Goal: Task Accomplishment & Management: Use online tool/utility

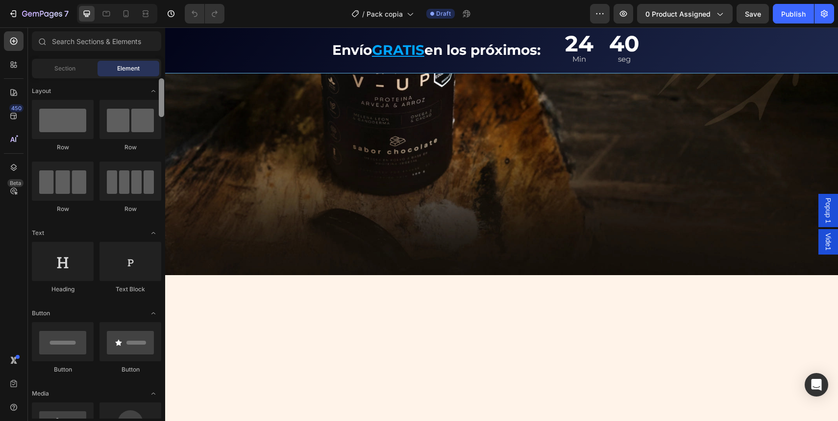
scroll to position [1965, 0]
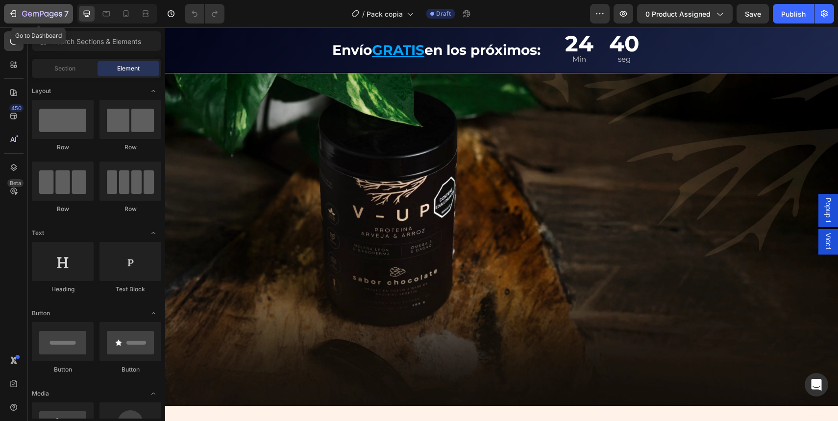
click at [38, 17] on icon "button" at bounding box center [42, 14] width 40 height 8
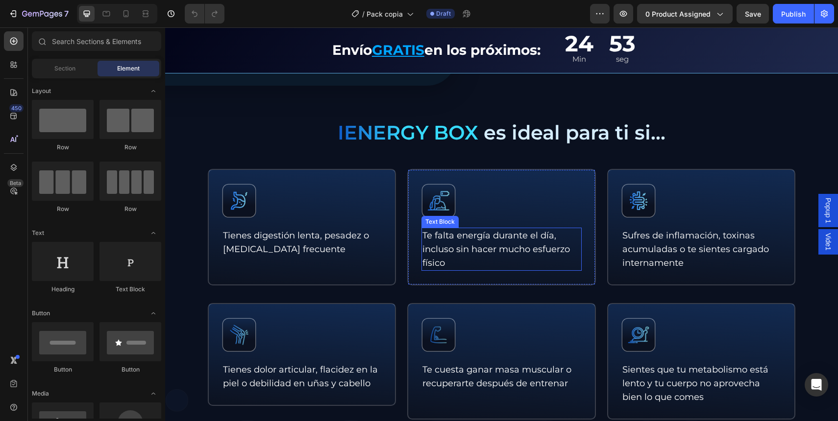
scroll to position [437, 0]
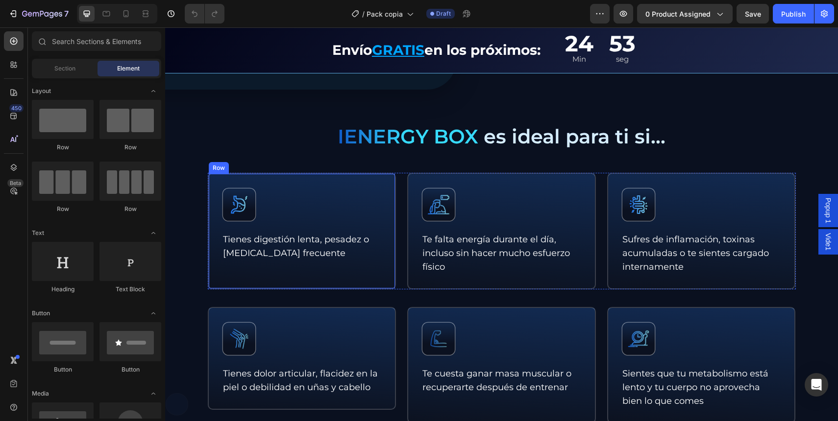
click at [375, 270] on div "Icon Tienes digestión lenta, pesadez o hinchazón abdominal frecuente Text Block…" at bounding box center [302, 231] width 189 height 117
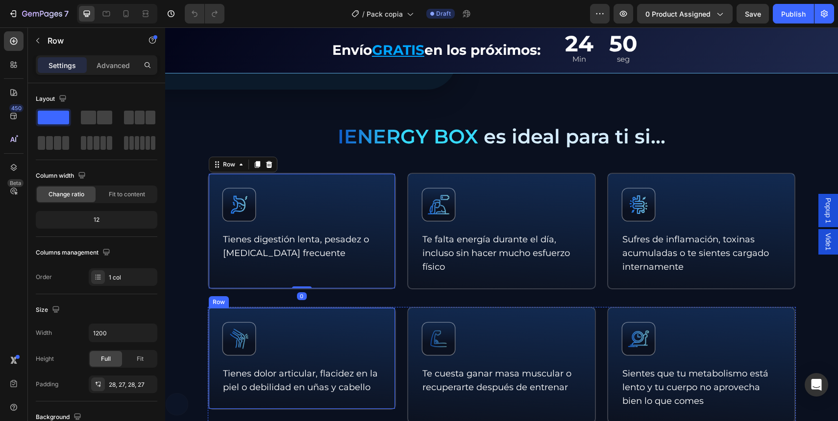
click at [383, 324] on div "Icon Tienes dolor articular, flacidez en la piel o debilidad en uñas y cabello …" at bounding box center [302, 358] width 189 height 103
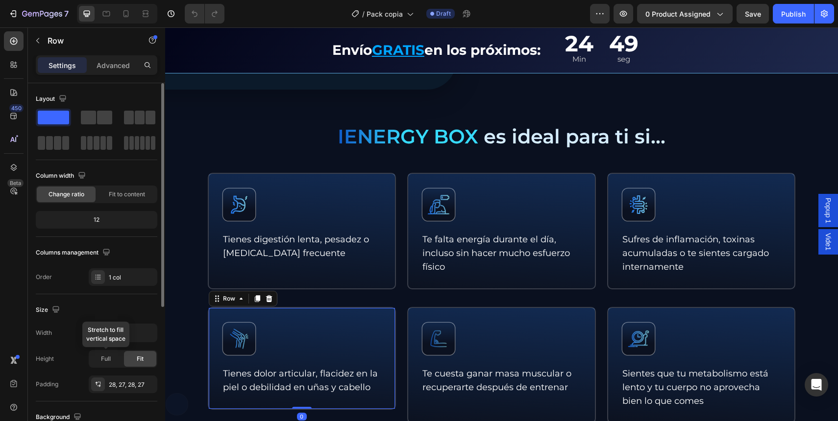
click at [83, 357] on div "Height Full Stretch to fill vertical space Fit" at bounding box center [97, 359] width 122 height 18
click at [98, 354] on div "Full" at bounding box center [106, 359] width 32 height 16
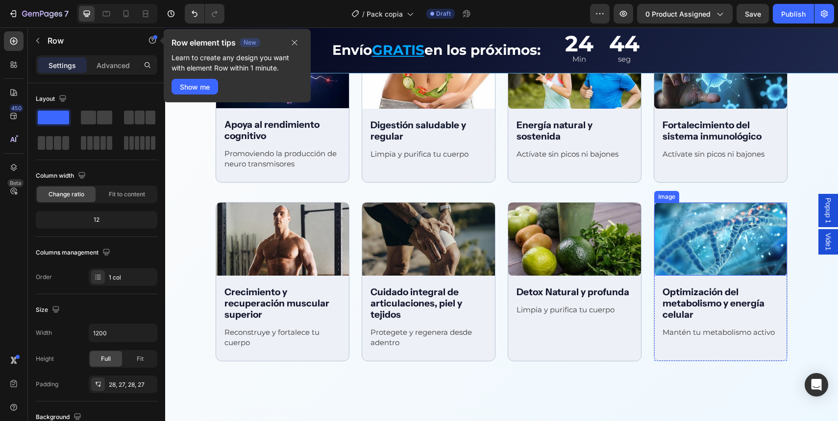
scroll to position [1391, 0]
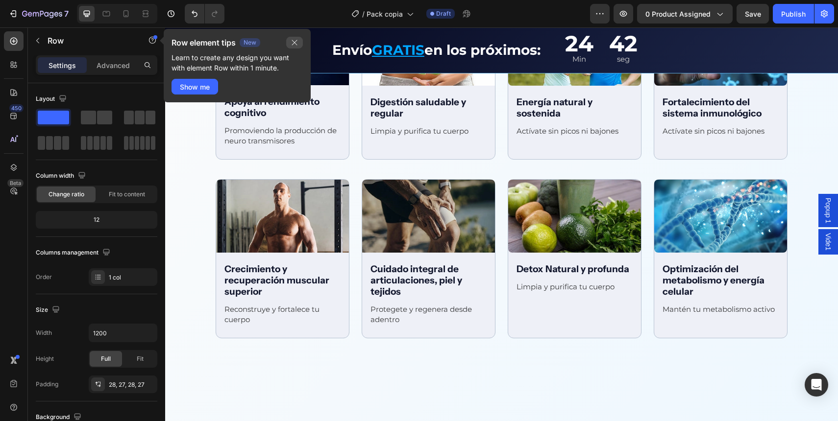
click at [296, 43] on icon "button" at bounding box center [295, 43] width 8 height 8
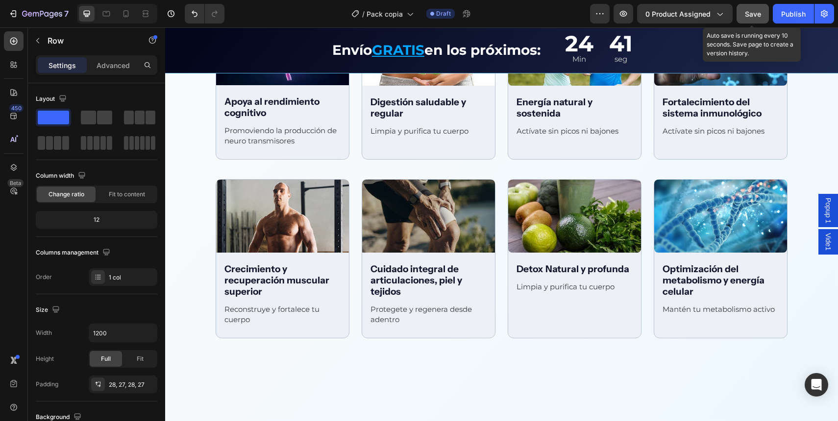
click at [753, 18] on div "Save" at bounding box center [753, 14] width 16 height 10
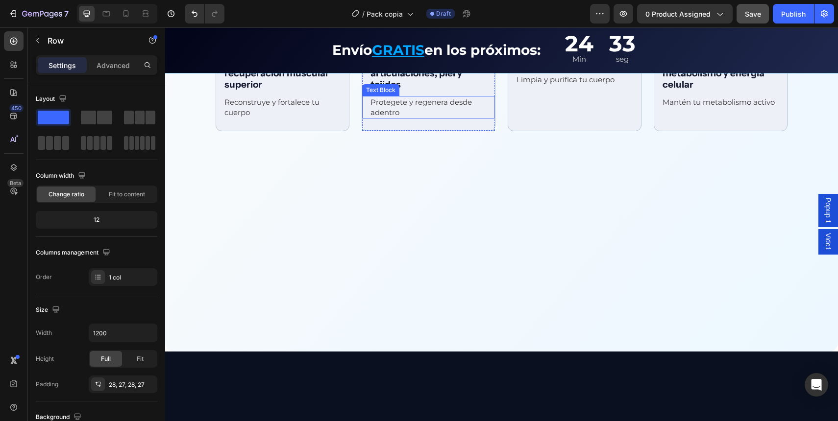
scroll to position [1643, 0]
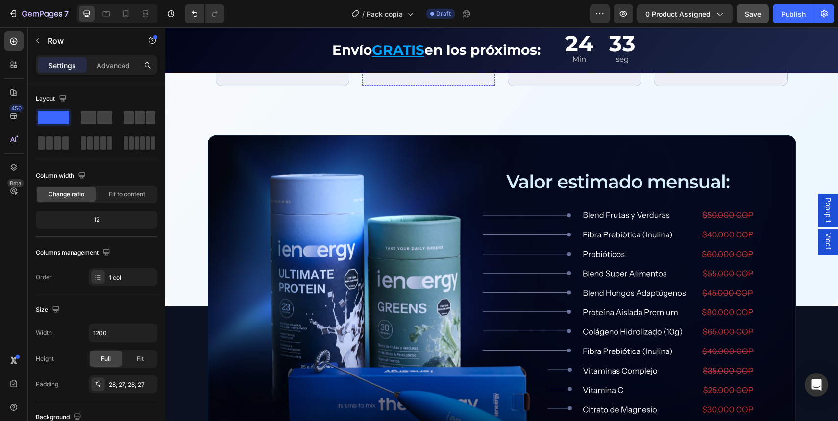
click at [388, 246] on img at bounding box center [502, 301] width 588 height 333
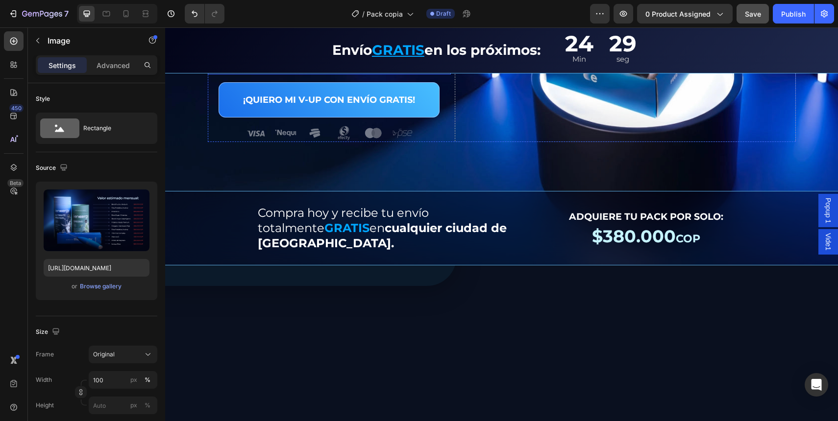
scroll to position [0, 0]
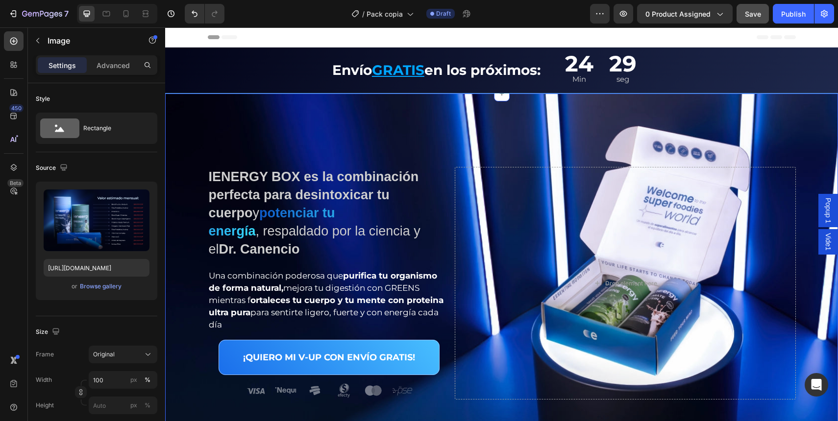
click at [406, 132] on div "IENERGY BOX es la combinación perfecta para desintoxicar tu cuerpo y potenciar …" at bounding box center [501, 309] width 673 height 430
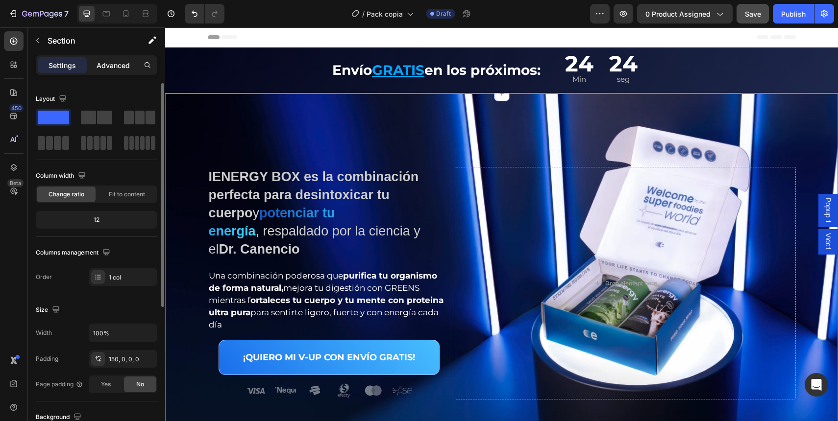
click at [120, 73] on div "Advanced" at bounding box center [113, 65] width 49 height 16
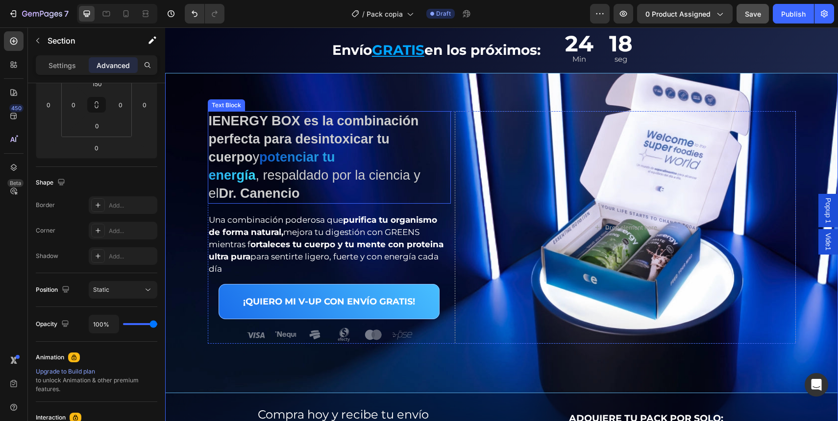
scroll to position [87, 0]
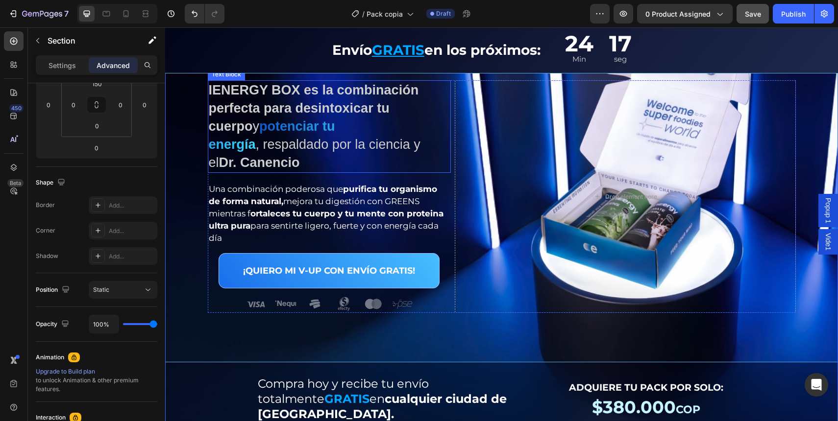
click at [303, 113] on strong "IENERGY BOX es la combinación perfecta para desintoxicar tu cuerpo" at bounding box center [314, 108] width 210 height 51
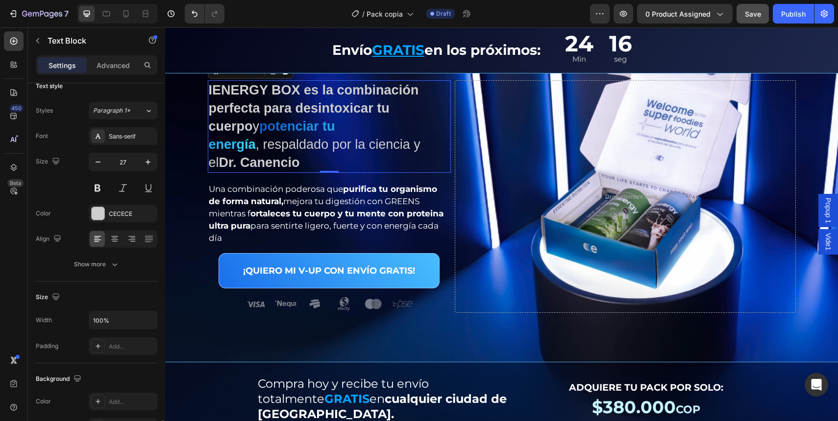
scroll to position [215, 0]
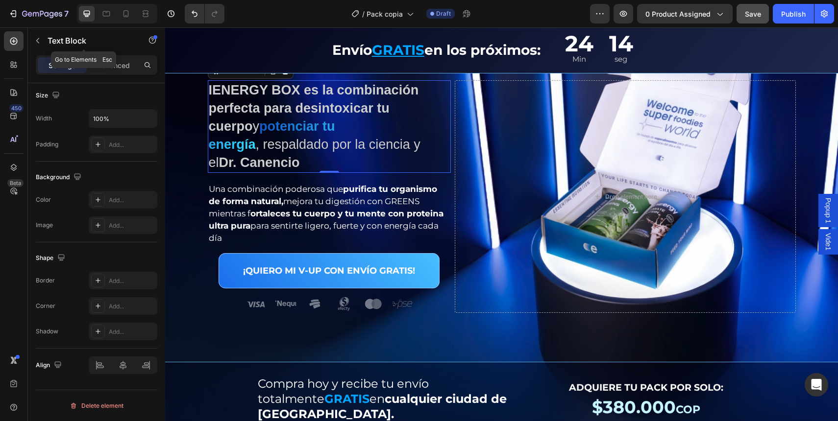
click at [117, 56] on div "Settings Advanced" at bounding box center [97, 65] width 122 height 20
click at [119, 61] on p "Advanced" at bounding box center [113, 65] width 33 height 10
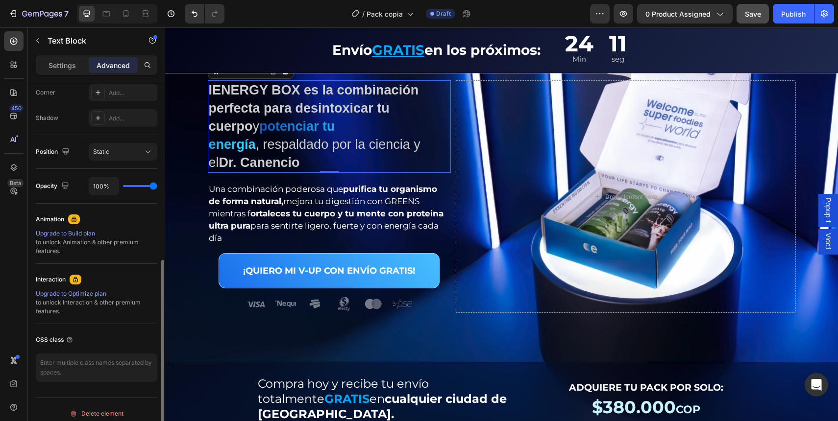
scroll to position [314, 0]
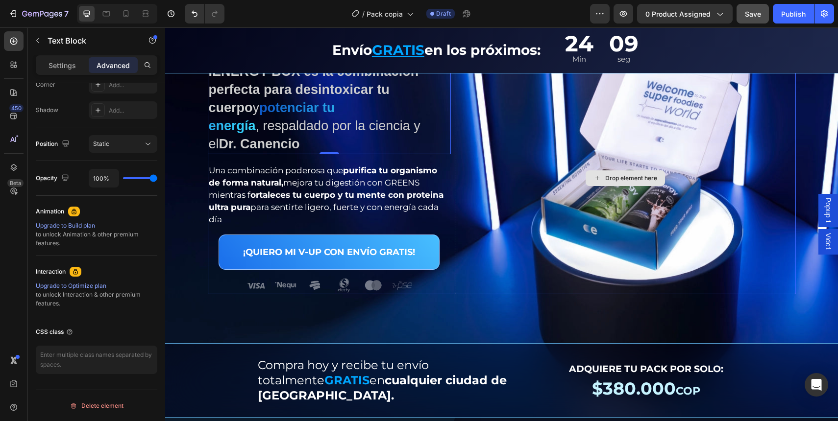
click at [591, 175] on div "Drop element here" at bounding box center [625, 179] width 79 height 16
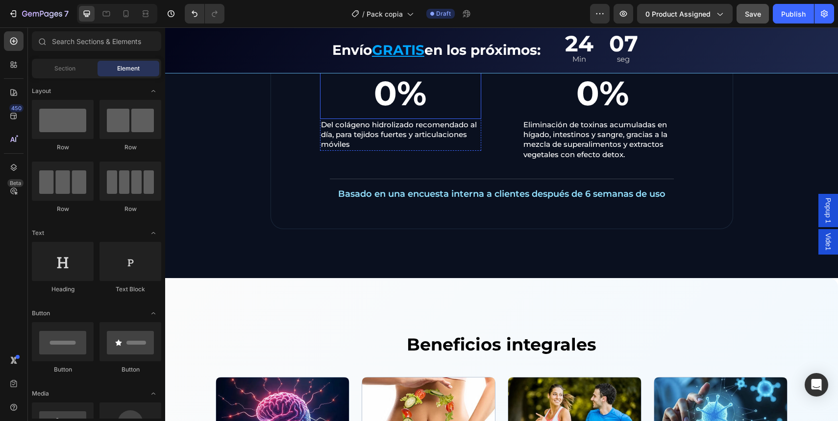
scroll to position [1084, 0]
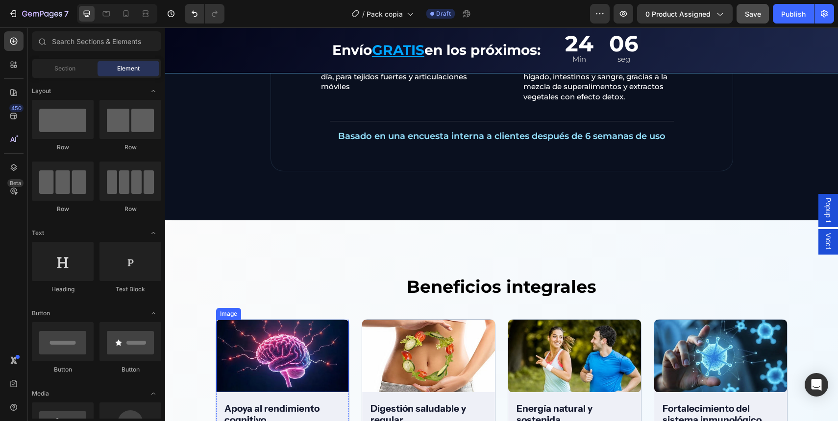
click at [269, 338] on img at bounding box center [282, 356] width 133 height 73
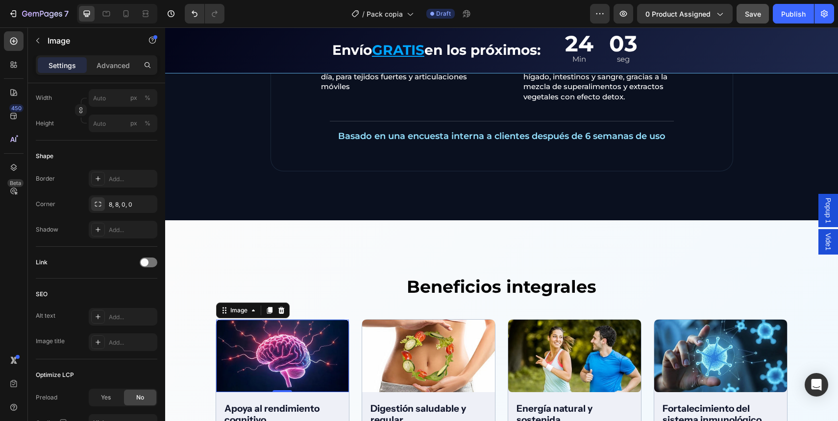
scroll to position [0, 0]
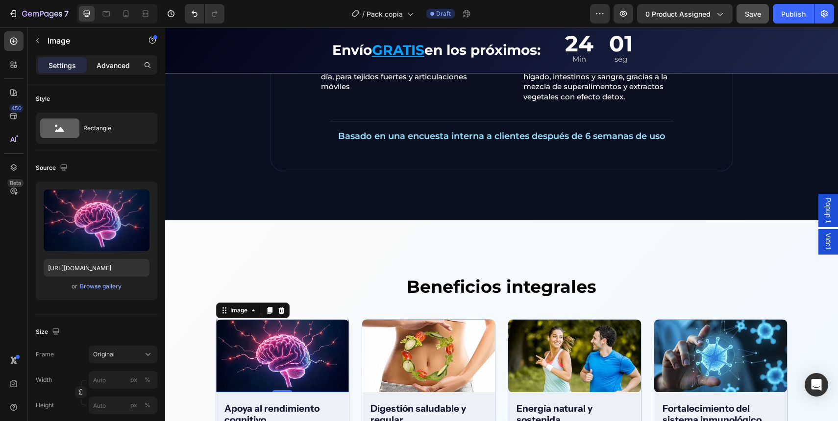
click at [119, 68] on p "Advanced" at bounding box center [113, 65] width 33 height 10
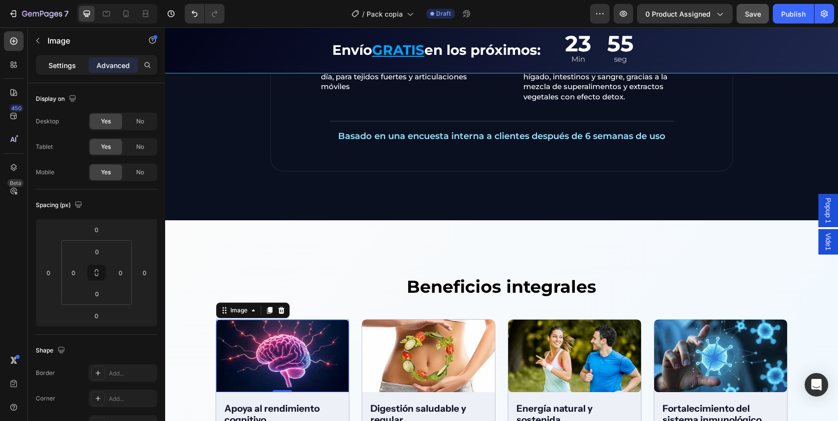
click at [55, 60] on p "Settings" at bounding box center [62, 65] width 27 height 10
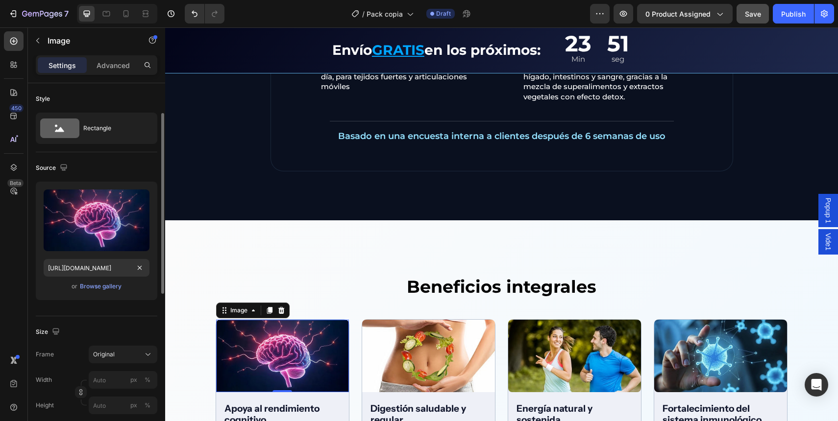
scroll to position [87, 0]
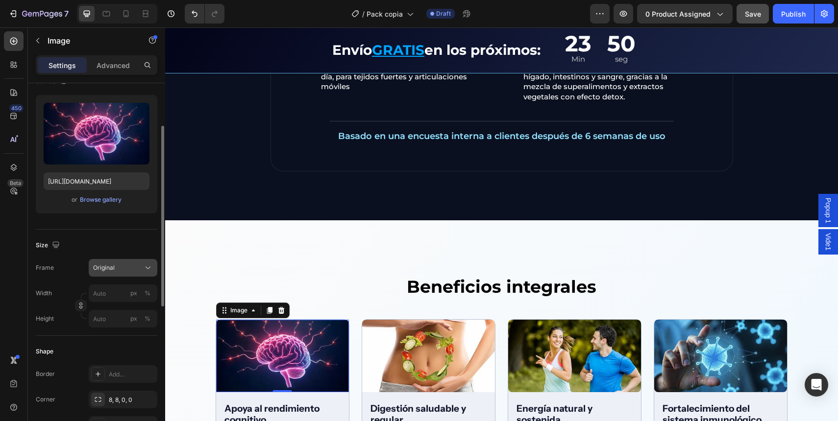
click at [116, 265] on div "Original" at bounding box center [117, 268] width 48 height 9
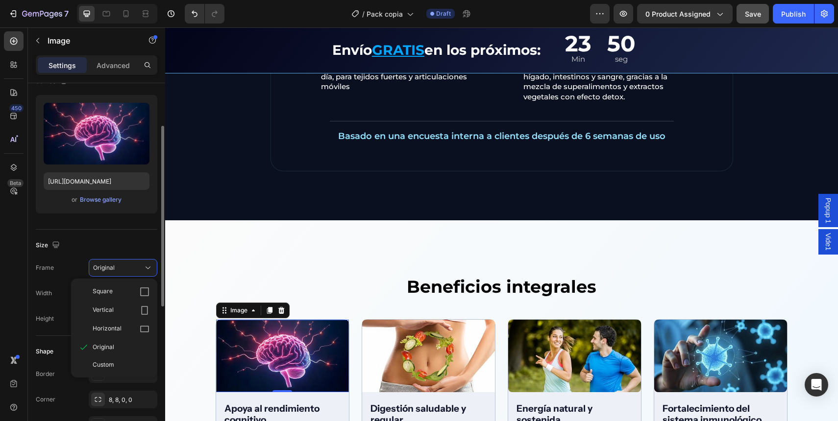
click at [55, 267] on div "Frame Original Square Vertical Horizontal Original Custom" at bounding box center [97, 268] width 122 height 18
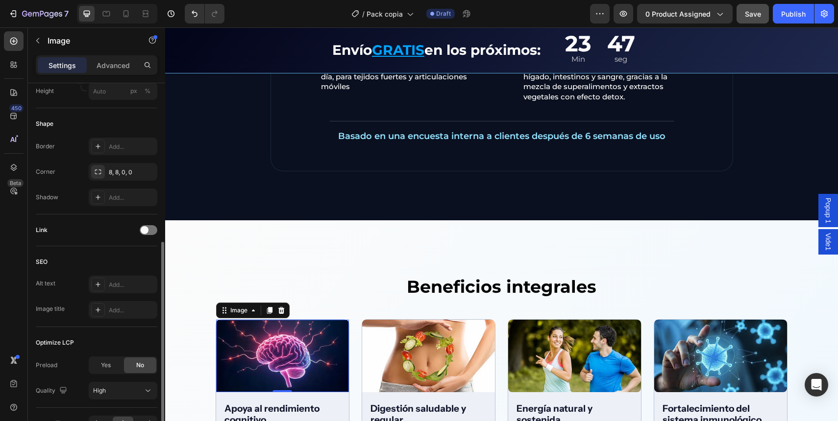
scroll to position [374, 0]
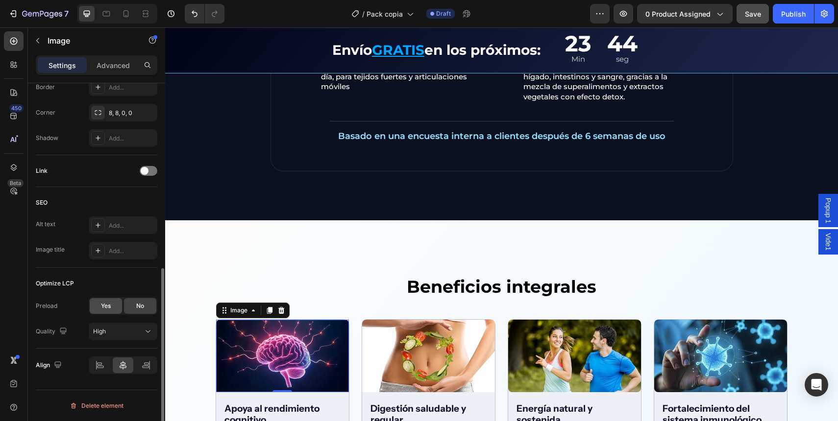
click at [97, 306] on div "Yes" at bounding box center [106, 306] width 32 height 16
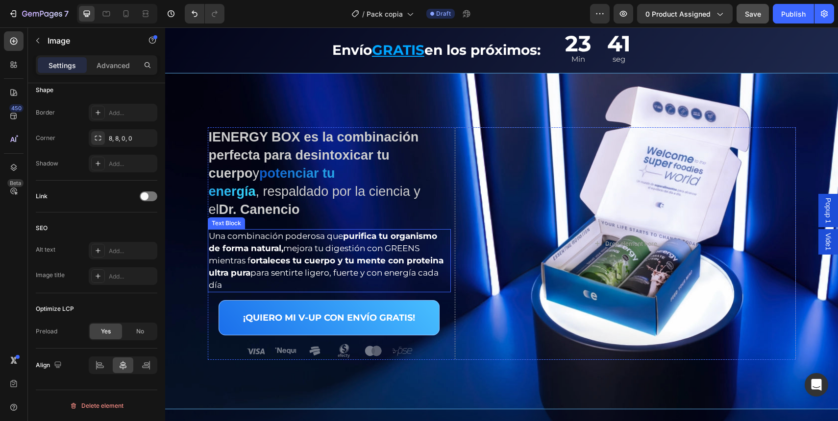
scroll to position [0, 0]
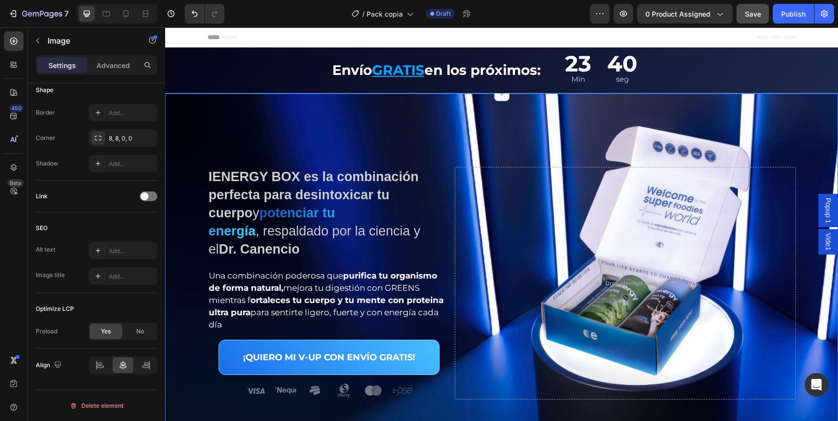
click at [364, 120] on div "IENERGY BOX es la combinación perfecta para desintoxicar tu cuerpo y potenciar …" at bounding box center [501, 309] width 673 height 430
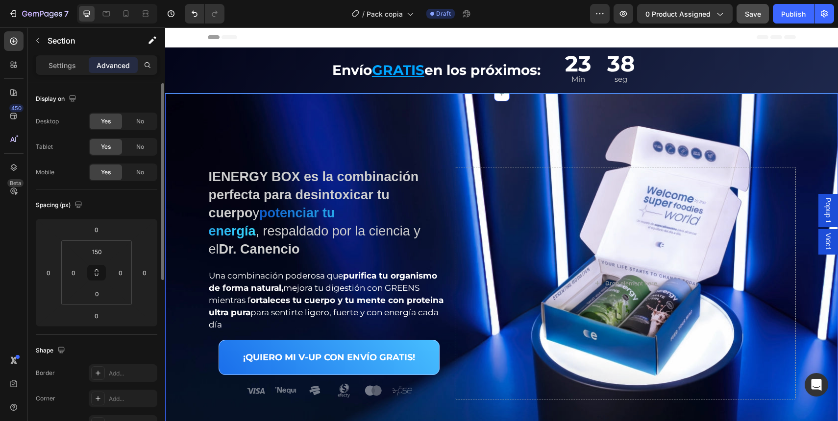
click at [66, 62] on p "Settings" at bounding box center [62, 65] width 27 height 10
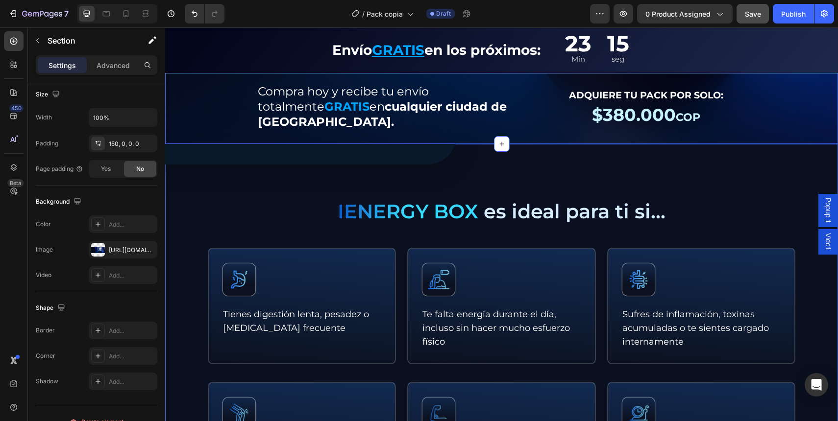
scroll to position [409, 0]
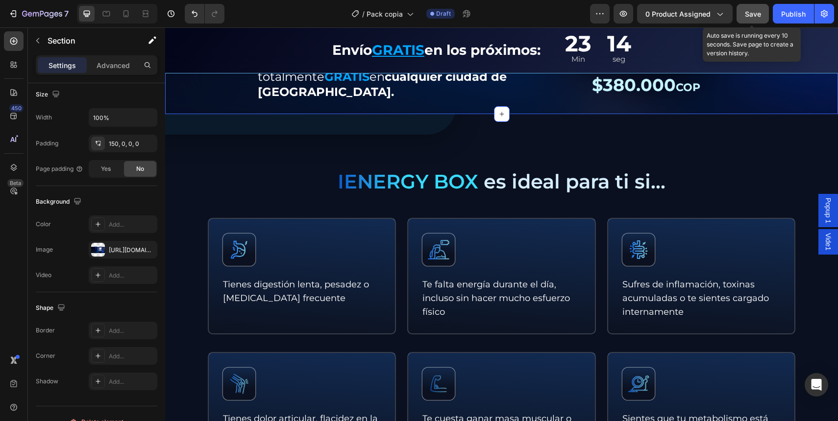
click at [767, 14] on button "Save" at bounding box center [752, 14] width 32 height 20
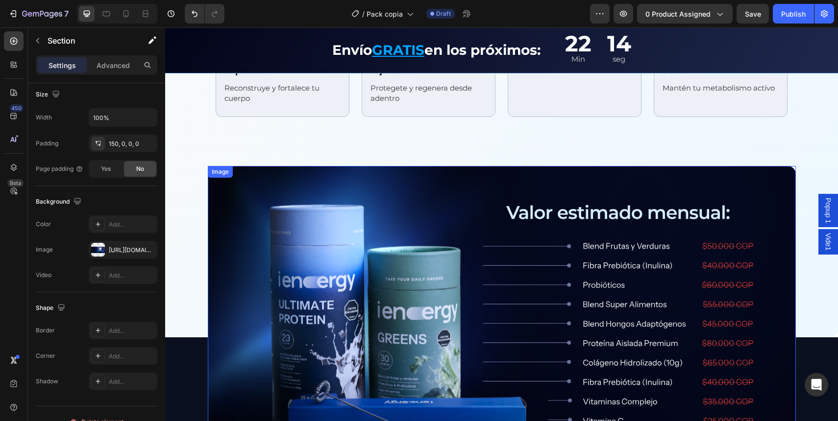
scroll to position [1598, 0]
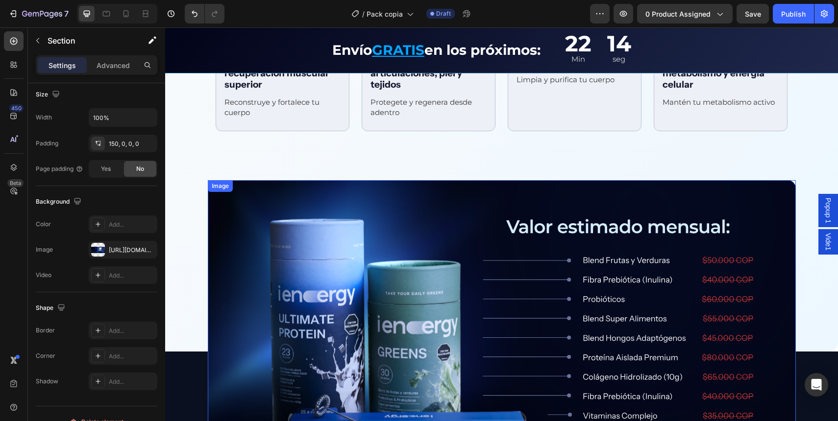
click at [245, 185] on img at bounding box center [502, 346] width 588 height 333
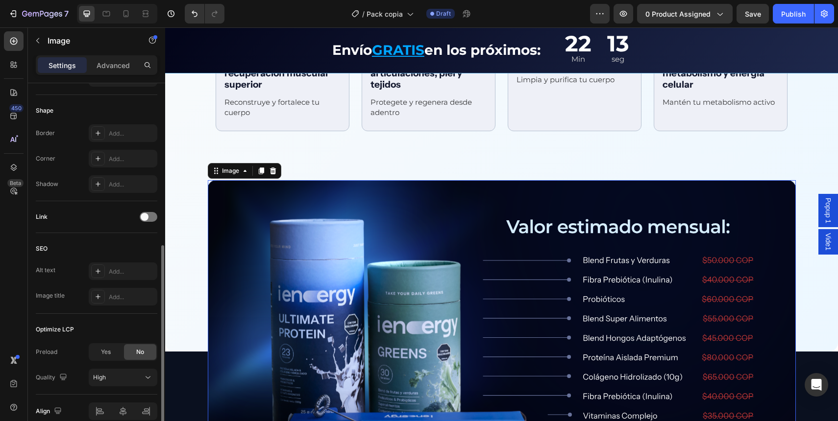
scroll to position [374, 0]
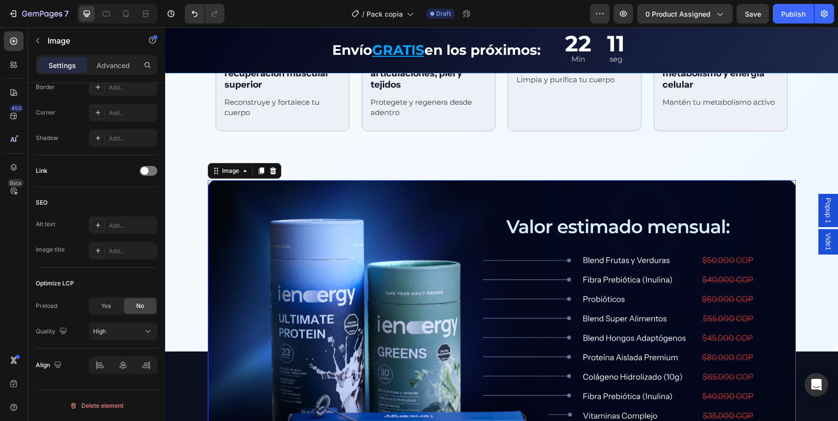
click at [291, 303] on img at bounding box center [502, 346] width 588 height 333
click at [102, 310] on span "Yes" at bounding box center [106, 306] width 10 height 9
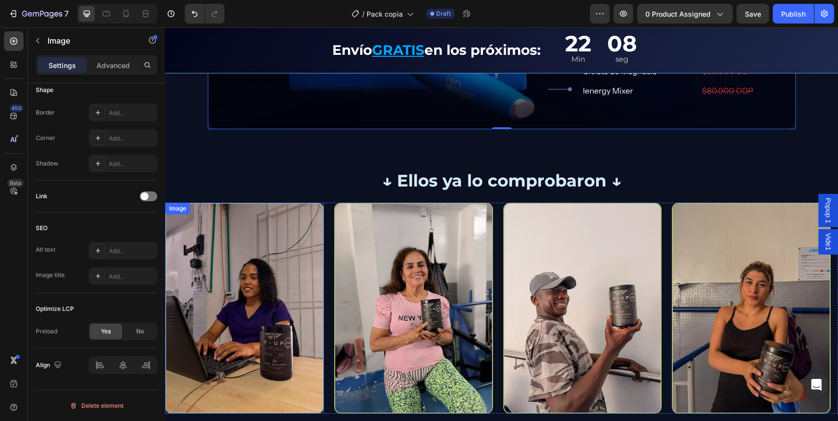
scroll to position [2010, 0]
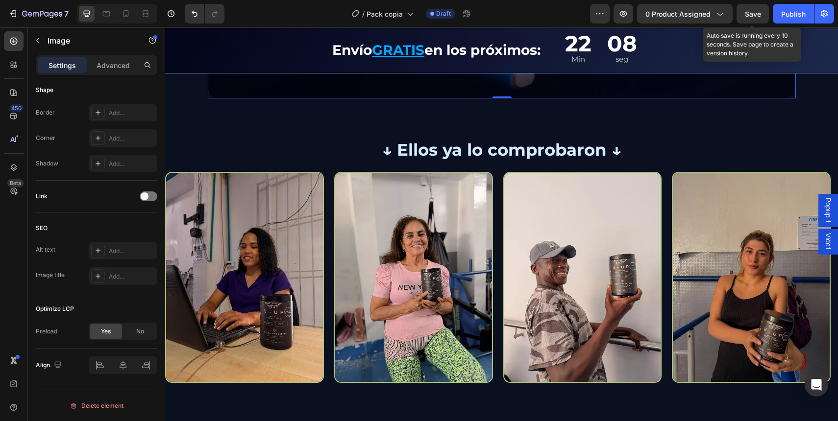
click at [754, 17] on span "Save" at bounding box center [753, 14] width 16 height 8
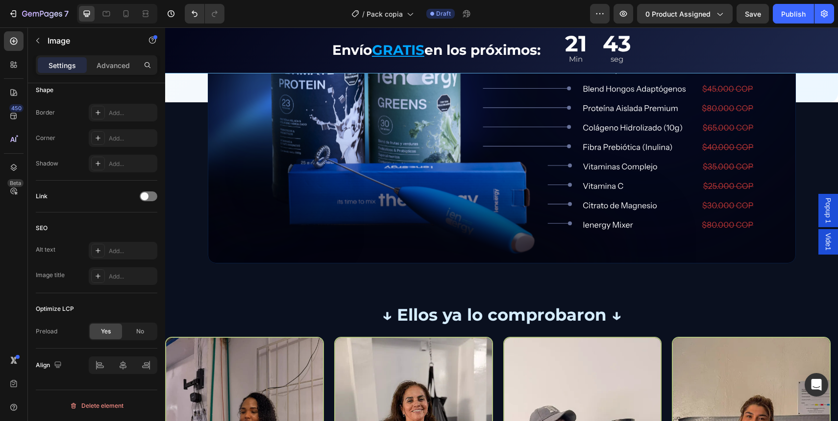
scroll to position [1859, 0]
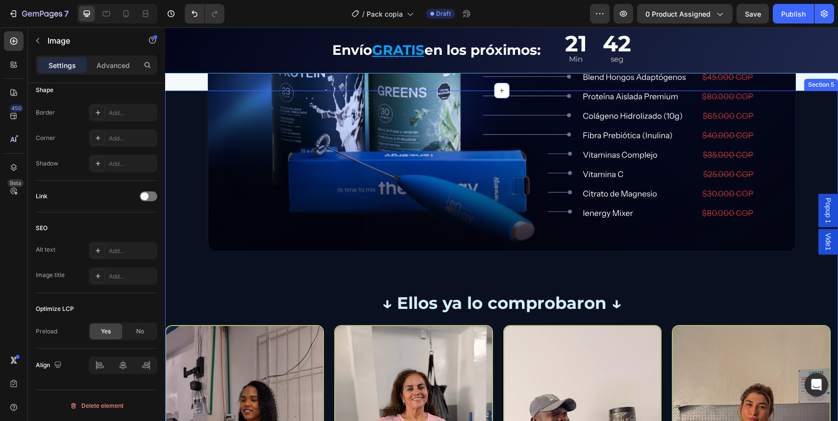
click at [492, 261] on div "Image Row ↓ Ellos ya lo comprobaron ↓ Text Block Row Image Image Image Image Im…" at bounding box center [501, 313] width 673 height 445
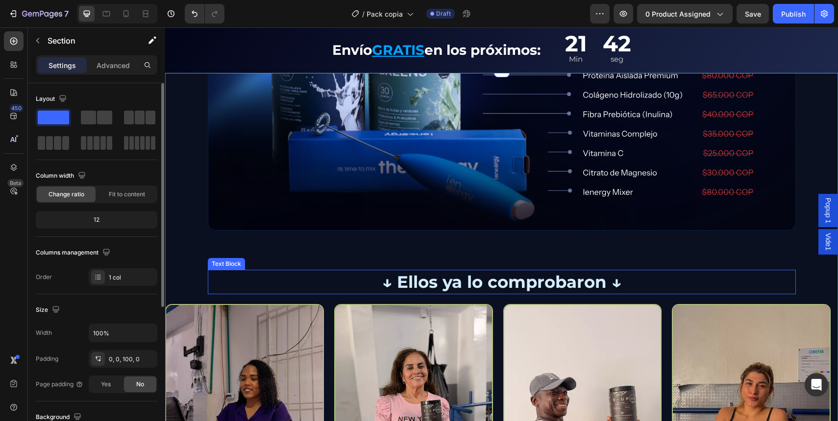
click at [445, 304] on img at bounding box center [413, 409] width 159 height 211
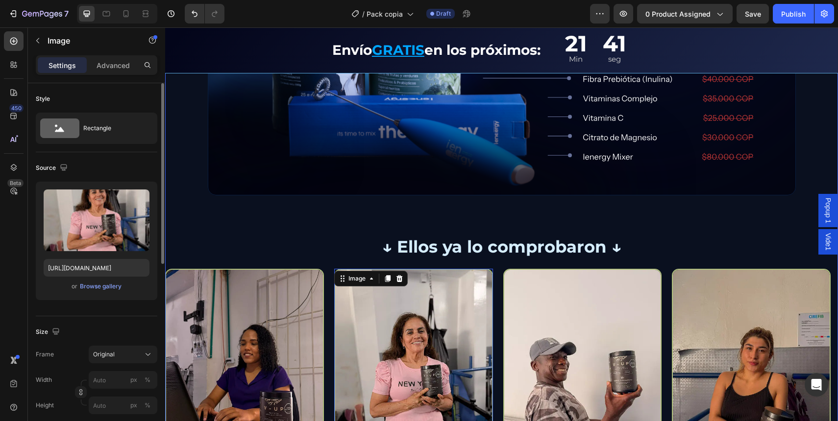
click at [261, 212] on div "Image Row ↓ Ellos ya lo comprobaron ↓ Text Block Row Image Image 0 Image Image …" at bounding box center [501, 256] width 673 height 445
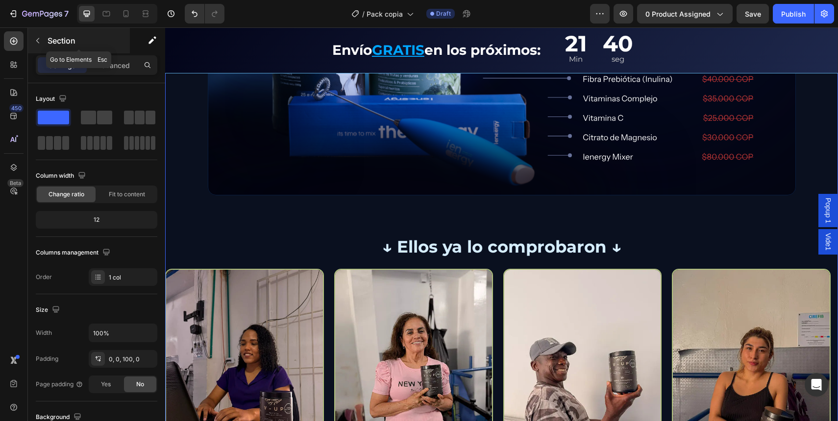
click at [51, 45] on p "Section" at bounding box center [88, 41] width 80 height 12
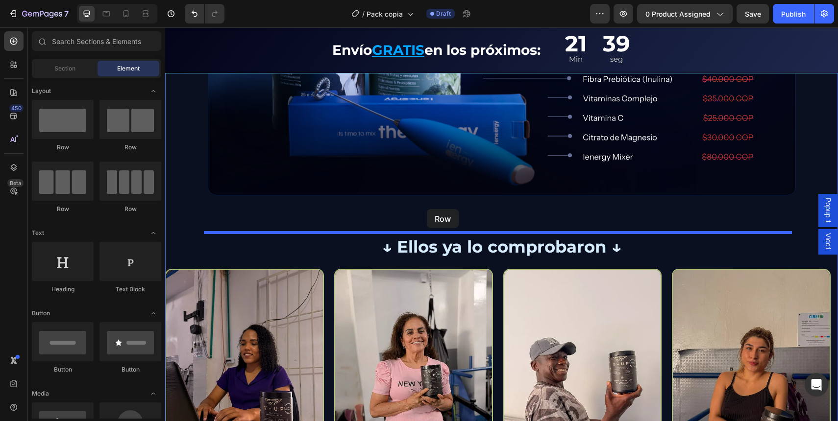
drag, startPoint x: 270, startPoint y: 171, endPoint x: 427, endPoint y: 209, distance: 160.9
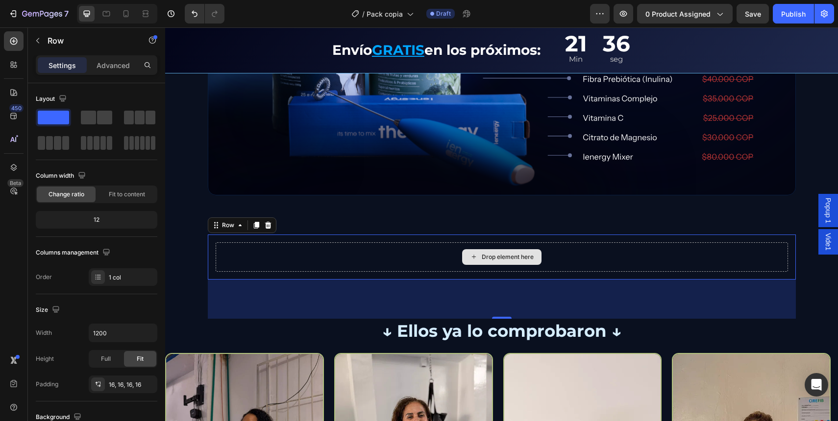
click at [297, 251] on div "Drop element here" at bounding box center [502, 257] width 572 height 29
click at [109, 123] on span at bounding box center [104, 118] width 15 height 14
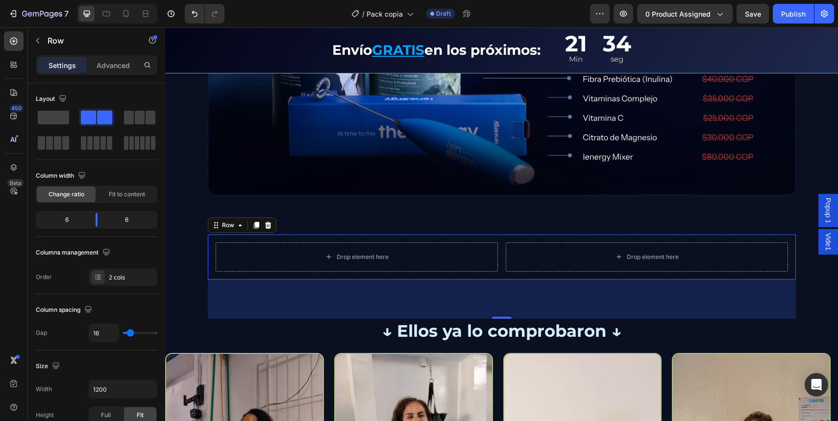
click at [373, 240] on div "Drop element here Drop element here Row 80" at bounding box center [502, 257] width 588 height 45
drag, startPoint x: 490, startPoint y: 307, endPoint x: 490, endPoint y: 261, distance: 45.6
click at [490, 307] on div "80" at bounding box center [502, 299] width 588 height 39
click at [486, 239] on div "Drop element here Drop element here Row 80" at bounding box center [502, 257] width 588 height 45
click at [113, 57] on div "Advanced" at bounding box center [113, 65] width 49 height 16
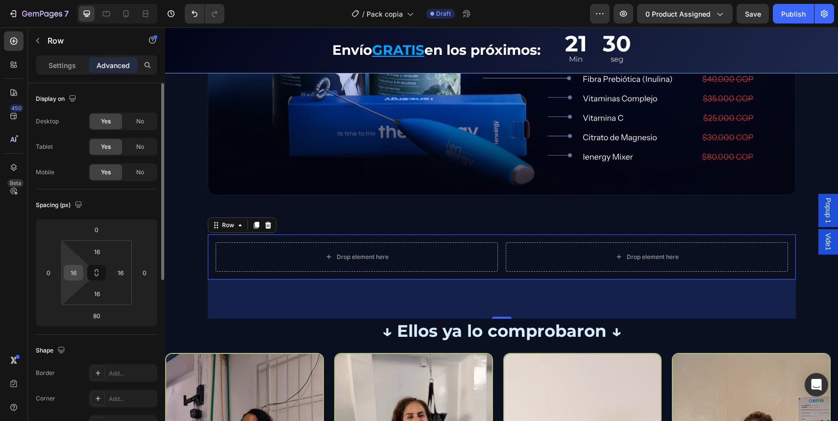
click at [73, 275] on input "16" at bounding box center [73, 273] width 15 height 15
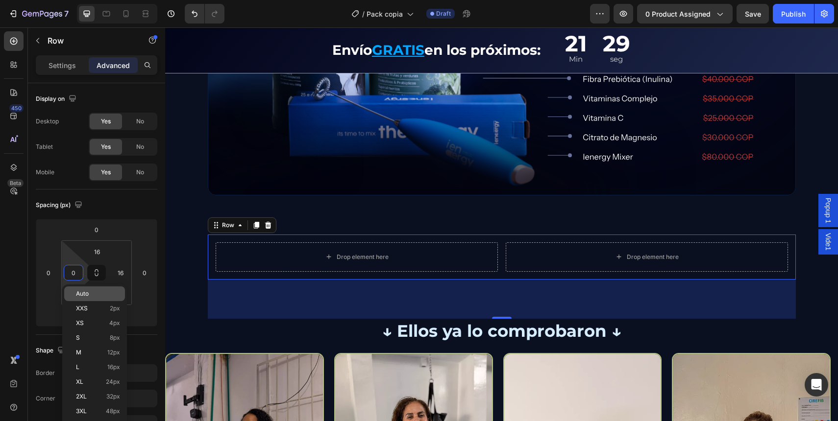
type input "0"
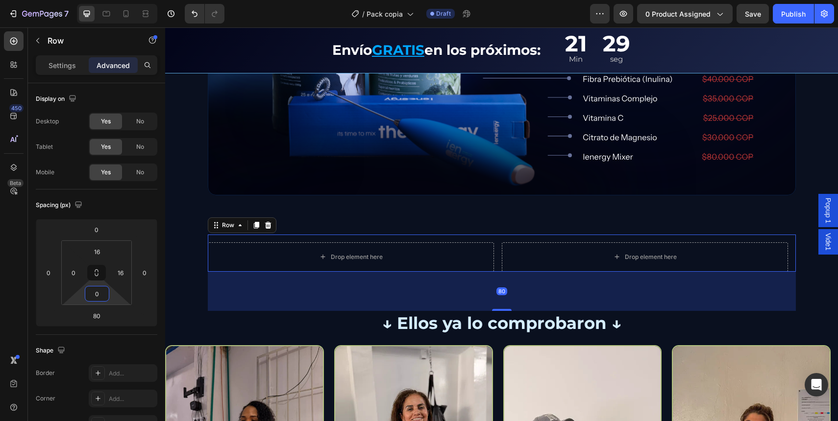
type input "0"
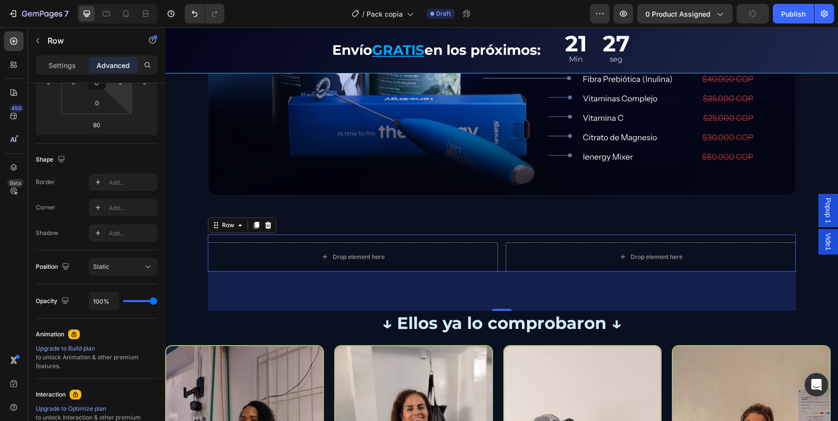
click at [493, 237] on div "Drop element here Drop element here Row 80" at bounding box center [502, 253] width 588 height 37
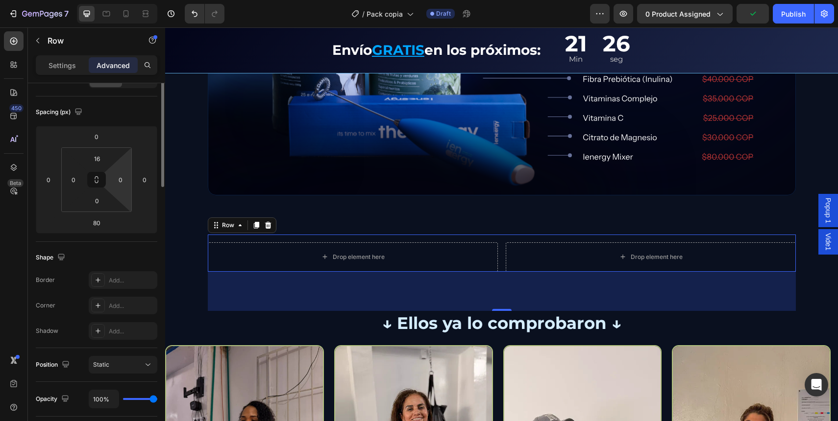
scroll to position [0, 0]
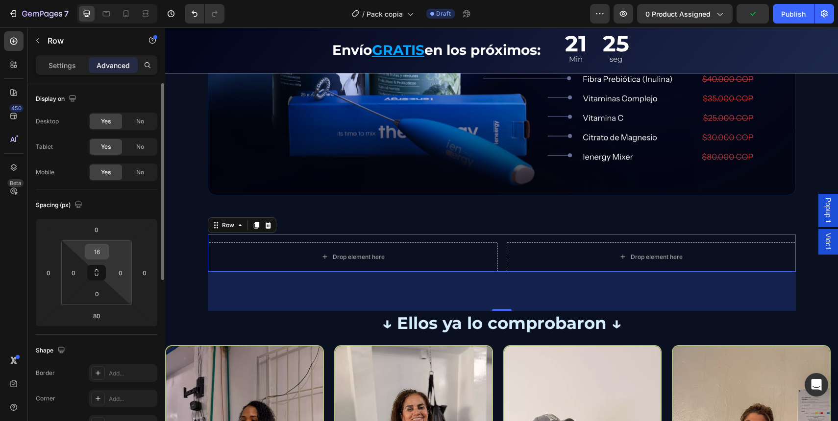
click at [98, 245] on input "16" at bounding box center [97, 251] width 20 height 15
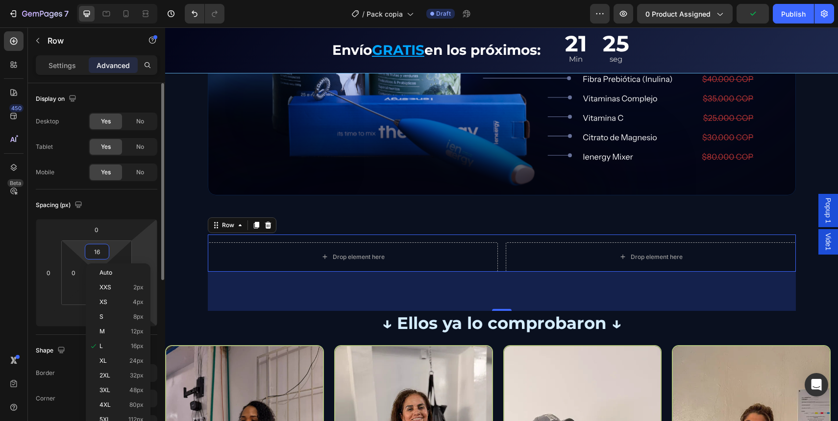
type input "0"
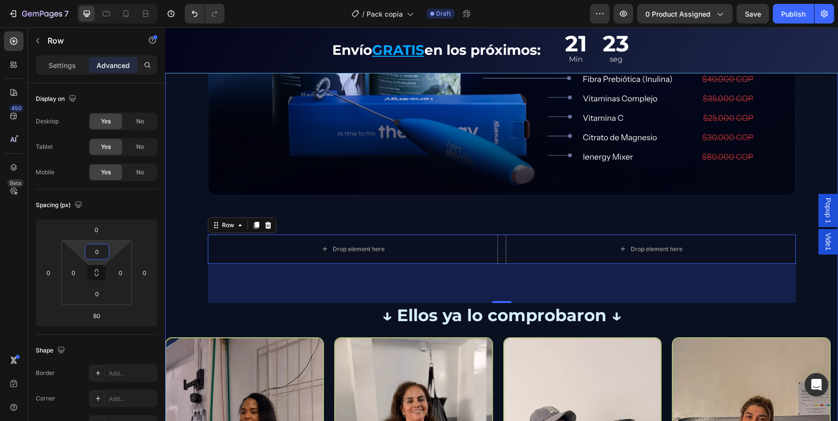
click at [184, 214] on div "Image Row Drop element here Drop element here Row 80 ↓ Ellos ya lo comprobaron …" at bounding box center [501, 291] width 673 height 514
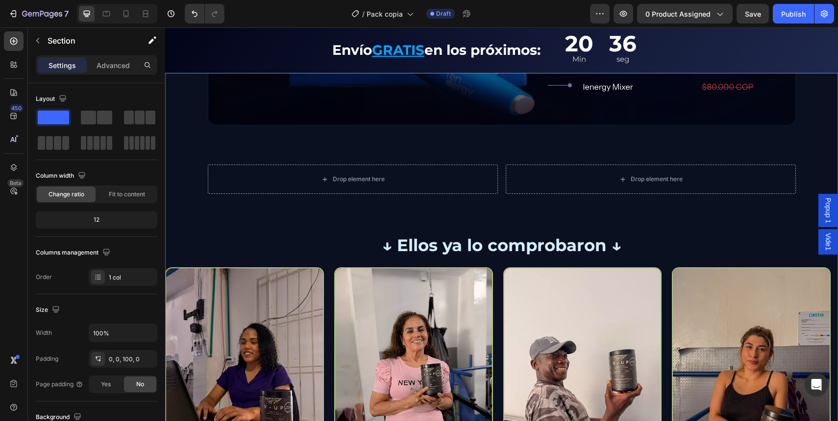
scroll to position [1986, 0]
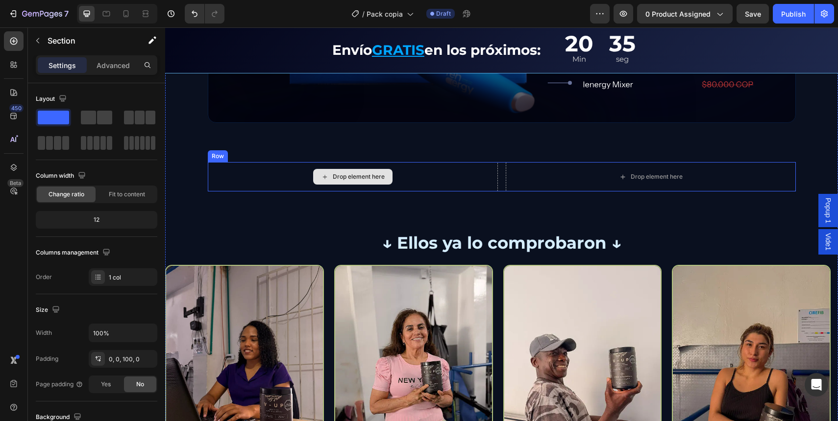
click at [243, 182] on div "Drop element here" at bounding box center [353, 176] width 290 height 29
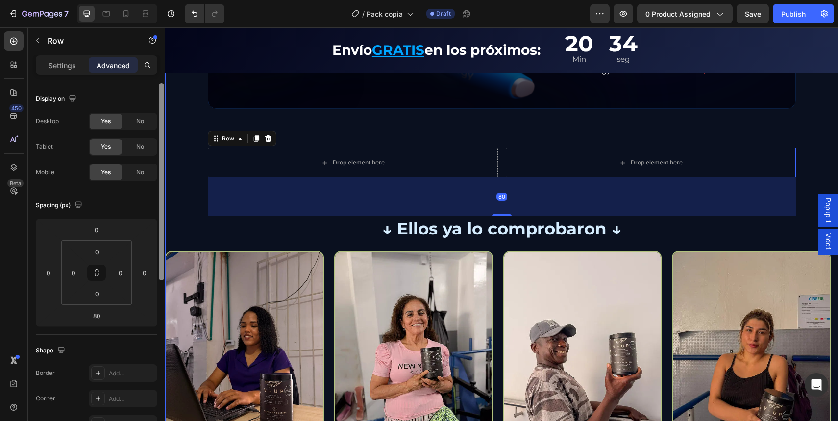
scroll to position [2001, 0]
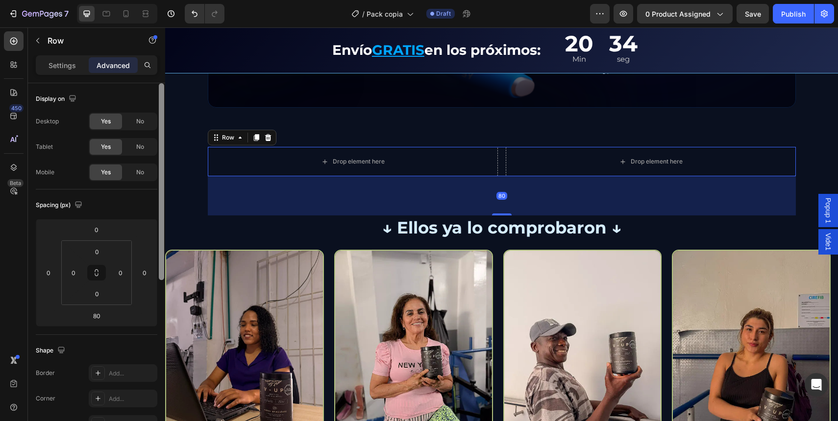
click at [162, 179] on div at bounding box center [161, 181] width 5 height 197
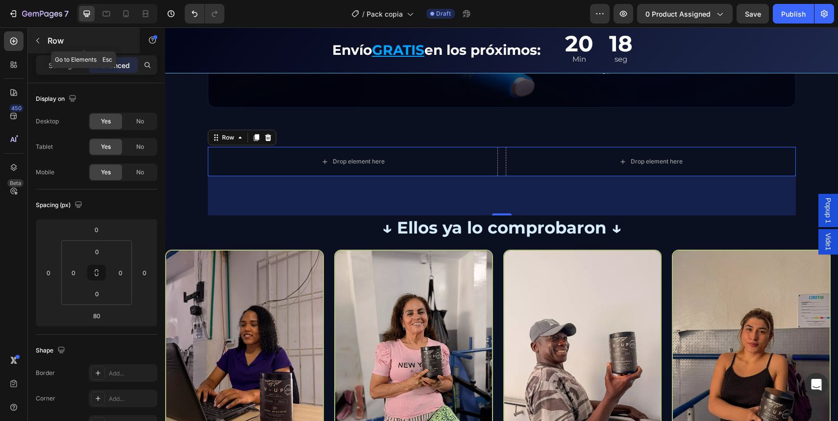
click at [57, 31] on div "Row" at bounding box center [84, 40] width 112 height 25
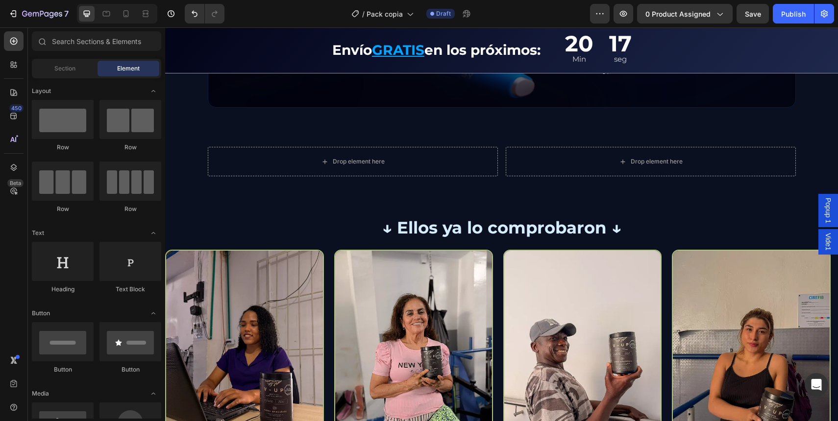
click at [24, 44] on div "450 Beta" at bounding box center [14, 224] width 28 height 394
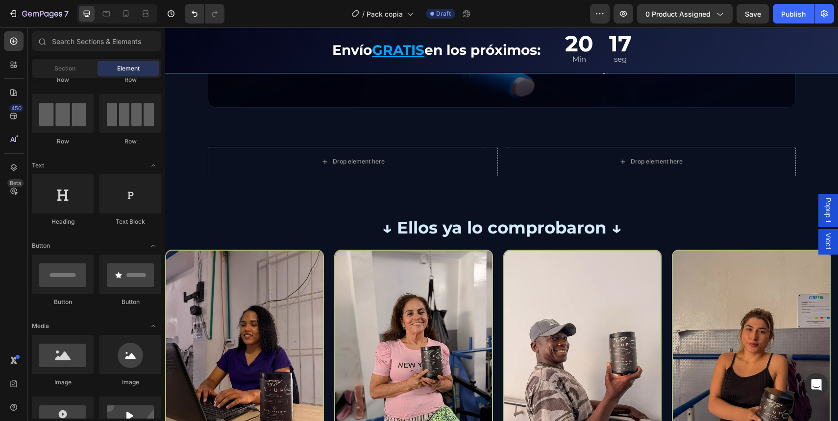
scroll to position [125, 0]
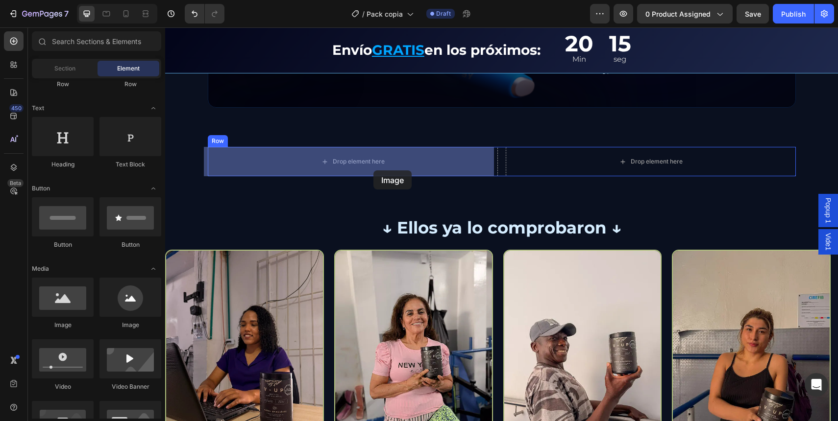
drag, startPoint x: 216, startPoint y: 331, endPoint x: 368, endPoint y: 168, distance: 223.9
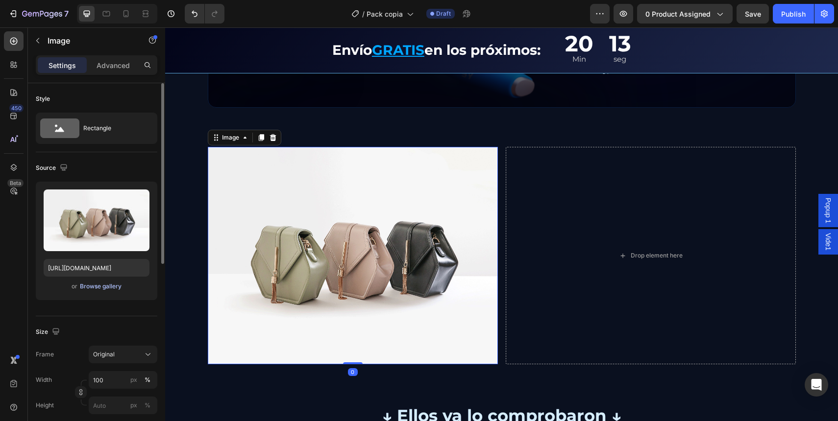
click at [103, 288] on div "Browse gallery" at bounding box center [101, 286] width 42 height 9
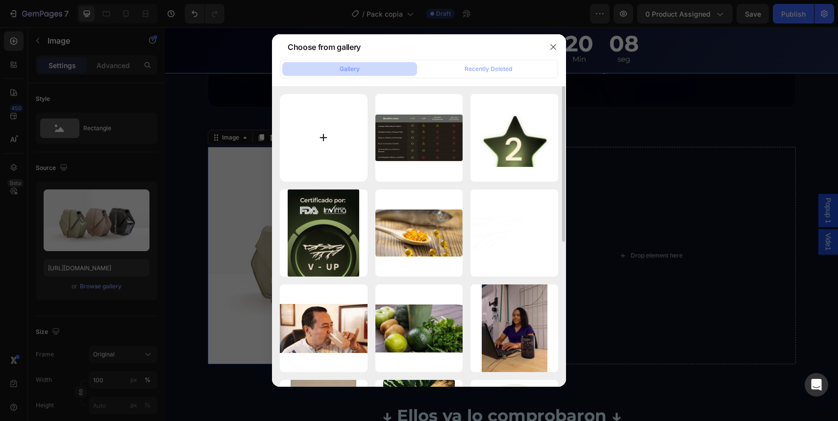
click at [302, 126] on input "file" at bounding box center [324, 138] width 88 height 88
type input "C:\fakepath\logoenergy.svg"
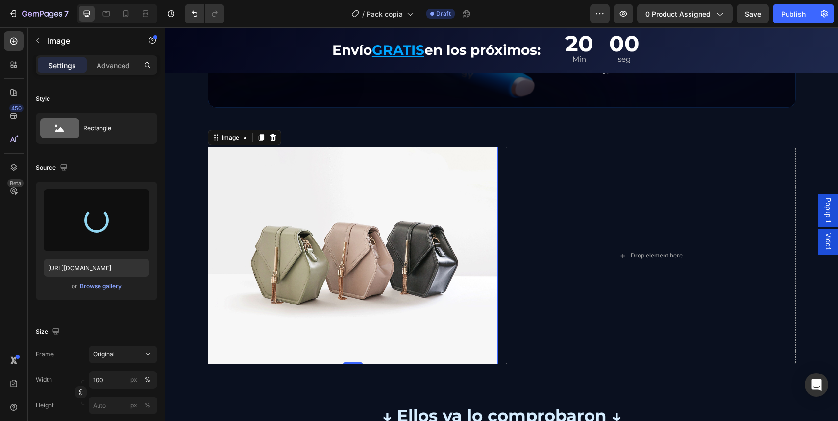
type input "https://cdn.shopify.com/s/files/1/0691/3091/2031/files/gempages_581726289379984…"
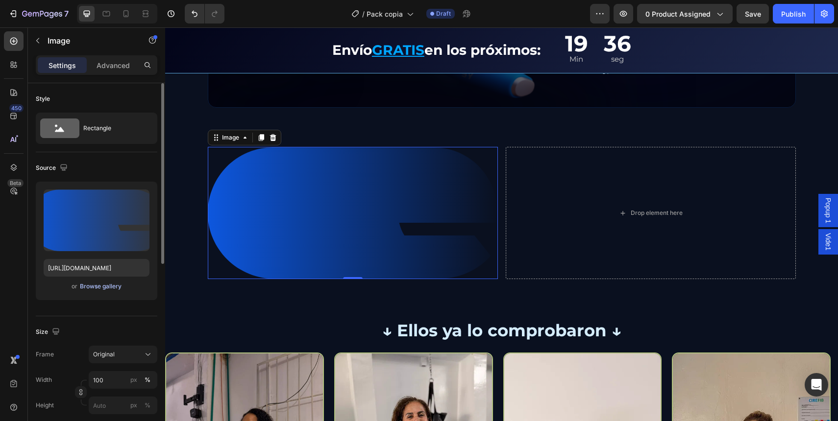
click at [98, 286] on div "Browse gallery" at bounding box center [101, 286] width 42 height 9
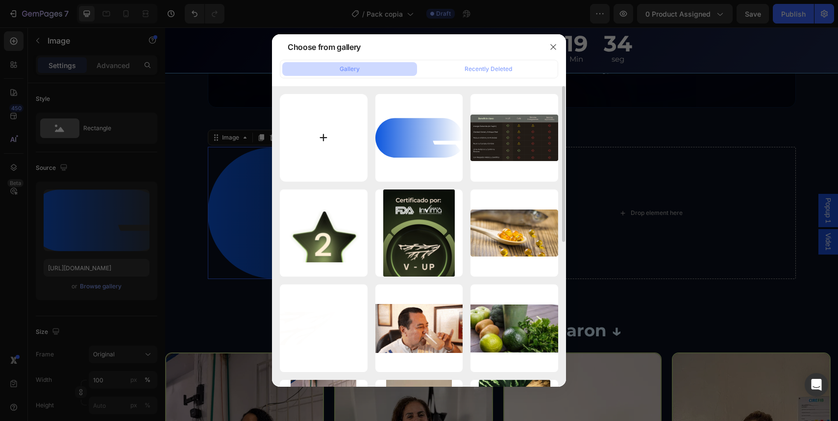
click at [339, 148] on input "file" at bounding box center [324, 138] width 88 height 88
type input "C:\fakepath\logoenergy2.svg"
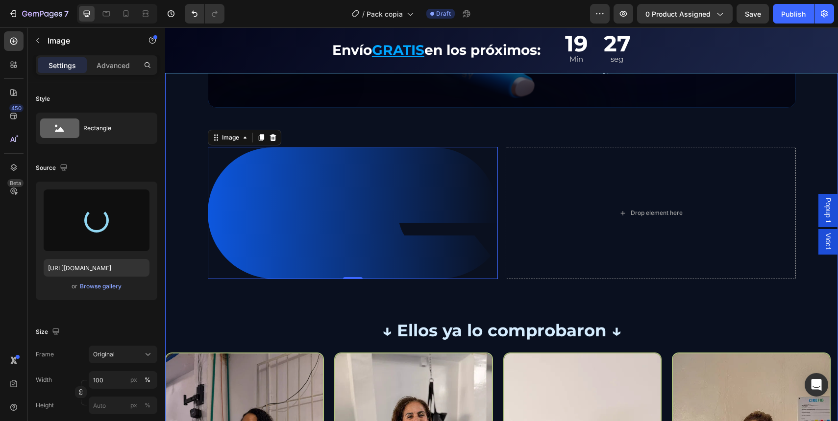
type input "https://cdn.shopify.com/s/files/1/0691/3091/2031/files/gempages_581726289379984…"
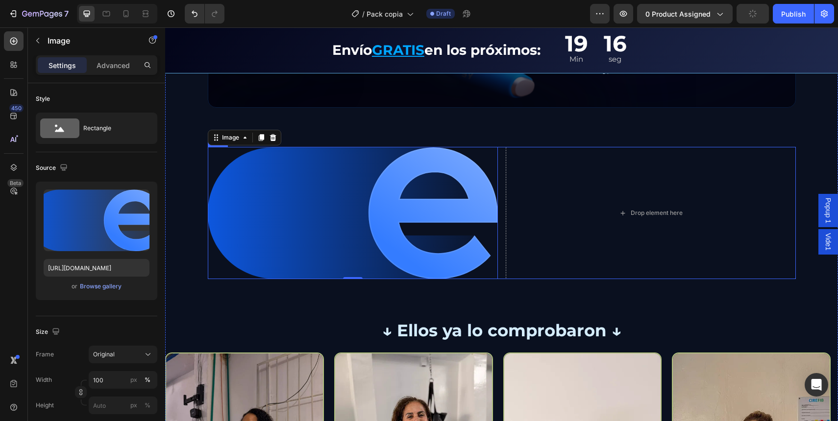
click at [500, 163] on div "Image 0 Drop element here Row" at bounding box center [502, 213] width 588 height 132
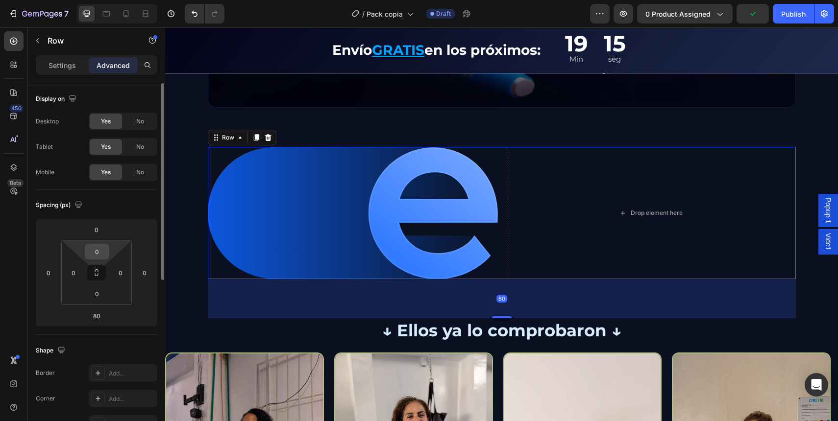
click at [96, 249] on input "0" at bounding box center [97, 251] width 20 height 15
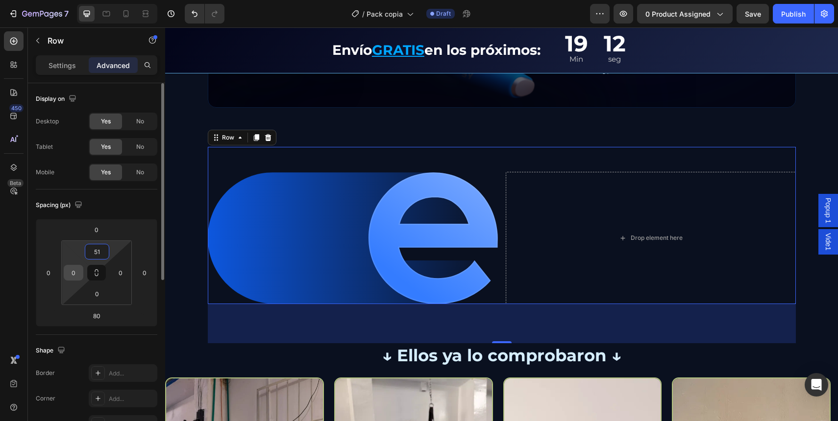
type input "51"
click at [67, 273] on input "0" at bounding box center [73, 273] width 15 height 15
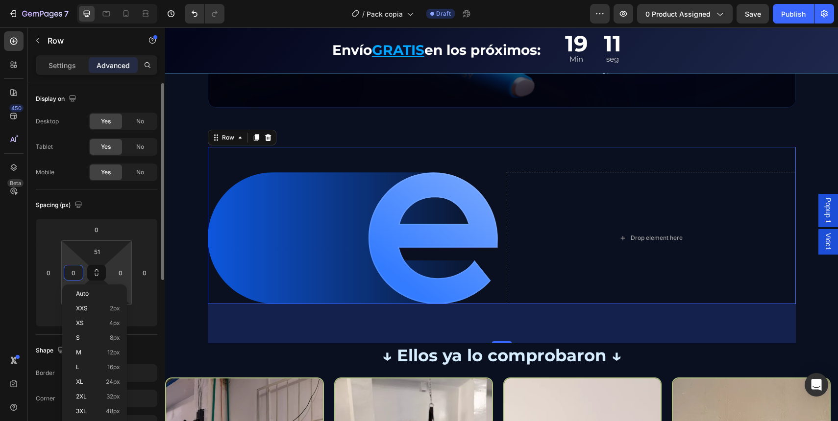
click at [106, 0] on html "7 / Pack copia Draft Preview 0 product assigned Save Publish 450 Beta Sections(…" at bounding box center [419, 0] width 838 height 0
type input "2"
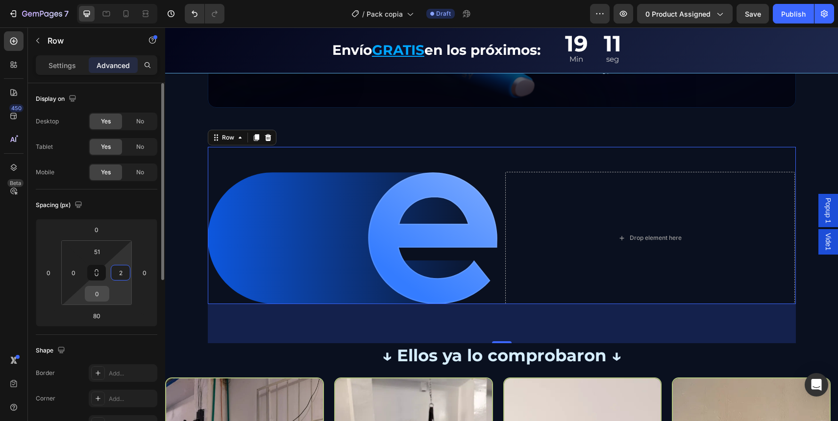
click at [102, 298] on input "0" at bounding box center [97, 294] width 20 height 15
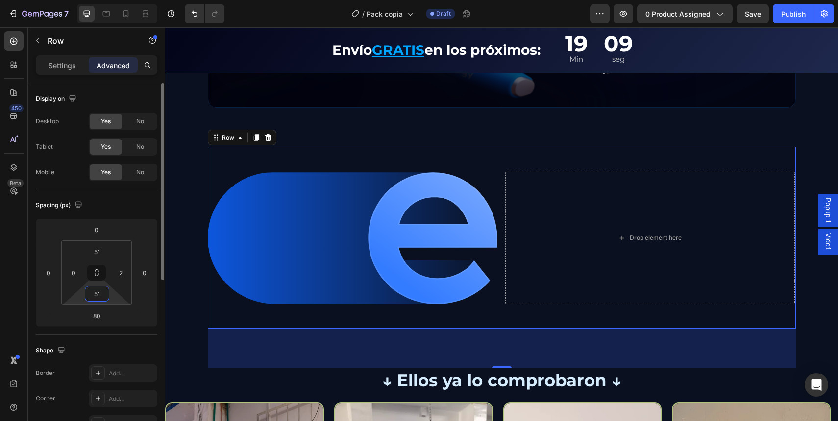
type input "51"
click at [73, 276] on input "0" at bounding box center [73, 273] width 15 height 15
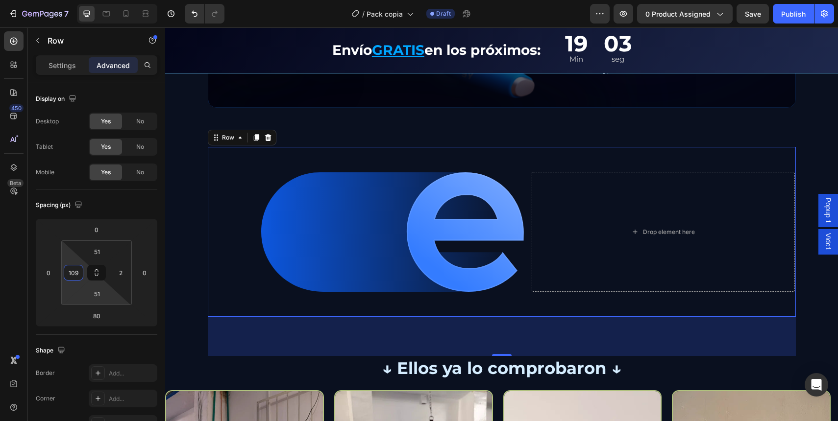
type input "109"
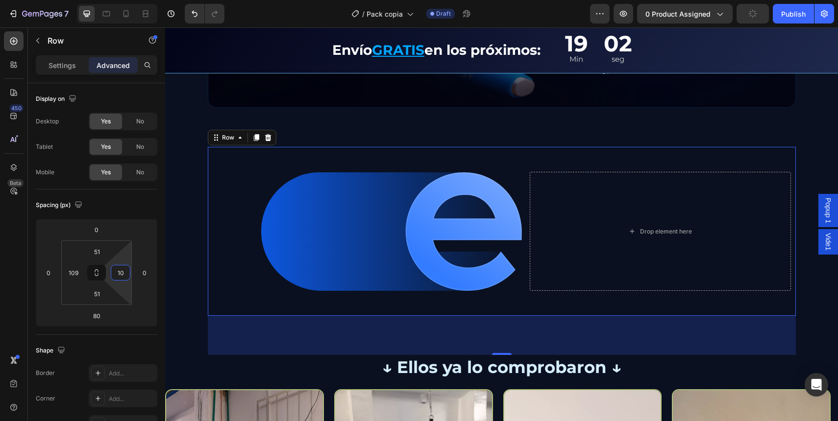
type input "109"
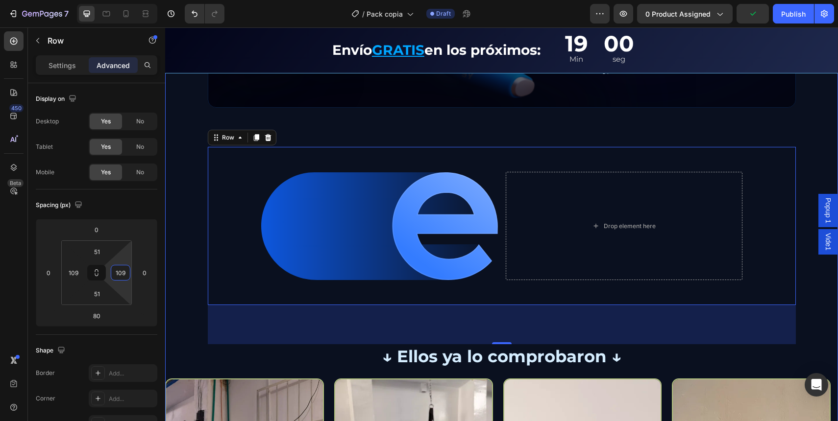
click at [181, 230] on div "Image Row Image Drop element here Row 80 ↓ Ellos ya lo comprobaron ↓ Text Block…" at bounding box center [501, 268] width 673 height 642
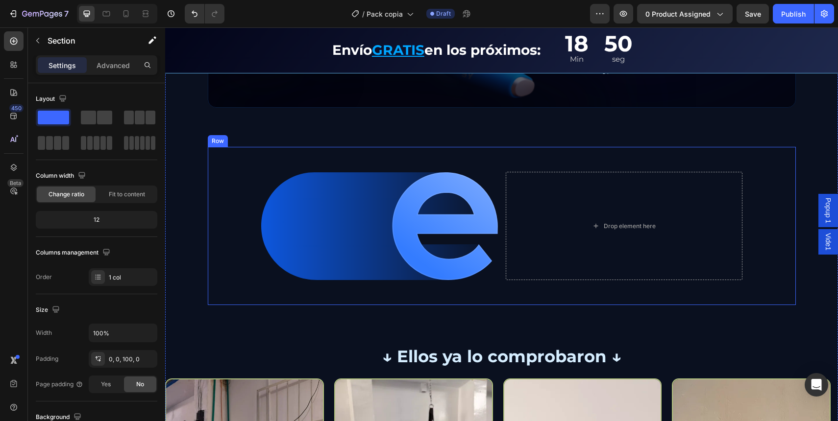
click at [498, 203] on div "Image Drop element here Row" at bounding box center [502, 226] width 588 height 158
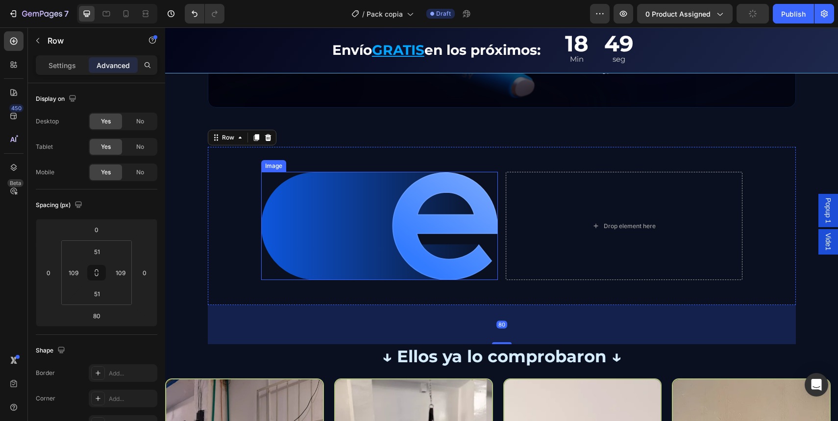
click at [488, 205] on img at bounding box center [379, 226] width 237 height 108
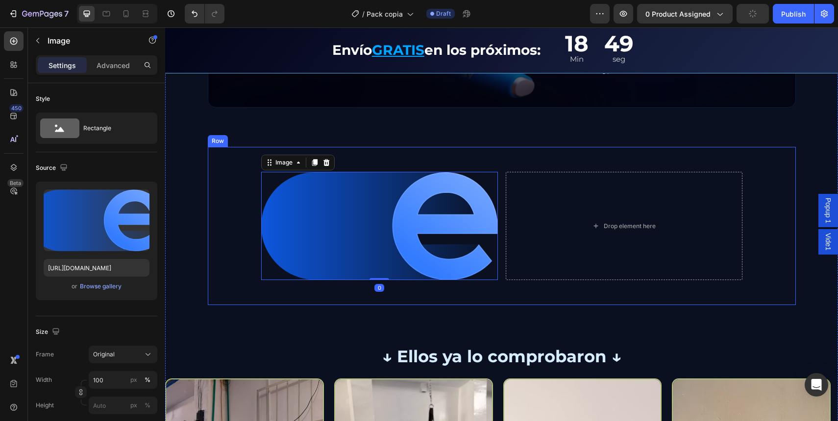
click at [499, 200] on div "Image 0 Drop element here Row" at bounding box center [502, 226] width 588 height 158
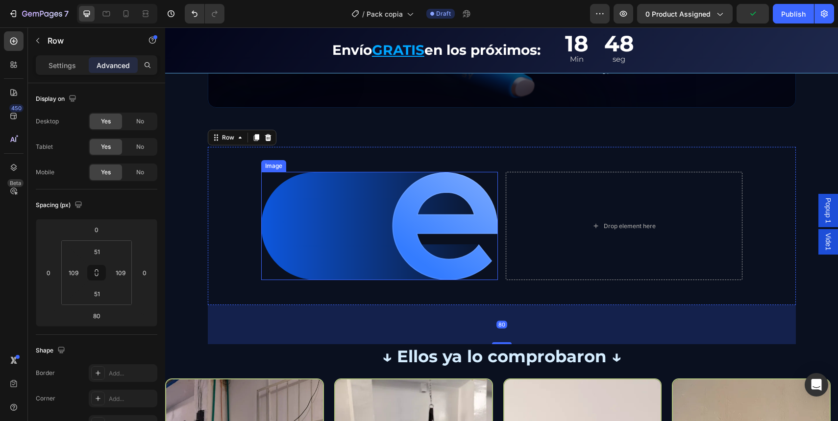
click at [442, 225] on img at bounding box center [379, 226] width 237 height 108
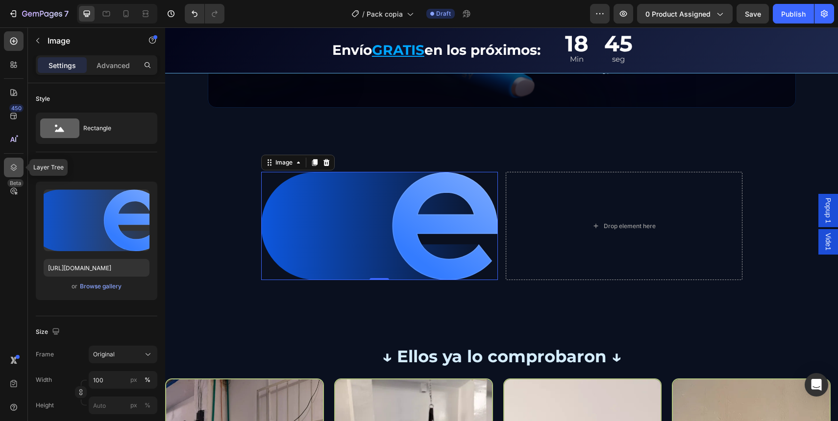
drag, startPoint x: 9, startPoint y: 172, endPoint x: 166, endPoint y: 107, distance: 169.6
click at [9, 172] on icon at bounding box center [14, 168] width 10 height 10
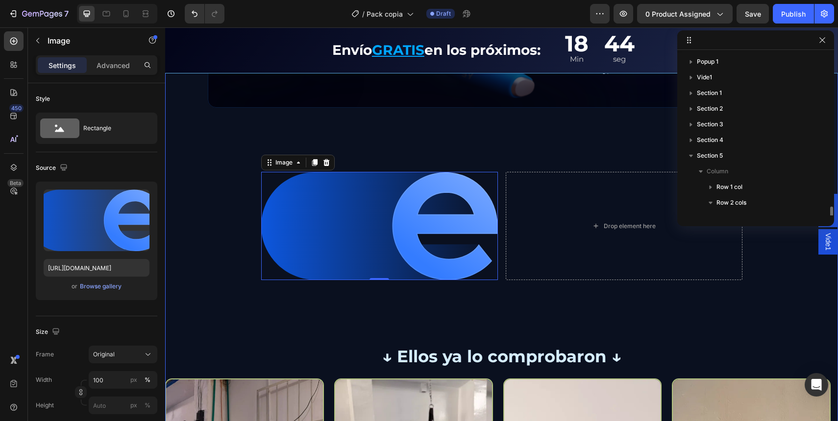
scroll to position [107, 0]
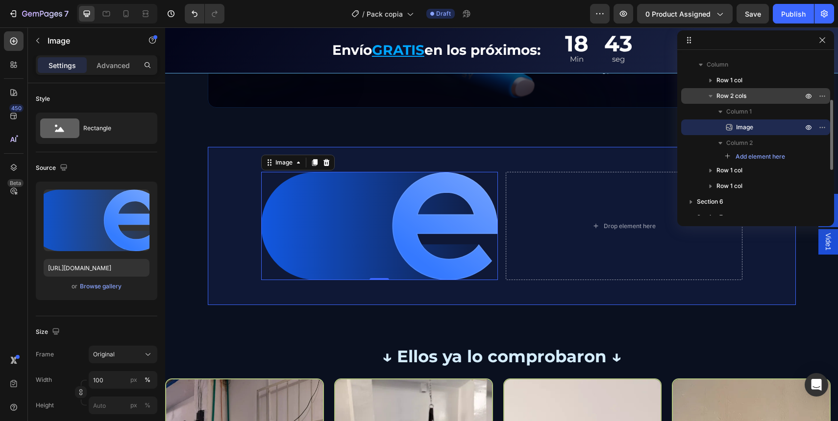
click at [758, 96] on p "Row 2 cols" at bounding box center [760, 96] width 88 height 10
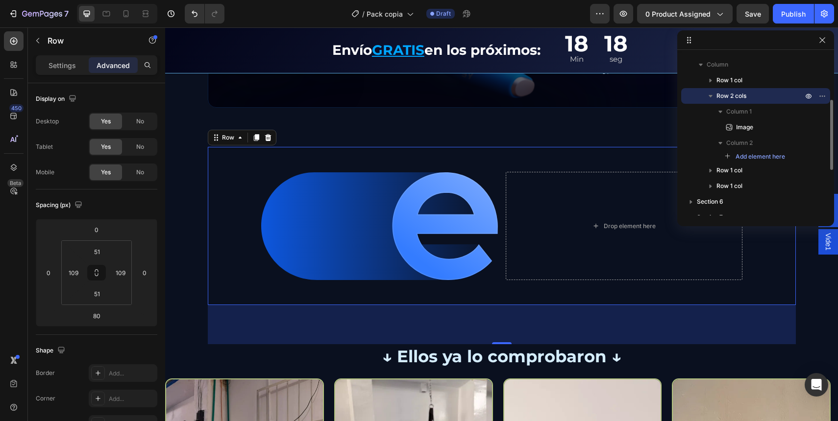
click at [742, 98] on span "Row 2 cols" at bounding box center [731, 96] width 30 height 10
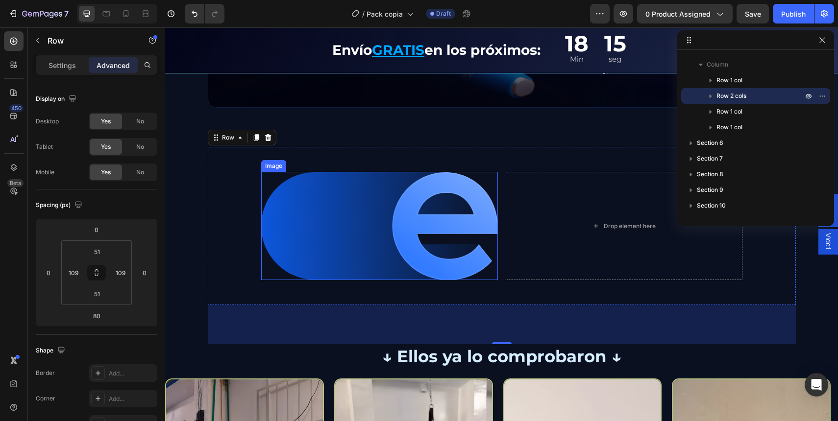
click at [280, 192] on img at bounding box center [379, 226] width 237 height 108
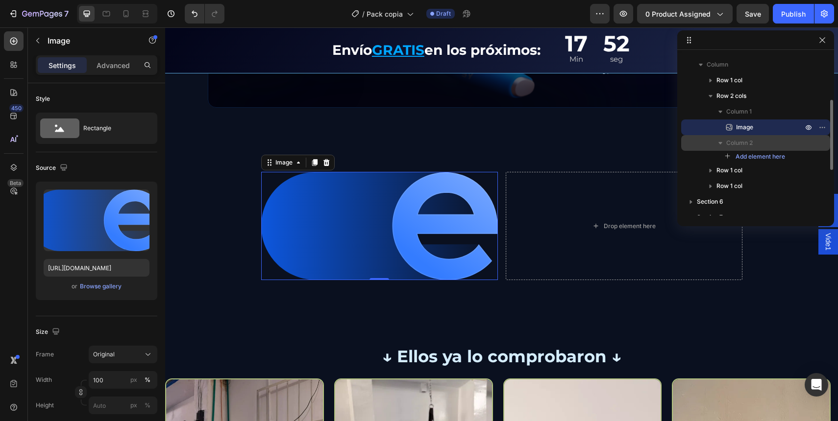
click at [736, 135] on div "Column 2" at bounding box center [755, 143] width 141 height 16
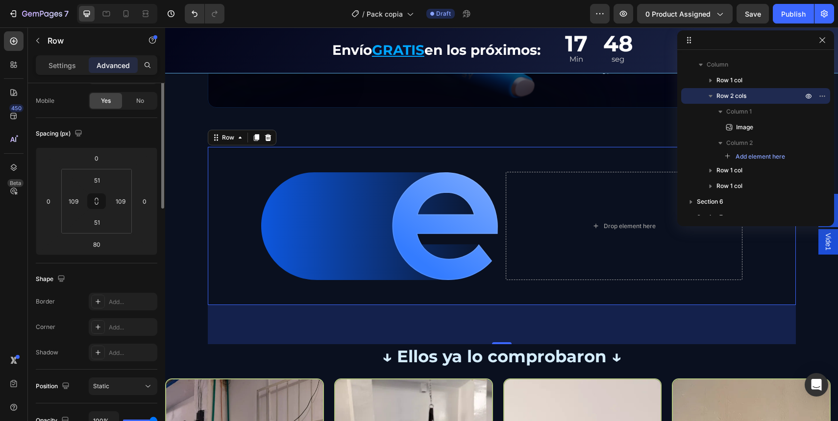
scroll to position [0, 0]
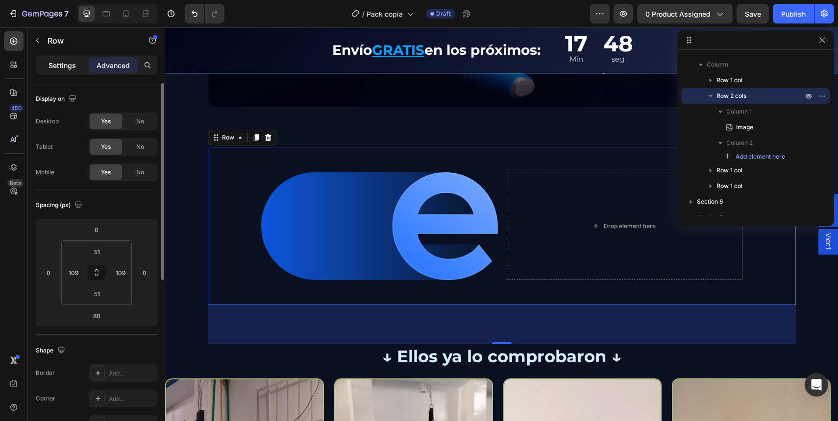
click at [76, 64] on div "Settings" at bounding box center [62, 65] width 49 height 16
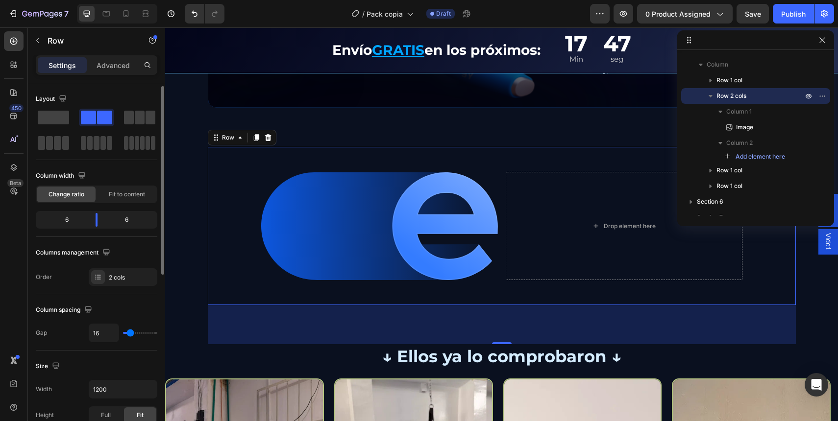
scroll to position [71, 0]
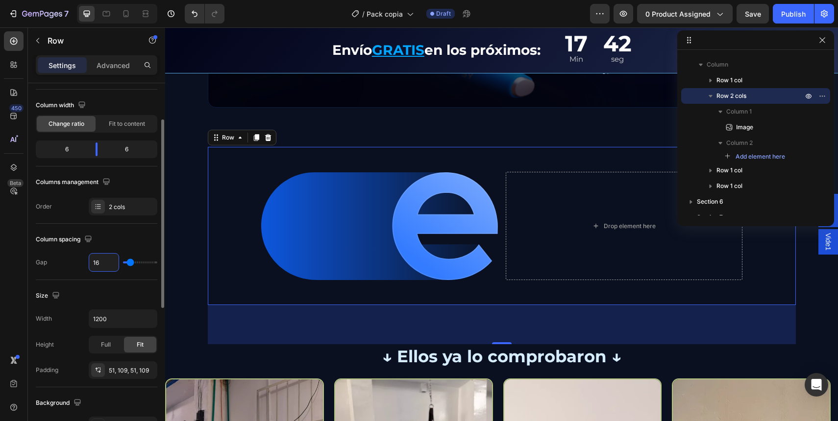
click at [109, 262] on input "16" at bounding box center [103, 263] width 29 height 18
type input "9"
type input "98"
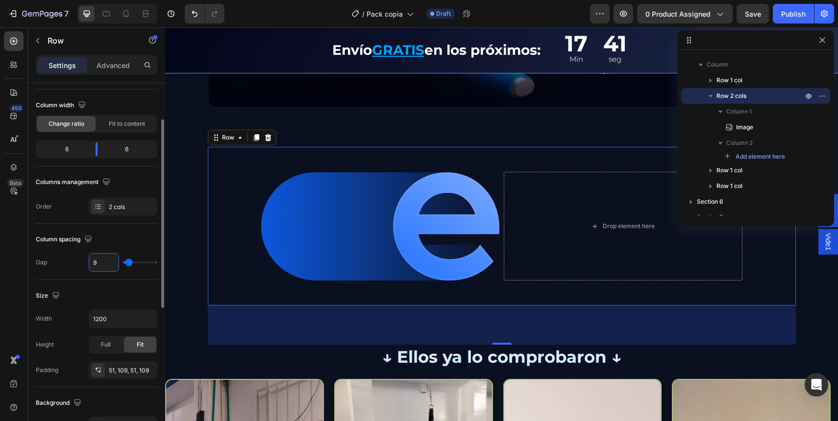
type input "98"
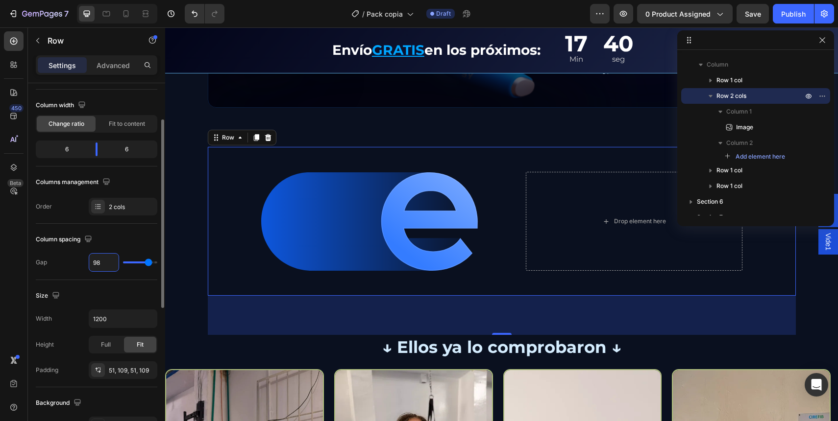
type input "9"
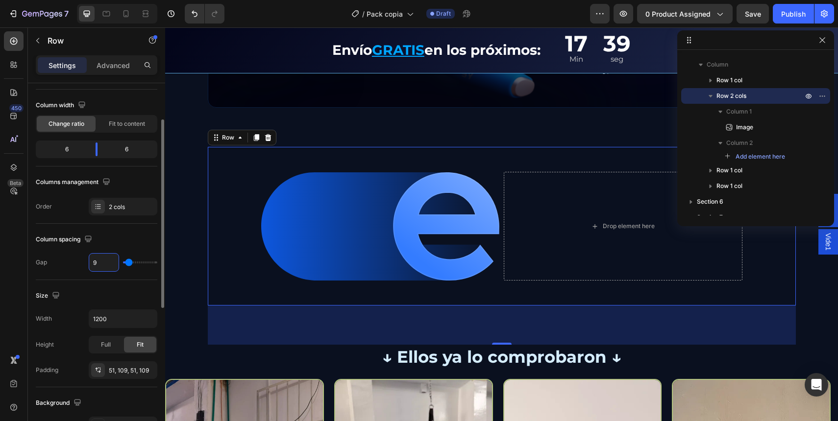
type input "97"
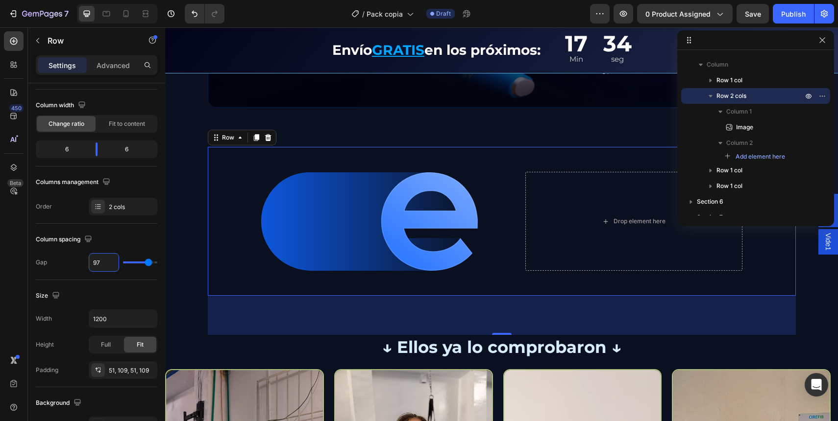
type input "97"
click at [500, 197] on div "Image Drop element here Row 80" at bounding box center [502, 221] width 588 height 149
click at [746, 91] on span "Row 2 cols" at bounding box center [731, 96] width 30 height 10
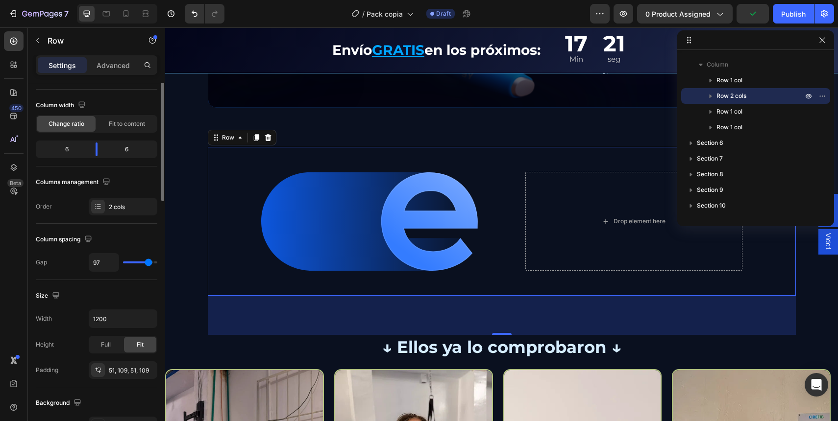
scroll to position [0, 0]
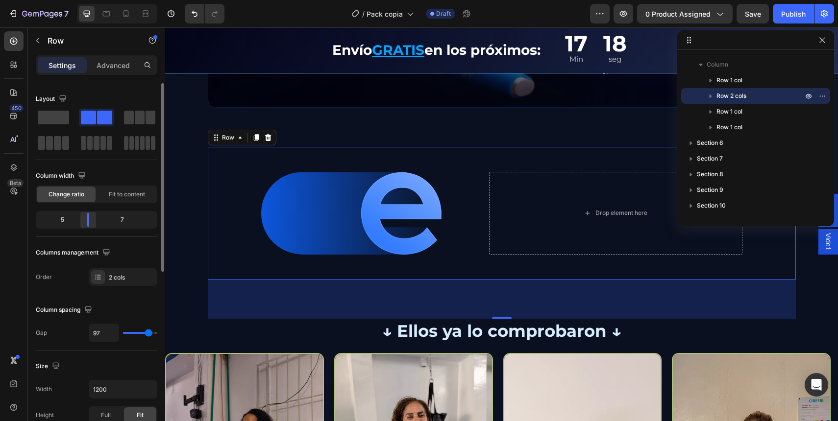
drag, startPoint x: 96, startPoint y: 218, endPoint x: 57, endPoint y: 186, distance: 49.7
click at [87, 219] on div at bounding box center [88, 220] width 2 height 14
click at [73, 70] on p "Settings" at bounding box center [62, 65] width 27 height 10
click at [57, 45] on p "Row" at bounding box center [89, 41] width 83 height 12
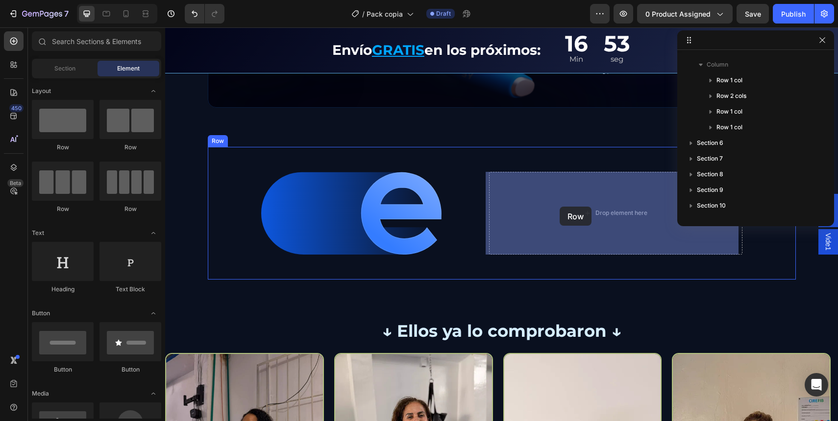
drag, startPoint x: 237, startPoint y: 147, endPoint x: 560, endPoint y: 207, distance: 328.0
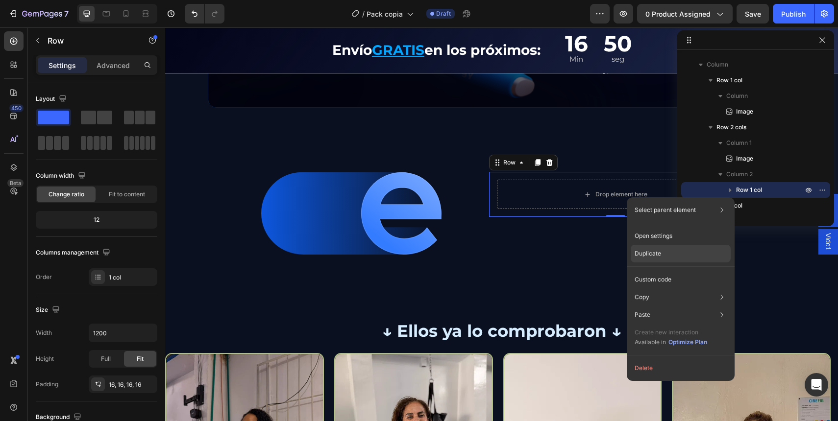
click at [663, 271] on div "Duplicate" at bounding box center [681, 280] width 100 height 18
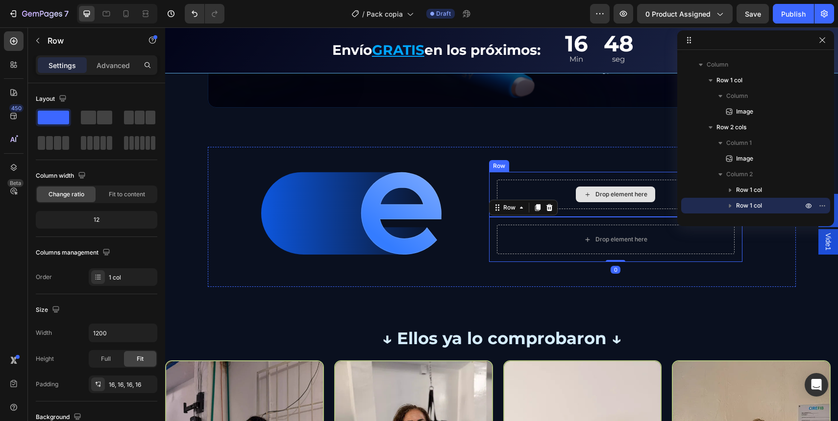
click at [542, 193] on div "Drop element here" at bounding box center [615, 194] width 237 height 29
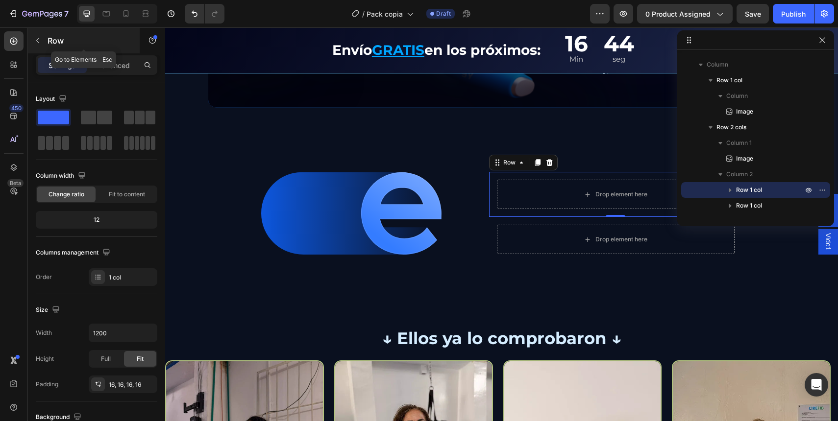
click at [52, 43] on p "Row" at bounding box center [89, 41] width 83 height 12
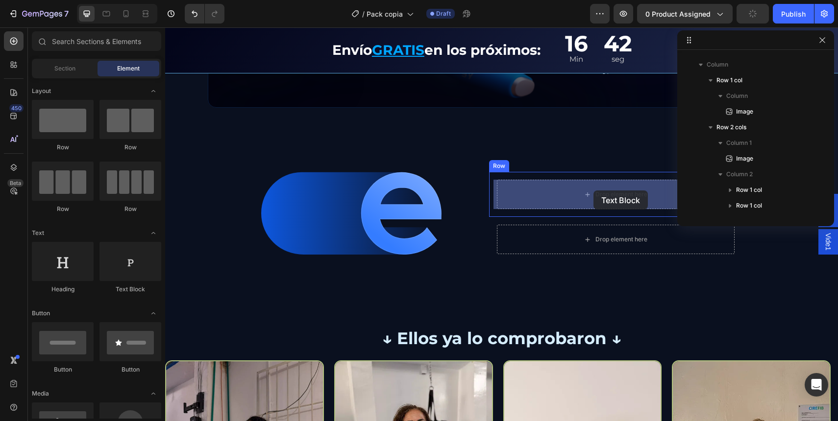
drag, startPoint x: 312, startPoint y: 297, endPoint x: 593, endPoint y: 191, distance: 300.8
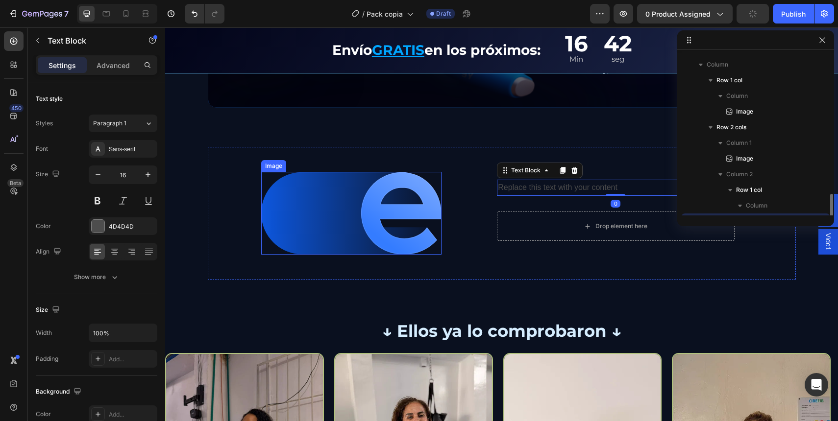
scroll to position [201, 0]
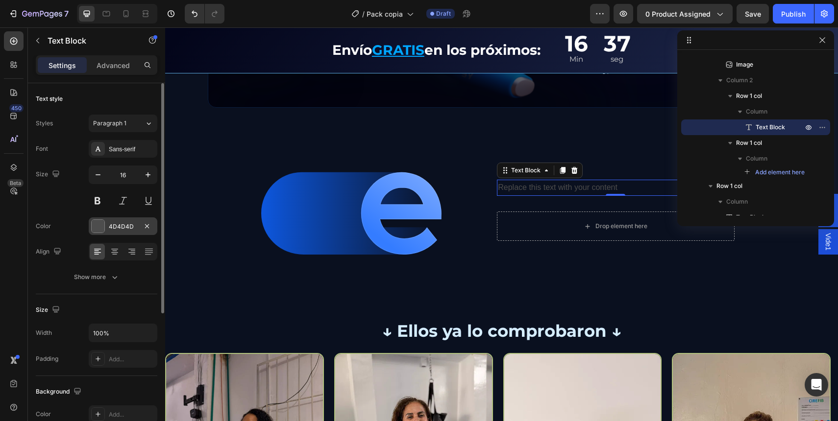
click at [94, 227] on div at bounding box center [98, 226] width 13 height 13
click at [98, 226] on div at bounding box center [98, 226] width 13 height 13
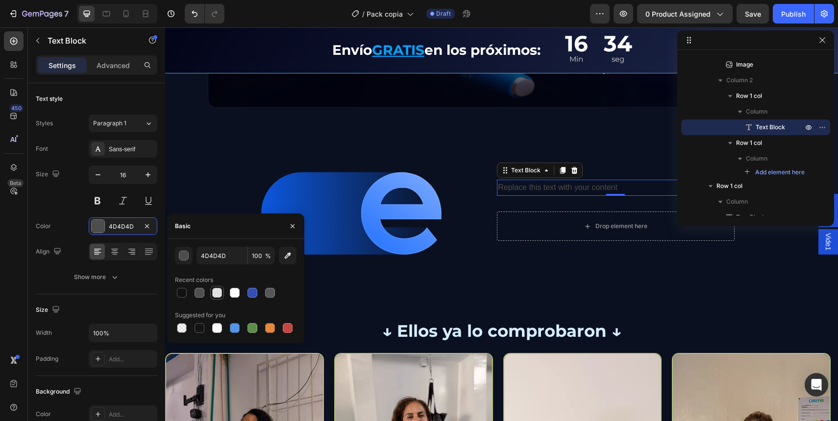
click at [220, 297] on div at bounding box center [217, 293] width 10 height 10
type input "E2E2E2"
click at [508, 191] on div "Replace this text with your content" at bounding box center [615, 188] width 237 height 16
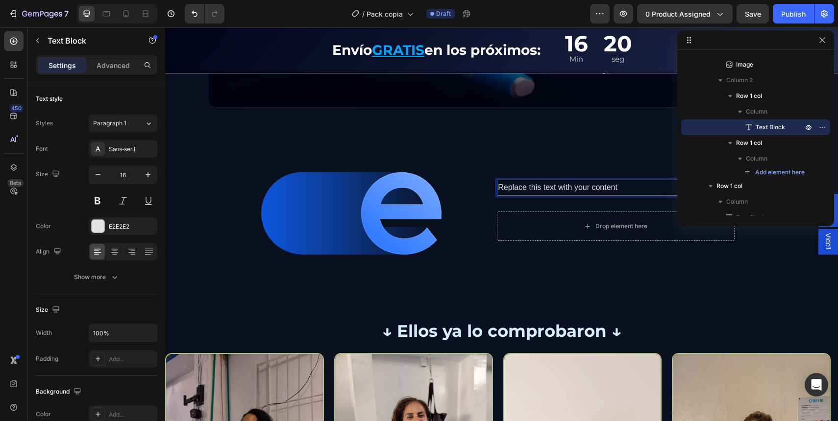
click at [508, 191] on p "Replace this text with your content" at bounding box center [615, 188] width 235 height 14
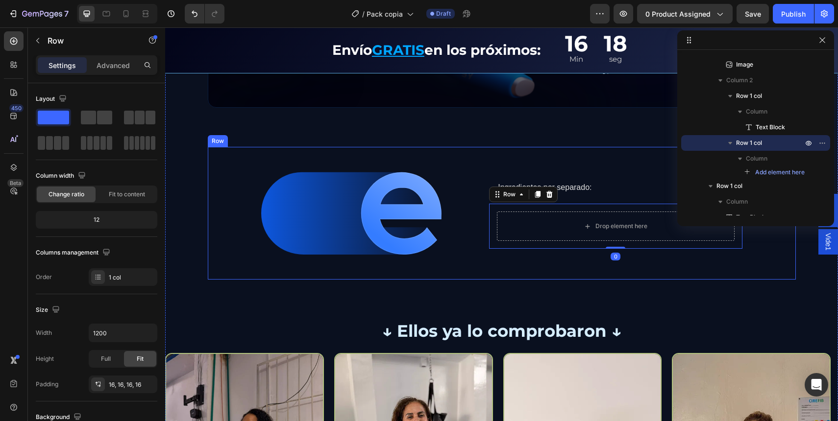
drag, startPoint x: 598, startPoint y: 211, endPoint x: 461, endPoint y: 214, distance: 137.7
click at [576, 159] on div "Image Ingredientes por separado: Text Block Row Drop element here Row 0 Row" at bounding box center [502, 213] width 588 height 132
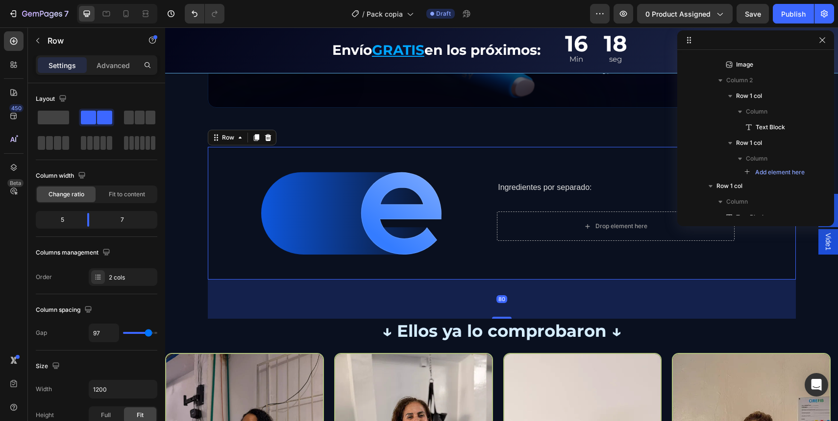
scroll to position [107, 0]
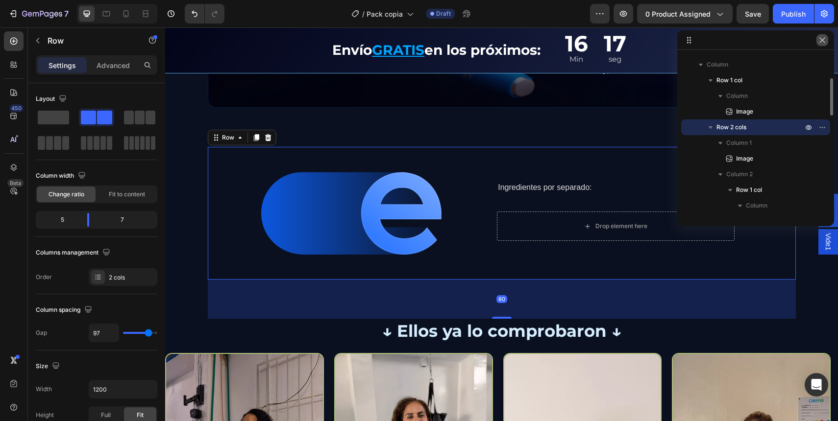
click at [823, 40] on icon "button" at bounding box center [822, 40] width 8 height 8
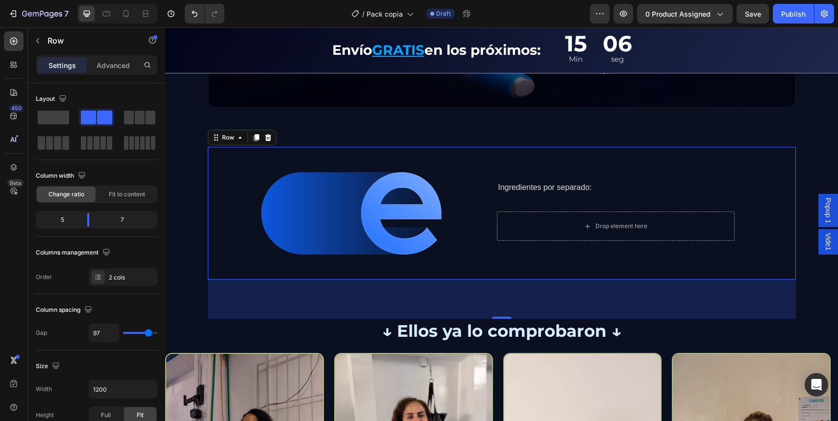
click at [756, 187] on div "Image Ingredientes por separado: Text Block Row Drop element here Row Row 80" at bounding box center [502, 213] width 588 height 132
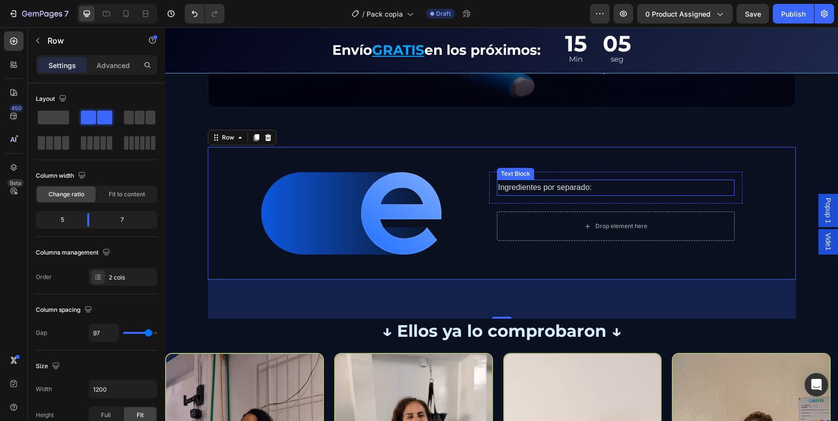
click at [594, 187] on p "Ingredientes por separado:" at bounding box center [615, 188] width 235 height 14
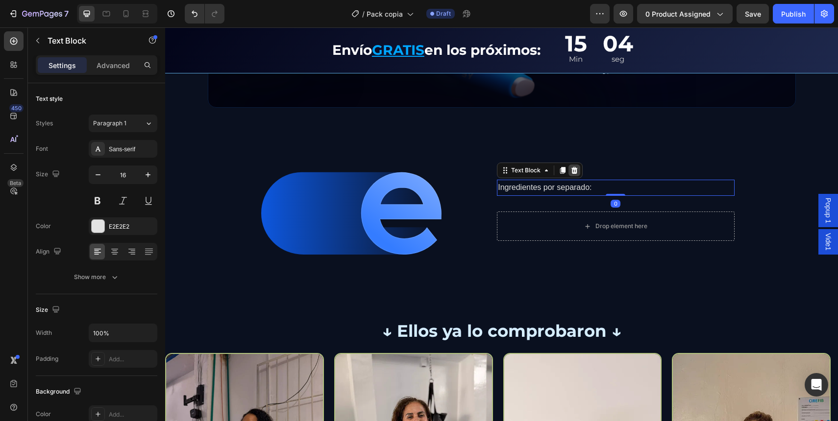
click at [573, 170] on icon at bounding box center [574, 171] width 8 height 8
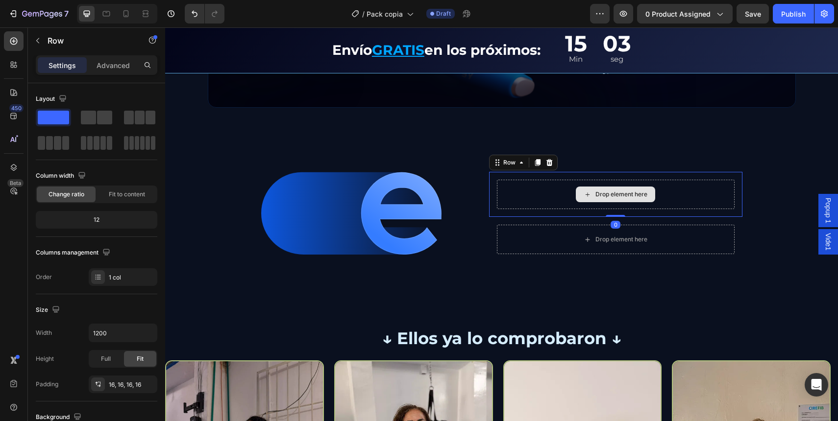
click at [519, 189] on div "Drop element here" at bounding box center [615, 194] width 237 height 29
click at [595, 193] on div "Drop element here" at bounding box center [621, 195] width 52 height 8
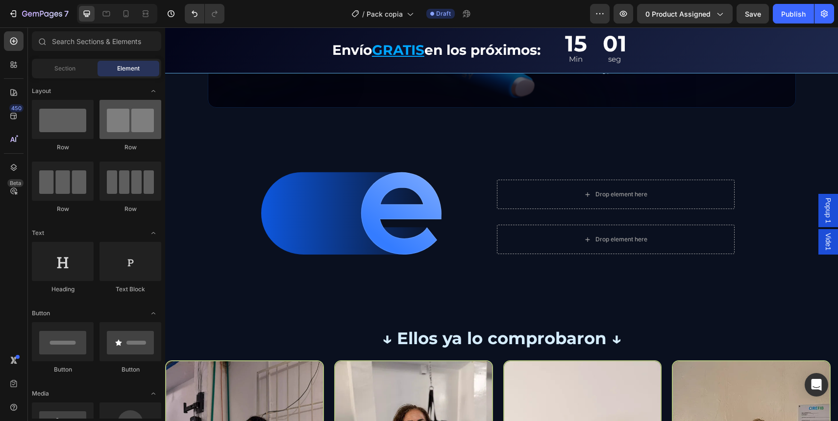
click at [133, 125] on div at bounding box center [130, 119] width 62 height 39
click at [147, 120] on div at bounding box center [130, 119] width 62 height 39
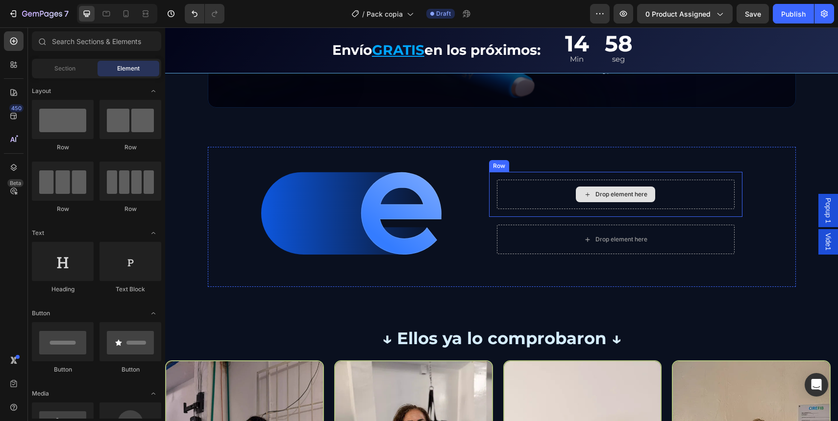
click at [612, 200] on div "Drop element here" at bounding box center [615, 195] width 79 height 16
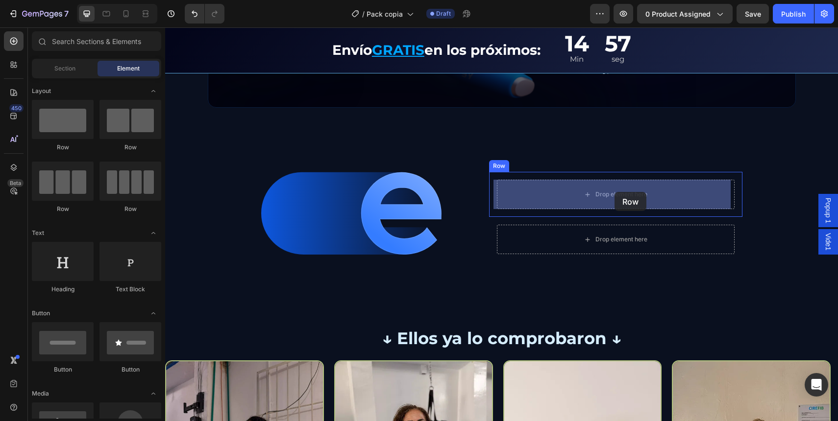
drag, startPoint x: 317, startPoint y: 166, endPoint x: 614, endPoint y: 192, distance: 298.5
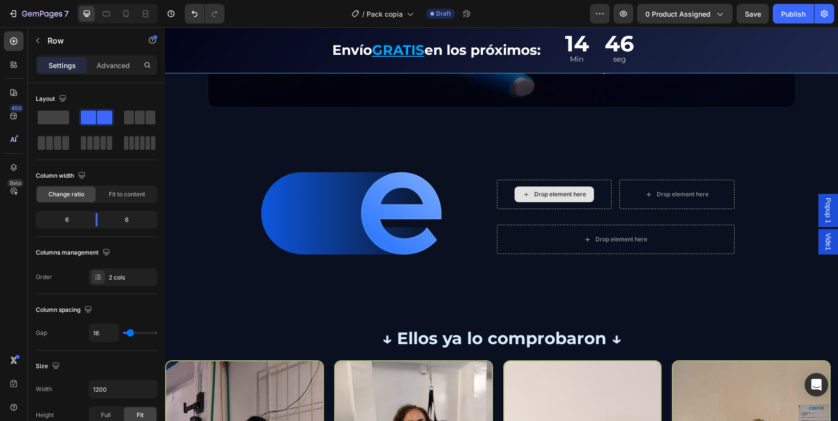
click at [540, 193] on div "Drop element here" at bounding box center [560, 195] width 52 height 8
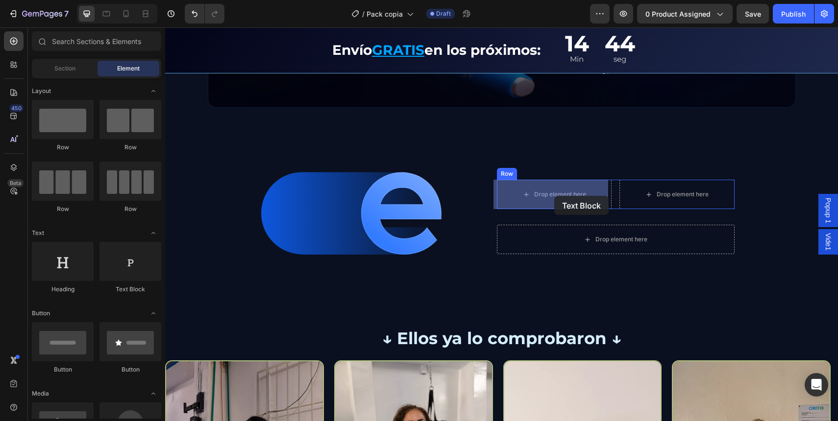
drag, startPoint x: 290, startPoint y: 281, endPoint x: 554, endPoint y: 196, distance: 277.8
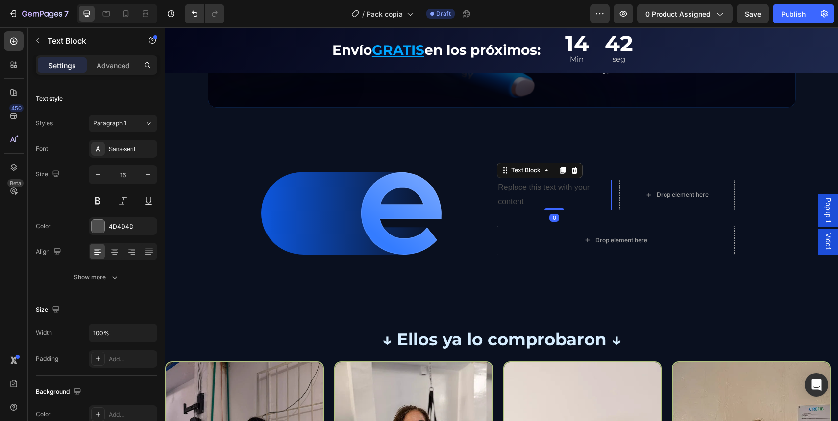
click at [529, 190] on div "Replace this text with your content" at bounding box center [554, 195] width 115 height 30
click at [529, 190] on p "Replace this text with your content" at bounding box center [554, 195] width 113 height 28
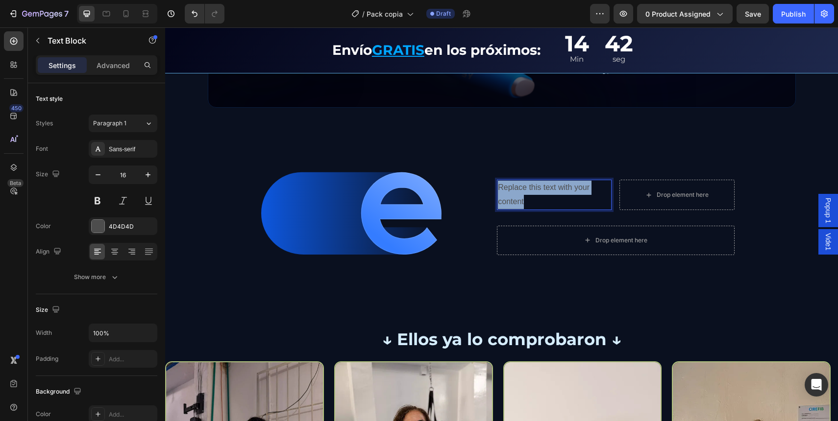
click at [529, 190] on p "Replace this text with your content" at bounding box center [554, 195] width 113 height 28
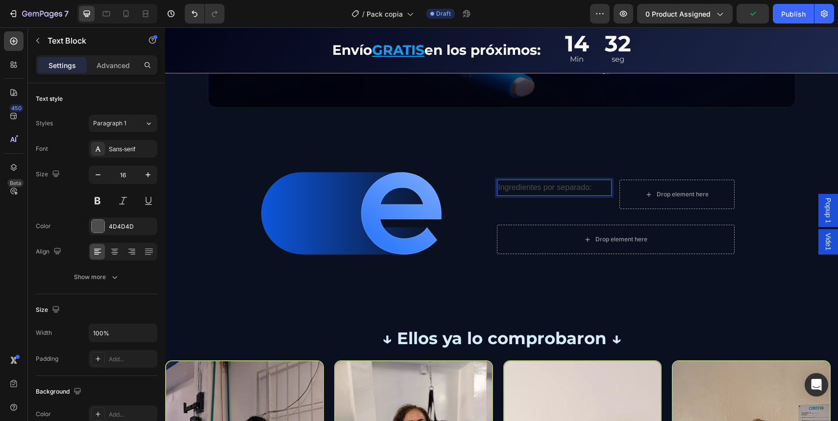
click at [545, 190] on p "Ingredientes por separado:" at bounding box center [554, 188] width 113 height 14
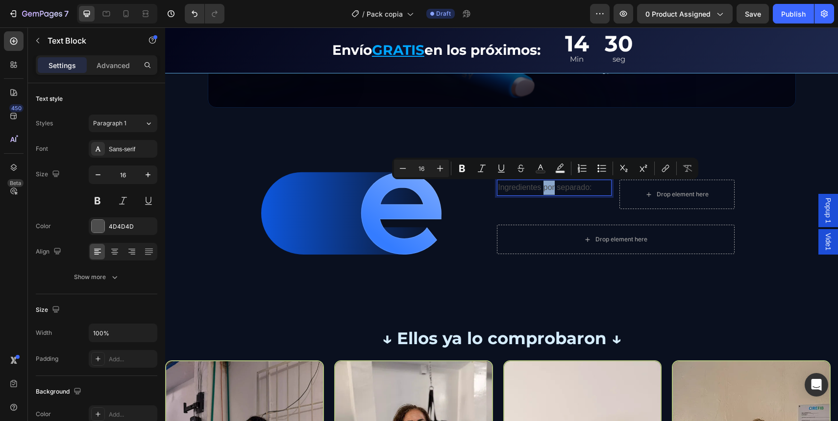
click at [540, 189] on p "Ingredientes por separado:" at bounding box center [554, 188] width 113 height 14
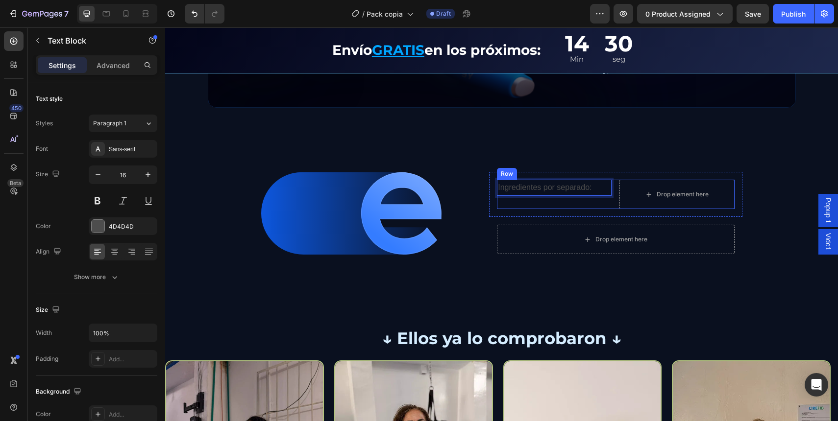
click at [566, 219] on div "Drop element here Row" at bounding box center [615, 239] width 253 height 45
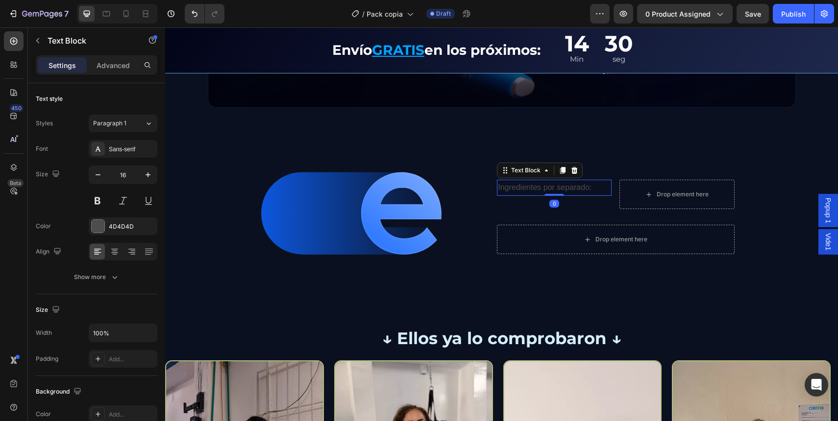
click at [566, 187] on p "Ingredientes por separado:" at bounding box center [554, 188] width 113 height 14
click at [559, 174] on icon at bounding box center [563, 171] width 8 height 8
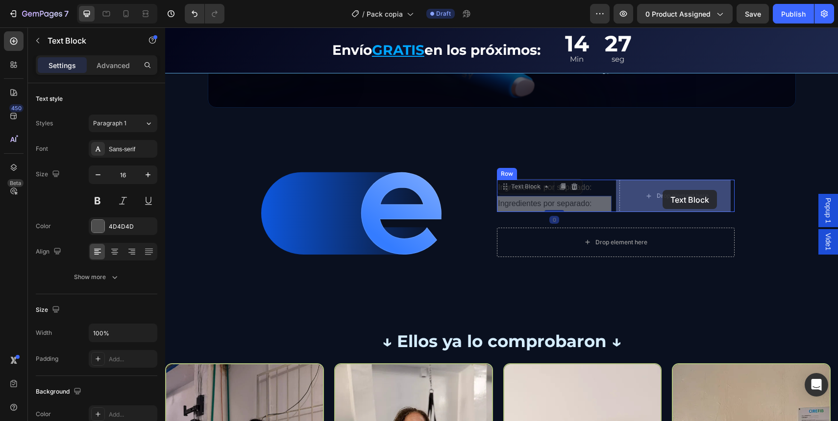
drag, startPoint x: 523, startPoint y: 190, endPoint x: 663, endPoint y: 190, distance: 139.6
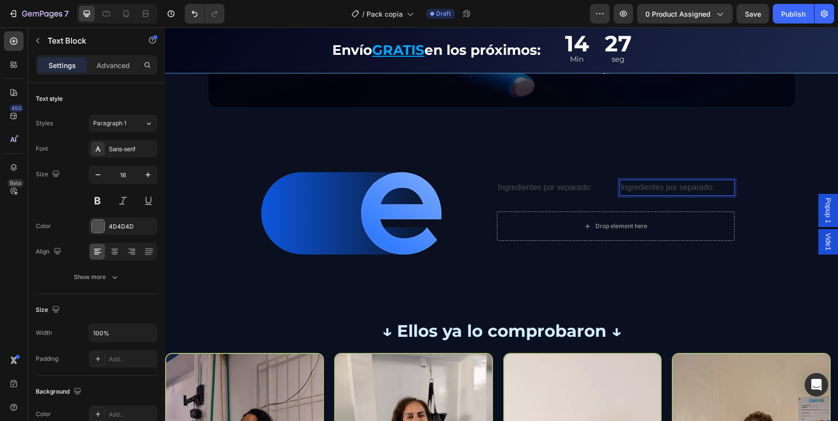
click at [653, 183] on p "Ingredientes por separado:" at bounding box center [676, 188] width 113 height 14
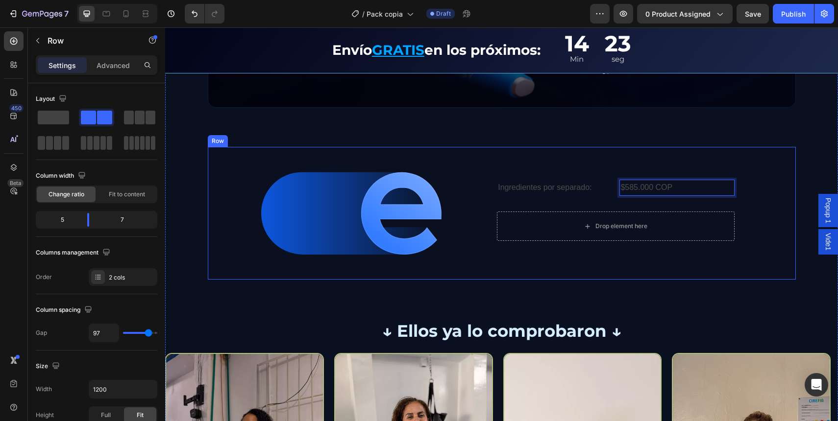
click at [471, 212] on div "Image Ingredientes por separado: Text Block $585.000 COP Text Block 0 Row Row D…" at bounding box center [502, 213] width 588 height 132
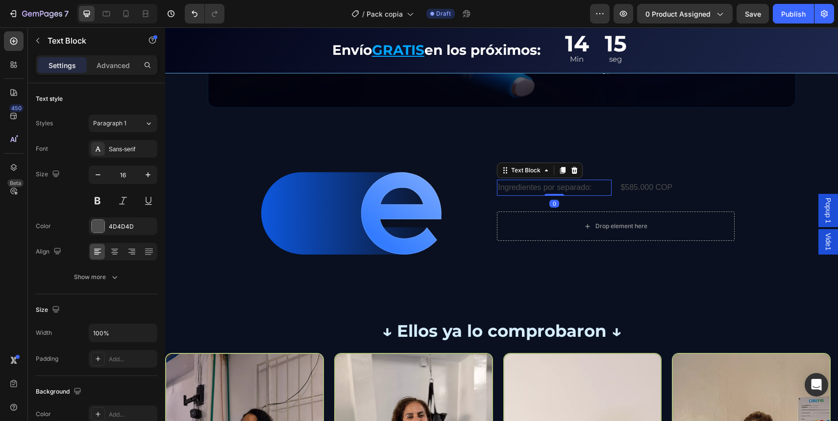
click at [543, 184] on p "Ingredientes por separado:" at bounding box center [554, 188] width 113 height 14
click at [122, 225] on div "4D4D4D" at bounding box center [123, 226] width 28 height 9
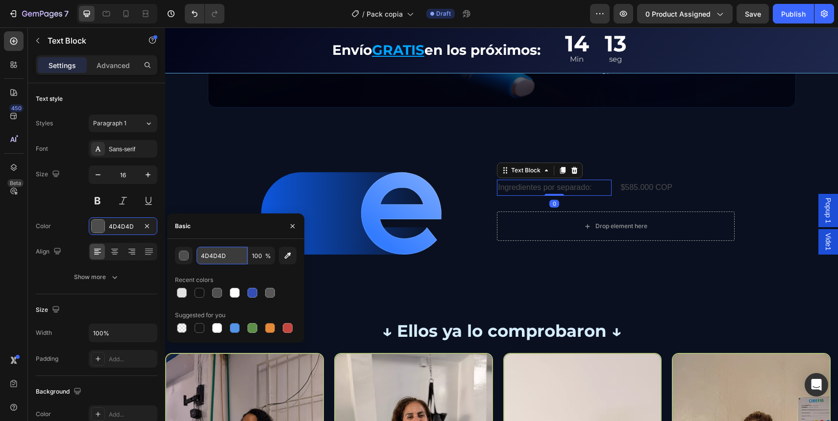
click at [229, 258] on input "4D4D4D" at bounding box center [221, 256] width 51 height 18
paste input "64DFFF"
type input "64DFFF"
click at [230, 243] on div "64DFFF 100 % Recent colors Suggested for you" at bounding box center [235, 291] width 137 height 104
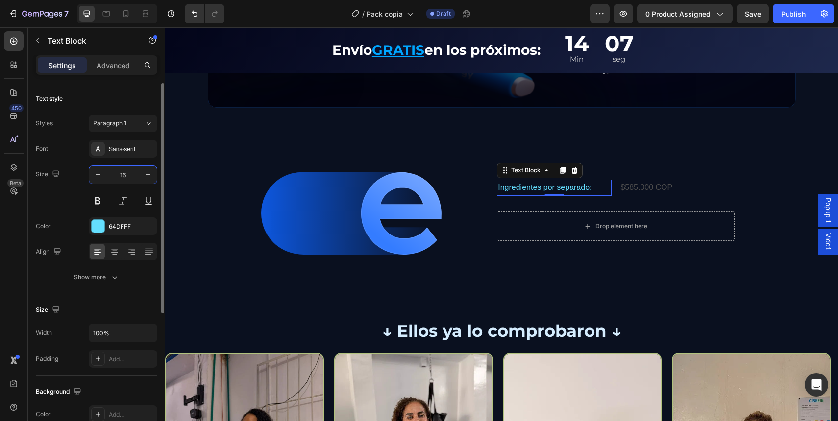
click at [130, 178] on input "16" at bounding box center [123, 175] width 32 height 18
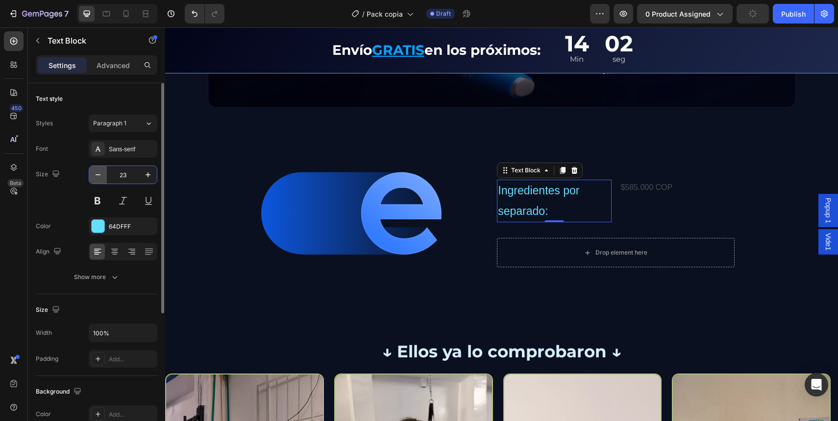
type input "23"
click at [98, 176] on icon "button" at bounding box center [98, 175] width 10 height 10
type input "22"
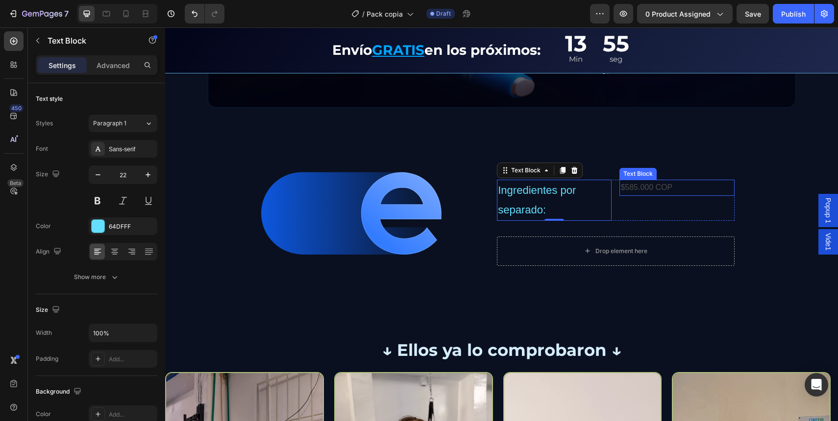
click at [642, 188] on p "$585.000 COP" at bounding box center [676, 188] width 113 height 14
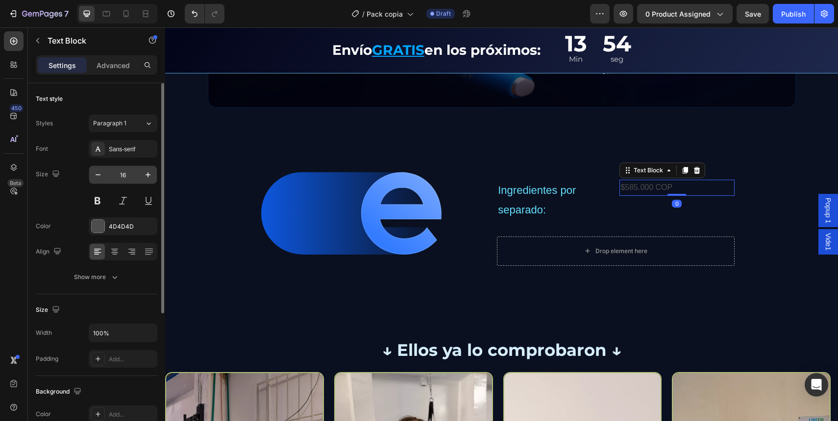
click at [130, 172] on input "16" at bounding box center [123, 175] width 32 height 18
type input "23"
click at [128, 127] on div "Paragraph 1" at bounding box center [113, 123] width 40 height 9
click at [114, 144] on div "Sans-serif" at bounding box center [123, 149] width 69 height 18
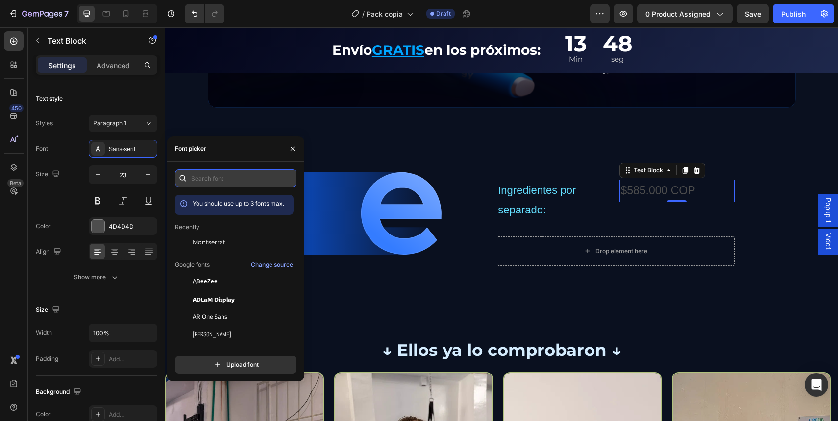
click at [244, 177] on input "text" at bounding box center [236, 179] width 122 height 18
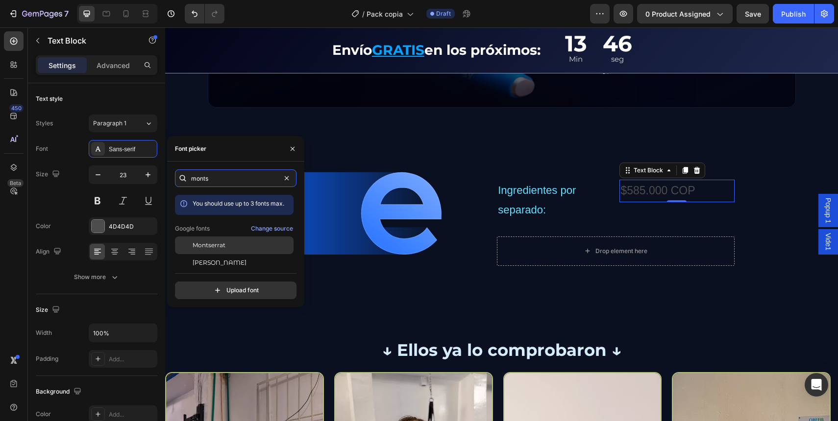
type input "monts"
click at [229, 248] on div "Montserrat" at bounding box center [242, 245] width 99 height 9
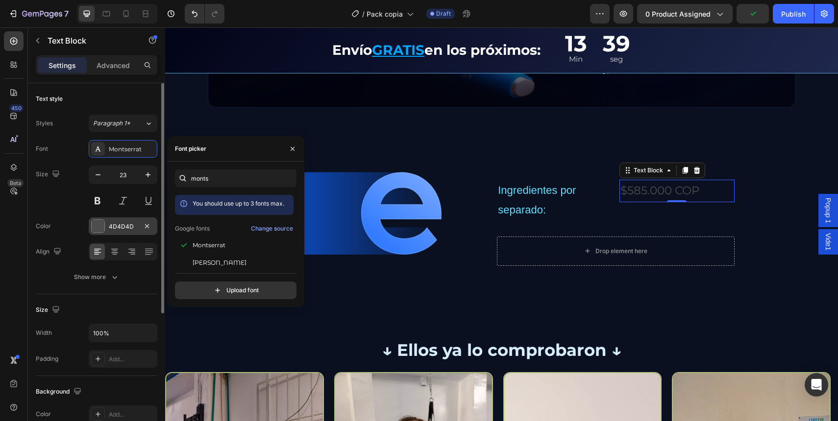
click at [109, 222] on div "4D4D4D" at bounding box center [123, 226] width 28 height 9
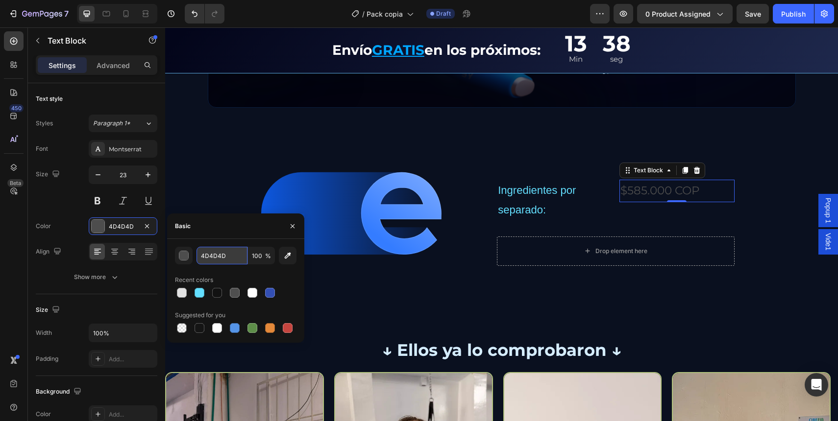
click at [218, 258] on input "4D4D4D" at bounding box center [221, 256] width 51 height 18
paste input "E42626"
paste input "text"
type input "E42626"
click at [225, 241] on div "E42626 100 % Recent colors Suggested for you" at bounding box center [235, 291] width 137 height 104
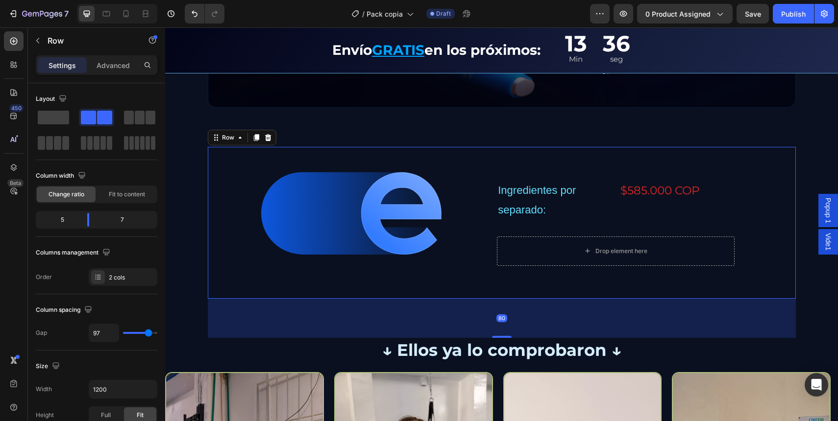
click at [224, 211] on div "Image Ingredientes por separado: Text Block $585.000 COP Text Block Row Row Dro…" at bounding box center [502, 222] width 588 height 151
click at [214, 177] on div "Image Ingredientes por separado: Text Block $585.000 COP Text Block Row Row Dro…" at bounding box center [502, 222] width 588 height 151
click at [679, 192] on p "$585.000 COP" at bounding box center [676, 191] width 113 height 20
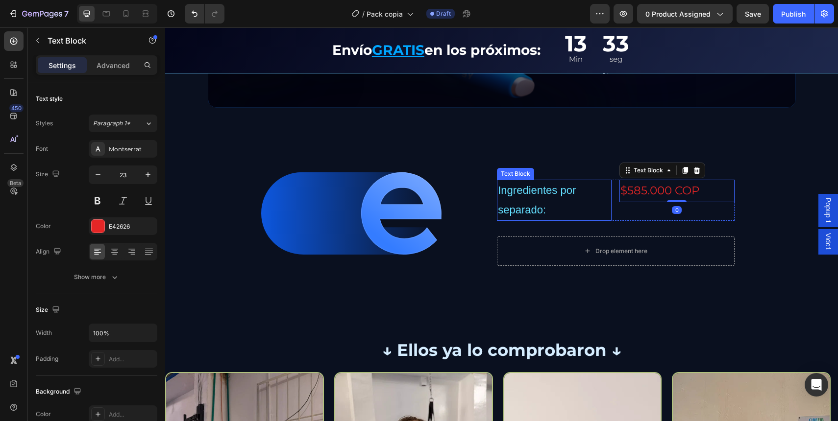
click at [551, 196] on p "Ingredientes por separado:" at bounding box center [554, 200] width 113 height 39
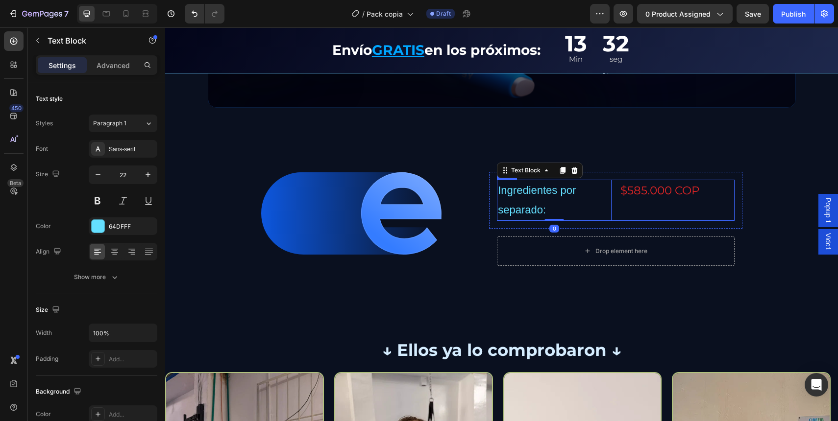
click at [610, 205] on div "Ingredientes por separado: Text Block 0 $585.000 COP Text Block Row" at bounding box center [615, 200] width 237 height 41
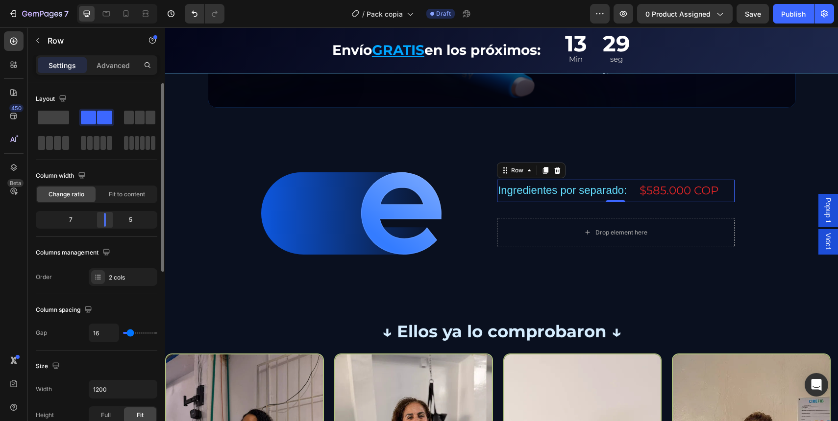
drag, startPoint x: 95, startPoint y: 220, endPoint x: 222, endPoint y: 189, distance: 130.8
click at [111, 219] on div at bounding box center [105, 220] width 18 height 14
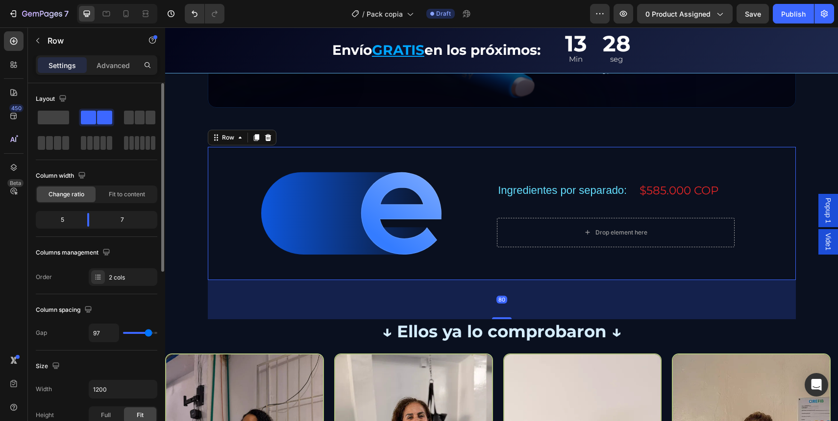
click at [763, 189] on div "Image Ingredientes por separado: Text Block $585.000 COP Text Block Row Row Dro…" at bounding box center [502, 213] width 588 height 133
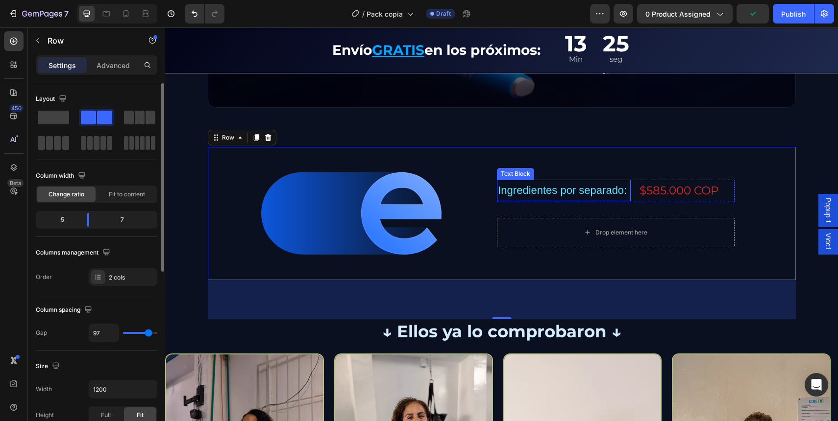
click at [572, 194] on p "Ingredientes por separado:" at bounding box center [564, 191] width 132 height 20
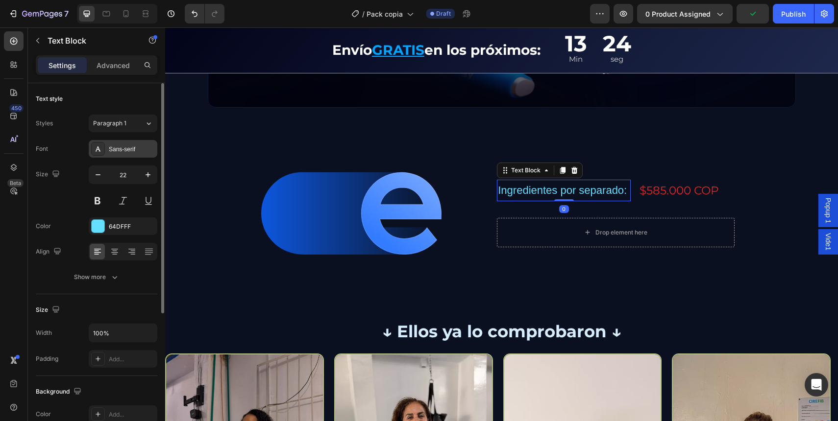
click at [131, 155] on div "Sans-serif" at bounding box center [123, 149] width 69 height 18
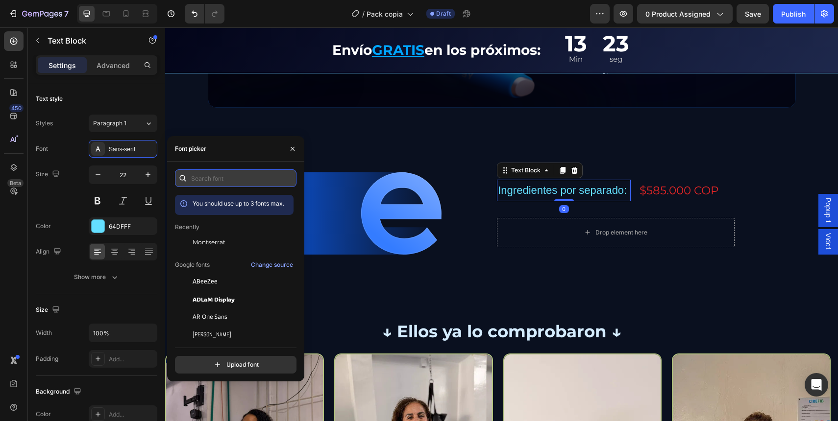
click at [196, 176] on input "text" at bounding box center [236, 179] width 122 height 18
type input "m"
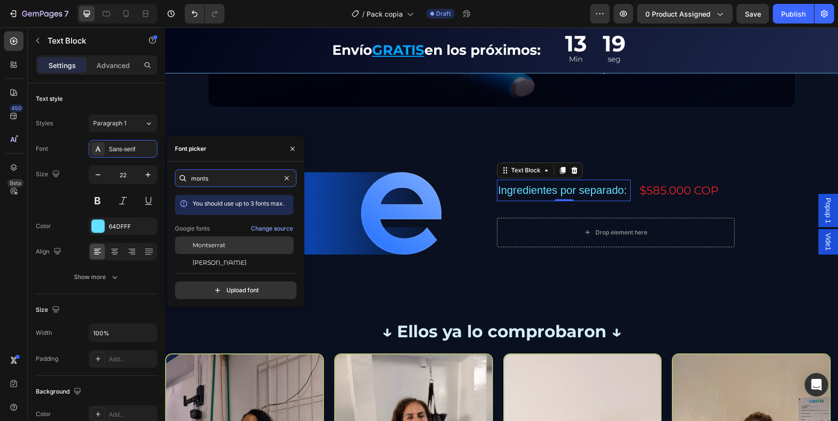
type input "monts"
click at [228, 243] on div "Montserrat" at bounding box center [242, 245] width 99 height 9
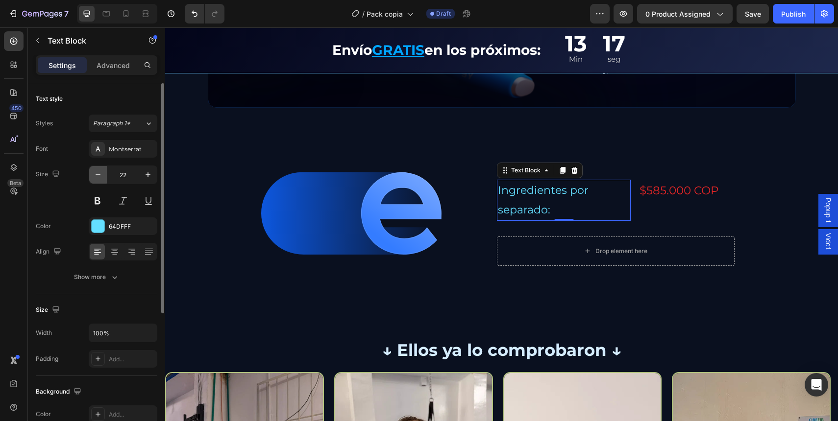
click at [94, 174] on icon "button" at bounding box center [98, 175] width 10 height 10
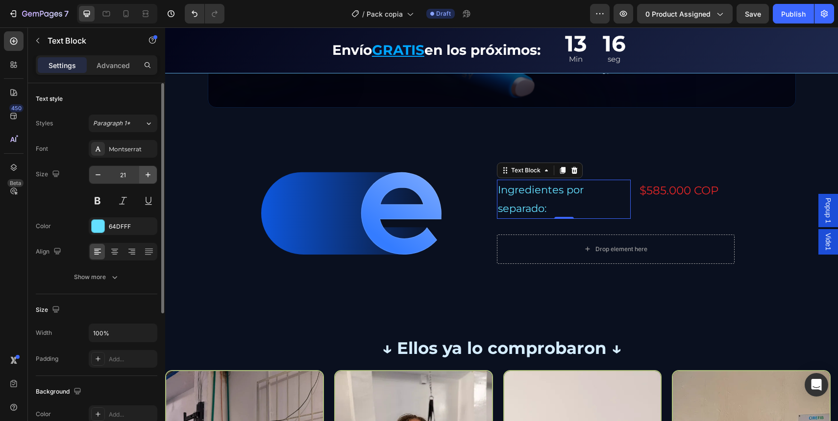
click at [154, 170] on button "button" at bounding box center [148, 175] width 18 height 18
type input "22"
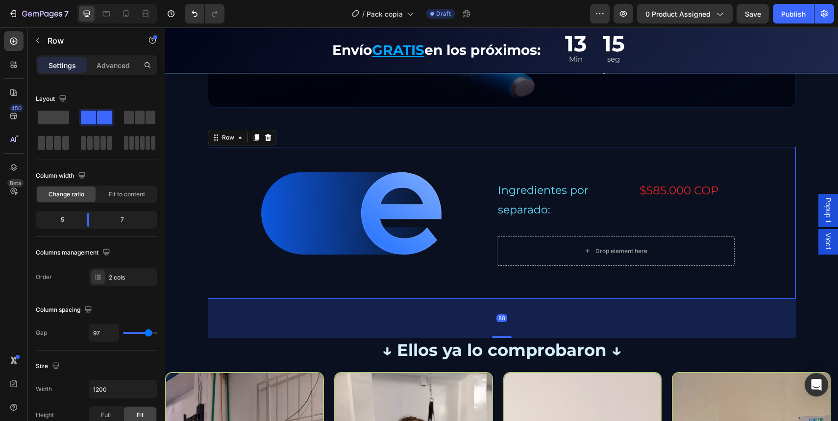
click at [473, 202] on div "Image Ingredientes por separado: Text Block $585.000 COP Text Block Row Row Dro…" at bounding box center [502, 222] width 588 height 151
click at [520, 220] on p "Ingredientes por separado:" at bounding box center [564, 200] width 132 height 39
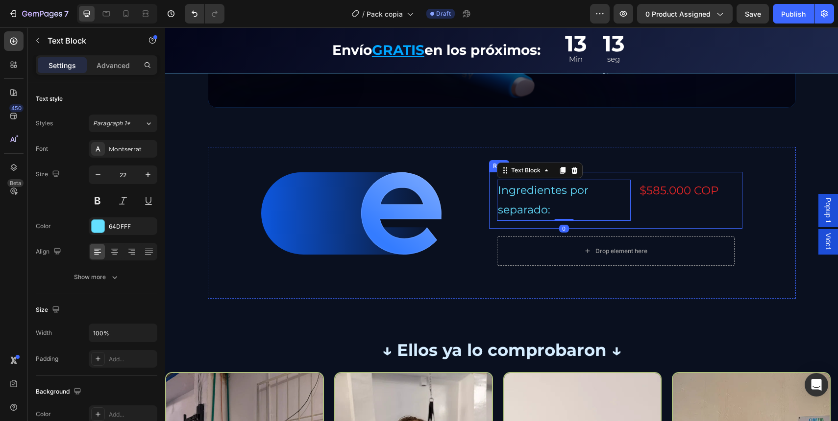
click at [518, 224] on div "Ingredientes por separado: Text Block 0 $585.000 COP Text Block Row Row" at bounding box center [615, 200] width 253 height 56
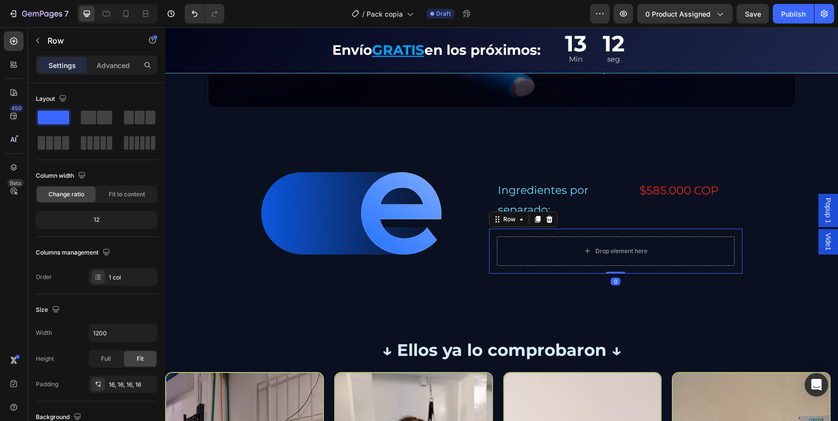
click at [517, 229] on div "Drop element here Row 0" at bounding box center [615, 251] width 253 height 45
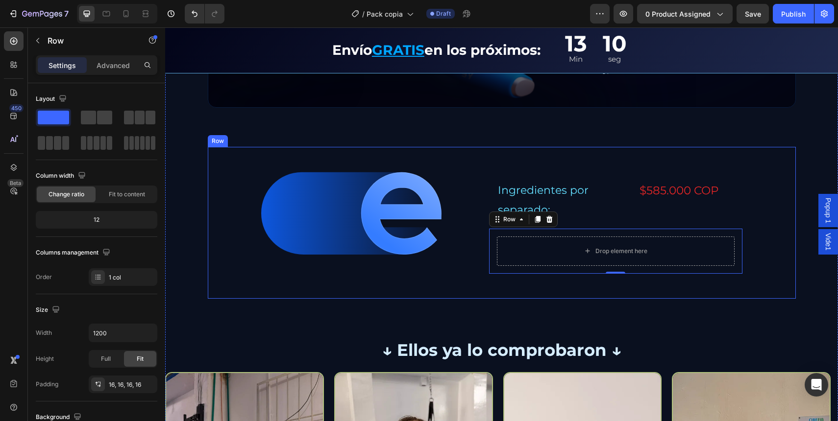
click at [442, 198] on div "Image Ingredientes por separado: Text Block $585.000 COP Text Block Row Row Dro…" at bounding box center [502, 222] width 588 height 151
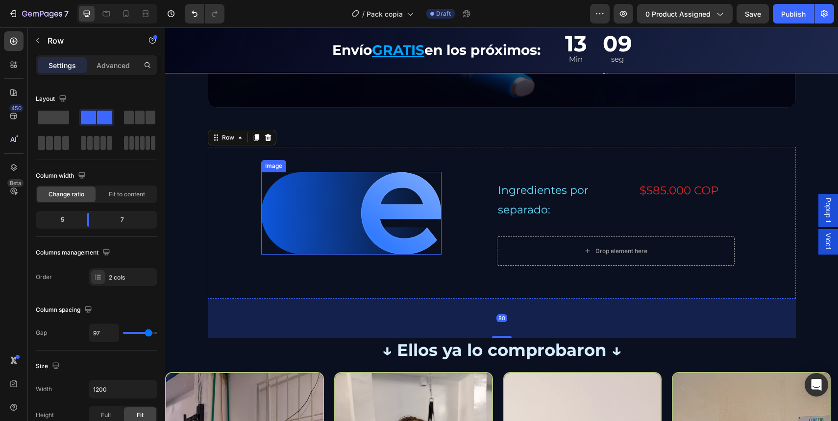
click at [429, 198] on img at bounding box center [351, 213] width 181 height 82
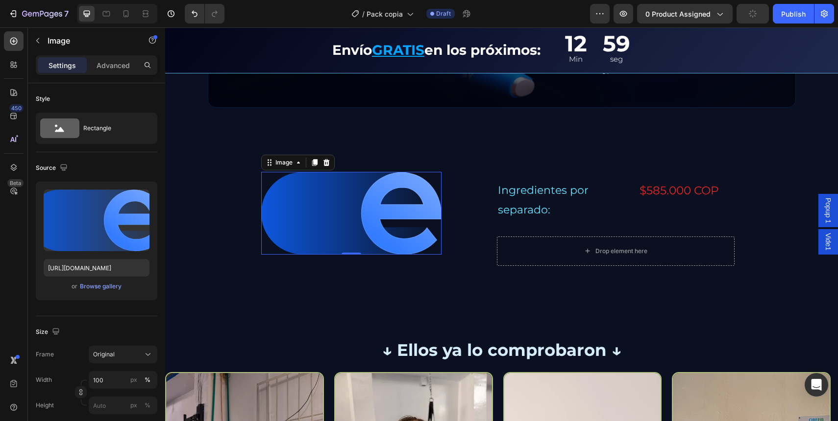
click at [412, 199] on img at bounding box center [351, 213] width 181 height 82
click at [515, 195] on p "Ingredientes por separado:" at bounding box center [564, 200] width 132 height 39
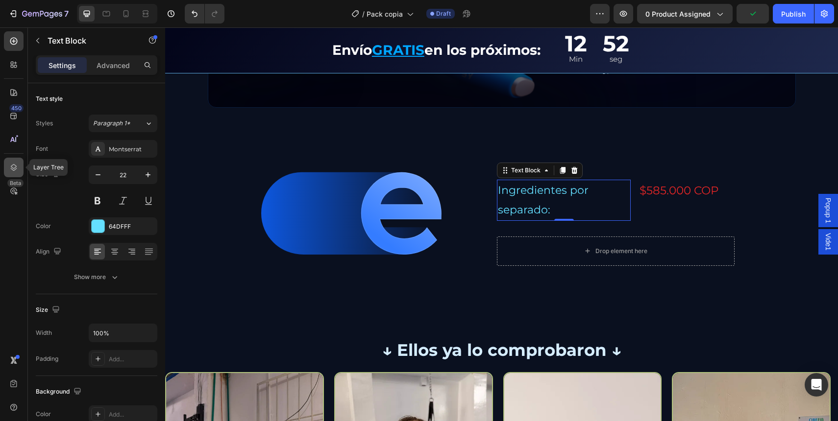
drag, startPoint x: 20, startPoint y: 166, endPoint x: 81, endPoint y: 125, distance: 73.9
click at [20, 166] on div at bounding box center [14, 168] width 20 height 20
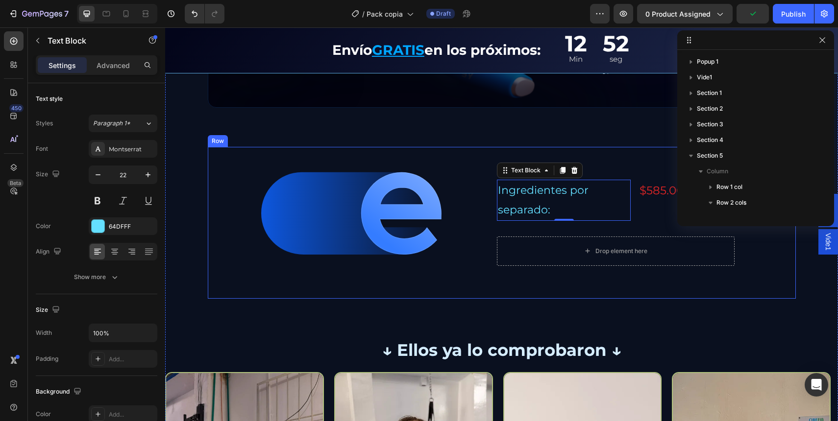
scroll to position [201, 0]
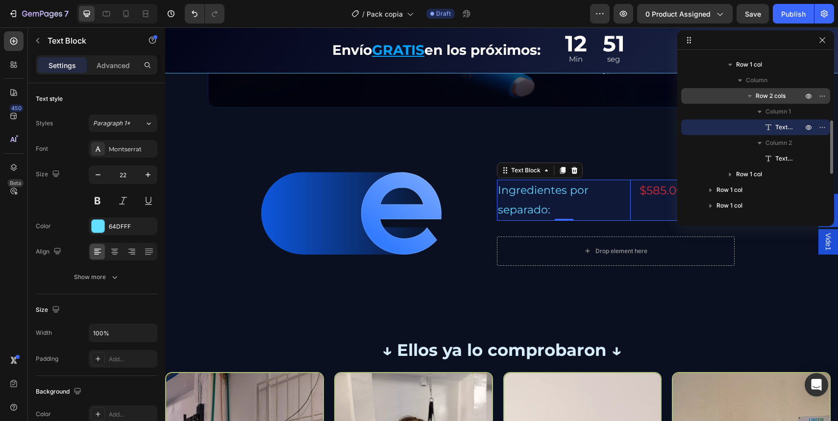
click at [770, 98] on span "Row 2 cols" at bounding box center [771, 96] width 30 height 10
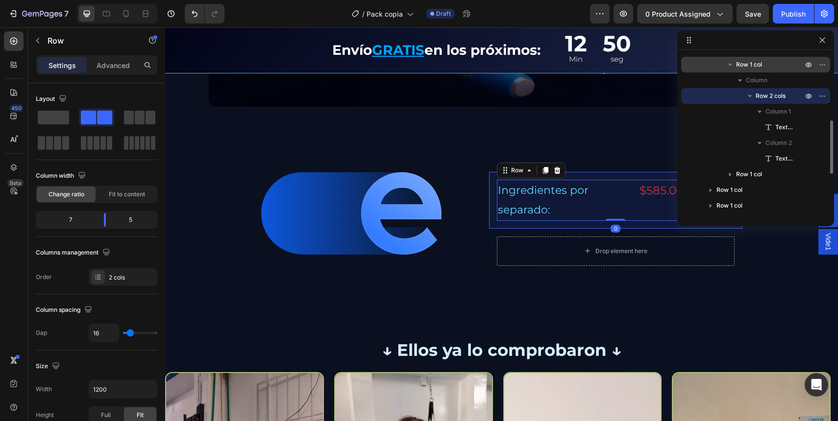
click at [764, 64] on p "Row 1 col" at bounding box center [770, 65] width 69 height 10
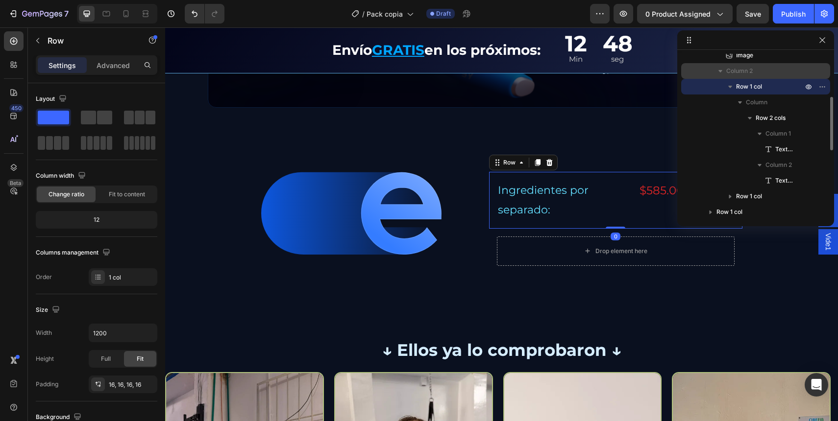
scroll to position [167, 0]
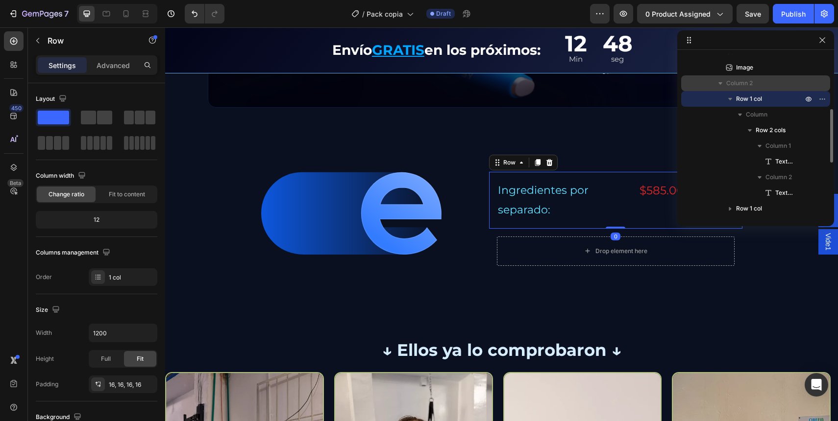
click at [719, 83] on icon "button" at bounding box center [720, 83] width 4 height 2
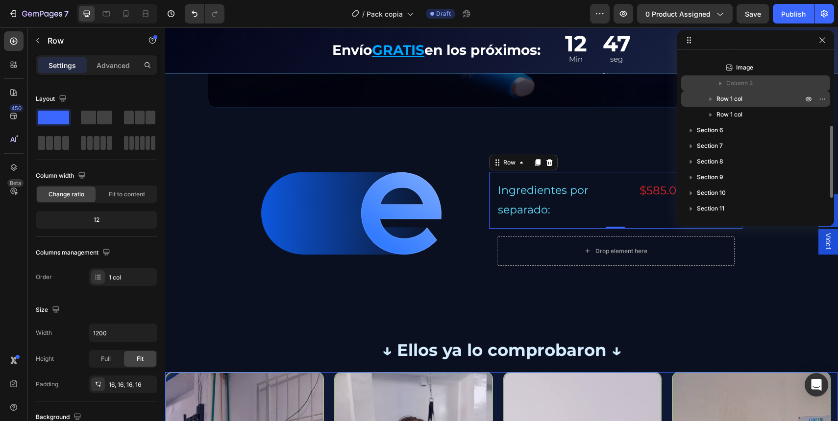
scroll to position [122, 0]
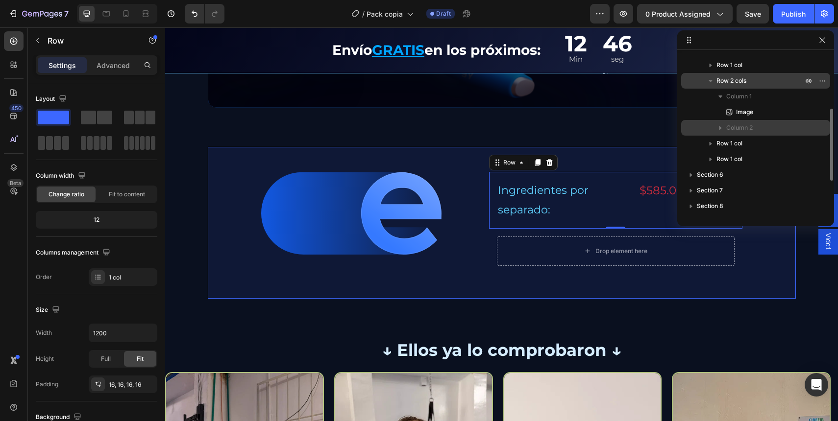
click at [707, 85] on icon "button" at bounding box center [711, 81] width 10 height 10
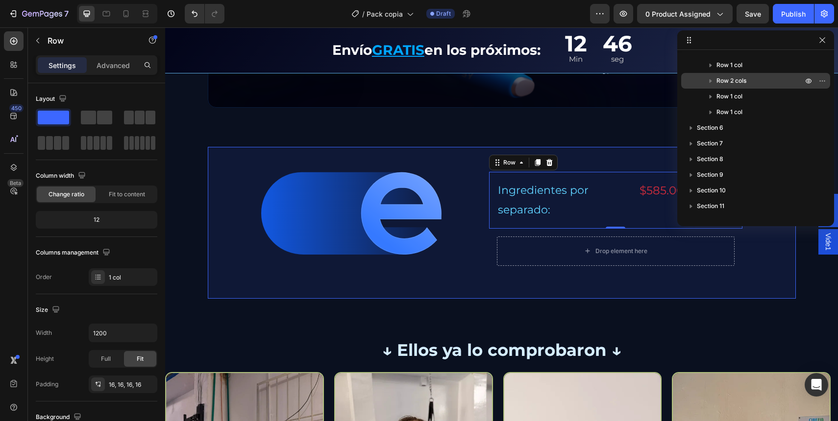
click at [739, 85] on span "Row 2 cols" at bounding box center [731, 81] width 30 height 10
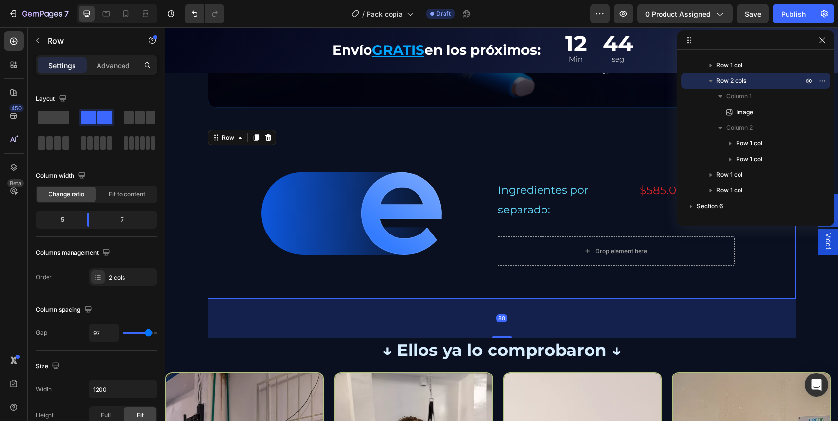
click at [740, 79] on span "Row 2 cols" at bounding box center [731, 81] width 30 height 10
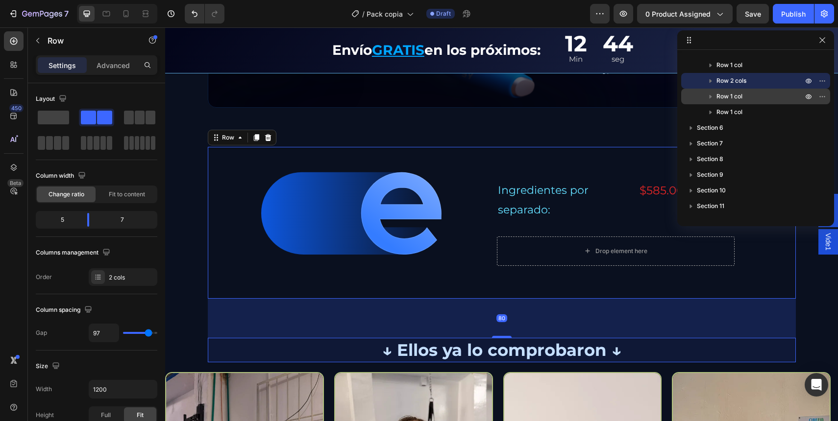
click at [726, 94] on span "Row 1 col" at bounding box center [729, 97] width 26 height 10
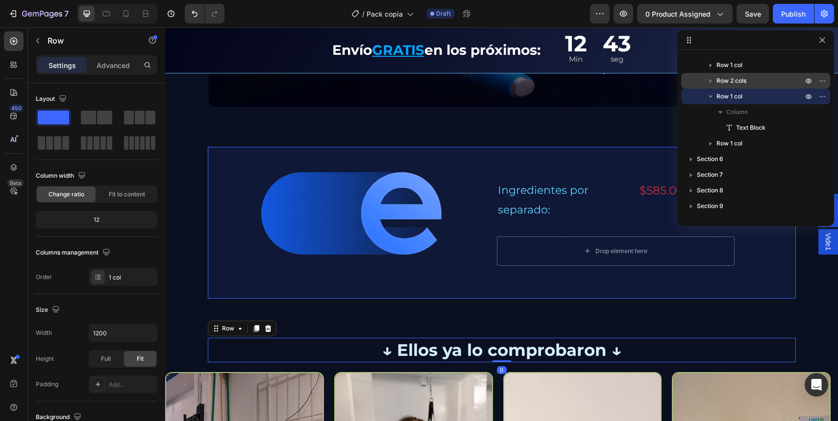
click at [733, 82] on span "Row 2 cols" at bounding box center [731, 81] width 30 height 10
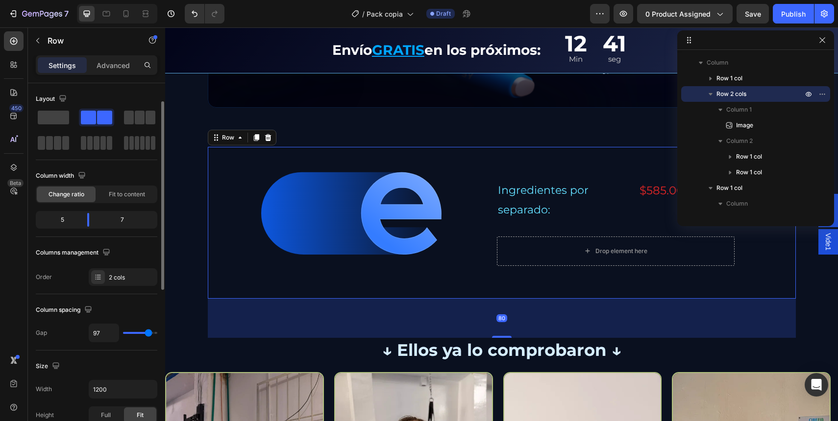
scroll to position [37, 0]
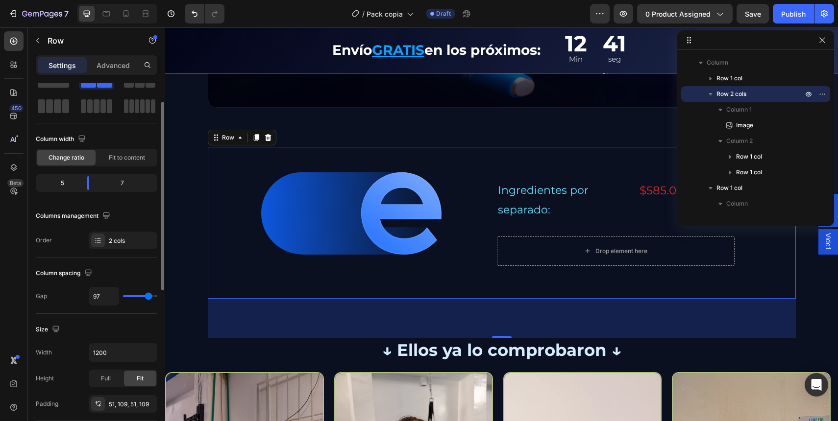
type input "100"
type input "97"
type input "94"
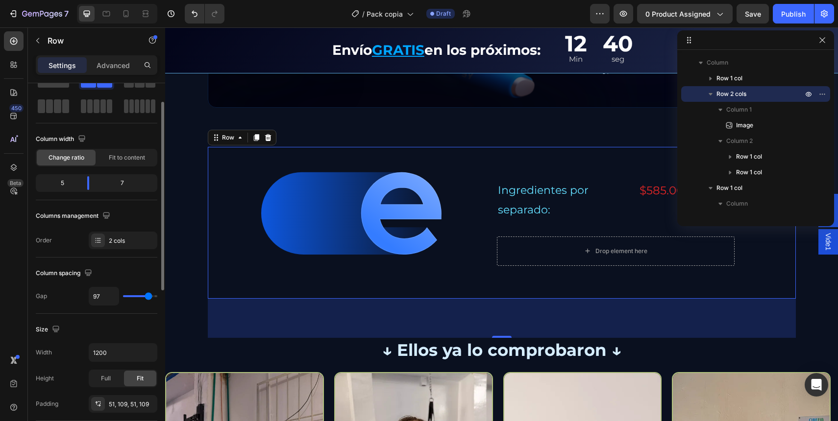
type input "94"
type input "91"
type input "88"
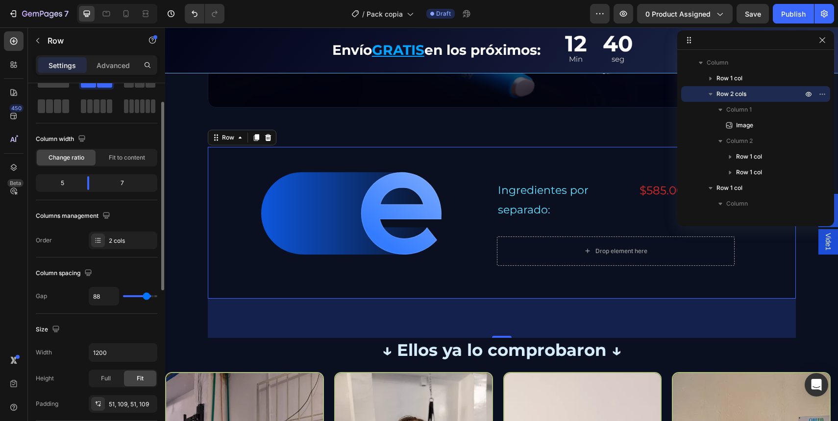
type input "83"
type input "82"
type input "80"
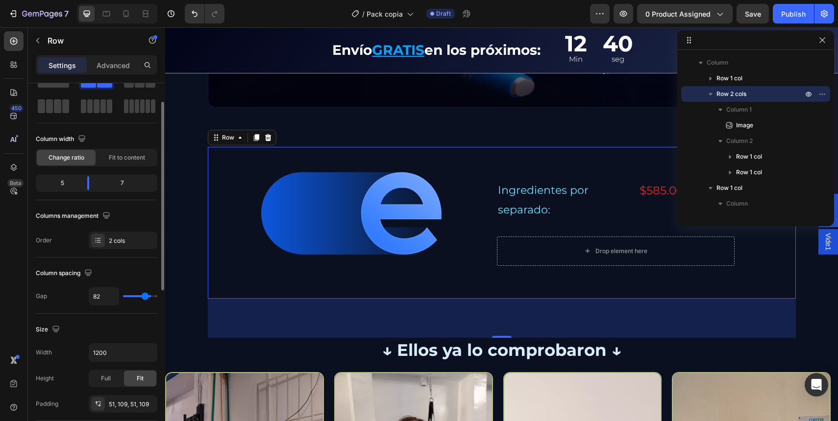
type input "80"
type input "78"
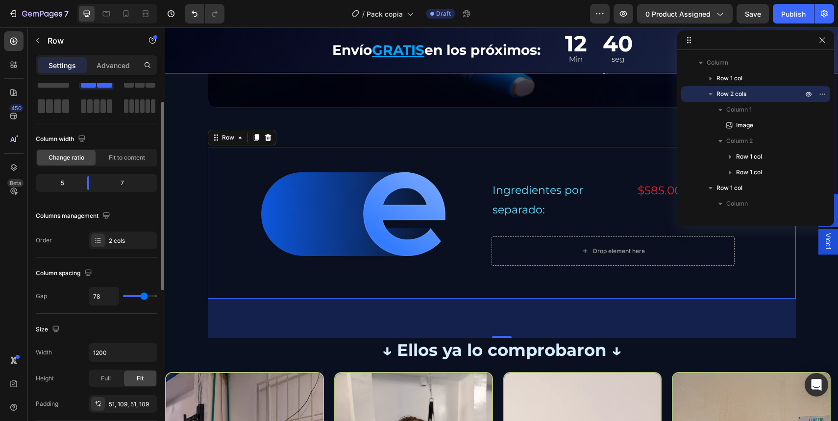
type input "75"
type input "72"
type input "69"
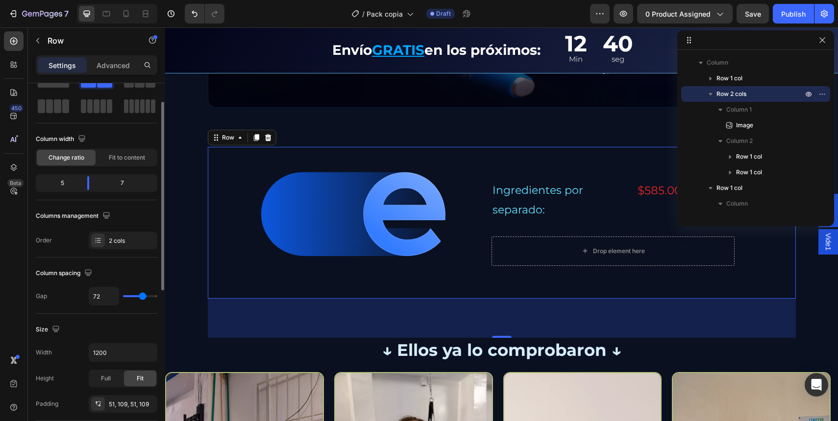
type input "69"
type input "68"
type input "66"
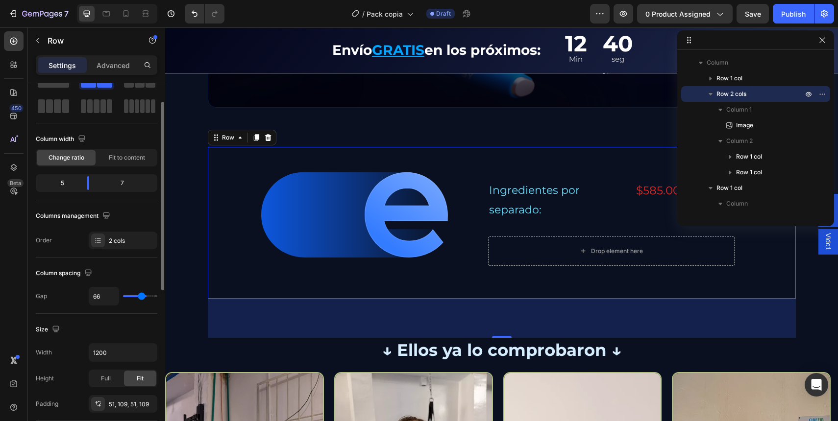
type input "65"
drag, startPoint x: 148, startPoint y: 295, endPoint x: 95, endPoint y: 258, distance: 65.0
type input "65"
click at [141, 295] on input "range" at bounding box center [140, 296] width 34 height 2
click at [494, 201] on p "Ingredientes por separado:" at bounding box center [557, 200] width 137 height 39
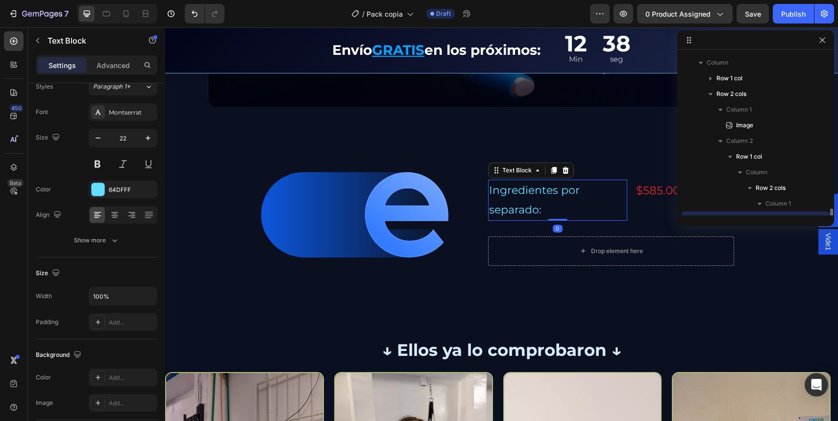
scroll to position [0, 0]
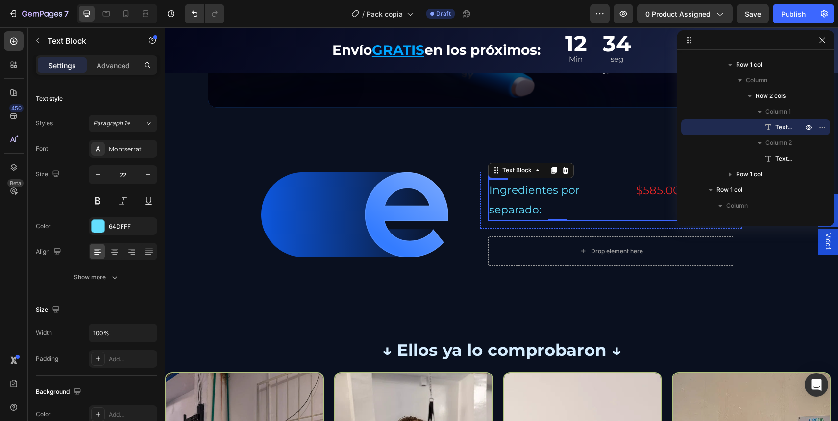
click at [629, 196] on div "Ingredientes por separado: Text Block 0 $585.000 COP Text Block Row" at bounding box center [611, 200] width 246 height 41
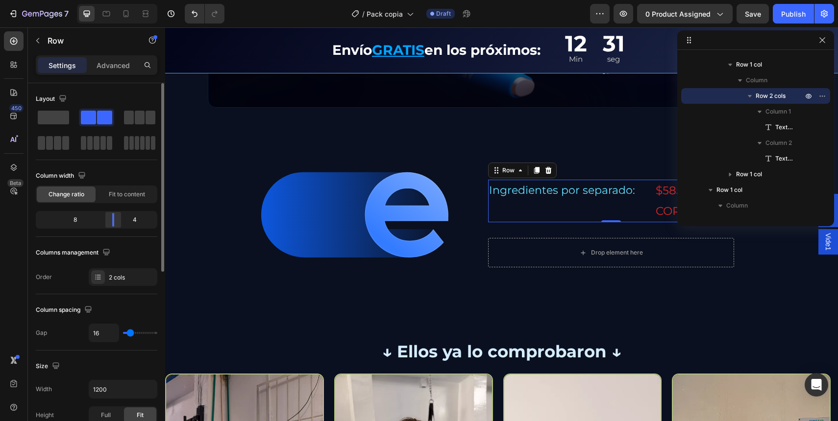
drag, startPoint x: 106, startPoint y: 223, endPoint x: 280, endPoint y: 131, distance: 196.8
click at [118, 224] on div at bounding box center [113, 220] width 18 height 14
click at [819, 43] on button "button" at bounding box center [824, 39] width 12 height 12
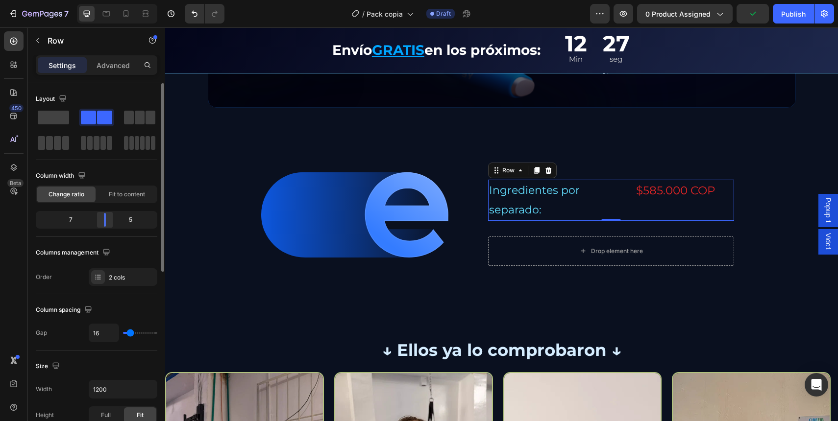
drag, startPoint x: 114, startPoint y: 220, endPoint x: 327, endPoint y: 166, distance: 220.0
click at [106, 222] on div at bounding box center [105, 220] width 18 height 14
type input "19"
type input "16"
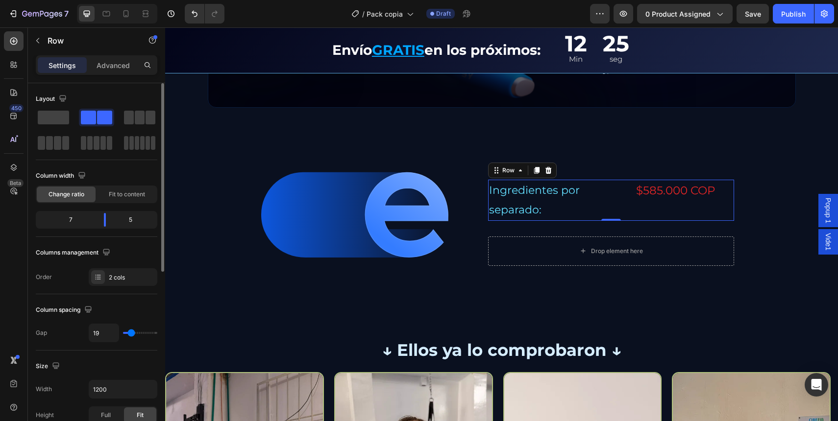
type input "16"
type input "9"
type input "2"
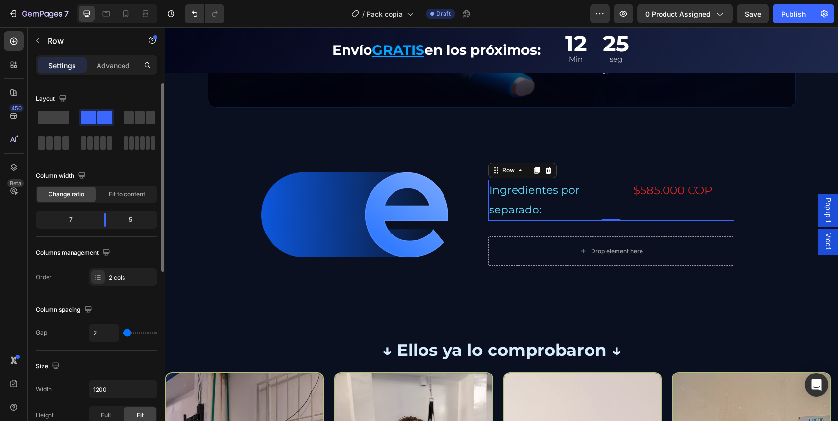
type input "0"
drag, startPoint x: 131, startPoint y: 333, endPoint x: 111, endPoint y: 259, distance: 77.0
type input "0"
click at [123, 334] on input "range" at bounding box center [140, 333] width 34 height 2
click at [572, 198] on p "Ingredientes por separado:" at bounding box center [560, 200] width 142 height 39
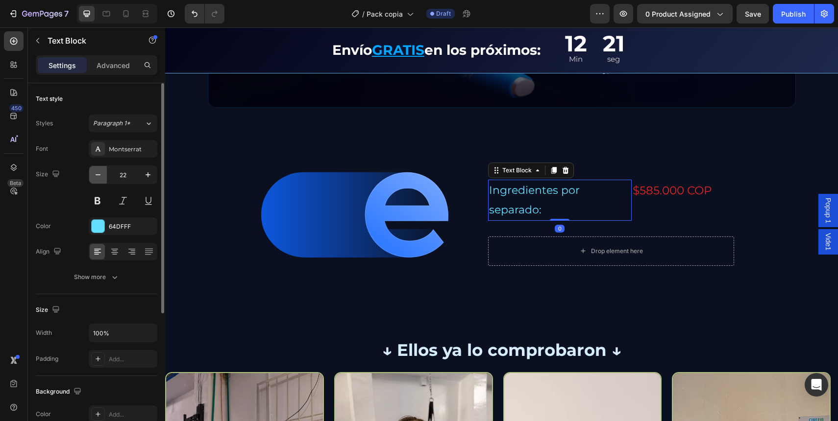
click at [103, 179] on button "button" at bounding box center [98, 175] width 18 height 18
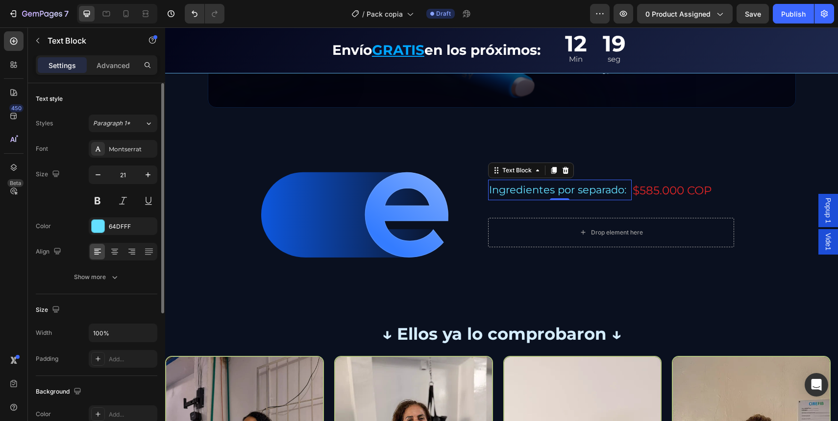
click at [157, 174] on div "21" at bounding box center [123, 175] width 69 height 19
click at [147, 172] on icon "button" at bounding box center [148, 175] width 10 height 10
type input "22"
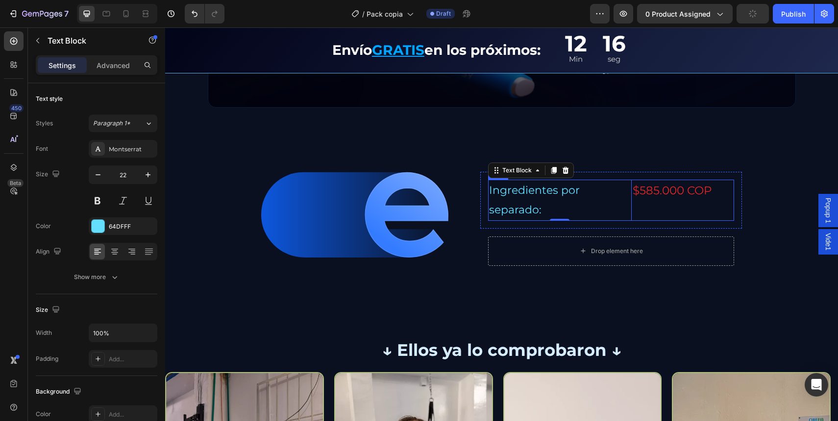
click at [632, 207] on div "$585.000 COP Text Block" at bounding box center [683, 200] width 103 height 41
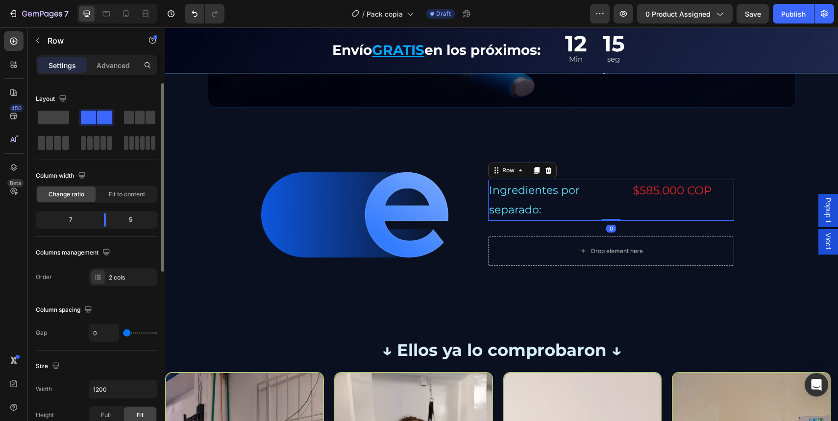
type input "3"
type input "4"
type input "5"
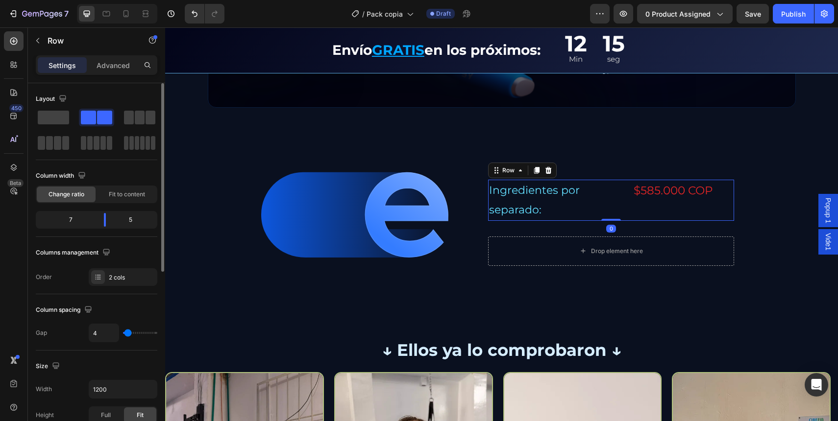
type input "5"
type input "6"
type input "7"
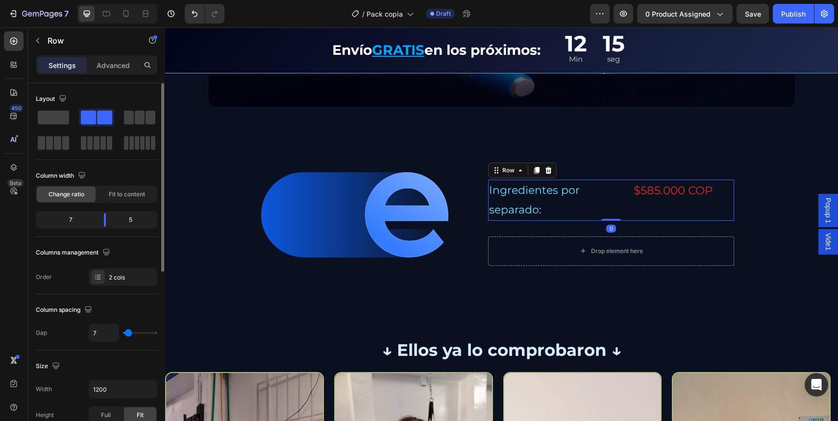
type input "8"
type input "9"
type input "11"
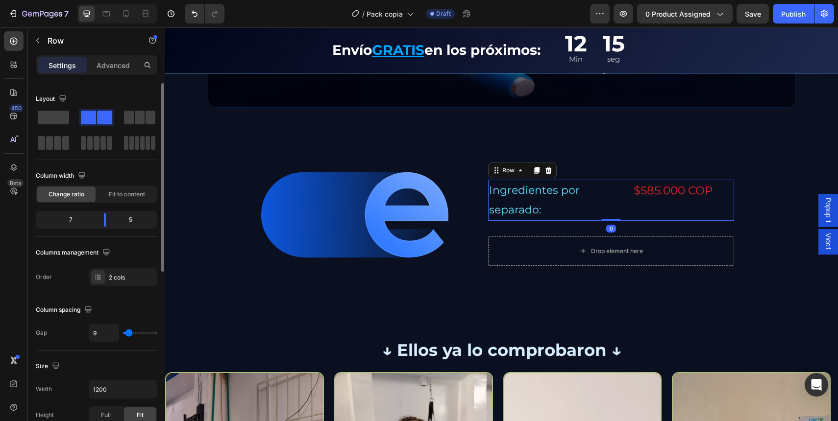
type input "11"
type input "12"
type input "13"
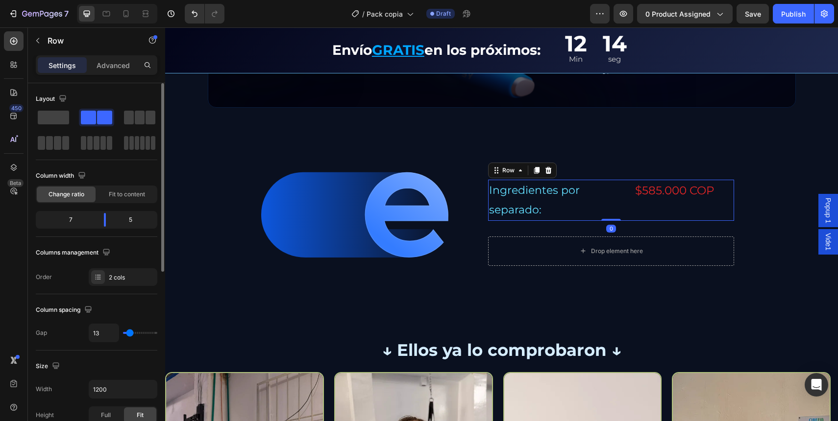
type input "14"
type input "16"
type input "18"
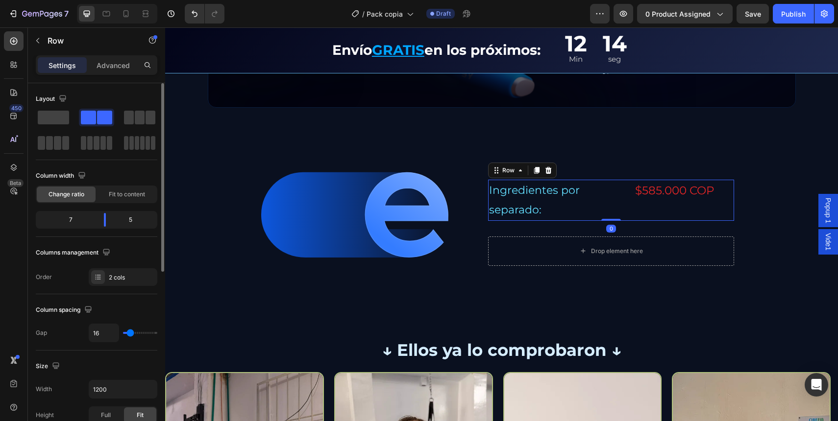
type input "18"
type input "19"
type input "20"
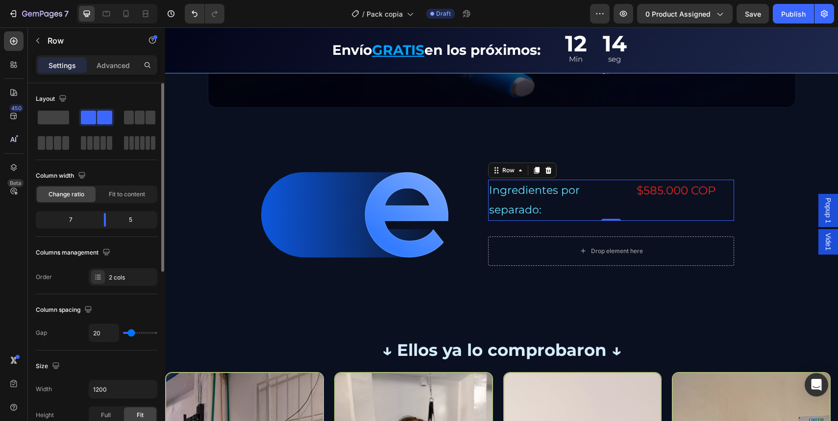
type input "23"
type input "24"
type input "25"
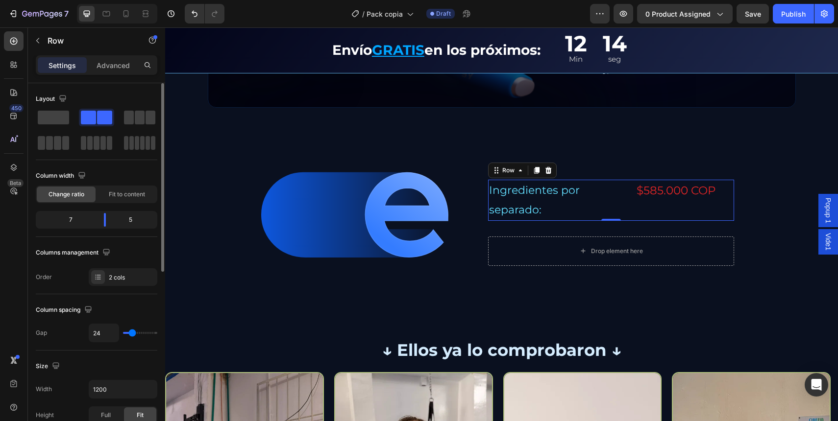
type input "25"
type input "26"
drag, startPoint x: 127, startPoint y: 335, endPoint x: 132, endPoint y: 334, distance: 5.0
type input "26"
click at [132, 334] on input "range" at bounding box center [140, 333] width 34 height 2
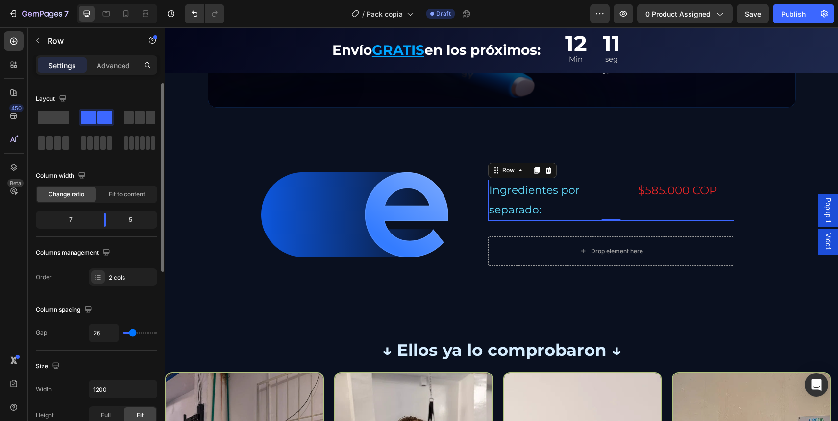
type input "25"
type input "23"
type input "22"
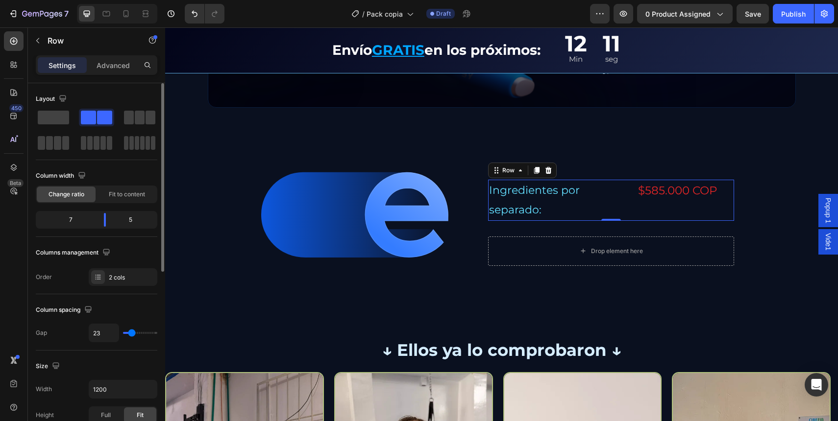
type input "22"
type input "21"
type input "20"
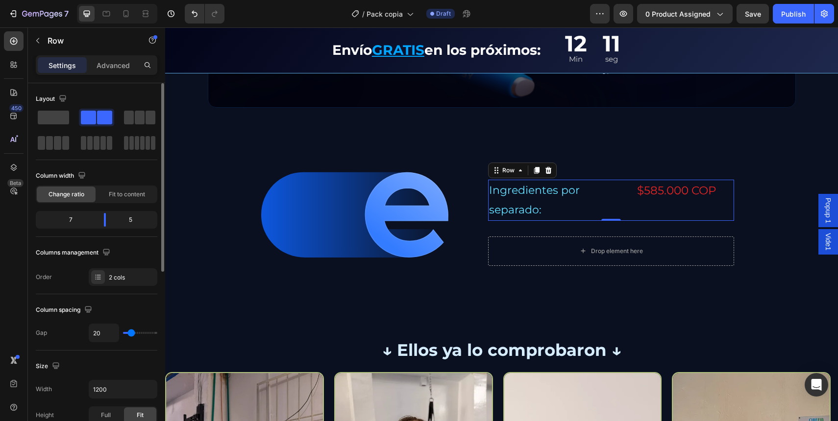
type input "18"
type input "17"
type input "15"
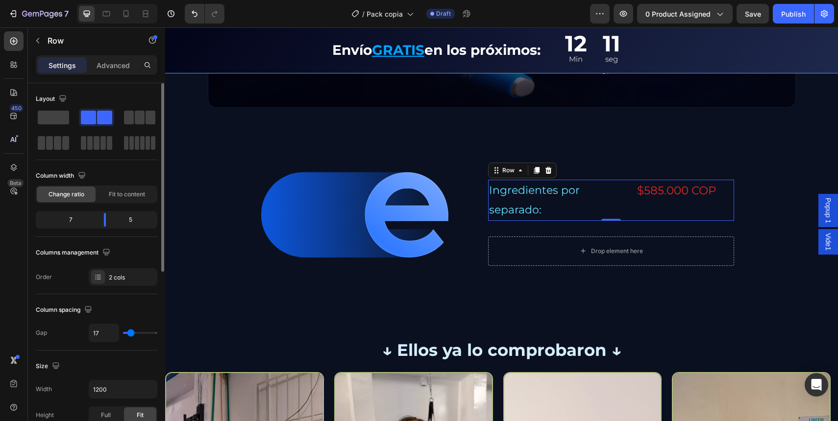
type input "15"
type input "14"
type input "13"
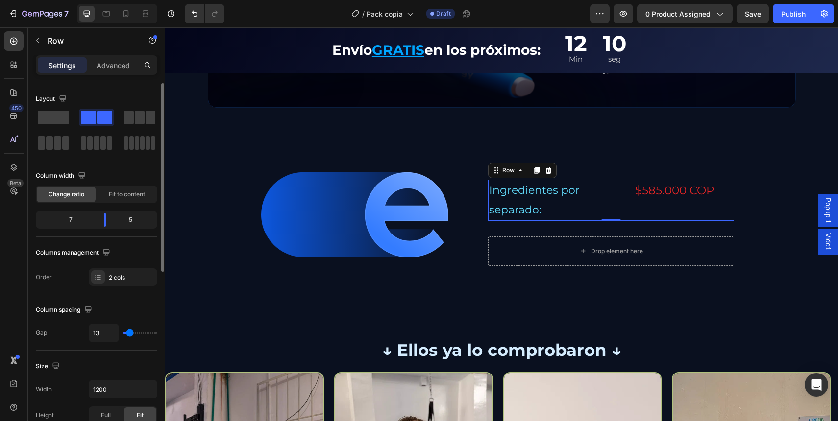
click at [129, 334] on input "range" at bounding box center [140, 333] width 34 height 2
type input "17"
type input "20"
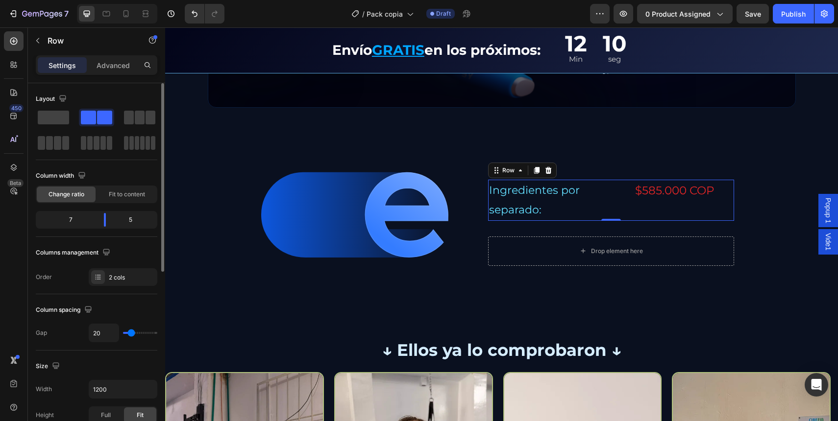
type input "22"
type input "25"
type input "28"
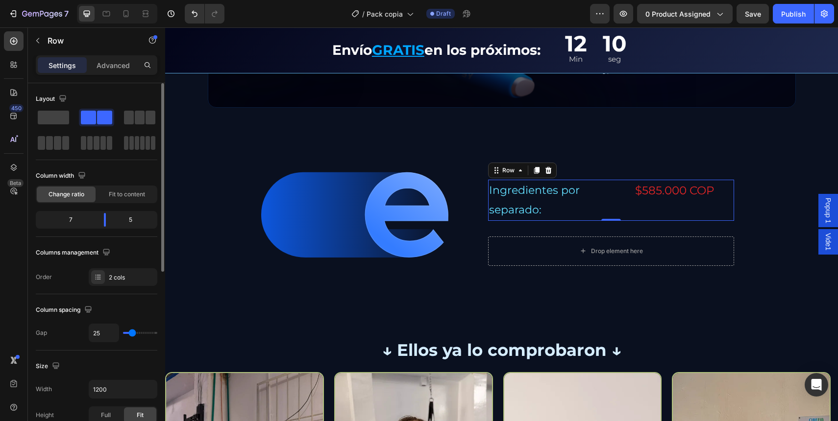
type input "28"
type input "27"
type input "28"
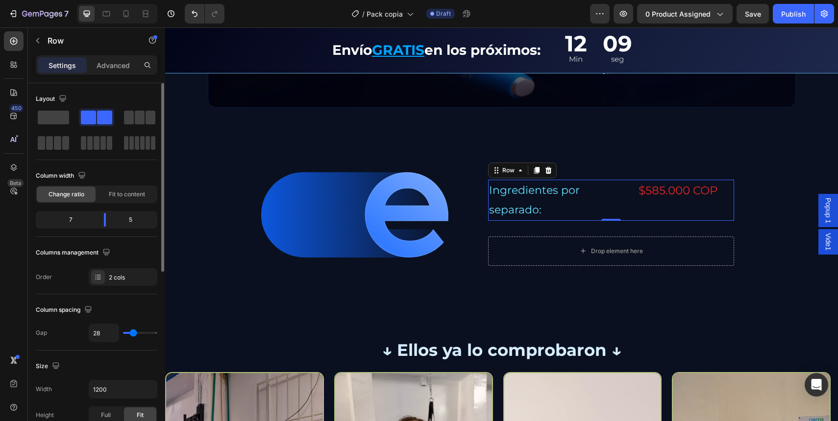
type input "26"
type input "23"
type input "22"
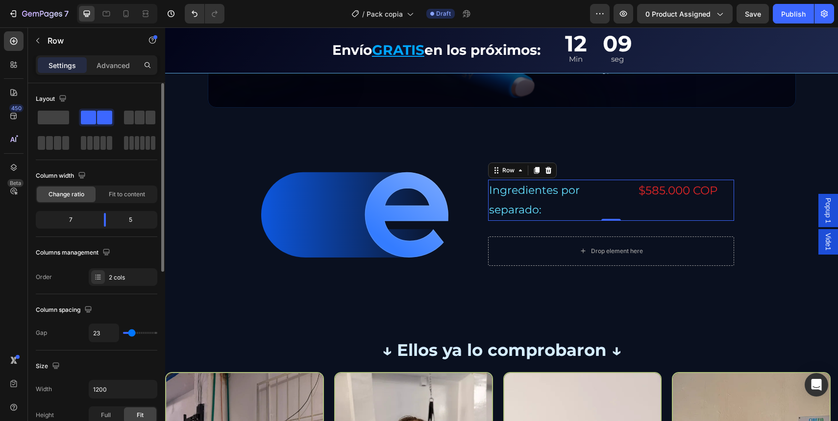
type input "22"
type input "21"
type input "20"
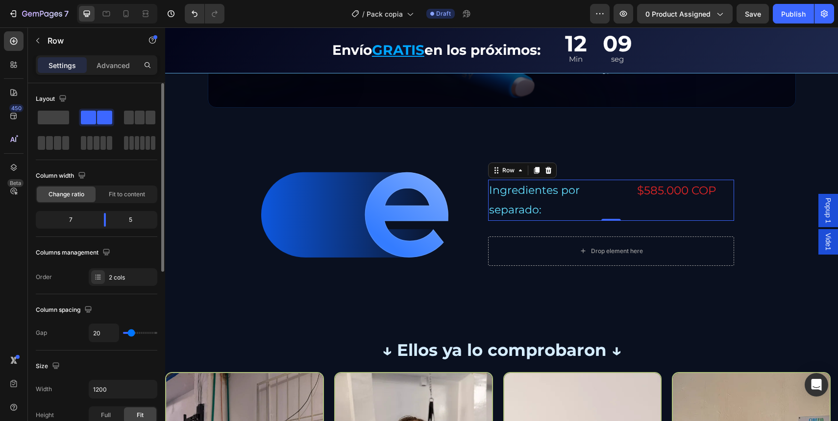
type input "19"
type input "17"
type input "16"
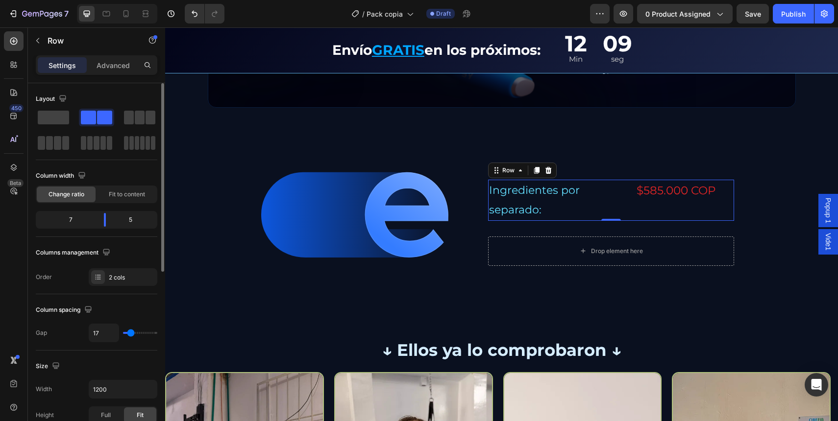
type input "16"
type input "17"
type input "19"
click at [131, 333] on input "range" at bounding box center [140, 333] width 34 height 2
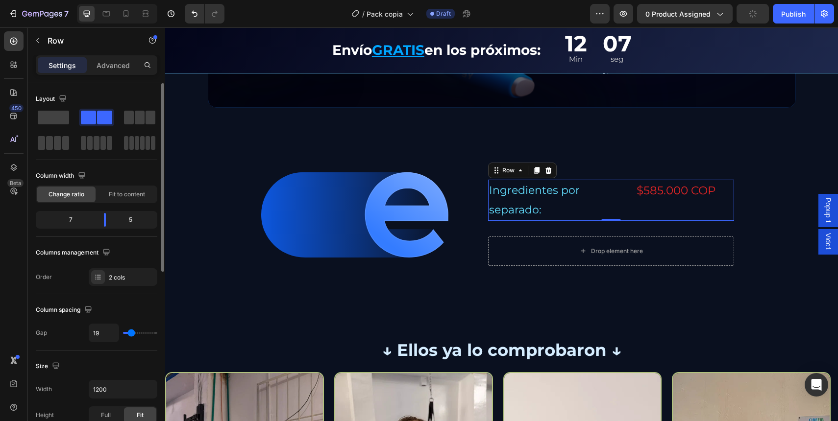
type input "20"
click at [575, 200] on p "Ingredientes por separado:" at bounding box center [557, 200] width 136 height 39
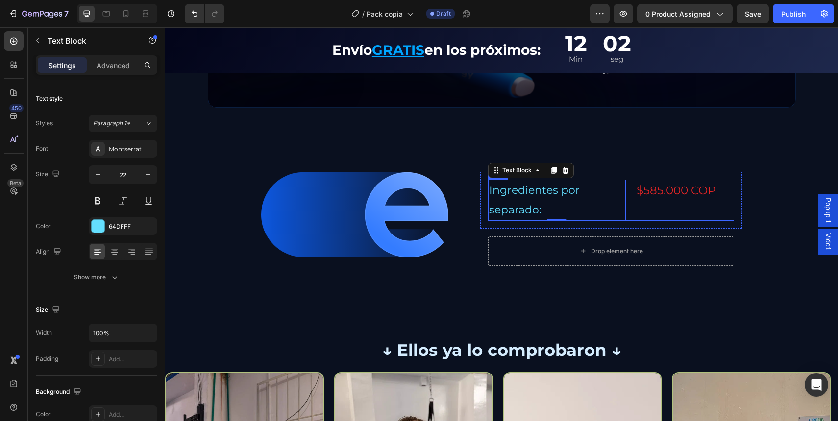
click at [628, 197] on div "Ingredientes por separado: Text Block 0 $585.000 COP Text Block Row" at bounding box center [611, 200] width 246 height 41
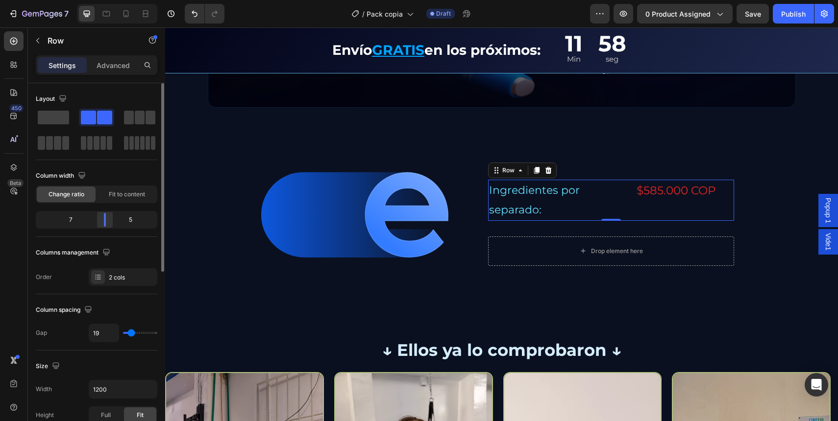
drag, startPoint x: 105, startPoint y: 221, endPoint x: 459, endPoint y: 207, distance: 353.6
click at [110, 221] on div at bounding box center [105, 220] width 18 height 14
click at [469, 208] on div "Image Ingredientes por separado: Text Block $585.000 COP Text Block Row 0 Row D…" at bounding box center [502, 222] width 588 height 151
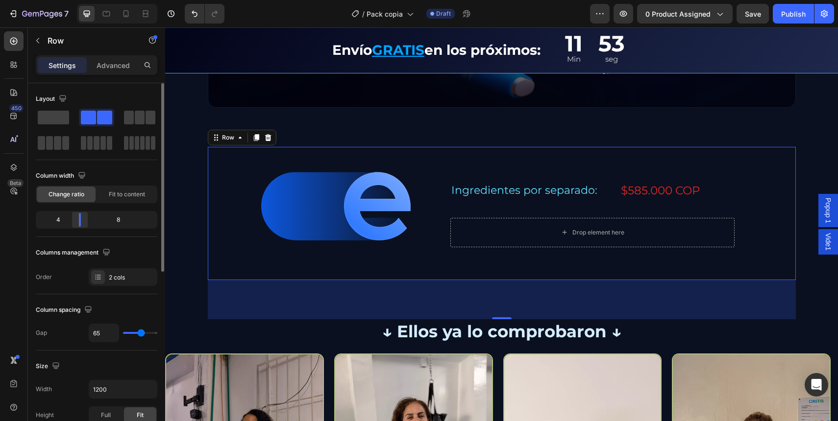
drag, startPoint x: 89, startPoint y: 220, endPoint x: 537, endPoint y: 177, distance: 449.9
click at [79, 222] on div at bounding box center [80, 220] width 2 height 14
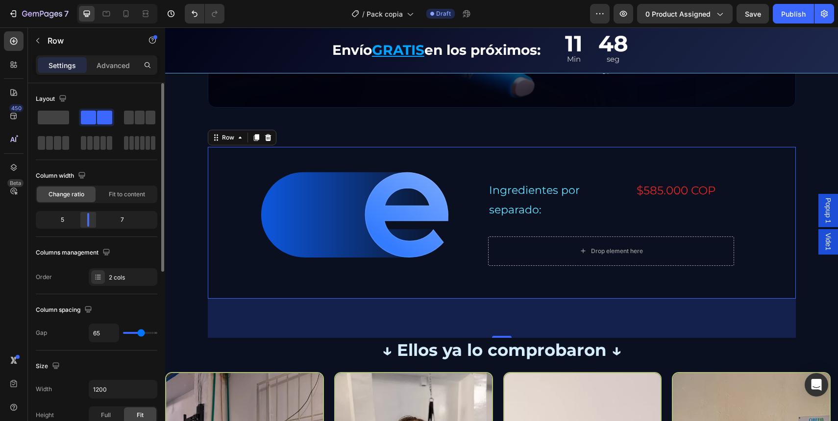
drag, startPoint x: 81, startPoint y: 220, endPoint x: 89, endPoint y: 218, distance: 8.5
click at [89, 218] on div at bounding box center [88, 220] width 18 height 14
click at [470, 206] on div "Image Ingredientes por separado: Text Block $585.000 COP Text Block Row Row Dro…" at bounding box center [502, 222] width 588 height 151
type input "62"
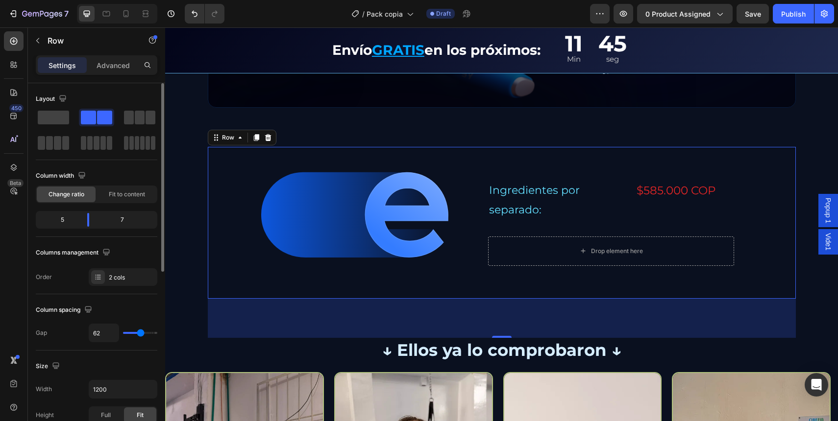
type input "60"
type input "58"
type input "54"
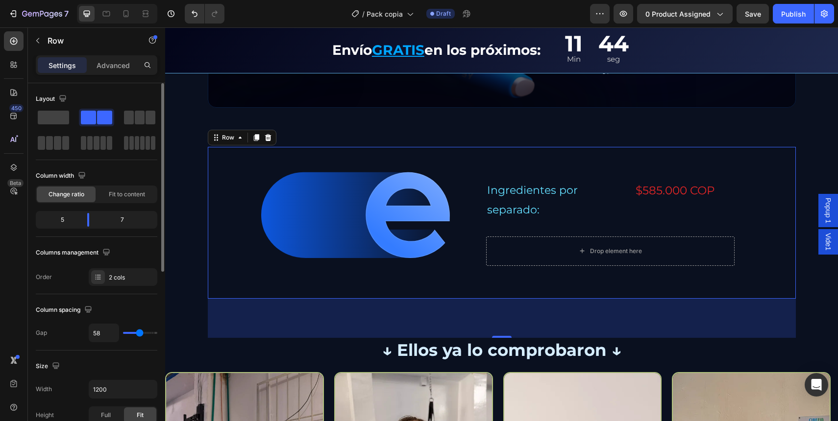
type input "54"
type input "52"
type input "49"
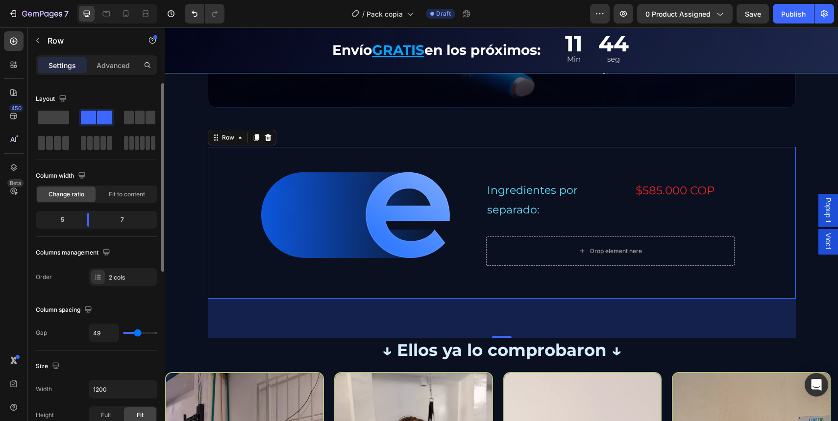
type input "48"
type input "47"
type input "45"
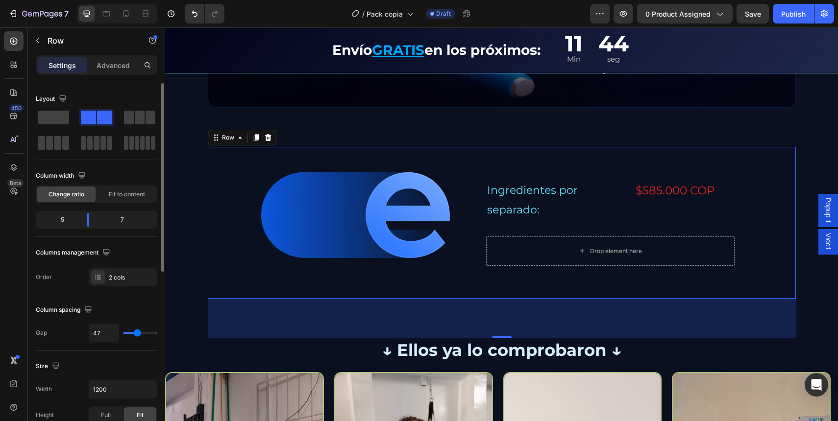
type input "45"
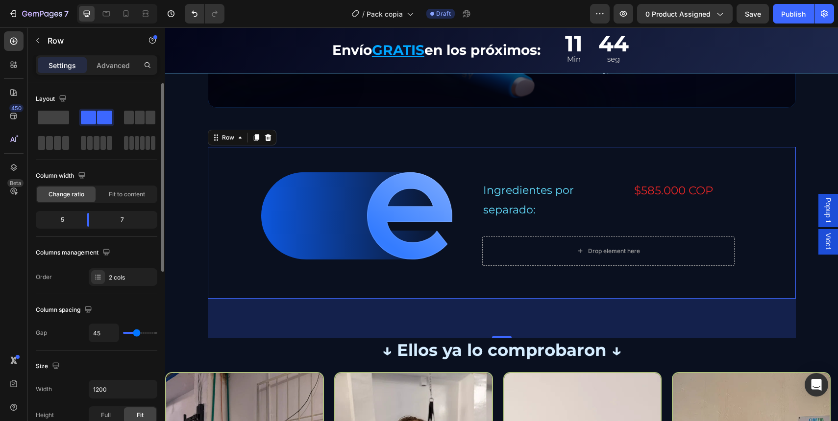
type input "44"
type input "43"
type input "42"
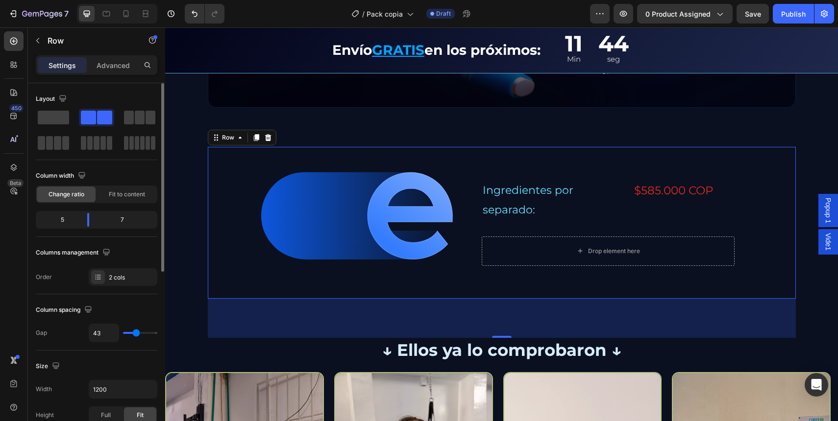
type input "42"
type input "37"
type input "36"
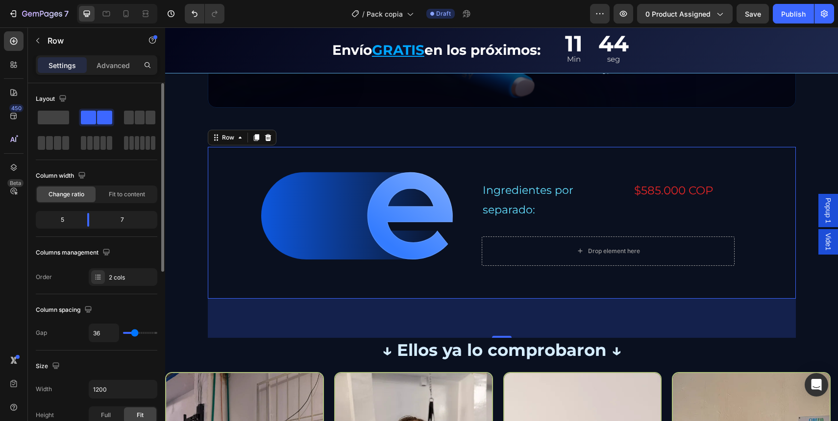
type input "34"
drag, startPoint x: 141, startPoint y: 336, endPoint x: 134, endPoint y: 335, distance: 6.4
type input "34"
click at [134, 334] on input "range" at bounding box center [140, 333] width 34 height 2
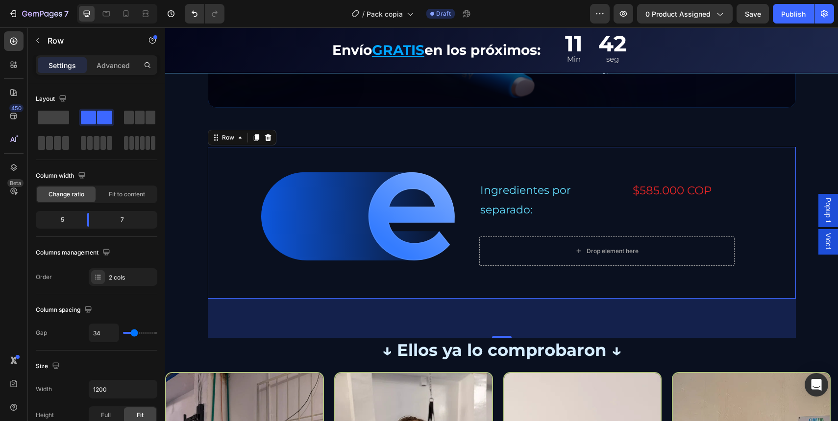
click at [473, 214] on div "Ingredientes por separado: Text Block $585.000 COP Text Block Row Row" at bounding box center [606, 200] width 271 height 56
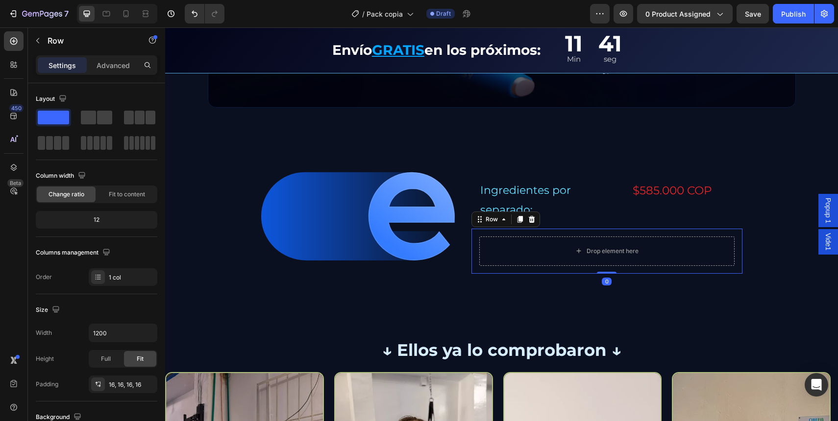
click at [474, 229] on div "Drop element here Row 0" at bounding box center [606, 251] width 271 height 45
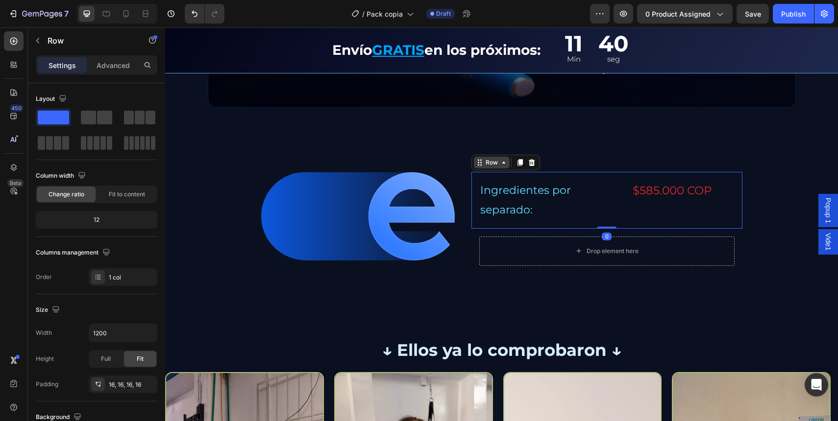
click at [473, 169] on div "Row" at bounding box center [505, 163] width 69 height 16
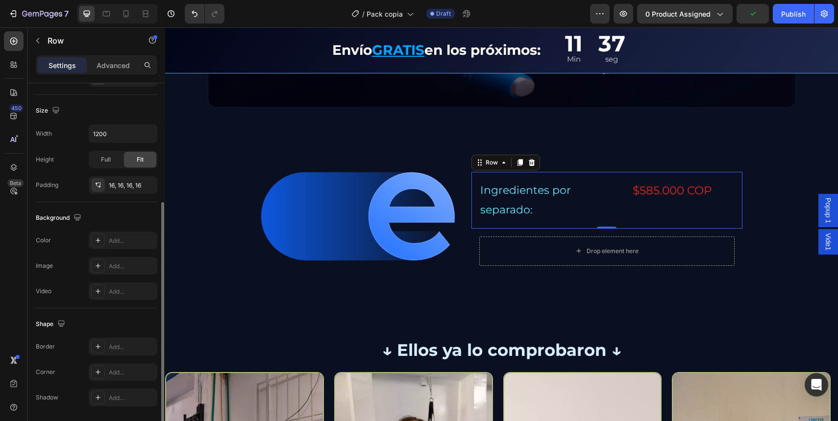
scroll to position [13, 0]
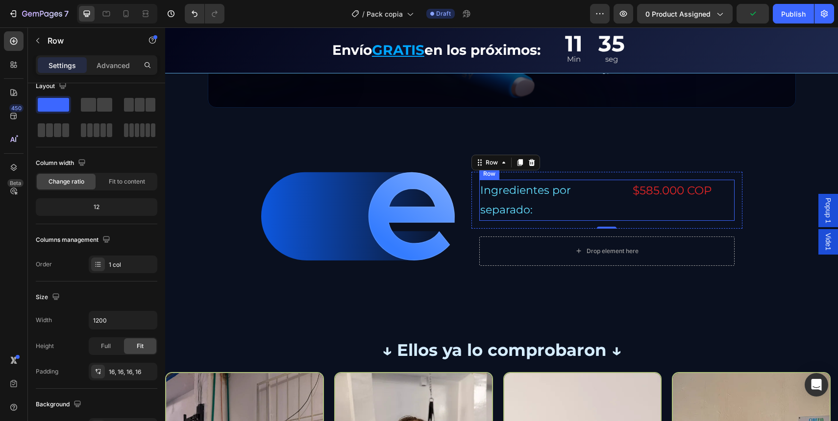
click at [600, 190] on p "Ingredientes por separado:" at bounding box center [551, 200] width 142 height 39
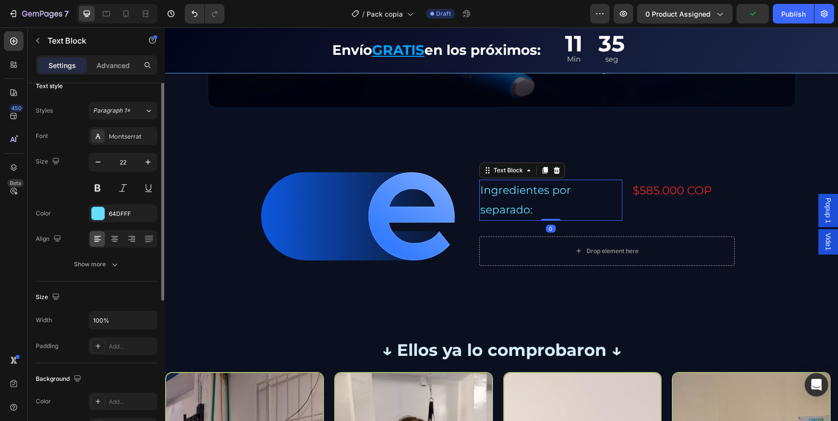
scroll to position [0, 0]
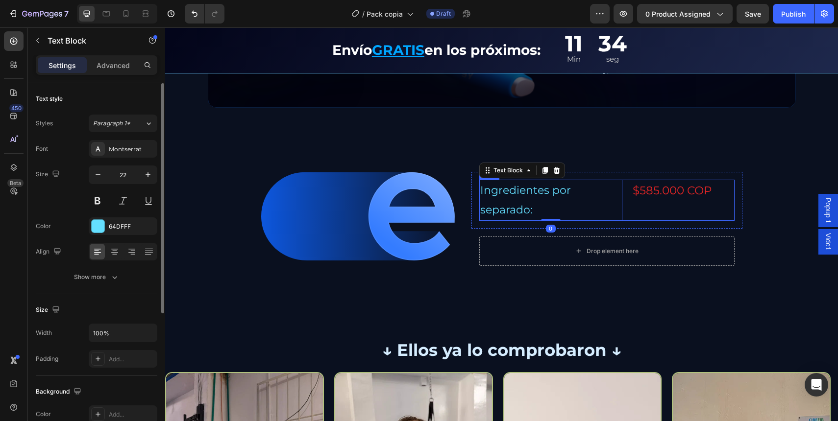
click at [622, 196] on div "Ingredientes por separado: Text Block 0 $585.000 COP Text Block Row" at bounding box center [606, 200] width 255 height 41
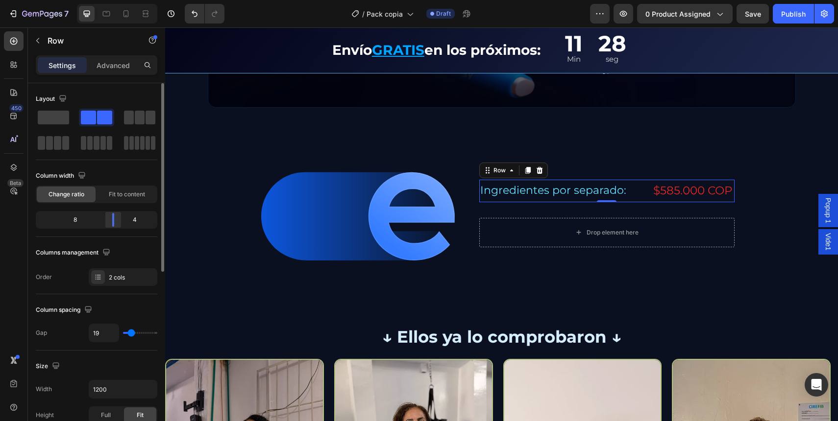
drag, startPoint x: 104, startPoint y: 223, endPoint x: 312, endPoint y: 186, distance: 210.6
click at [116, 226] on div at bounding box center [113, 220] width 18 height 14
click at [642, 187] on div "Ingredientes por separado: Text Block $585.000 COP Text Block Row 0" at bounding box center [606, 191] width 255 height 22
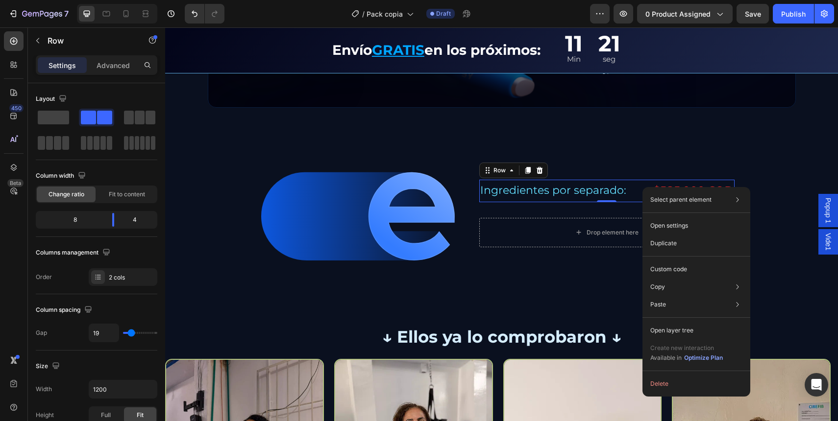
click at [642, 187] on div "Ingredientes por separado: Text Block $585.000 COP Text Block Row 0" at bounding box center [606, 191] width 255 height 22
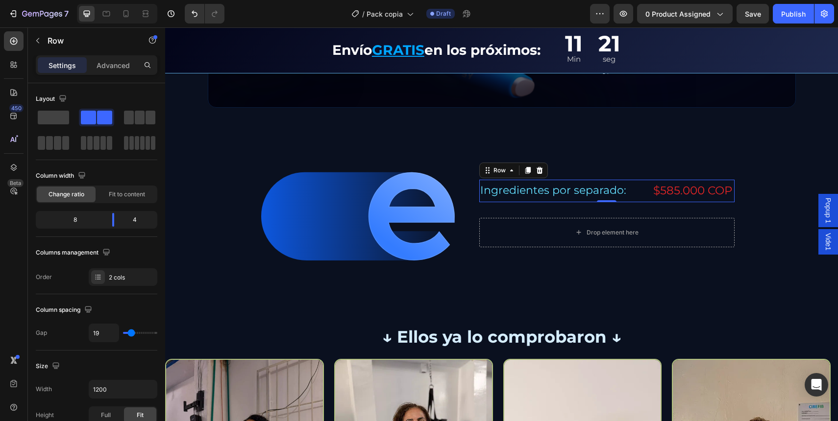
click at [639, 189] on div "Ingredientes por separado: Text Block $585.000 COP Text Block Row 0" at bounding box center [606, 191] width 255 height 22
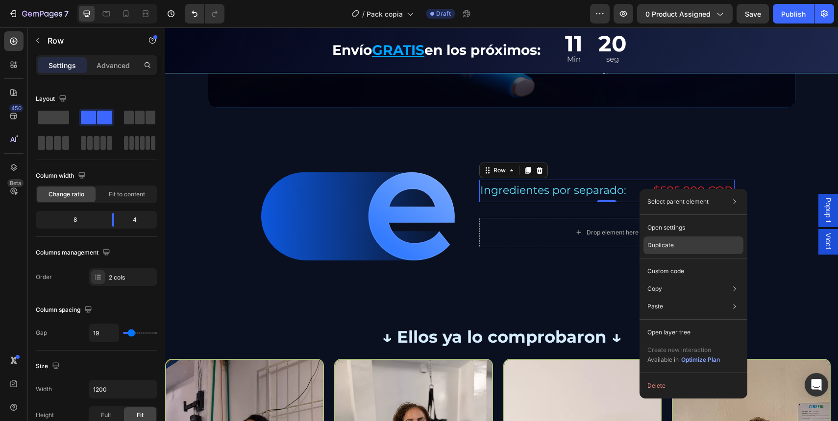
click at [659, 244] on p "Duplicate" at bounding box center [660, 245] width 26 height 9
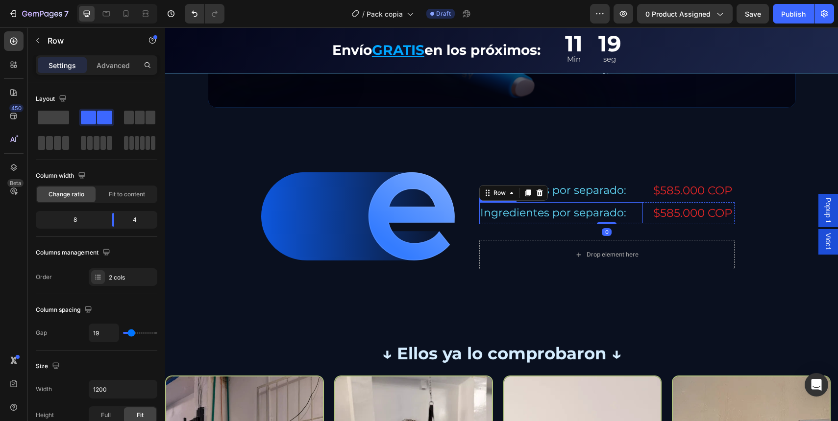
click at [569, 216] on p "Ingredientes por separado:" at bounding box center [561, 213] width 162 height 20
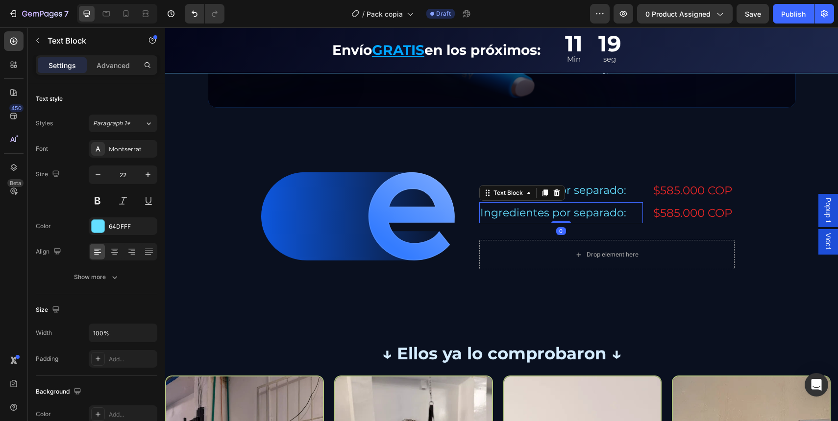
click at [569, 216] on p "Ingredientes por separado:" at bounding box center [561, 213] width 162 height 20
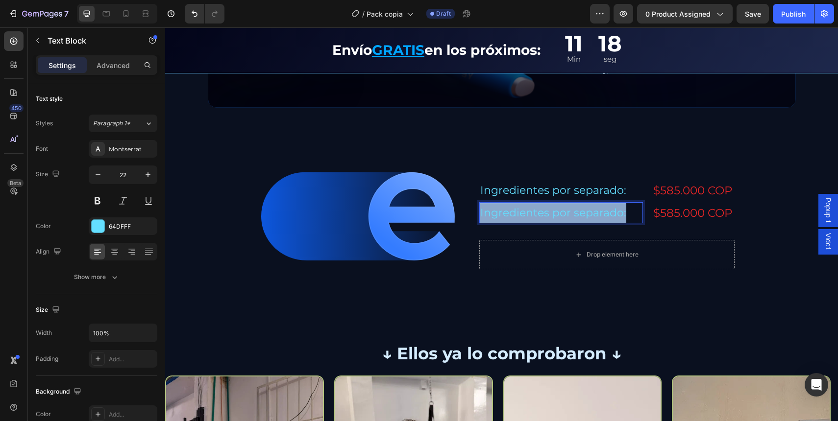
click at [569, 216] on p "Ingredientes por separado:" at bounding box center [561, 213] width 162 height 20
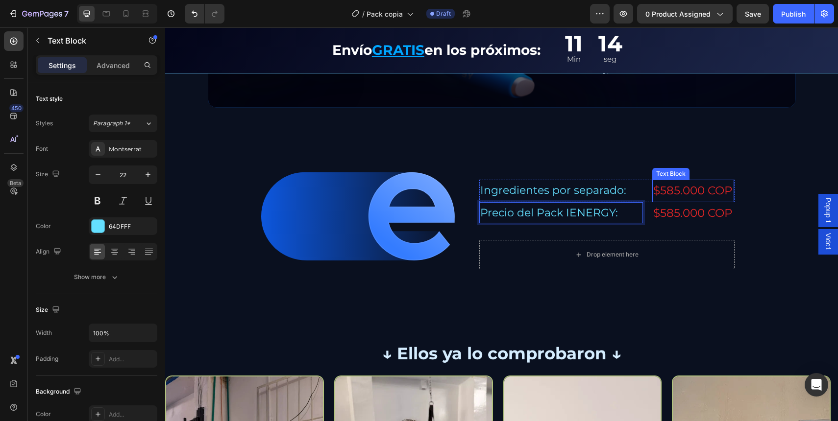
click at [686, 207] on p "$585.000 COP" at bounding box center [693, 213] width 80 height 20
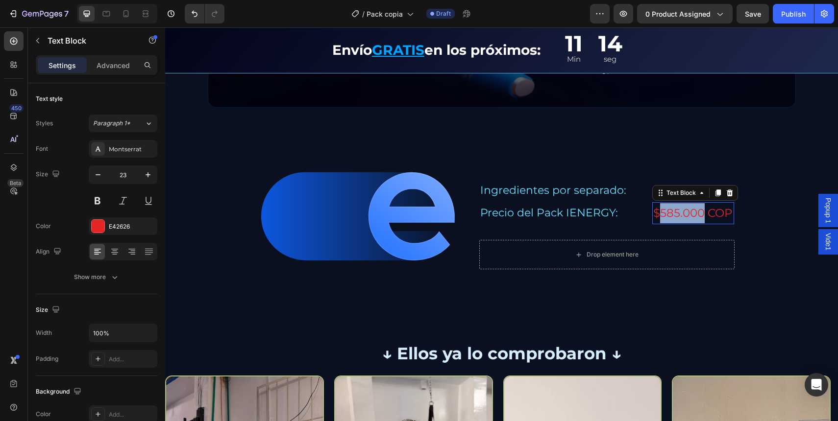
click at [686, 207] on p "$585.000 COP" at bounding box center [693, 213] width 80 height 20
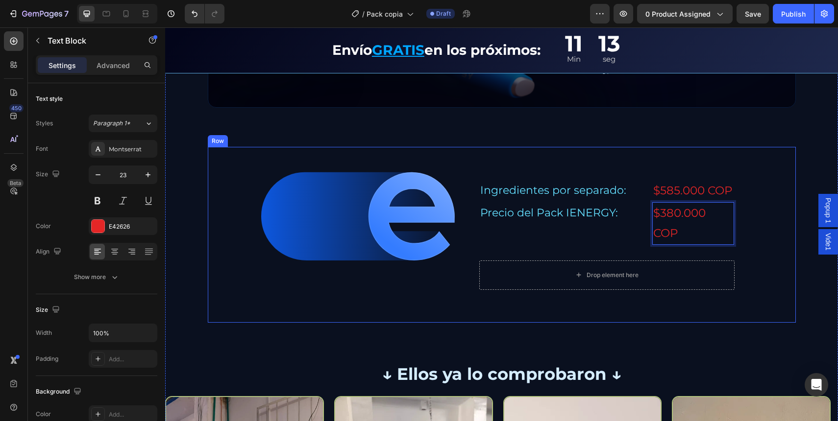
click at [758, 217] on div "Image Ingredientes por separado: Text Block $585.000 COP Text Block Row Precio …" at bounding box center [502, 234] width 588 height 175
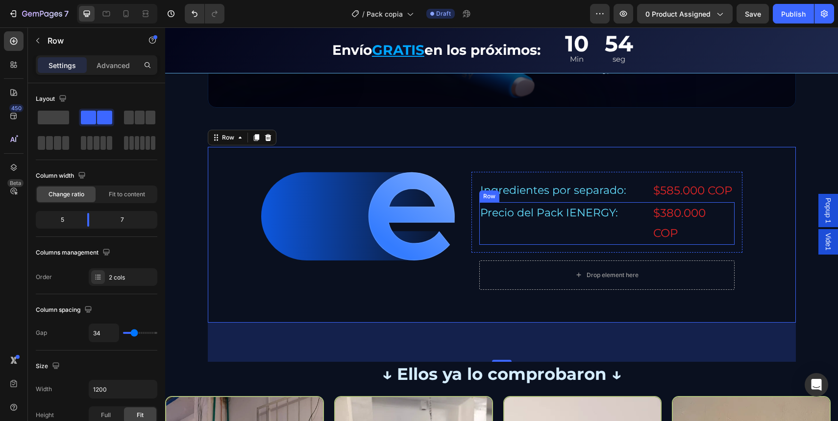
click at [642, 220] on div "Precio del Pack IENERGY: Text Block $380.000 COP Text Block Row" at bounding box center [606, 223] width 255 height 43
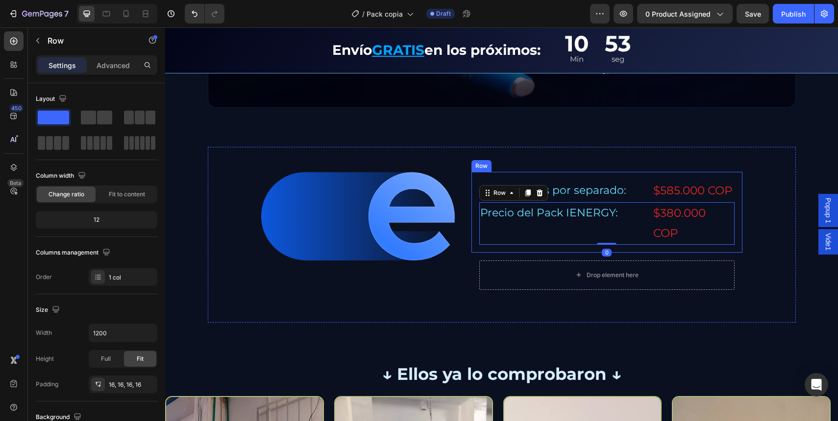
click at [732, 195] on div "Ingredientes por separado: Text Block $585.000 COP Text Block Row Precio del Pa…" at bounding box center [606, 212] width 271 height 80
click at [721, 222] on p "$380.000 COP" at bounding box center [693, 223] width 80 height 41
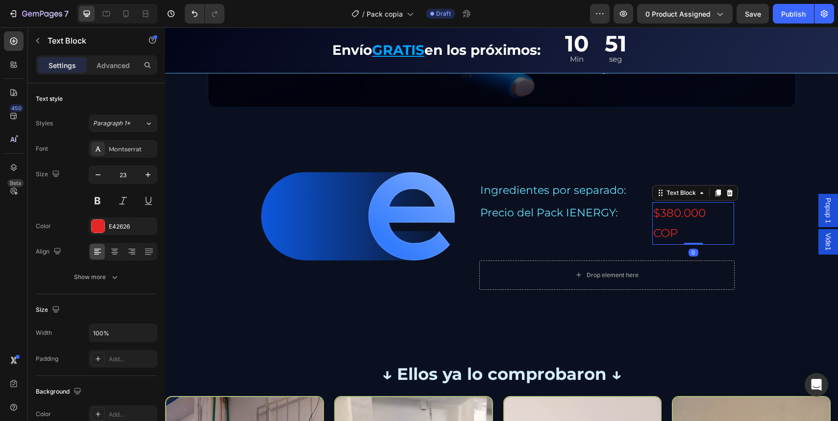
click at [643, 214] on div "Precio del Pack IENERGY: Text Block $380.000 COP Text Block 0 Row" at bounding box center [606, 223] width 255 height 43
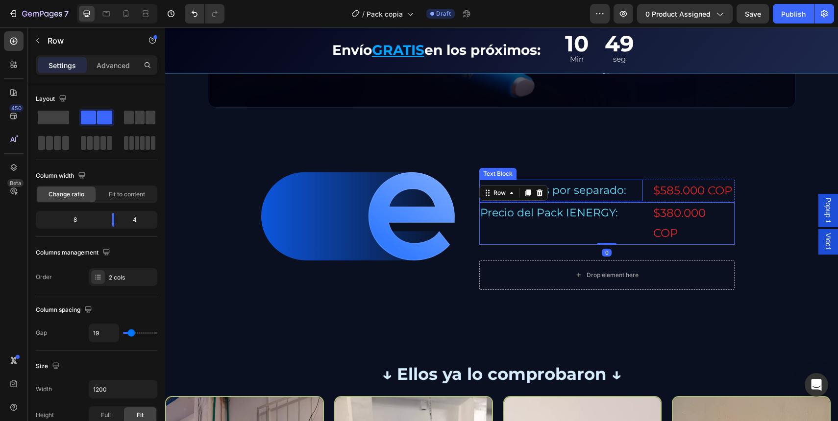
click at [537, 191] on icon at bounding box center [539, 193] width 6 height 7
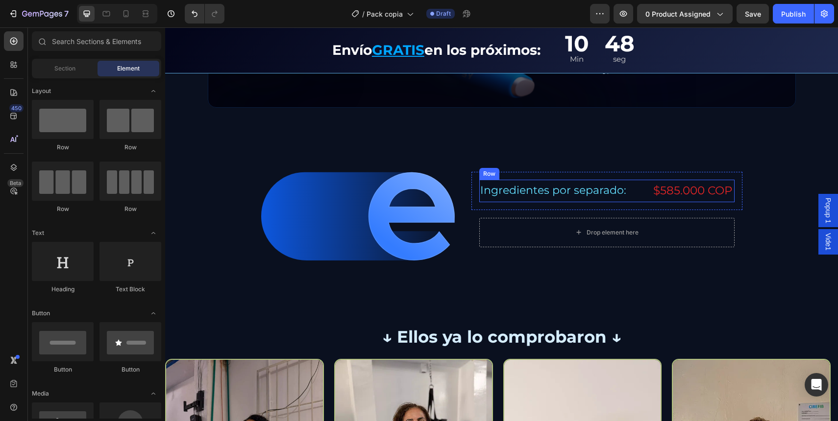
click at [644, 185] on div "Ingredientes por separado: Text Block $585.000 COP Text Block Row" at bounding box center [606, 191] width 255 height 22
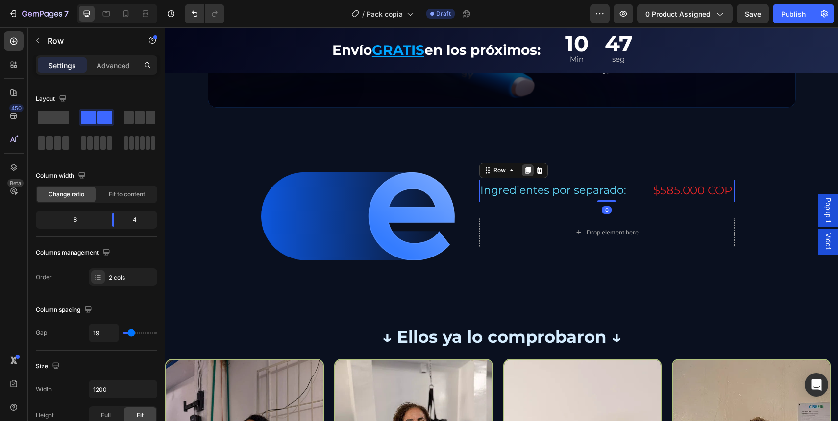
click at [528, 170] on div at bounding box center [528, 171] width 12 height 12
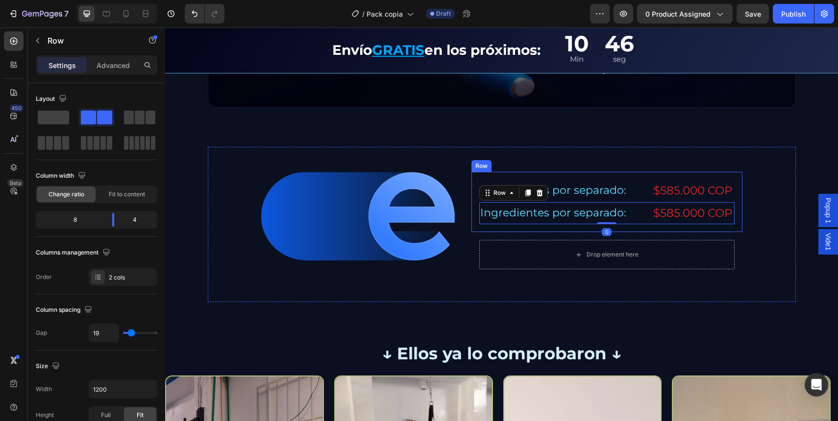
click at [472, 192] on div "Ingredientes por separado: Text Block $585.000 COP Text Block Row Ingredientes …" at bounding box center [606, 202] width 271 height 60
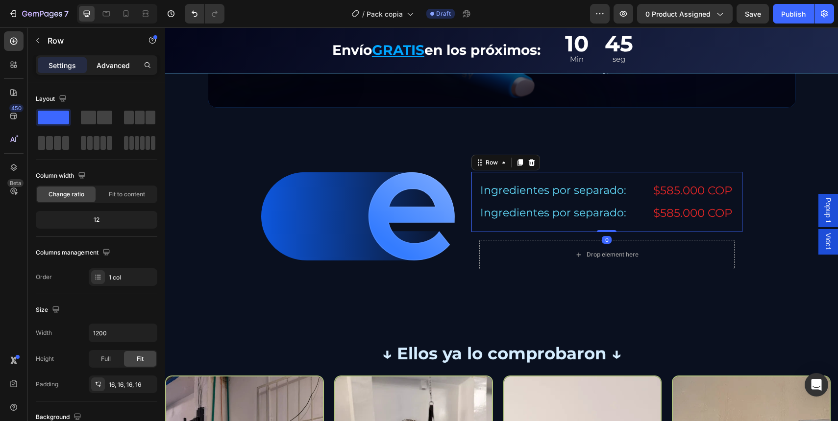
click at [128, 65] on p "Advanced" at bounding box center [113, 65] width 33 height 10
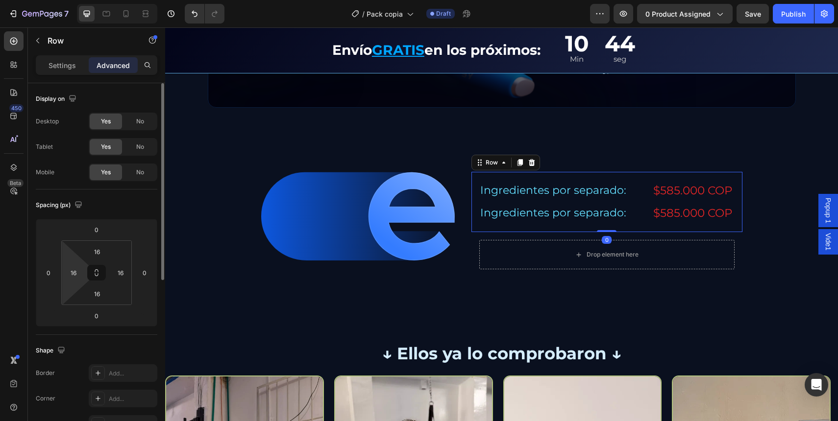
click at [77, 0] on html "7 / Pack copia Draft Preview 0 product assigned Save Publish 450 Beta Sections(…" at bounding box center [419, 0] width 838 height 0
click at [69, 277] on input "14" at bounding box center [73, 273] width 15 height 15
click at [86, 246] on div "16" at bounding box center [97, 252] width 24 height 16
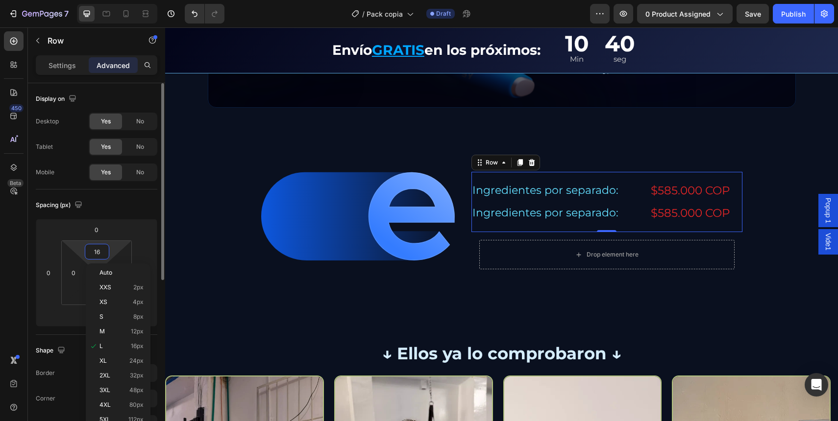
click at [94, 251] on input "16" at bounding box center [97, 251] width 20 height 15
click at [95, 255] on input "16" at bounding box center [97, 251] width 20 height 15
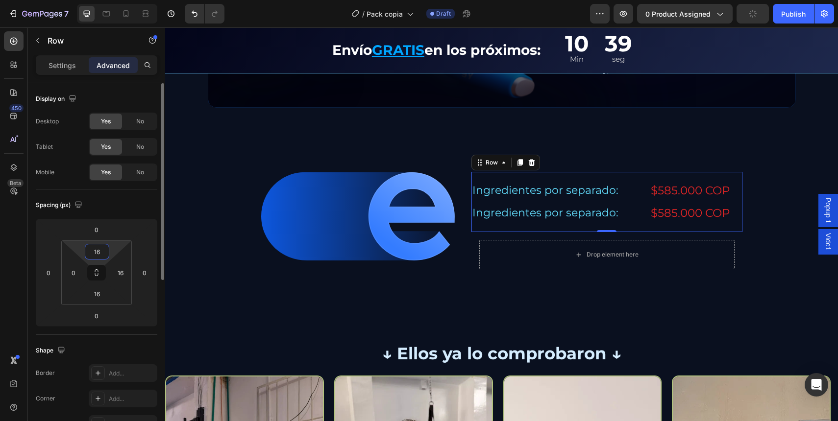
click at [95, 255] on input "16" at bounding box center [97, 251] width 20 height 15
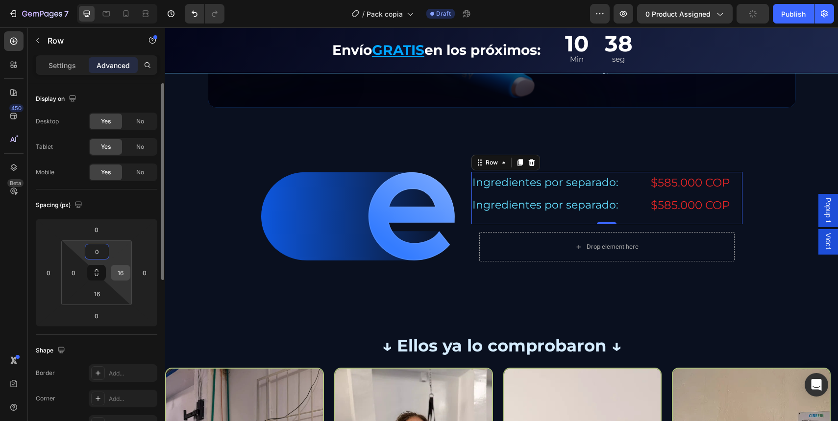
click at [125, 0] on html "7 / Pack copia Draft Preview 0 product assigned Publish 450 Beta Sections(18) E…" at bounding box center [419, 0] width 838 height 0
click at [120, 268] on input "16" at bounding box center [120, 273] width 15 height 15
click at [120, 269] on input "10" at bounding box center [120, 273] width 15 height 15
click at [121, 274] on input "10" at bounding box center [120, 273] width 15 height 15
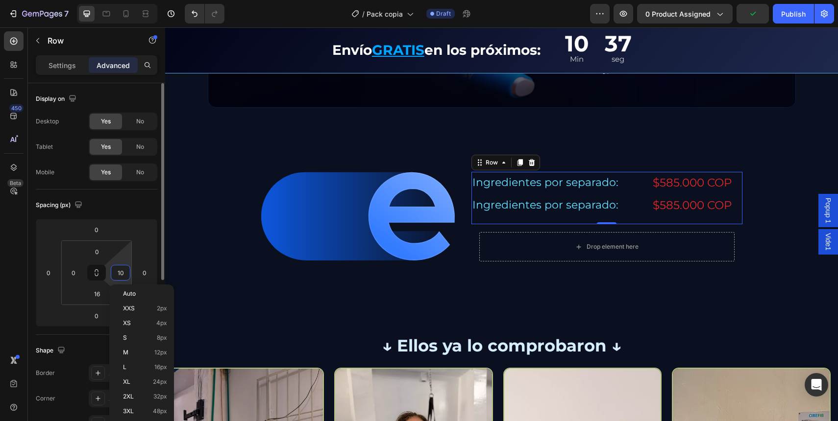
click at [120, 275] on input "10" at bounding box center [120, 273] width 15 height 15
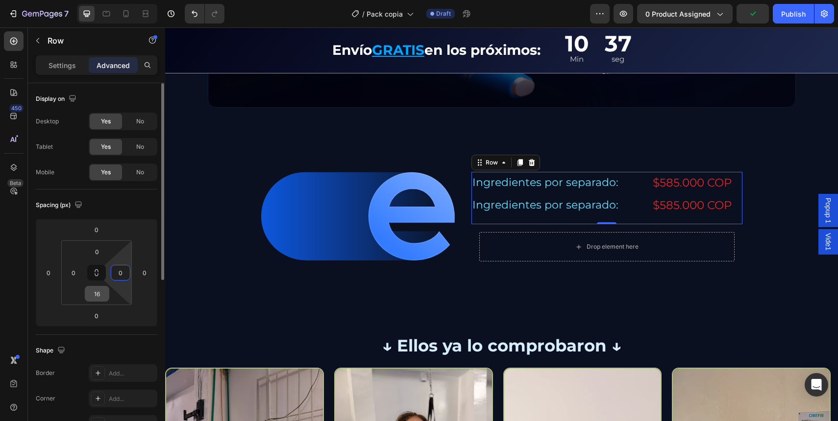
click at [95, 299] on input "16" at bounding box center [97, 294] width 20 height 15
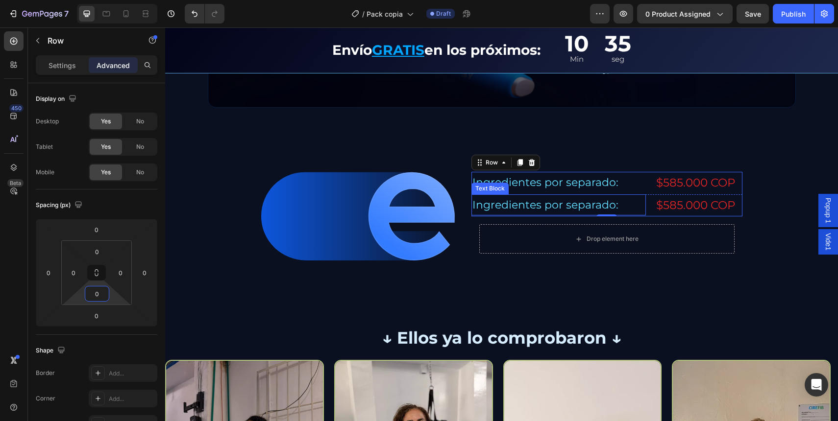
click at [631, 206] on p "Ingredientes por separado:" at bounding box center [558, 205] width 172 height 20
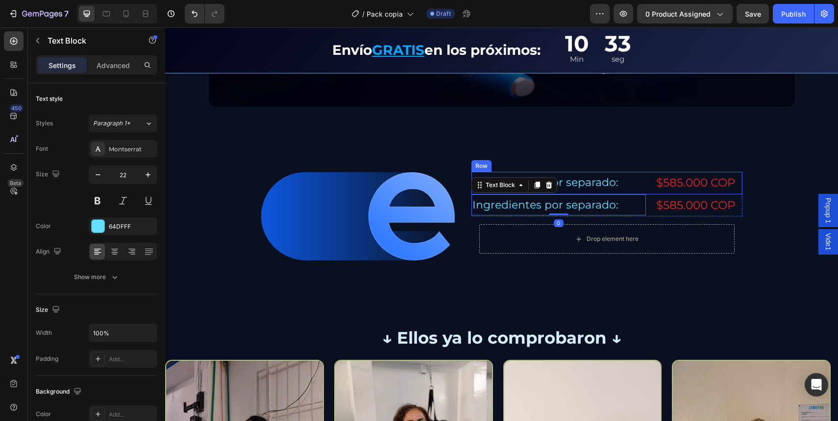
click at [642, 187] on div "Ingredientes por separado: Text Block $585.000 COP Text Block Row" at bounding box center [606, 183] width 271 height 22
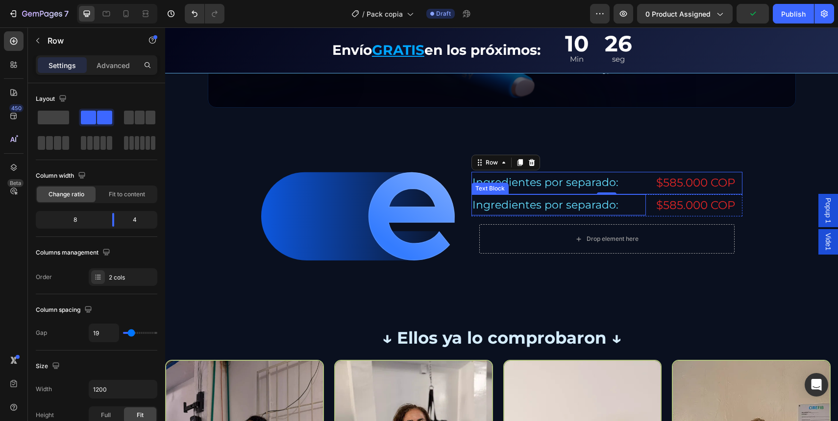
click at [489, 205] on p "Ingredientes por separado:" at bounding box center [558, 205] width 172 height 20
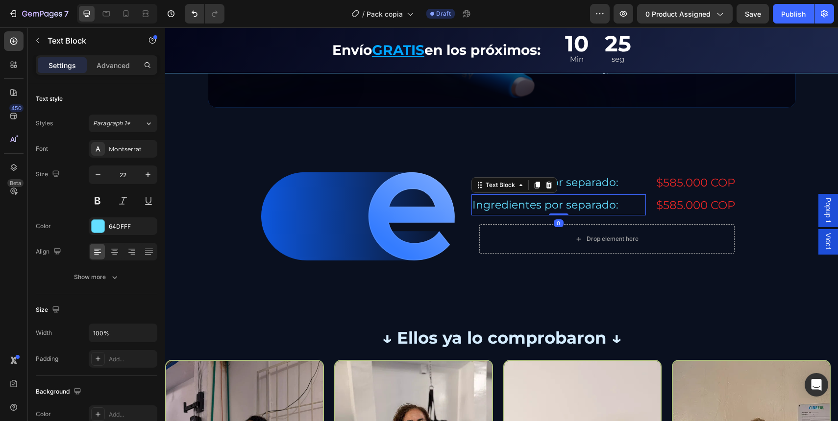
click at [498, 204] on p "Ingredientes por separado:" at bounding box center [558, 205] width 172 height 20
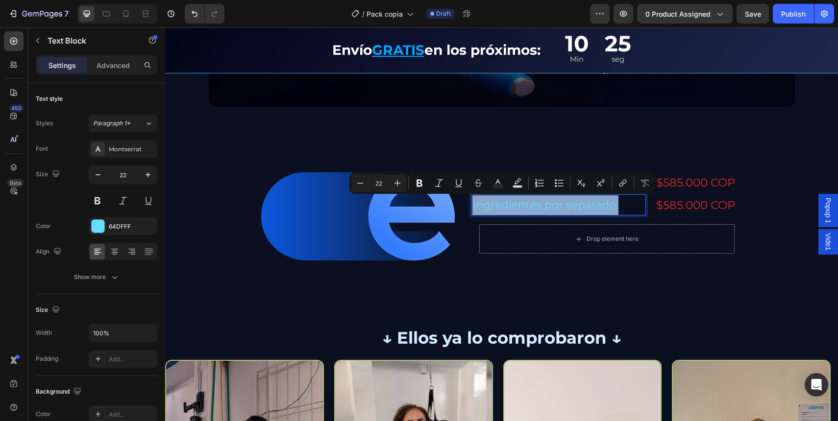
click at [498, 204] on p "Ingredientes por separado:" at bounding box center [558, 205] width 172 height 20
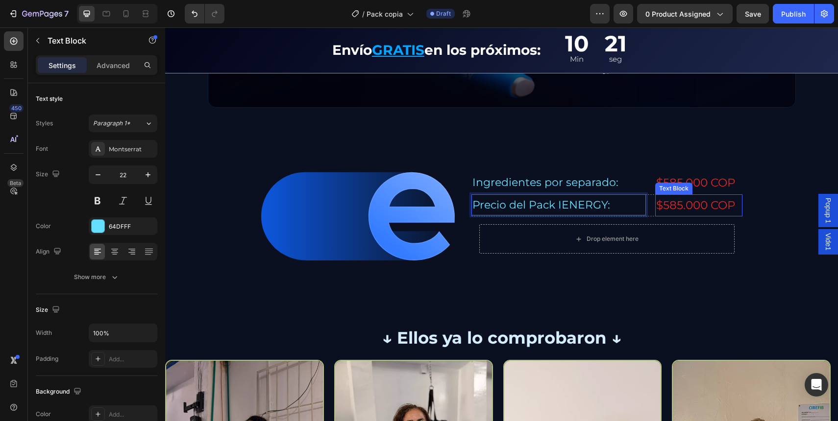
click at [669, 200] on p "$585.000 COP" at bounding box center [698, 205] width 85 height 20
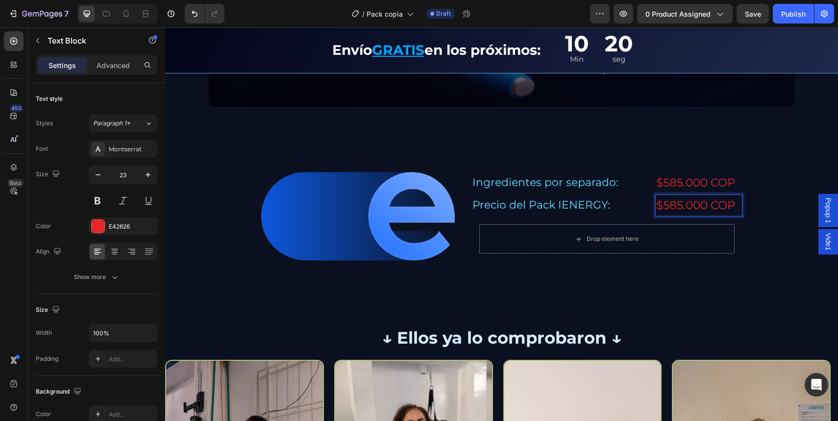
click at [669, 200] on p "$585.000 COP" at bounding box center [698, 205] width 85 height 20
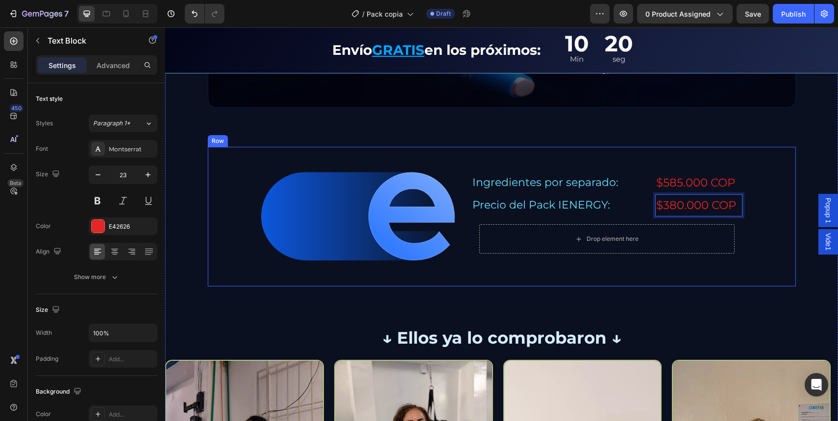
click at [777, 201] on div "Image Ingredientes por separado: Text Block $585.000 COP Text Block Row Precio …" at bounding box center [502, 217] width 588 height 140
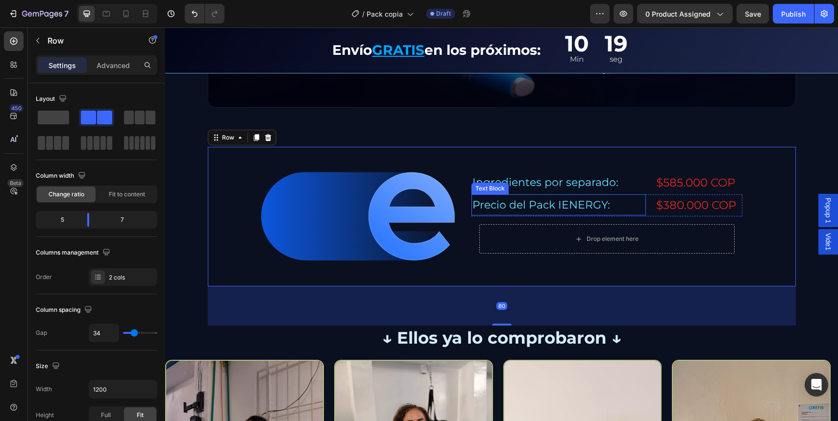
click at [574, 201] on p "Precio del Pack IENERGY:" at bounding box center [558, 205] width 172 height 20
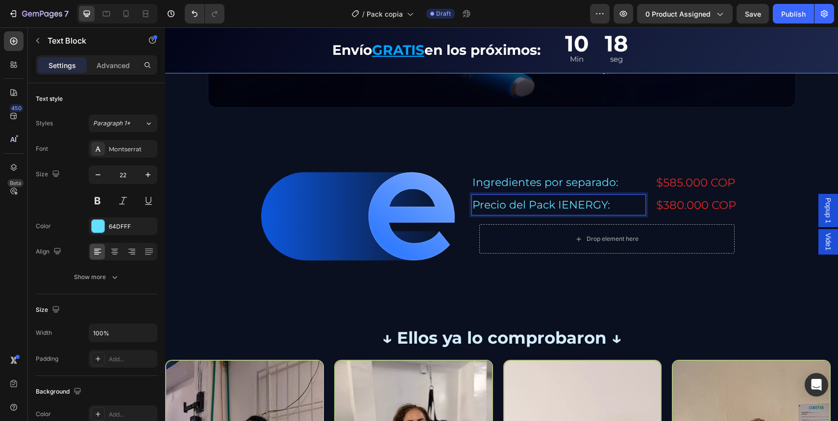
click at [571, 204] on p "Precio del Pack IENERGY:" at bounding box center [558, 205] width 172 height 20
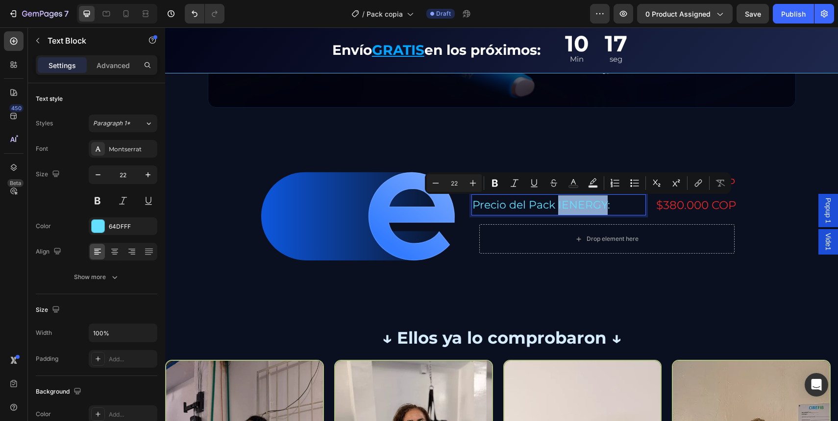
click at [535, 206] on p "Precio del Pack IENERGY:" at bounding box center [558, 205] width 172 height 20
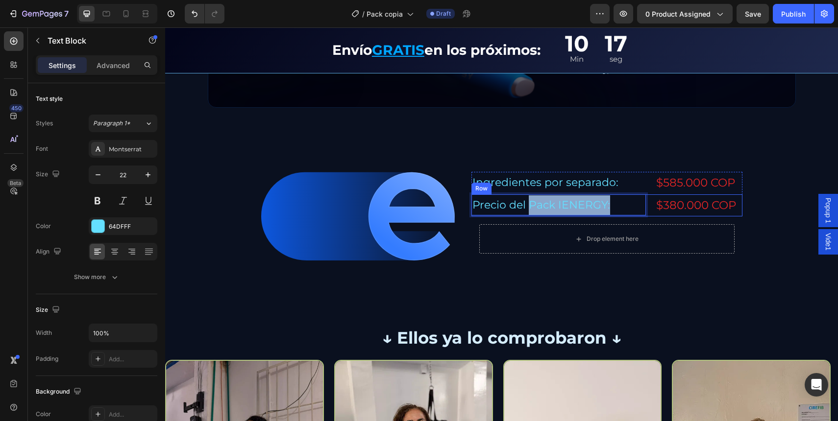
drag, startPoint x: 527, startPoint y: 207, endPoint x: 675, endPoint y: 206, distance: 148.0
click at [675, 206] on div "Precio del Pack IENERGY: Text Block 0 $380.000 COP Text Block Row" at bounding box center [606, 206] width 271 height 22
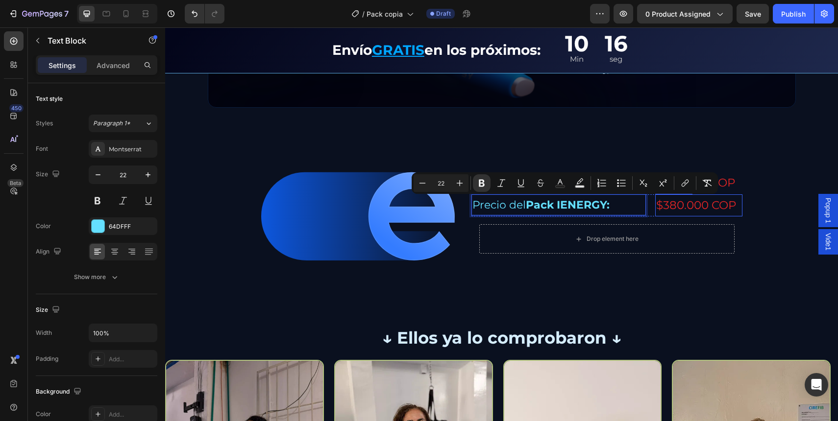
click at [754, 149] on div "Image Ingredientes por separado: Text Block $585.000 COP Text Block Row Precio …" at bounding box center [502, 217] width 588 height 140
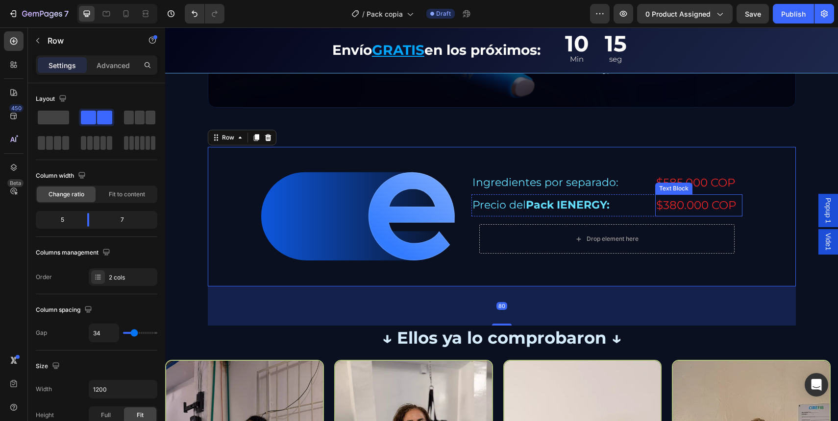
click at [694, 205] on p "$380.000 COP" at bounding box center [698, 205] width 85 height 20
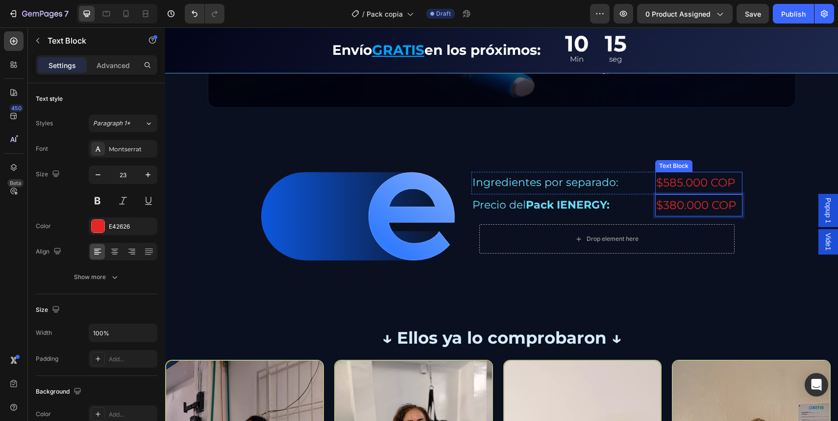
click at [742, 132] on div "Image Row Image Ingredientes por separado: Text Block $585.000 COP Text Block R…" at bounding box center [501, 259] width 673 height 624
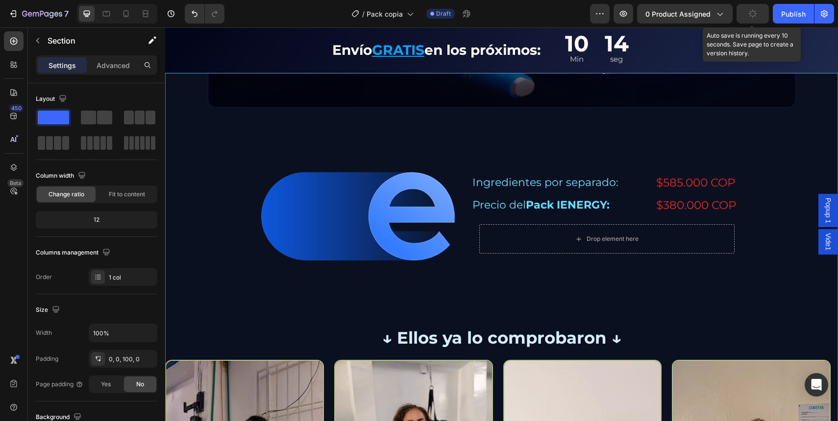
click at [765, 13] on button "button" at bounding box center [752, 14] width 32 height 20
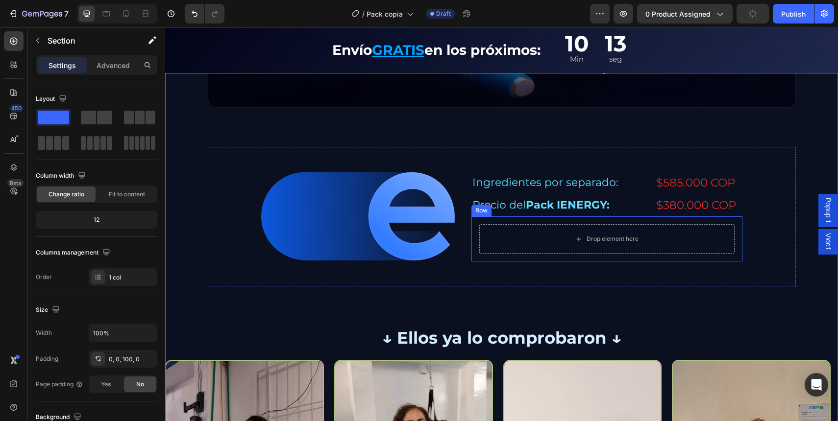
click at [691, 179] on p "$585.000 COP" at bounding box center [698, 183] width 85 height 20
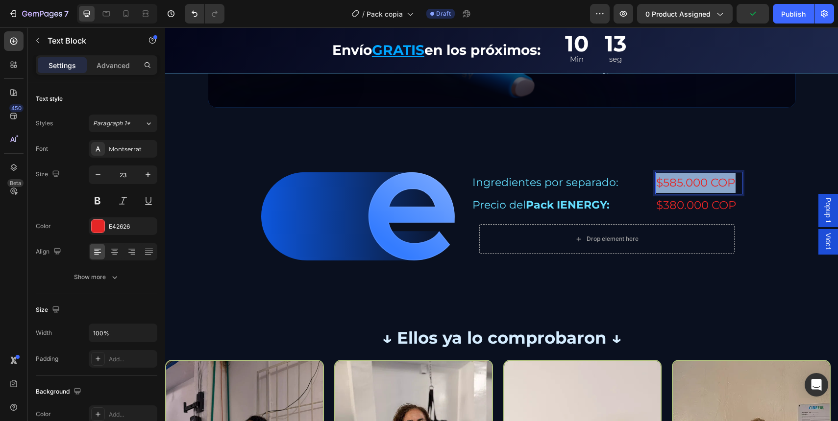
click at [691, 179] on p "$585.000 COP" at bounding box center [698, 183] width 85 height 20
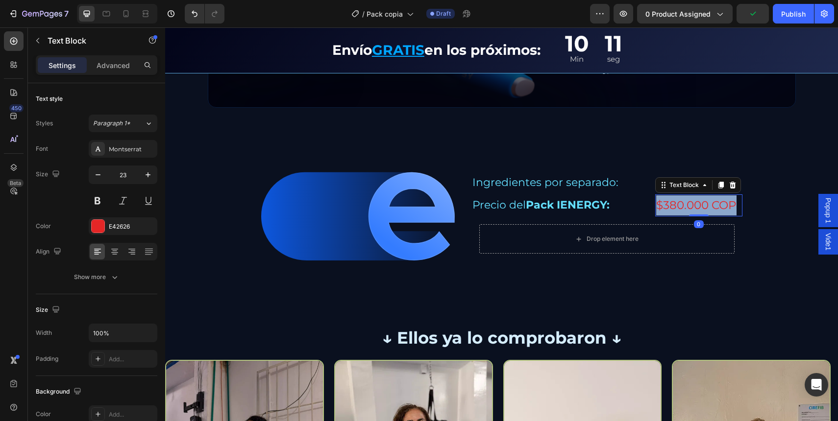
click at [680, 206] on p "$380.000 COP" at bounding box center [698, 205] width 85 height 20
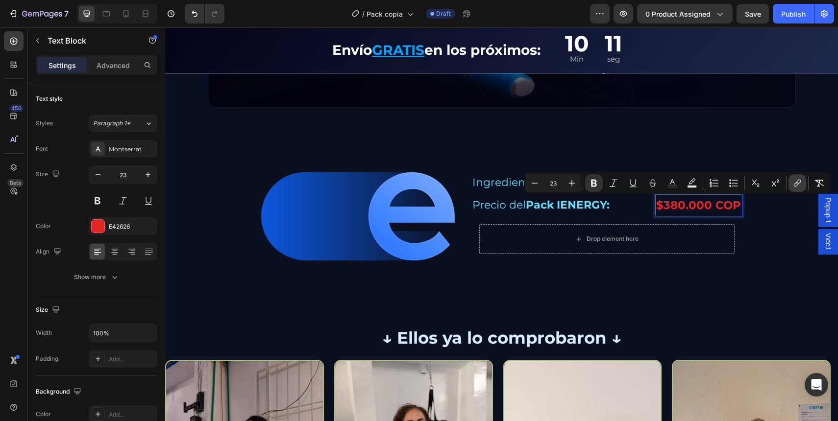
click at [801, 182] on icon "Editor contextual toolbar" at bounding box center [797, 183] width 10 height 10
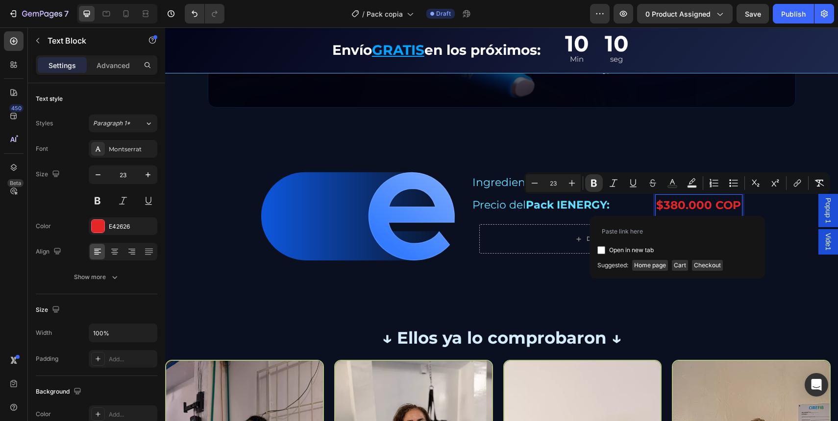
click at [773, 145] on div "Image Row Image Ingredientes por separado: Text Block $585.000 COP Text Block R…" at bounding box center [501, 259] width 673 height 624
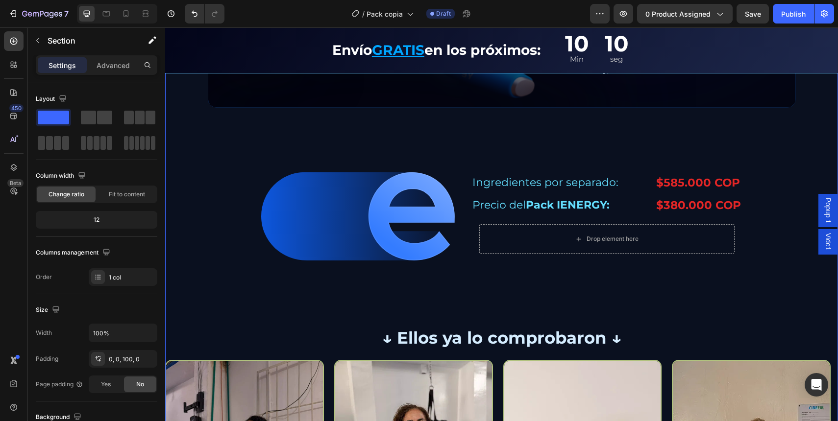
click at [776, 141] on div "Image Row Image Ingredientes por separado: Text Block $585.000 COP Text Block R…" at bounding box center [501, 259] width 673 height 624
drag, startPoint x: 747, startPoint y: 18, endPoint x: 591, endPoint y: 82, distance: 168.3
click at [747, 18] on div "Save" at bounding box center [753, 14] width 16 height 10
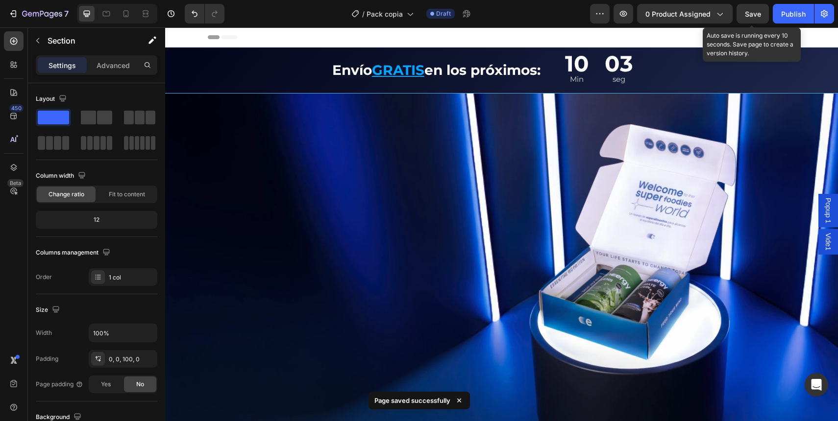
scroll to position [2001, 0]
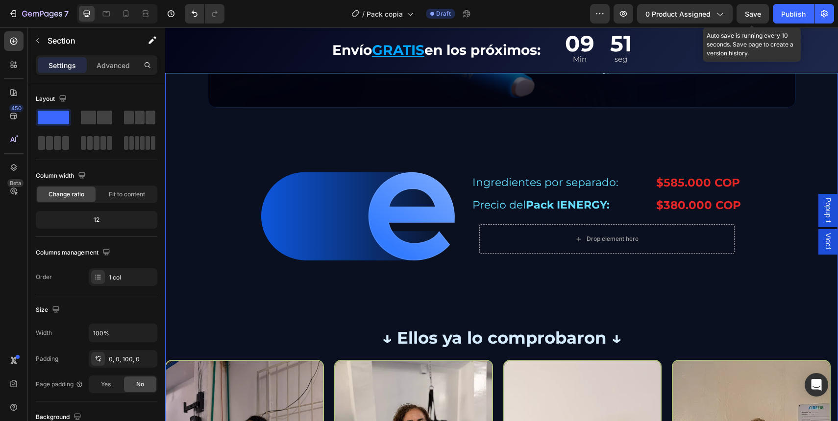
click at [790, 195] on div "Image Ingredientes por separado: Text Block $585.000 COP Text Block Row Precio …" at bounding box center [502, 217] width 588 height 140
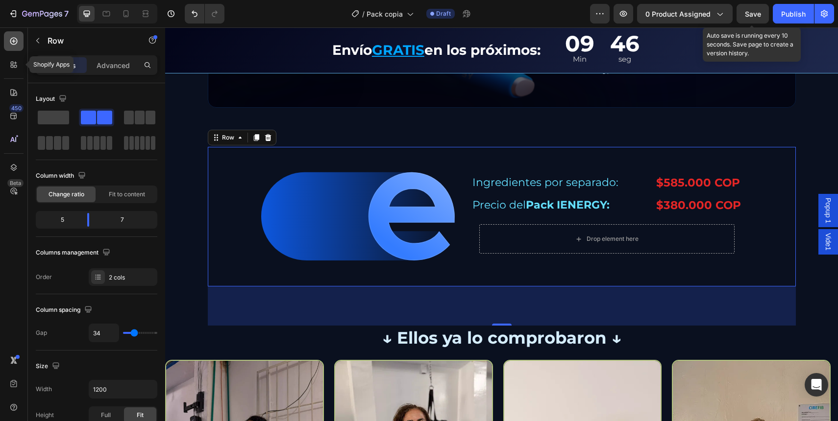
click at [13, 45] on icon at bounding box center [13, 41] width 7 height 7
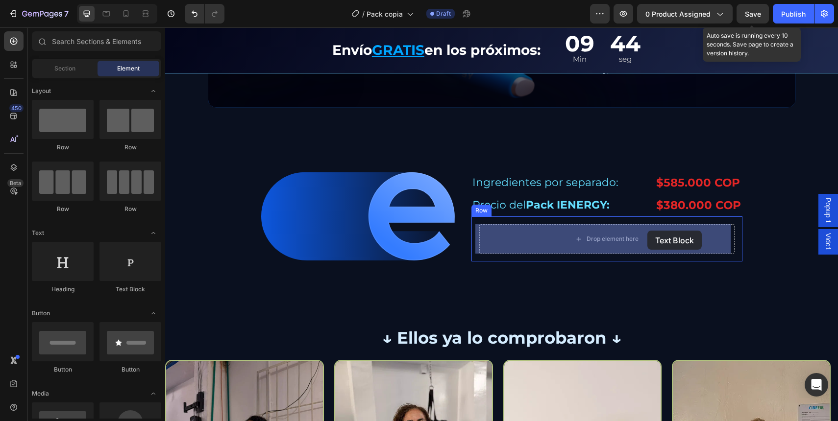
drag, startPoint x: 318, startPoint y: 296, endPoint x: 636, endPoint y: 242, distance: 322.1
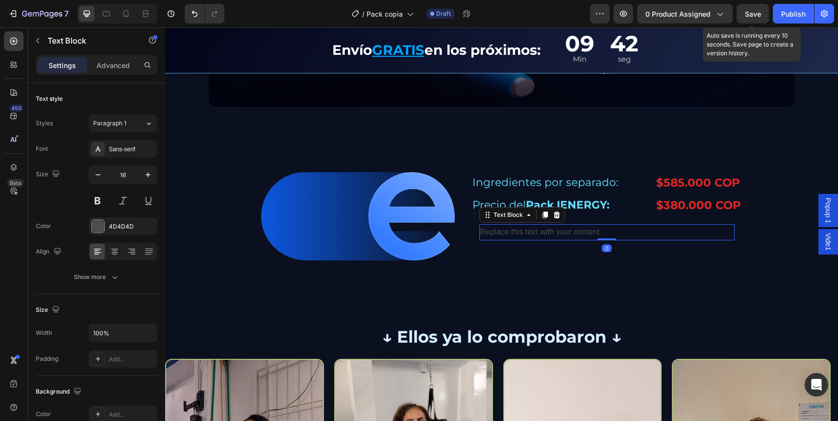
click at [479, 229] on div "Replace this text with your content" at bounding box center [606, 232] width 255 height 16
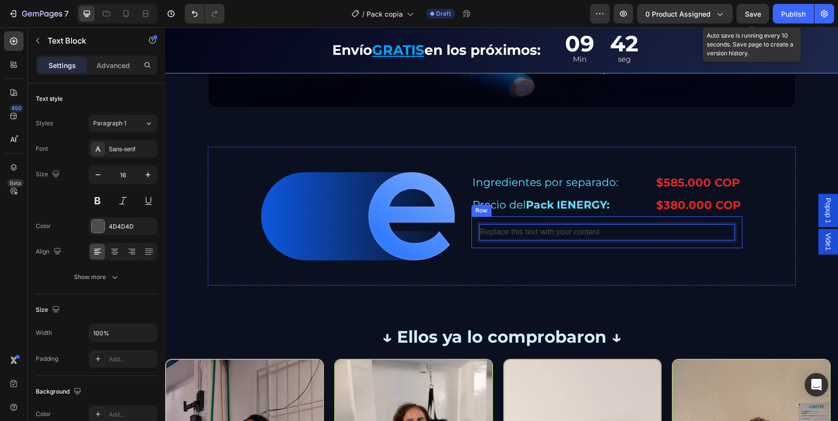
click at [471, 226] on div "Replace this text with your content Text Block 0 Row" at bounding box center [606, 233] width 271 height 32
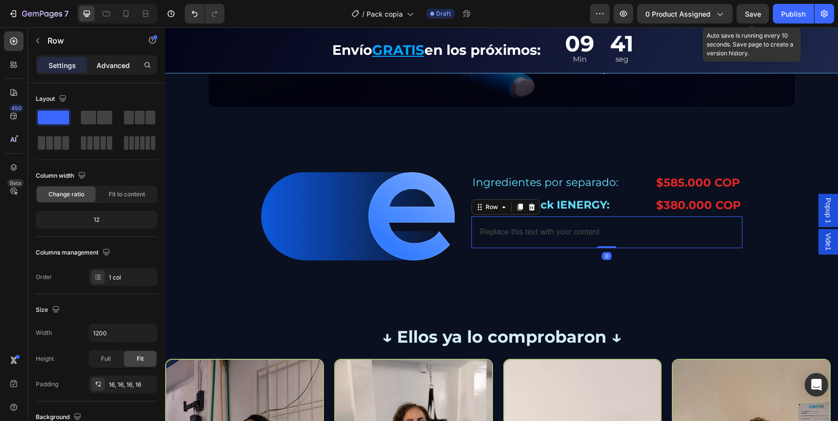
click at [110, 62] on p "Advanced" at bounding box center [113, 65] width 33 height 10
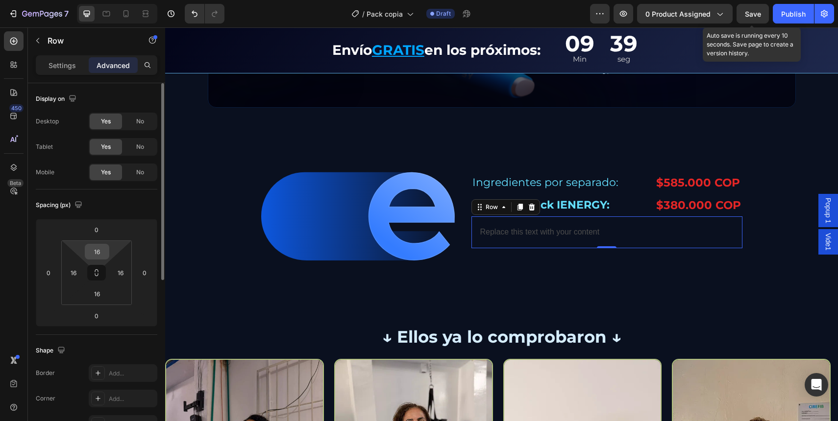
click at [92, 250] on input "16" at bounding box center [97, 251] width 20 height 15
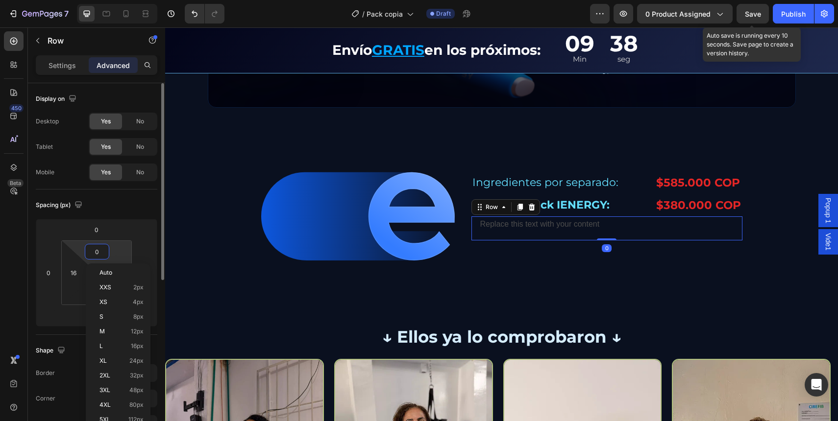
type input "0"
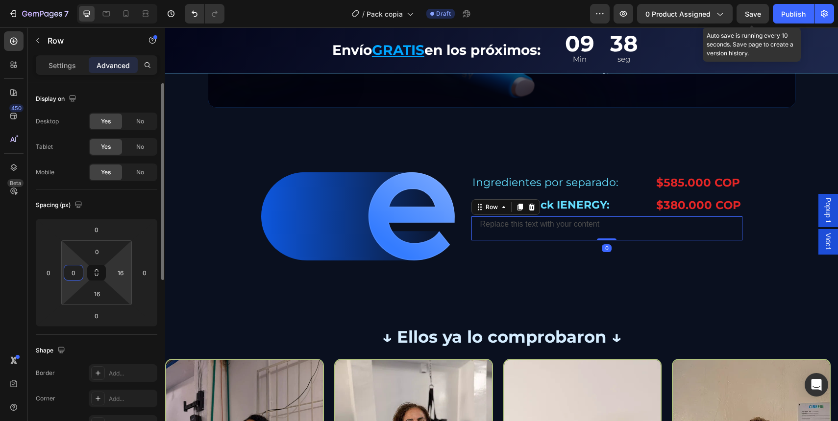
type input "0"
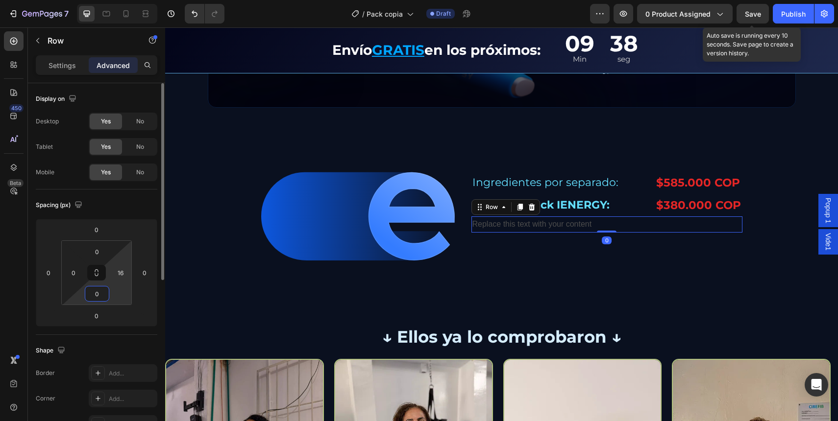
type input "0"
click at [569, 234] on div "Ingredientes por separado: Text Block $585.000 COP Text Block Row Precio del Pa…" at bounding box center [606, 216] width 271 height 88
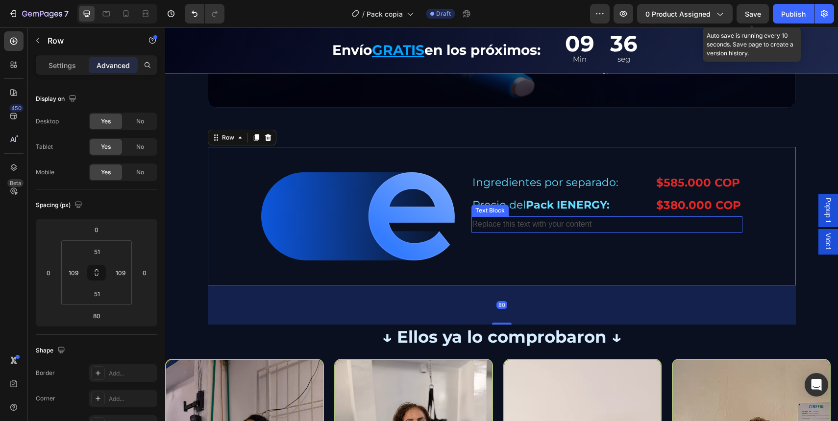
click at [640, 216] on div "Precio del Pack IENERGY: Text Block" at bounding box center [558, 206] width 174 height 22
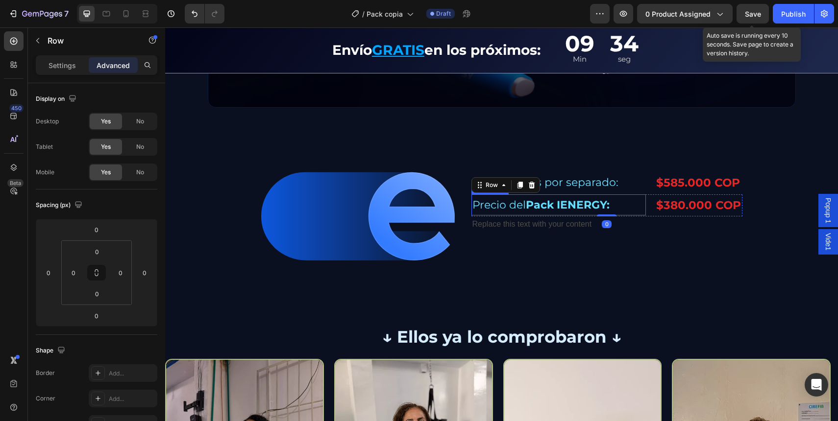
click at [590, 216] on div "Precio del Pack IENERGY:" at bounding box center [558, 206] width 174 height 22
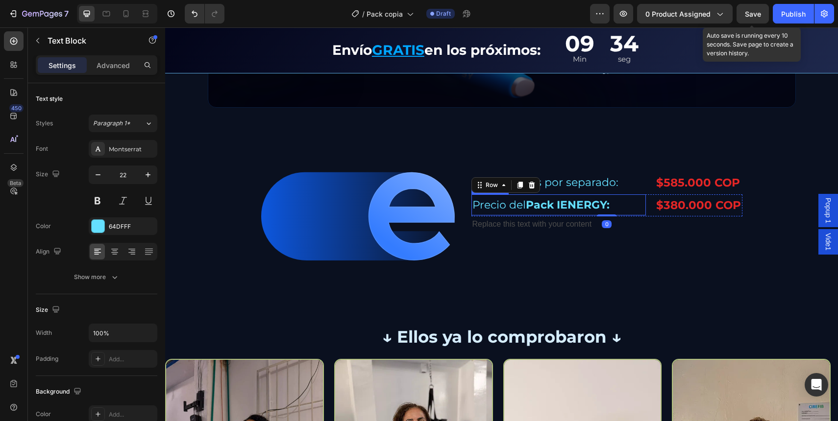
click at [586, 220] on p "Replace this text with your content" at bounding box center [606, 225] width 269 height 14
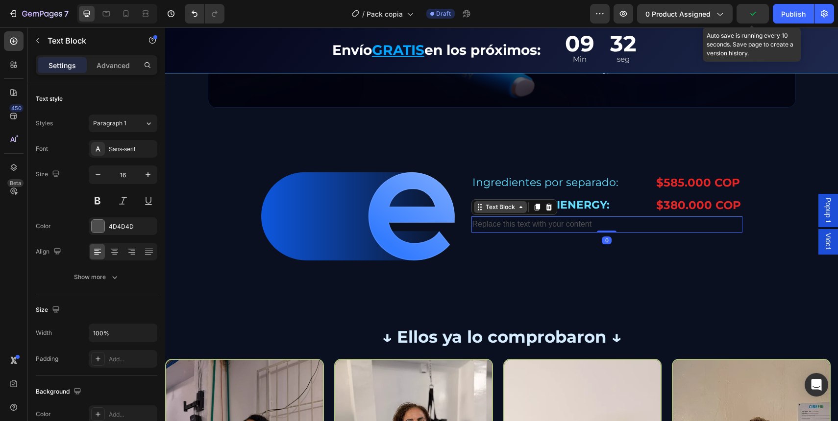
click at [507, 204] on div "Text Block" at bounding box center [500, 207] width 33 height 9
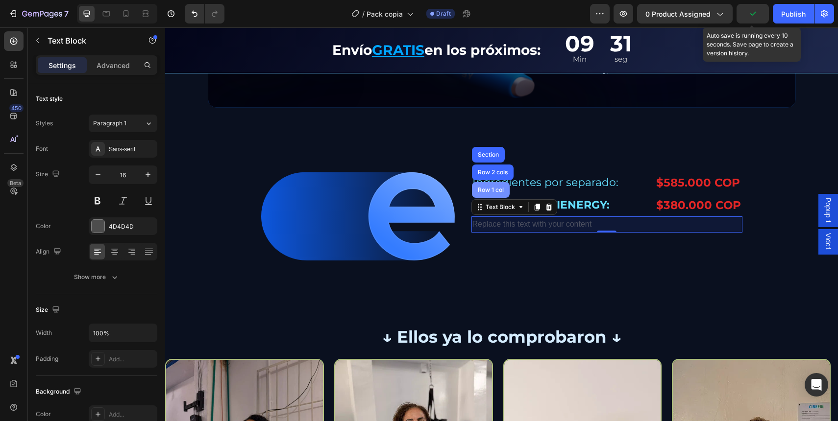
click at [496, 191] on div "Row 1 col" at bounding box center [491, 190] width 30 height 6
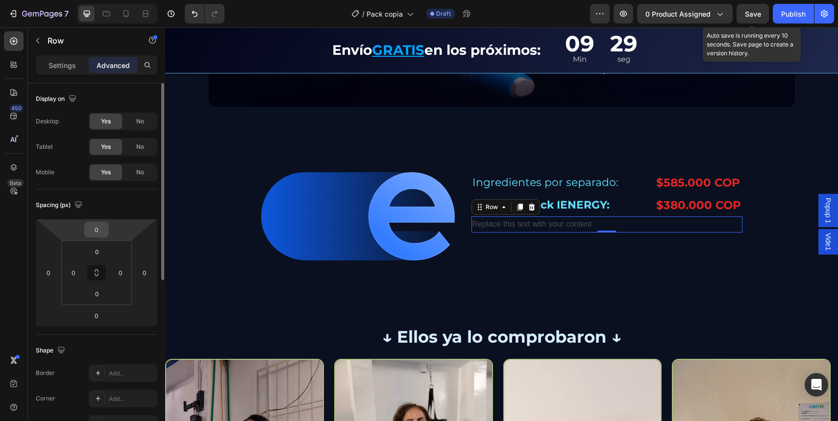
click at [86, 228] on div "0" at bounding box center [96, 230] width 24 height 16
click at [95, 229] on input "0" at bounding box center [97, 229] width 20 height 15
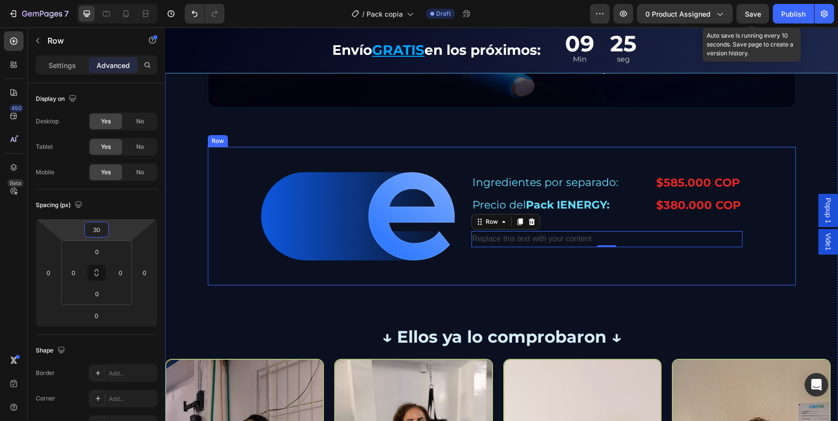
type input "30"
click at [574, 242] on p "Replace this text with your content" at bounding box center [606, 239] width 269 height 14
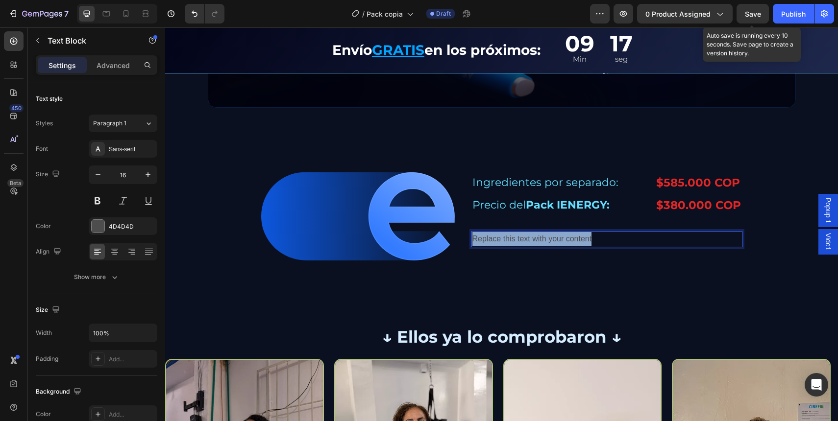
click at [574, 242] on p "Replace this text with your content" at bounding box center [606, 239] width 269 height 14
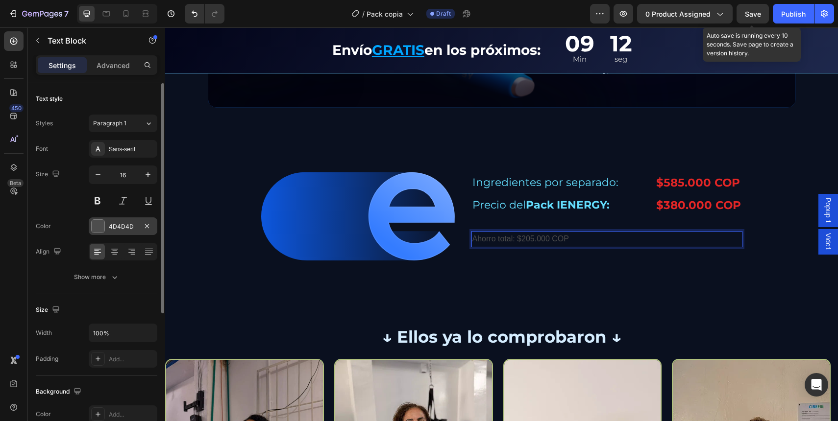
click at [116, 223] on div "4D4D4D" at bounding box center [123, 226] width 28 height 9
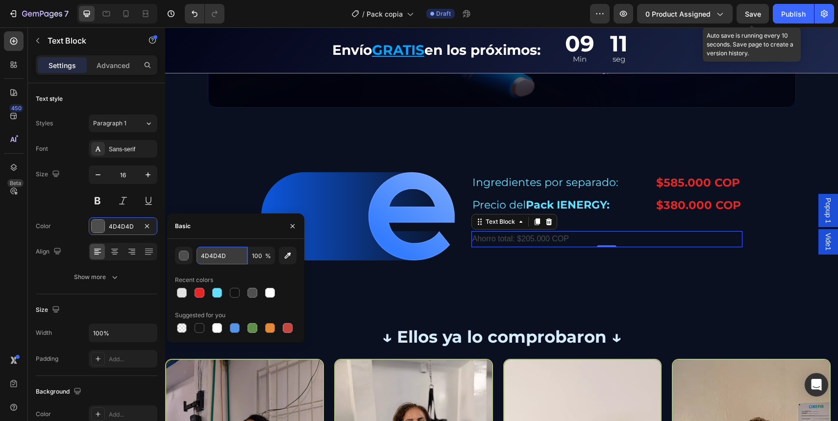
click at [240, 259] on input "4D4D4D" at bounding box center [221, 256] width 51 height 18
paste input "C5F3FF"
type input "C5F3FF"
click at [240, 242] on div "C5F3FF 100 % Recent colors Suggested for you" at bounding box center [235, 291] width 137 height 104
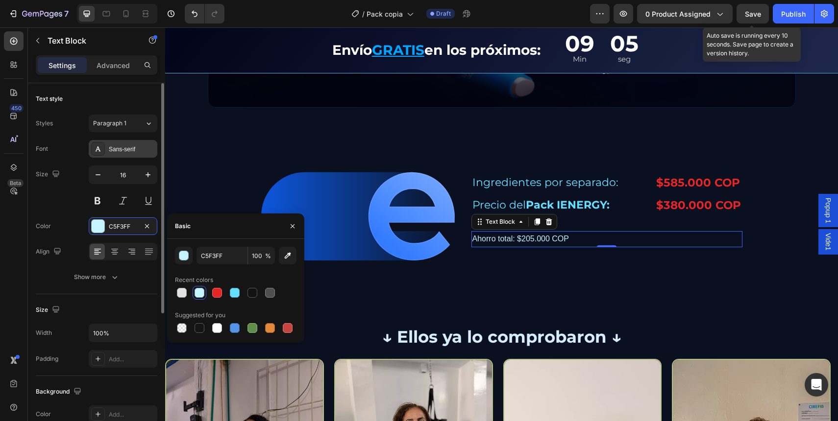
click at [140, 152] on div "Sans-serif" at bounding box center [132, 149] width 46 height 9
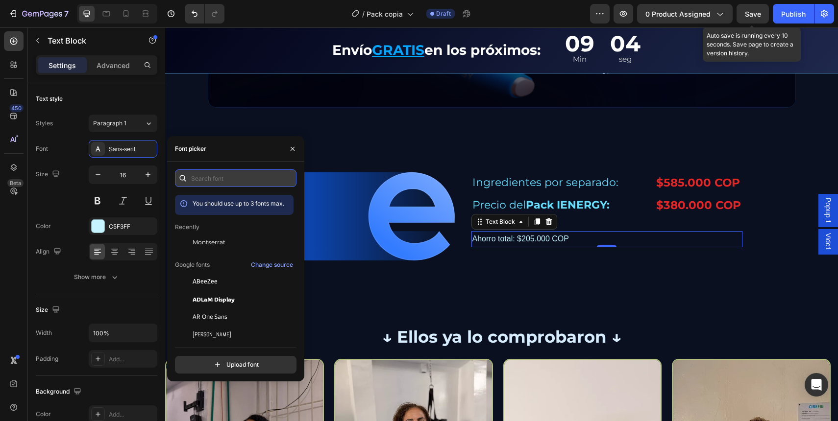
click at [212, 186] on input "text" at bounding box center [236, 179] width 122 height 18
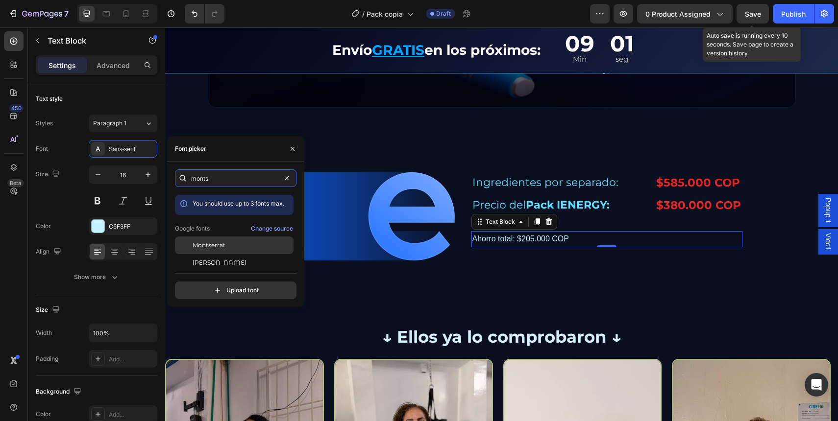
type input "monts"
click at [252, 245] on div "Montserrat" at bounding box center [242, 245] width 99 height 9
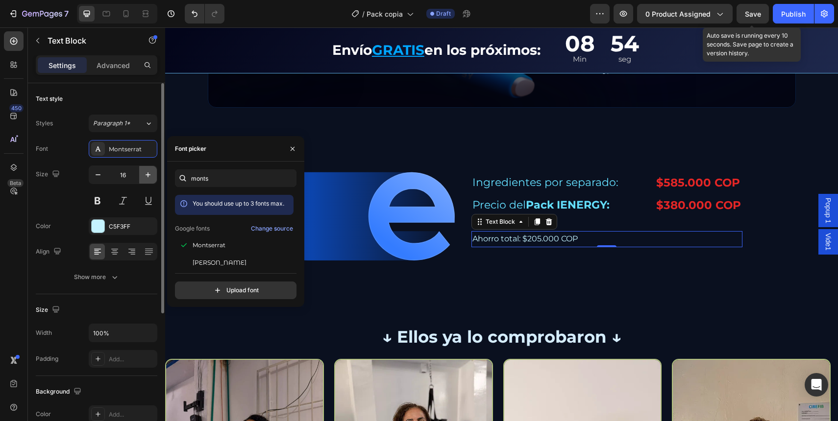
click at [145, 176] on icon "button" at bounding box center [148, 175] width 10 height 10
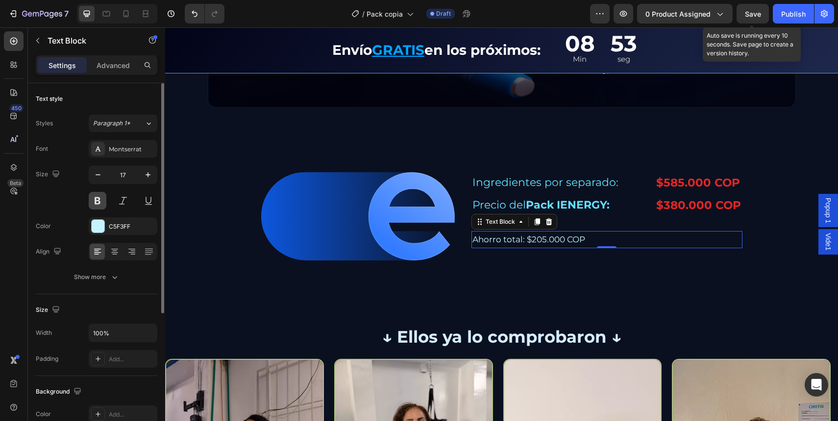
click at [94, 208] on button at bounding box center [98, 201] width 18 height 18
click at [96, 201] on button at bounding box center [98, 201] width 18 height 18
click at [146, 177] on icon "button" at bounding box center [148, 175] width 10 height 10
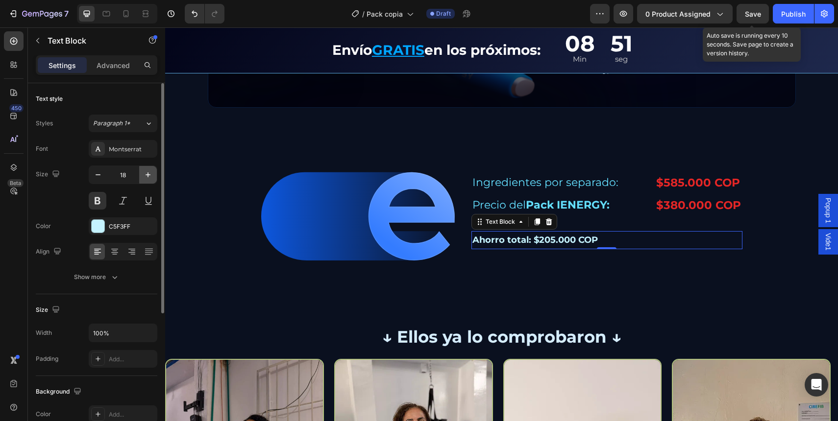
click at [146, 177] on icon "button" at bounding box center [148, 175] width 10 height 10
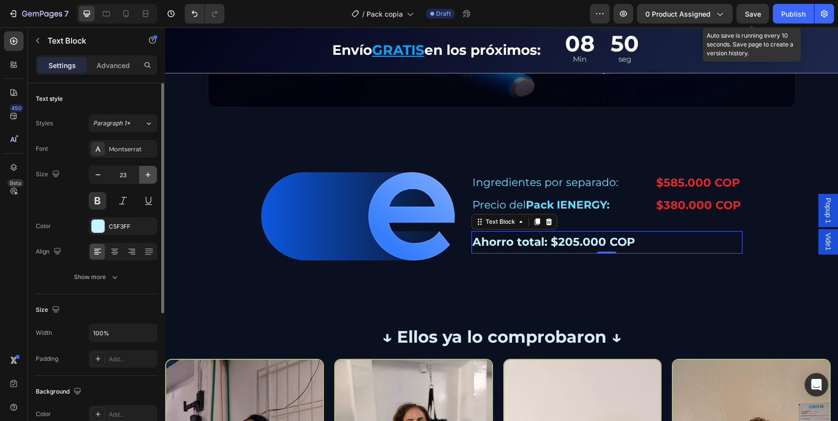
click at [146, 177] on icon "button" at bounding box center [148, 175] width 10 height 10
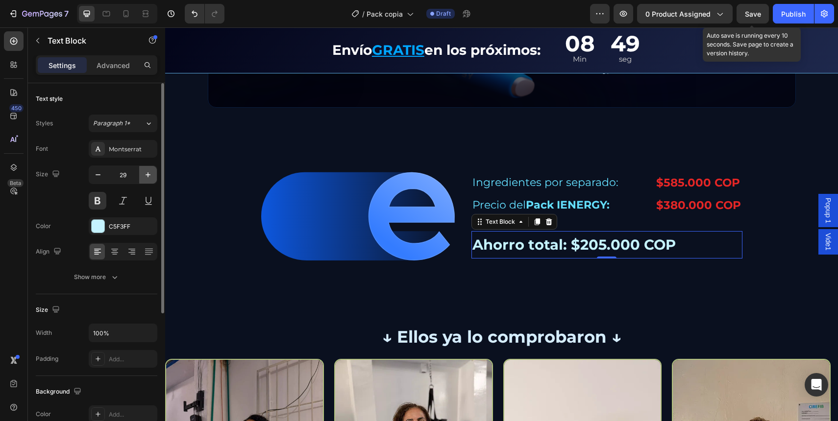
click at [146, 177] on icon "button" at bounding box center [148, 175] width 10 height 10
type input "31"
click at [117, 251] on icon at bounding box center [115, 252] width 10 height 10
click at [123, 180] on input "31" at bounding box center [123, 175] width 32 height 18
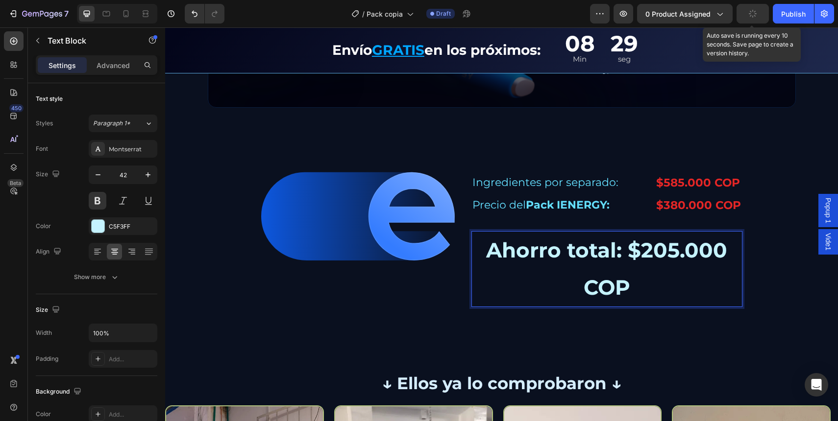
click at [605, 257] on p "Ahorro total: $205.000 COP" at bounding box center [606, 269] width 269 height 74
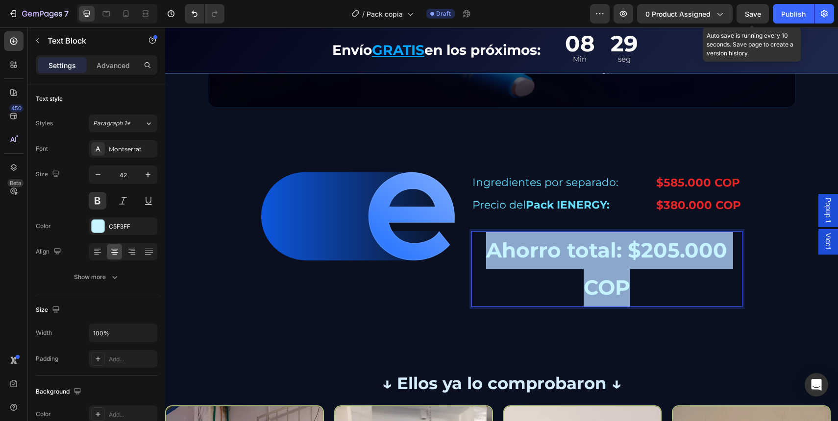
click at [605, 257] on p "Ahorro total: $205.000 COP" at bounding box center [606, 269] width 269 height 74
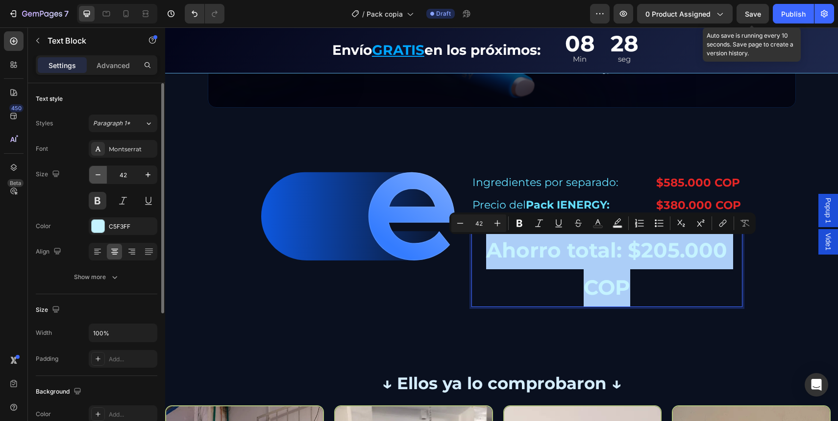
click at [96, 178] on icon "button" at bounding box center [98, 175] width 10 height 10
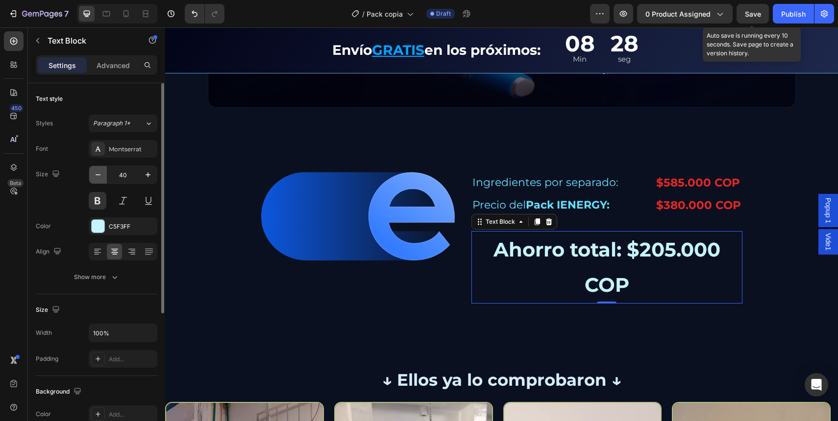
click at [97, 175] on icon "button" at bounding box center [98, 175] width 10 height 10
type input "39"
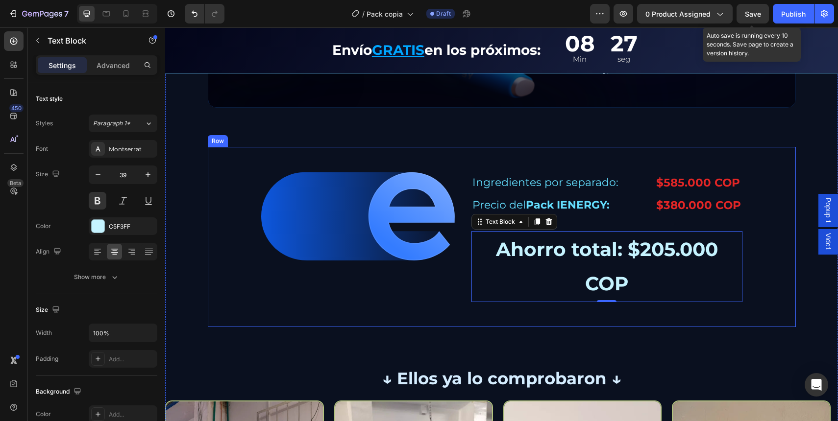
click at [464, 259] on div "Image Ingredientes por separado: Text Block $585.000 COP Text Block Row Precio …" at bounding box center [502, 237] width 588 height 180
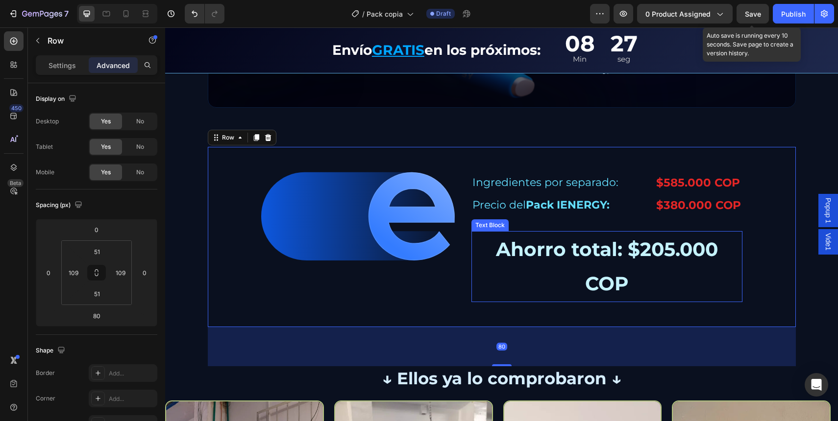
click at [495, 255] on p "Ahorro total: $205.000 COP" at bounding box center [606, 266] width 269 height 69
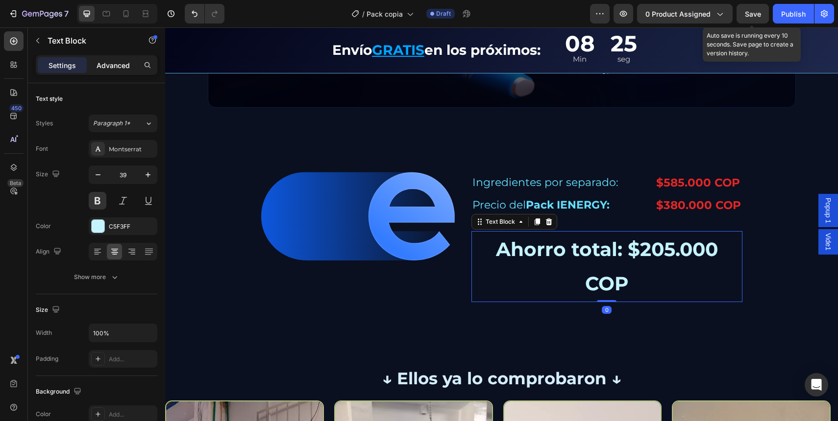
click at [130, 67] on div "Advanced" at bounding box center [113, 65] width 49 height 16
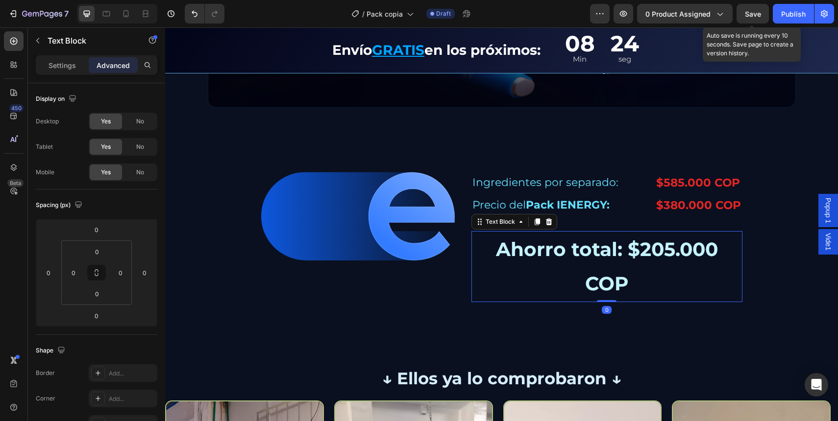
click at [538, 249] on p "Ahorro total: $205.000 COP" at bounding box center [606, 266] width 269 height 69
drag, startPoint x: 579, startPoint y: 279, endPoint x: 659, endPoint y: 290, distance: 81.0
click at [659, 290] on p "Ahorro total: $205.000 COP" at bounding box center [606, 266] width 269 height 69
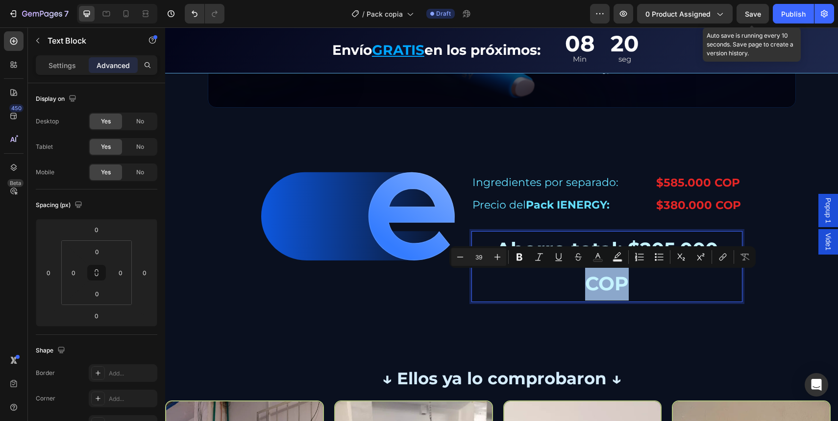
click at [563, 268] on p "Ahorro total: $205.000 COP" at bounding box center [606, 266] width 269 height 69
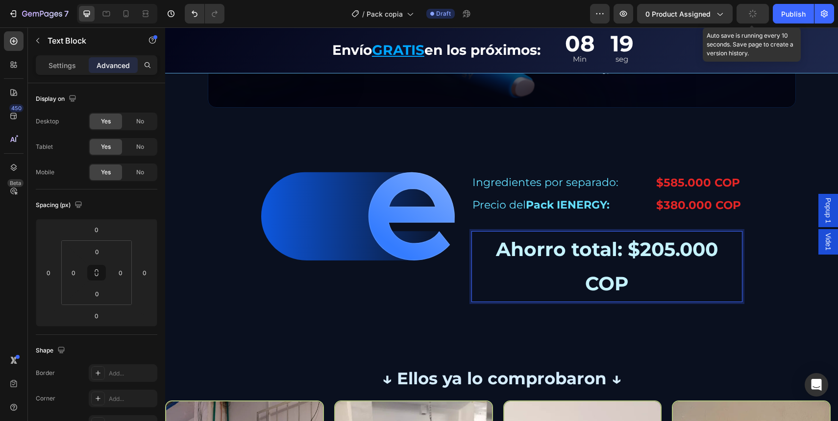
click at [578, 290] on p "Ahorro total: $205.000 COP" at bounding box center [606, 266] width 269 height 69
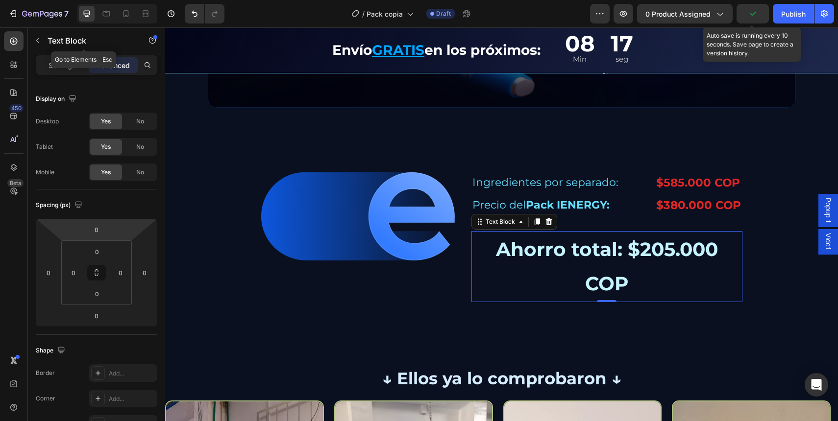
drag, startPoint x: 57, startPoint y: 51, endPoint x: 56, endPoint y: 68, distance: 16.7
click at [57, 52] on div "Text Block" at bounding box center [84, 40] width 112 height 25
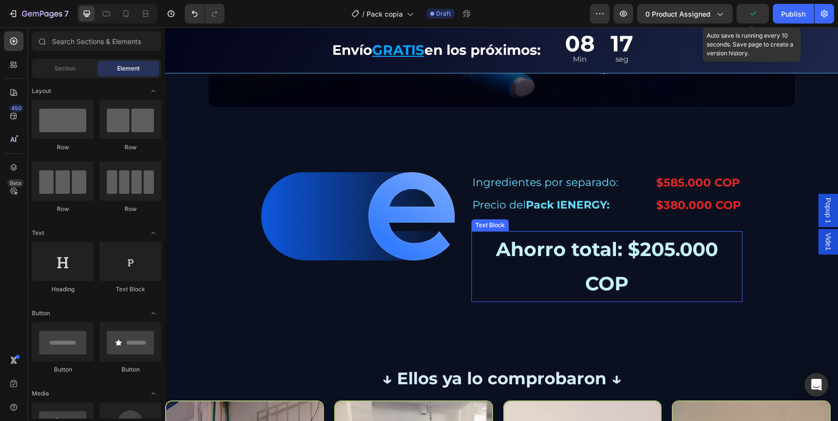
click at [588, 255] on p "Ahorro total: $205.000 COP" at bounding box center [606, 266] width 269 height 69
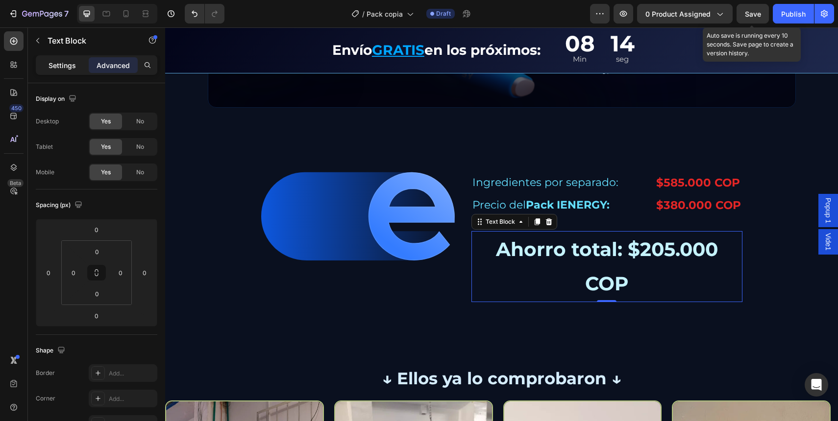
click at [66, 70] on div "Settings" at bounding box center [62, 65] width 49 height 16
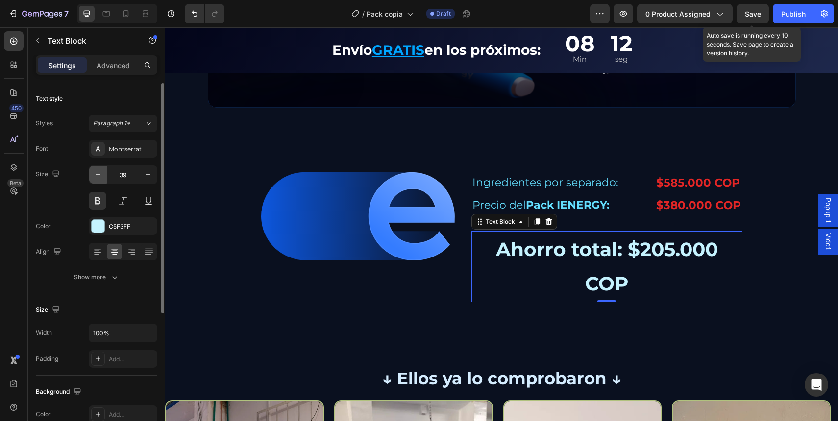
click at [98, 175] on icon "button" at bounding box center [98, 175] width 10 height 10
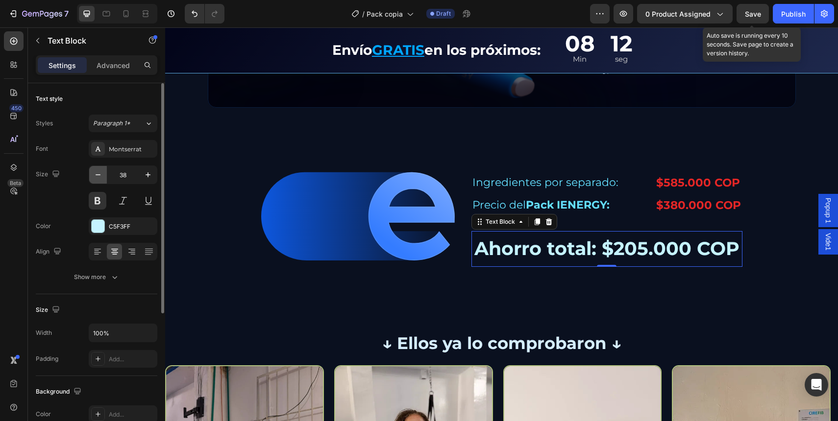
type input "37"
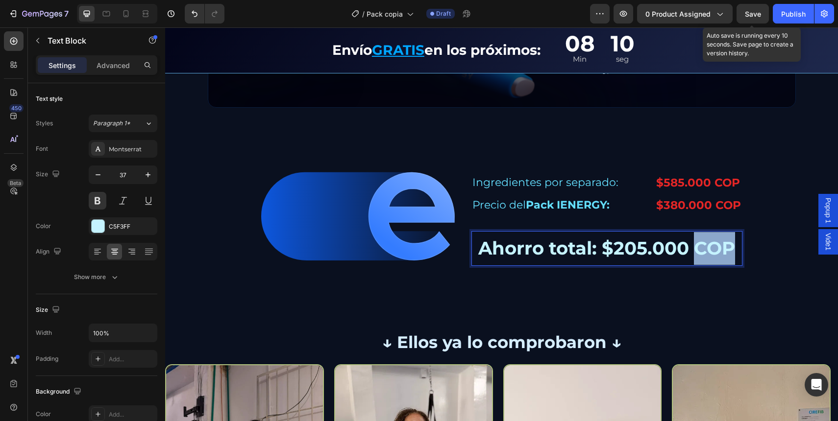
drag, startPoint x: 691, startPoint y: 244, endPoint x: 756, endPoint y: 249, distance: 64.9
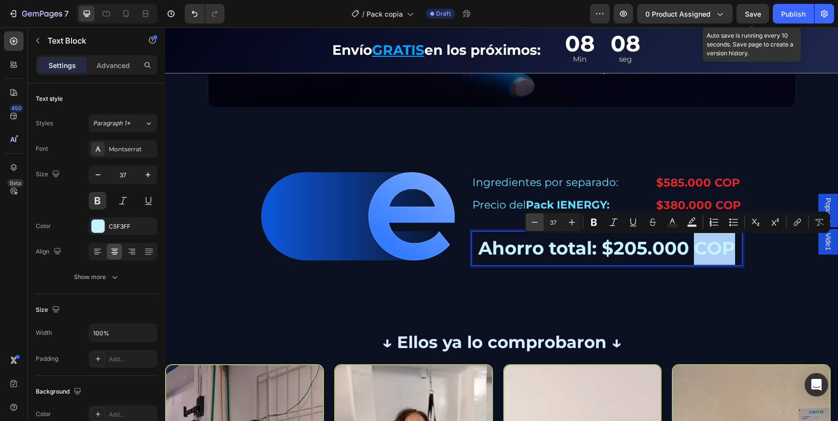
click at [540, 222] on button "Minus" at bounding box center [535, 223] width 18 height 18
click at [539, 222] on button "Minus" at bounding box center [535, 223] width 18 height 18
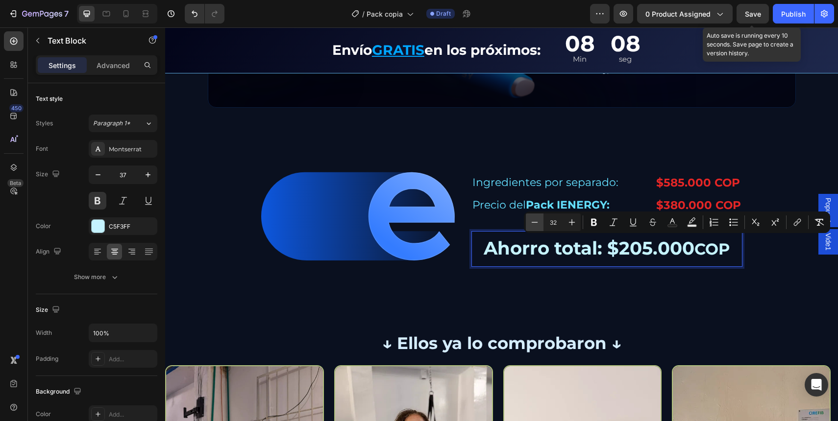
click at [539, 223] on icon "Editor contextual toolbar" at bounding box center [535, 223] width 10 height 10
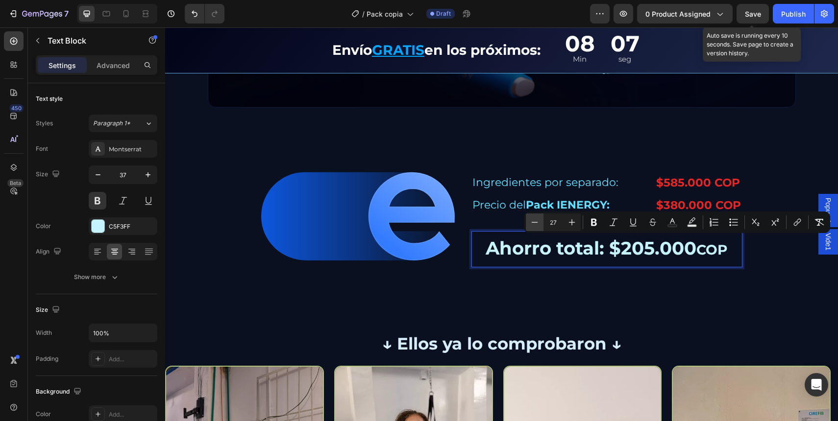
click at [539, 223] on icon "Editor contextual toolbar" at bounding box center [535, 223] width 10 height 10
type input "26"
click at [581, 300] on div "Image Row Image Ingredientes por separado: Text Block $585.000 COP Text Block R…" at bounding box center [501, 262] width 673 height 630
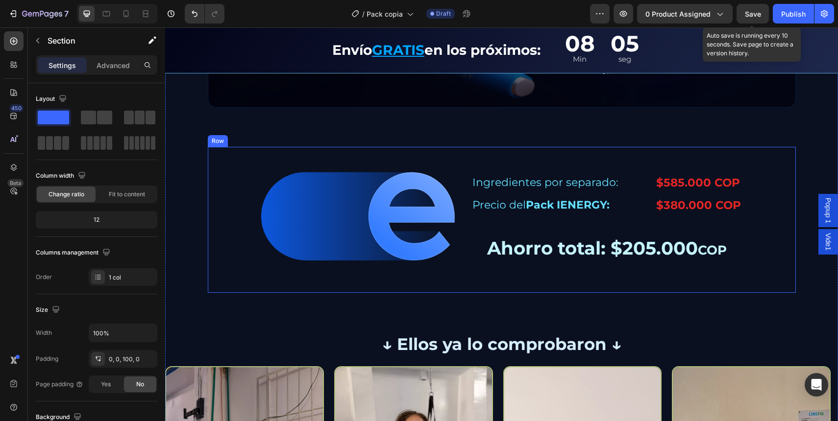
scroll to position [2003, 0]
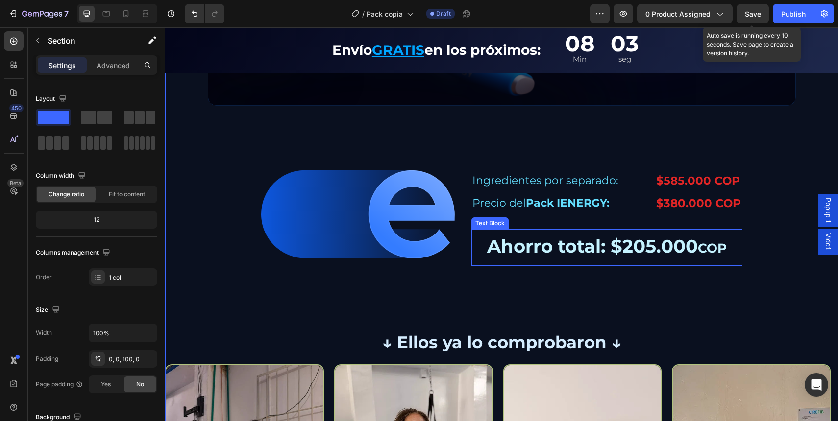
click at [567, 231] on p "Ahorro total: $205.000 COP" at bounding box center [606, 247] width 269 height 35
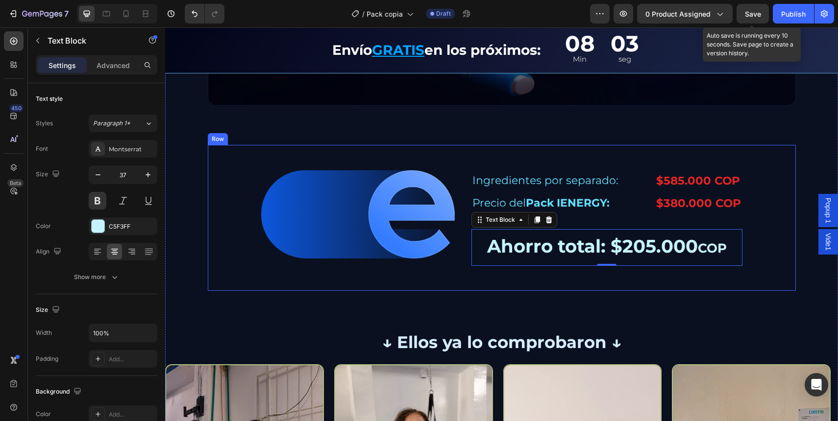
click at [573, 216] on div "Ingredientes por separado: Text Block $585.000 COP Text Block Row Precio del Pa…" at bounding box center [606, 218] width 271 height 96
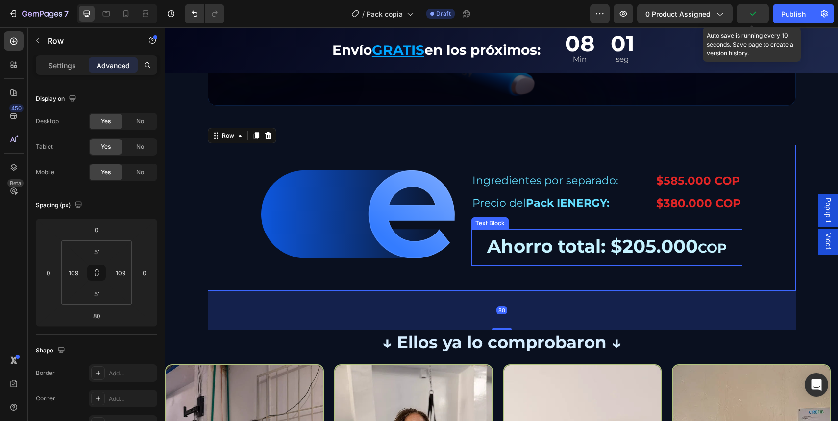
click at [624, 244] on p "Ahorro total: $205.000 COP" at bounding box center [606, 247] width 269 height 35
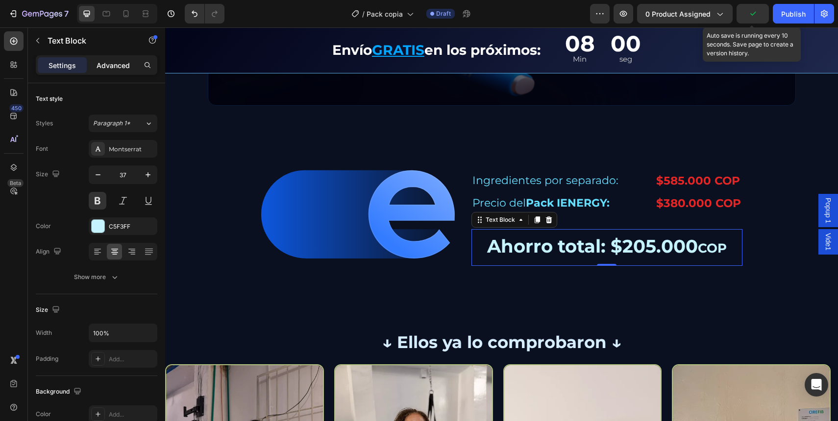
click at [126, 70] on p "Advanced" at bounding box center [113, 65] width 33 height 10
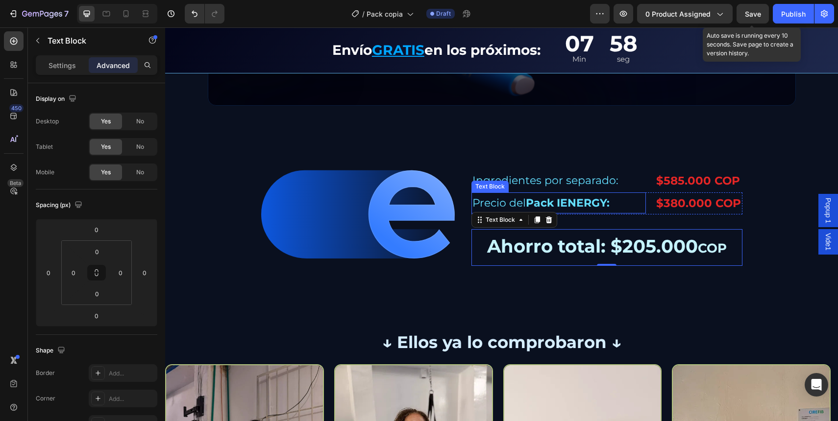
click at [597, 195] on p "Precio del Pack IENERGY:" at bounding box center [558, 204] width 172 height 20
click at [646, 212] on div "Precio del Pack IENERGY: Text Block 0 $380.000 COP Text Block Row" at bounding box center [606, 204] width 271 height 22
click at [106, 66] on p "Advanced" at bounding box center [113, 65] width 33 height 10
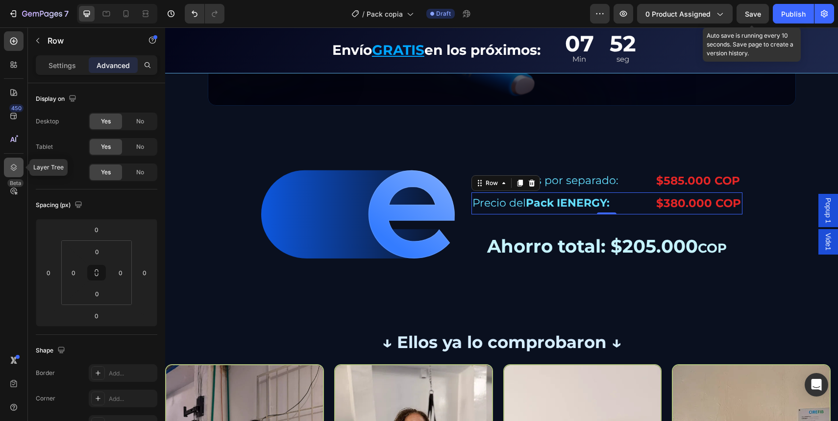
click at [15, 166] on icon at bounding box center [14, 168] width 10 height 10
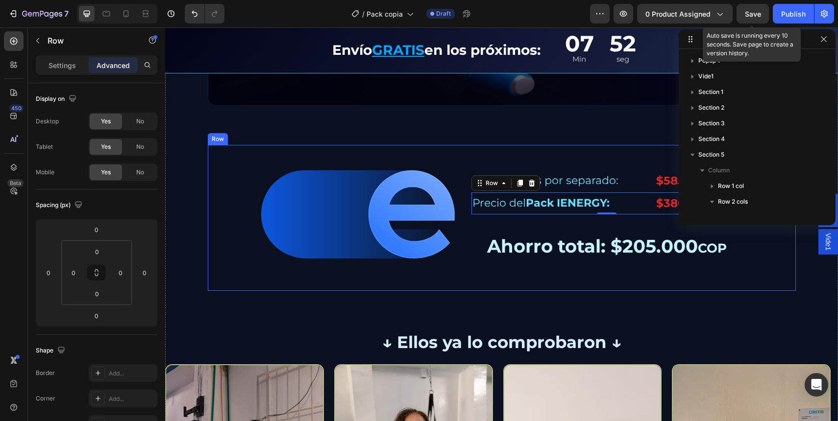
scroll to position [185, 0]
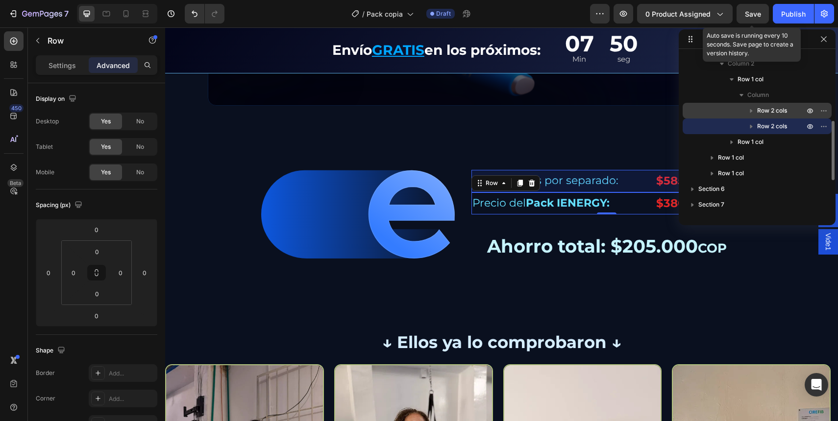
click at [774, 114] on span "Row 2 cols" at bounding box center [772, 111] width 30 height 10
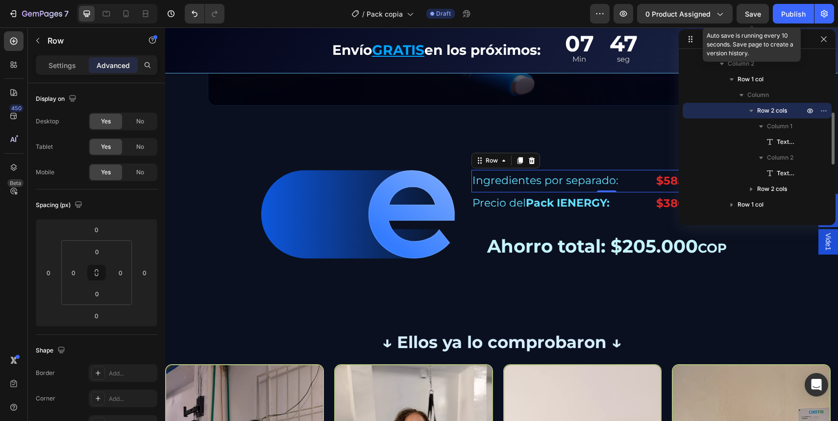
click at [750, 111] on icon "button" at bounding box center [751, 111] width 10 height 10
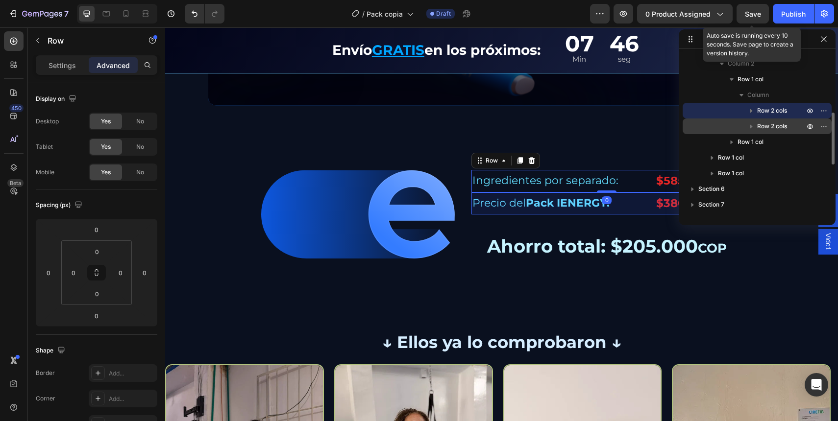
click at [771, 126] on span "Row 2 cols" at bounding box center [772, 127] width 30 height 10
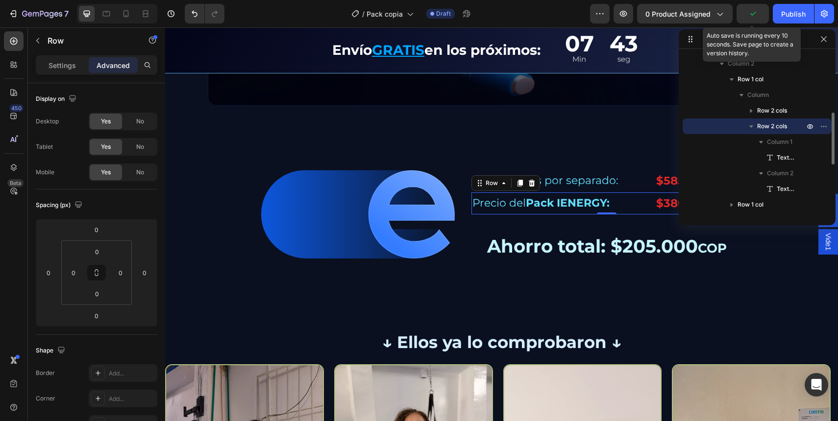
click at [746, 126] on icon "button" at bounding box center [751, 127] width 10 height 10
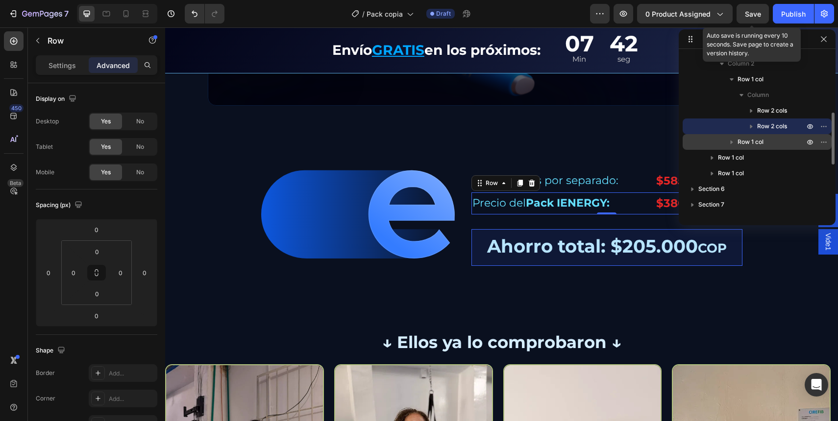
click at [760, 141] on span "Row 1 col" at bounding box center [750, 142] width 26 height 10
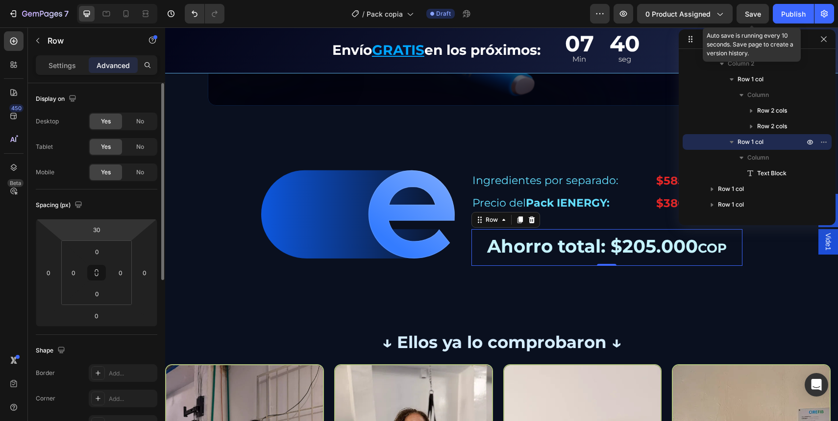
click at [79, 0] on html "7 / Pack copia Draft Preview 0 product assigned Save Auto save is running every…" at bounding box center [419, 0] width 838 height 0
click at [86, 231] on div "30" at bounding box center [96, 230] width 24 height 16
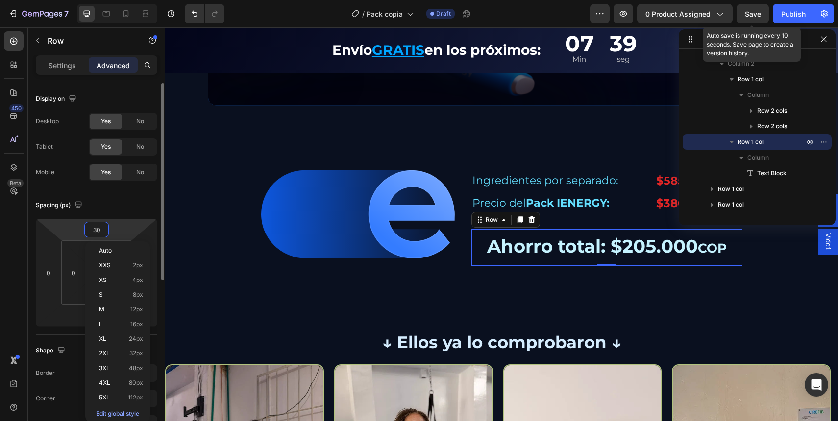
click at [94, 226] on input "30" at bounding box center [97, 229] width 20 height 15
type input "20"
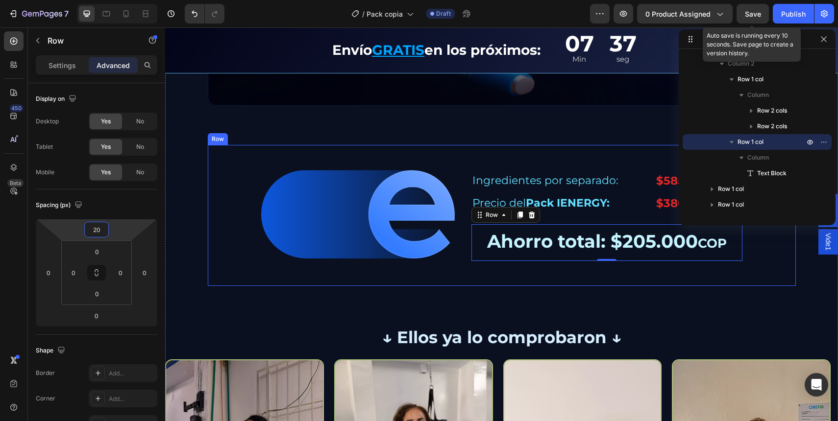
click at [540, 291] on div "Image Row Image Ingredientes por separado: Text Block $585.000 COP Text Block R…" at bounding box center [501, 257] width 673 height 625
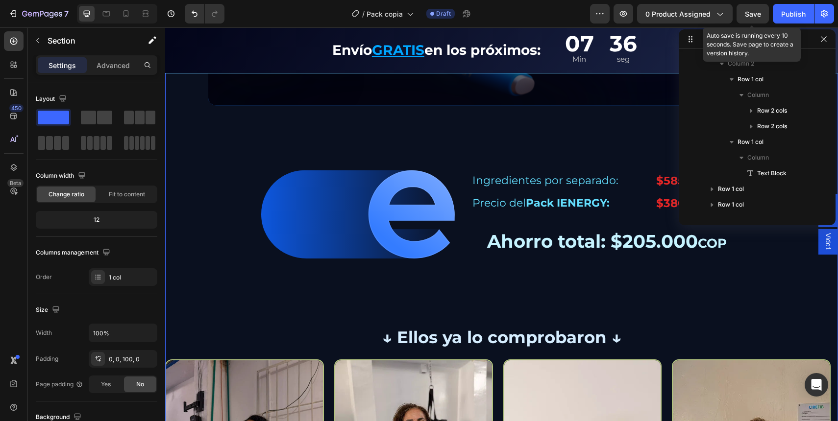
scroll to position [28, 0]
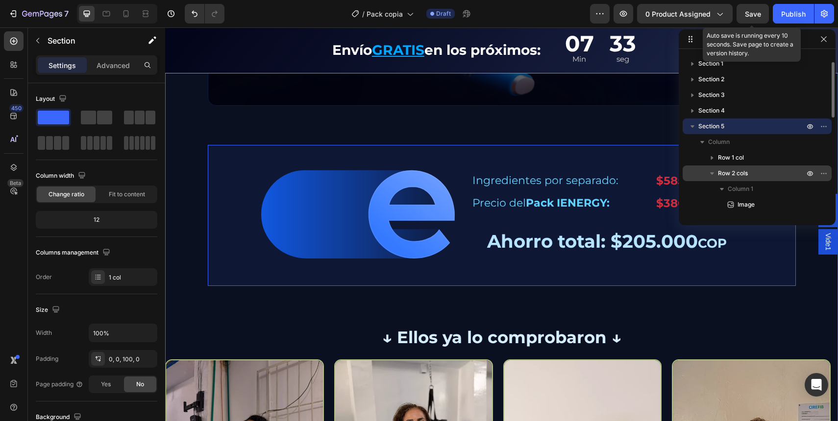
click at [739, 166] on div "Row 2 cols" at bounding box center [756, 174] width 141 height 16
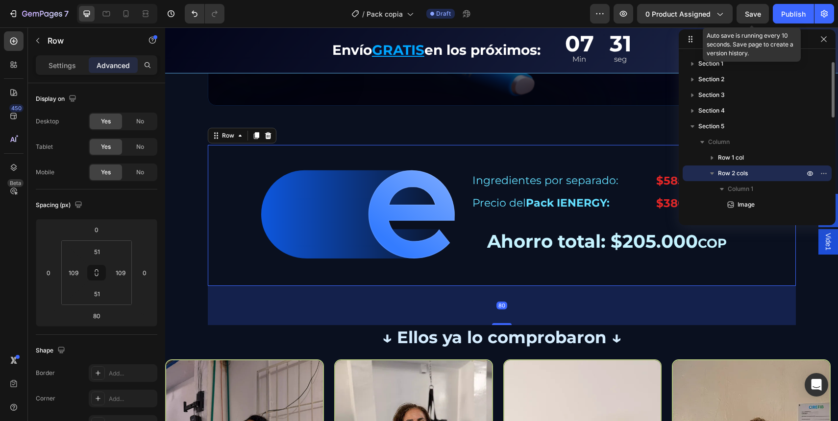
click at [713, 173] on icon "button" at bounding box center [712, 174] width 10 height 10
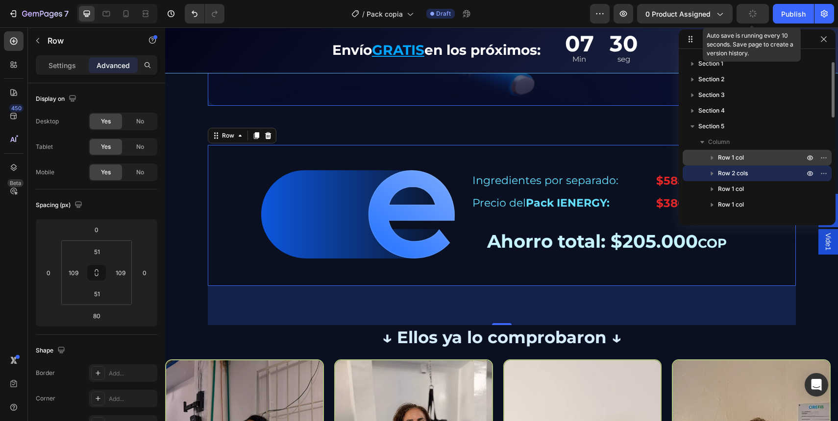
click at [746, 159] on p "Row 1 col" at bounding box center [762, 158] width 88 height 10
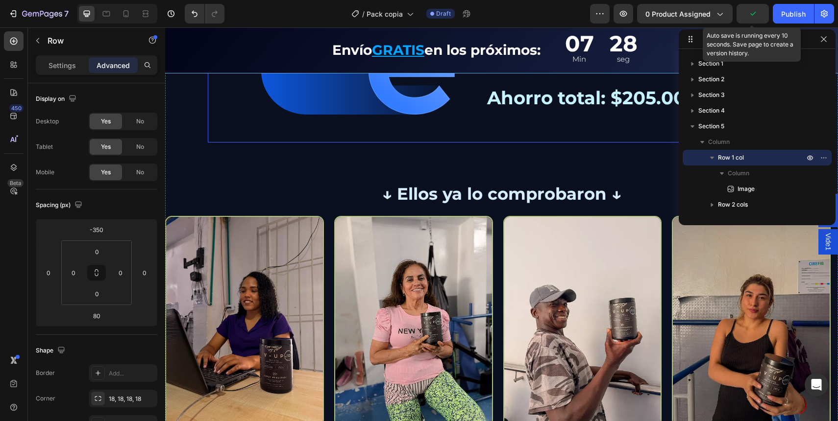
scroll to position [2087, 0]
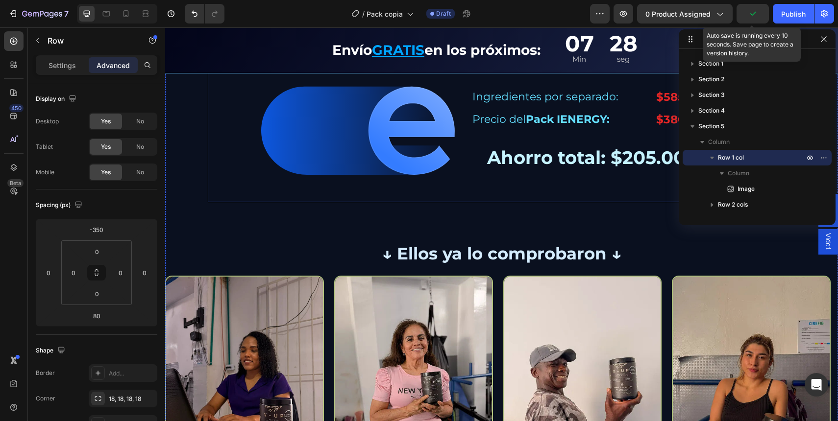
click at [463, 165] on div "Image Ingredientes por separado: Text Block $585.000 COP Text Block Row Precio …" at bounding box center [502, 131] width 588 height 141
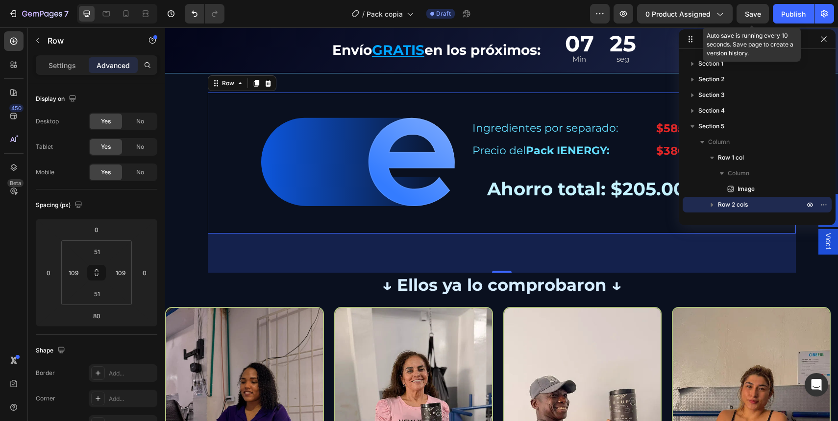
scroll to position [2018, 0]
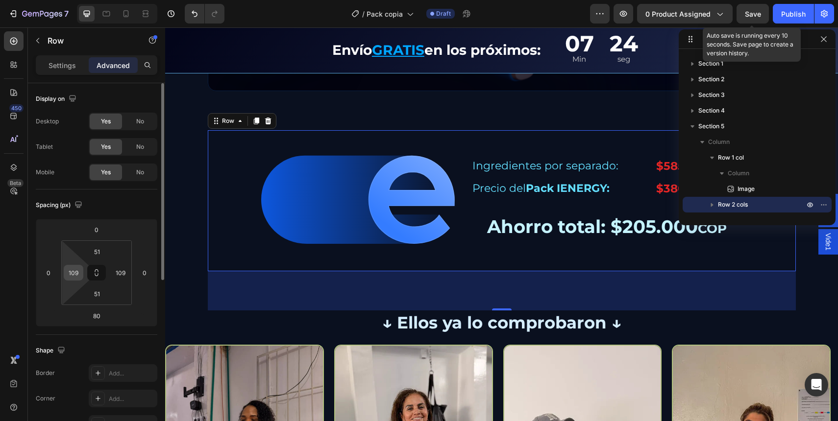
click at [68, 279] on input "109" at bounding box center [73, 273] width 15 height 15
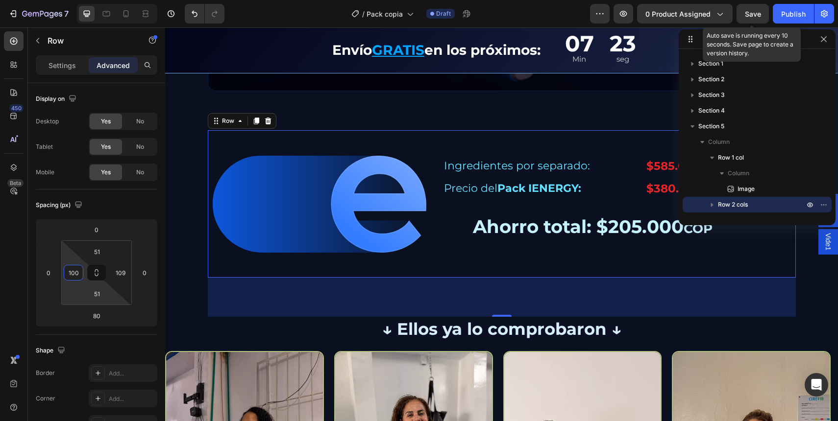
type input "100"
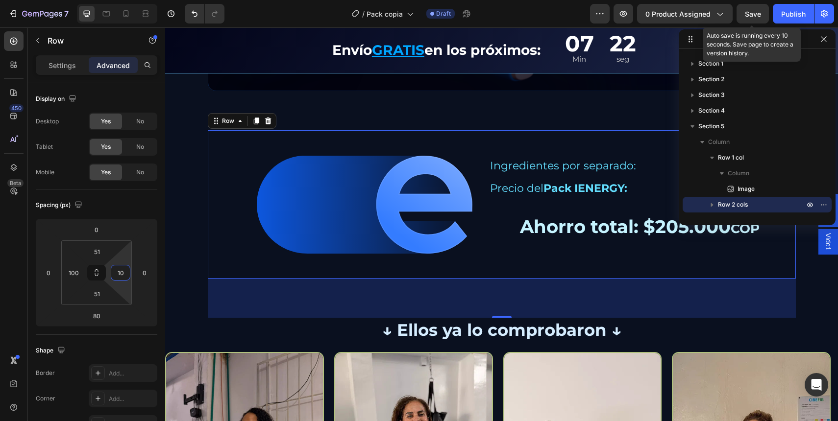
type input "100"
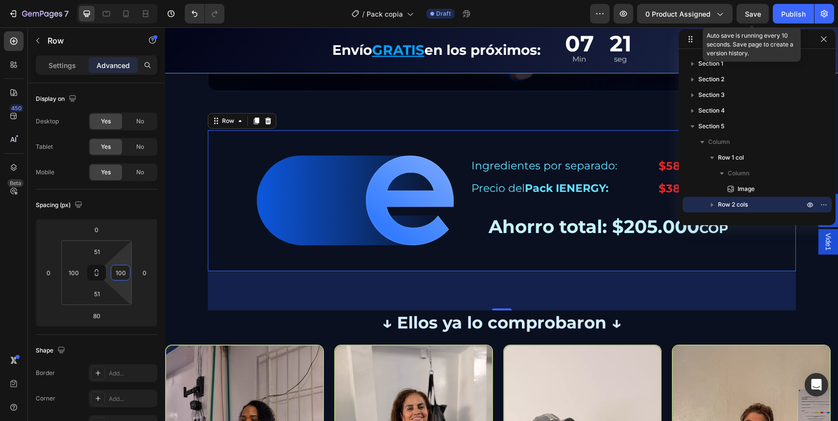
click at [620, 210] on div "Ahorro total: $205.000 COP" at bounding box center [608, 228] width 276 height 37
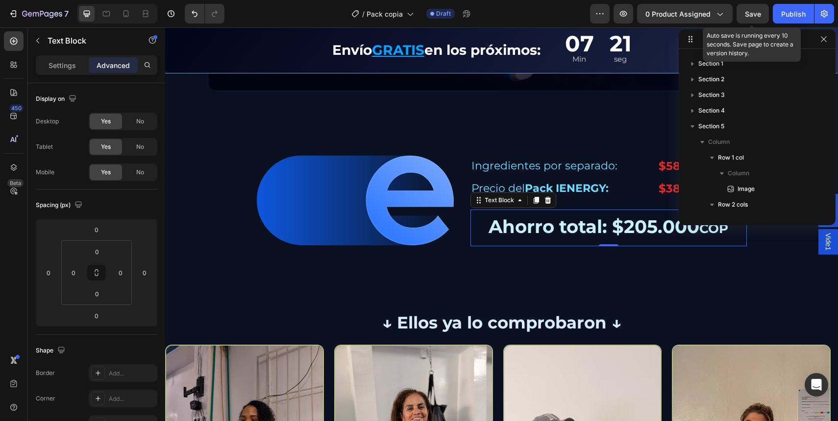
scroll to position [217, 0]
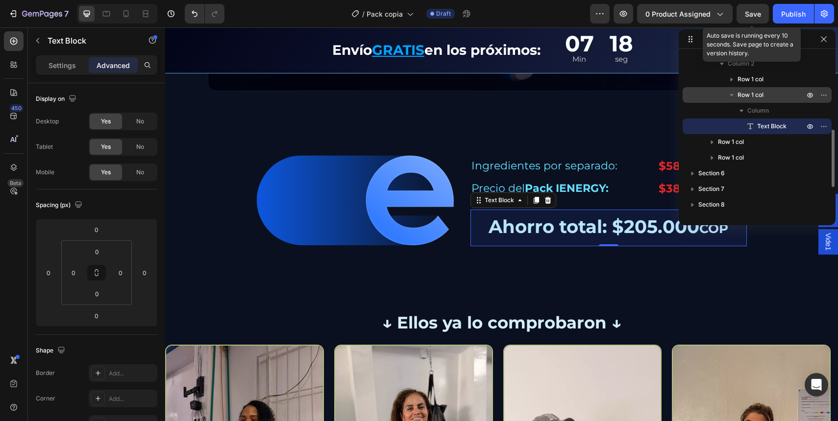
click at [761, 98] on span "Row 1 col" at bounding box center [750, 95] width 26 height 10
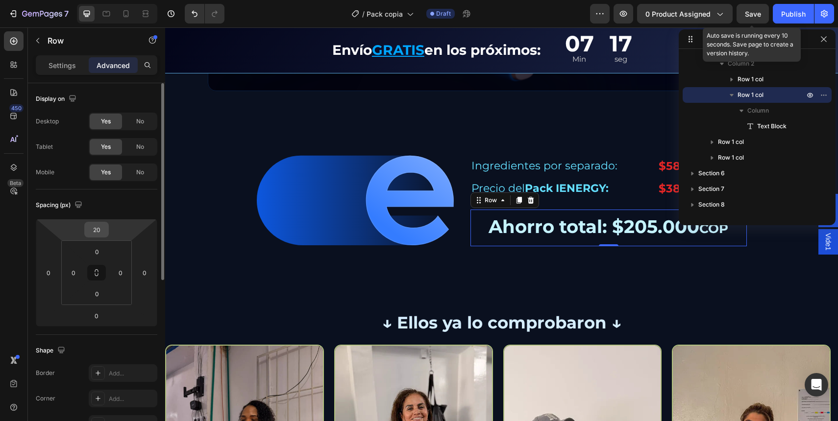
click at [101, 229] on input "20" at bounding box center [97, 229] width 20 height 15
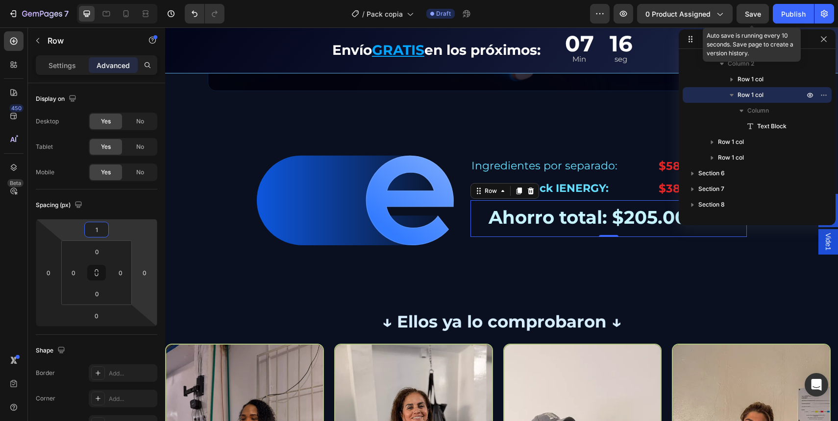
type input "15"
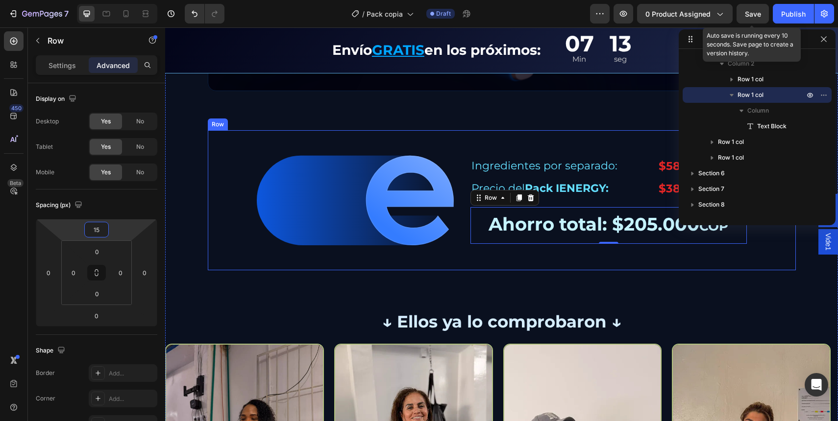
click at [481, 256] on div "Image Ingredientes por separado: Text Block $585.000 COP Text Block Row Precio …" at bounding box center [502, 200] width 588 height 140
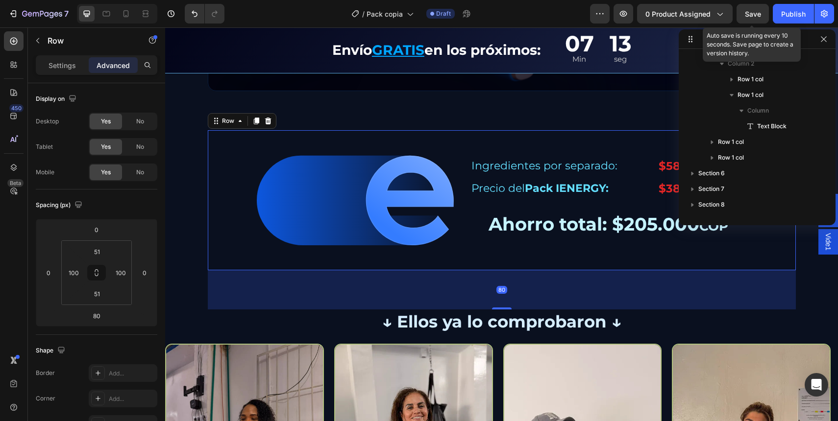
scroll to position [107, 0]
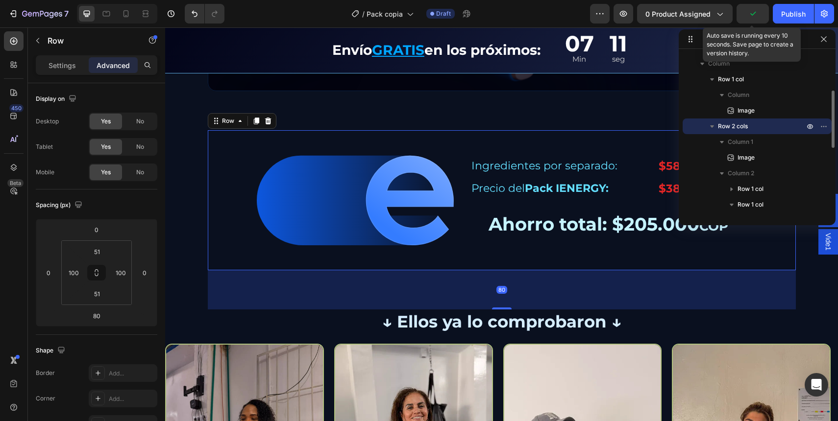
click at [712, 127] on icon "button" at bounding box center [712, 127] width 10 height 10
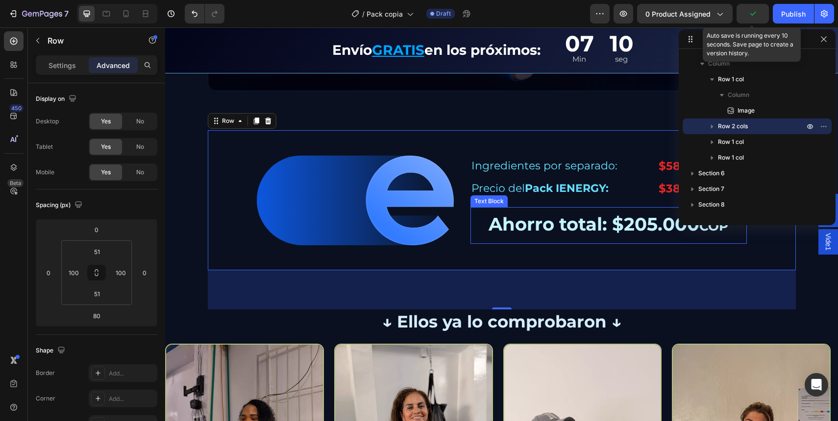
click at [577, 217] on p "Ahorro total: $205.000 COP" at bounding box center [608, 225] width 274 height 35
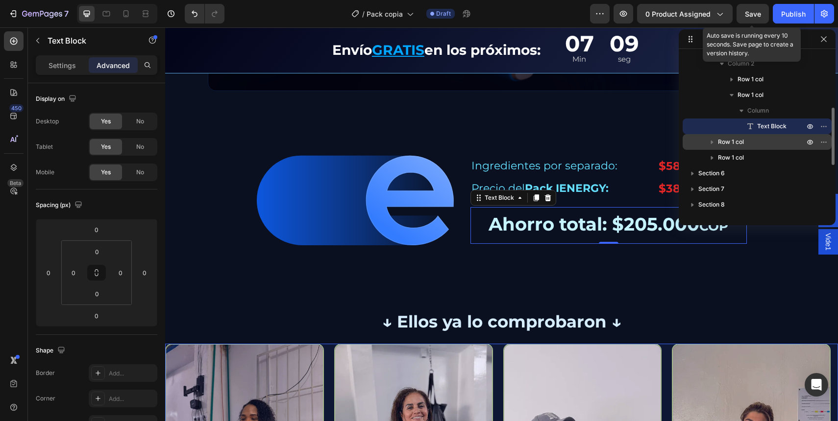
scroll to position [200, 0]
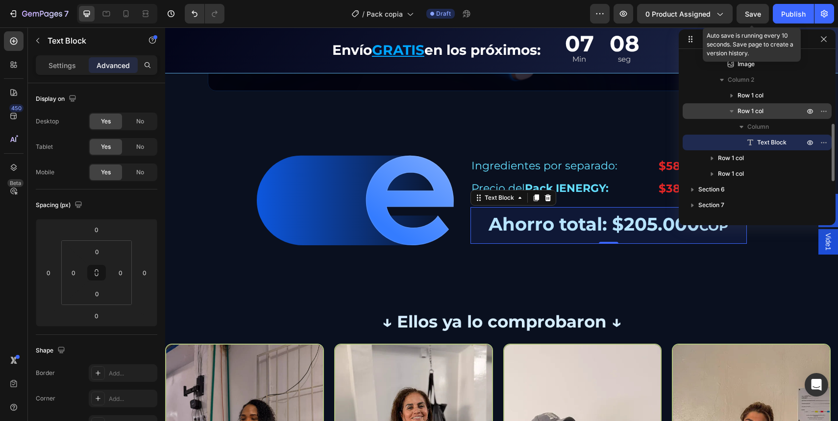
click at [729, 114] on icon "button" at bounding box center [732, 111] width 10 height 10
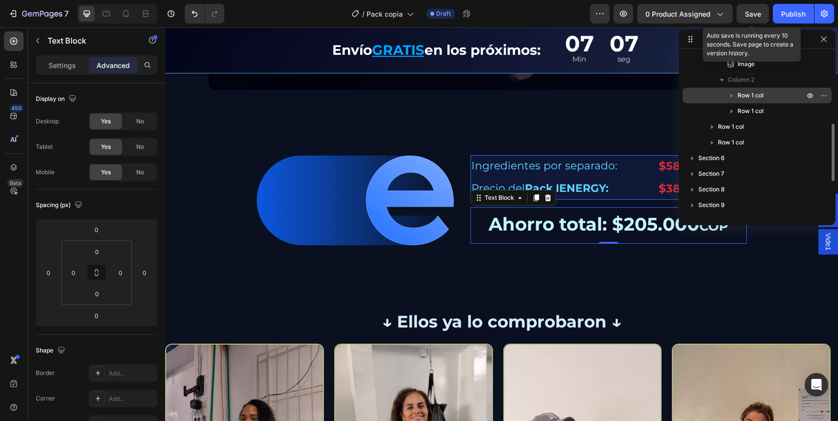
scroll to position [188, 0]
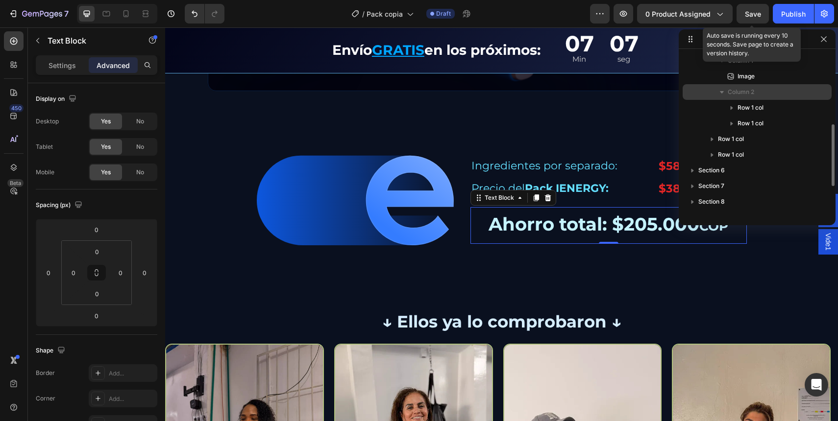
click at [724, 94] on icon "button" at bounding box center [722, 92] width 10 height 10
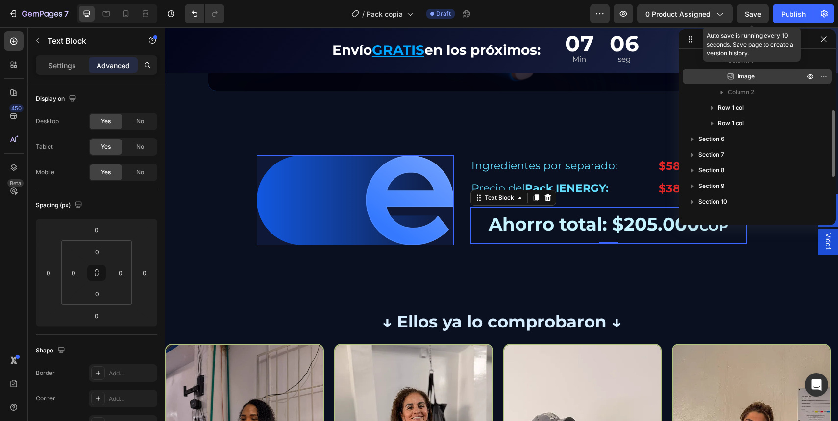
scroll to position [130, 0]
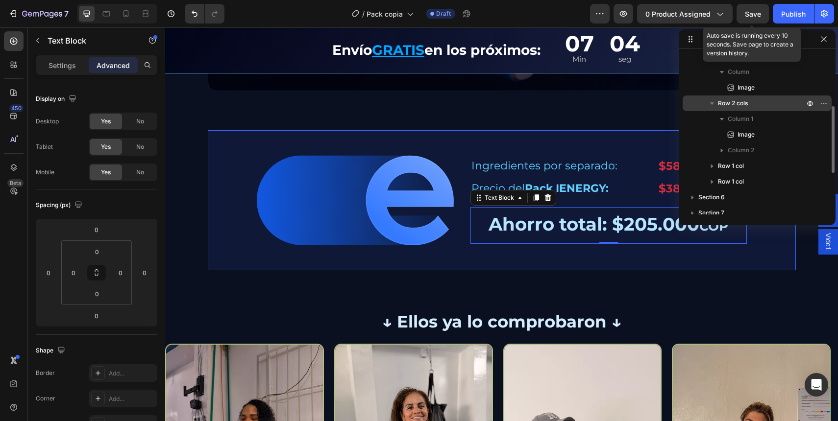
click at [710, 102] on icon "button" at bounding box center [712, 103] width 4 height 2
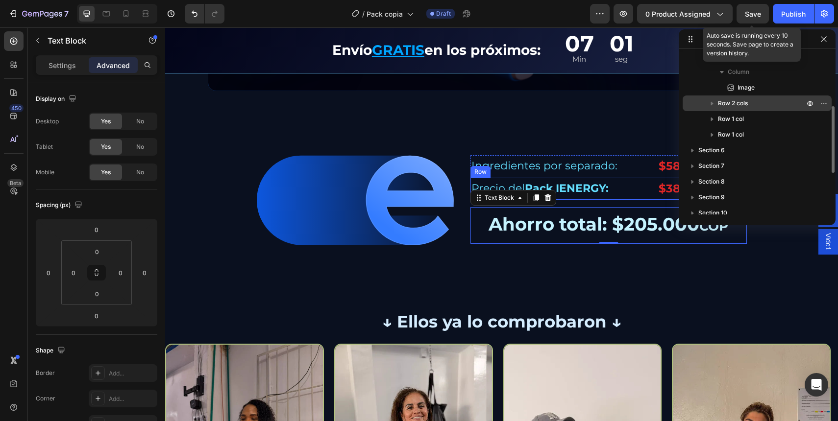
click at [646, 198] on div "Precio del Pack IENERGY: Text Block $380.000 COP Text Block Row" at bounding box center [608, 189] width 276 height 22
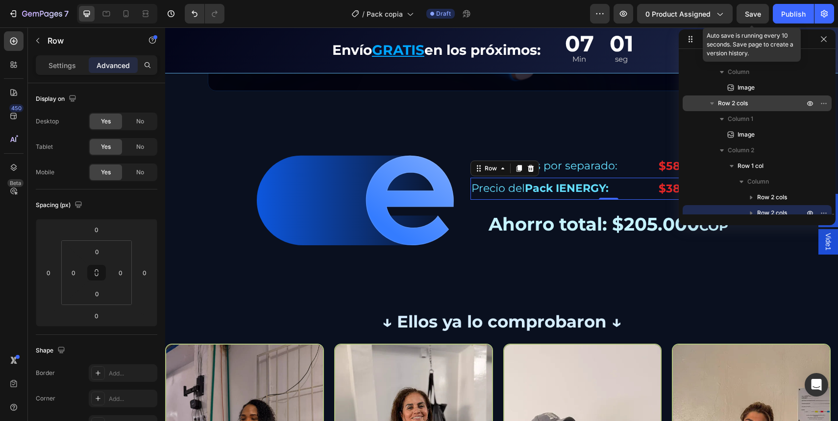
scroll to position [217, 0]
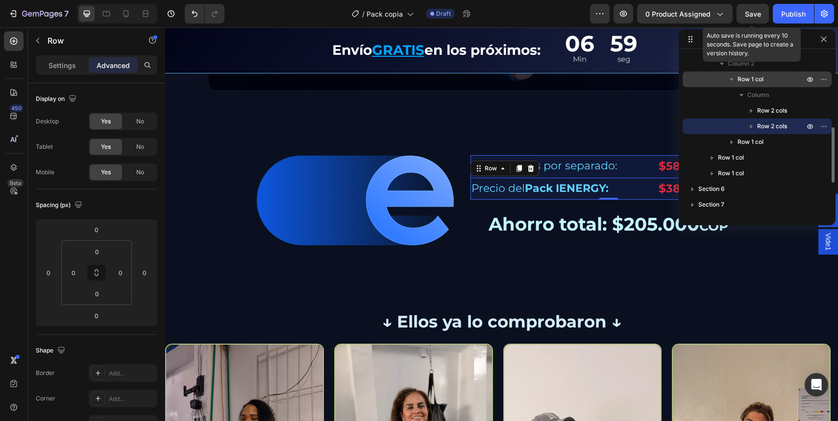
click at [735, 83] on icon "button" at bounding box center [732, 79] width 10 height 10
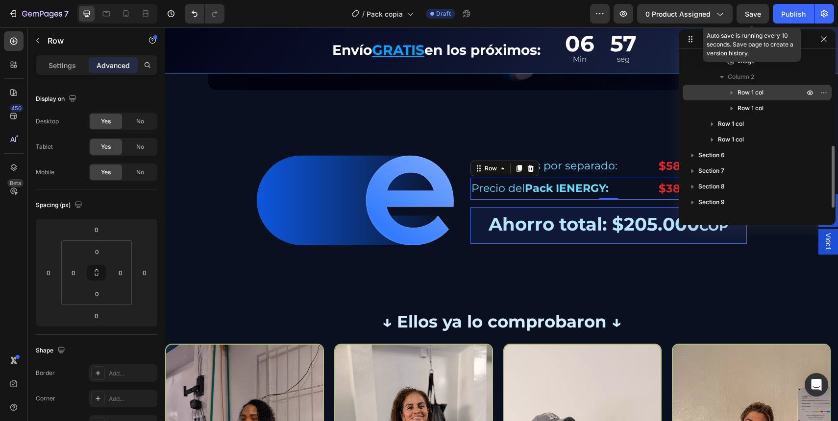
scroll to position [181, 0]
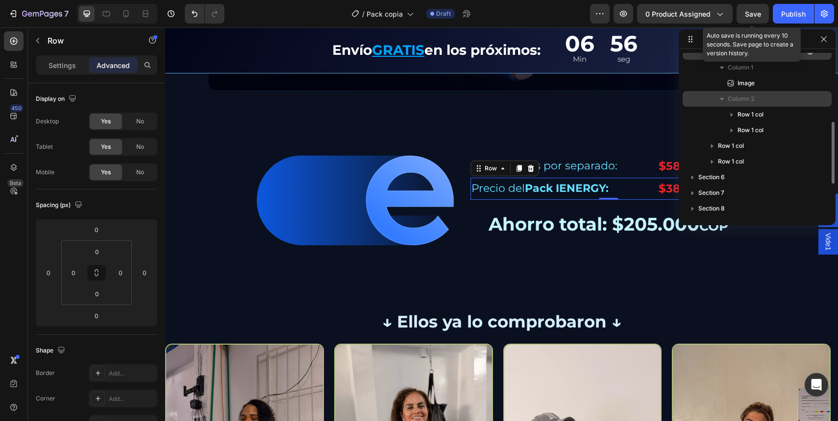
click at [748, 97] on span "Column 2" at bounding box center [741, 99] width 26 height 10
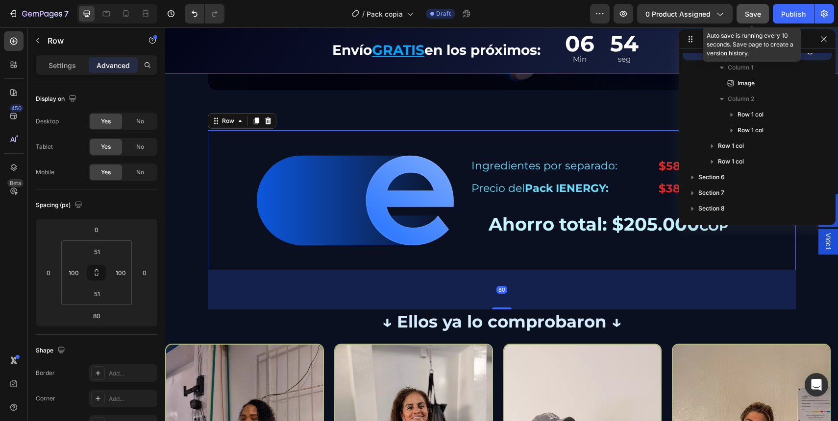
click at [751, 19] on button "Save" at bounding box center [752, 14] width 32 height 20
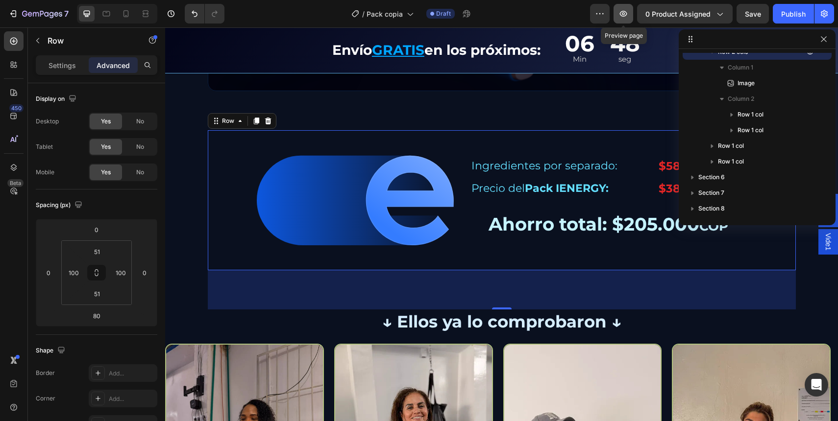
click at [626, 11] on icon "button" at bounding box center [623, 14] width 7 height 6
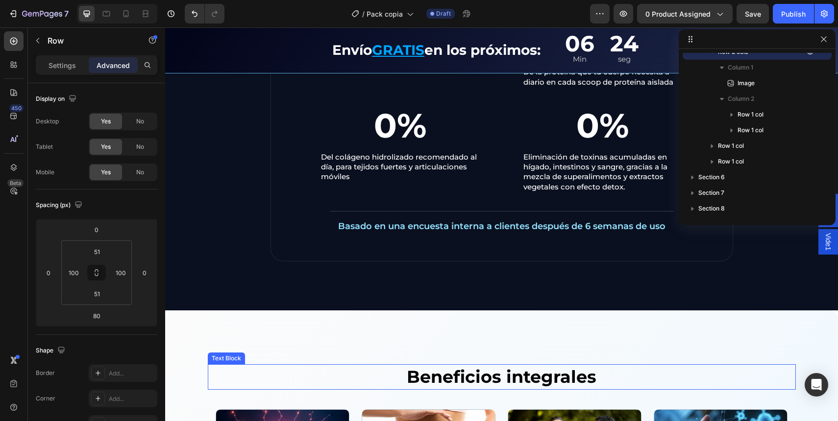
scroll to position [1333, 0]
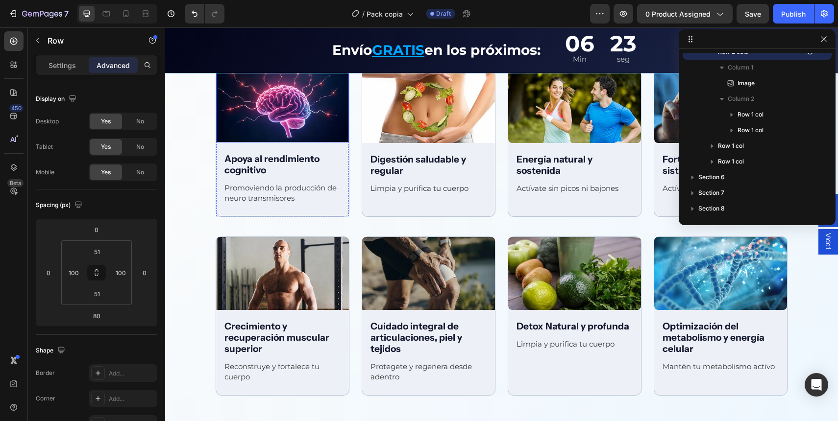
click at [265, 109] on img at bounding box center [282, 107] width 133 height 73
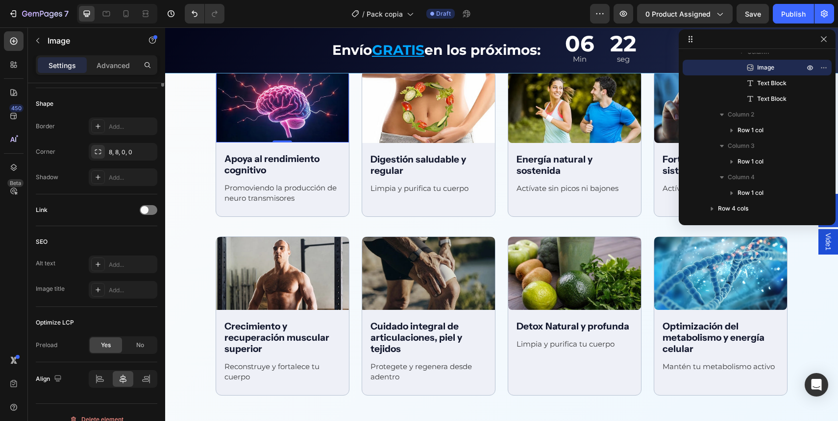
scroll to position [348, 0]
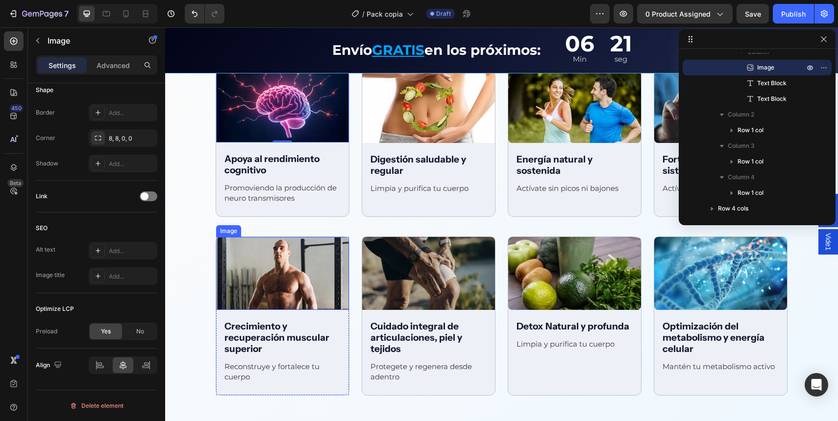
click at [310, 297] on img at bounding box center [282, 273] width 133 height 73
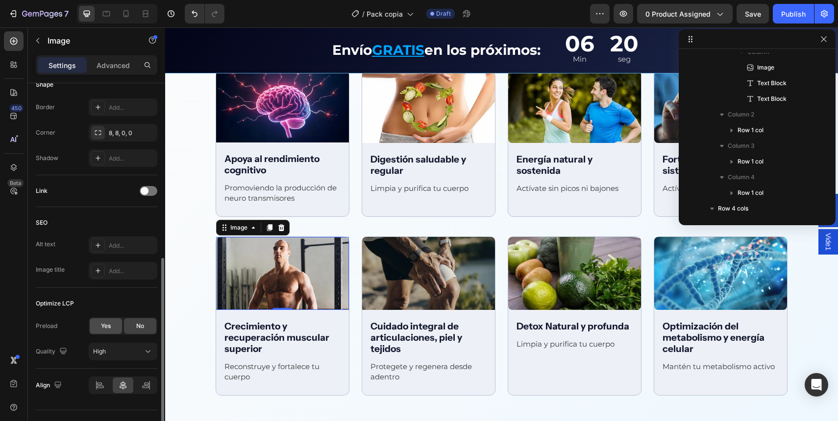
click at [109, 326] on span "Yes" at bounding box center [106, 326] width 10 height 9
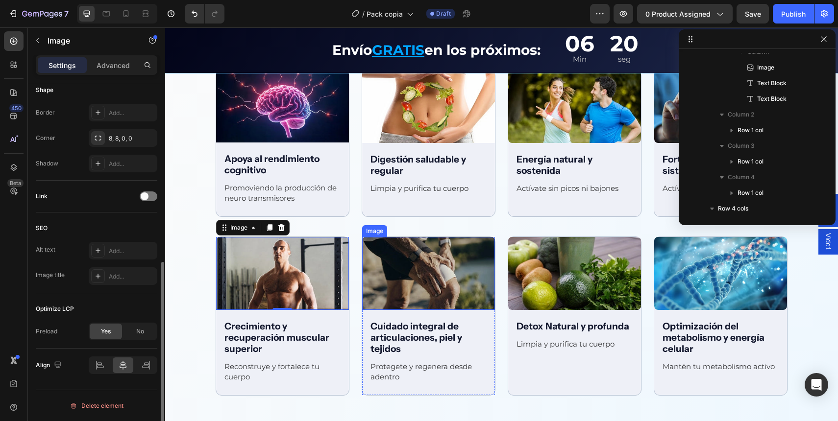
click at [398, 272] on img at bounding box center [428, 273] width 133 height 73
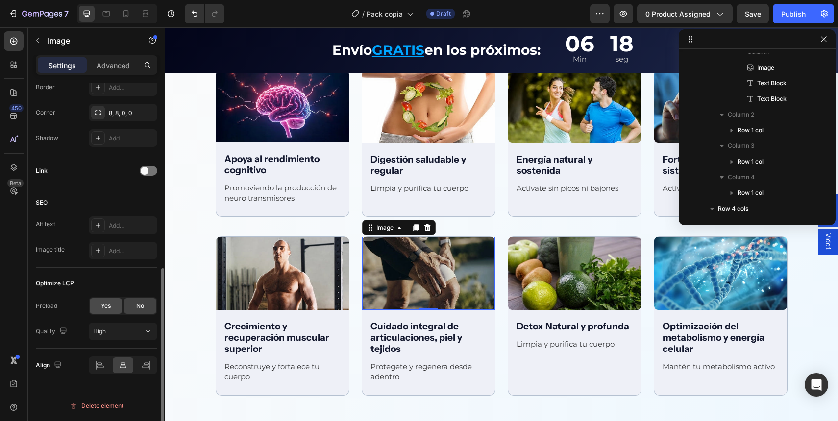
click at [108, 312] on div "Yes" at bounding box center [106, 306] width 32 height 16
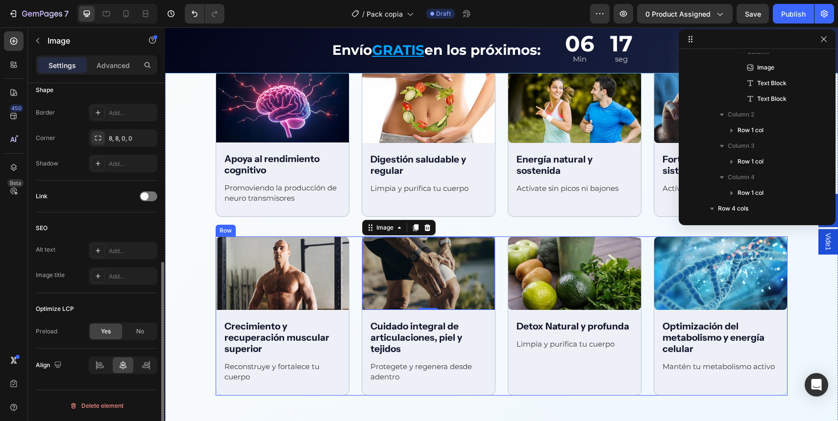
click at [526, 277] on img at bounding box center [574, 273] width 133 height 73
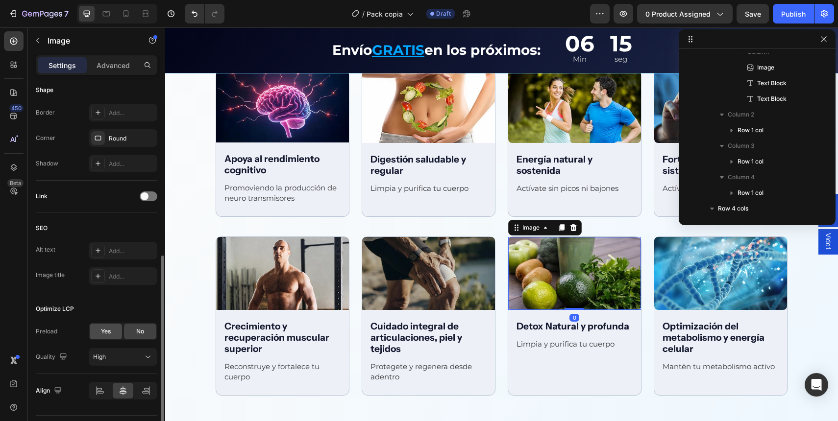
click at [98, 333] on div "Yes" at bounding box center [106, 332] width 32 height 16
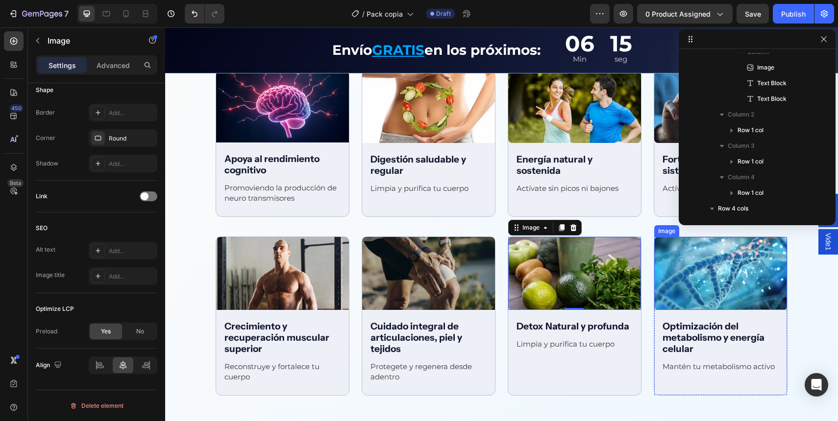
click at [669, 256] on img at bounding box center [720, 273] width 133 height 73
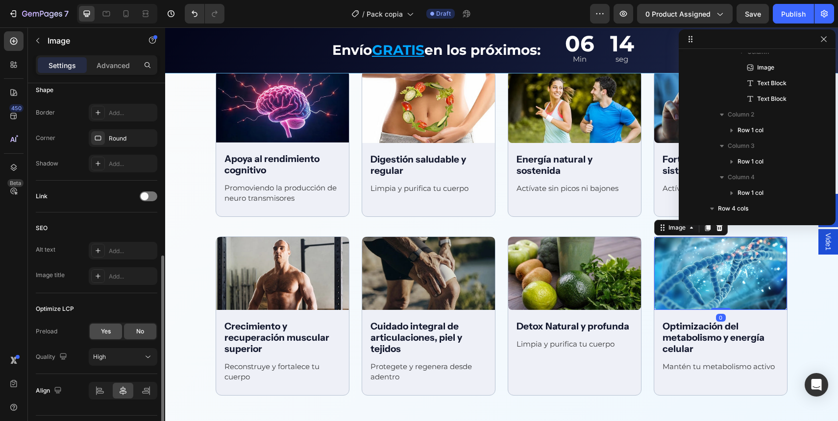
drag, startPoint x: 109, startPoint y: 334, endPoint x: 30, endPoint y: 264, distance: 105.9
click at [109, 334] on span "Yes" at bounding box center [106, 331] width 10 height 9
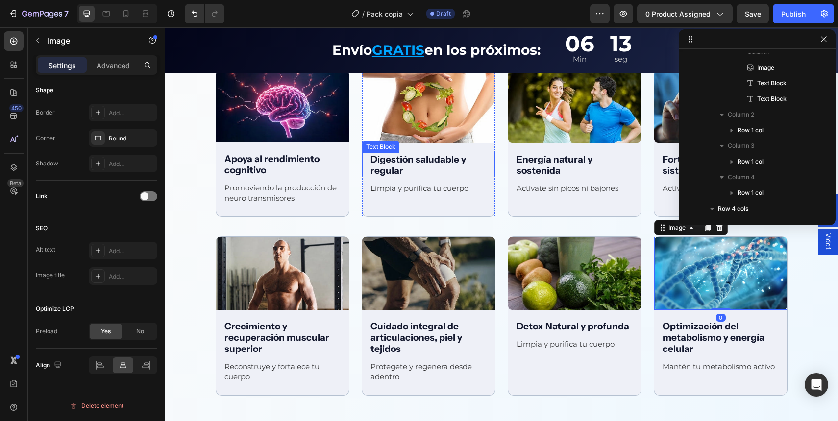
click at [451, 101] on img at bounding box center [428, 107] width 133 height 73
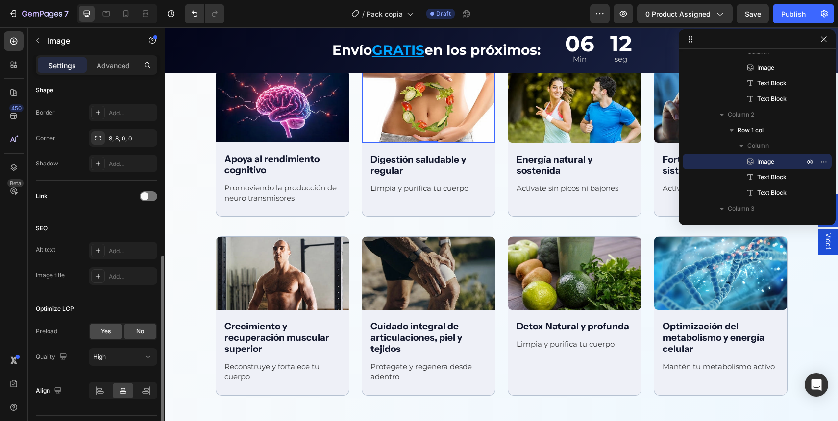
click at [101, 335] on span "Yes" at bounding box center [106, 331] width 10 height 9
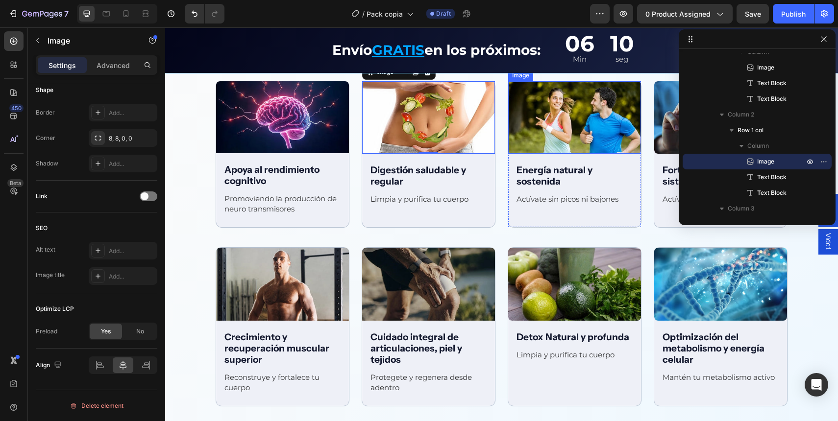
scroll to position [1313, 0]
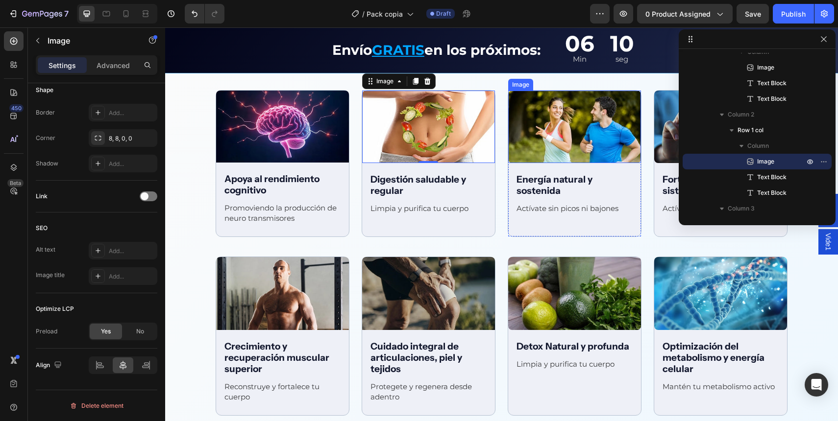
click at [614, 116] on img at bounding box center [574, 127] width 133 height 73
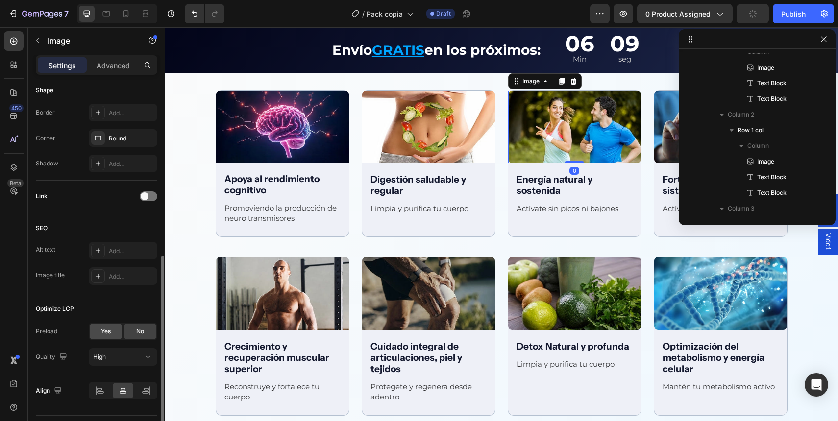
click at [99, 336] on div "Yes" at bounding box center [106, 332] width 32 height 16
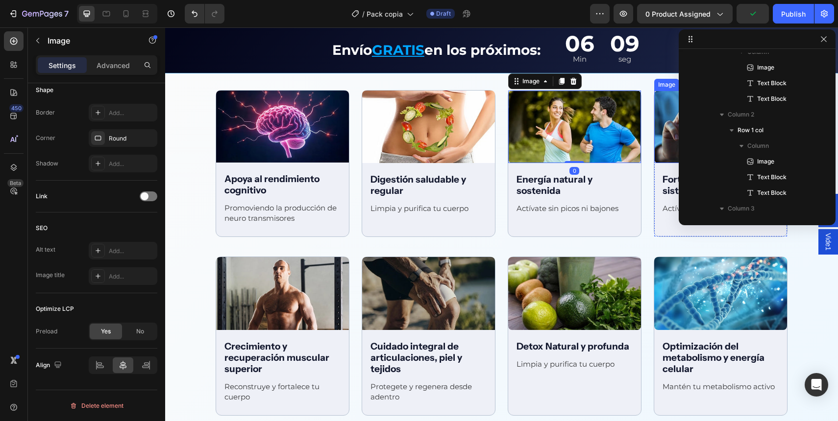
click at [667, 121] on img at bounding box center [720, 127] width 133 height 73
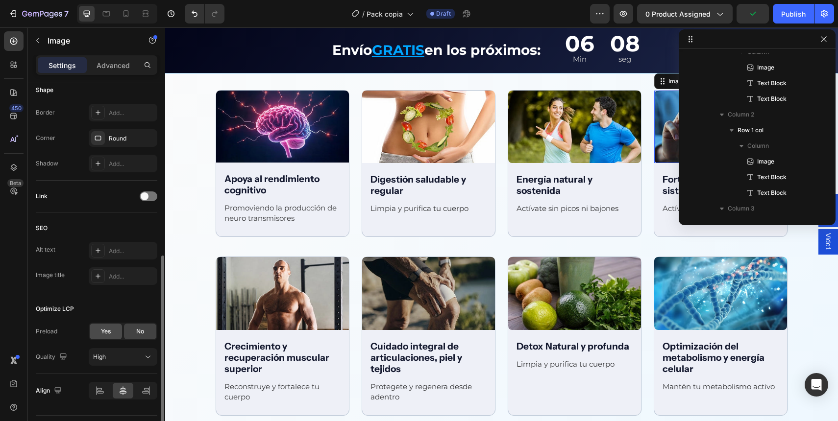
click at [98, 333] on div "Yes" at bounding box center [106, 332] width 32 height 16
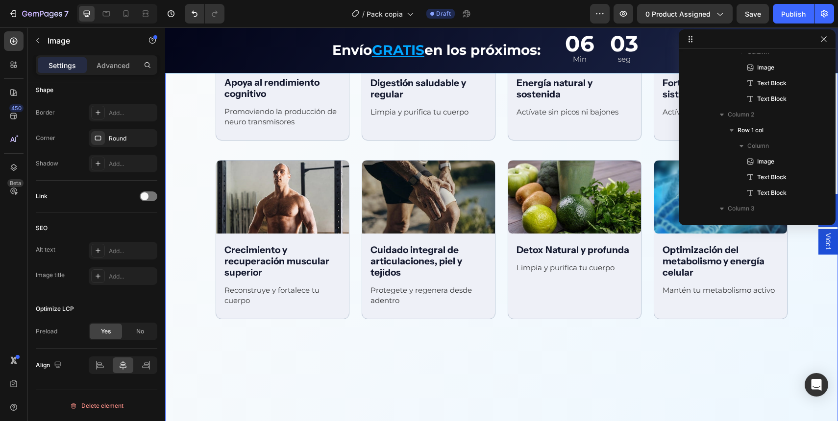
scroll to position [1369, 0]
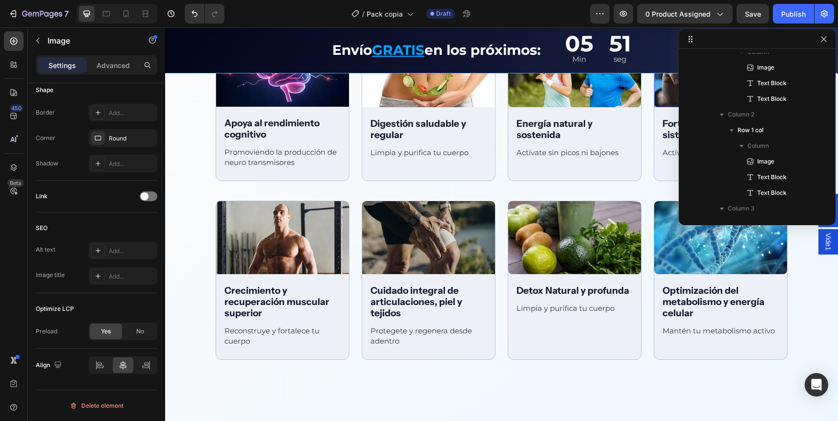
click at [770, 17] on div "Preview 0 product assigned Save Publish" at bounding box center [712, 14] width 244 height 20
click at [763, 17] on button "Save" at bounding box center [752, 14] width 32 height 20
click at [827, 37] on icon "button" at bounding box center [824, 39] width 8 height 8
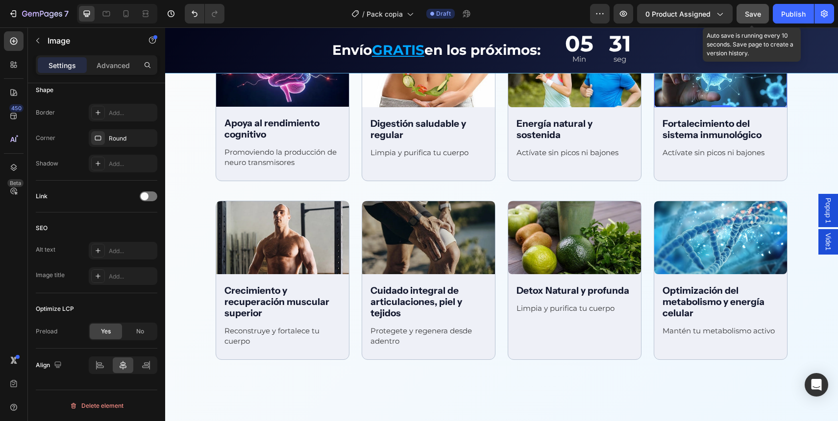
click at [752, 19] on button "Save" at bounding box center [752, 14] width 32 height 20
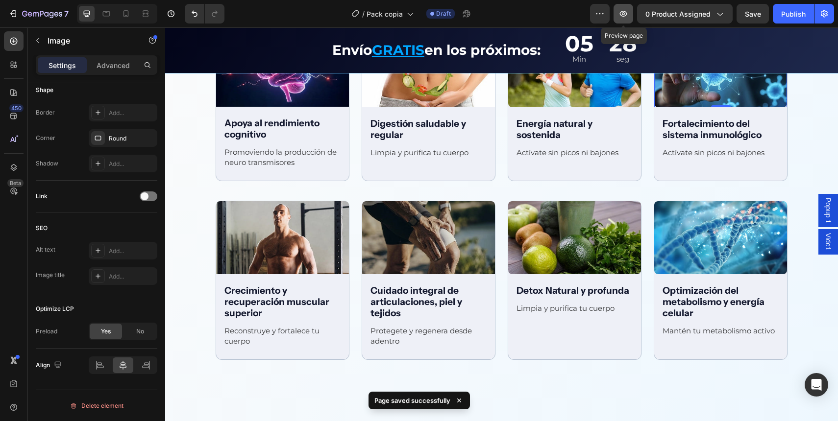
click at [622, 9] on icon "button" at bounding box center [623, 14] width 10 height 10
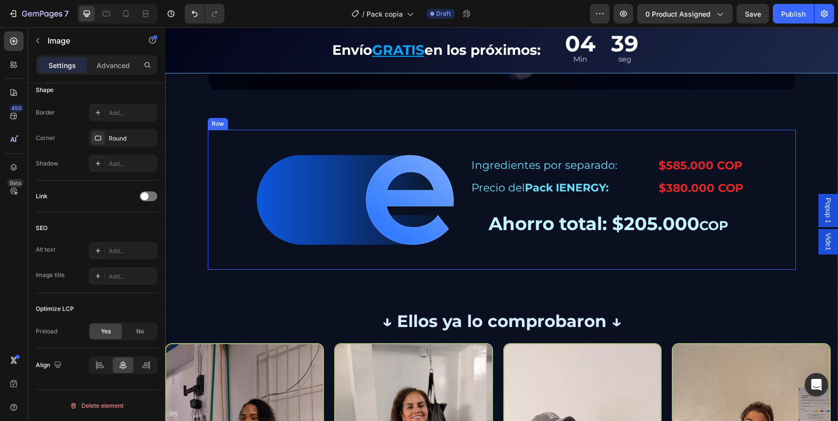
scroll to position [2063, 0]
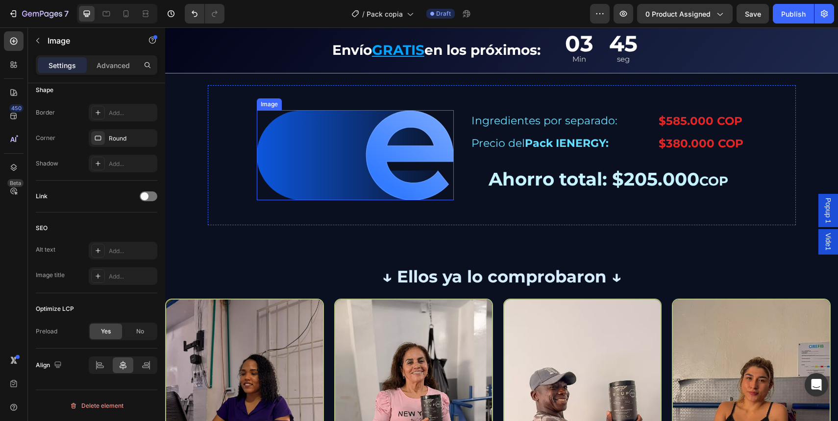
click at [221, 107] on div "Image Ingredientes por separado: Text Block $585.000 COP Text Block Row Precio …" at bounding box center [502, 155] width 588 height 140
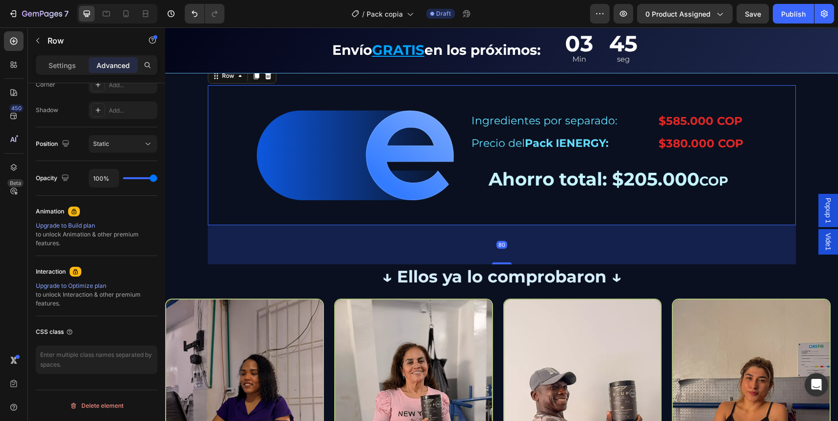
scroll to position [0, 0]
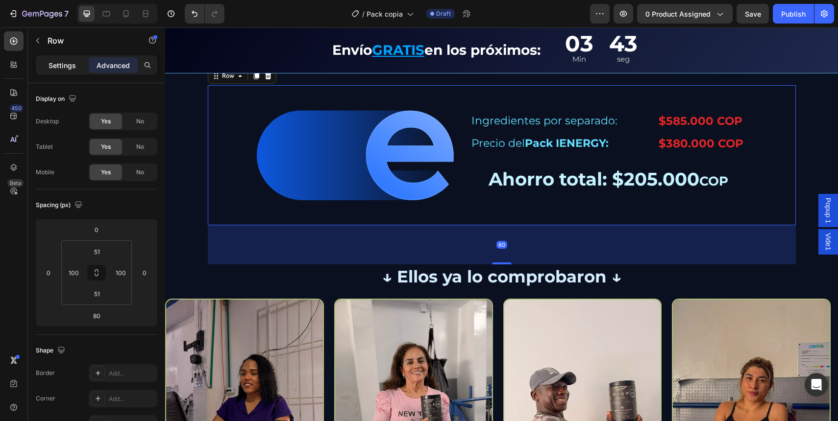
click at [74, 57] on div "Settings" at bounding box center [62, 65] width 49 height 16
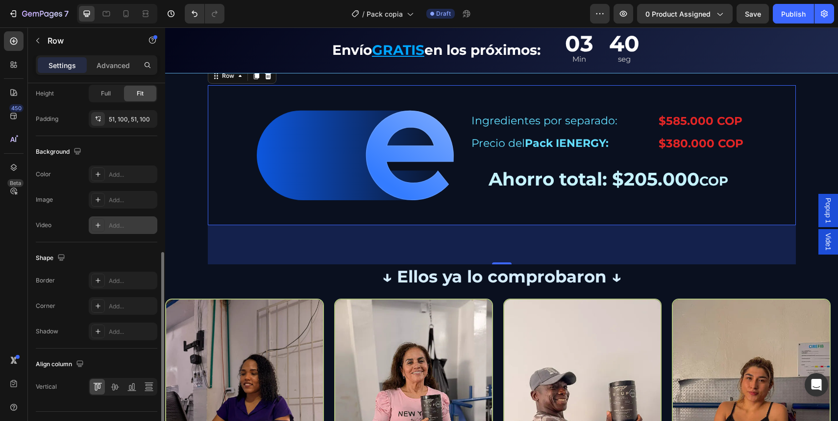
scroll to position [324, 0]
click at [122, 169] on div "Add..." at bounding box center [132, 173] width 46 height 9
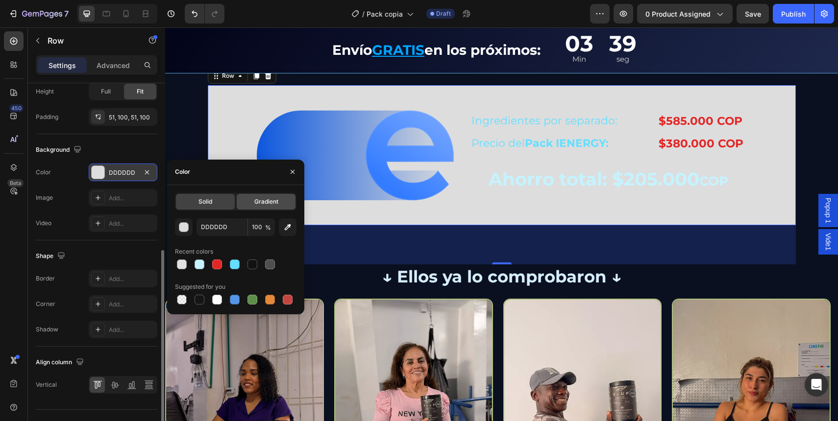
click at [267, 208] on div "Gradient" at bounding box center [266, 202] width 59 height 16
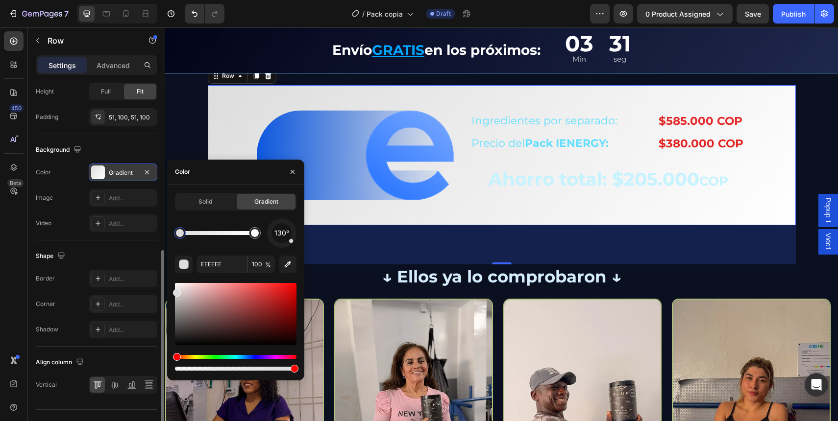
click at [218, 231] on div at bounding box center [217, 233] width 75 height 4
click at [182, 232] on div at bounding box center [180, 233] width 8 height 8
click at [219, 235] on div at bounding box center [218, 233] width 8 height 8
drag, startPoint x: 218, startPoint y: 216, endPoint x: 209, endPoint y: 230, distance: 17.0
click at [218, 216] on icon "button" at bounding box center [219, 218] width 8 height 8
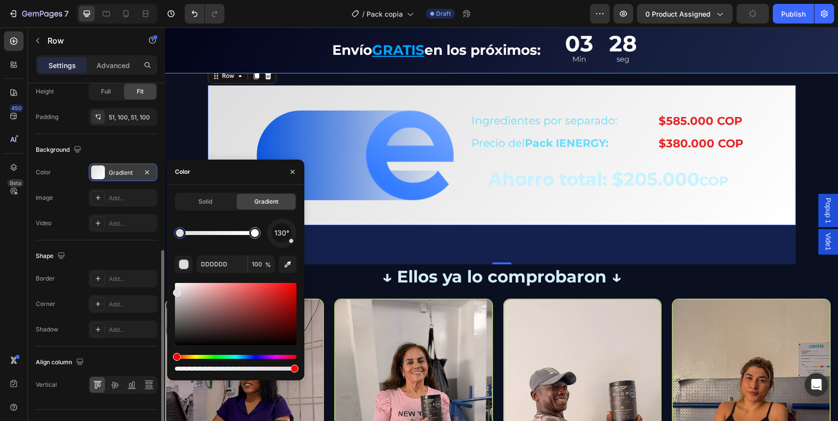
click at [172, 231] on div at bounding box center [180, 233] width 18 height 18
click at [182, 233] on div at bounding box center [180, 233] width 8 height 8
click at [242, 272] on input "DDDDDD" at bounding box center [221, 265] width 51 height 18
paste input "12294"
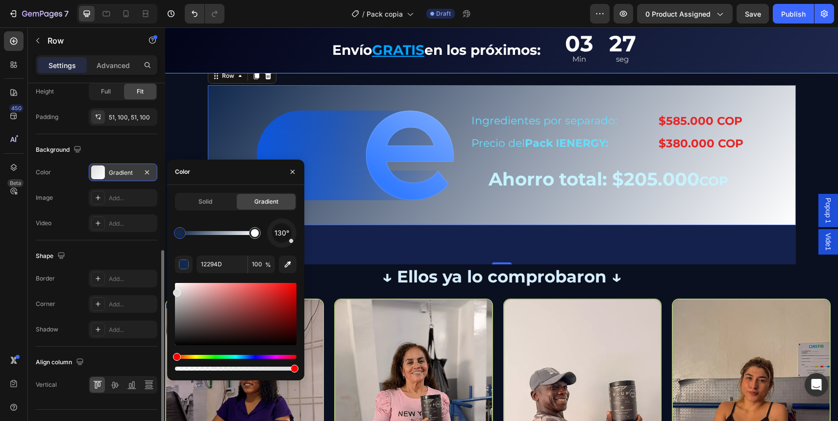
click at [227, 246] on div "130°" at bounding box center [236, 233] width 122 height 29
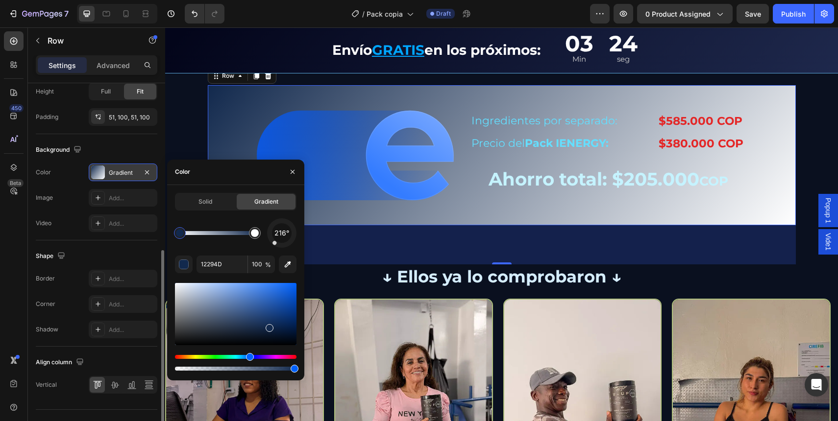
drag, startPoint x: 288, startPoint y: 242, endPoint x: 263, endPoint y: 251, distance: 27.0
click at [263, 251] on div "216° 12294D 100 %" at bounding box center [236, 296] width 122 height 154
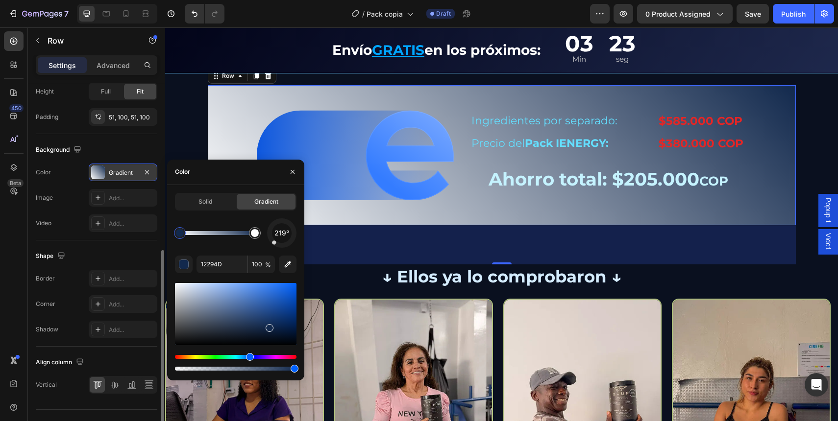
drag, startPoint x: 273, startPoint y: 242, endPoint x: 269, endPoint y: 248, distance: 7.1
click at [269, 248] on div "219° 12294D 100 %" at bounding box center [236, 296] width 122 height 154
drag, startPoint x: 276, startPoint y: 243, endPoint x: 282, endPoint y: 251, distance: 10.2
click at [281, 251] on div "182° 12294D 100 %" at bounding box center [236, 296] width 122 height 154
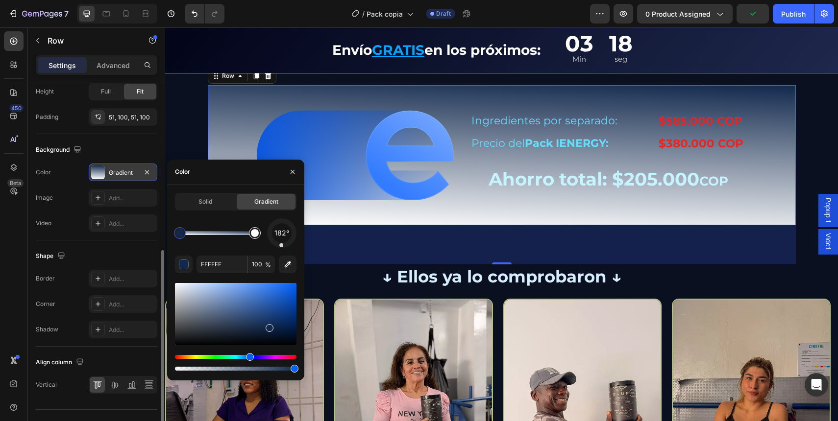
click at [255, 236] on div at bounding box center [255, 233] width 8 height 8
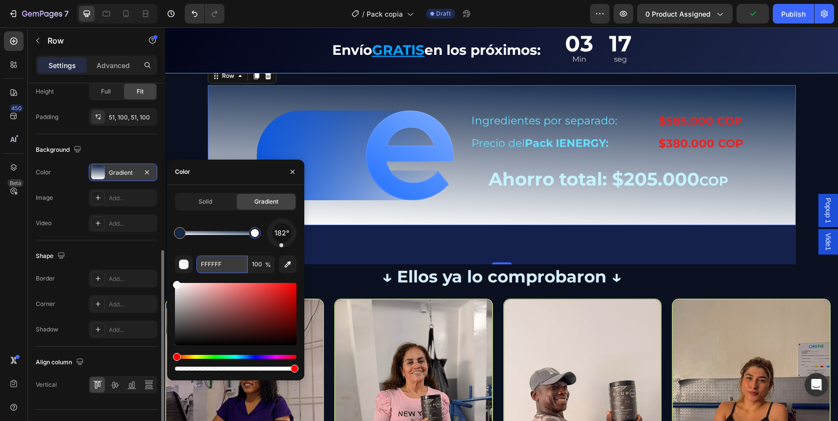
click at [238, 264] on input "FFFFFF" at bounding box center [221, 265] width 51 height 18
paste input "0B1120"
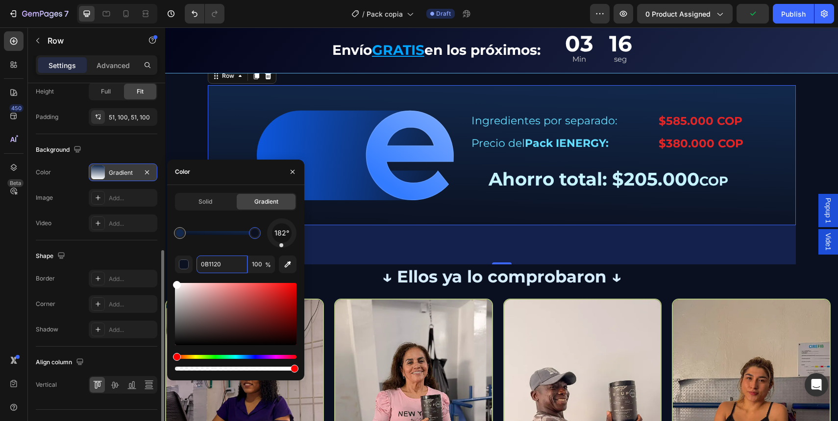
type input "0B1120"
click at [237, 250] on div "182° 0B1120 100 %" at bounding box center [236, 296] width 122 height 154
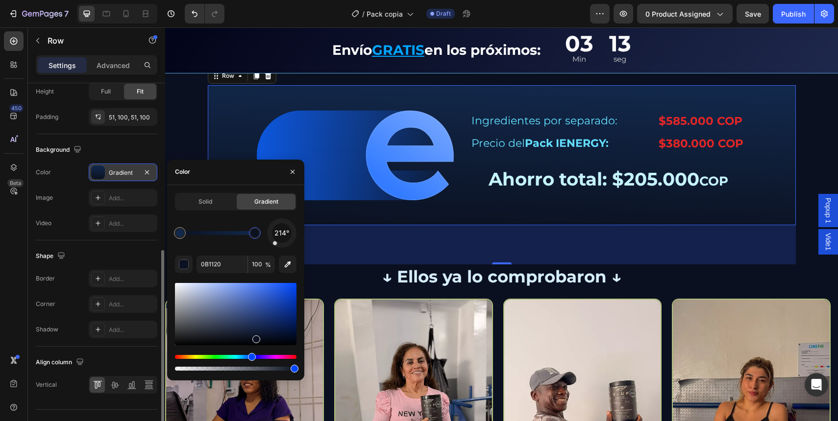
click at [271, 248] on div "214° 0B1120 100 %" at bounding box center [236, 296] width 122 height 154
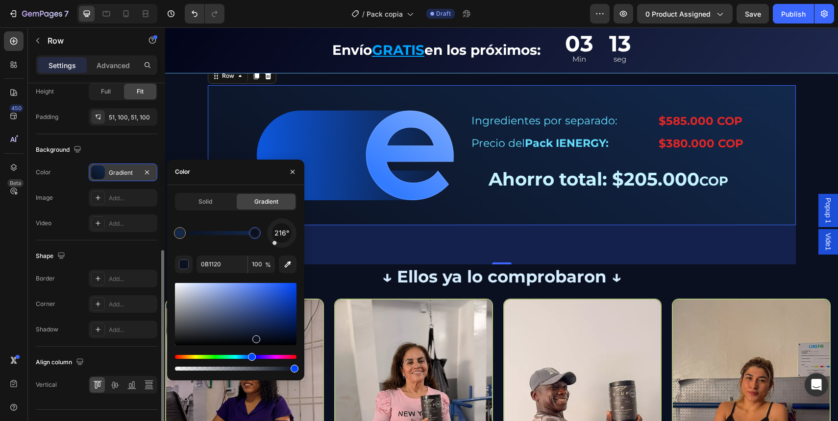
click at [184, 134] on div "Image Row Image Ingredientes por separado: Text Block $585.000 COP Text Block R…" at bounding box center [501, 197] width 673 height 625
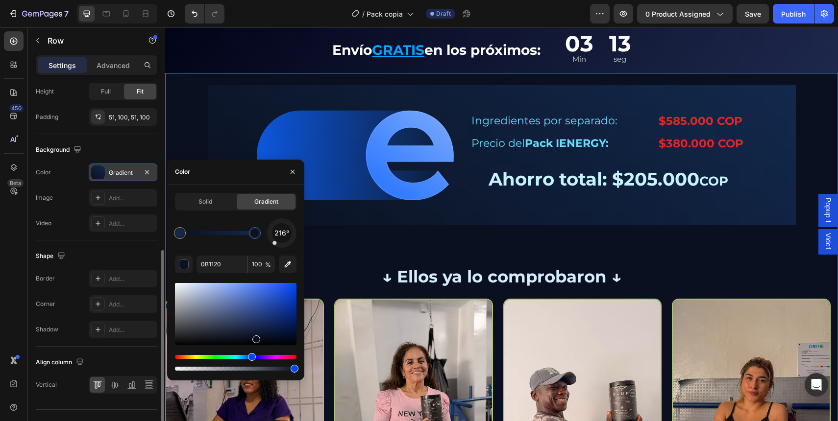
scroll to position [0, 0]
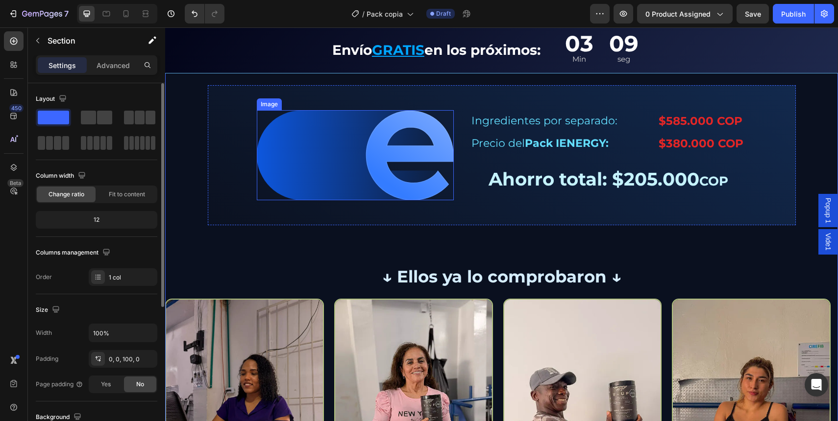
click at [230, 117] on div "Image Ingredientes por separado: Text Block $585.000 COP Text Block Row Precio …" at bounding box center [502, 155] width 588 height 140
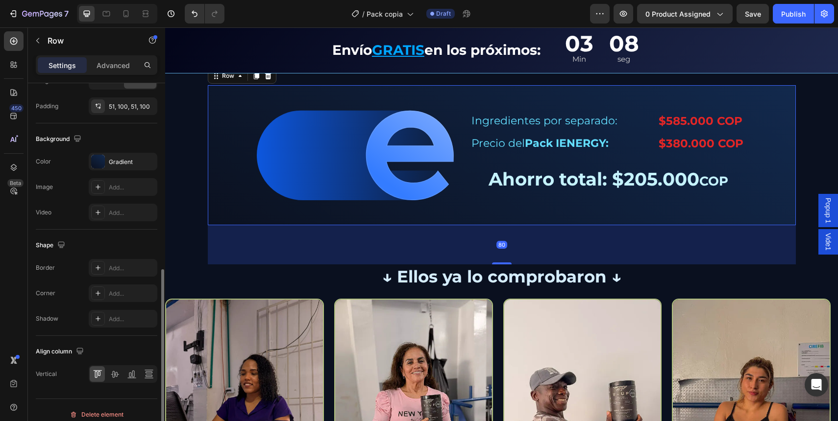
scroll to position [343, 0]
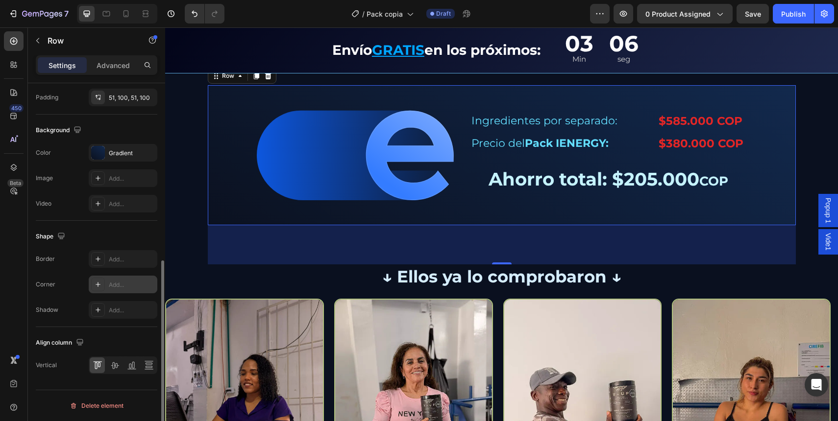
click at [106, 280] on div "Add..." at bounding box center [123, 285] width 69 height 18
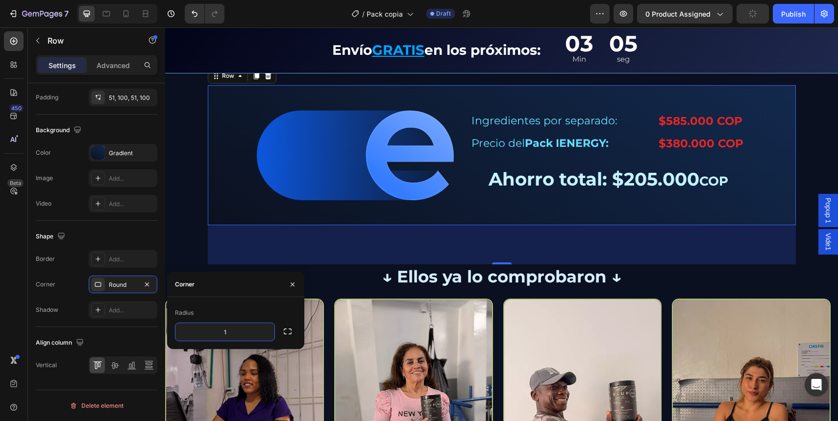
type input "18"
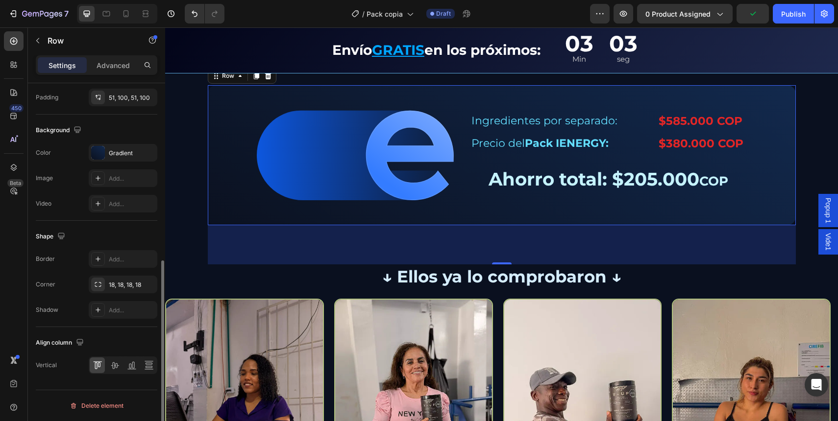
click at [144, 236] on div "Shape" at bounding box center [97, 237] width 122 height 16
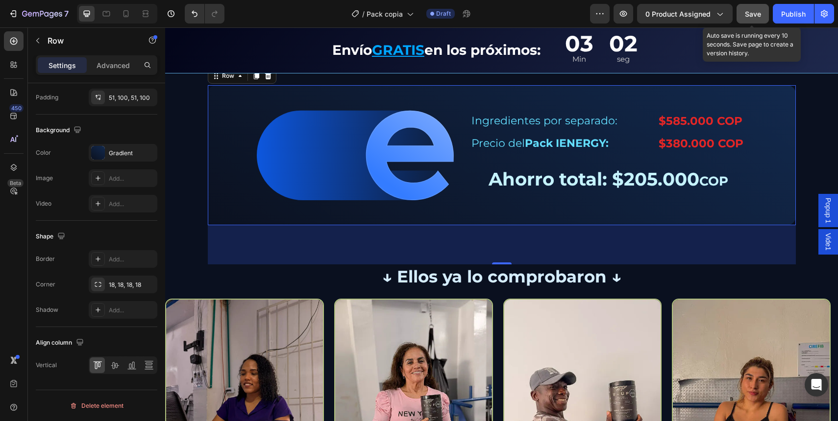
drag, startPoint x: 759, startPoint y: 23, endPoint x: 545, endPoint y: 51, distance: 216.0
click at [759, 23] on button "Save" at bounding box center [752, 14] width 32 height 20
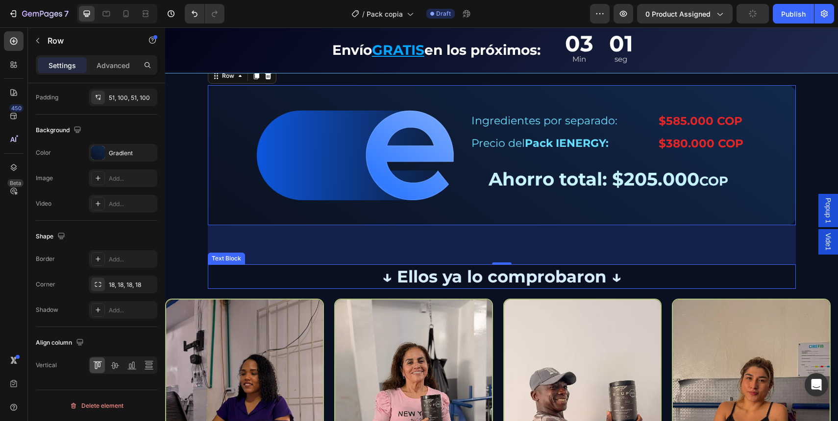
click at [555, 281] on p "↓ Ellos ya lo comprobaron ↓" at bounding box center [502, 277] width 586 height 23
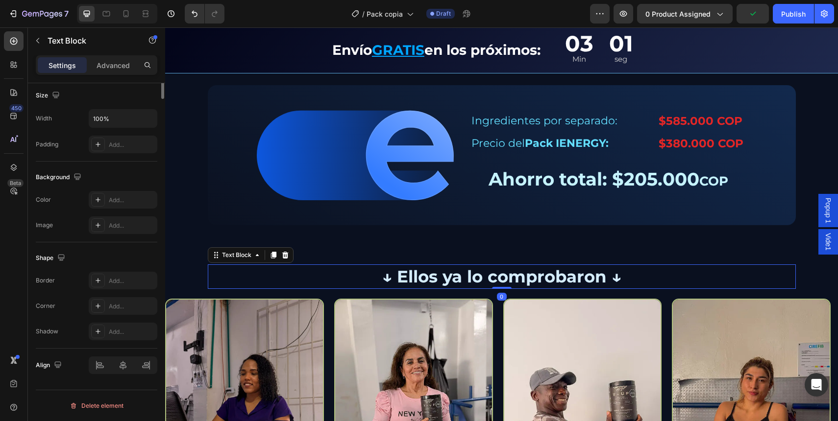
scroll to position [0, 0]
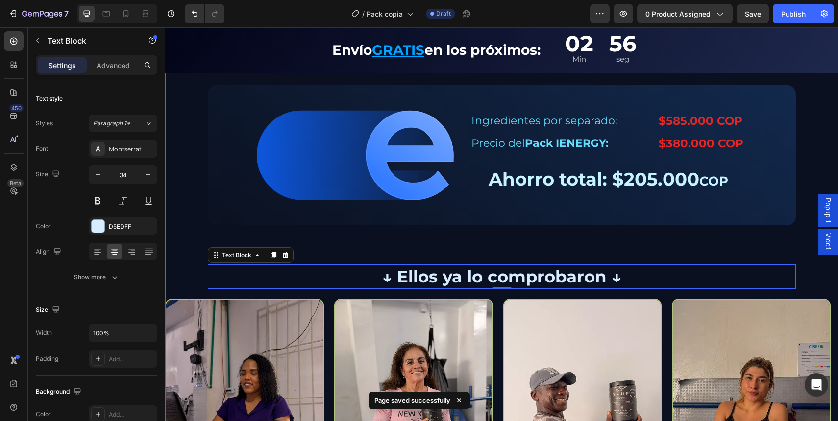
click at [221, 162] on div "Image Ingredientes por separado: Text Block $585.000 COP Text Block Row Precio …" at bounding box center [502, 155] width 588 height 140
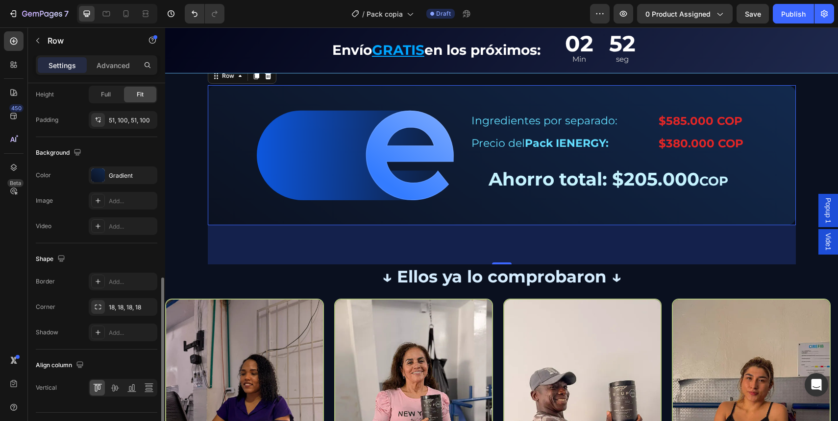
scroll to position [343, 0]
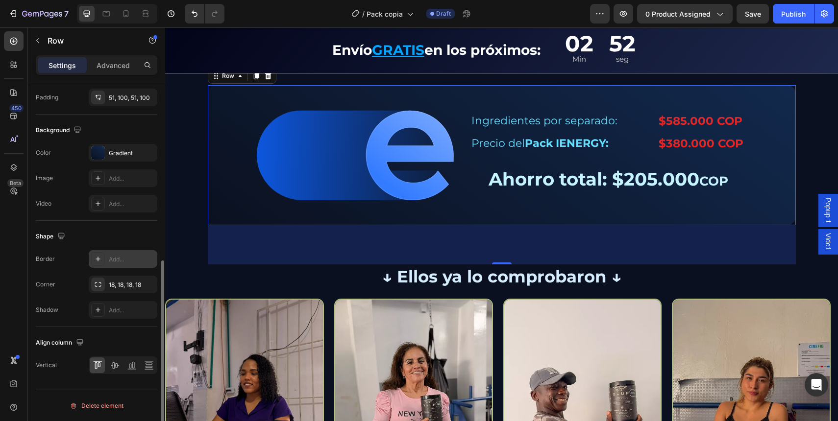
click at [107, 258] on div "Add..." at bounding box center [123, 259] width 69 height 18
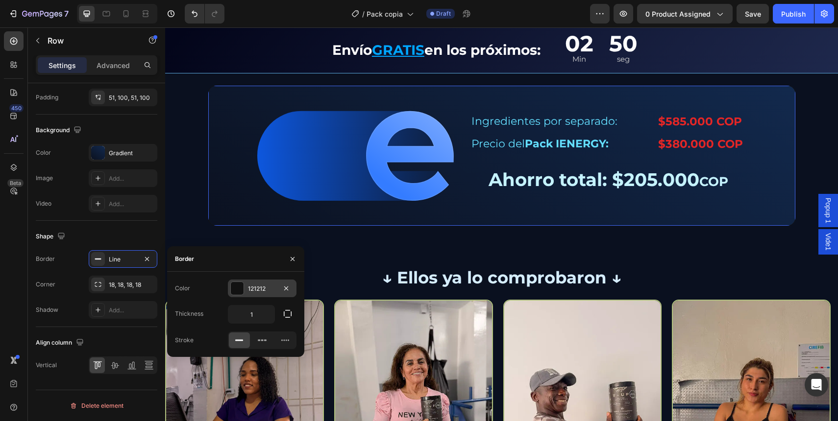
click at [272, 288] on div "121212" at bounding box center [262, 289] width 28 height 9
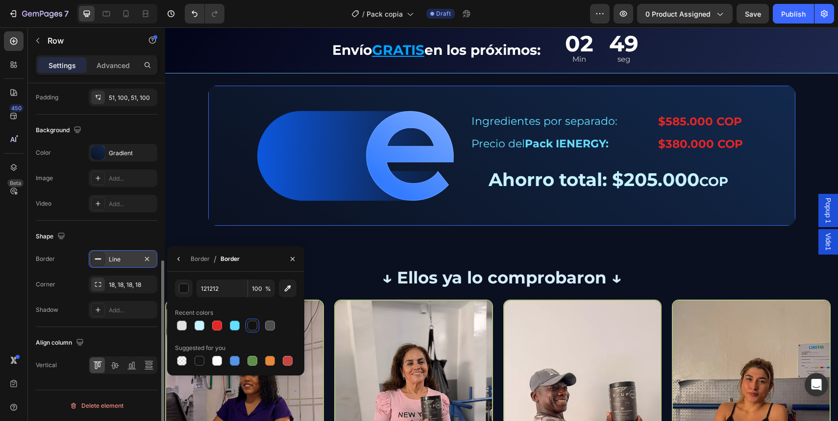
click at [119, 266] on div "Line" at bounding box center [123, 259] width 69 height 18
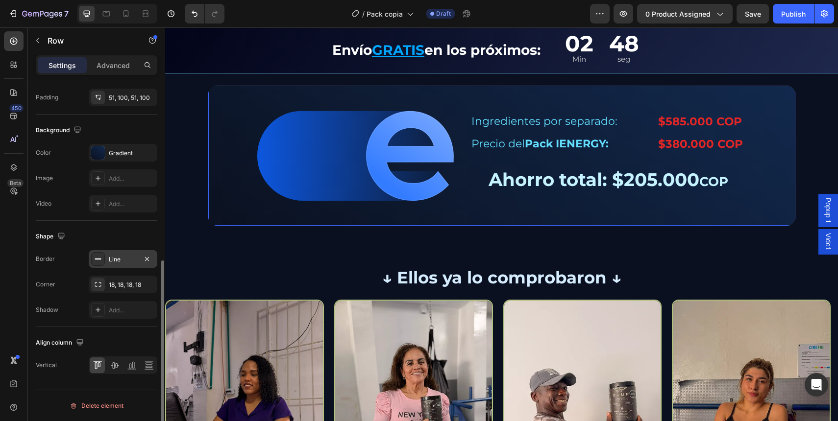
click at [98, 263] on div at bounding box center [98, 259] width 14 height 14
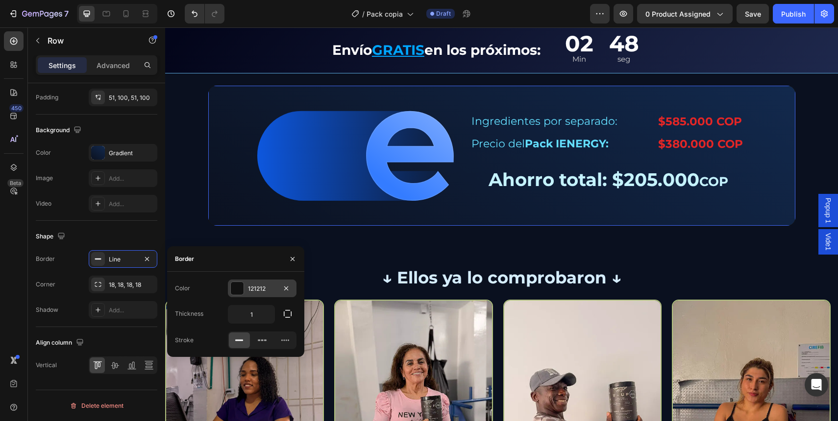
click at [262, 291] on div "121212" at bounding box center [262, 289] width 28 height 9
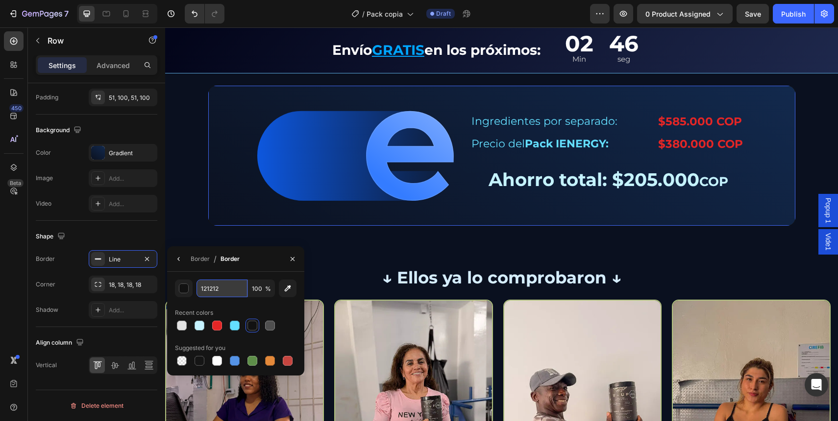
click at [219, 293] on input "121212" at bounding box center [221, 289] width 51 height 18
paste input "FFFFFF"
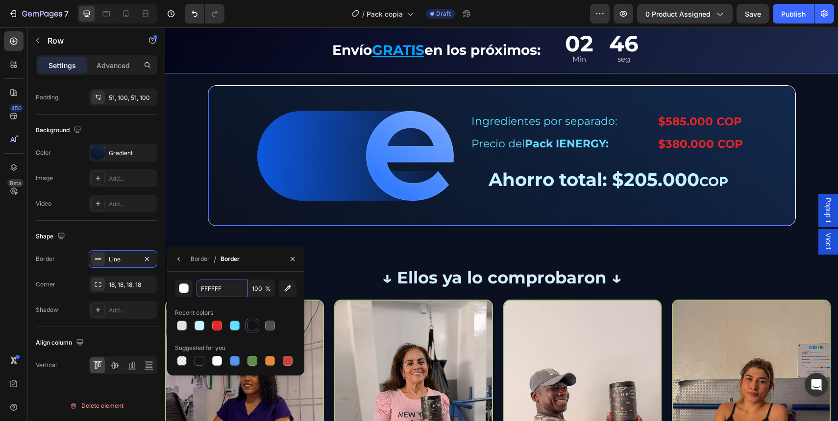
type input "FFFFFF"
click at [241, 273] on div "FFFFFF 100 % Recent colors Suggested for you" at bounding box center [235, 324] width 137 height 104
click at [252, 288] on input "100" at bounding box center [261, 289] width 27 height 18
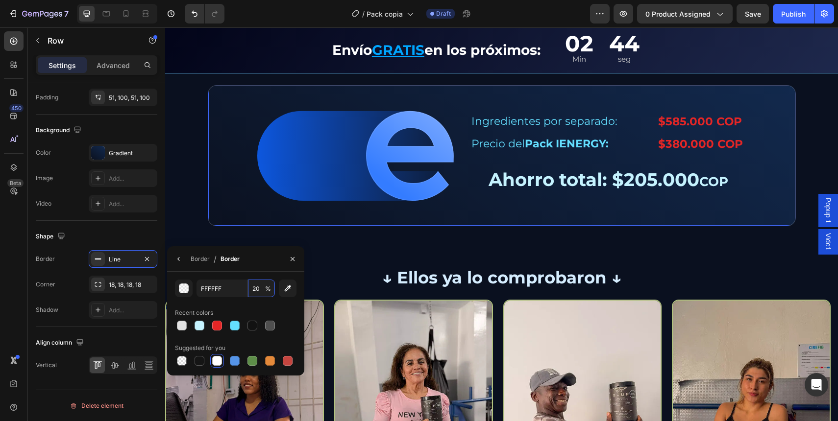
type input "20"
click at [247, 267] on div "Border / Border" at bounding box center [235, 258] width 137 height 25
click at [222, 228] on div "Image Row Image Ingredientes por separado: Text Block $585.000 COP Text Block R…" at bounding box center [501, 197] width 673 height 625
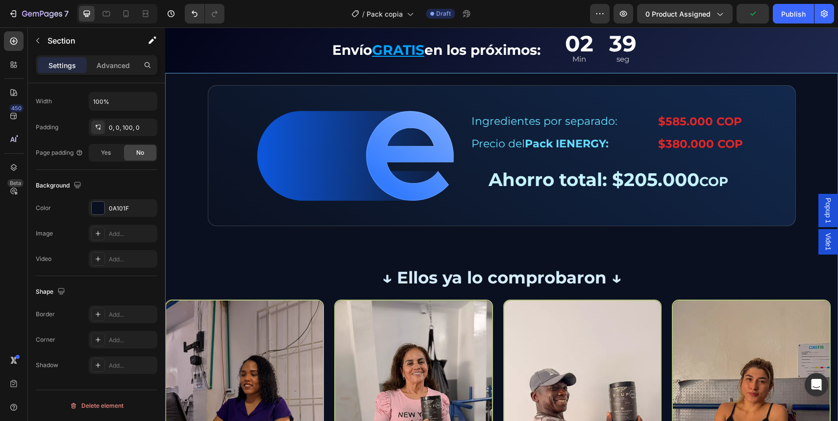
scroll to position [0, 0]
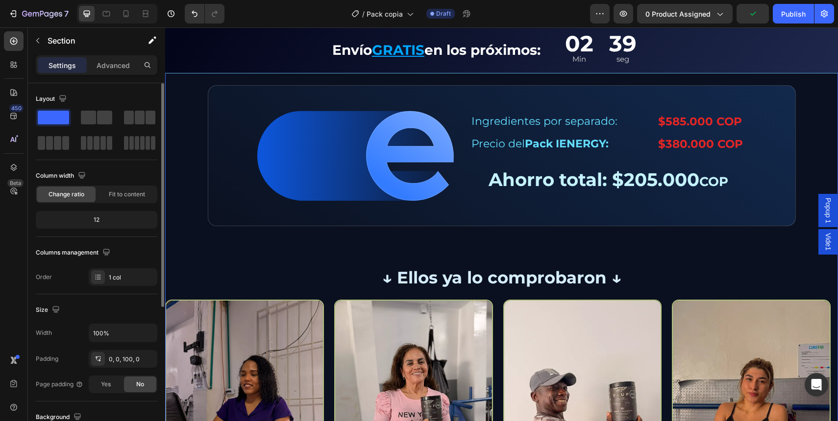
click at [620, 229] on div "Image Row Image Ingredientes por separado: Text Block $585.000 COP Text Block R…" at bounding box center [501, 197] width 673 height 625
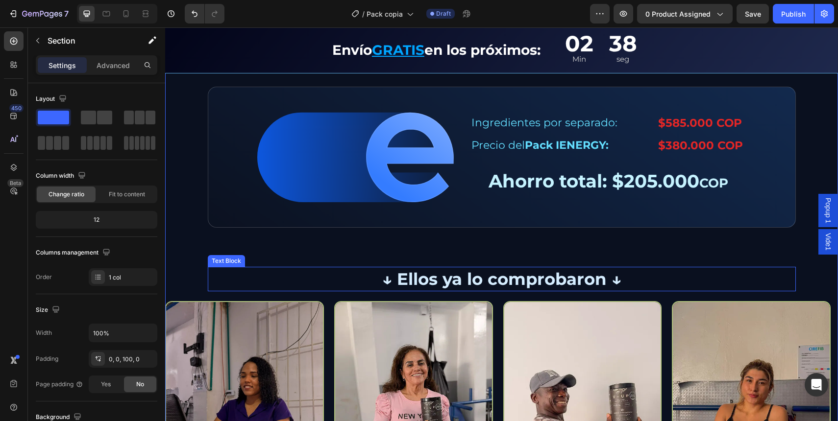
scroll to position [2061, 0]
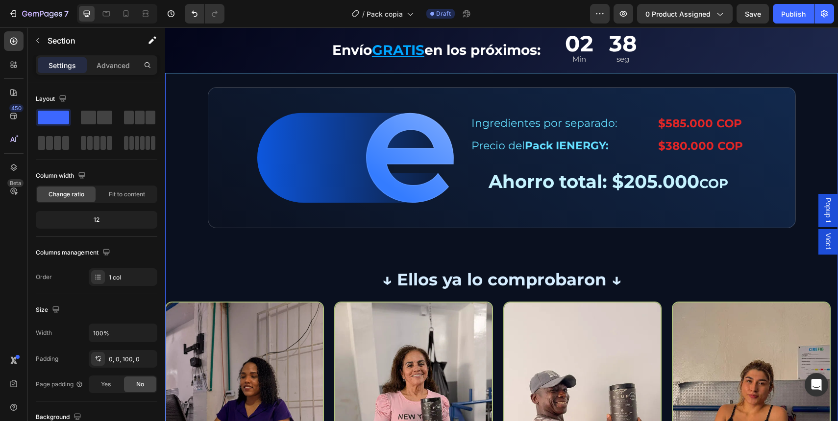
click at [756, 21] on button "Save" at bounding box center [752, 14] width 32 height 20
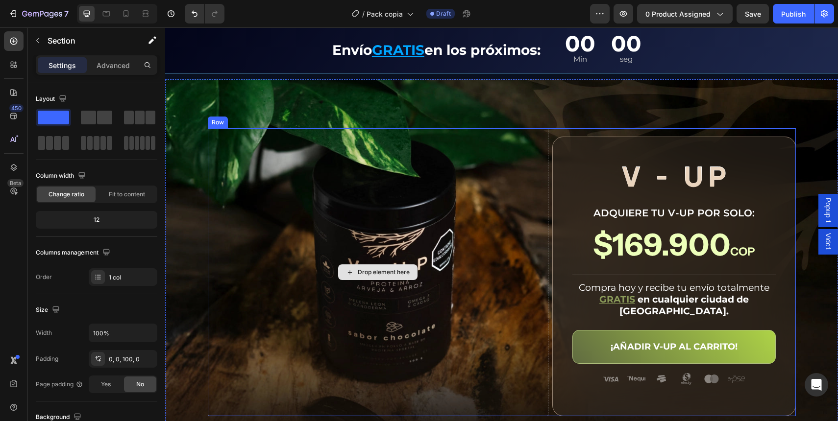
scroll to position [2338, 0]
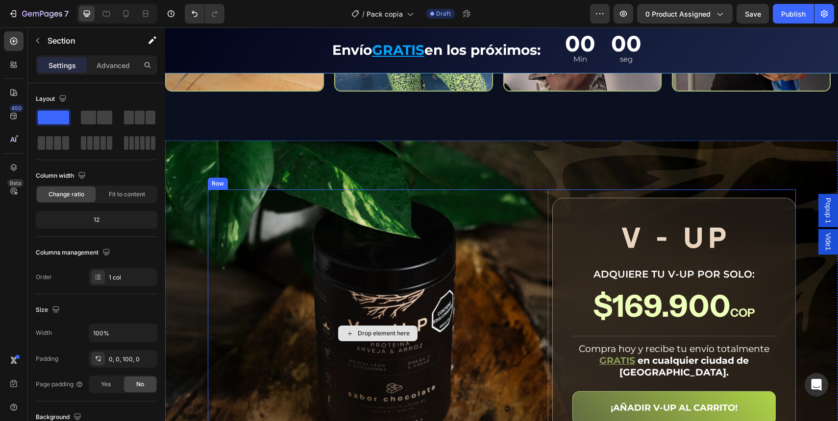
click at [476, 174] on div "Drop element here Image ADQUIERE TU V-UP POR SOLO: Text Block $169.900 COP Text…" at bounding box center [501, 334] width 673 height 387
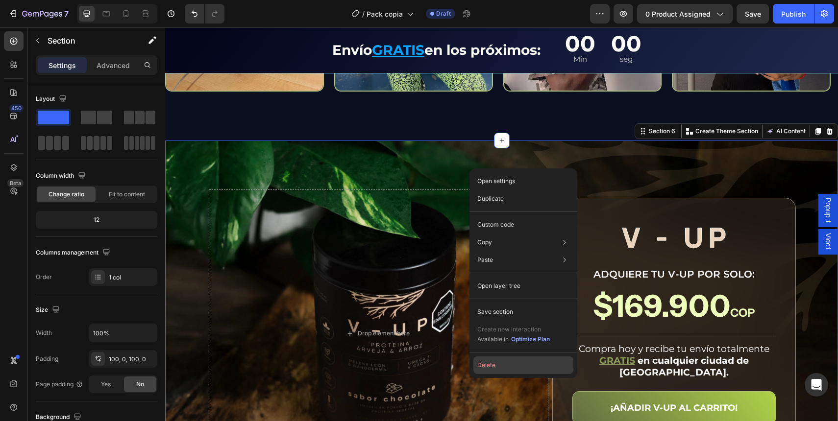
click at [508, 373] on button "Delete" at bounding box center [523, 366] width 100 height 18
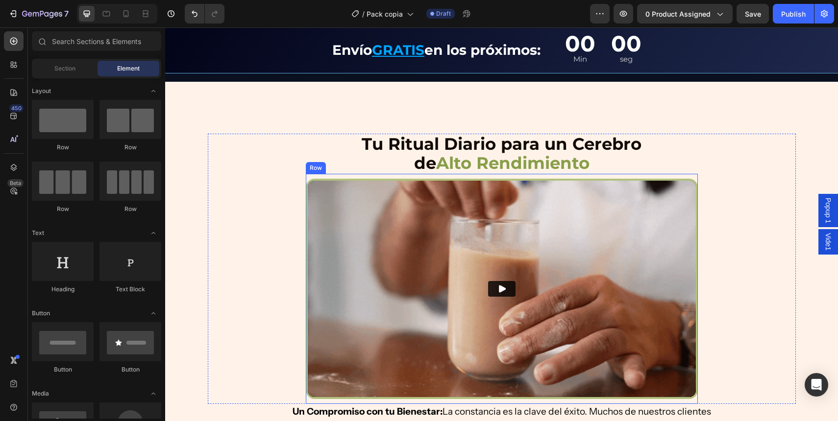
scroll to position [2474, 0]
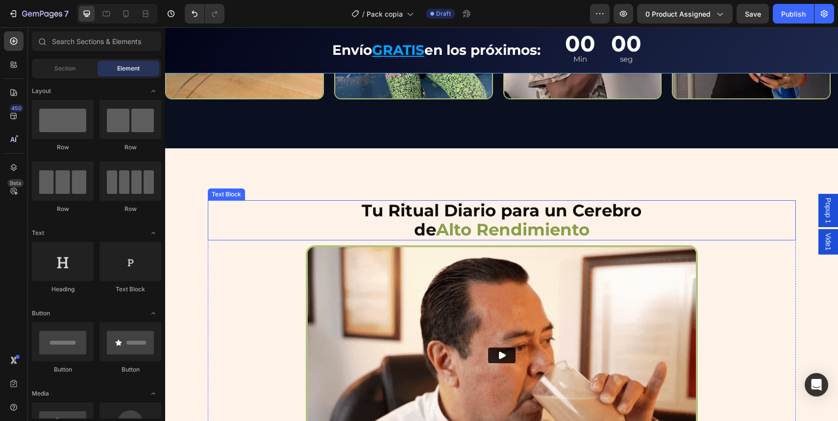
click at [253, 234] on div "Tu Ritual Diario para un Cerebro de Alto Rendimiento" at bounding box center [502, 220] width 588 height 40
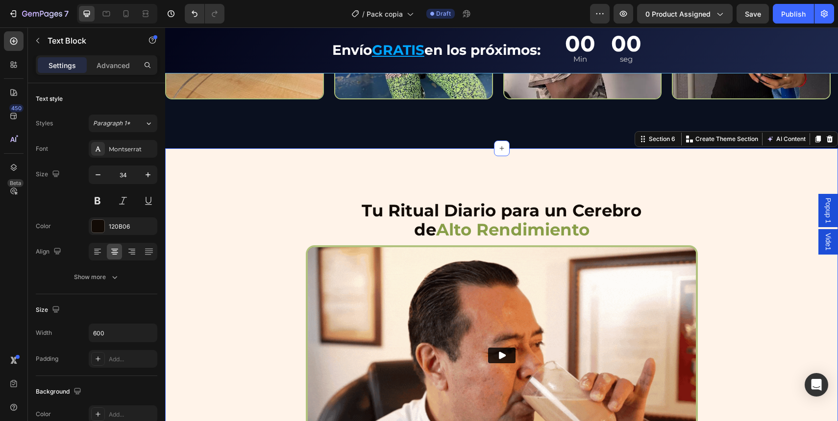
click at [397, 168] on div "Tu Ritual Diario para un Cerebro de Alto Rendimiento Text Block Video Row Row U…" at bounding box center [501, 356] width 673 height 416
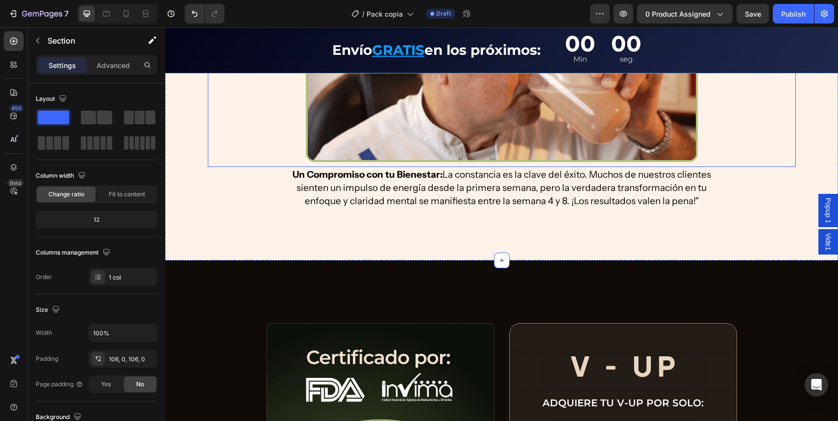
scroll to position [2725, 0]
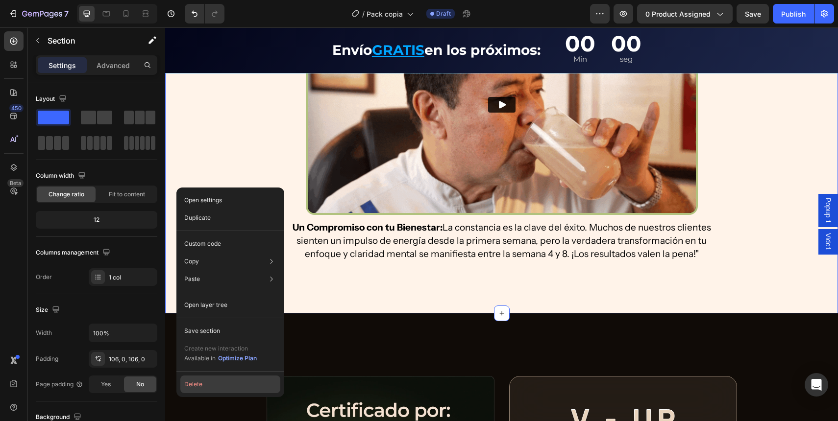
click at [230, 387] on button "Delete" at bounding box center [230, 385] width 100 height 18
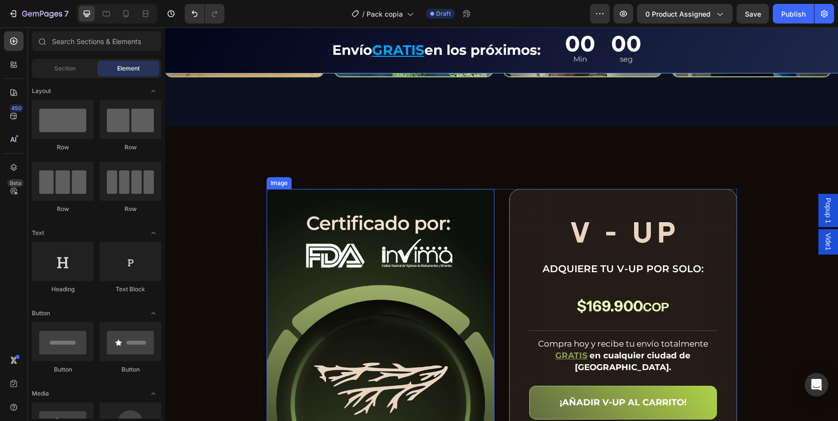
scroll to position [2492, 0]
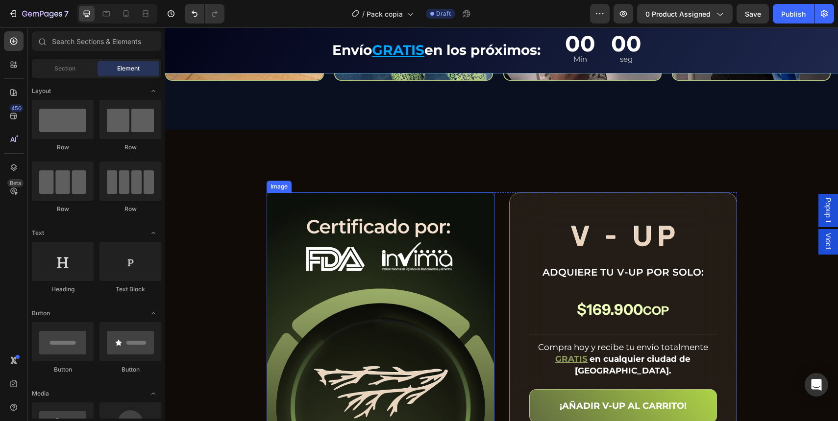
click at [228, 208] on div "Image Image ADQUIERE TU V-UP POR SOLO: Text Block $169.900 COP Text Block Title…" at bounding box center [502, 336] width 588 height 287
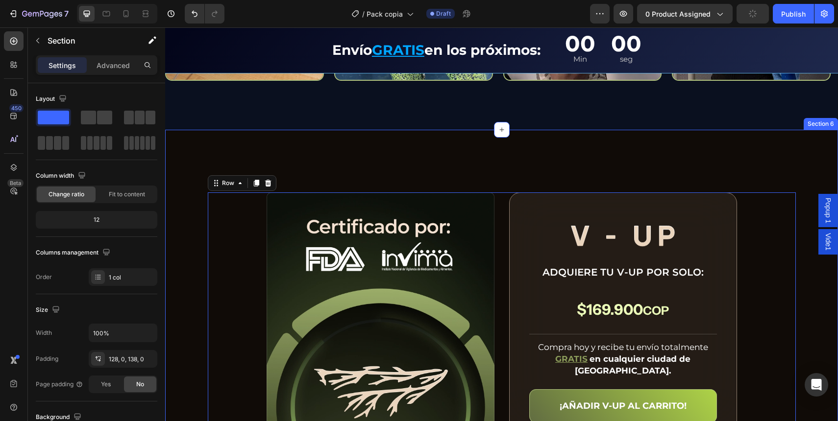
click at [238, 140] on div "Image Image ADQUIERE TU V-UP POR SOLO: Text Block $169.900 COP Text Block Title…" at bounding box center [501, 419] width 673 height 578
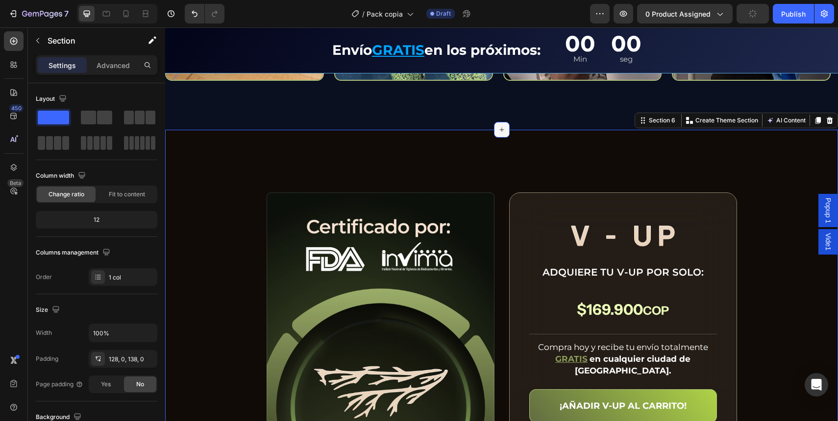
click at [498, 132] on icon at bounding box center [502, 130] width 8 height 8
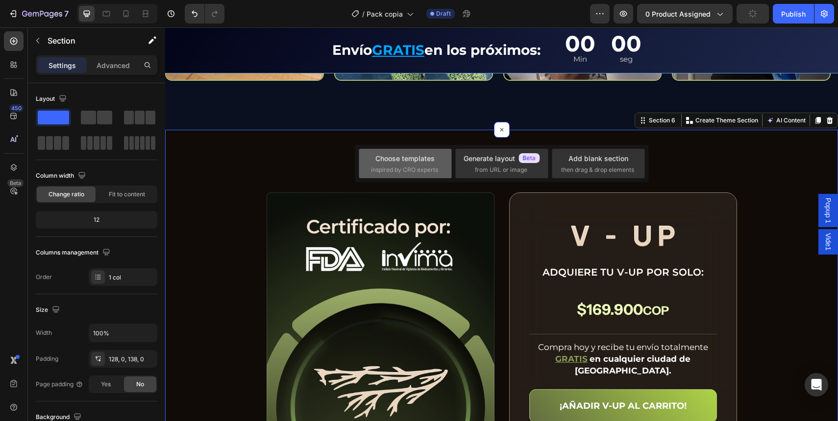
click at [401, 168] on span "inspired by CRO experts" at bounding box center [404, 170] width 67 height 9
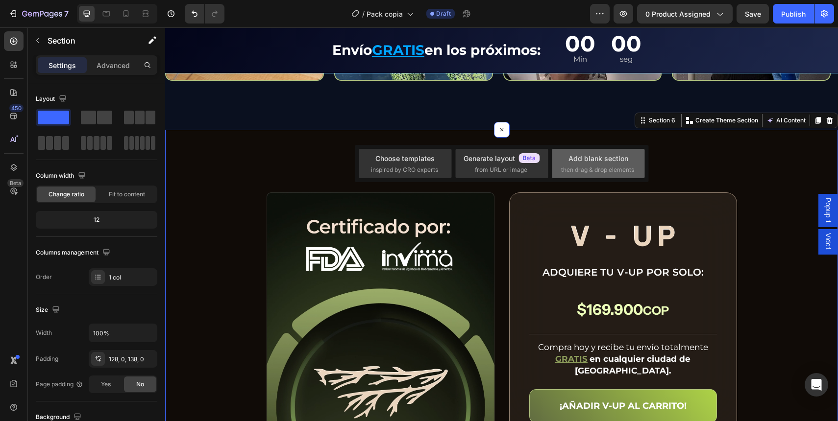
click at [614, 163] on div "Add blank section" at bounding box center [598, 158] width 60 height 10
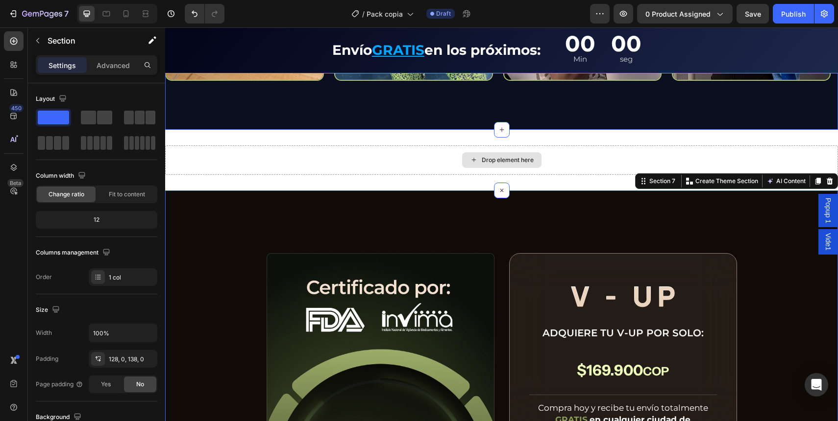
scroll to position [2432, 0]
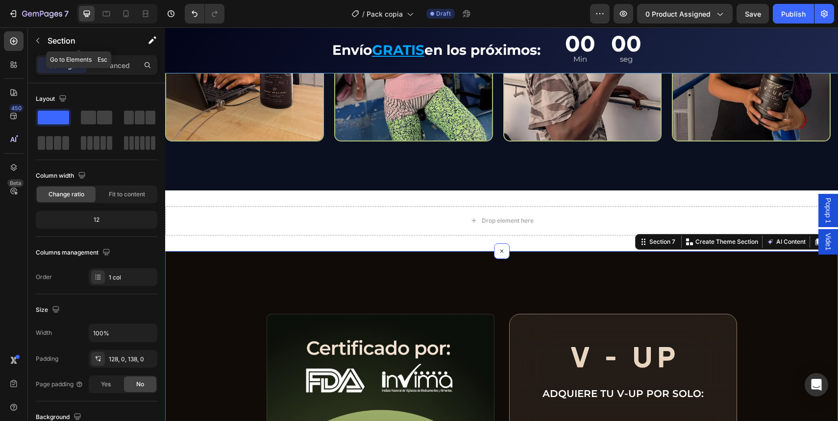
drag, startPoint x: 55, startPoint y: 36, endPoint x: 59, endPoint y: 45, distance: 10.3
click at [55, 36] on p "Section" at bounding box center [88, 41] width 80 height 12
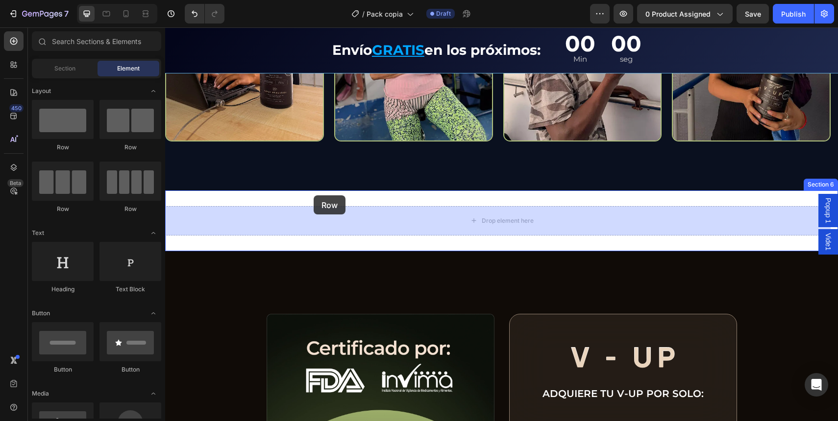
drag, startPoint x: 316, startPoint y: 174, endPoint x: 478, endPoint y: 228, distance: 171.2
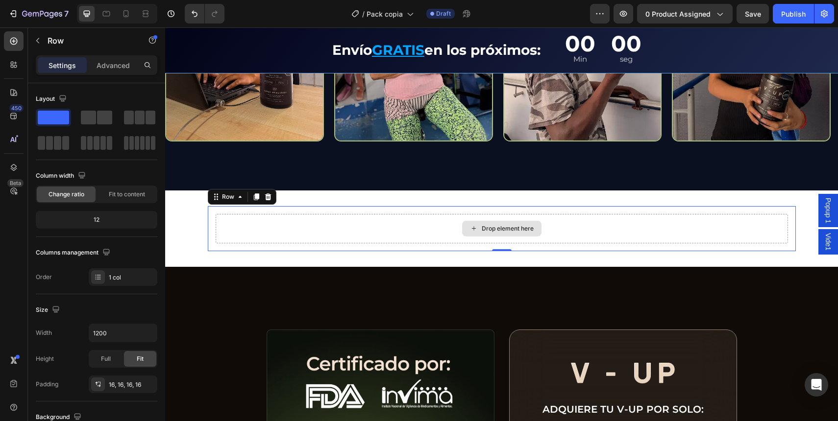
click at [265, 226] on div "Drop element here" at bounding box center [502, 228] width 572 height 29
click at [225, 208] on div "Drop element here Row 0" at bounding box center [502, 228] width 588 height 45
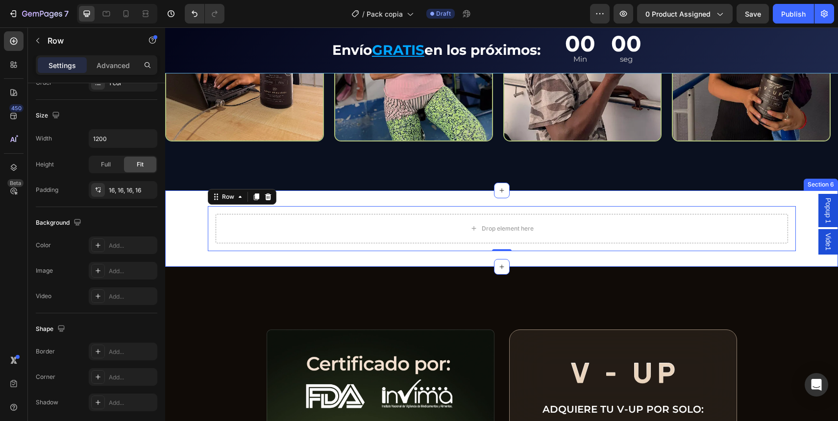
click at [202, 210] on div "Drop element here Row 0" at bounding box center [501, 228] width 673 height 45
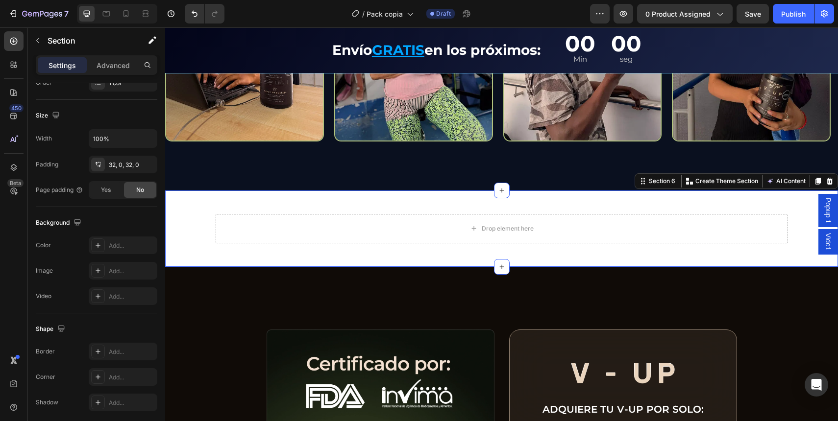
scroll to position [0, 0]
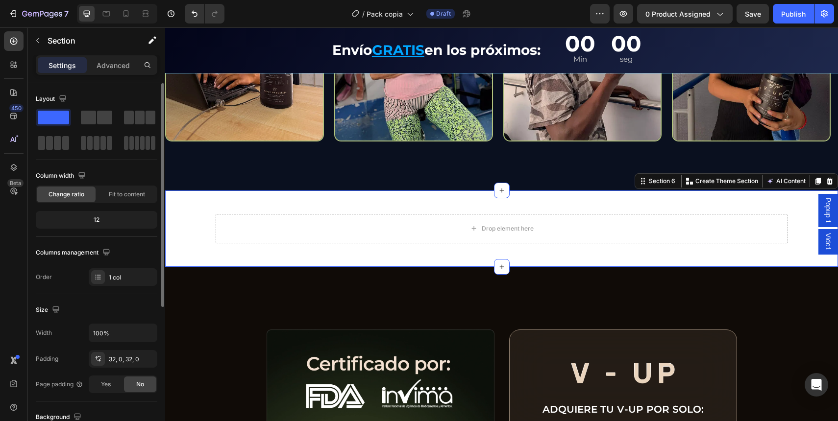
click at [209, 211] on div "Drop element here Row" at bounding box center [502, 228] width 588 height 45
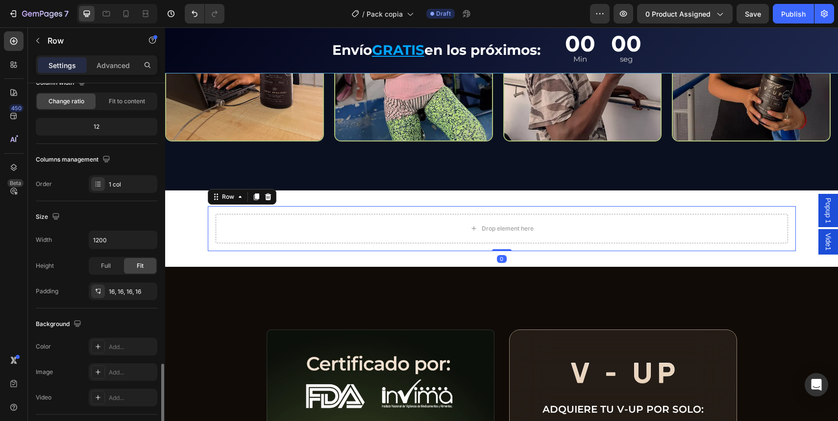
scroll to position [232, 0]
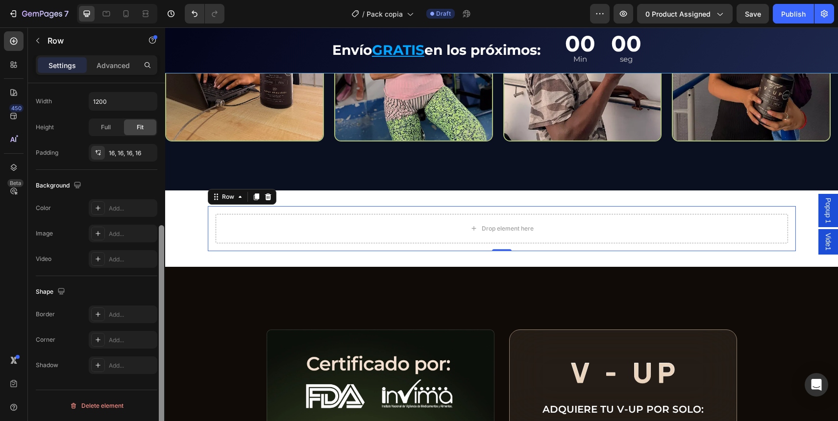
click at [126, 209] on div "Add..." at bounding box center [132, 208] width 46 height 9
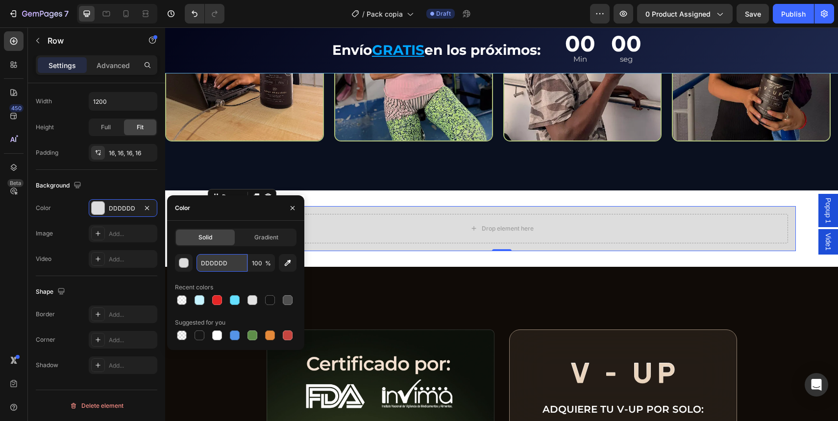
click at [236, 258] on input "DDDDDD" at bounding box center [221, 263] width 51 height 18
paste input "0A0F1B"
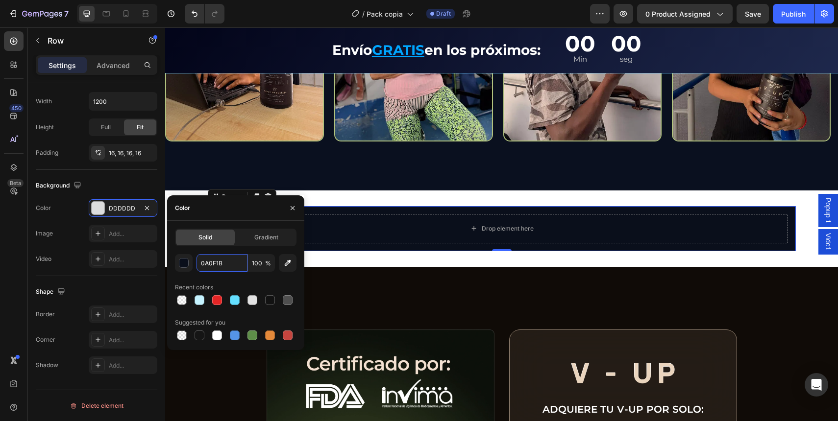
type input "0A0F1B"
click at [236, 247] on div "Solid Gradient 0A0F1B 100 % Recent colors Suggested for you" at bounding box center [236, 286] width 122 height 114
click at [243, 199] on div "Color" at bounding box center [235, 207] width 137 height 25
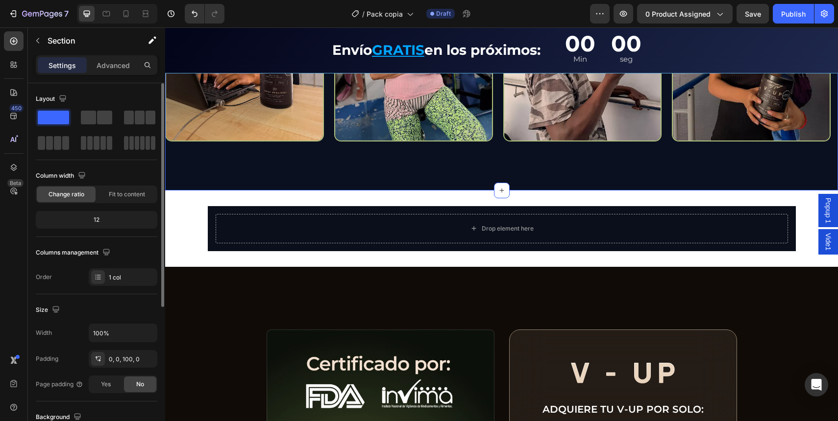
scroll to position [2434, 0]
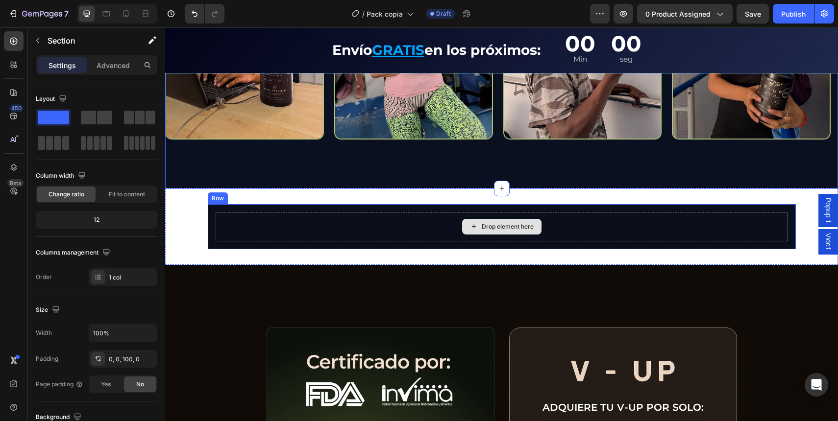
click at [232, 214] on div "Drop element here" at bounding box center [502, 226] width 572 height 29
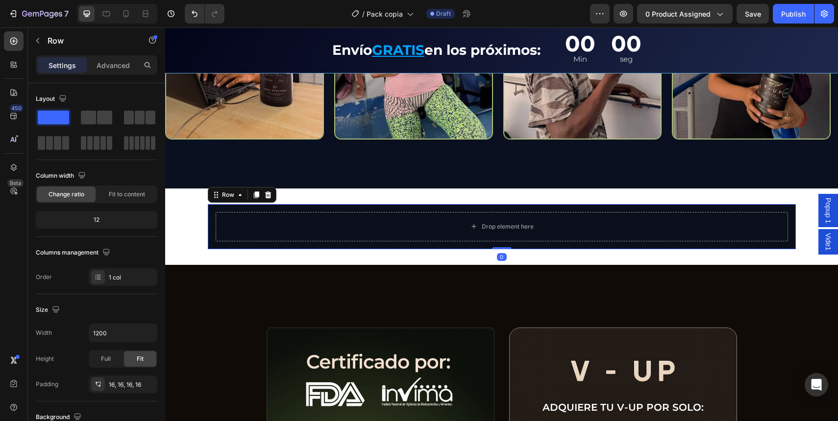
click at [232, 204] on div "Drop element here Row 0" at bounding box center [502, 226] width 588 height 45
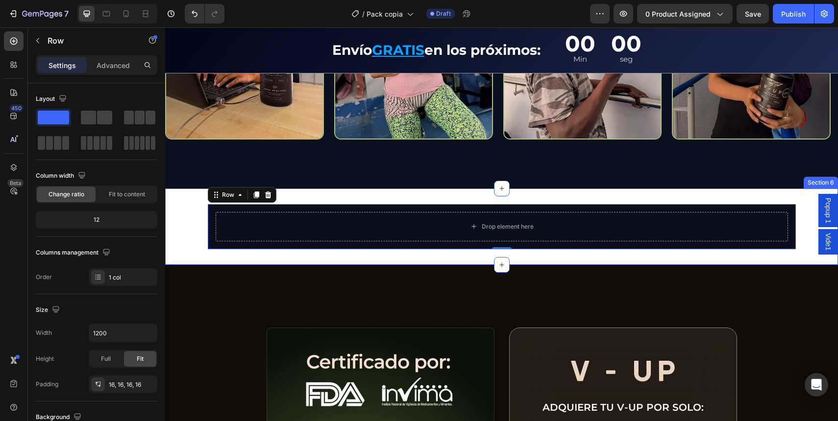
click at [190, 218] on div "Drop element here Row 0" at bounding box center [501, 226] width 673 height 45
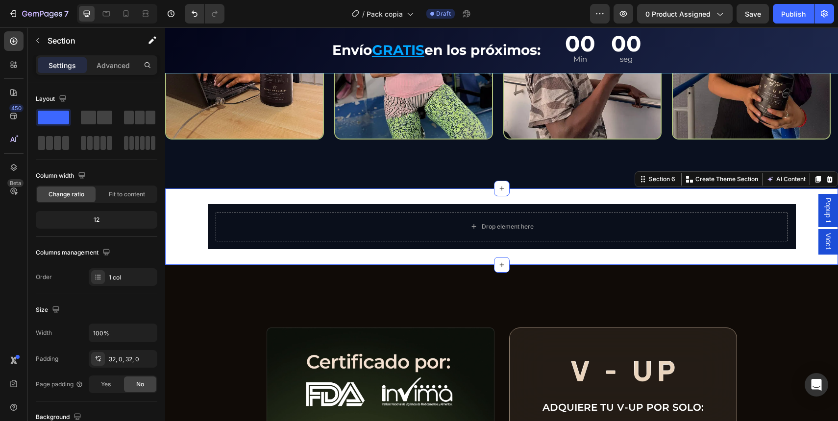
click at [210, 208] on div "Drop element here Row" at bounding box center [502, 226] width 588 height 45
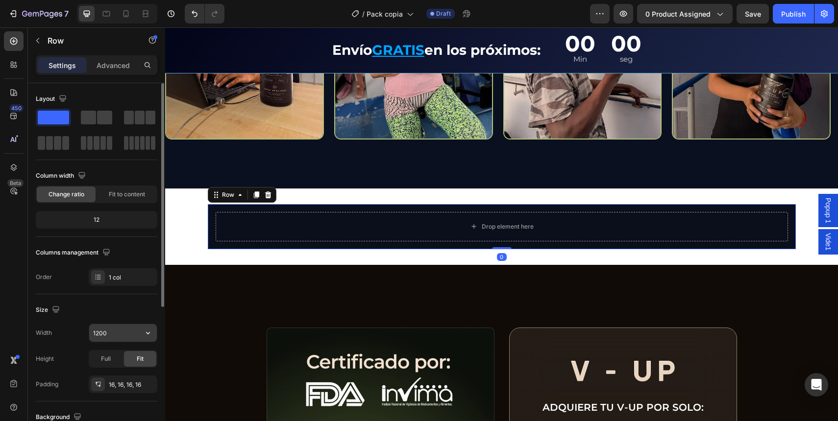
click at [114, 332] on input "1200" at bounding box center [123, 333] width 68 height 18
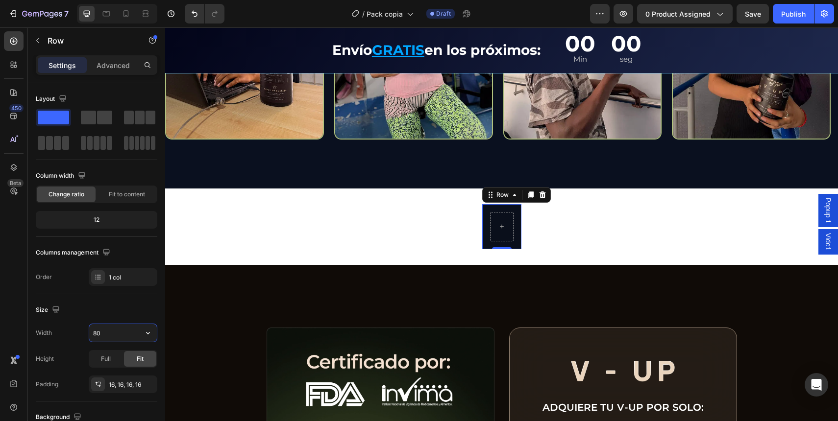
type input "80"
click at [105, 326] on input "80" at bounding box center [123, 333] width 68 height 18
click at [106, 334] on input "80" at bounding box center [123, 333] width 68 height 18
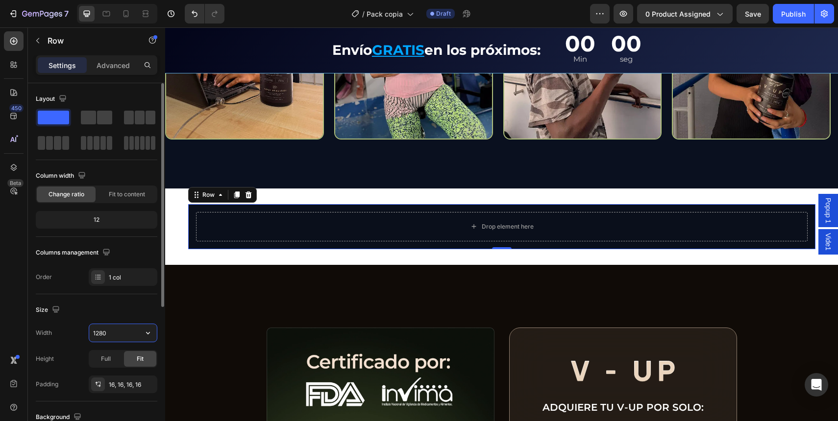
click at [105, 343] on div "Width 1280 Height Full Fit Padding 16, 16, 16, 16" at bounding box center [97, 359] width 122 height 70
click at [116, 335] on input "1280" at bounding box center [123, 333] width 68 height 18
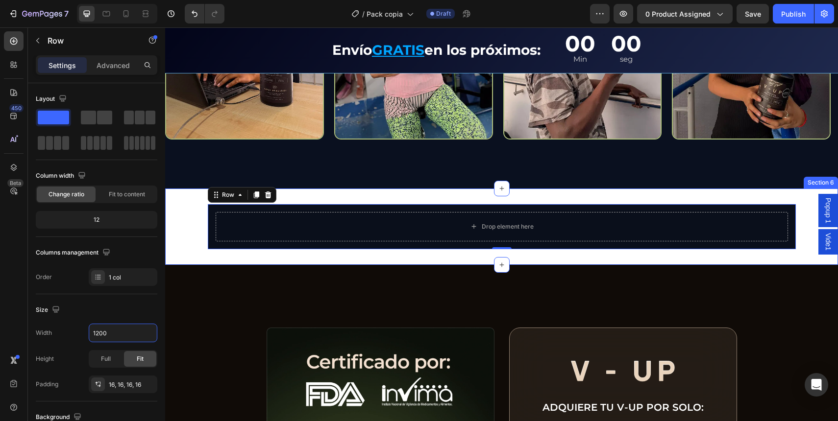
type input "1200"
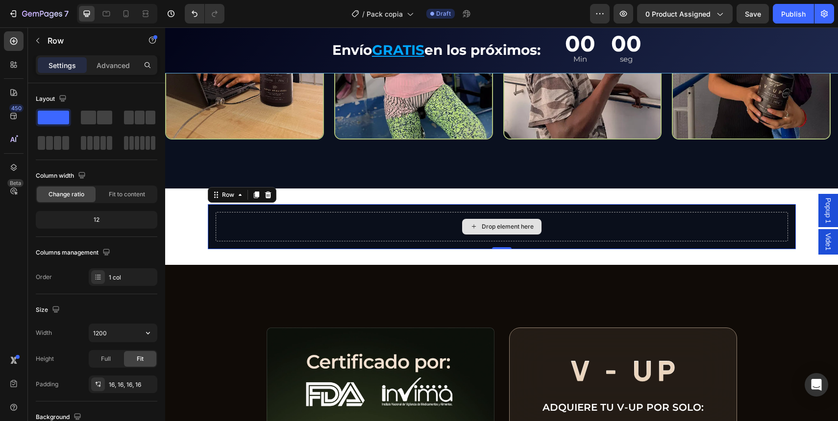
click at [217, 209] on div "Drop element here Row 0" at bounding box center [502, 226] width 588 height 45
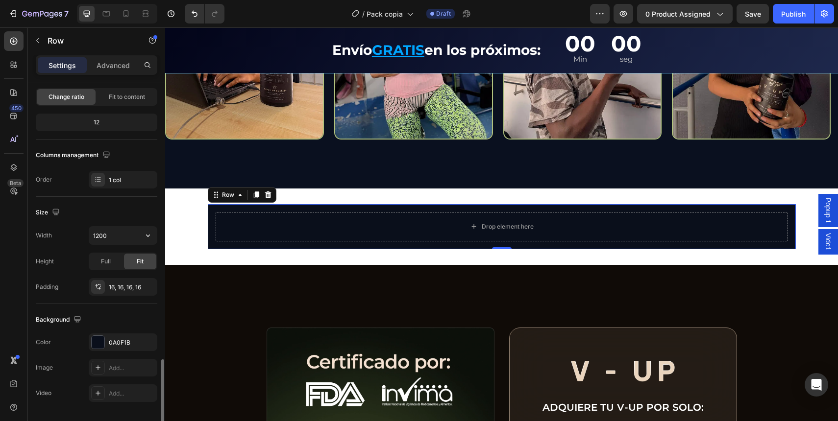
scroll to position [232, 0]
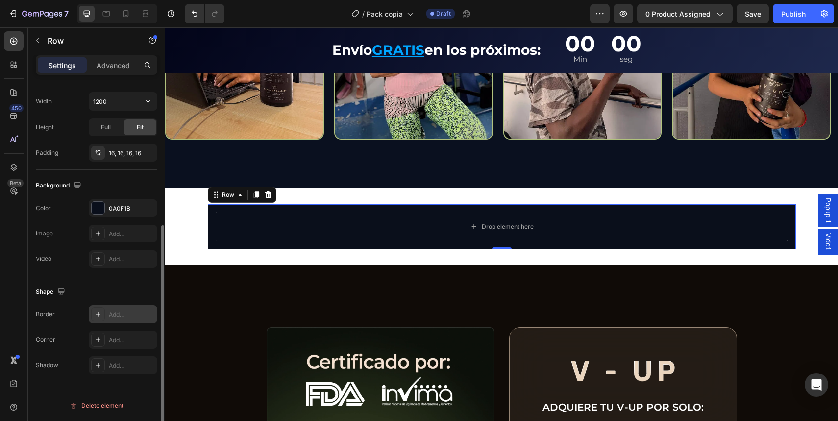
click at [121, 316] on div "Add..." at bounding box center [132, 315] width 46 height 9
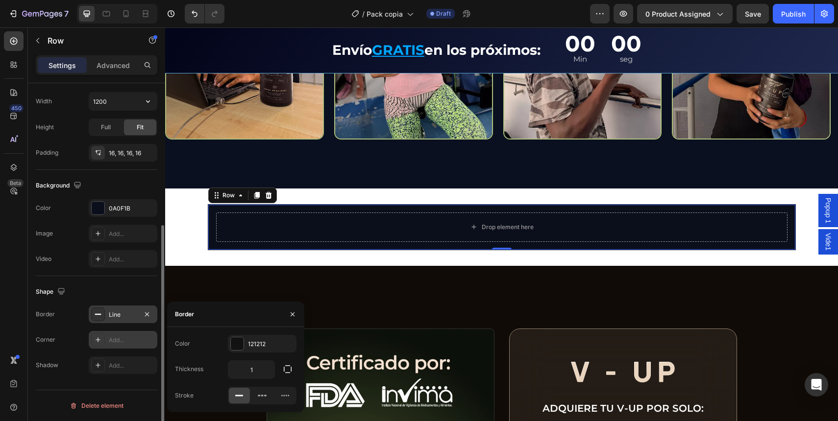
click at [120, 344] on div "Add..." at bounding box center [132, 340] width 46 height 9
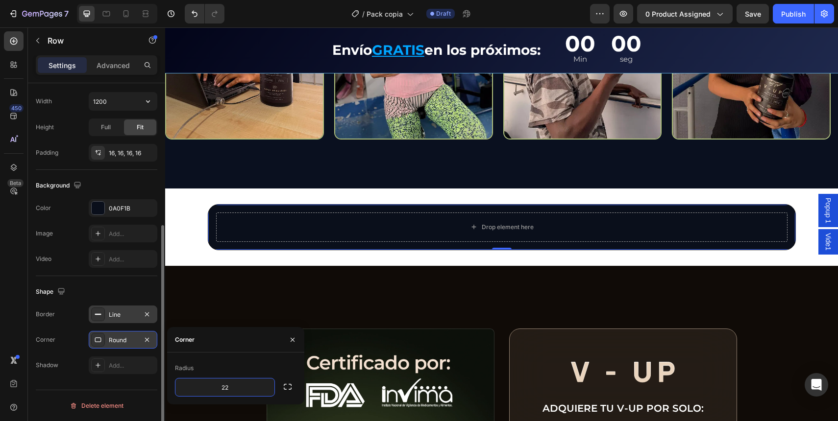
type input "22"
click at [243, 366] on div "Radius" at bounding box center [236, 369] width 122 height 16
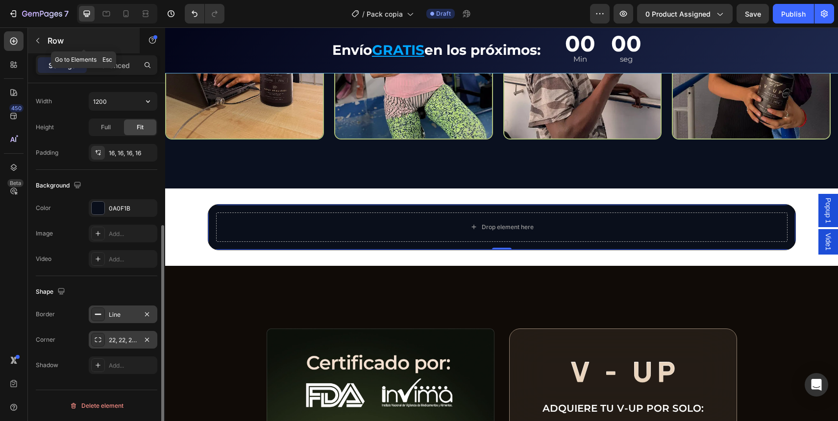
click at [46, 39] on div "Row" at bounding box center [84, 40] width 112 height 25
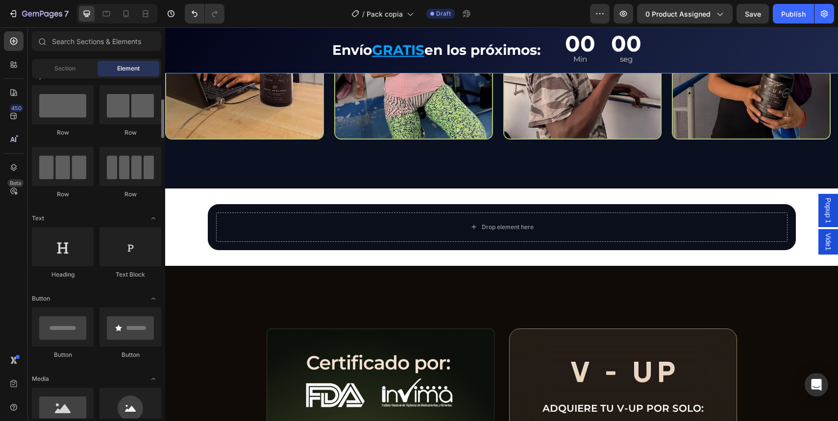
scroll to position [86, 0]
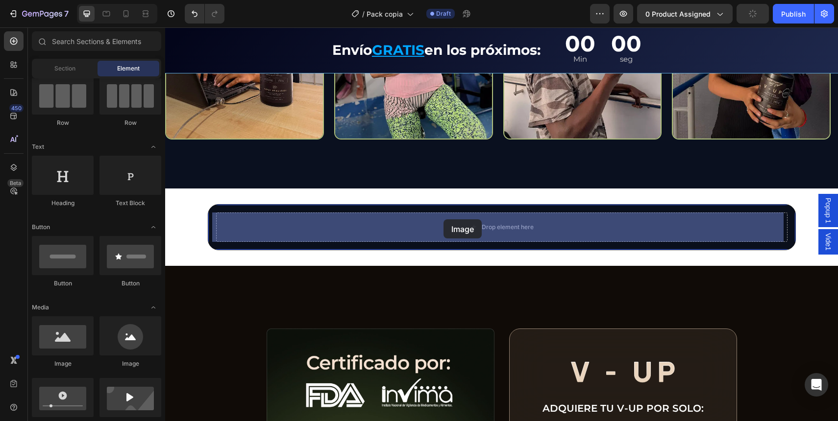
drag, startPoint x: 268, startPoint y: 344, endPoint x: 443, endPoint y: 220, distance: 215.4
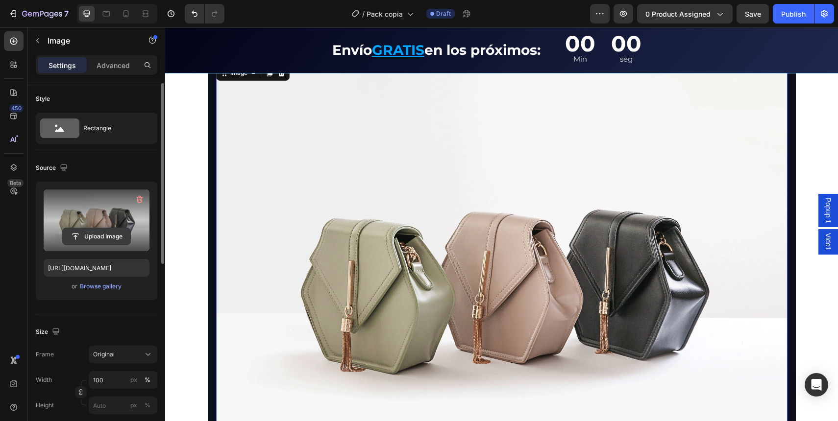
scroll to position [2600, 0]
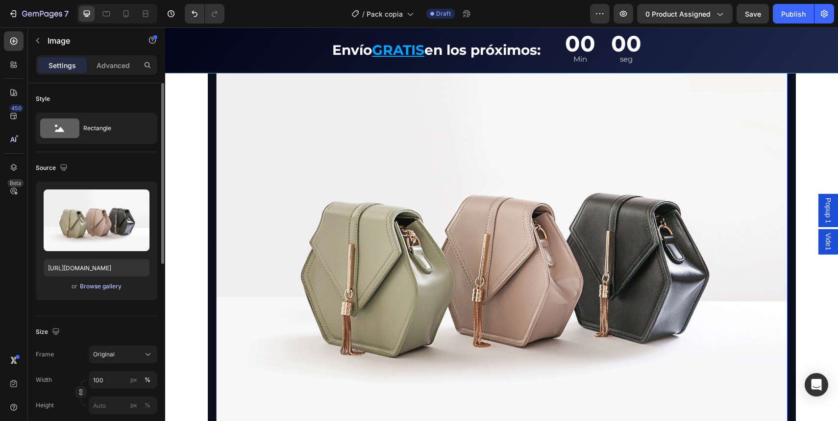
click at [101, 291] on div "Browse gallery" at bounding box center [101, 286] width 42 height 9
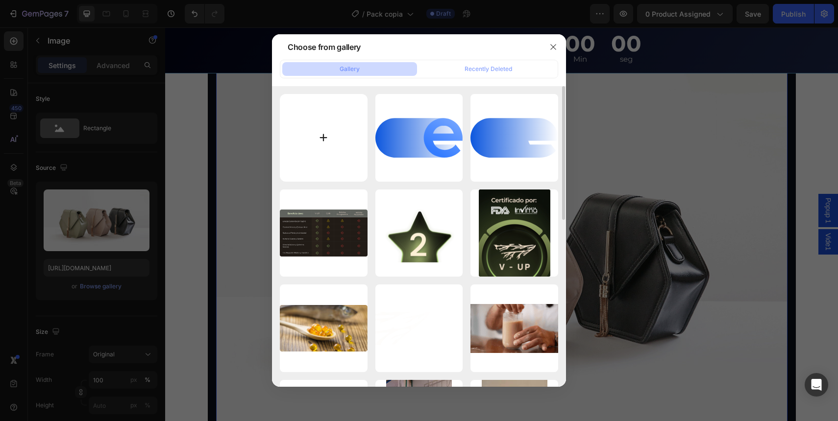
click at [332, 142] on input "file" at bounding box center [324, 138] width 88 height 88
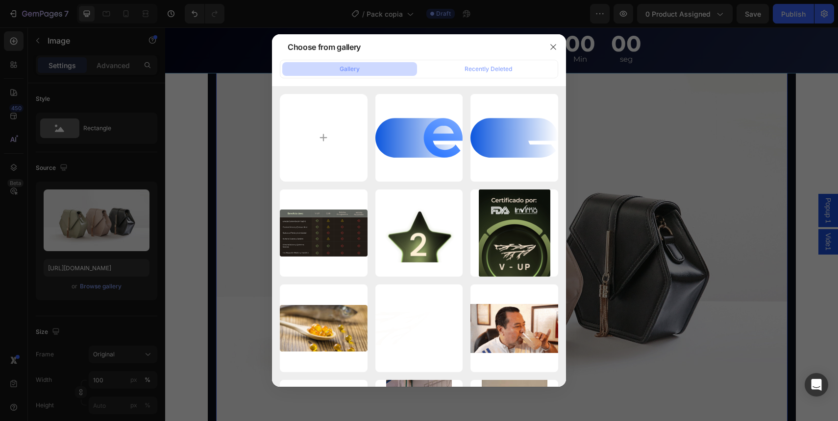
type input "C:\fakepath\imgpack2.svg"
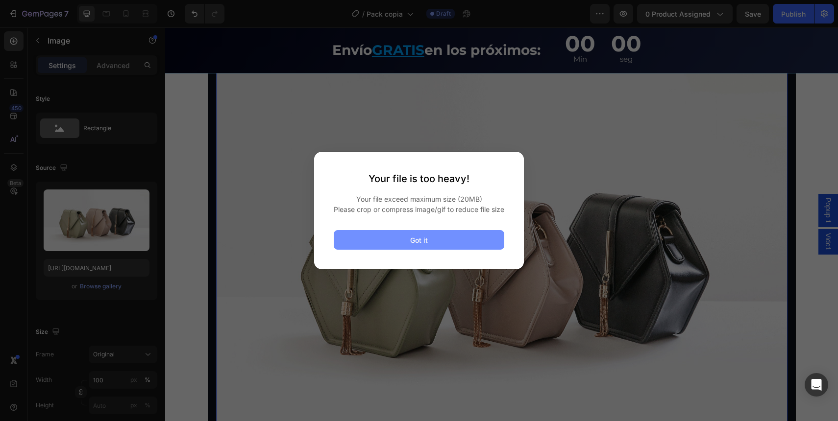
click at [430, 247] on button "Got it" at bounding box center [419, 240] width 171 height 20
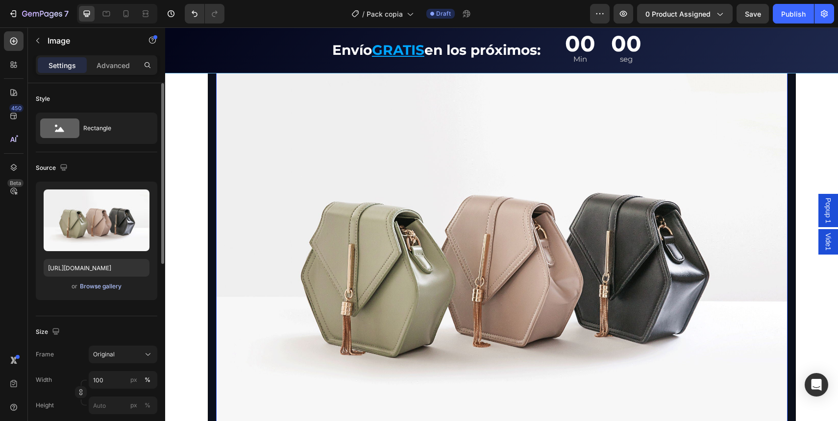
click at [104, 285] on div "Browse gallery" at bounding box center [101, 286] width 42 height 9
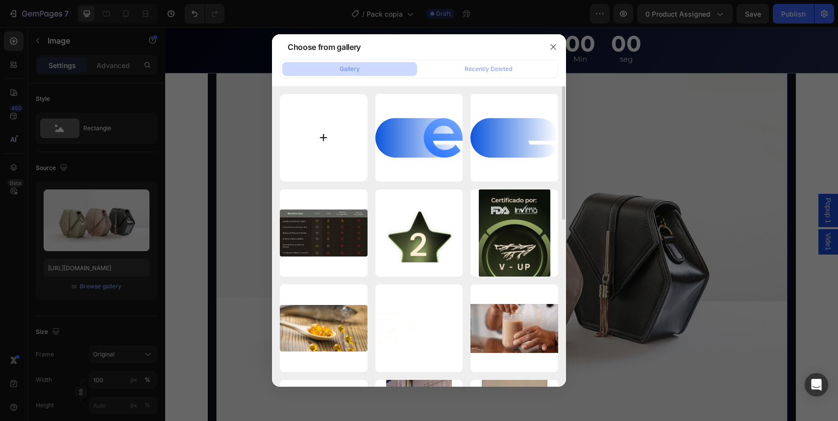
click at [326, 150] on input "file" at bounding box center [324, 138] width 88 height 88
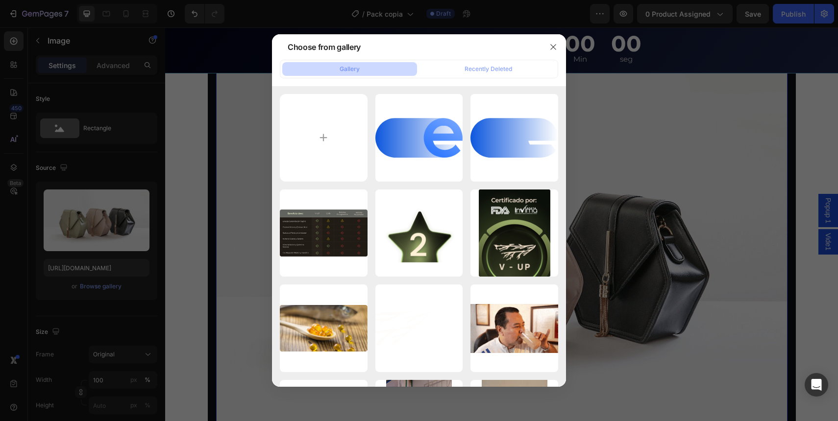
type input "C:\fakepath\imgp.svg"
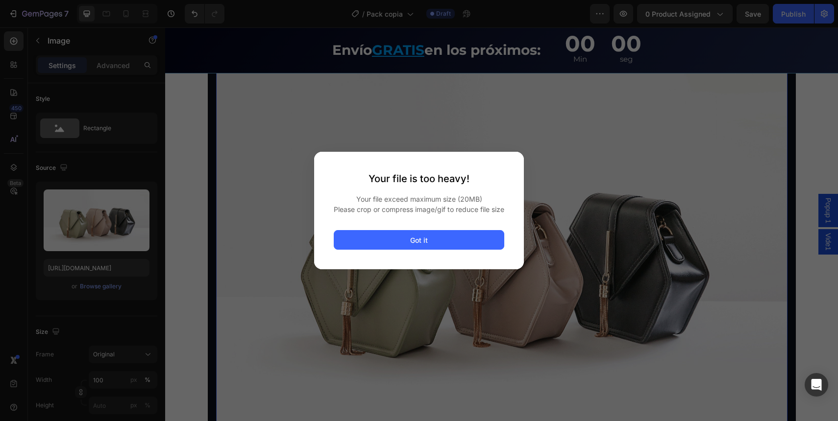
drag, startPoint x: 169, startPoint y: 249, endPoint x: 165, endPoint y: 254, distance: 6.6
click at [169, 249] on div at bounding box center [419, 210] width 838 height 421
drag, startPoint x: 398, startPoint y: 274, endPoint x: 413, endPoint y: 256, distance: 23.0
click at [411, 260] on div "Your file is too heavy! Your file exceed maximum size (20MB) Please crop or com…" at bounding box center [419, 211] width 210 height 118
click at [415, 250] on button "Got it" at bounding box center [419, 240] width 171 height 20
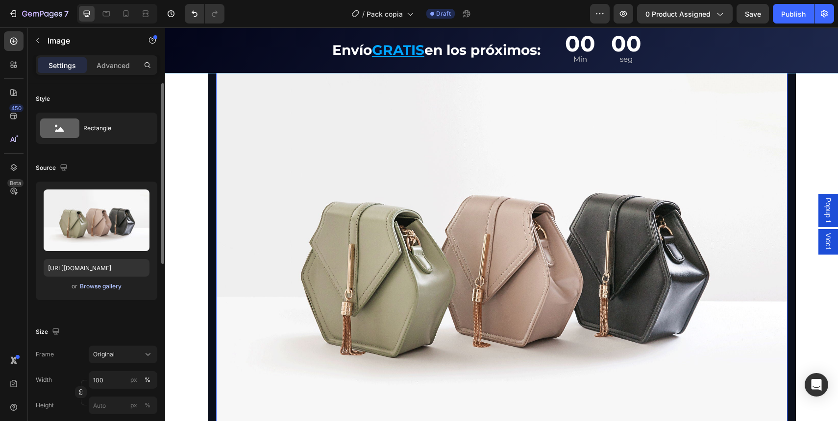
click at [113, 285] on div "Browse gallery" at bounding box center [101, 286] width 42 height 9
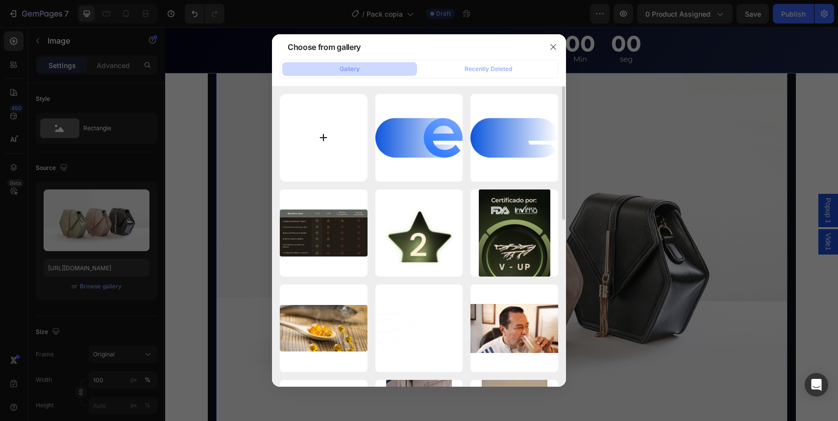
click at [319, 143] on input "file" at bounding box center [324, 138] width 88 height 88
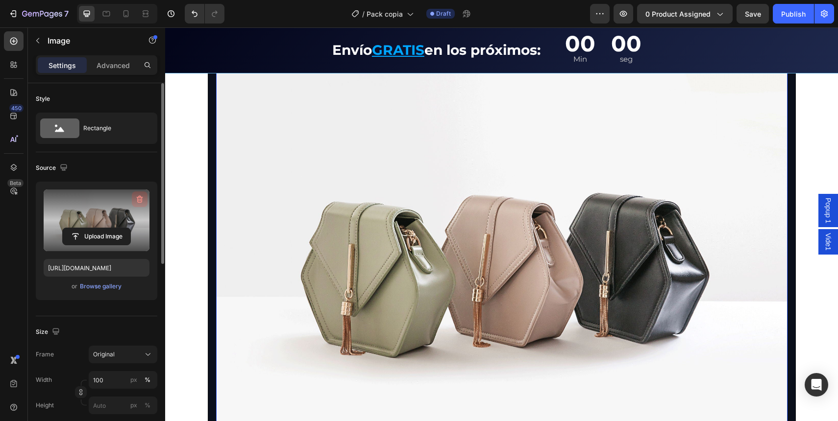
click at [136, 202] on icon "button" at bounding box center [140, 200] width 10 height 10
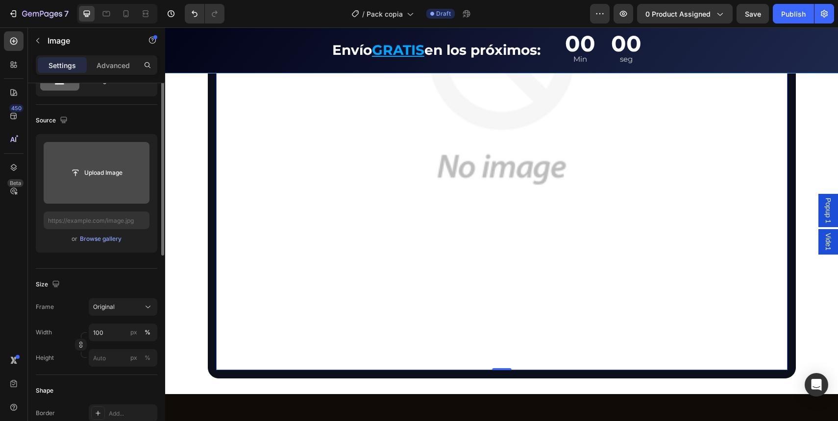
scroll to position [0, 0]
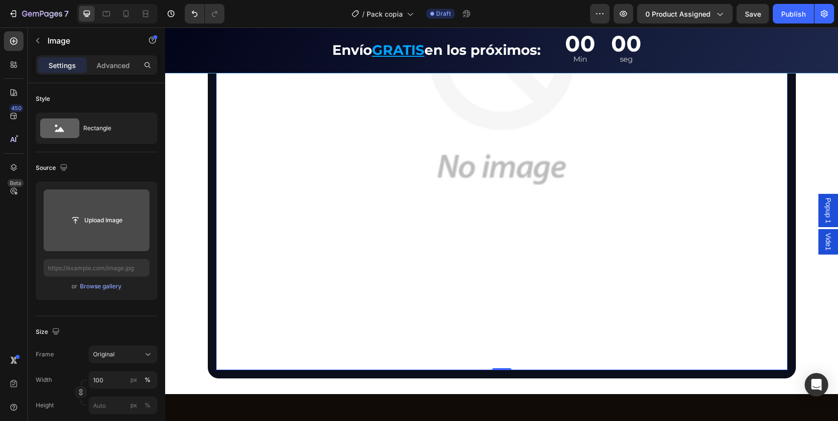
click at [580, 149] on img at bounding box center [501, 84] width 571 height 571
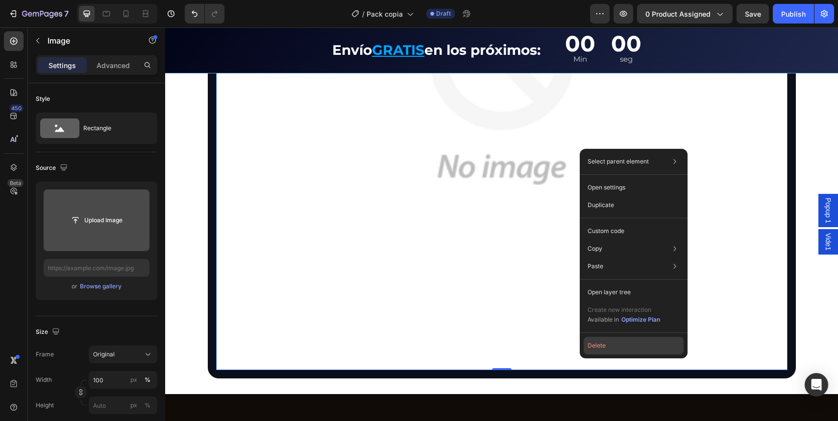
click at [616, 345] on button "Delete" at bounding box center [634, 346] width 100 height 18
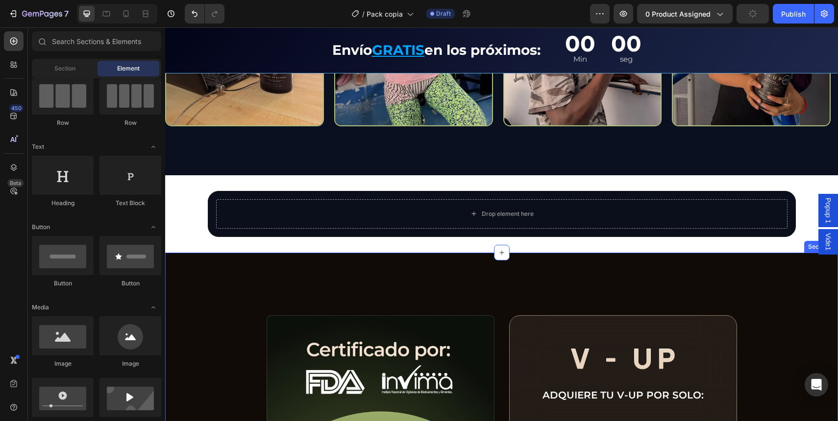
scroll to position [2490, 0]
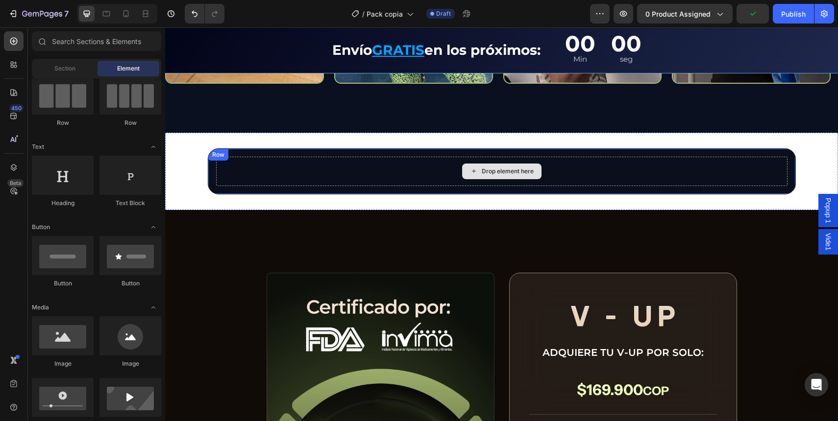
click at [286, 172] on div "Drop element here" at bounding box center [501, 171] width 571 height 29
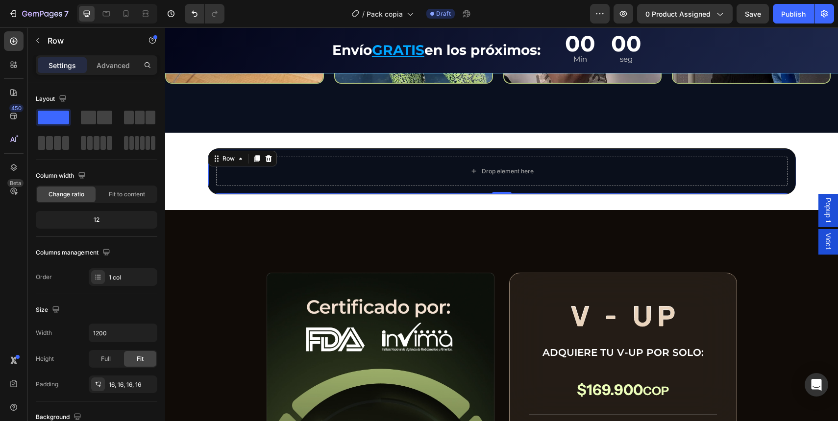
click at [319, 155] on div "Drop element here Row 0" at bounding box center [502, 171] width 588 height 46
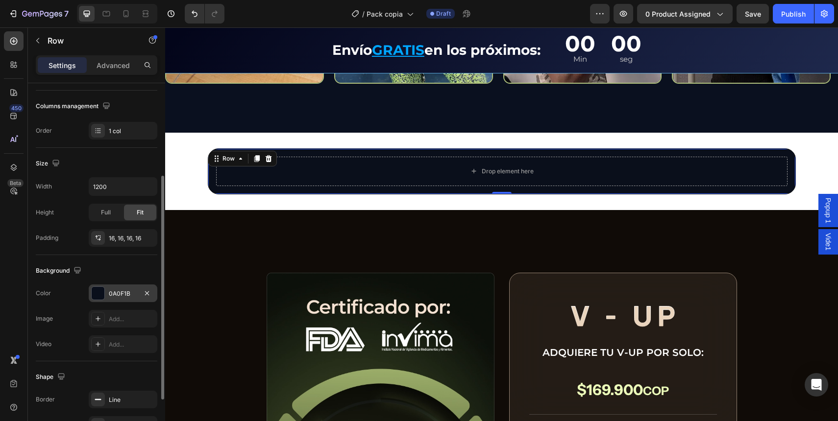
scroll to position [148, 0]
drag, startPoint x: 127, startPoint y: 316, endPoint x: 136, endPoint y: 312, distance: 9.0
click at [127, 316] on div "Add..." at bounding box center [132, 317] width 46 height 9
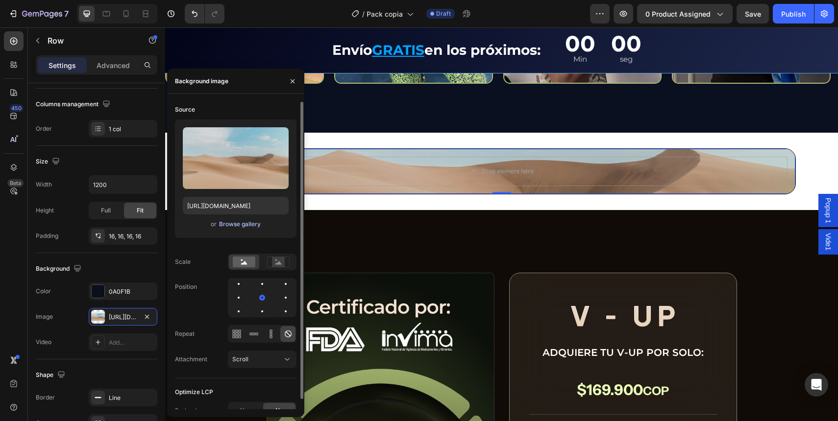
drag, startPoint x: 231, startPoint y: 233, endPoint x: 240, endPoint y: 222, distance: 13.9
click at [231, 233] on div "Upload Image [URL][DOMAIN_NAME] or Browse gallery" at bounding box center [236, 179] width 122 height 119
click at [240, 222] on div "Browse gallery" at bounding box center [240, 224] width 42 height 9
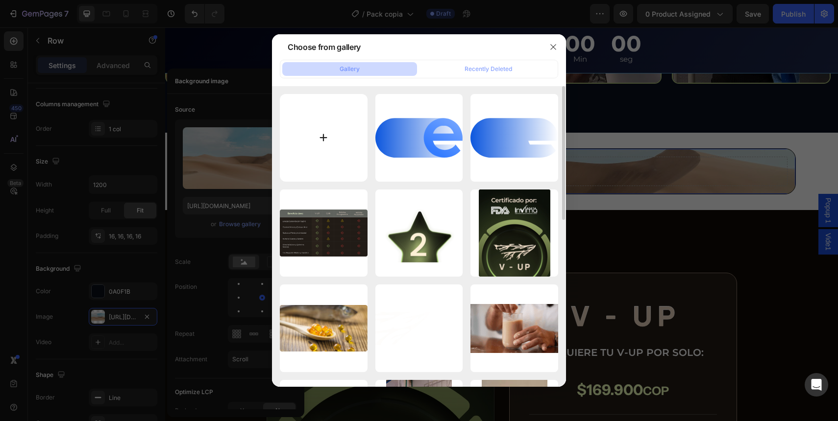
click at [300, 120] on input "file" at bounding box center [324, 138] width 88 height 88
type input "C:\fakepath\fondopack2.webp"
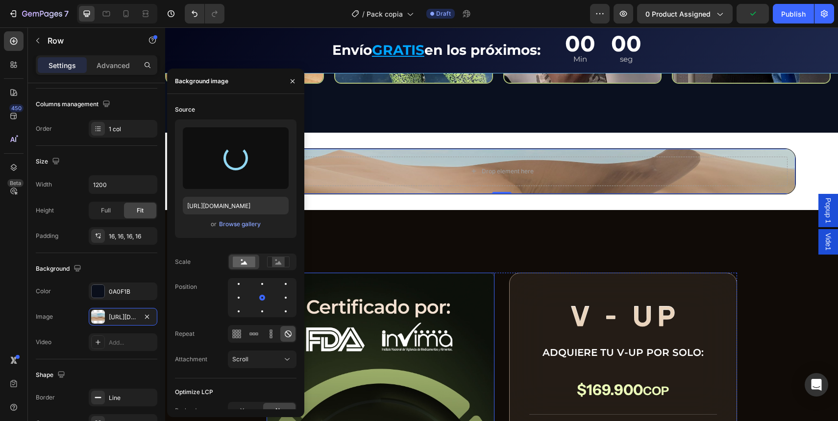
type input "[URL][DOMAIN_NAME]"
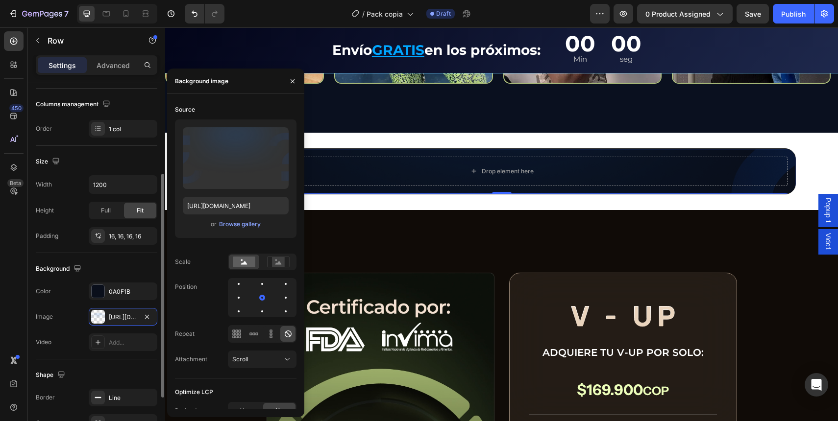
click at [121, 266] on div "Background" at bounding box center [97, 269] width 122 height 16
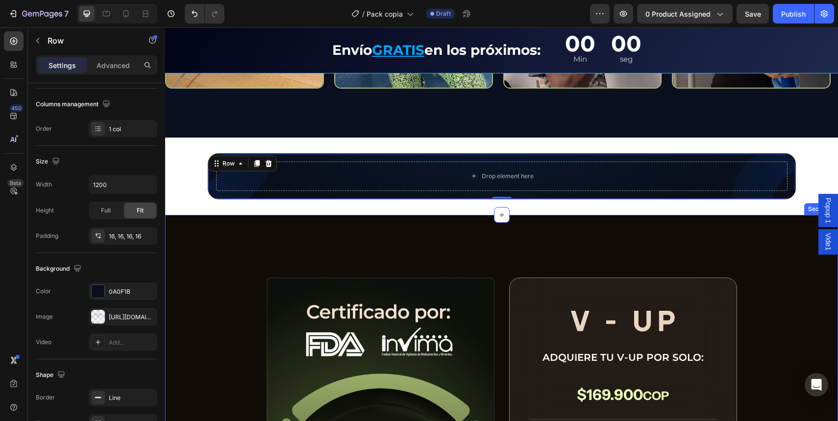
scroll to position [2484, 0]
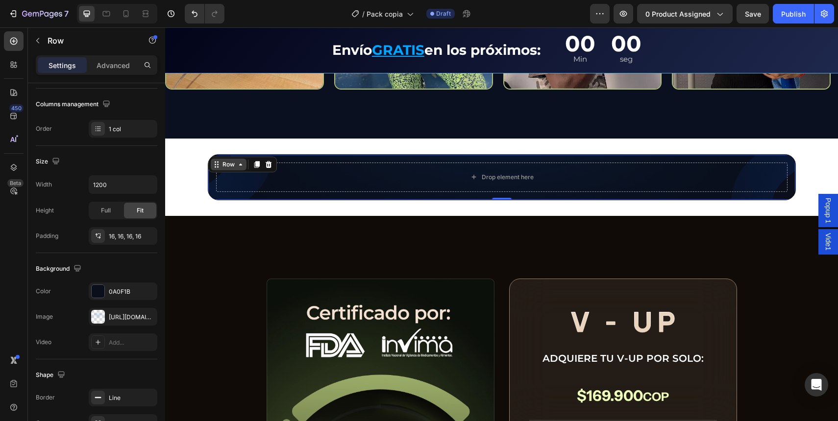
click at [213, 166] on icon at bounding box center [217, 165] width 8 height 8
click at [301, 164] on div "Drop element here" at bounding box center [501, 177] width 571 height 29
click at [305, 157] on div "Drop element here Row Section 0" at bounding box center [502, 177] width 588 height 46
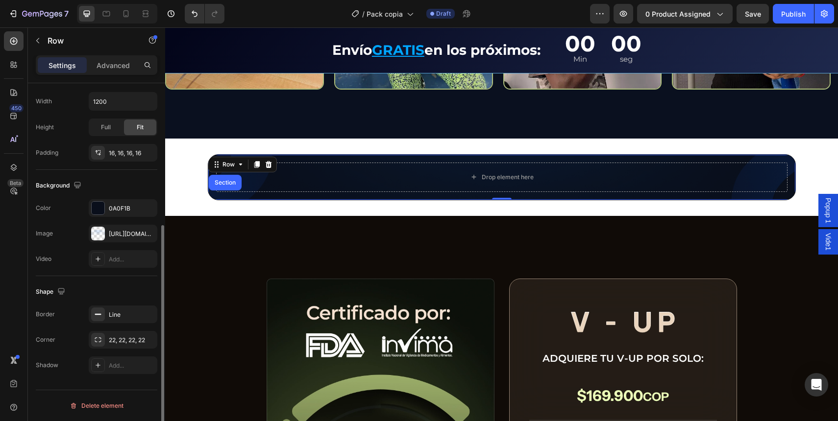
scroll to position [163, 0]
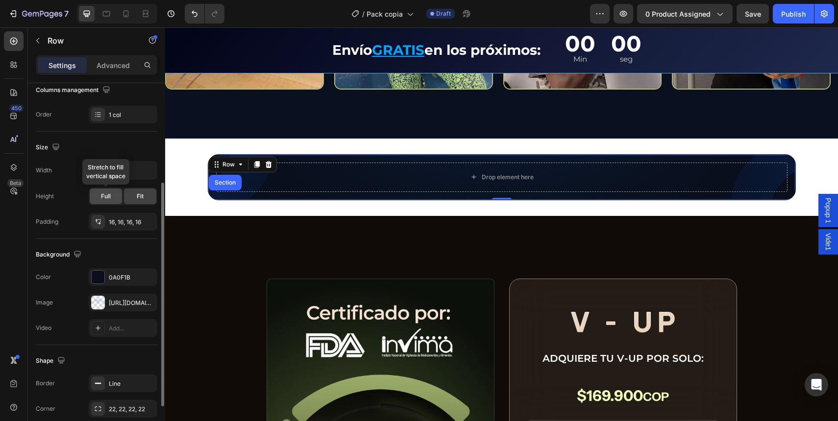
click at [104, 201] on div "Full" at bounding box center [106, 197] width 32 height 16
click at [142, 198] on span "Fit" at bounding box center [140, 196] width 7 height 9
click at [110, 220] on div "16, 16, 16, 16" at bounding box center [123, 222] width 28 height 9
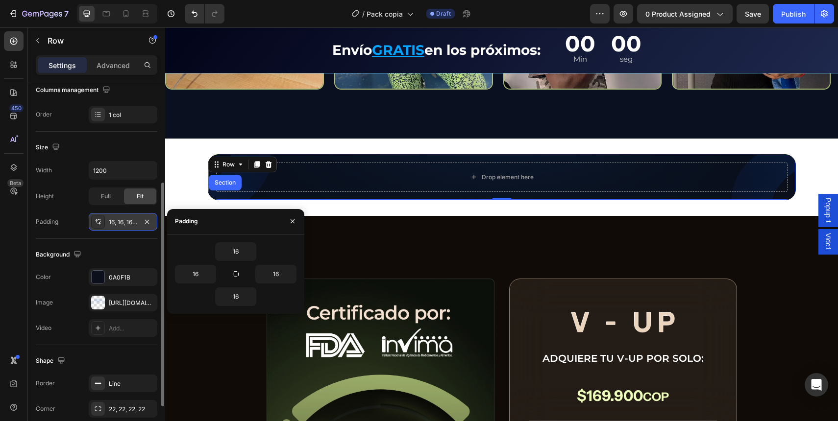
click at [110, 220] on div "16, 16, 16, 16" at bounding box center [123, 222] width 28 height 9
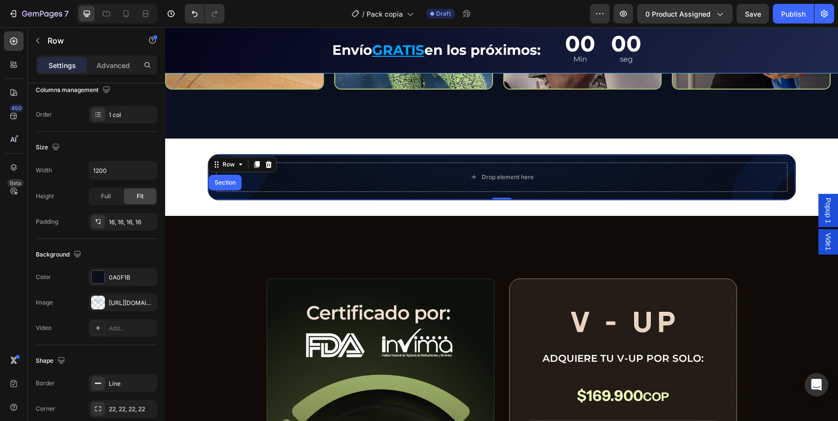
click at [401, 157] on div "Drop element here Row Section 0" at bounding box center [502, 177] width 588 height 46
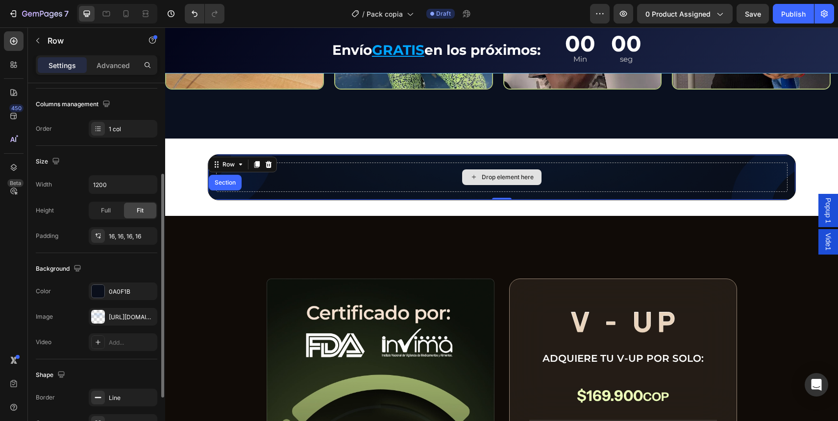
click at [362, 176] on div "Drop element here" at bounding box center [501, 177] width 571 height 29
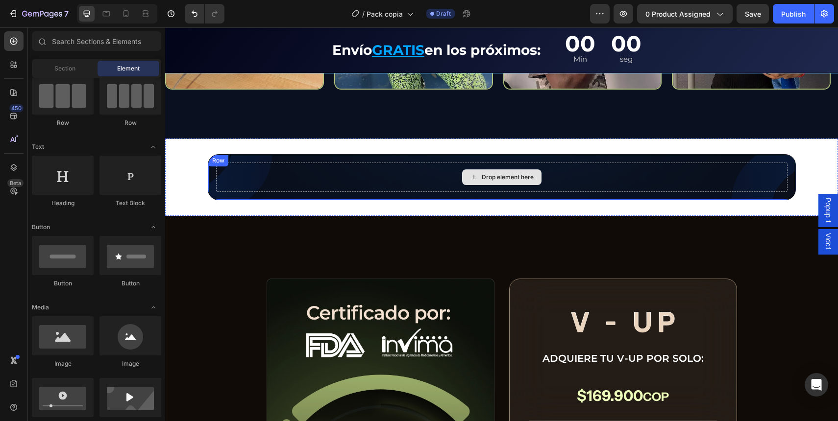
click at [500, 172] on div "Drop element here" at bounding box center [501, 178] width 79 height 16
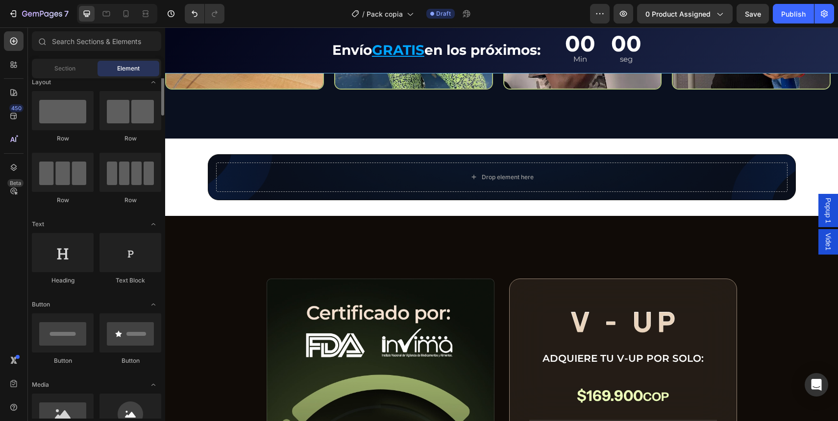
scroll to position [0, 0]
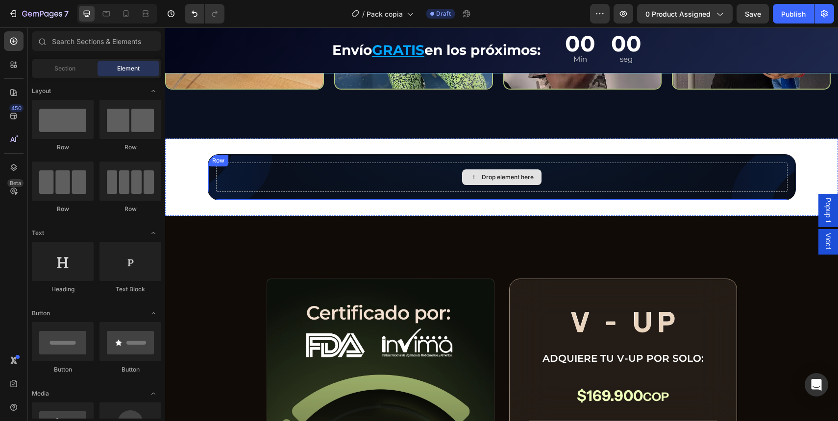
click at [353, 177] on div "Drop element here" at bounding box center [501, 177] width 571 height 29
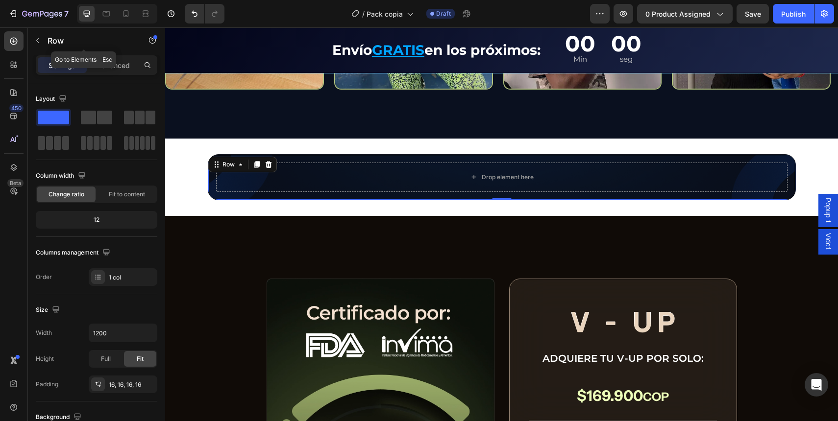
click at [48, 44] on p "Row" at bounding box center [89, 41] width 83 height 12
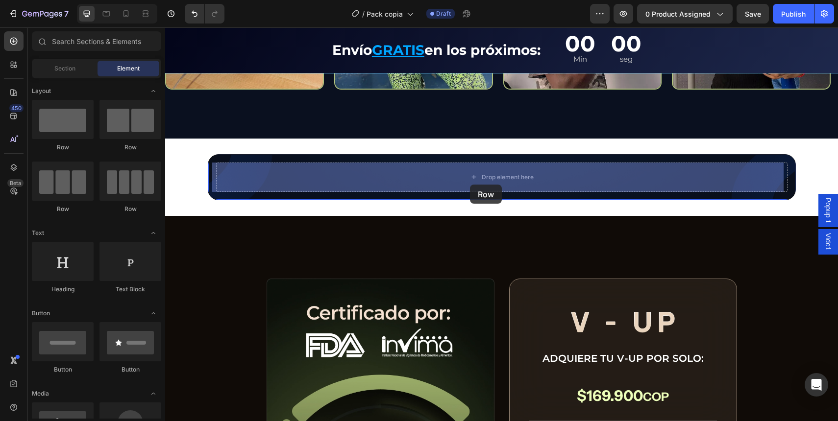
drag, startPoint x: 240, startPoint y: 158, endPoint x: 470, endPoint y: 185, distance: 231.4
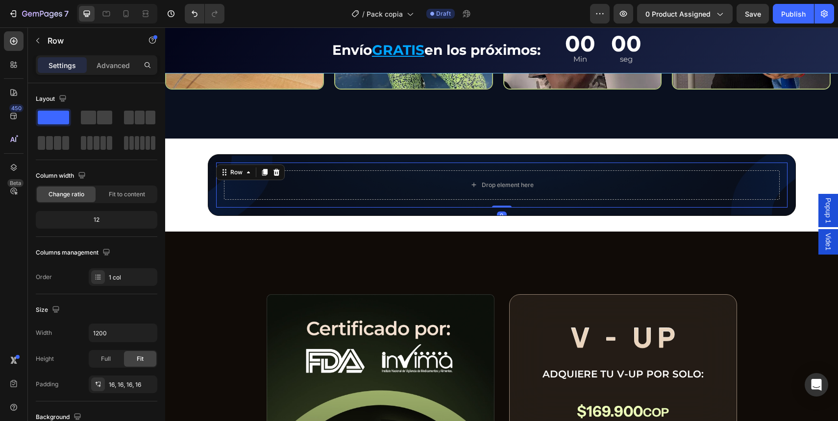
click at [243, 201] on div "Drop element here Row 0" at bounding box center [501, 185] width 571 height 45
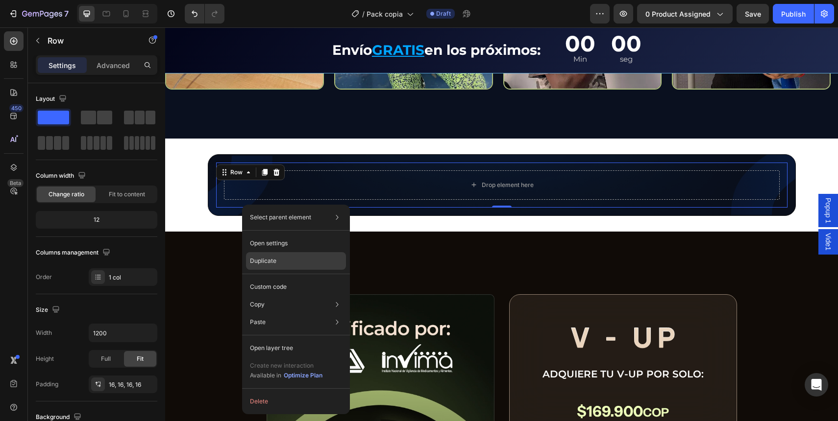
click at [296, 278] on div "Duplicate" at bounding box center [296, 287] width 100 height 18
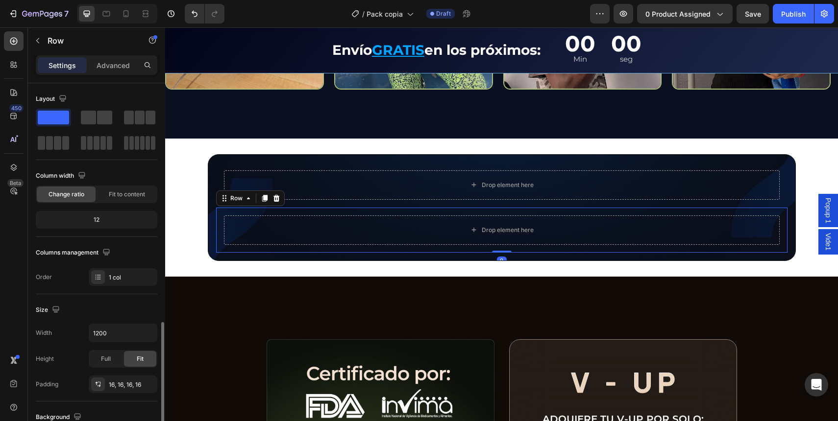
scroll to position [148, 0]
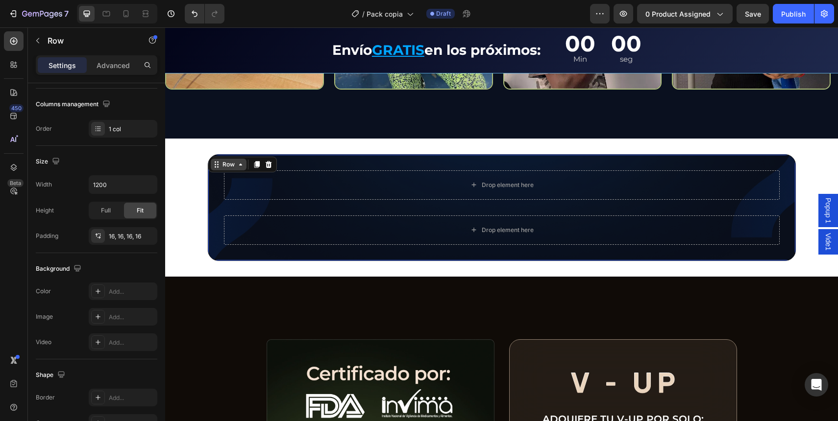
click at [211, 161] on div "Row" at bounding box center [229, 165] width 36 height 12
click at [366, 160] on div "Drop element here Row Drop element here Row Row Section 0" at bounding box center [502, 207] width 588 height 107
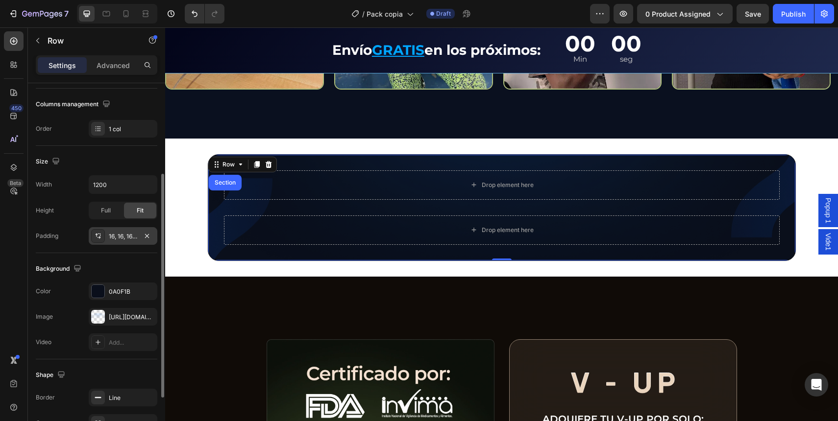
click at [120, 237] on div "16, 16, 16, 16" at bounding box center [123, 236] width 28 height 9
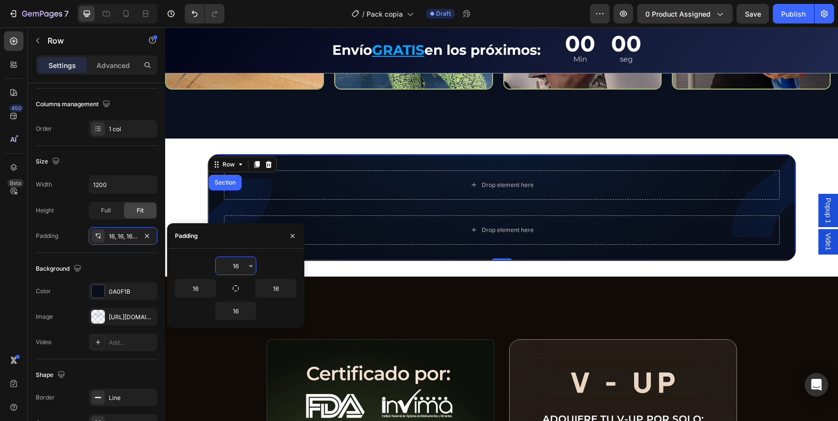
drag, startPoint x: 232, startPoint y: 266, endPoint x: 238, endPoint y: 267, distance: 6.1
click at [232, 266] on input "16" at bounding box center [236, 266] width 40 height 18
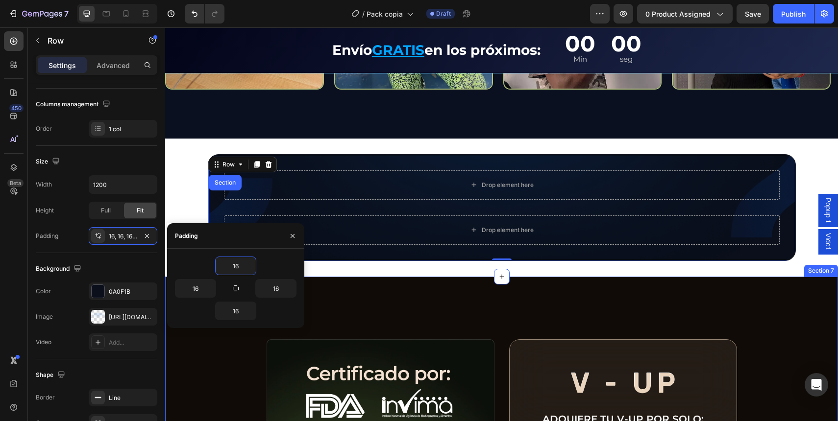
type input "1"
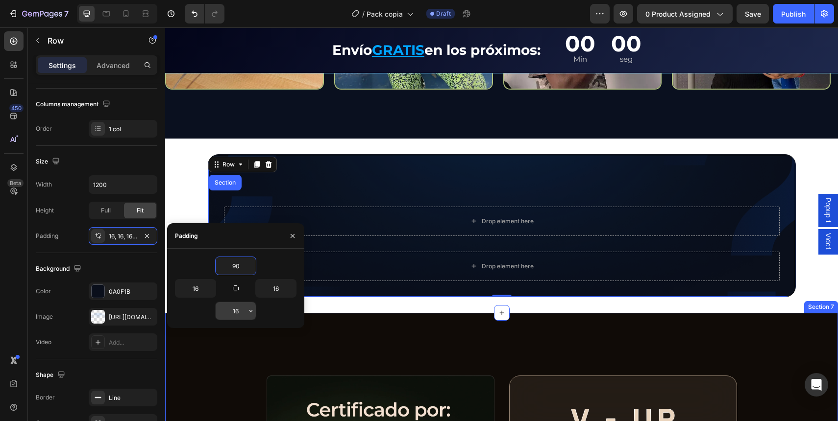
type input "90"
click at [235, 318] on input "16" at bounding box center [236, 311] width 40 height 18
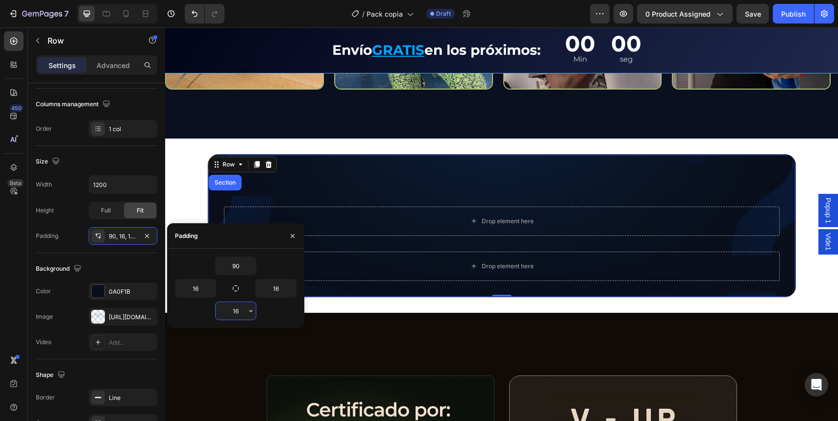
click at [235, 318] on input "16" at bounding box center [236, 311] width 40 height 18
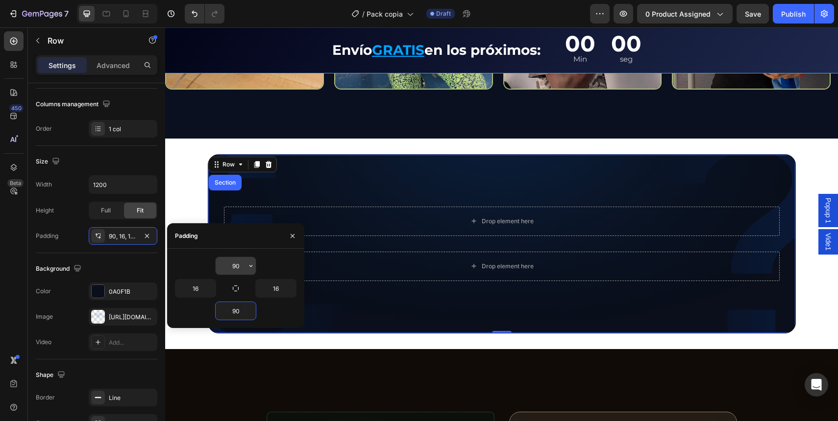
type input "90"
click at [197, 292] on input "16" at bounding box center [195, 289] width 40 height 18
type input "230"
click at [279, 285] on input "16" at bounding box center [276, 289] width 40 height 18
type input "6"
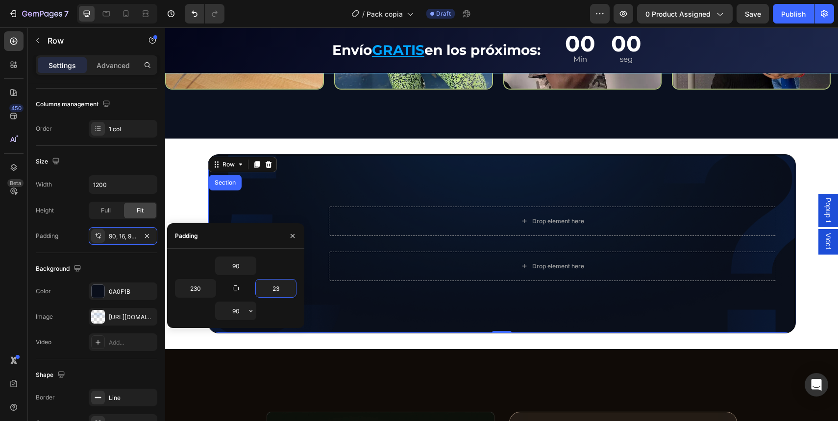
type input "230"
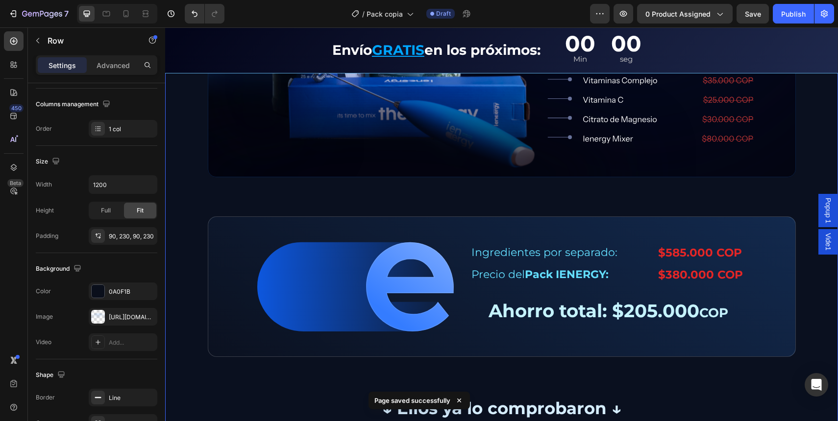
scroll to position [2032, 0]
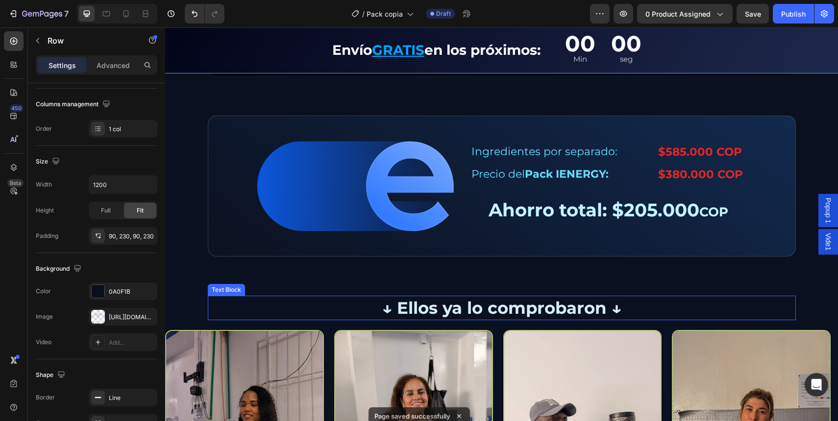
click at [495, 308] on p "↓ Ellos ya lo comprobaron ↓" at bounding box center [502, 308] width 586 height 23
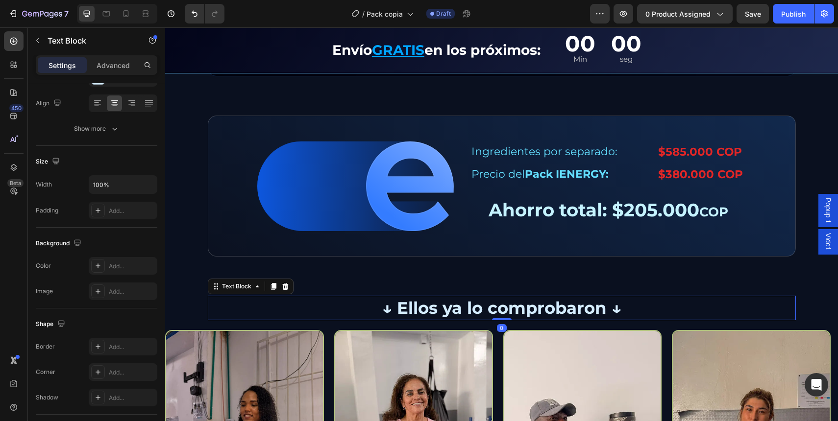
scroll to position [0, 0]
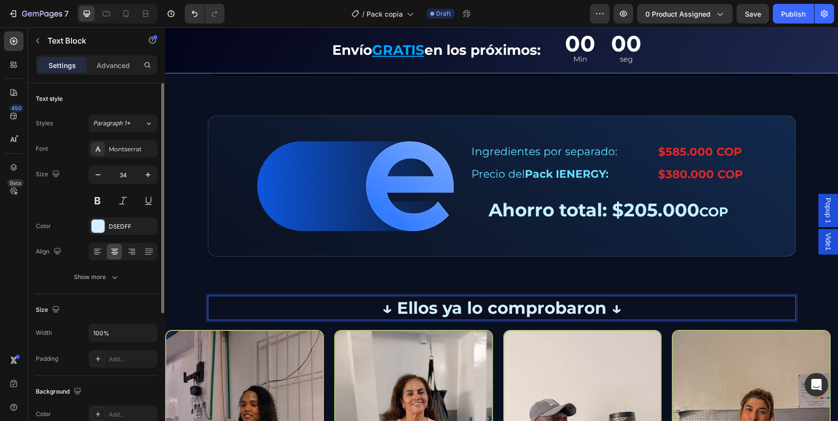
click at [495, 308] on p "↓ Ellos ya lo comprobaron ↓" at bounding box center [502, 308] width 586 height 23
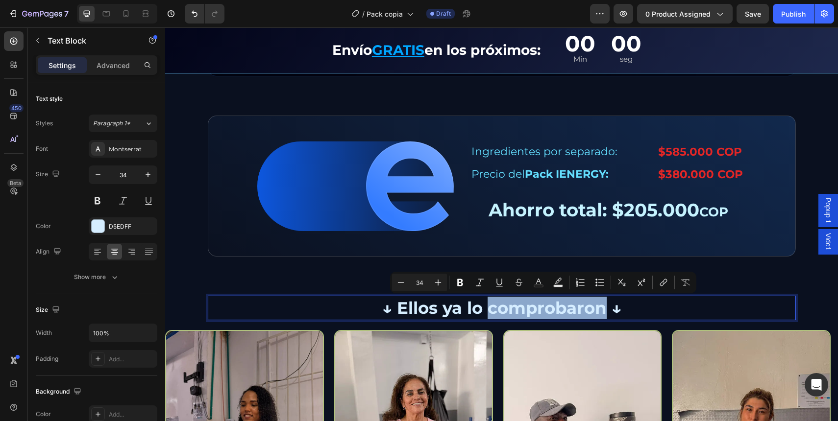
drag, startPoint x: 446, startPoint y: 315, endPoint x: 610, endPoint y: 320, distance: 164.7
click at [446, 315] on p "↓ Ellos ya lo comprobaron ↓" at bounding box center [502, 308] width 586 height 23
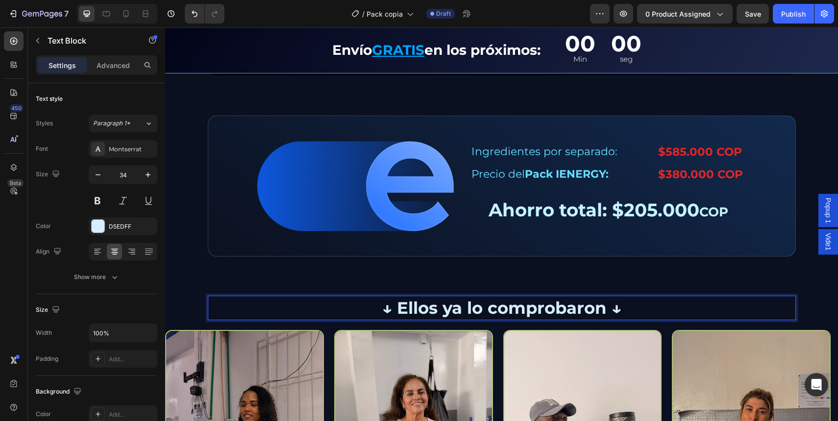
click at [576, 281] on div "Image Row Image Ingredientes por separado: Text Block $585.000 COP Text Block R…" at bounding box center [501, 228] width 673 height 625
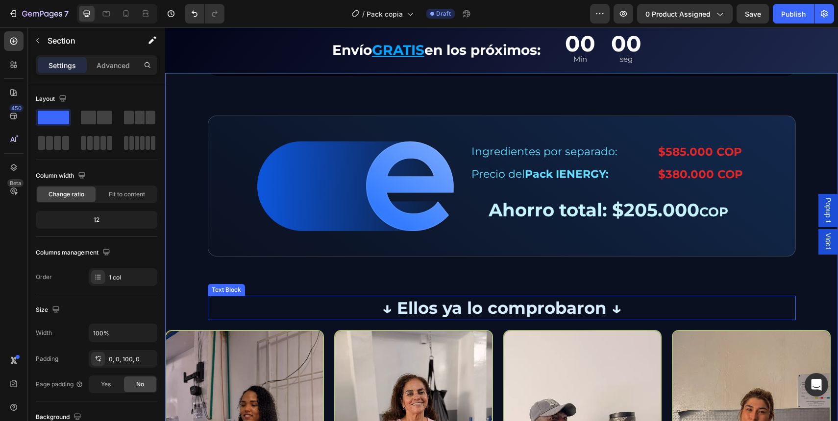
click at [517, 318] on p "↓ Ellos ya lo comprobaron ↓" at bounding box center [502, 308] width 586 height 23
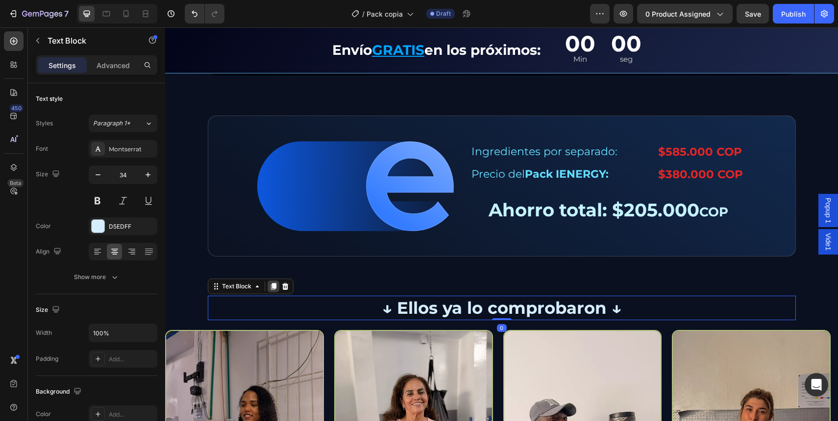
click at [269, 286] on icon at bounding box center [273, 287] width 8 height 8
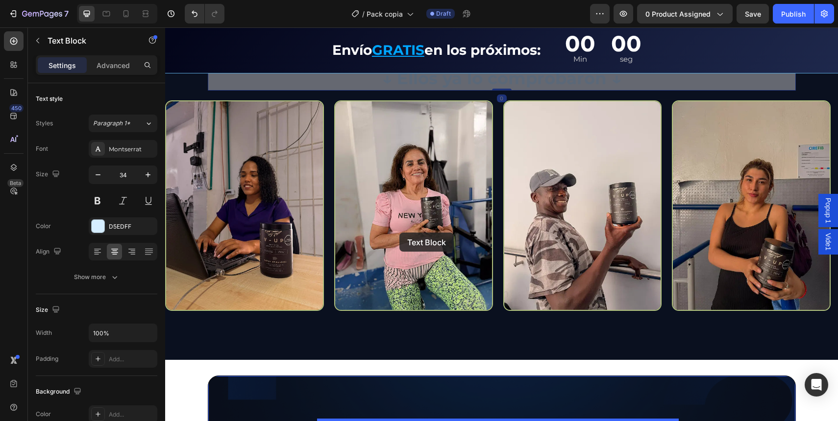
scroll to position [2475, 0]
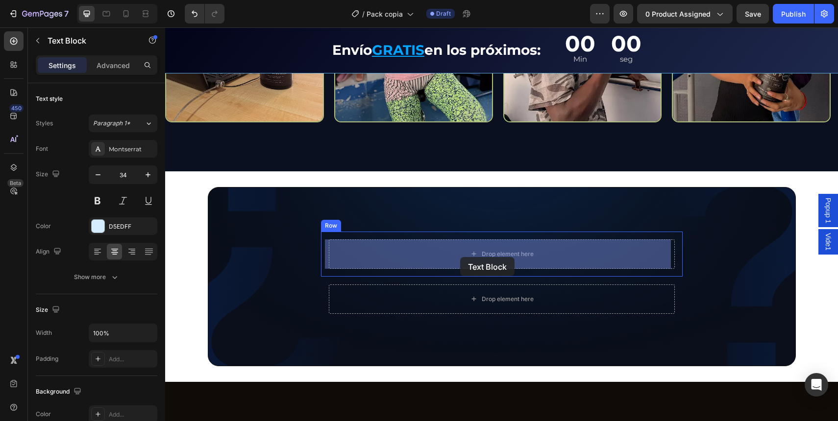
drag, startPoint x: 237, startPoint y: 161, endPoint x: 460, endPoint y: 257, distance: 242.7
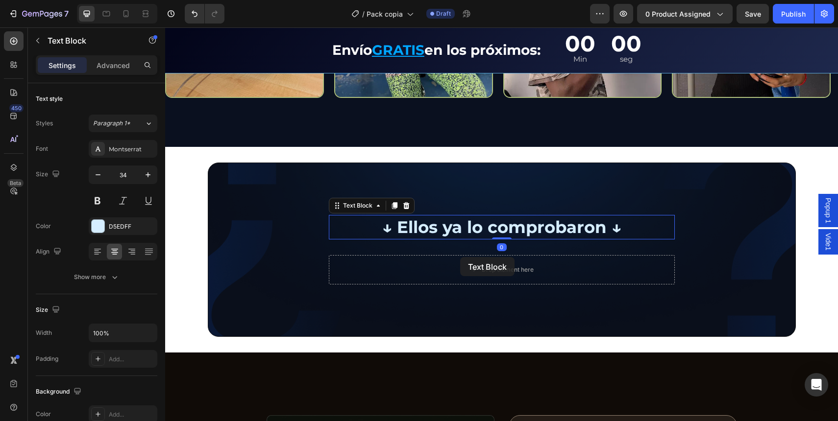
scroll to position [2451, 0]
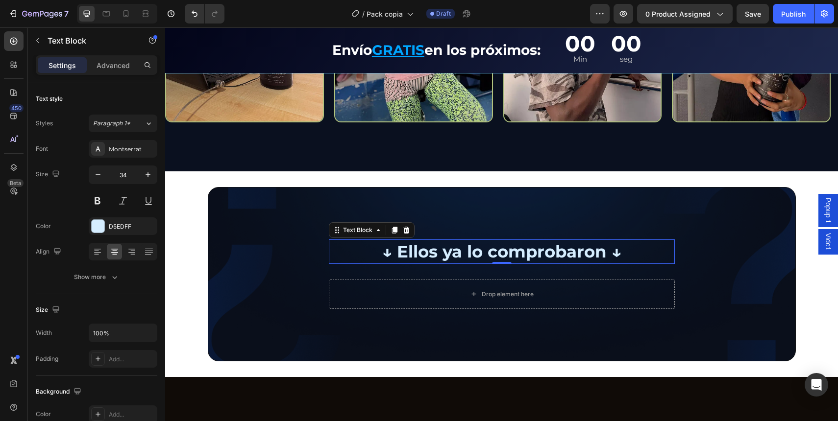
click at [466, 248] on p "↓ Ellos ya lo comprobaron ↓" at bounding box center [502, 252] width 344 height 23
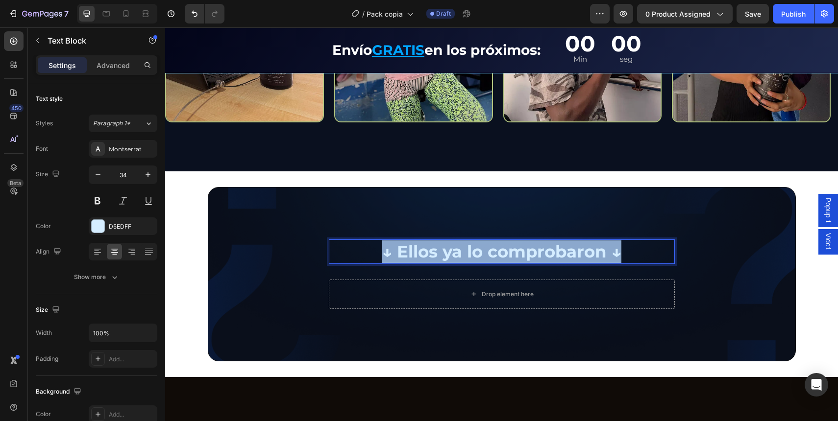
click at [466, 248] on p "↓ Ellos ya lo comprobaron ↓" at bounding box center [502, 252] width 344 height 23
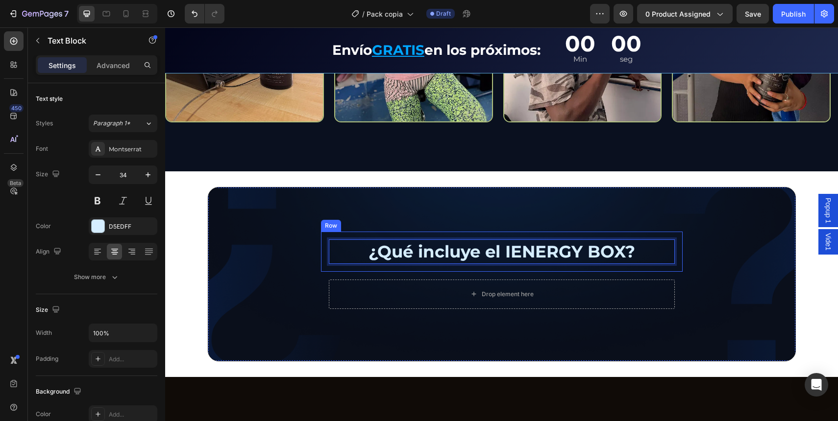
click at [422, 226] on div "¿Qué incluye el IENERGY BOX? Text Block 0 Row Drop element here Row Row" at bounding box center [502, 274] width 588 height 174
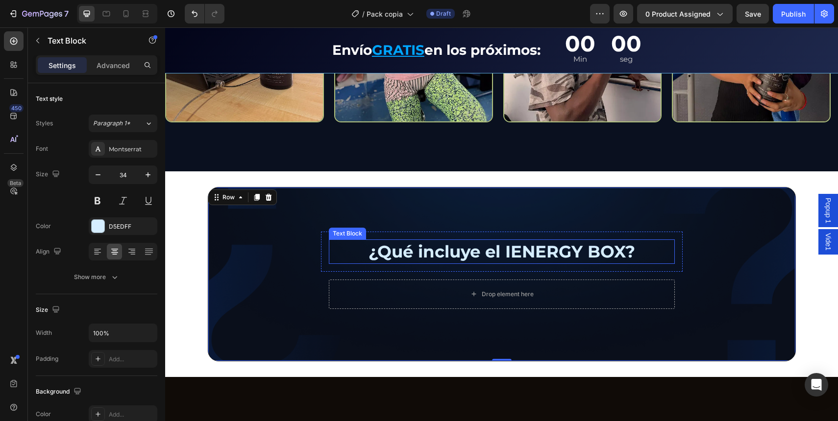
click at [421, 248] on p "¿Qué incluye el IENERGY BOX?" at bounding box center [502, 252] width 344 height 23
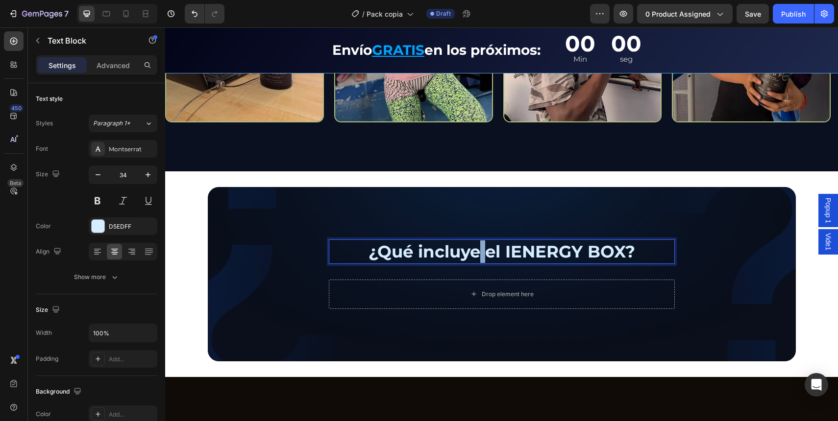
click at [478, 254] on p "¿Qué incluye el IENERGY BOX?" at bounding box center [502, 252] width 344 height 23
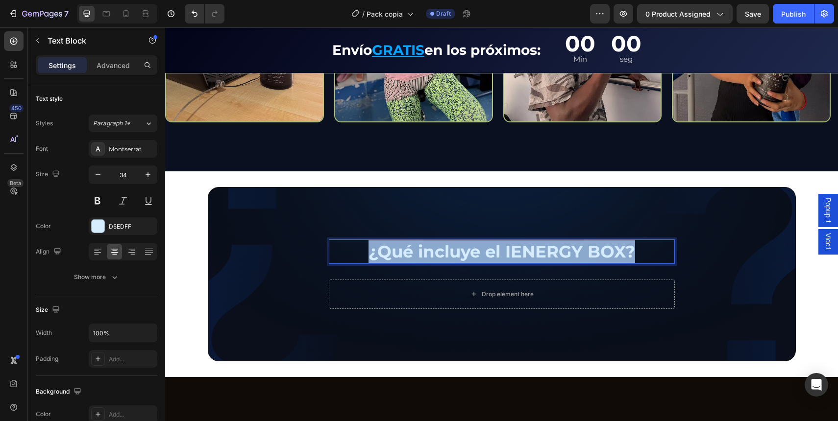
click at [478, 254] on p "¿Qué incluye el IENERGY BOX?" at bounding box center [502, 252] width 344 height 23
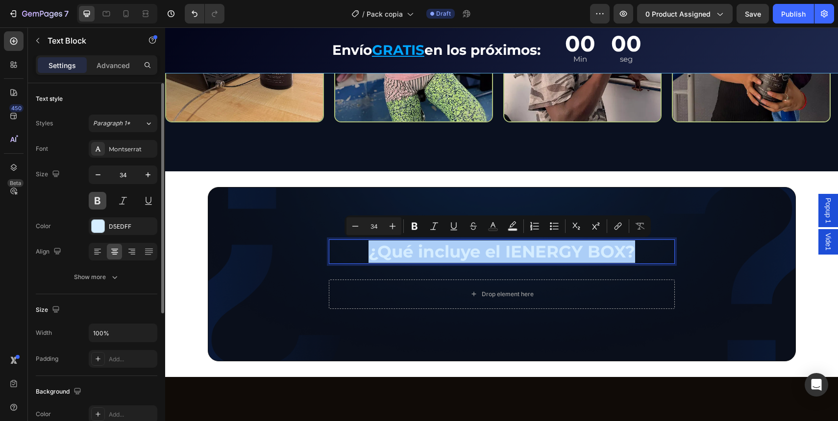
click at [98, 206] on button at bounding box center [98, 201] width 18 height 18
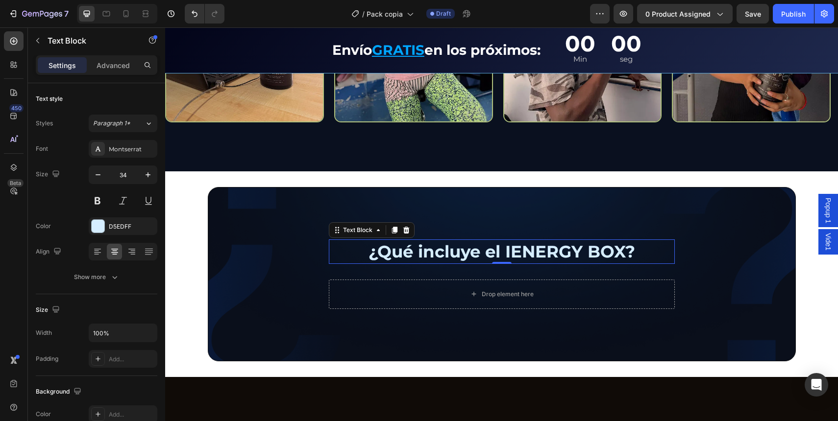
click at [534, 289] on div "Drop element here" at bounding box center [501, 295] width 79 height 16
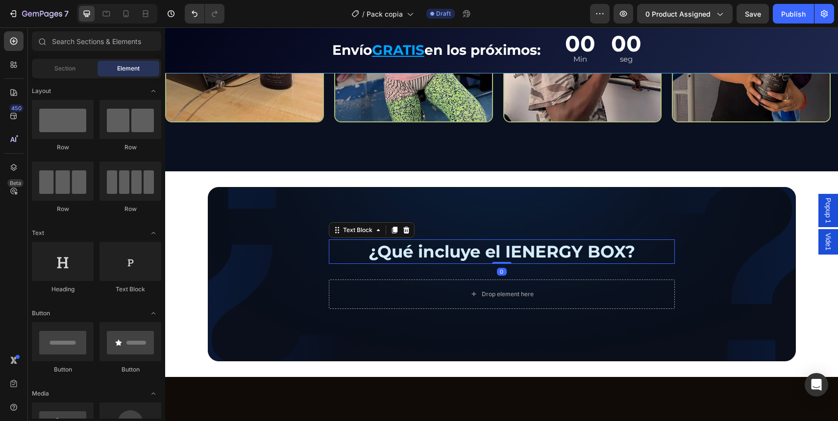
click at [534, 252] on p "¿Qué incluye el IENERGY BOX?" at bounding box center [502, 252] width 344 height 23
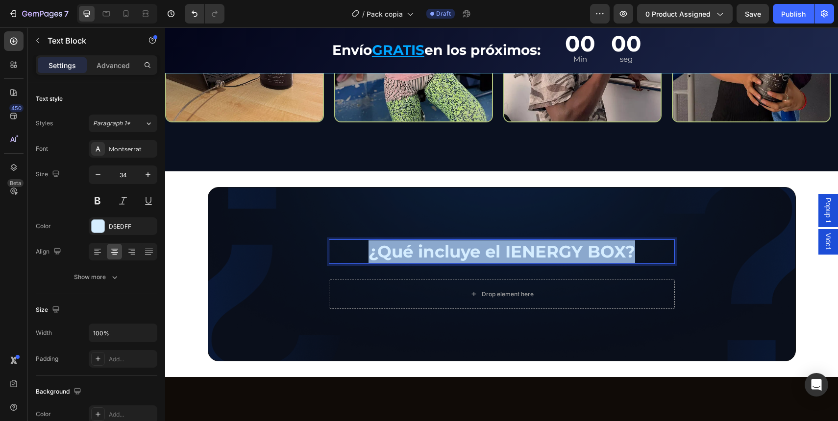
click at [534, 252] on p "¿Qué incluye el IENERGY BOX?" at bounding box center [502, 252] width 344 height 23
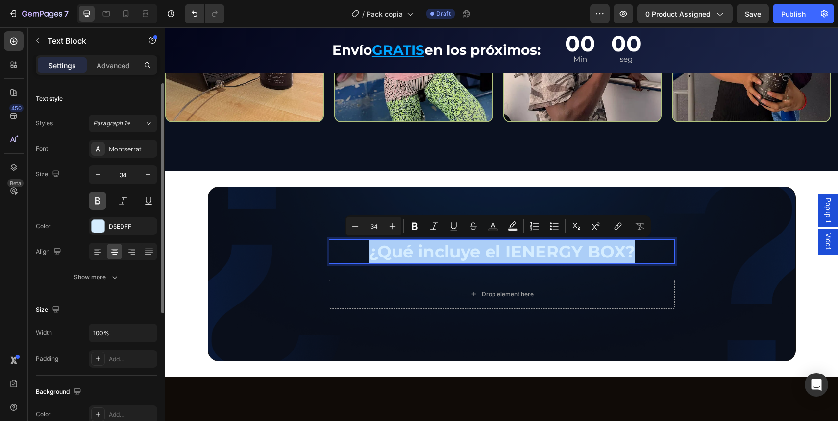
click at [93, 202] on button at bounding box center [98, 201] width 18 height 18
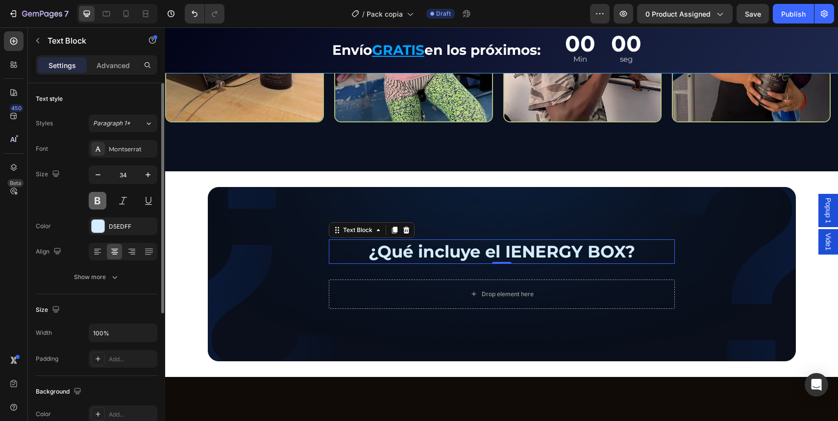
click at [95, 204] on button at bounding box center [98, 201] width 18 height 18
click at [531, 250] on p "¿Qué incluye el IENERGY BOX?" at bounding box center [502, 252] width 344 height 23
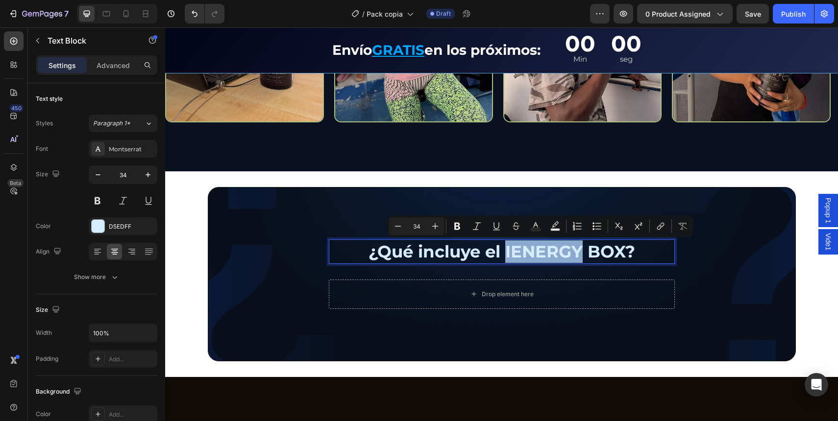
click at [531, 250] on p "¿Qué incluye el IENERGY BOX?" at bounding box center [502, 252] width 344 height 23
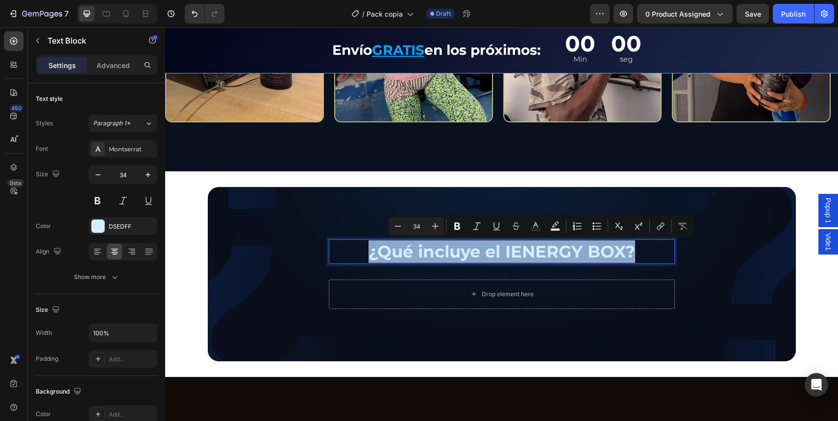
click at [531, 250] on p "¿Qué incluye el IENERGY BOX?" at bounding box center [502, 252] width 344 height 23
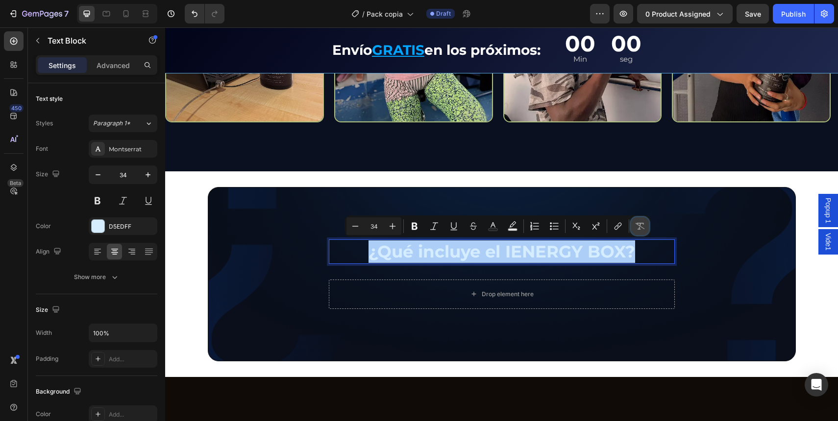
click at [635, 228] on icon "Editor contextual toolbar" at bounding box center [640, 226] width 10 height 10
click at [100, 203] on button at bounding box center [98, 201] width 18 height 18
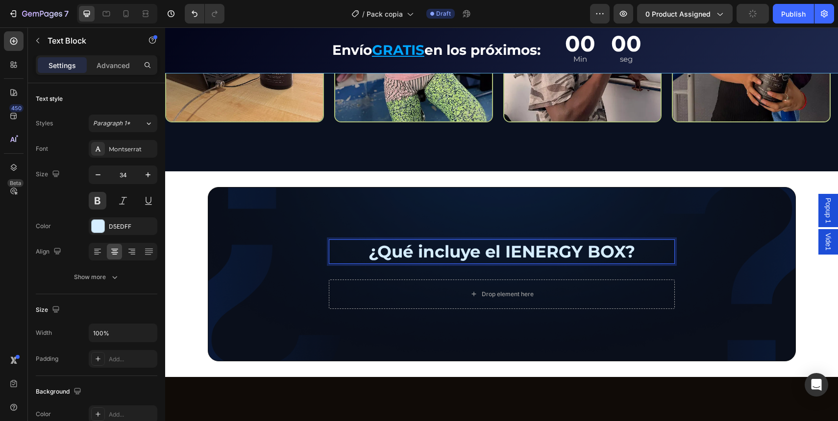
click at [470, 244] on p "¿Qué incluye el IENERGY BOX?" at bounding box center [502, 252] width 344 height 23
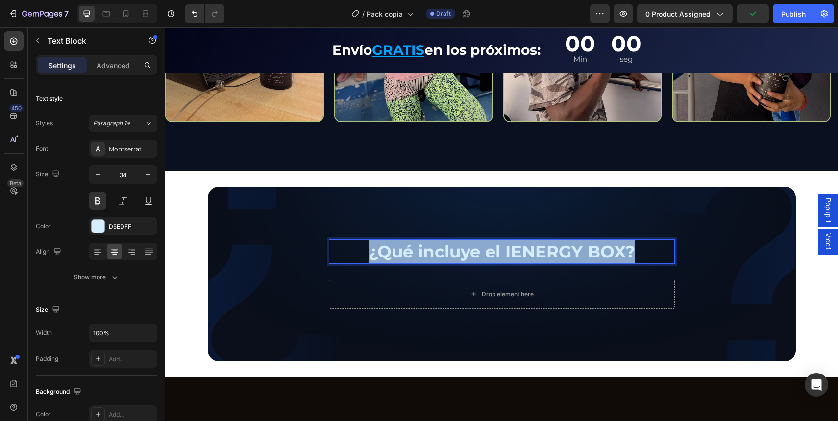
click at [470, 244] on p "¿Qué incluye el IENERGY BOX?" at bounding box center [502, 252] width 344 height 23
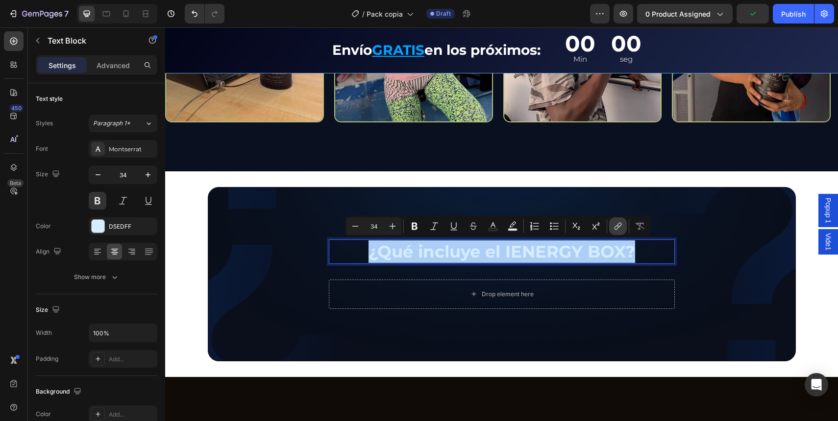
click at [626, 230] on button "link" at bounding box center [618, 227] width 18 height 18
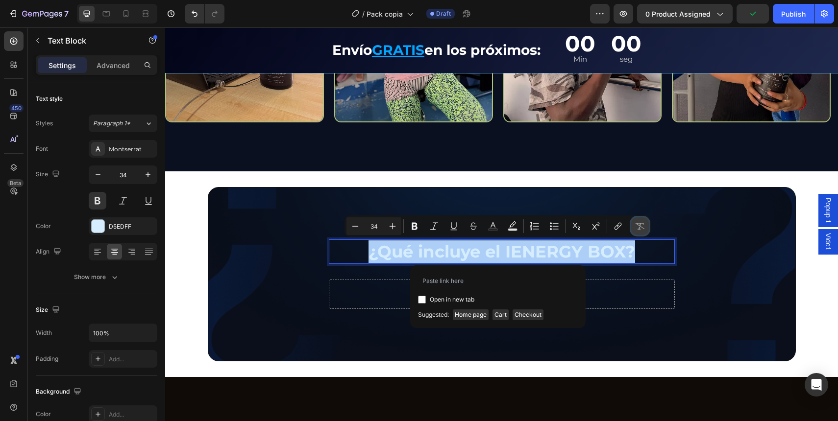
click at [640, 228] on icon "Editor contextual toolbar" at bounding box center [640, 226] width 10 height 10
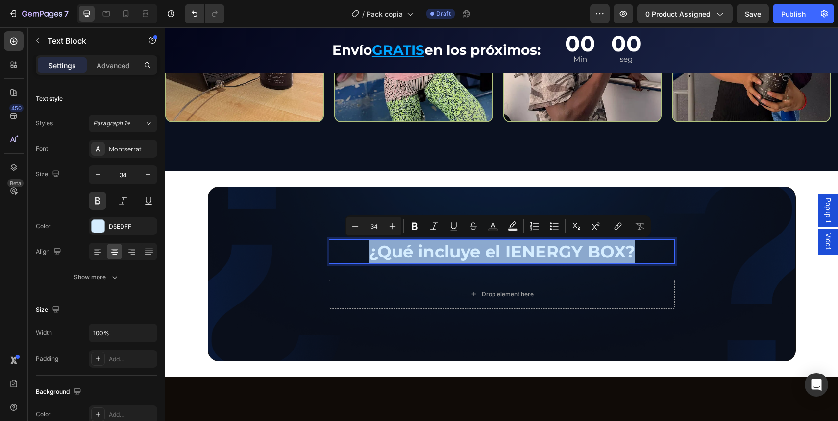
click at [593, 258] on p "¿Qué incluye el IENERGY BOX?" at bounding box center [502, 252] width 344 height 23
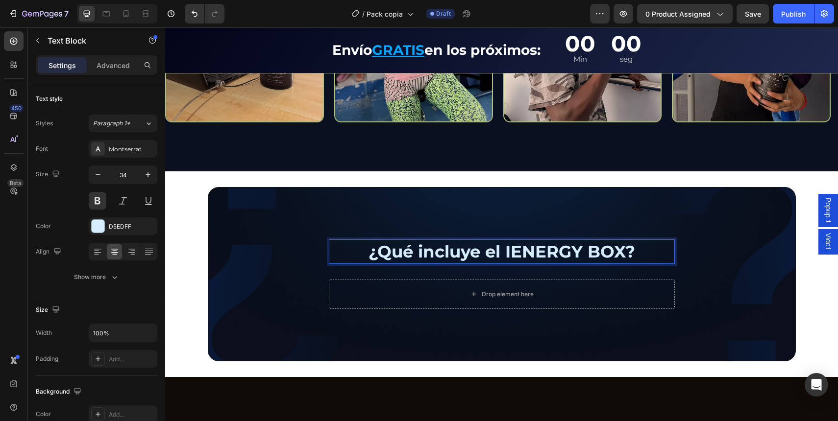
click at [610, 251] on p "¿Qué incluye el IENERGY BOX?" at bounding box center [502, 252] width 344 height 23
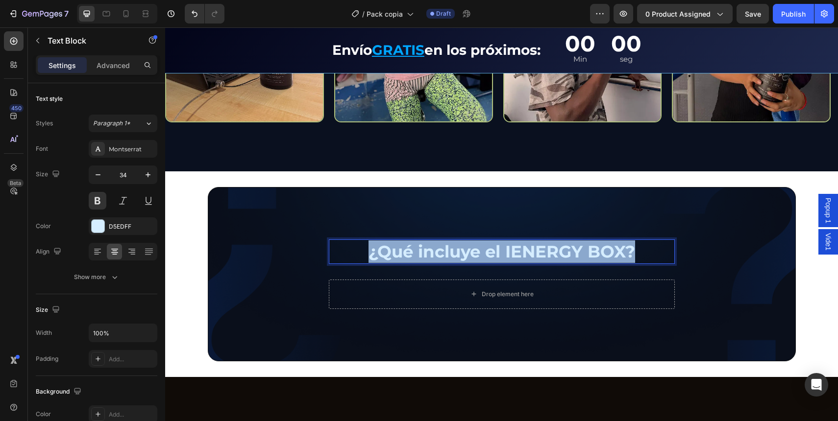
click at [610, 251] on p "¿Qué incluye el IENERGY BOX?" at bounding box center [502, 252] width 344 height 23
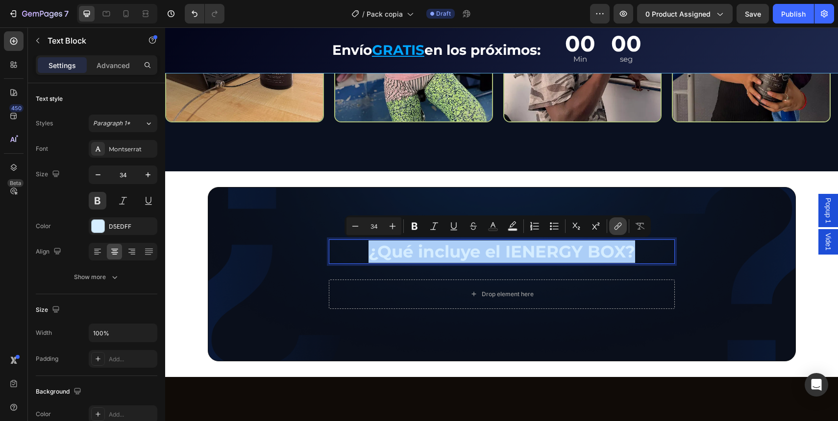
click at [611, 227] on button "link" at bounding box center [618, 227] width 18 height 18
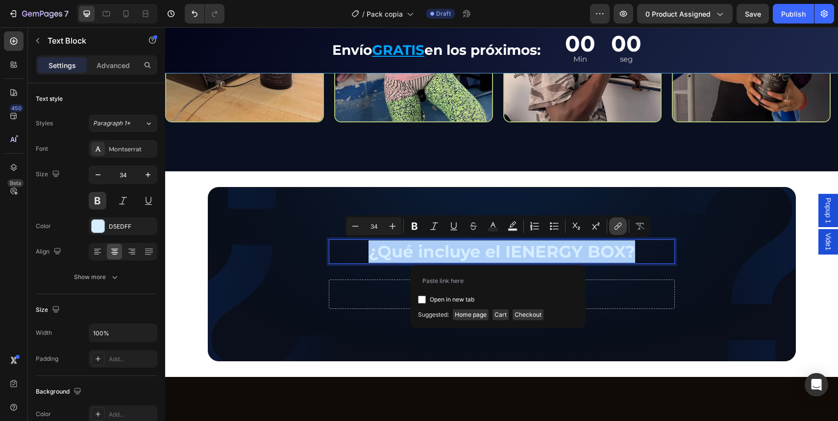
click at [611, 228] on button "link" at bounding box center [618, 227] width 18 height 18
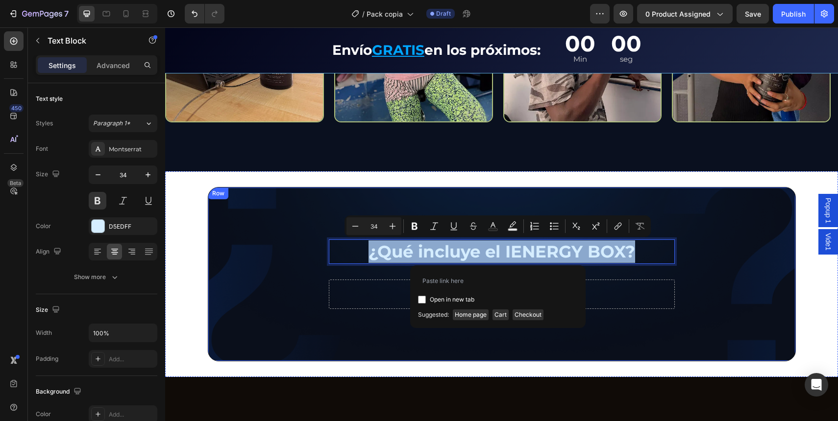
click at [727, 230] on div "¿Qué incluye el IENERGY BOX? Text Block 0 Row Drop element here Row Row" at bounding box center [502, 274] width 588 height 174
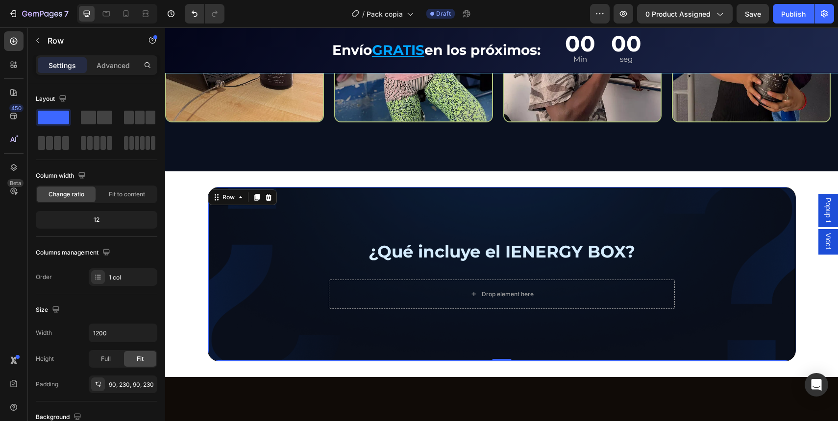
click at [727, 248] on div "¿Qué incluye el IENERGY BOX? Text Block Row Drop element here Row Row 0" at bounding box center [502, 274] width 588 height 174
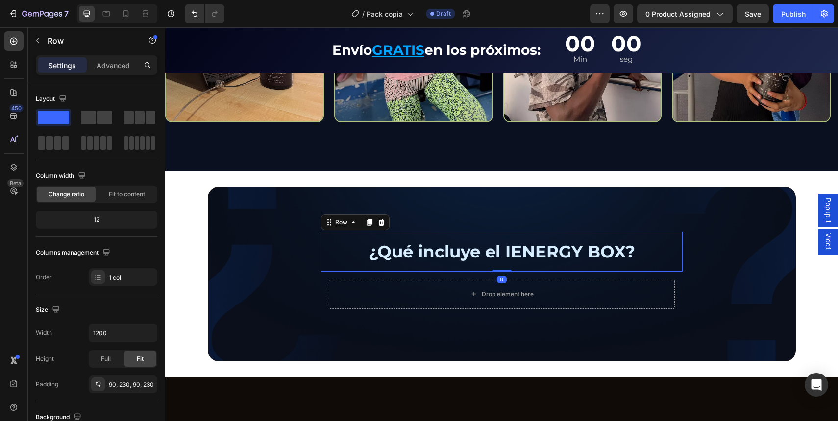
click at [523, 239] on div "¿Qué incluye el IENERGY BOX? Text Block Row 0" at bounding box center [502, 252] width 362 height 40
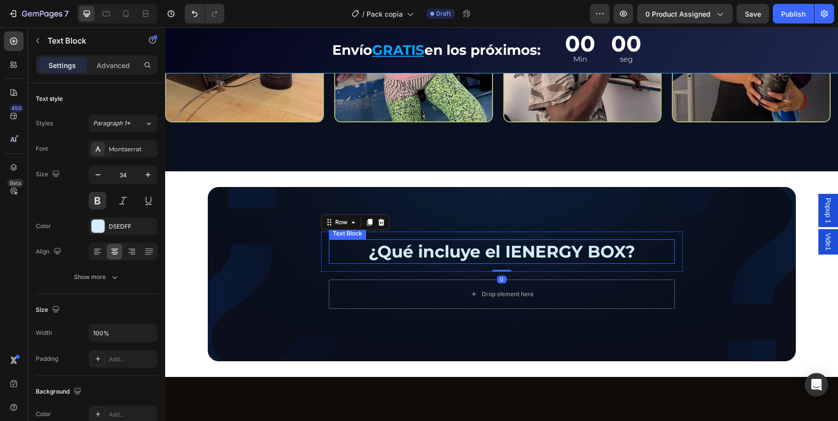
click at [510, 247] on p "¿Qué incluye el IENERGY BOX?" at bounding box center [502, 252] width 344 height 23
click at [529, 256] on p "¿Qué incluye el IENERGY BOX?" at bounding box center [502, 252] width 344 height 23
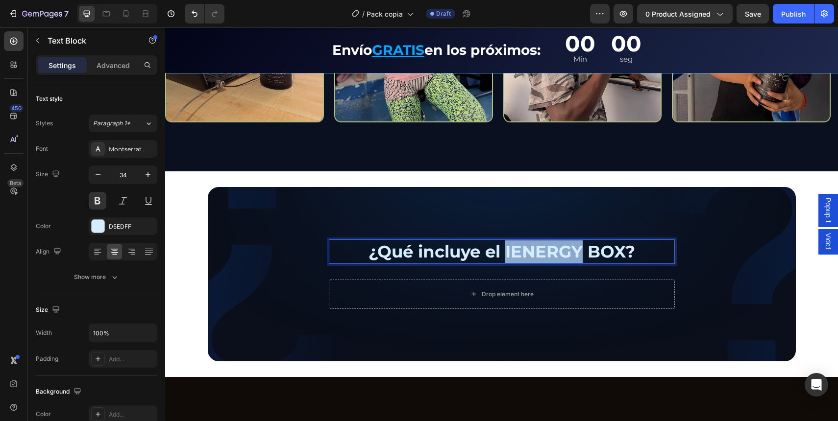
drag, startPoint x: 529, startPoint y: 256, endPoint x: 506, endPoint y: 253, distance: 23.2
click at [529, 256] on p "¿Qué incluye el IENERGY BOX?" at bounding box center [502, 252] width 344 height 23
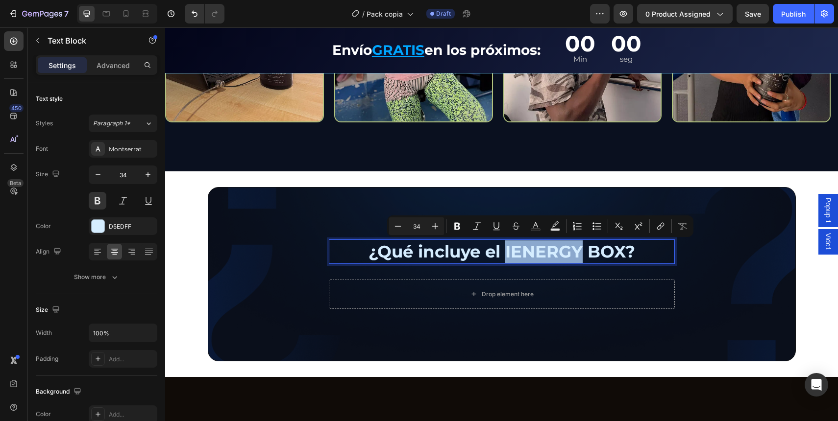
click at [502, 251] on p "¿Qué incluye el IENERGY BOX?" at bounding box center [502, 252] width 344 height 23
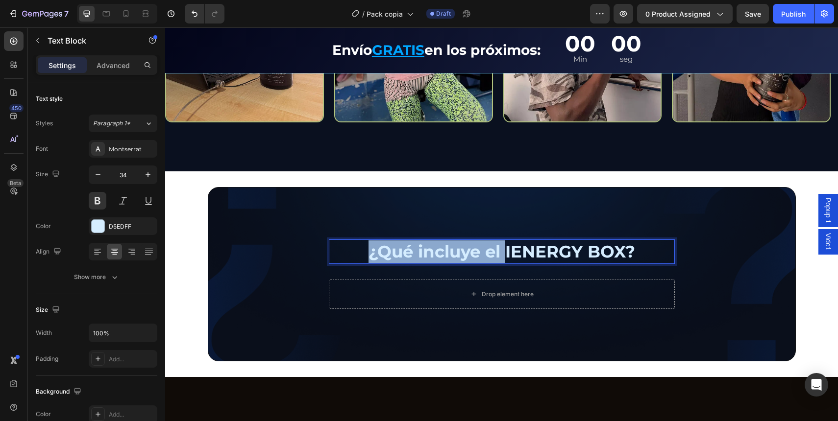
drag, startPoint x: 503, startPoint y: 251, endPoint x: 664, endPoint y: 240, distance: 162.1
click at [664, 241] on p "¿Qué incluye el IENERGY BOX?" at bounding box center [502, 252] width 344 height 23
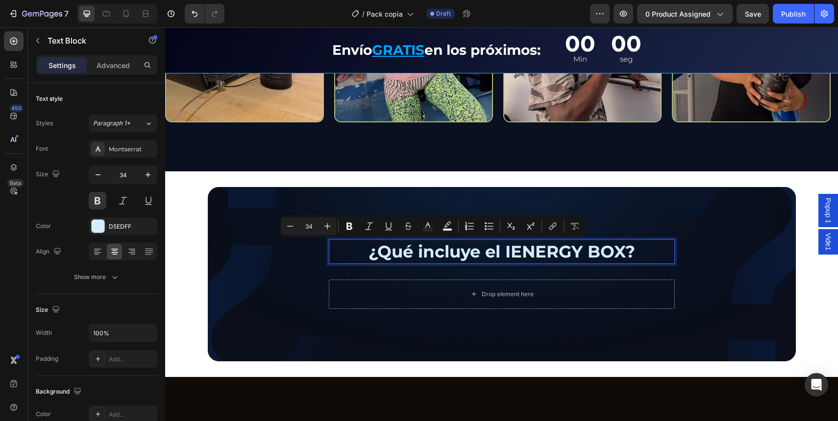
drag, startPoint x: 620, startPoint y: 251, endPoint x: 546, endPoint y: 251, distance: 74.0
click at [620, 251] on p "¿Qué incluye el IENERGY BOX?" at bounding box center [502, 252] width 344 height 23
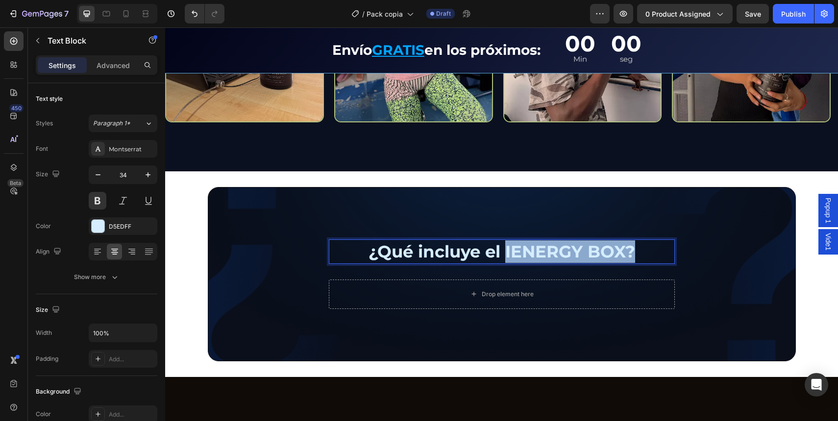
drag, startPoint x: 502, startPoint y: 250, endPoint x: 779, endPoint y: 257, distance: 276.9
click at [779, 256] on div "¿Qué incluye el IENERGY BOX? Text Block 0 Row Drop element here Row Row" at bounding box center [502, 274] width 588 height 174
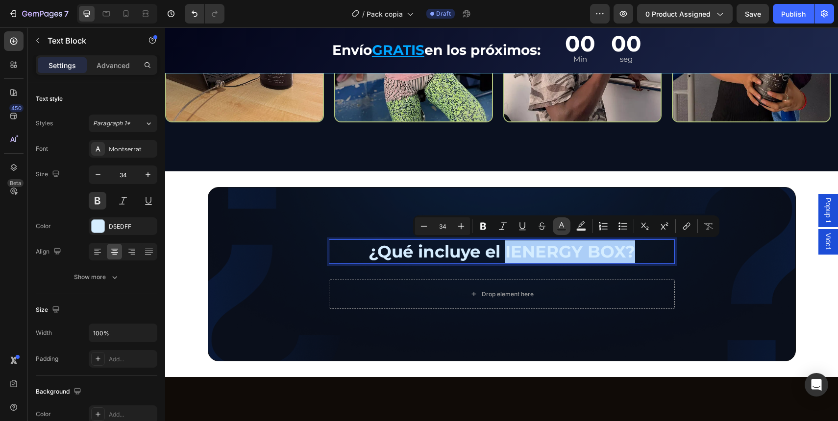
click at [558, 222] on icon "Editor contextual toolbar" at bounding box center [562, 226] width 10 height 10
type input "D5EDFF"
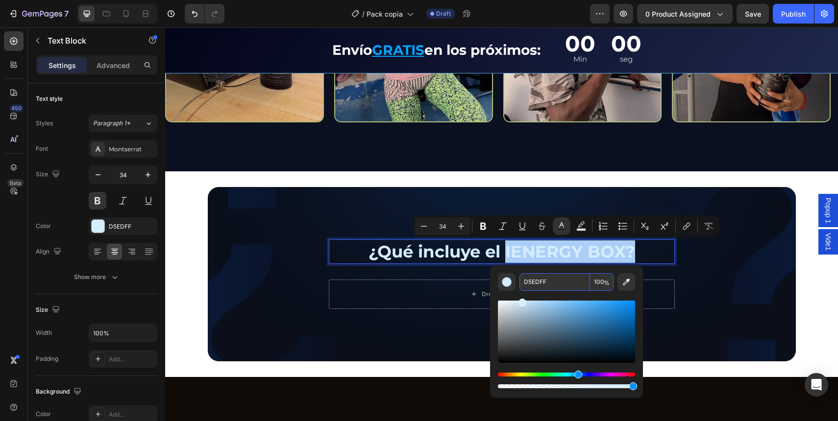
click at [553, 285] on input "D5EDFF" at bounding box center [554, 282] width 71 height 18
paste input "0E59C8"
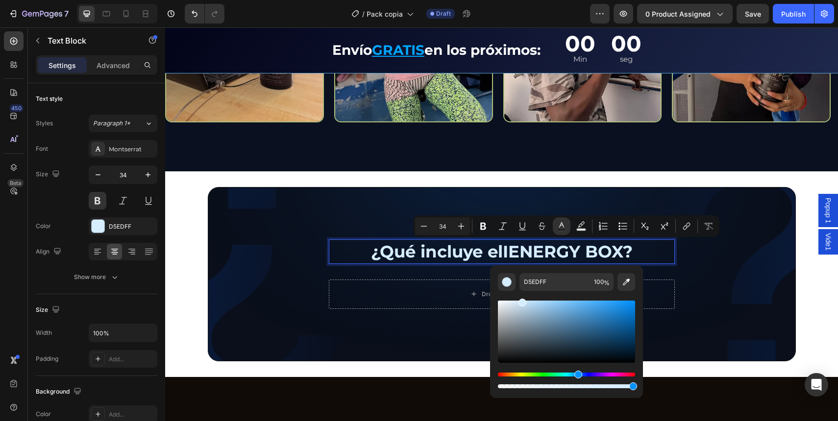
click at [563, 267] on div "D5EDFF 100 %" at bounding box center [566, 328] width 153 height 125
click at [556, 286] on input "D5EDFF" at bounding box center [554, 282] width 71 height 18
type input "0E59C8"
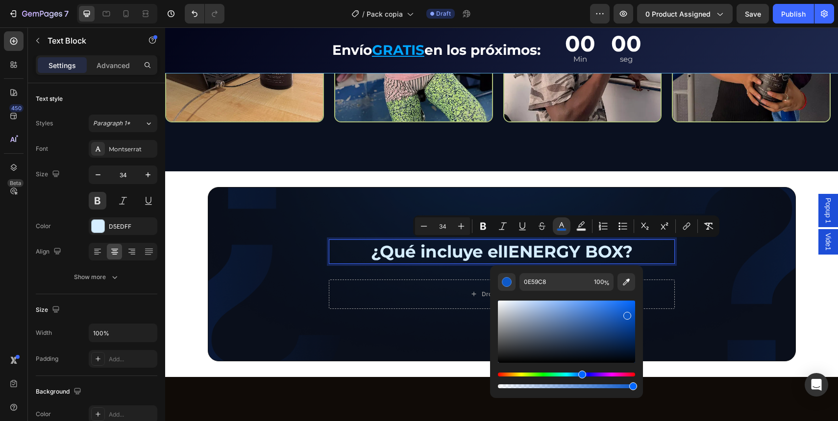
click at [562, 272] on div "0E59C8 100 %" at bounding box center [566, 328] width 153 height 125
type input "16"
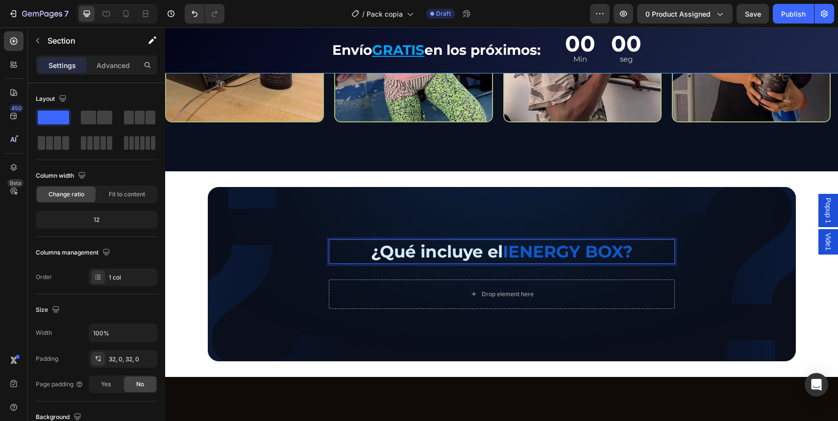
click at [632, 173] on div "¿Qué incluye el IENERGY BOX? Text Block 0 Row Drop element here Row Row Section…" at bounding box center [501, 274] width 673 height 206
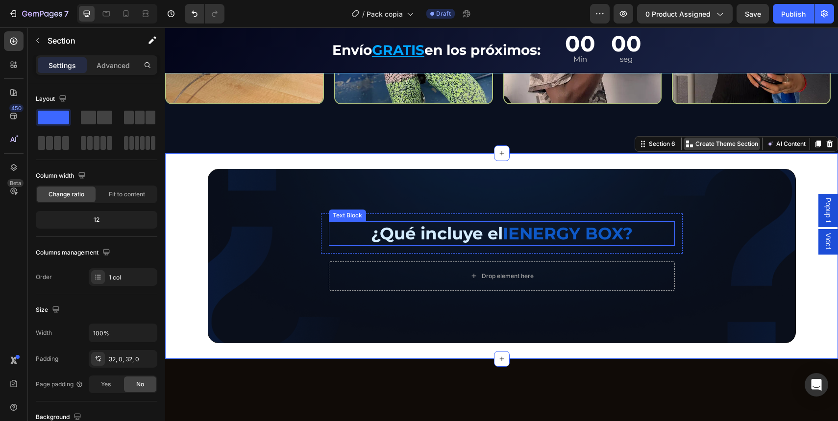
scroll to position [2488, 0]
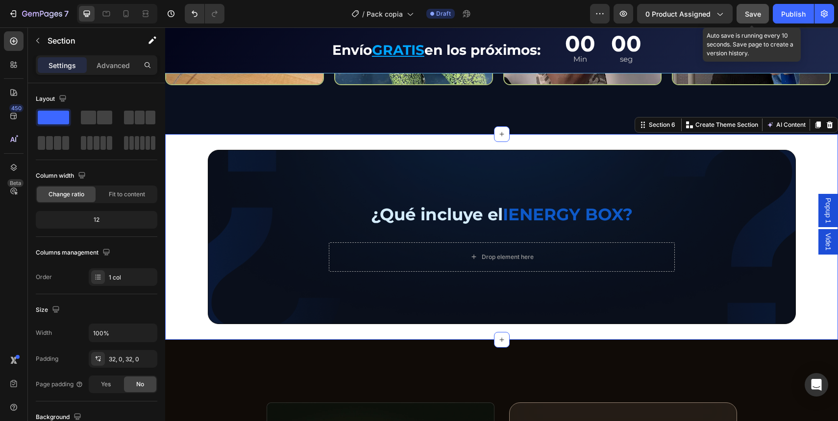
drag, startPoint x: 756, startPoint y: 21, endPoint x: 557, endPoint y: 69, distance: 204.2
click at [756, 21] on button "Save" at bounding box center [752, 14] width 32 height 20
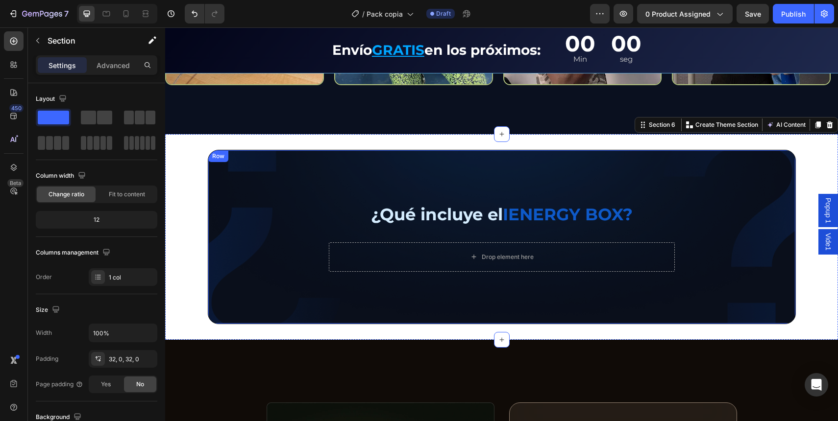
click at [538, 204] on span "IENERGY BOX?" at bounding box center [568, 214] width 130 height 21
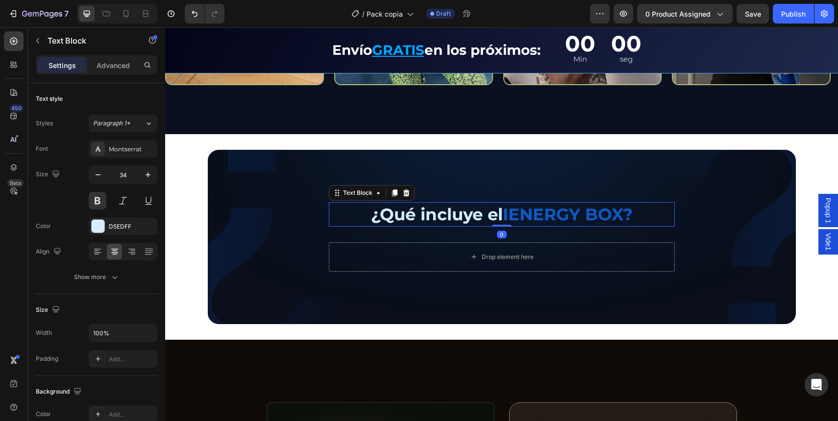
click at [396, 216] on p "¿Qué incluye el IENERGY BOX?" at bounding box center [502, 214] width 344 height 23
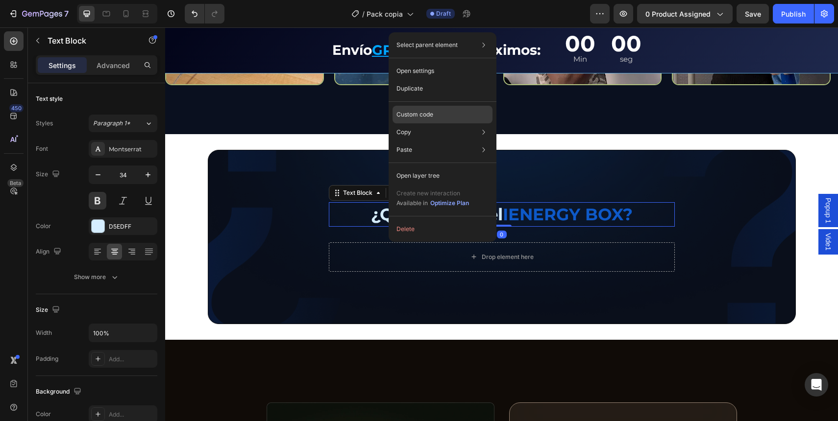
click at [435, 141] on div "Custom code" at bounding box center [442, 150] width 100 height 18
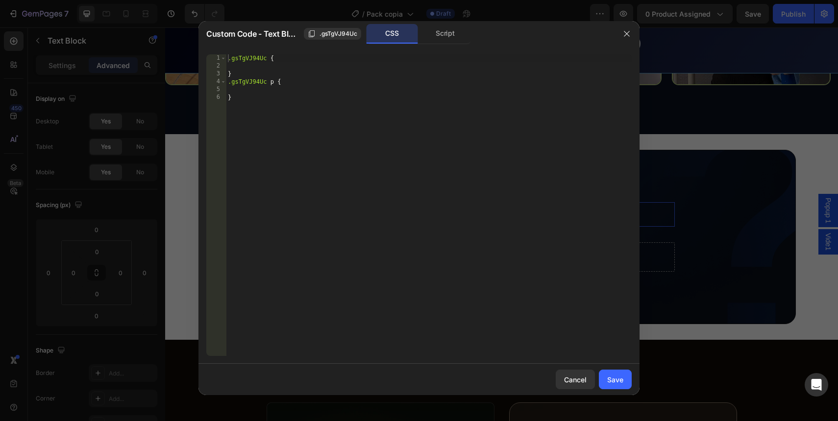
click at [300, 71] on div ".gsTgVJ94Uc { } .gsTgVJ94Uc p { }" at bounding box center [429, 212] width 406 height 317
type textarea "}"
drag, startPoint x: 293, startPoint y: 63, endPoint x: 279, endPoint y: 61, distance: 14.4
click at [293, 63] on div ".gsTgVJ94Uc { } .gsTgVJ94Uc p { }" at bounding box center [429, 212] width 406 height 317
drag, startPoint x: 270, startPoint y: 60, endPoint x: 301, endPoint y: 116, distance: 63.4
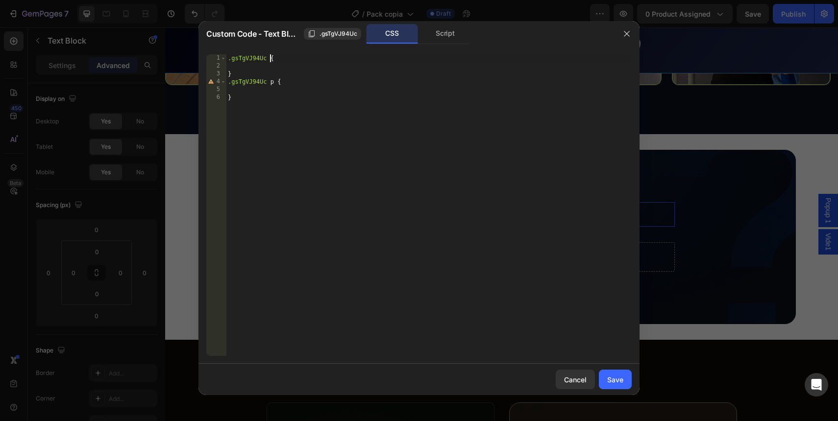
click at [272, 63] on div ".gsTgVJ94Uc { } .gsTgVJ94Uc p { }" at bounding box center [429, 212] width 406 height 317
click at [310, 123] on div ".gsTgVJ94Uc { } .gsTgVJ94Uc p { }" at bounding box center [429, 212] width 406 height 317
click at [272, 55] on div ".gsTgVJ94Uc { } .gsTgVJ94Uc p { }" at bounding box center [429, 212] width 406 height 317
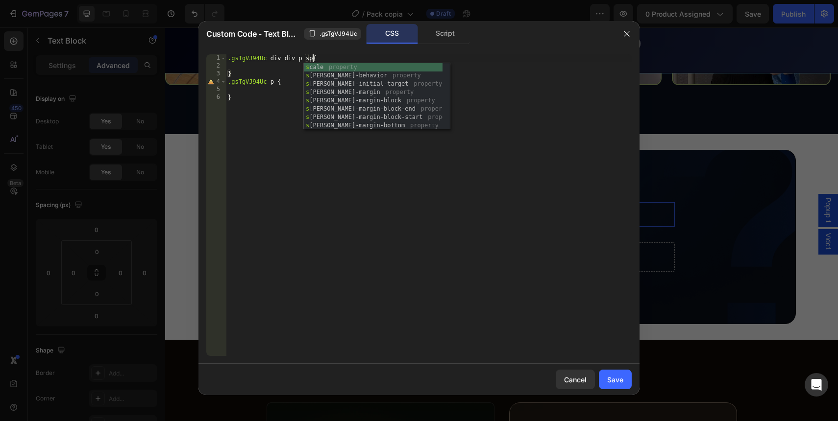
type textarea ".gsTgVJ94Uc div div p span{"
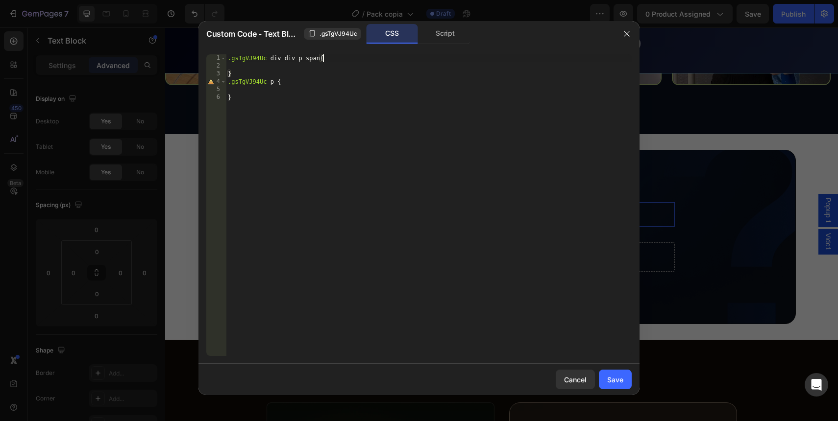
click at [339, 56] on div ".gsTgVJ94Uc div div p span { } .gsTgVJ94Uc p { }" at bounding box center [429, 212] width 406 height 317
paste textarea "-webkit-text-fill-color: transparent;"
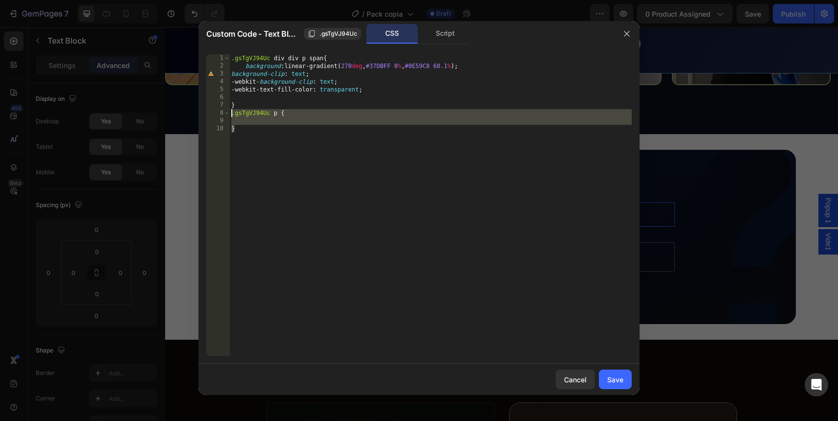
drag, startPoint x: 256, startPoint y: 137, endPoint x: 208, endPoint y: 109, distance: 55.8
click at [208, 109] on div "-webkit-text-fill-color: transparent; 1 2 3 4 5 6 7 8 9 10 .gsTgVJ94Uc div div …" at bounding box center [418, 205] width 425 height 302
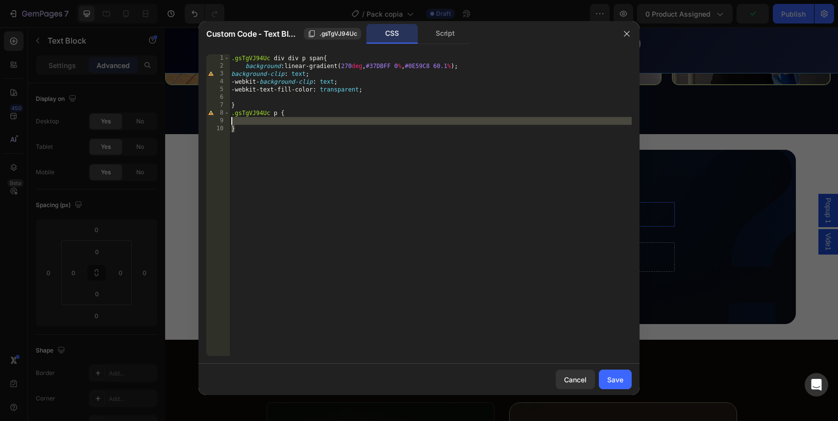
drag, startPoint x: 252, startPoint y: 133, endPoint x: 220, endPoint y: 114, distance: 37.1
click at [220, 114] on div "} .gsTgVJ94Uc p { 1 2 3 4 5 6 7 8 9 10 .gsTgVJ94Uc div div p span { background …" at bounding box center [418, 205] width 425 height 302
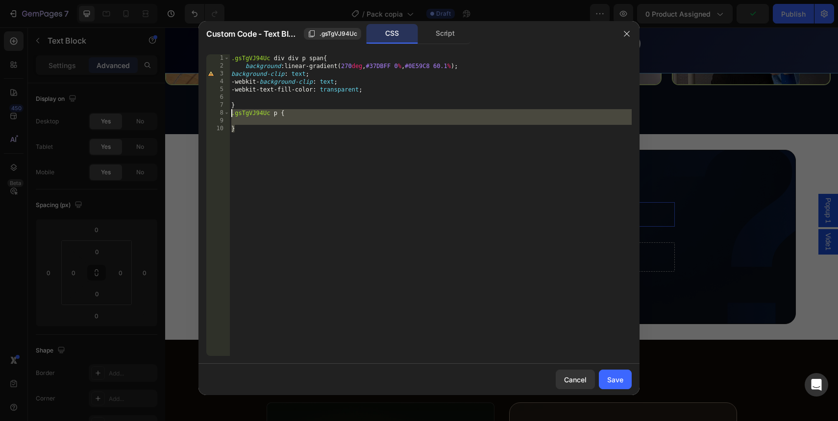
click at [240, 140] on div ".gsTgVJ94Uc div div p span { background : linear-gradient( 270 deg , #37DBFF 0 …" at bounding box center [430, 212] width 402 height 317
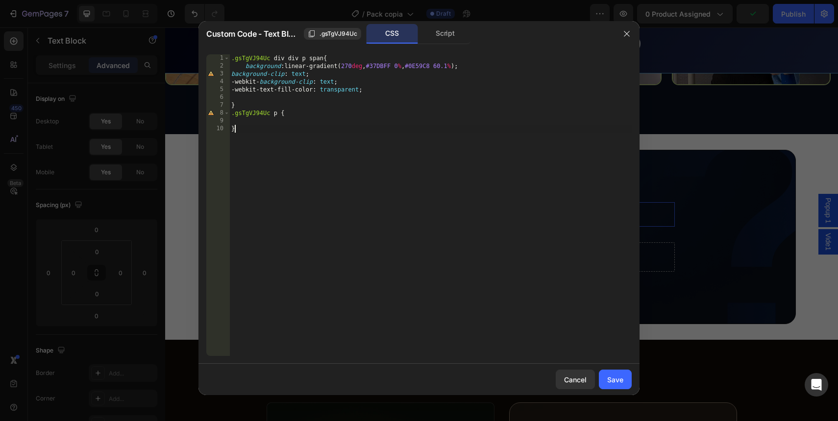
scroll to position [0, 0]
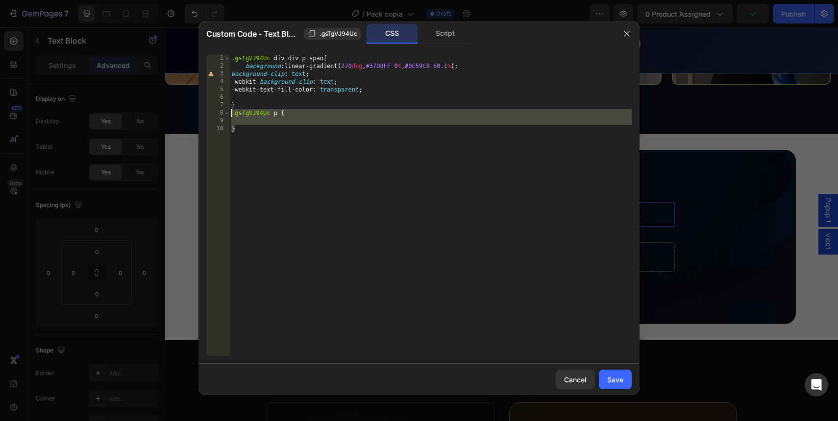
drag, startPoint x: 247, startPoint y: 130, endPoint x: 220, endPoint y: 112, distance: 32.9
click at [220, 112] on div "} 1 2 3 4 5 6 7 8 9 10 .gsTgVJ94Uc div div p span { background : linear-gradien…" at bounding box center [418, 205] width 425 height 302
type textarea "}"
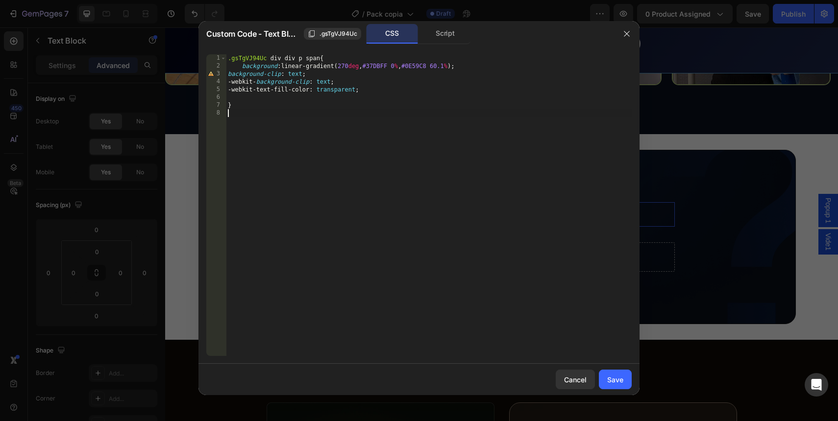
click at [434, 197] on div ".gsTgVJ94Uc div div p span { background : linear-gradient( 270 deg , #37DBFF 0 …" at bounding box center [429, 212] width 406 height 317
click at [614, 378] on div "Save" at bounding box center [615, 380] width 16 height 10
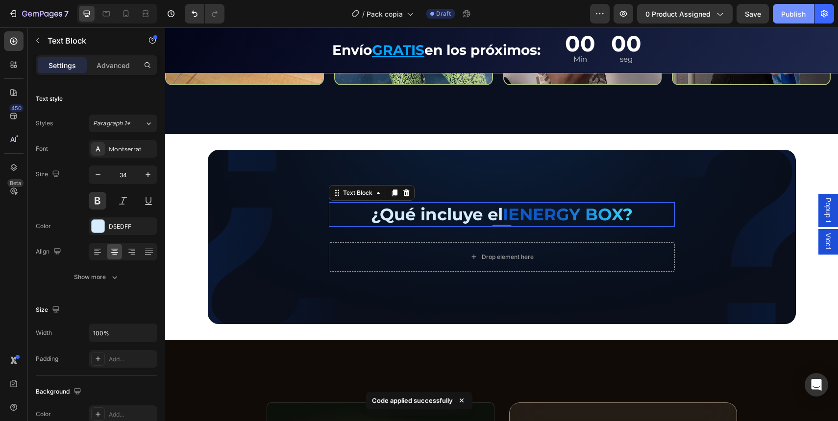
click at [790, 15] on div "Publish" at bounding box center [793, 14] width 24 height 10
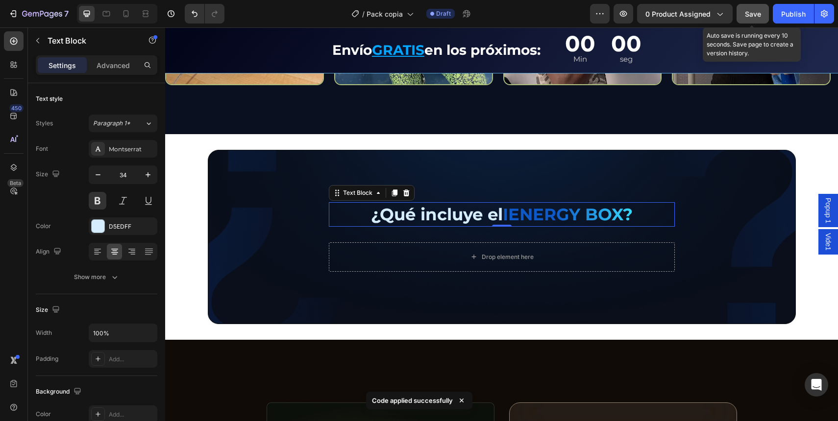
click at [762, 15] on button "Save" at bounding box center [752, 14] width 32 height 20
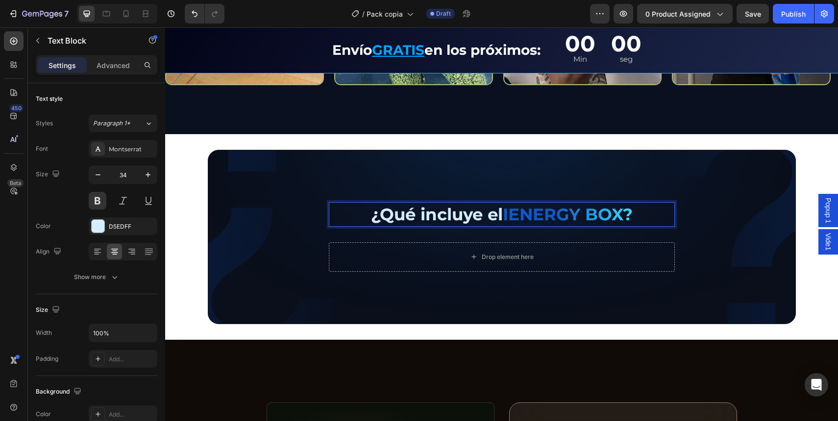
click at [404, 219] on p "¿Qué incluye el IENERGY BOX?" at bounding box center [502, 214] width 344 height 23
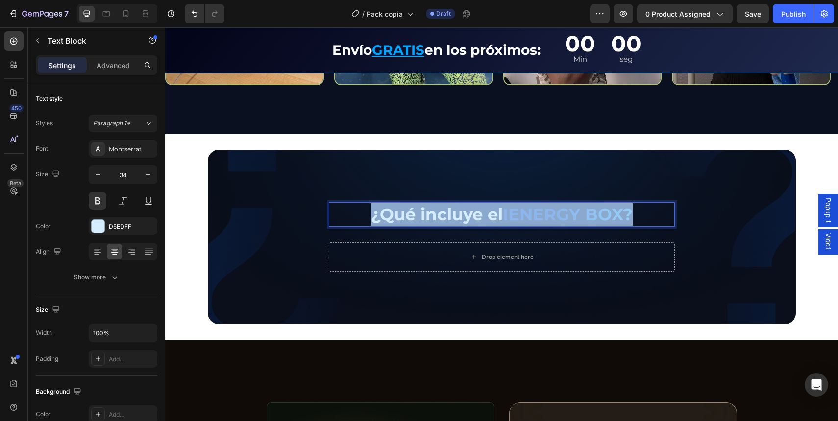
click at [404, 219] on p "¿Qué incluye el IENERGY BOX?" at bounding box center [502, 214] width 344 height 23
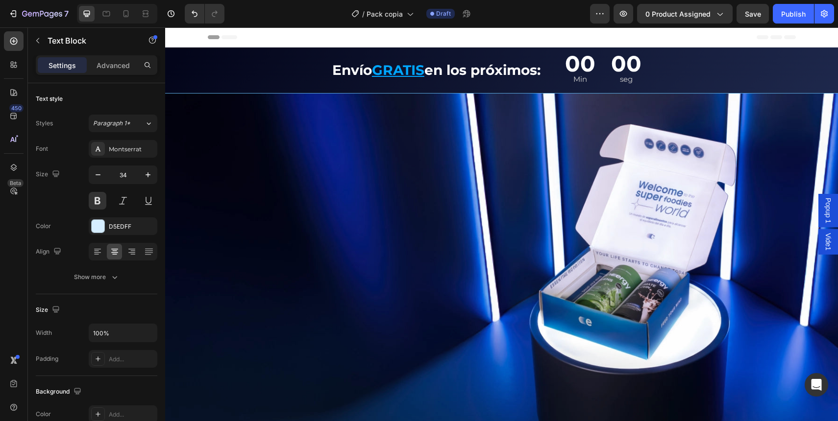
scroll to position [2488, 0]
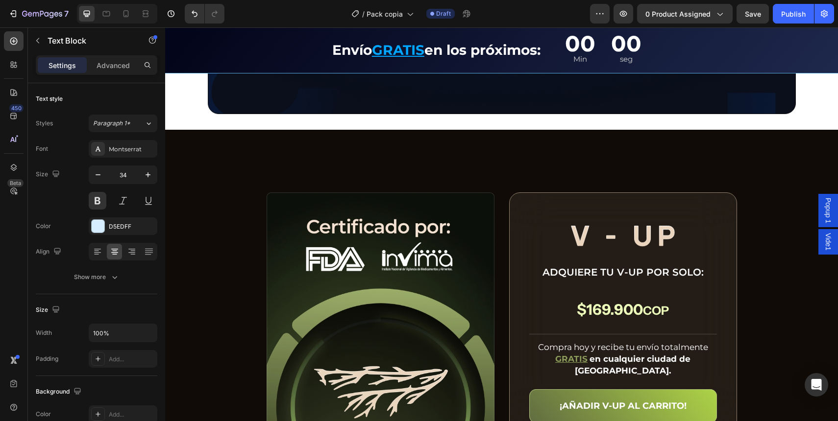
click at [393, 16] on p "¿Qué incluye el IENERGY BOX?" at bounding box center [502, 4] width 344 height 23
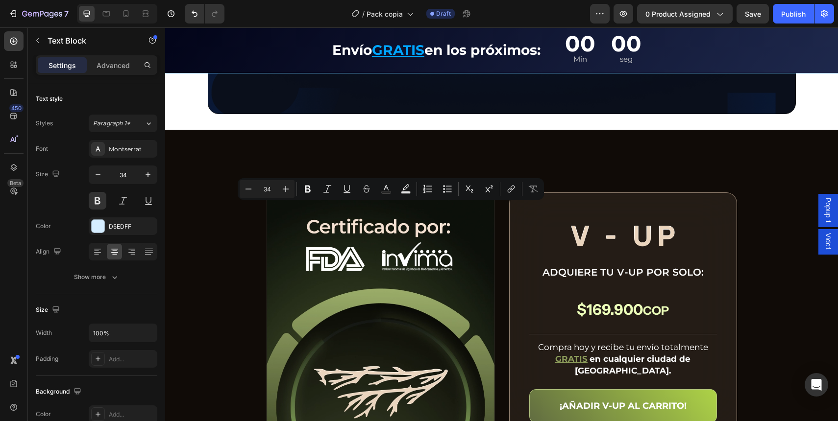
click at [366, 16] on p "¿Qué incluye el IENERGY BOX?" at bounding box center [502, 4] width 344 height 23
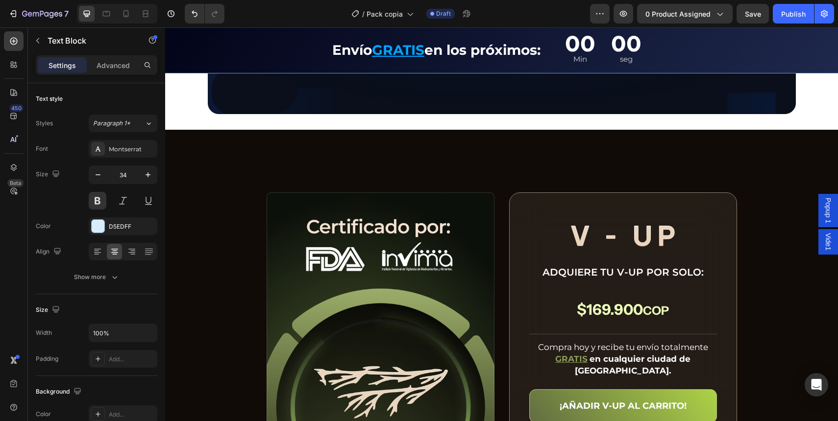
drag, startPoint x: 358, startPoint y: 219, endPoint x: 608, endPoint y: 220, distance: 250.4
click at [650, 16] on p "¿Qué incluye el IENERGY BOX?" at bounding box center [502, 4] width 344 height 23
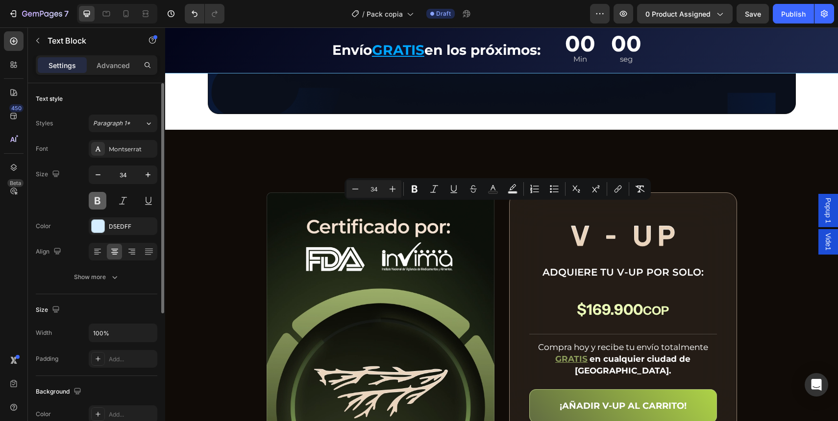
click at [100, 204] on button at bounding box center [98, 201] width 18 height 18
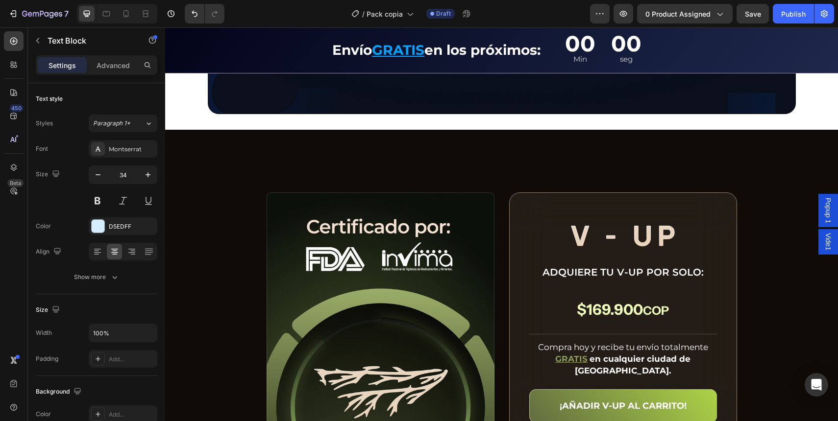
click at [393, 16] on p "¿Qué incluye el IENERGY BOX?" at bounding box center [502, 4] width 344 height 23
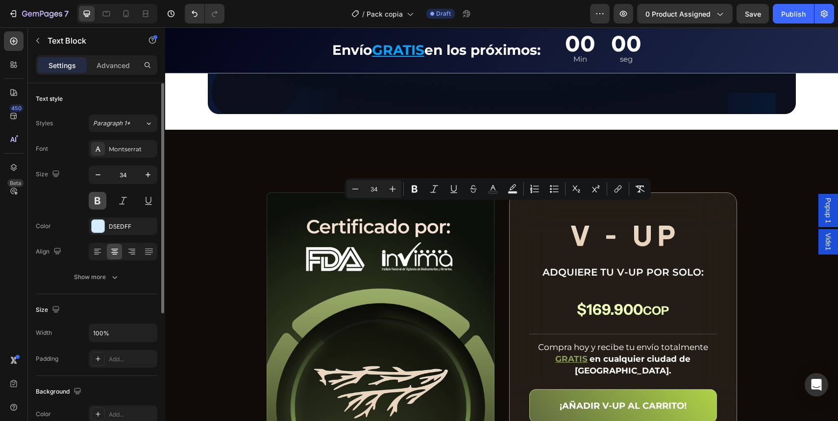
click at [99, 199] on button at bounding box center [98, 201] width 18 height 18
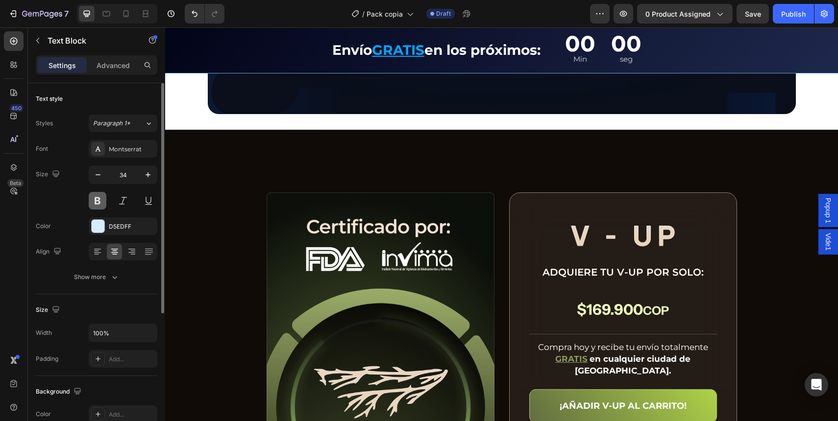
click at [99, 199] on button at bounding box center [98, 201] width 18 height 18
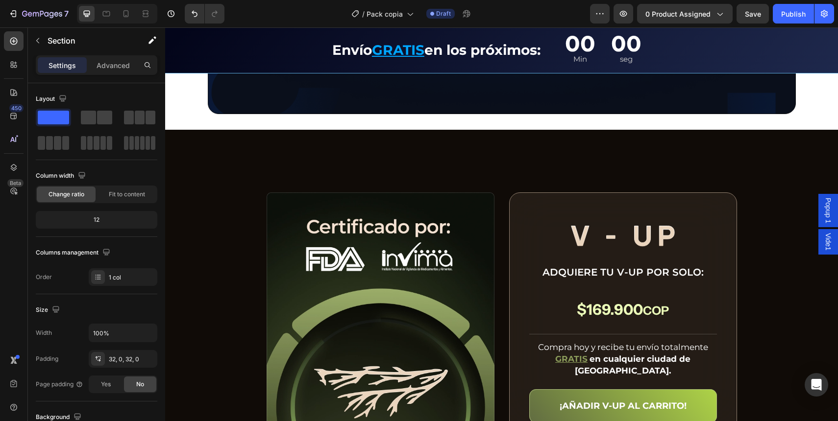
click at [231, 130] on div "¿Qué incluye el IENERGY BOX? Text Block 0 Row Drop element here Row Row Section…" at bounding box center [501, 27] width 673 height 206
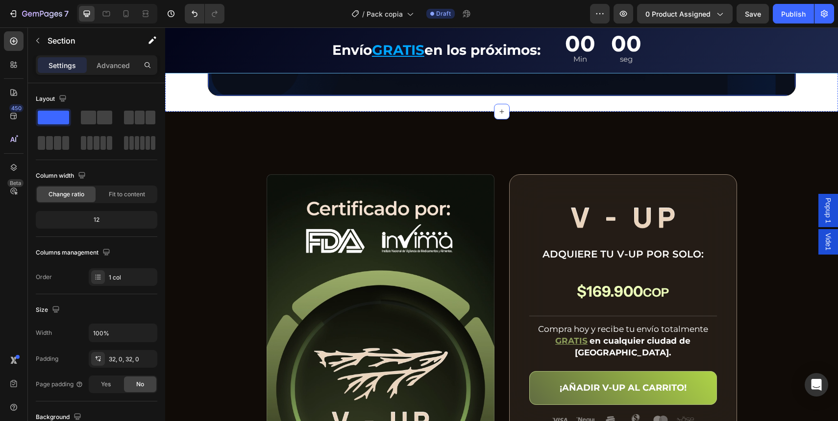
scroll to position [2512, 0]
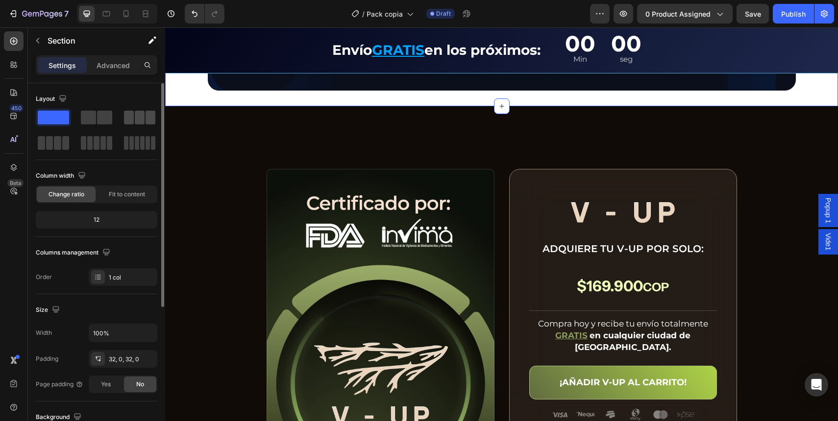
click at [133, 115] on span at bounding box center [129, 118] width 10 height 14
click at [390, 38] on div "Drop element here" at bounding box center [502, 23] width 346 height 29
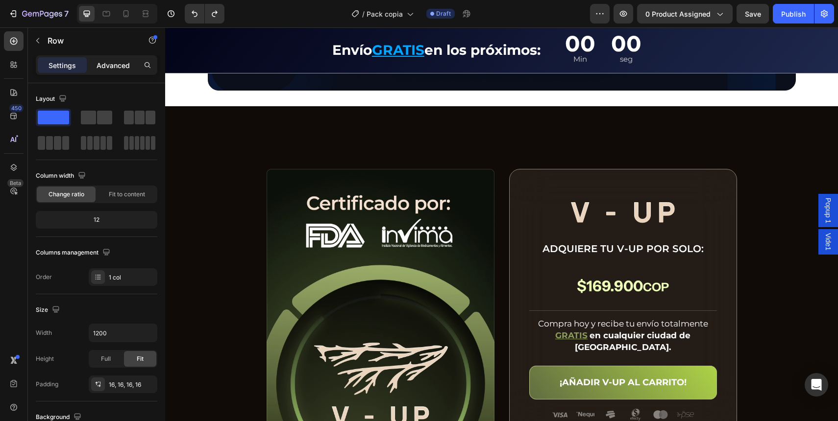
click at [124, 64] on p "Advanced" at bounding box center [113, 65] width 33 height 10
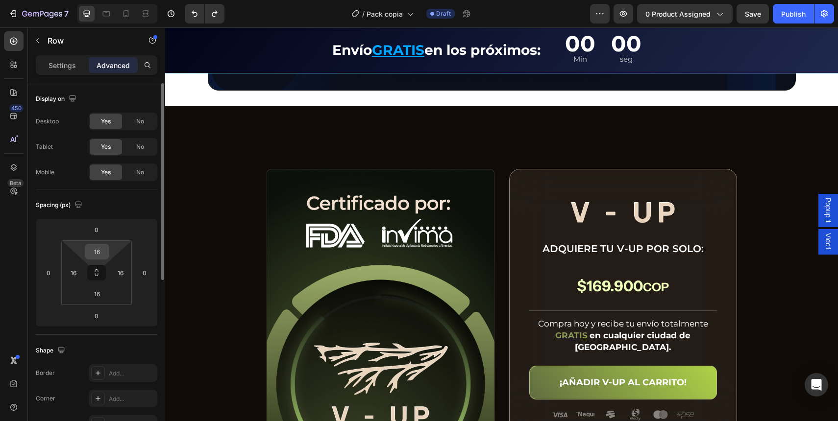
click at [92, 251] on input "16" at bounding box center [97, 251] width 20 height 15
click at [100, 250] on input "16" at bounding box center [97, 251] width 20 height 15
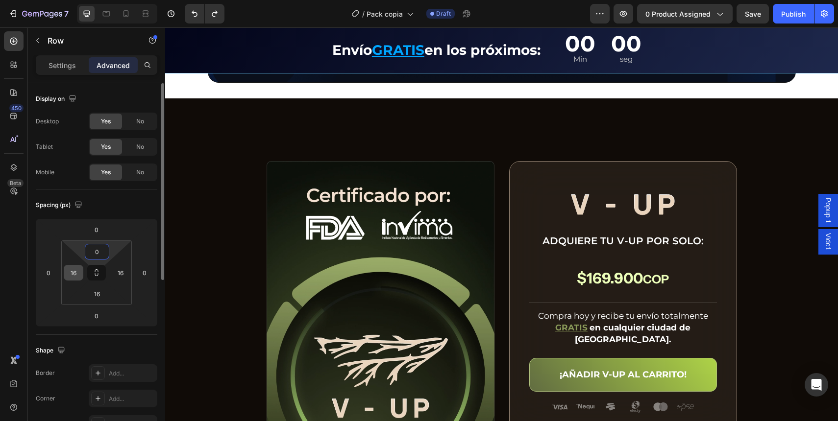
type input "0"
click at [79, 269] on input "16" at bounding box center [73, 273] width 15 height 15
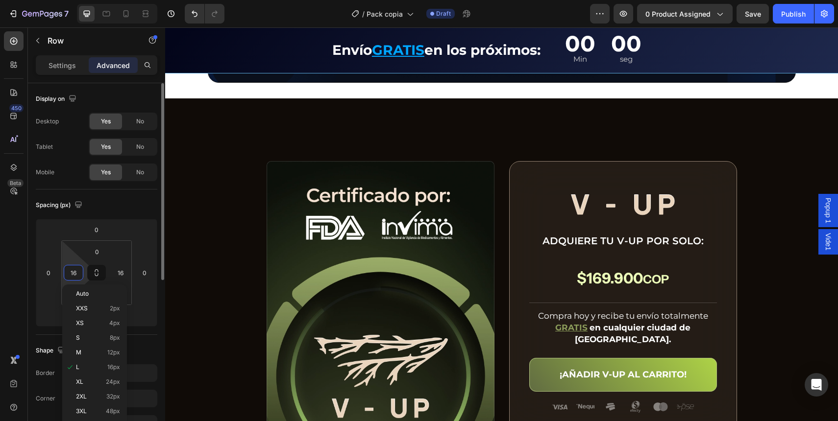
click at [77, 269] on input "16" at bounding box center [73, 273] width 15 height 15
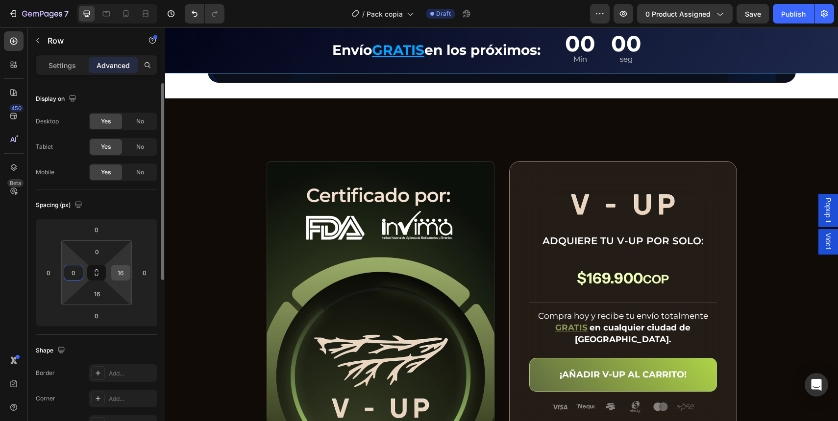
type input "0"
click at [117, 271] on input "16" at bounding box center [120, 273] width 15 height 15
type input "0"
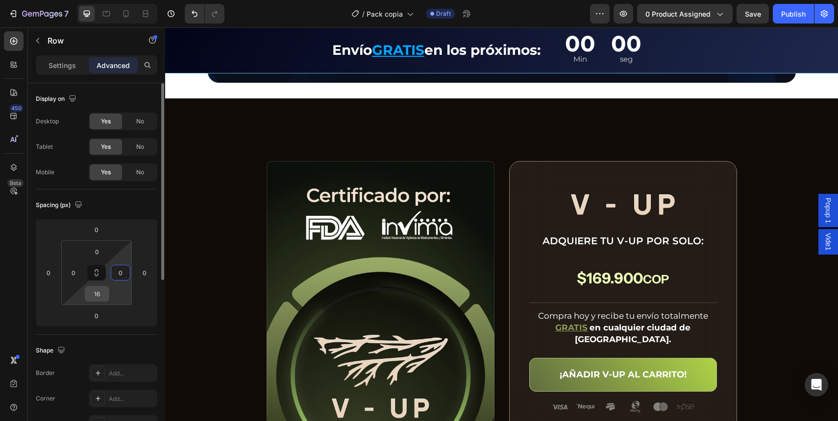
click at [102, 290] on input "16" at bounding box center [97, 294] width 20 height 15
click at [100, 290] on input "16" at bounding box center [97, 294] width 20 height 15
click at [105, 290] on input "016" at bounding box center [97, 294] width 20 height 15
click at [104, 290] on input "016" at bounding box center [97, 294] width 20 height 15
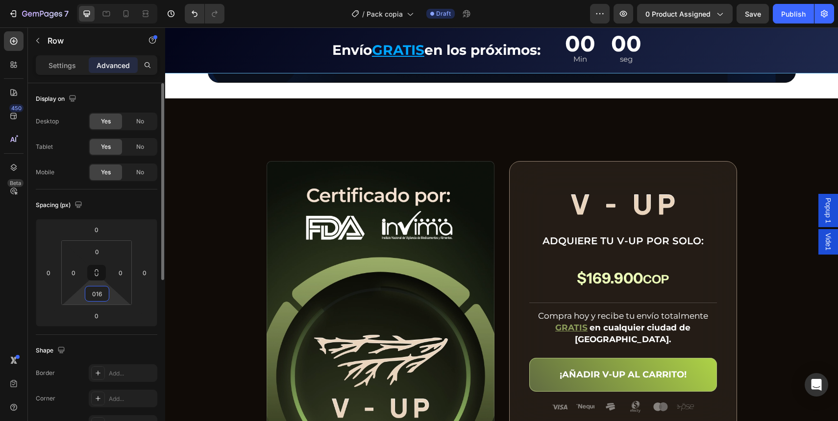
click at [103, 290] on input "016" at bounding box center [97, 294] width 20 height 15
click at [107, 293] on div "0016" at bounding box center [97, 294] width 24 height 16
click at [106, 293] on div "16" at bounding box center [97, 294] width 24 height 16
click at [105, 292] on input "16" at bounding box center [97, 294] width 20 height 15
click at [101, 291] on input "16" at bounding box center [97, 294] width 20 height 15
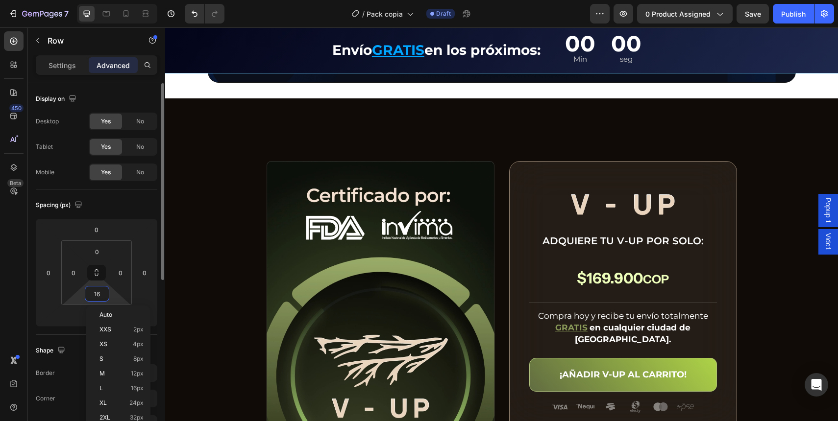
click at [101, 291] on input "16" at bounding box center [97, 294] width 20 height 15
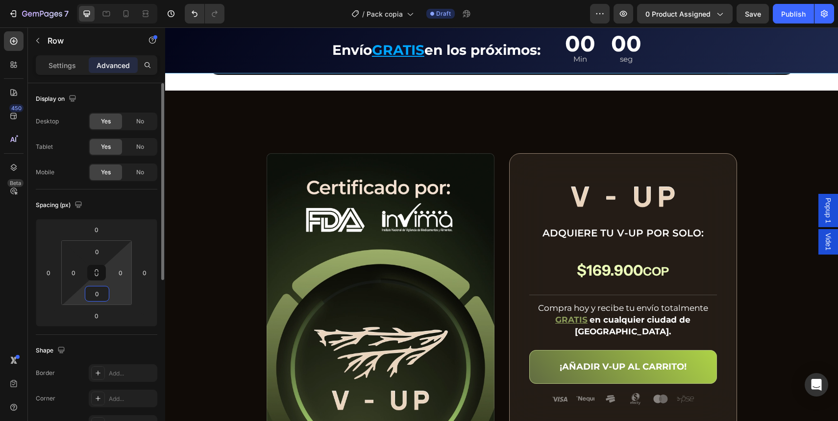
type input "0"
click at [104, 0] on html "7 / Pack copia Draft Preview 0 product assigned Save Publish 450 Beta Sections(…" at bounding box center [419, 0] width 838 height 0
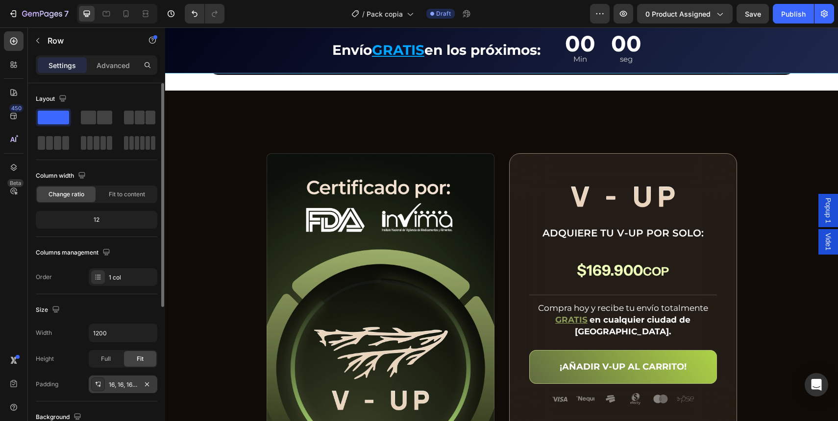
click at [99, 385] on icon at bounding box center [98, 386] width 3 height 2
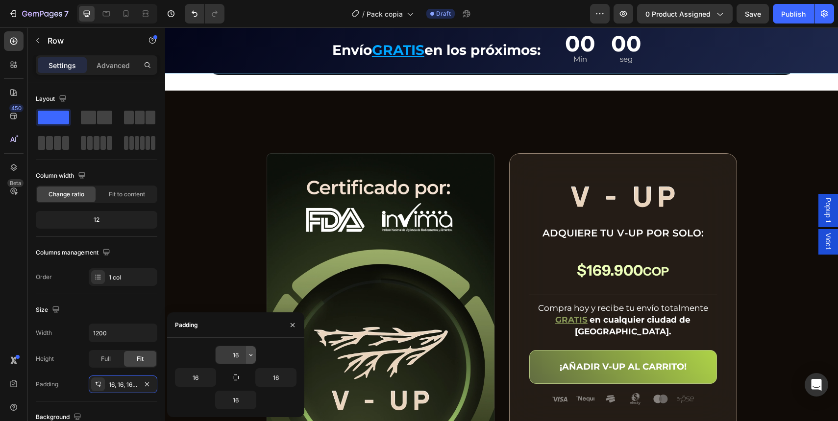
click at [248, 355] on icon "button" at bounding box center [251, 355] width 8 height 8
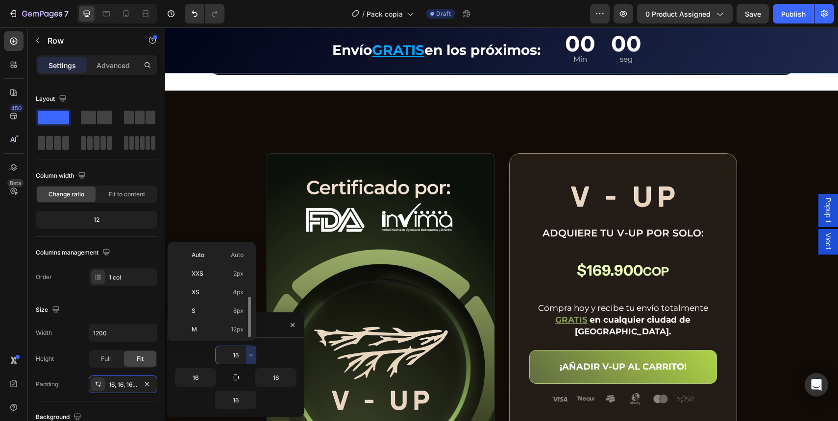
scroll to position [35, 0]
click at [230, 356] on input "16" at bounding box center [236, 355] width 40 height 18
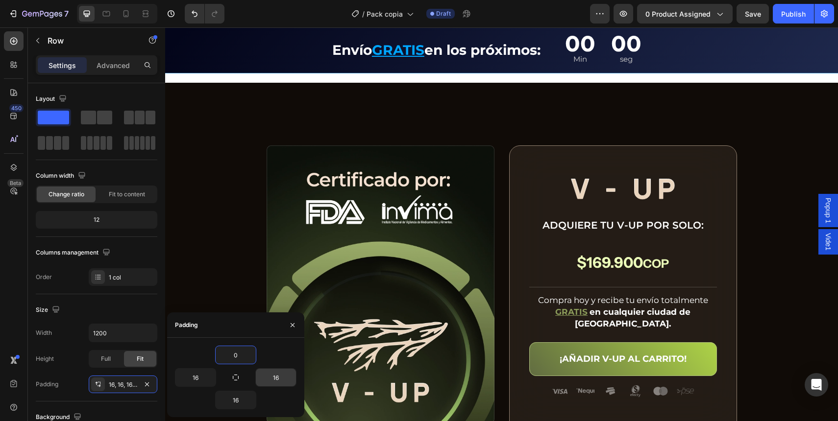
type input "0"
click at [258, 370] on input "16" at bounding box center [276, 378] width 40 height 18
click at [264, 375] on input "16" at bounding box center [276, 378] width 40 height 18
type input "0"
click at [234, 397] on input "16" at bounding box center [236, 400] width 40 height 18
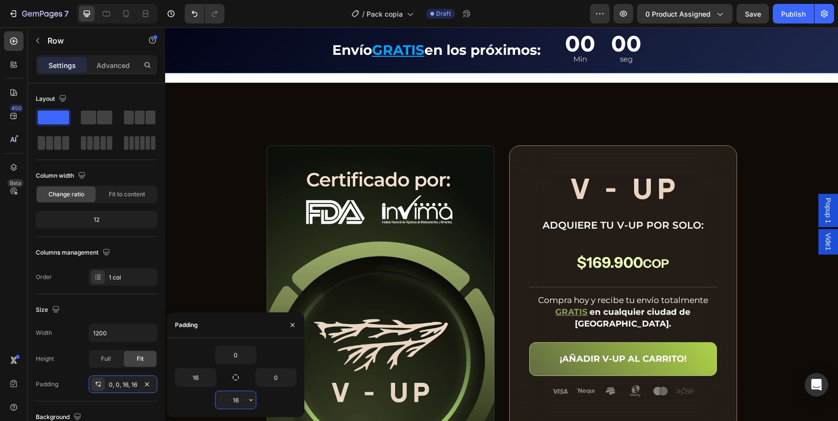
click at [234, 397] on input "16" at bounding box center [236, 400] width 40 height 18
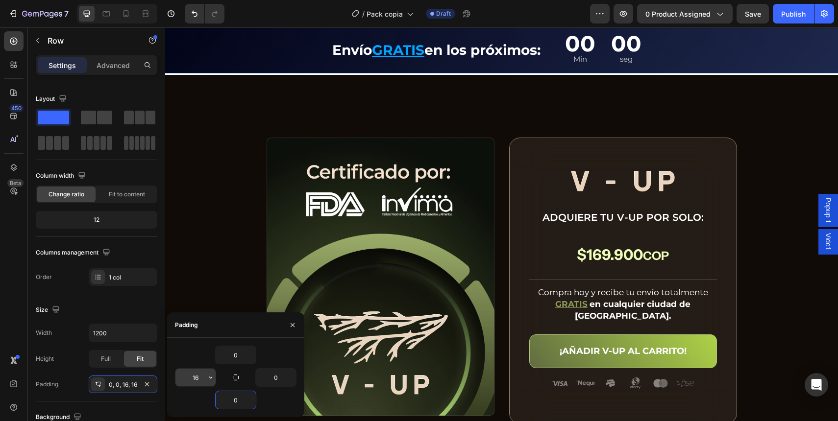
type input "0"
click at [190, 377] on input "16" at bounding box center [195, 378] width 40 height 18
type input "0"
click at [194, 360] on div "0" at bounding box center [236, 355] width 122 height 19
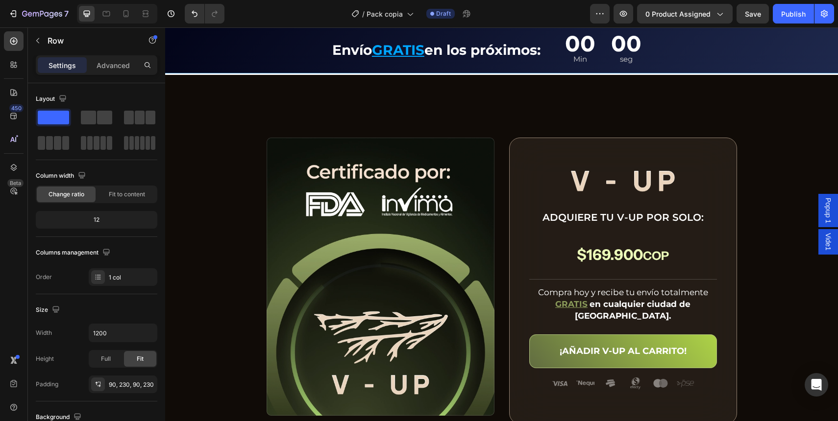
click at [325, 15] on div "Drop element here" at bounding box center [502, -1] width 362 height 29
click at [387, 15] on div "Drop element here" at bounding box center [502, -1] width 362 height 29
drag, startPoint x: 307, startPoint y: 146, endPoint x: 445, endPoint y: 213, distance: 153.0
click at [392, 15] on div "Drop element here" at bounding box center [502, -1] width 362 height 29
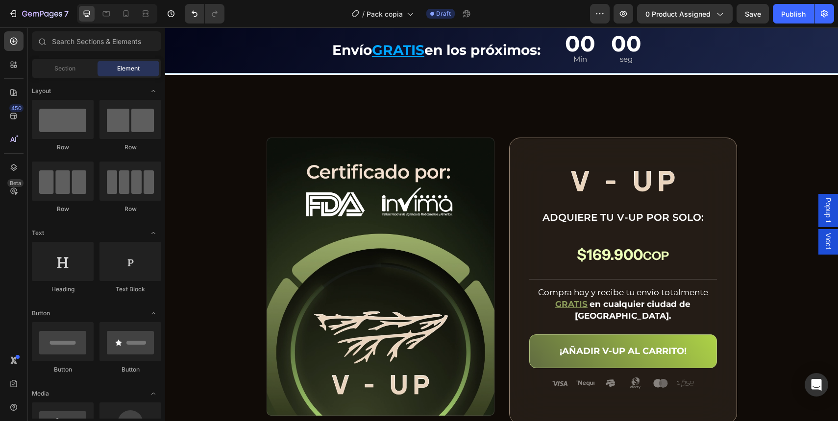
click at [476, 8] on div "Drop element here" at bounding box center [501, 0] width 79 height 16
click at [68, 187] on div at bounding box center [63, 181] width 62 height 39
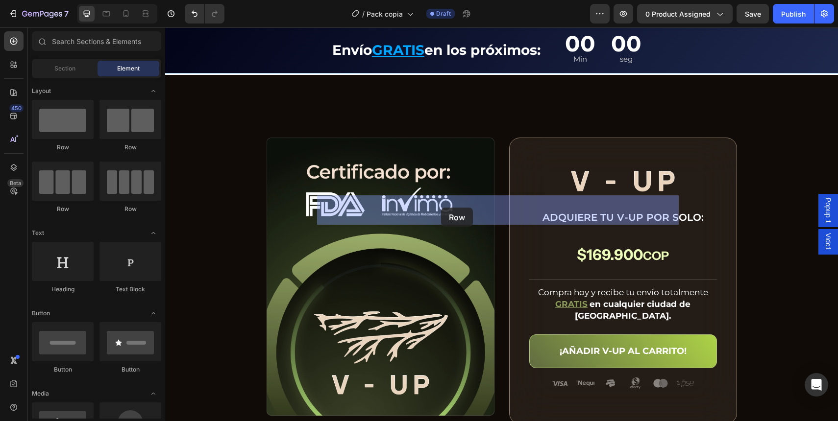
drag, startPoint x: 251, startPoint y: 200, endPoint x: 445, endPoint y: 207, distance: 194.1
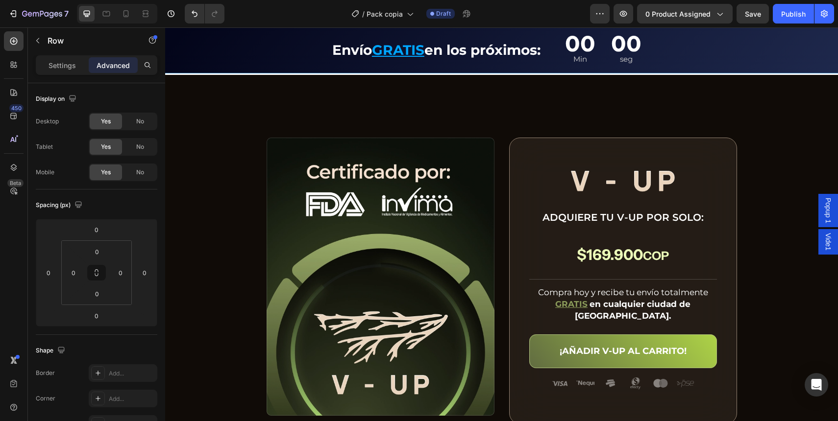
click at [437, 15] on div "Drop element here Drop element here Drop element here Row 0" at bounding box center [502, -1] width 362 height 29
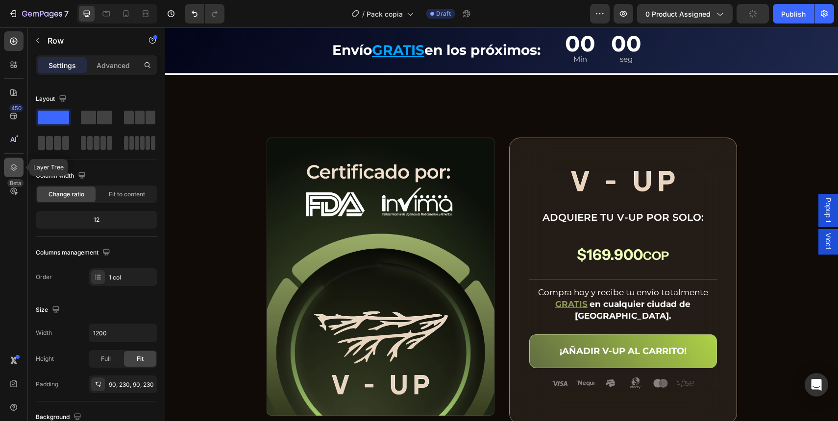
click at [13, 163] on icon at bounding box center [14, 168] width 10 height 10
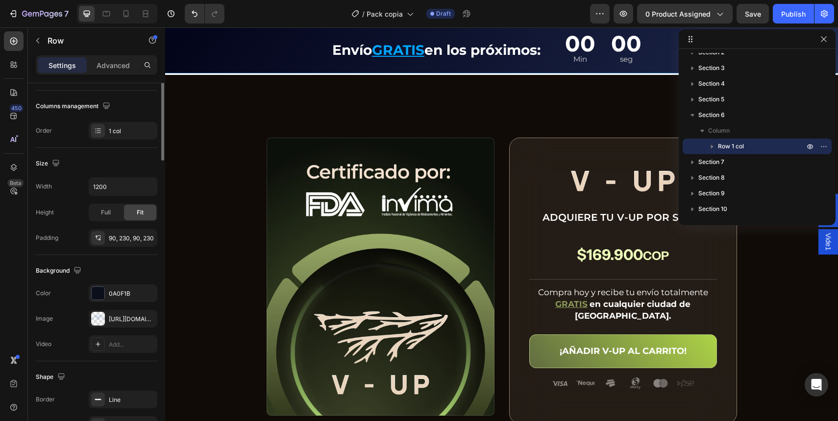
scroll to position [0, 0]
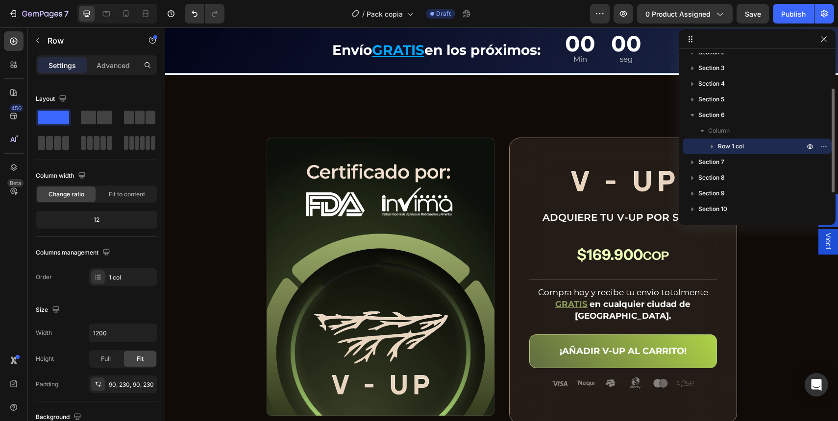
click at [726, 145] on span "Row 1 col" at bounding box center [731, 147] width 26 height 10
click at [698, 146] on div "Row 1 col" at bounding box center [756, 147] width 141 height 16
click at [711, 147] on icon "button" at bounding box center [712, 147] width 2 height 4
click at [765, 195] on p "Row 1 col" at bounding box center [771, 194] width 69 height 10
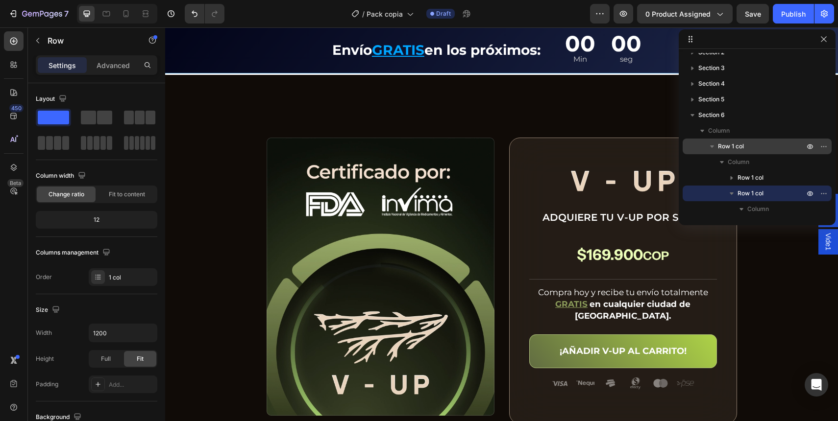
drag, startPoint x: 117, startPoint y: 64, endPoint x: 124, endPoint y: 81, distance: 18.2
click at [117, 64] on p "Advanced" at bounding box center [113, 65] width 33 height 10
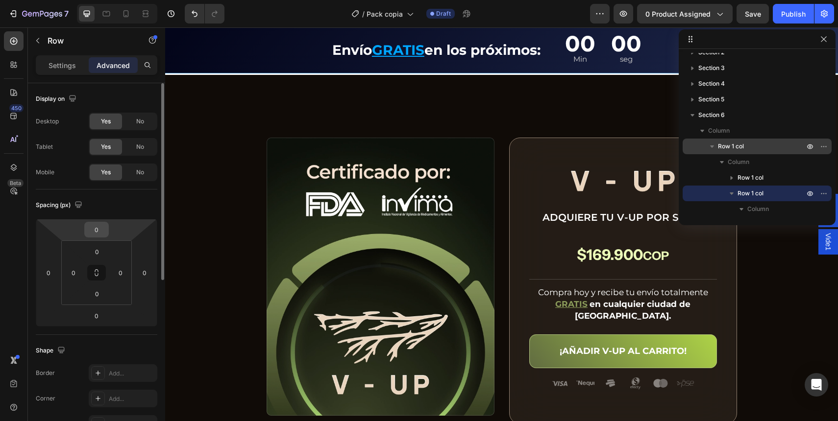
click at [106, 222] on div "0" at bounding box center [96, 230] width 24 height 16
click at [102, 228] on input "0" at bounding box center [97, 229] width 20 height 15
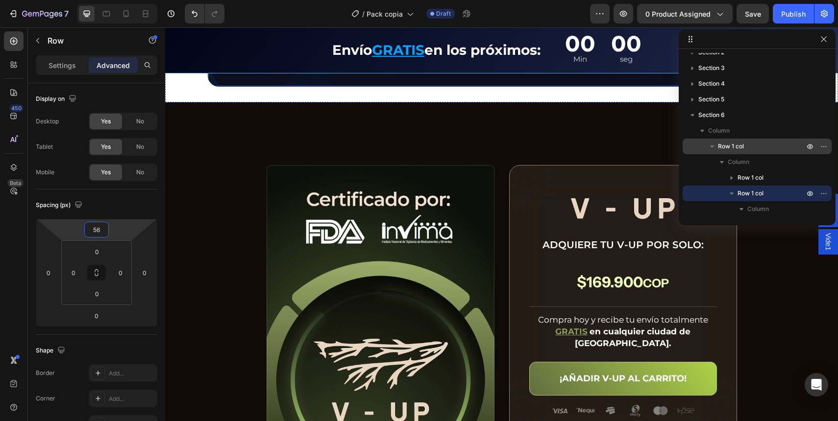
type input "56"
click at [286, 87] on div "¿Qué incluye el IENERGY BOX? Text Block Row Drop element here Drop element here…" at bounding box center [502, 1] width 588 height 171
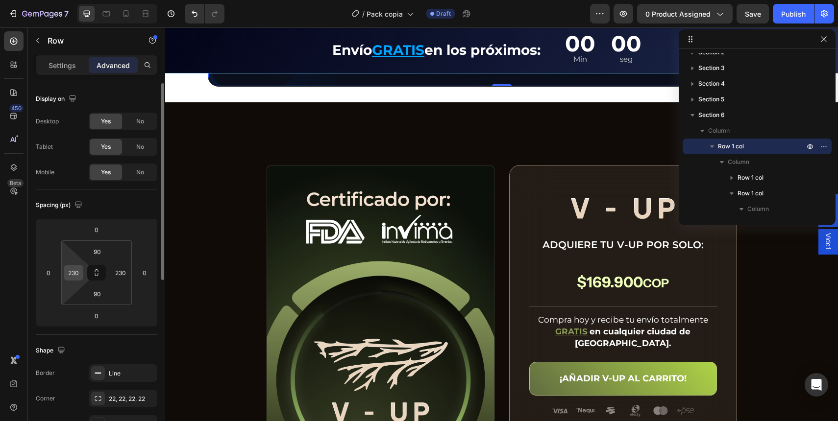
click at [77, 278] on input "230" at bounding box center [73, 273] width 15 height 15
type input "200"
click at [267, 87] on div "¿Qué incluye el IENERGY BOX? Text Block Row Drop element here Drop element here…" at bounding box center [502, 1] width 588 height 171
click at [19, 44] on div at bounding box center [14, 41] width 20 height 20
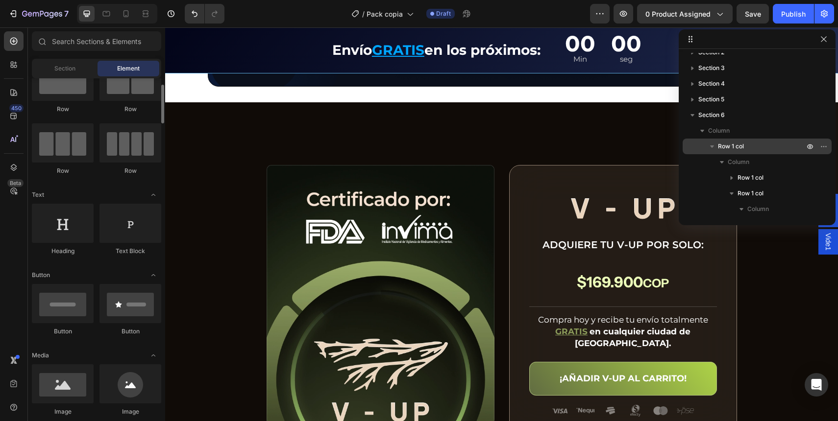
scroll to position [76, 0]
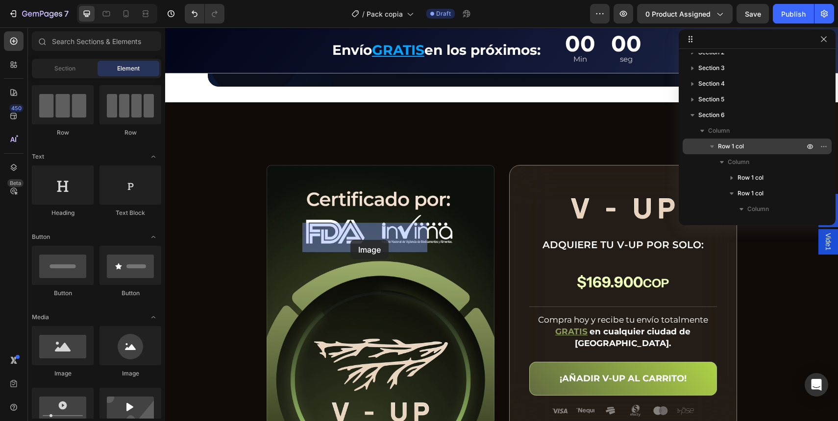
drag, startPoint x: 227, startPoint y: 376, endPoint x: 350, endPoint y: 240, distance: 183.8
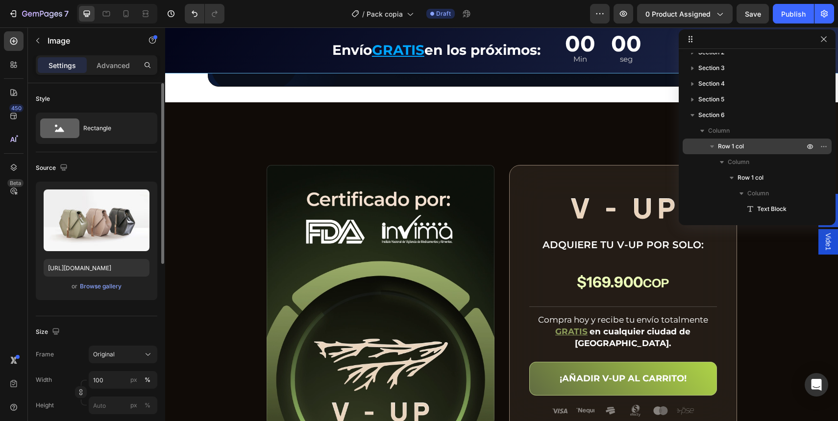
scroll to position [217, 0]
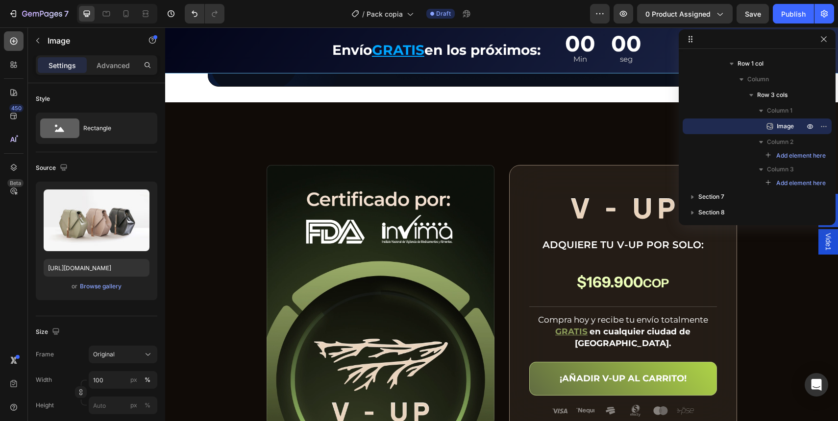
click at [14, 39] on icon at bounding box center [13, 41] width 7 height 7
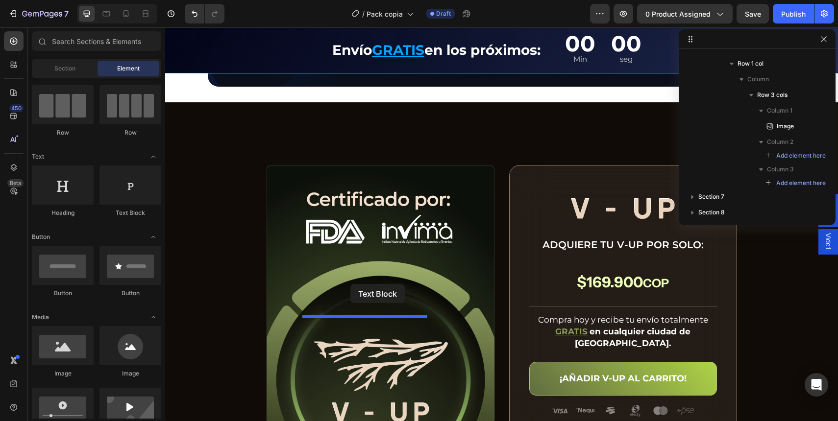
drag, startPoint x: 317, startPoint y: 228, endPoint x: 350, endPoint y: 284, distance: 64.8
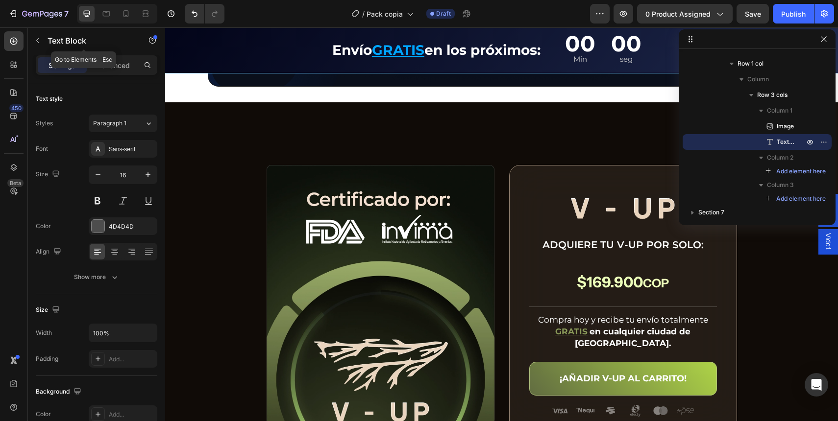
click at [100, 55] on div "Text Block" at bounding box center [84, 41] width 112 height 28
click at [112, 68] on p "Advanced" at bounding box center [113, 65] width 33 height 10
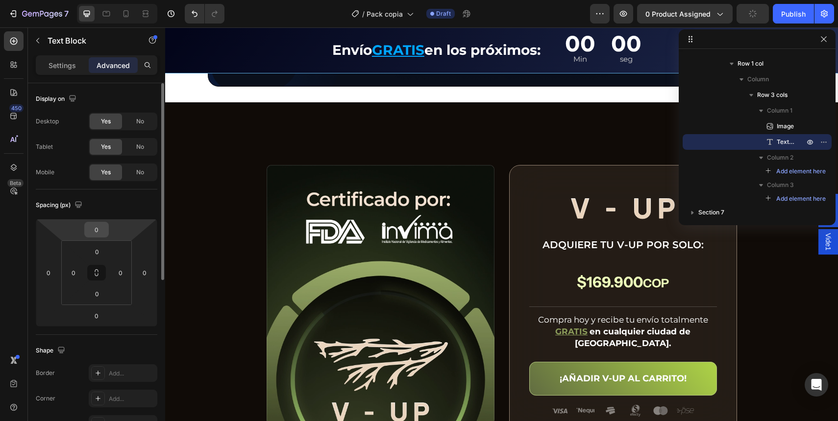
click at [92, 227] on input "0" at bounding box center [97, 229] width 20 height 15
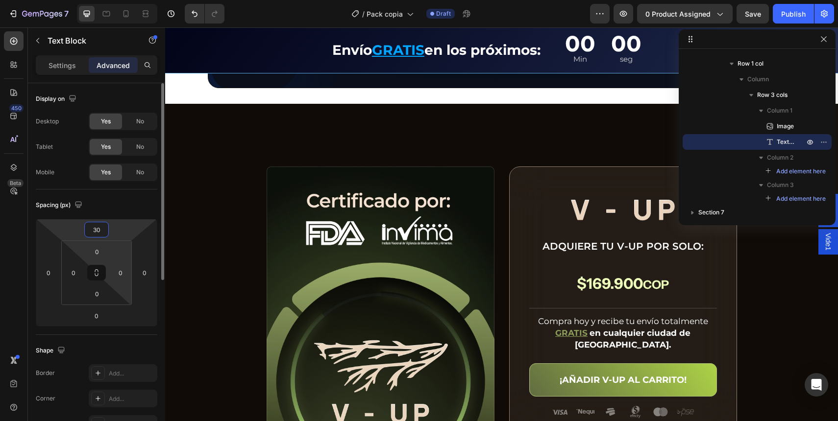
type input "30"
click at [349, 44] on div "Replace this text with your content" at bounding box center [368, 35] width 125 height 16
click at [349, 43] on p "Replace this text with your content" at bounding box center [368, 35] width 123 height 14
click at [354, 43] on p "ína" at bounding box center [368, 35] width 123 height 14
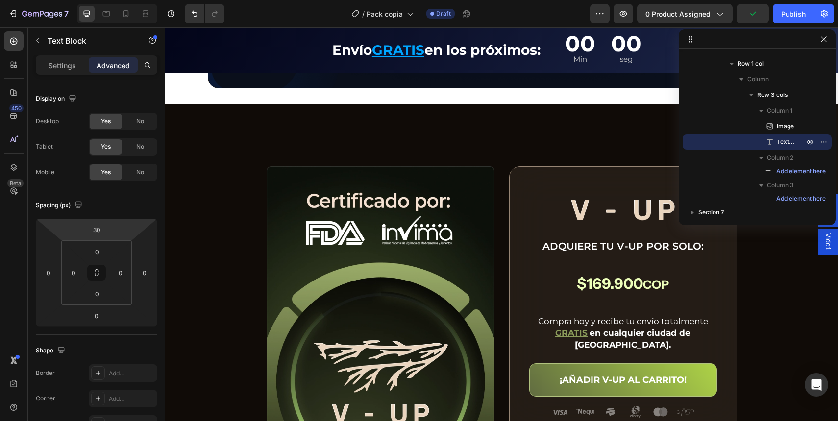
click at [354, 43] on p "ína" at bounding box center [368, 35] width 123 height 14
drag, startPoint x: 321, startPoint y: 344, endPoint x: 315, endPoint y: 347, distance: 7.0
click at [320, 43] on p "Proteina" at bounding box center [368, 35] width 123 height 14
click at [278, 88] on div "¿Qué incluye el IENERGY BOX? Text Block Row Image Proteina Text Block 0 Drop el…" at bounding box center [502, 2] width 588 height 172
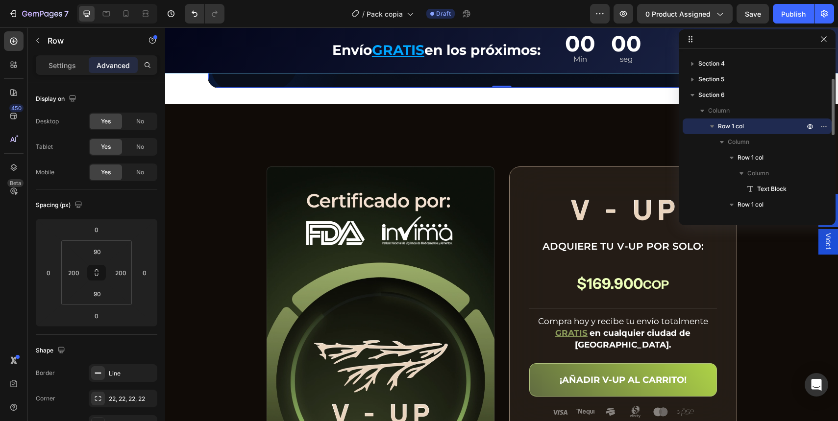
click at [327, 43] on p "Proteina" at bounding box center [368, 35] width 123 height 14
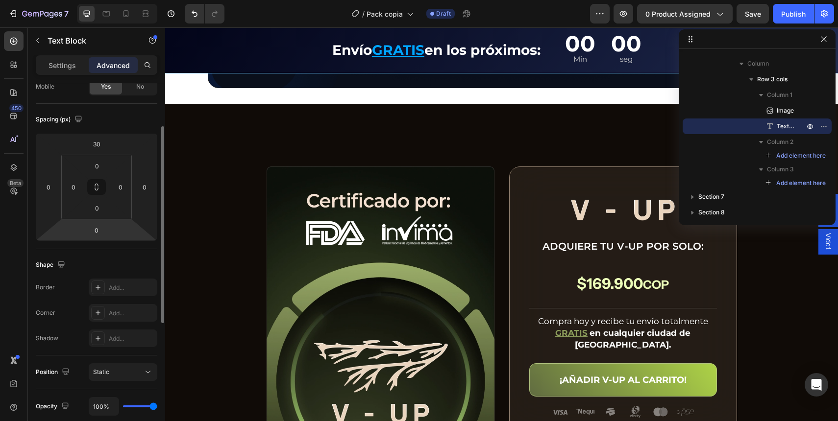
scroll to position [0, 0]
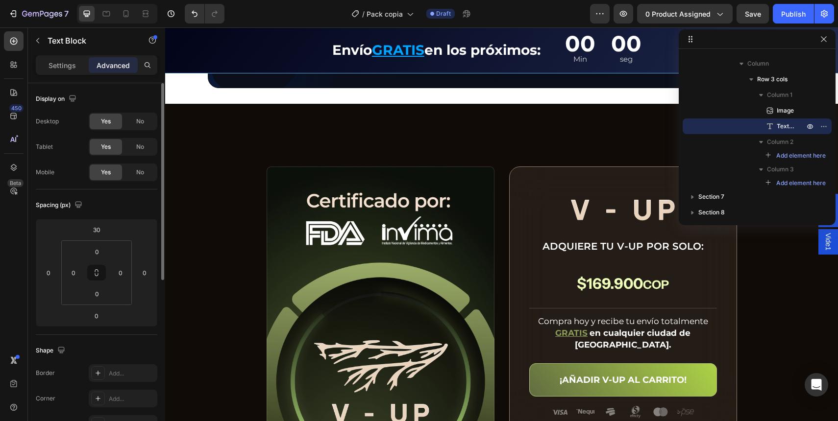
click at [68, 66] on p "Settings" at bounding box center [62, 65] width 27 height 10
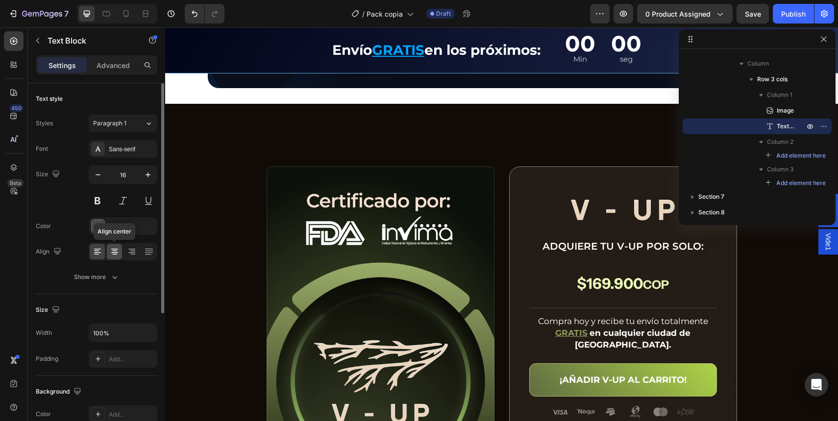
click at [119, 246] on div at bounding box center [114, 252] width 15 height 16
click at [110, 231] on div "4D4D4D" at bounding box center [123, 227] width 69 height 18
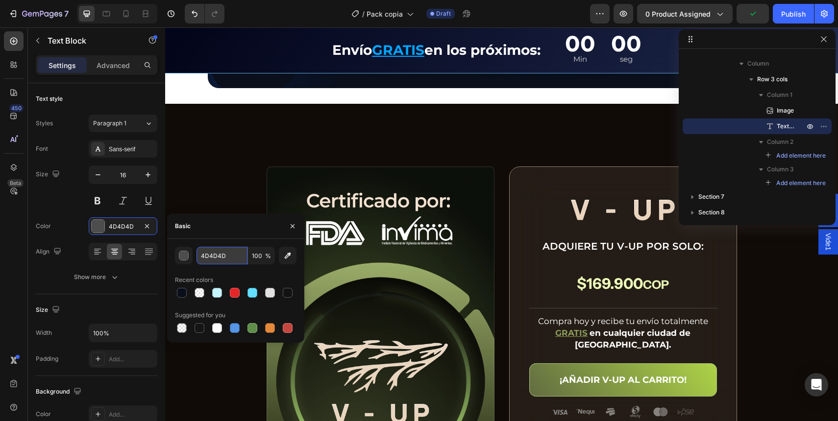
click at [237, 259] on input "4D4D4D" at bounding box center [221, 256] width 51 height 18
paste input "D5EDFF"
type input "D5EDFF"
click at [238, 239] on div "Basic" at bounding box center [235, 226] width 137 height 25
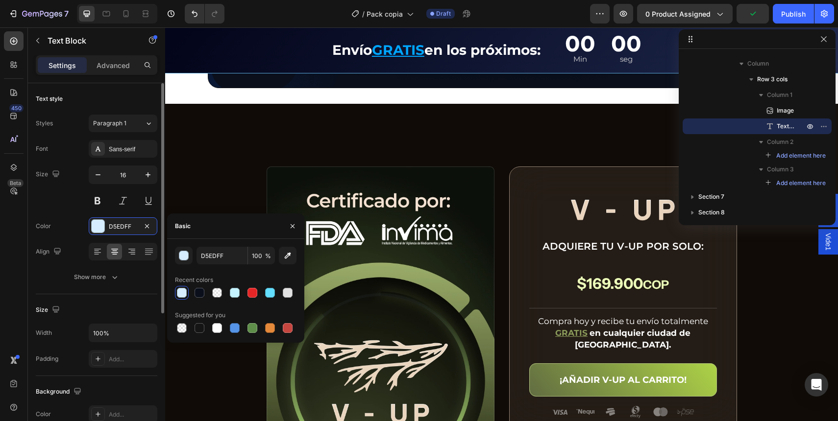
click at [34, 180] on div "Text style Styles Paragraph 1 Font Sans-serif Size 16 Color D5EDFF Align Show m…" at bounding box center [96, 373] width 137 height 581
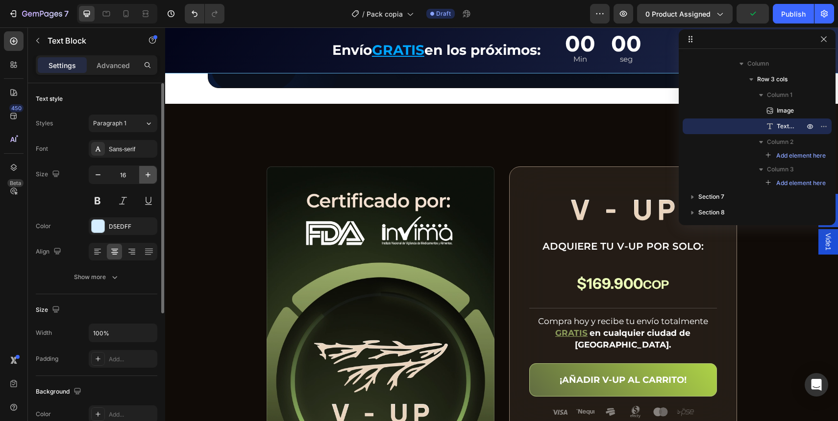
click at [151, 177] on icon "button" at bounding box center [148, 175] width 10 height 10
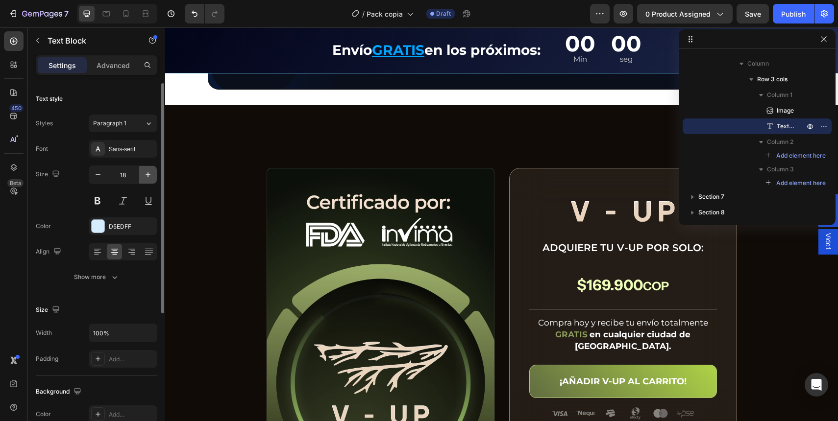
click at [151, 177] on icon "button" at bounding box center [148, 175] width 10 height 10
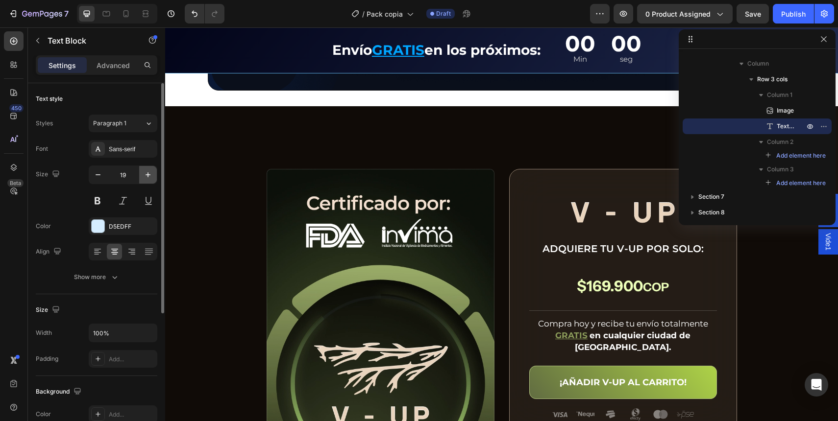
click at [151, 177] on icon "button" at bounding box center [148, 175] width 10 height 10
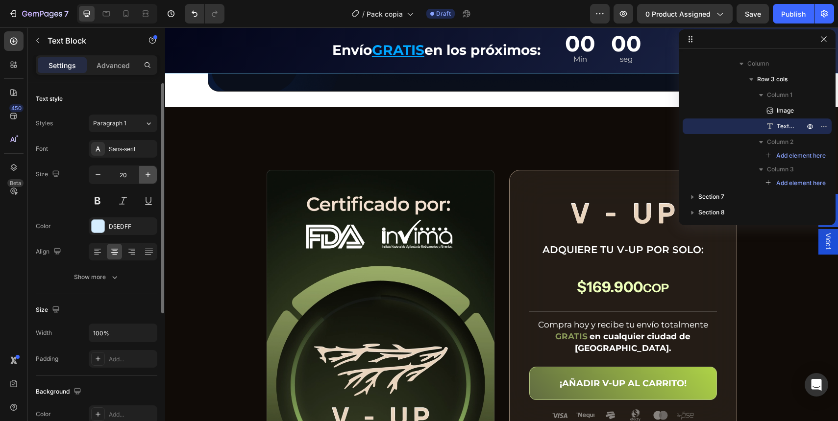
click at [151, 177] on icon "button" at bounding box center [148, 175] width 10 height 10
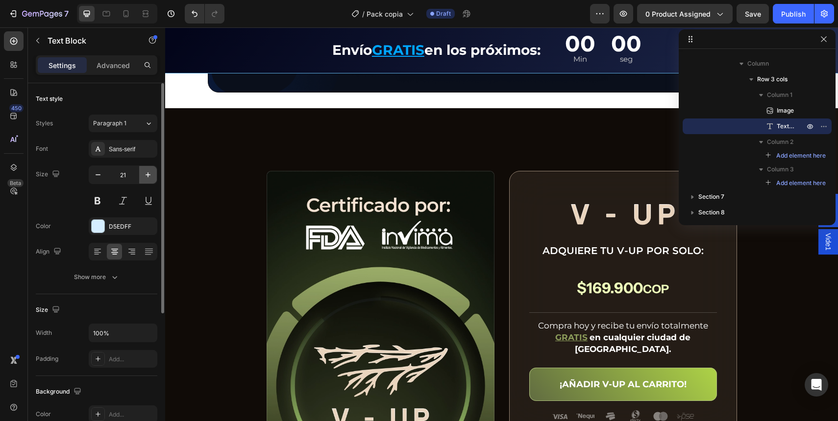
click at [151, 177] on icon "button" at bounding box center [148, 175] width 10 height 10
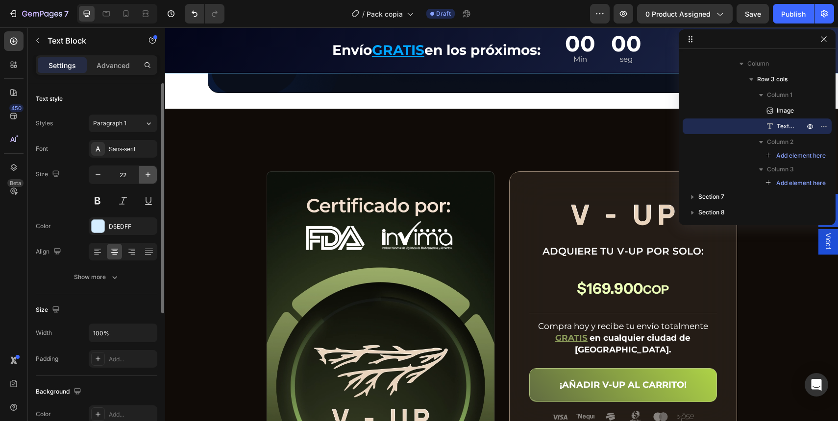
click at [151, 177] on icon "button" at bounding box center [148, 175] width 10 height 10
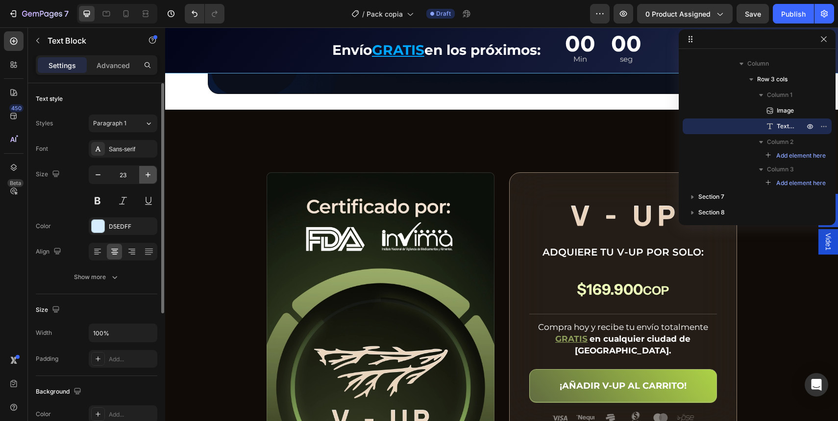
click at [151, 177] on icon "button" at bounding box center [148, 175] width 10 height 10
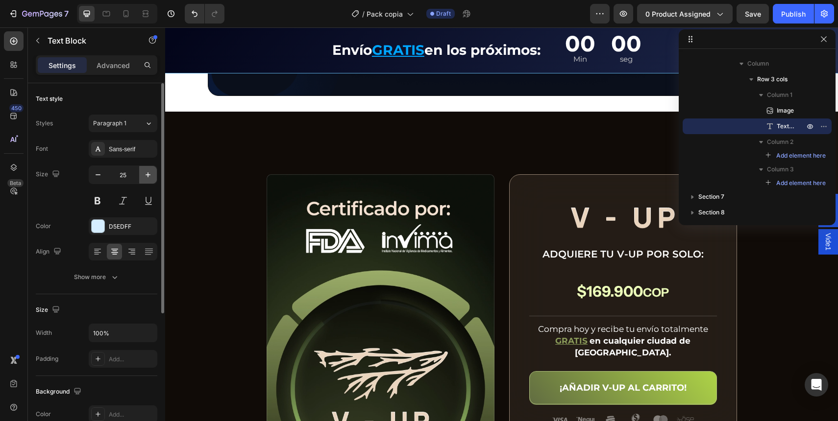
click at [151, 177] on icon "button" at bounding box center [148, 175] width 10 height 10
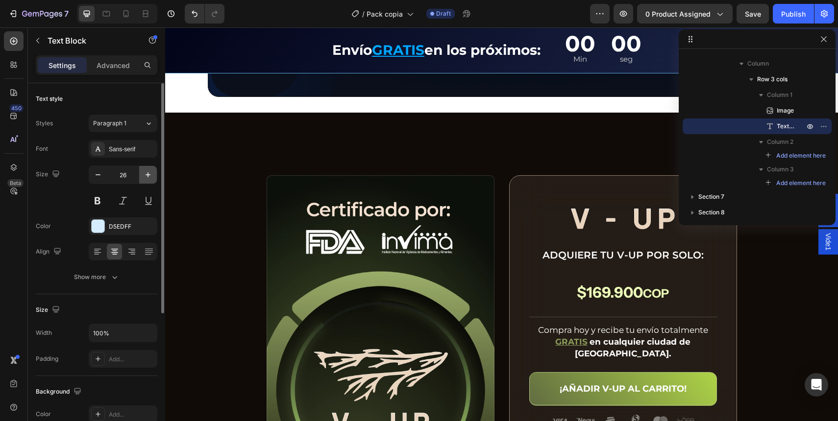
click at [151, 177] on icon "button" at bounding box center [148, 175] width 10 height 10
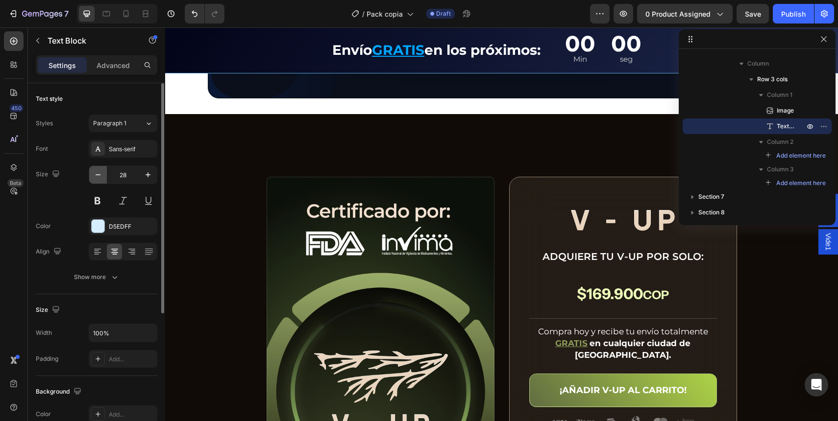
click at [94, 183] on button "button" at bounding box center [98, 175] width 18 height 18
type input "26"
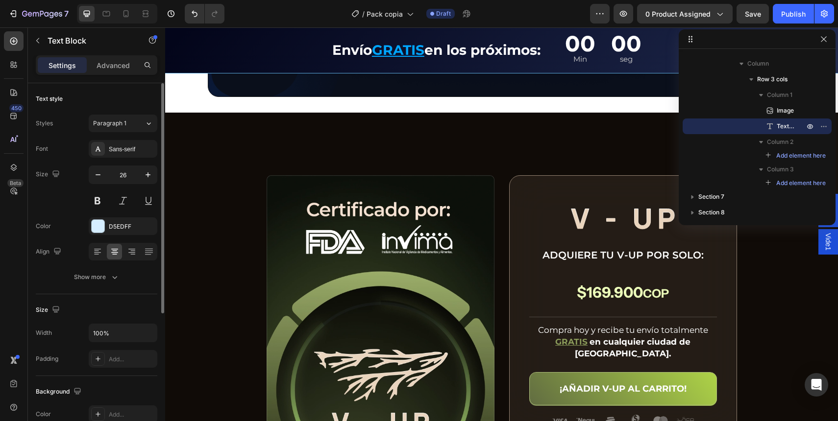
drag, startPoint x: 124, startPoint y: 147, endPoint x: 125, endPoint y: 158, distance: 10.8
click at [124, 147] on div "Sans-serif" at bounding box center [132, 149] width 46 height 9
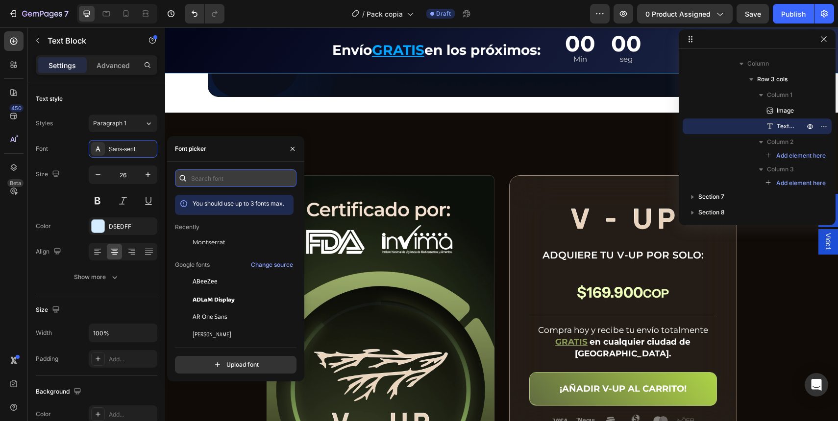
click at [248, 185] on input "text" at bounding box center [236, 179] width 122 height 18
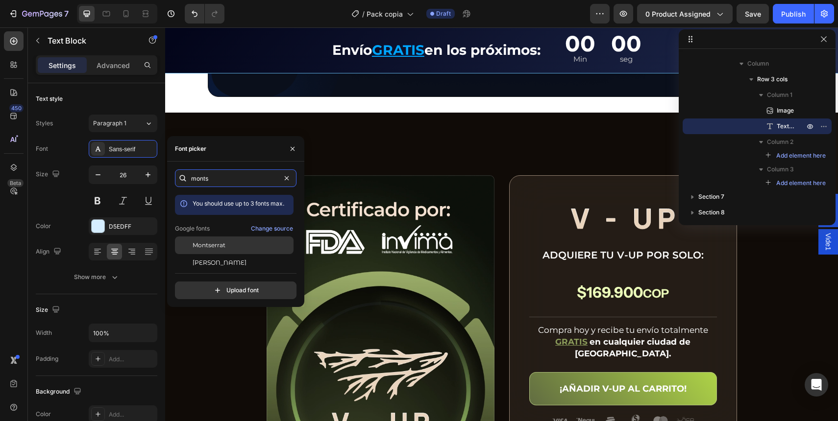
type input "monts"
click at [244, 242] on div "Montserrat" at bounding box center [242, 245] width 99 height 9
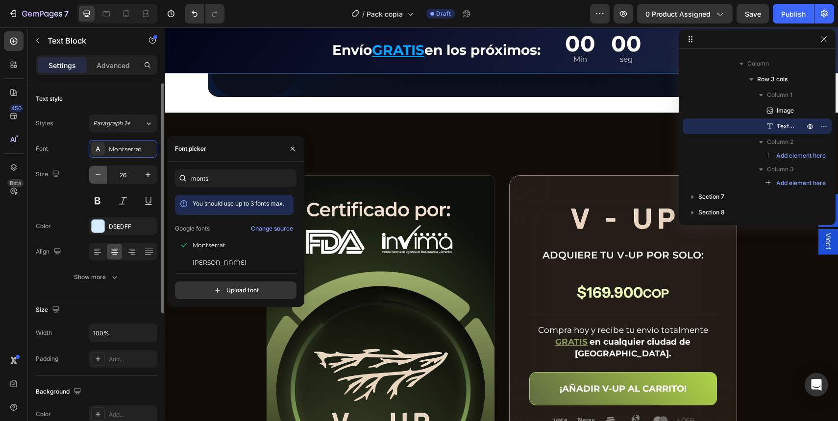
click at [100, 176] on icon "button" at bounding box center [98, 175] width 10 height 10
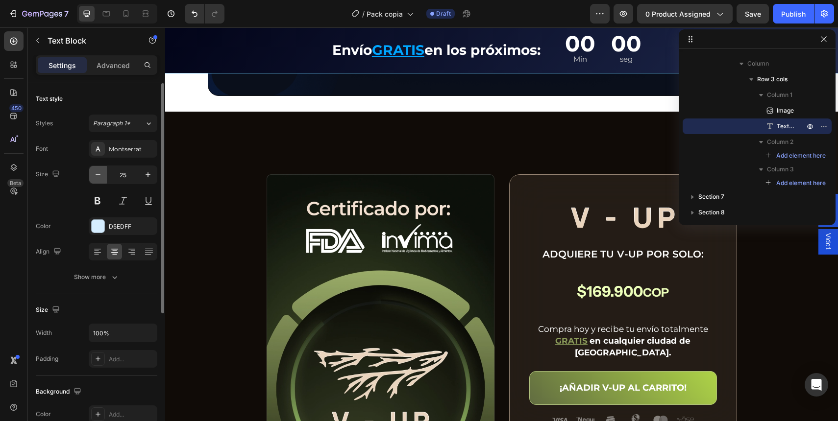
click at [92, 172] on button "button" at bounding box center [98, 175] width 18 height 18
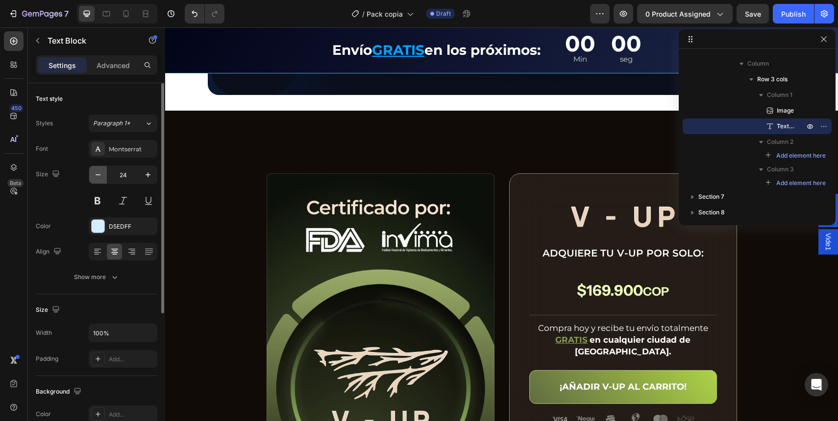
click at [94, 173] on icon "button" at bounding box center [98, 175] width 10 height 10
type input "23"
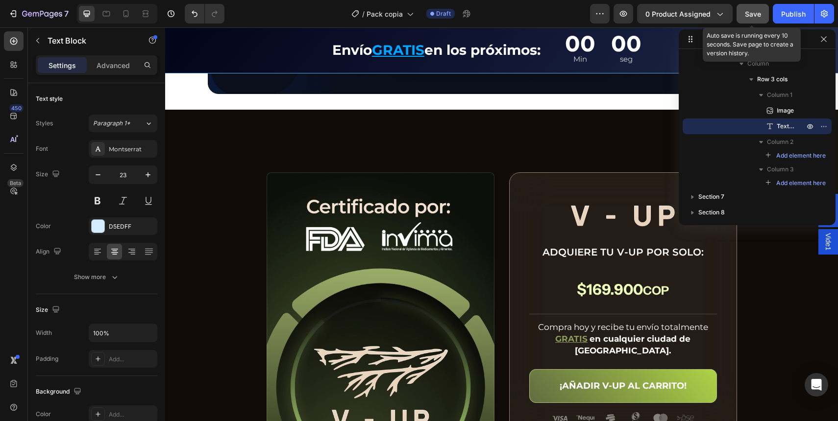
drag, startPoint x: 753, startPoint y: 22, endPoint x: 497, endPoint y: 38, distance: 256.3
click at [753, 22] on button "Save" at bounding box center [752, 14] width 32 height 20
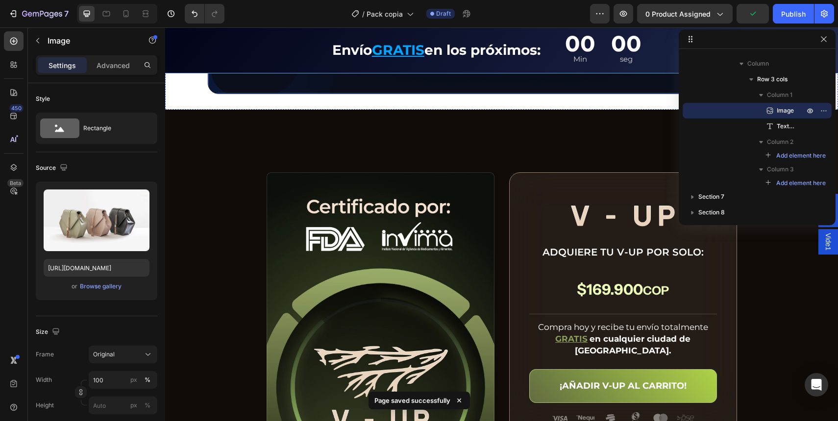
click at [343, 13] on img at bounding box center [368, 13] width 125 height 0
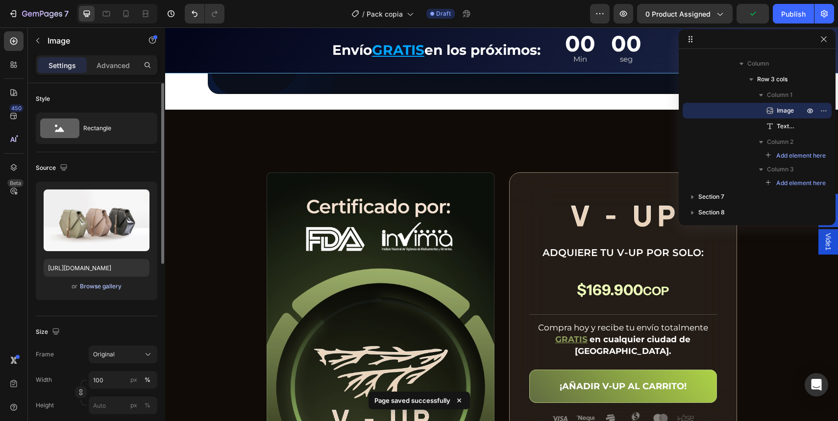
click at [94, 288] on div "Browse gallery" at bounding box center [101, 286] width 42 height 9
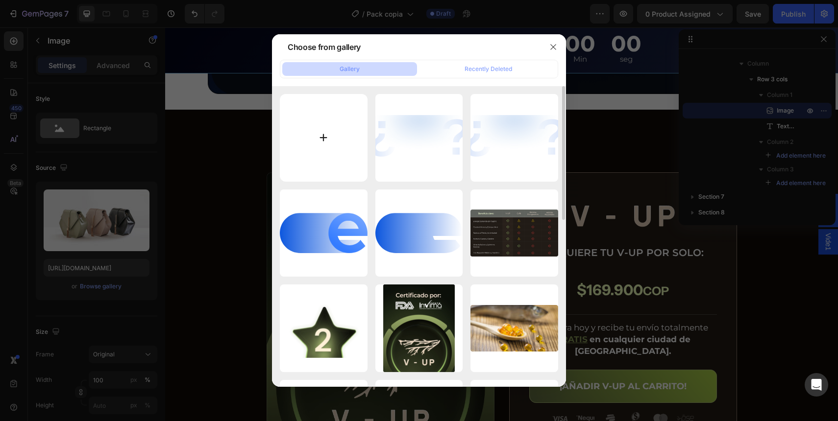
click at [331, 128] on input "file" at bounding box center [324, 138] width 88 height 88
type input "C:\fakepath\energyprotenin.webp"
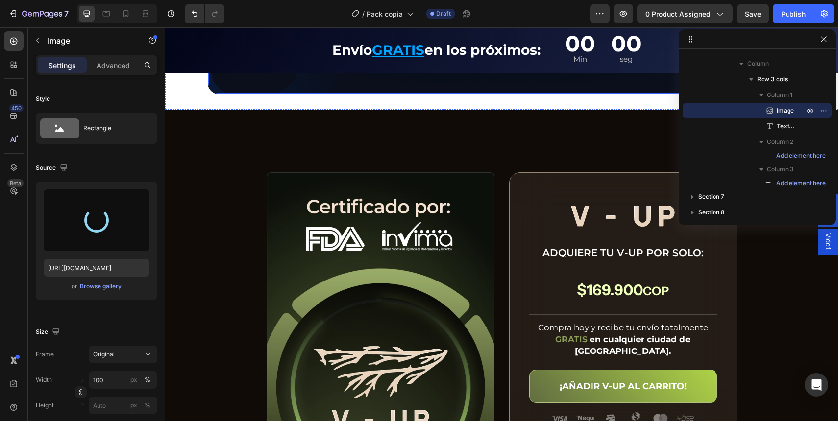
type input "https://cdn.shopify.com/s/files/1/0691/3091/2031/files/gempages_581726289379984…"
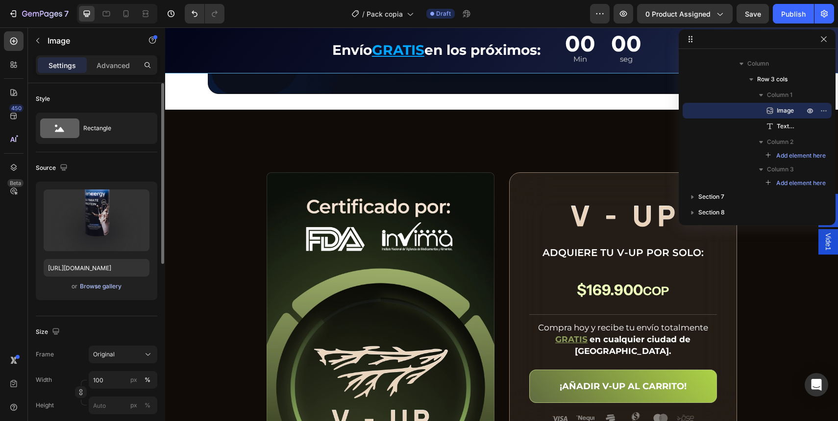
click at [101, 283] on div "Browse gallery" at bounding box center [101, 286] width 42 height 9
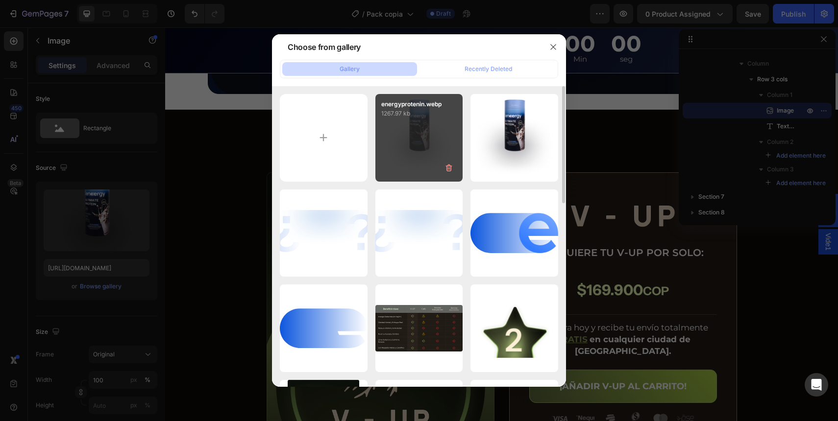
click at [410, 116] on p "1267.97 kb" at bounding box center [419, 114] width 76 height 10
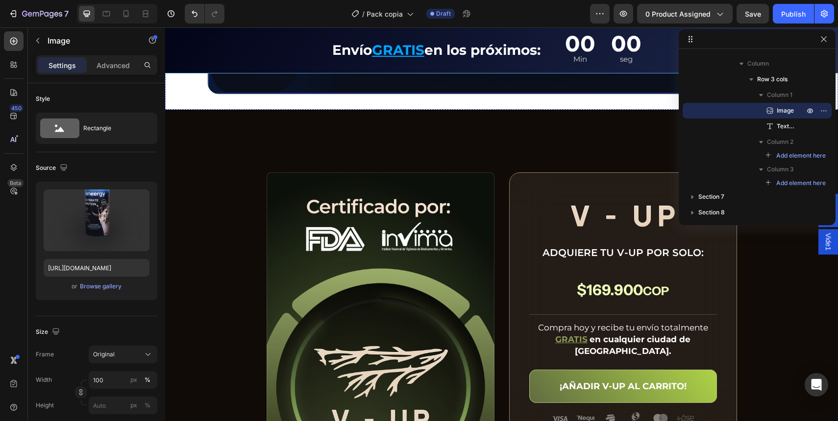
click at [379, 94] on div "¿Qué incluye el IENERGY BOX? Text Block Row Image 0 Proteina Text Block Drop el…" at bounding box center [502, 5] width 588 height 178
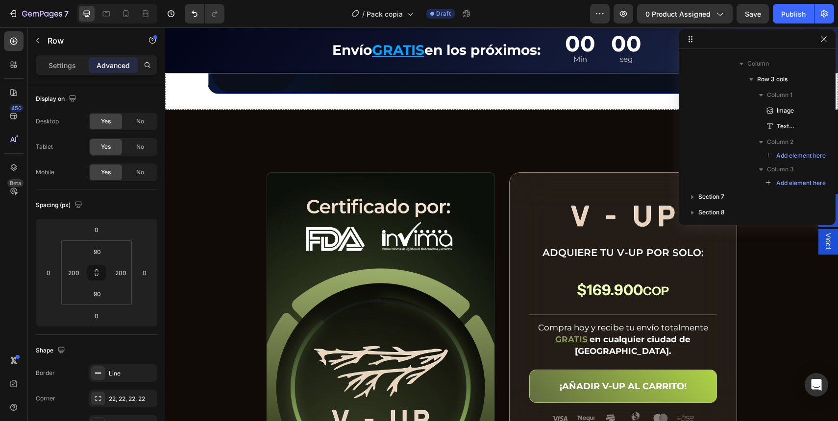
scroll to position [75, 0]
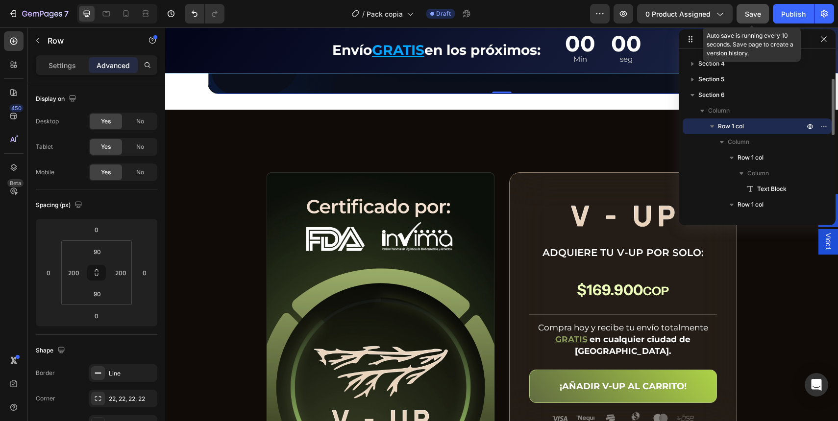
click at [747, 20] on button "Save" at bounding box center [752, 14] width 32 height 20
click at [317, 13] on img at bounding box center [368, 13] width 125 height 0
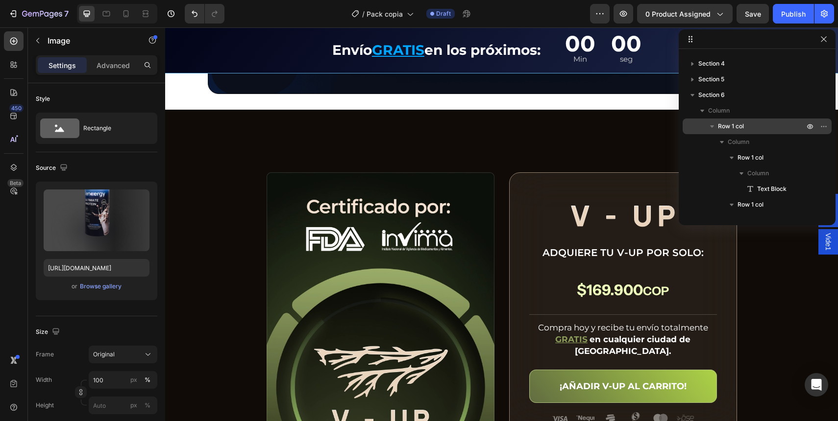
scroll to position [217, 0]
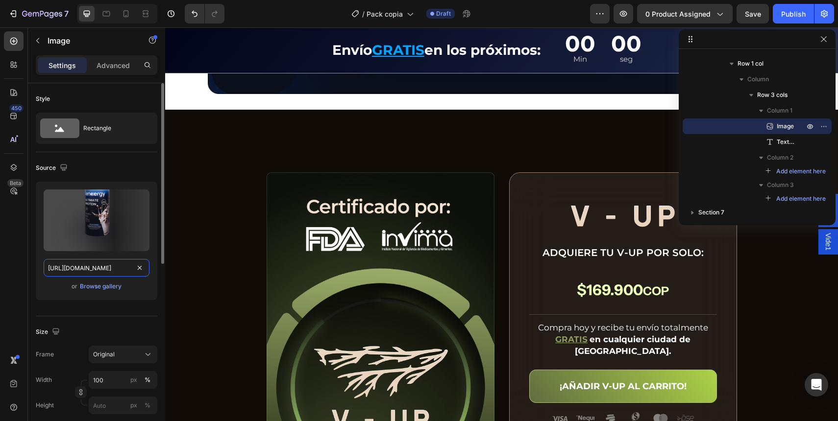
click at [91, 266] on input "https://cdn.shopify.com/s/files/1/0691/3091/2031/files/gempages_581726289379984…" at bounding box center [97, 268] width 106 height 18
click at [98, 284] on div "Browse gallery" at bounding box center [101, 286] width 42 height 9
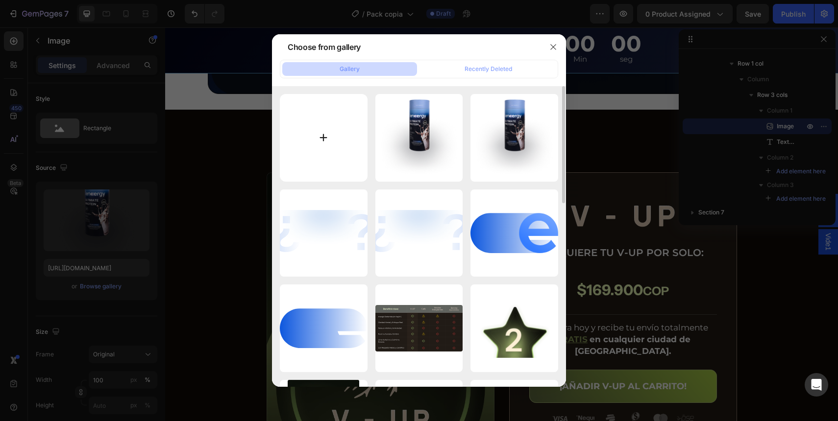
click at [304, 146] on input "file" at bounding box center [324, 138] width 88 height 88
type input "C:\fakepath\energyproteninsom.webp"
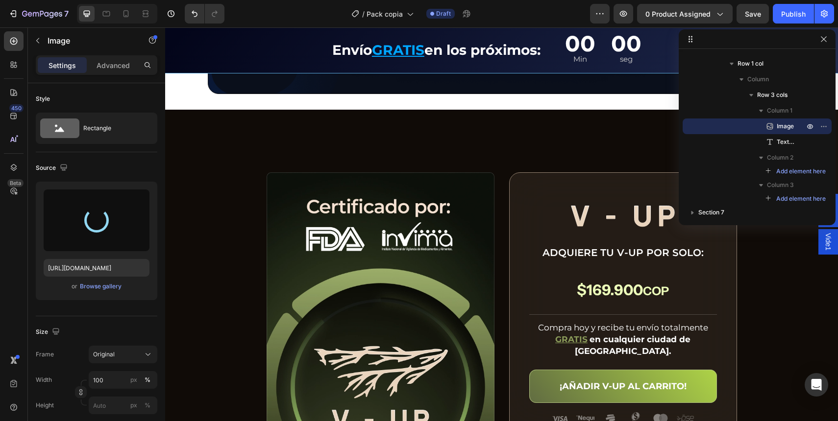
type input "https://cdn.shopify.com/s/files/1/0691/3091/2031/files/gempages_581726289379984…"
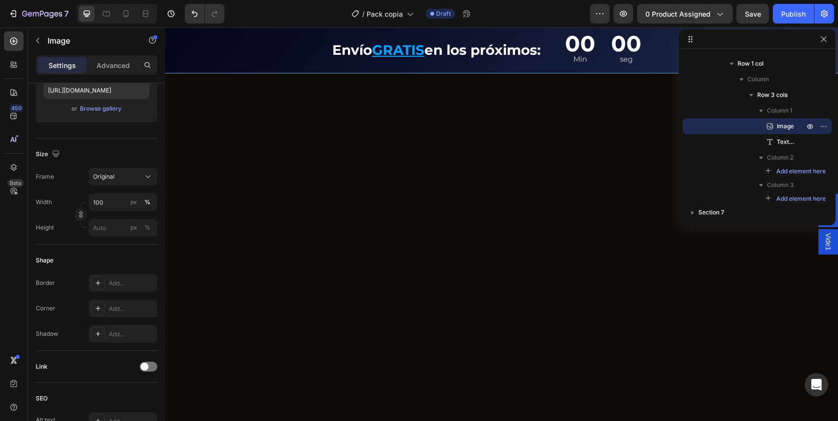
scroll to position [2594, 0]
click at [114, 200] on input "100" at bounding box center [123, 203] width 69 height 18
type input "70"
click at [759, 24] on div "7 / Pack copia Draft Preview 0 product assigned Save Publish" at bounding box center [419, 14] width 838 height 28
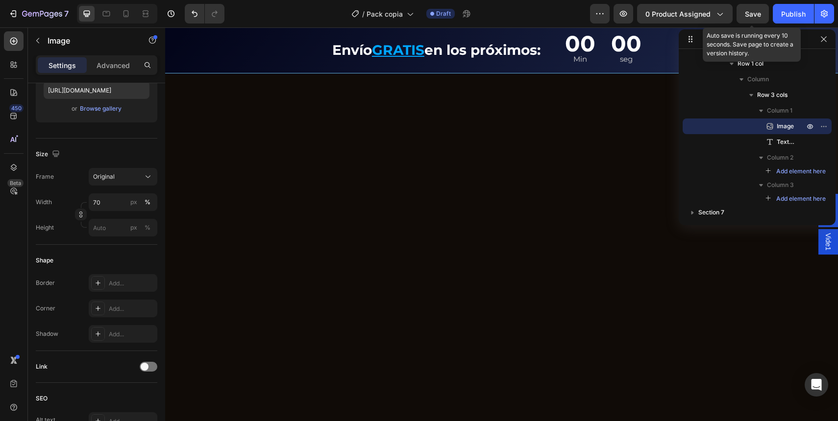
drag, startPoint x: 757, startPoint y: 18, endPoint x: 744, endPoint y: 38, distance: 23.6
click at [756, 18] on div "Save" at bounding box center [753, 14] width 16 height 10
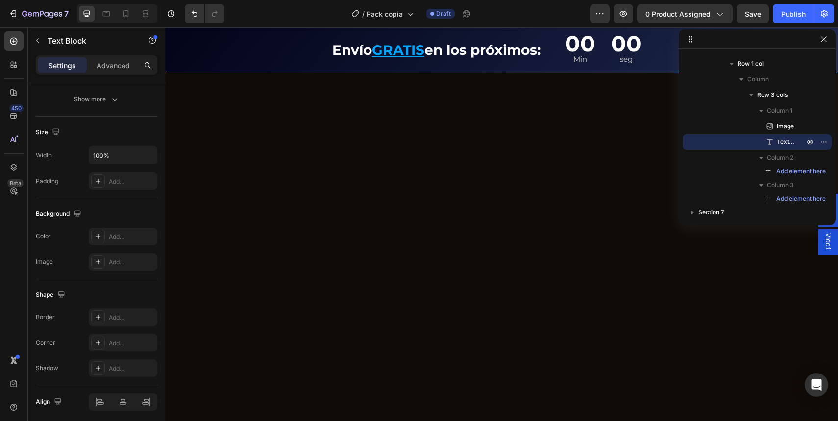
scroll to position [0, 0]
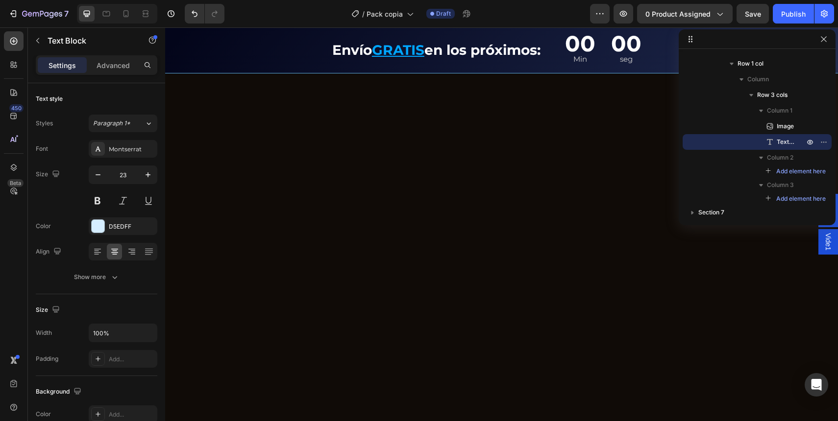
click at [111, 68] on p "Advanced" at bounding box center [113, 65] width 33 height 10
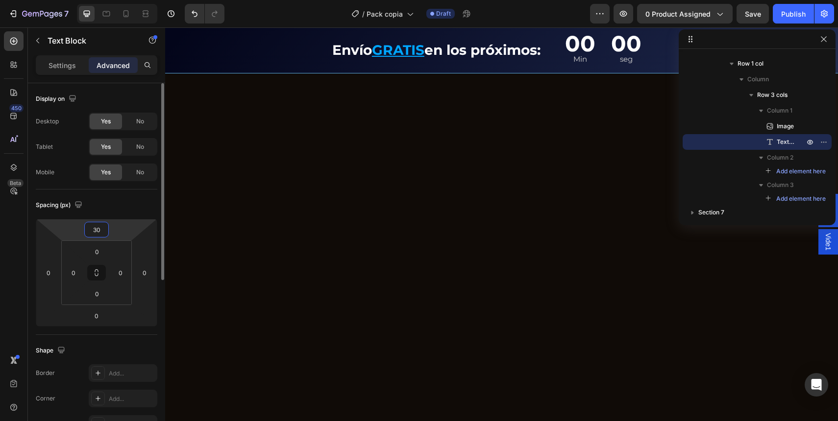
click at [101, 228] on input "30" at bounding box center [97, 229] width 20 height 15
type input "20"
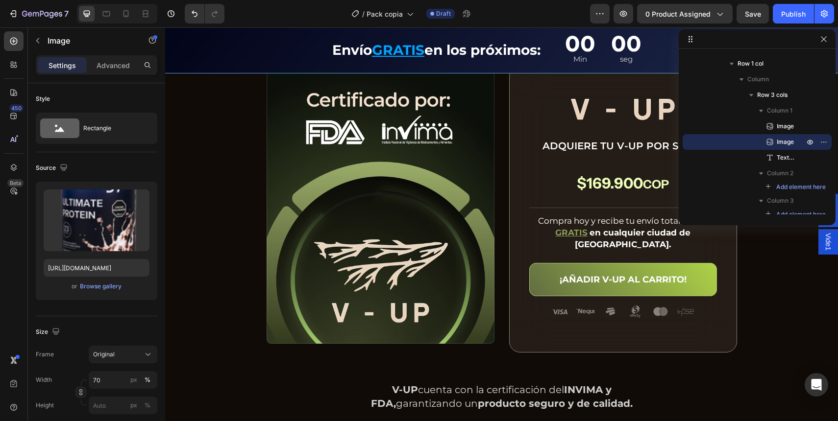
scroll to position [2839, 0]
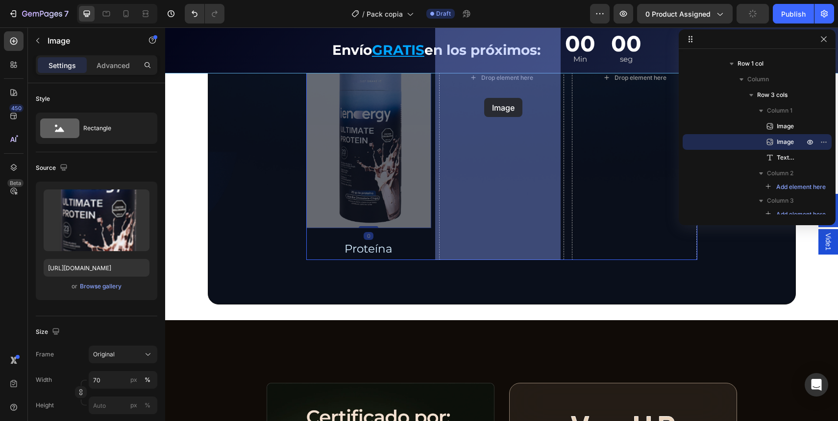
drag, startPoint x: 456, startPoint y: 105, endPoint x: 483, endPoint y: 98, distance: 27.3
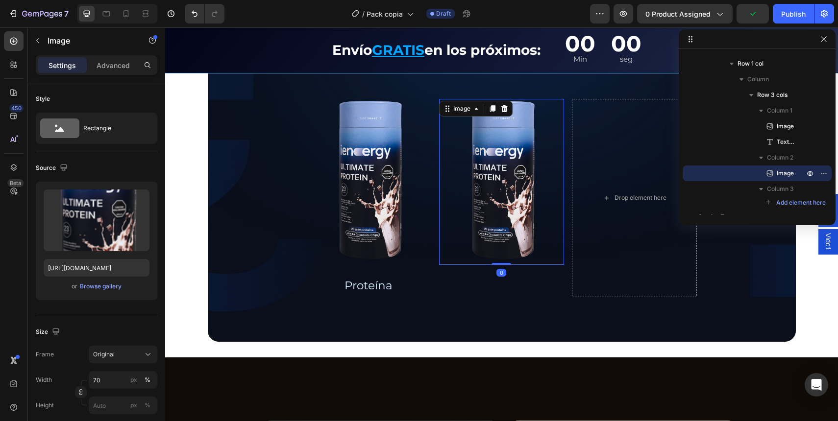
scroll to position [2617, 0]
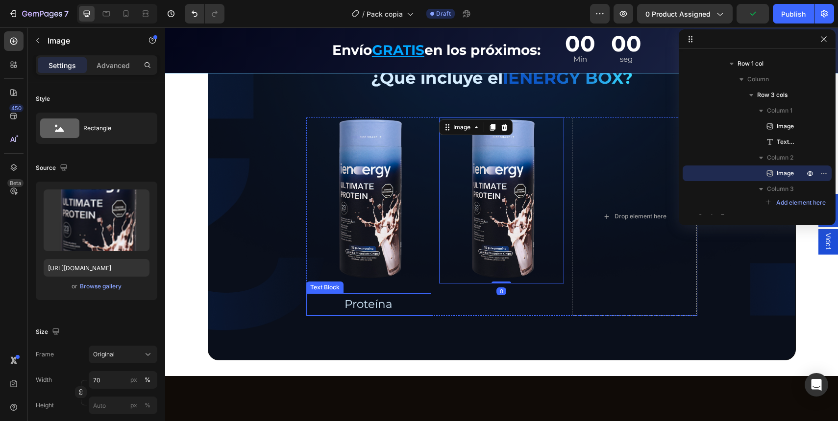
click at [382, 304] on p "Proteína" at bounding box center [368, 304] width 123 height 20
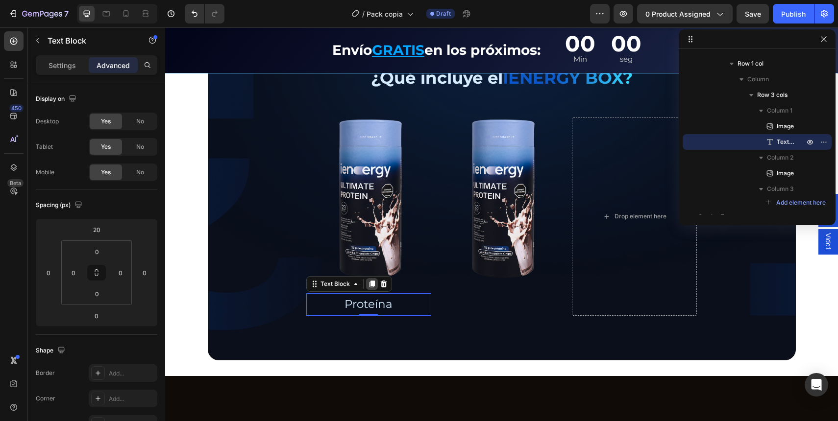
click at [369, 285] on icon at bounding box center [371, 284] width 5 height 7
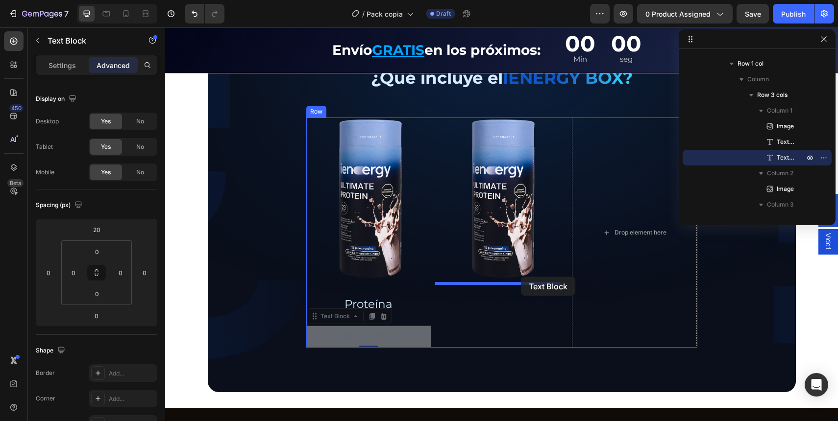
drag, startPoint x: 384, startPoint y: 329, endPoint x: 521, endPoint y: 277, distance: 146.4
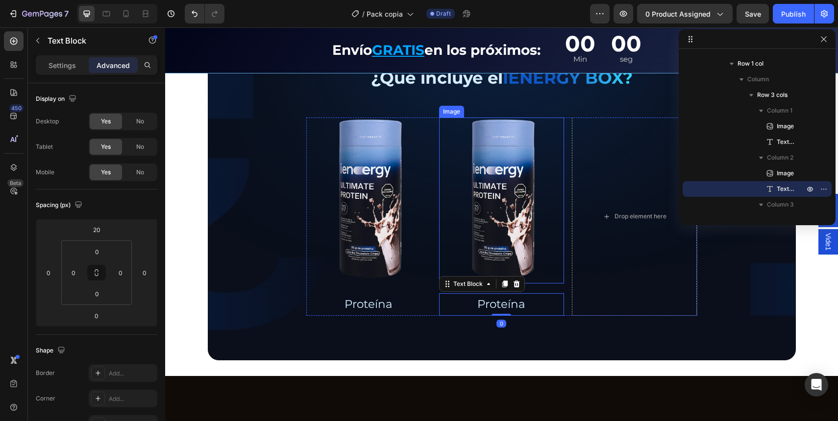
click at [458, 198] on img at bounding box center [502, 201] width 88 height 166
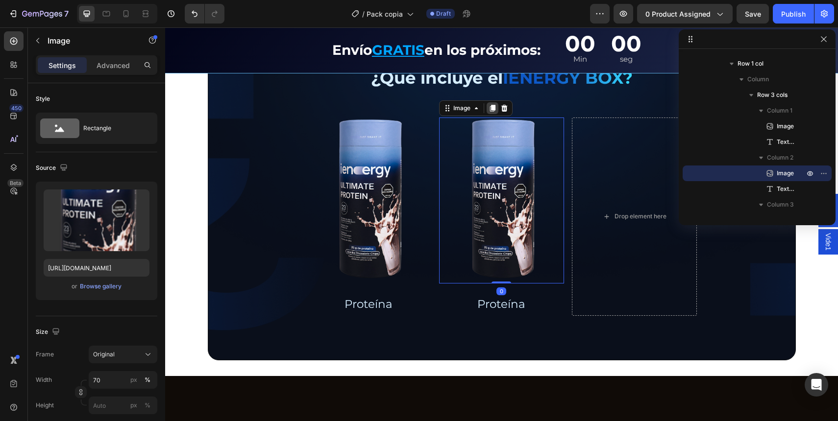
click at [488, 112] on icon at bounding box center [492, 108] width 8 height 8
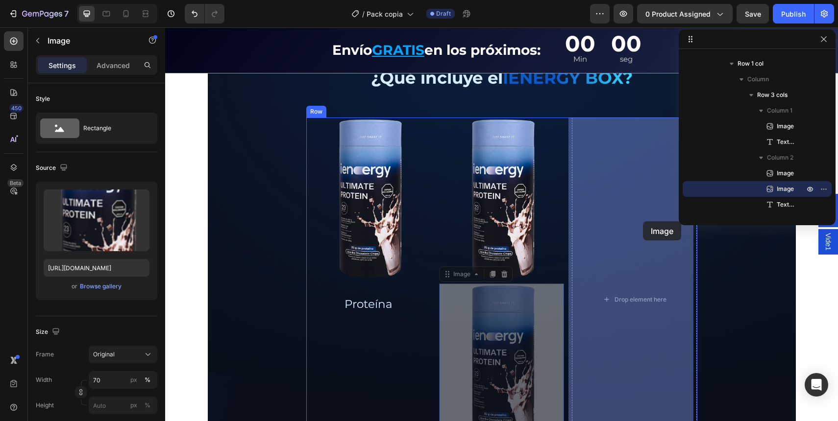
drag, startPoint x: 586, startPoint y: 259, endPoint x: 643, endPoint y: 221, distance: 68.2
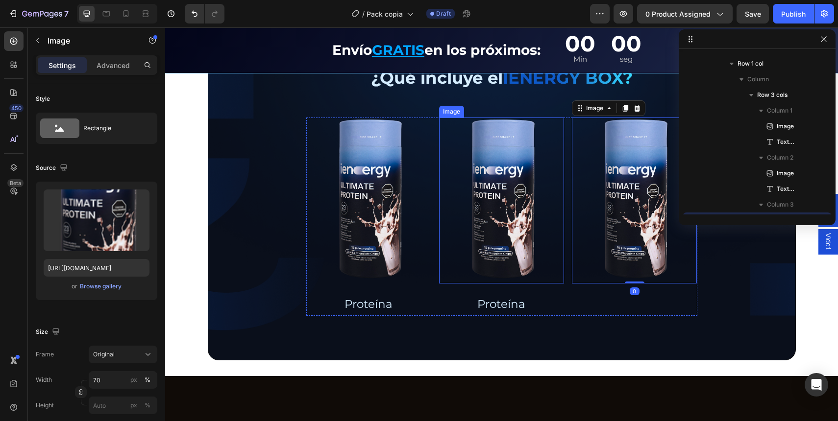
click at [508, 299] on p "Proteína" at bounding box center [501, 304] width 123 height 20
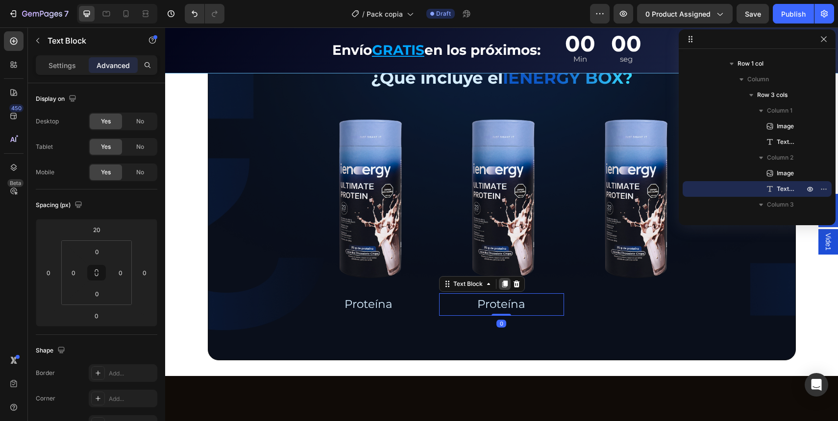
click at [503, 284] on icon at bounding box center [504, 284] width 5 height 7
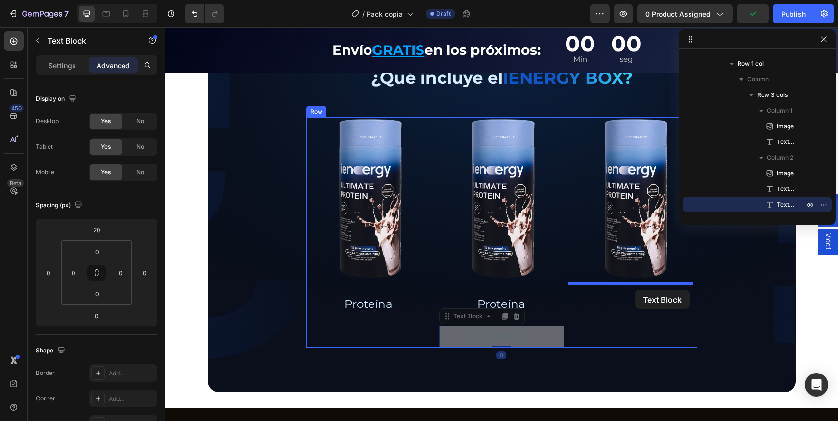
drag, startPoint x: 505, startPoint y: 337, endPoint x: 635, endPoint y: 290, distance: 137.9
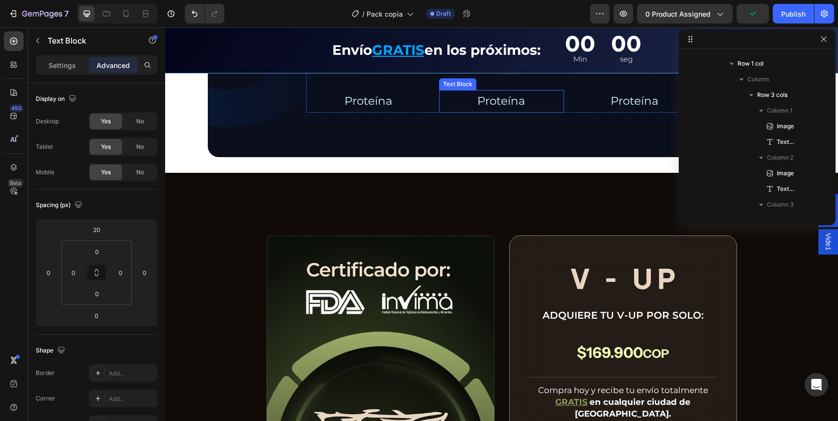
scroll to position [2775, 0]
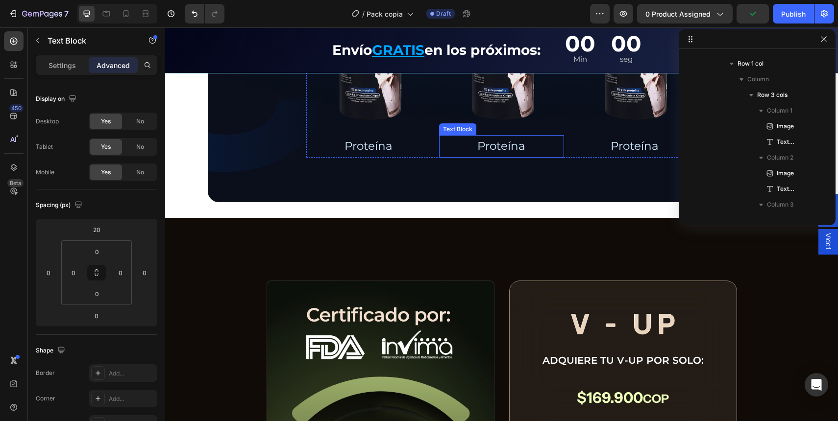
click at [494, 143] on p "Proteína" at bounding box center [501, 146] width 123 height 20
click at [494, 148] on p "Proteína" at bounding box center [501, 146] width 123 height 20
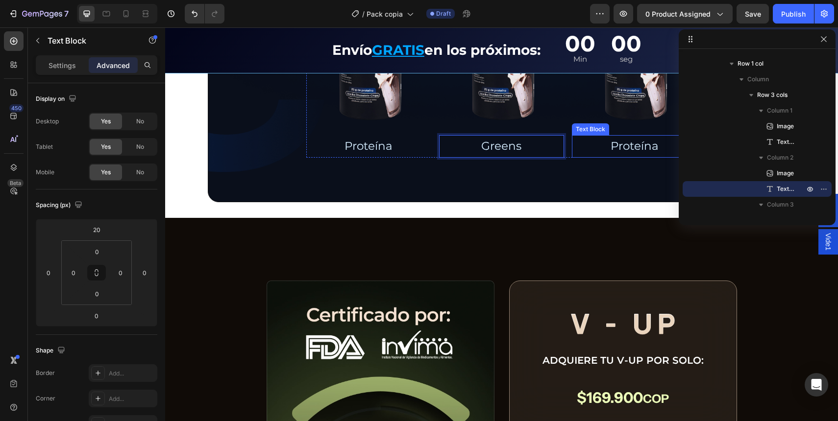
click at [612, 149] on p "Proteína" at bounding box center [634, 146] width 123 height 20
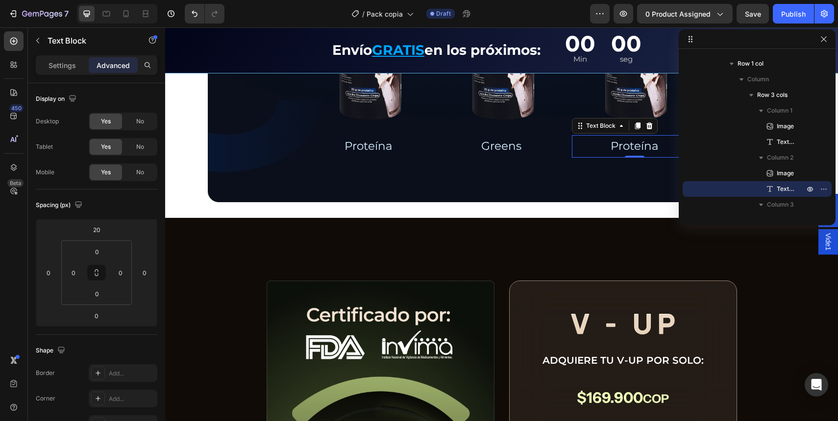
click at [612, 149] on p "Proteína" at bounding box center [634, 146] width 123 height 20
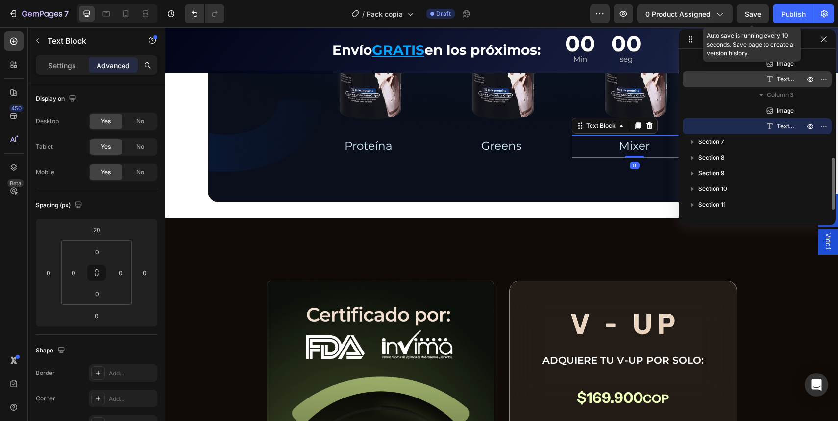
drag, startPoint x: 757, startPoint y: 11, endPoint x: 724, endPoint y: 75, distance: 72.3
click at [757, 11] on span "Save" at bounding box center [753, 14] width 16 height 8
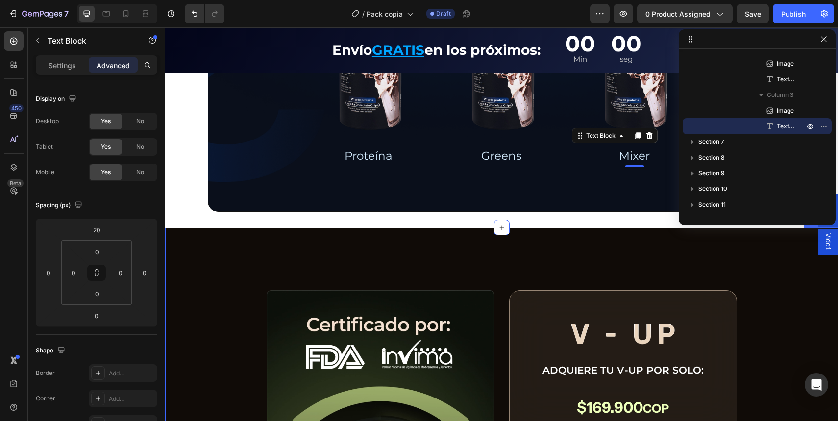
scroll to position [2759, 0]
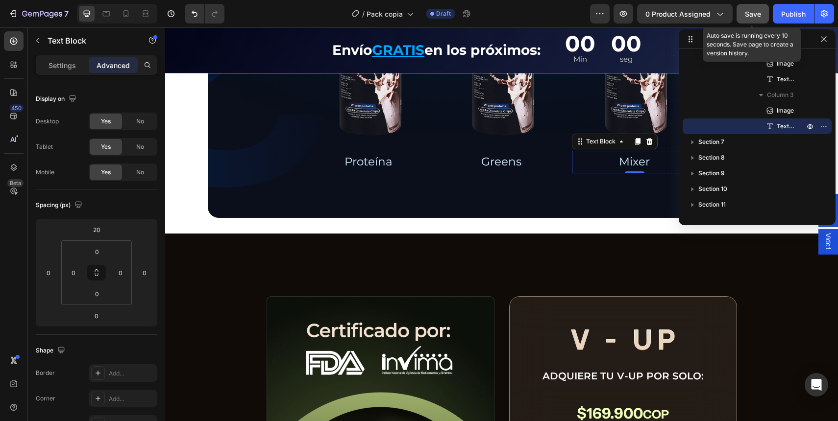
click at [747, 19] on button "Save" at bounding box center [752, 14] width 32 height 20
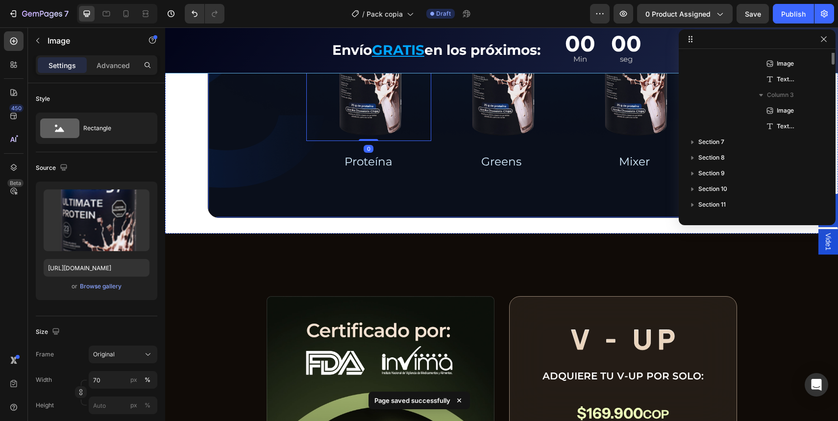
scroll to position [217, 0]
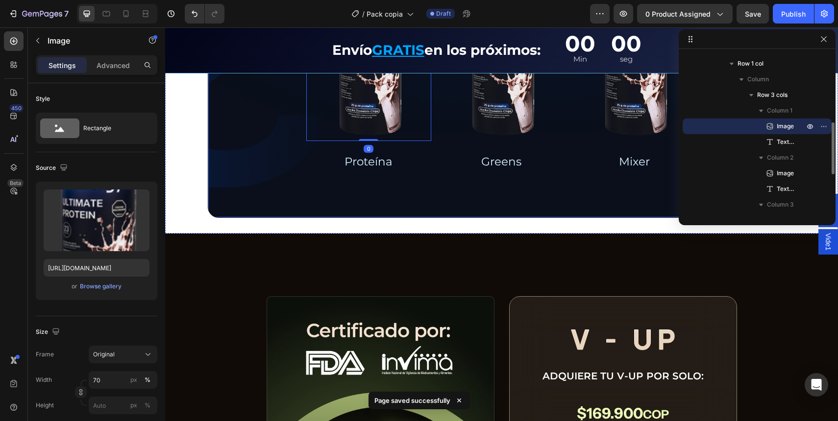
drag, startPoint x: 269, startPoint y: 177, endPoint x: 257, endPoint y: 191, distance: 18.4
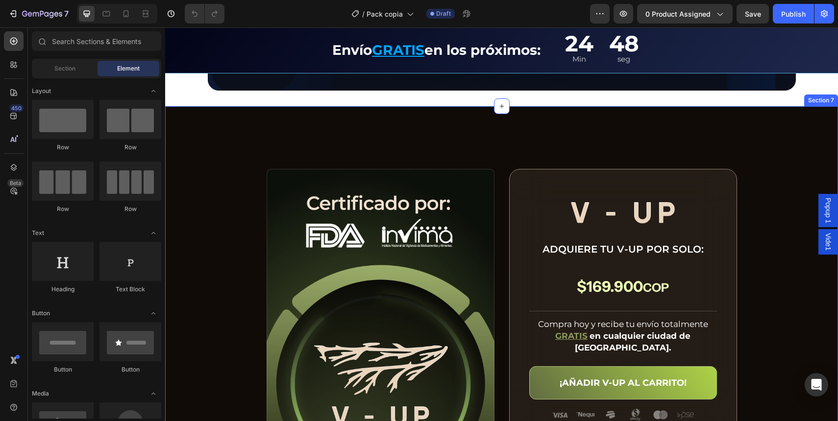
scroll to position [2703, 0]
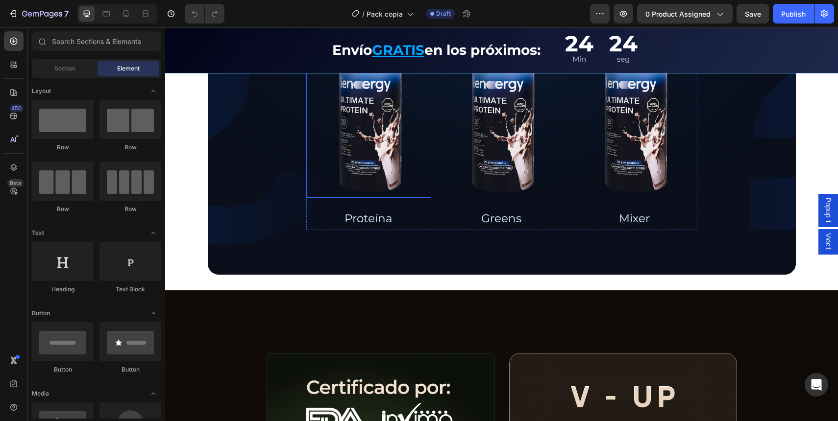
click at [493, 83] on img at bounding box center [502, 115] width 88 height 166
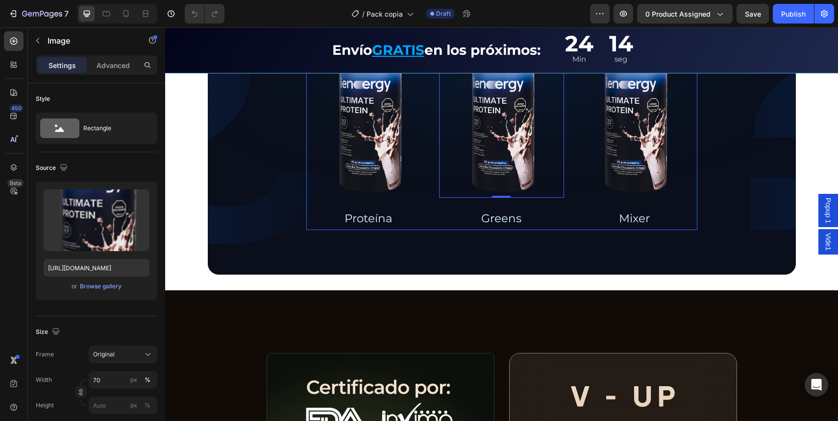
click at [511, 138] on img at bounding box center [502, 115] width 88 height 166
click at [107, 280] on div "Upload Image https://cdn.shopify.com/s/files/1/0691/3091/2031/files/gempages_58…" at bounding box center [97, 241] width 122 height 119
click at [107, 286] on div "Browse gallery" at bounding box center [101, 286] width 42 height 9
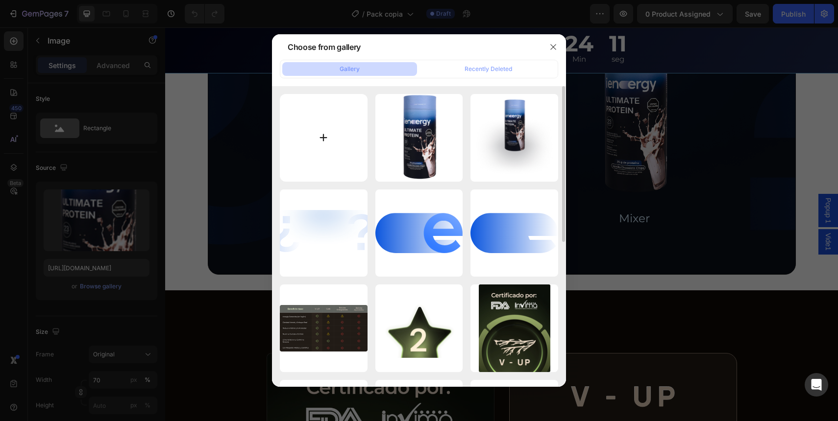
click at [331, 147] on input "file" at bounding box center [324, 138] width 88 height 88
type input "C:\fakepath\greens.webp"
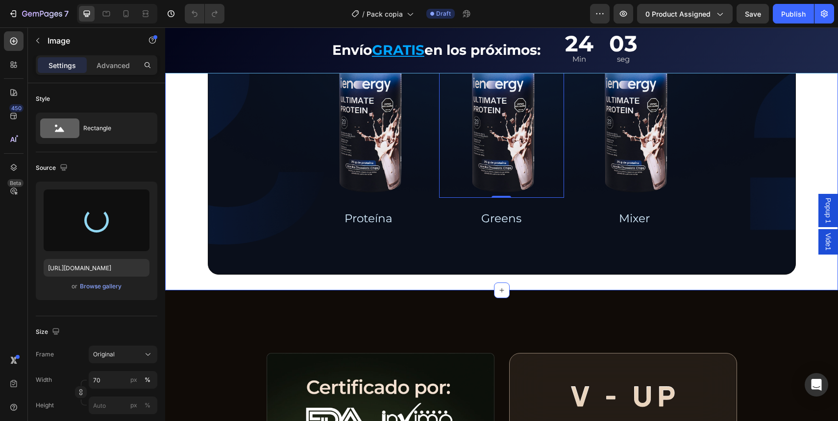
type input "https://cdn.shopify.com/s/files/1/0691/3091/2031/files/gempages_581726289379984…"
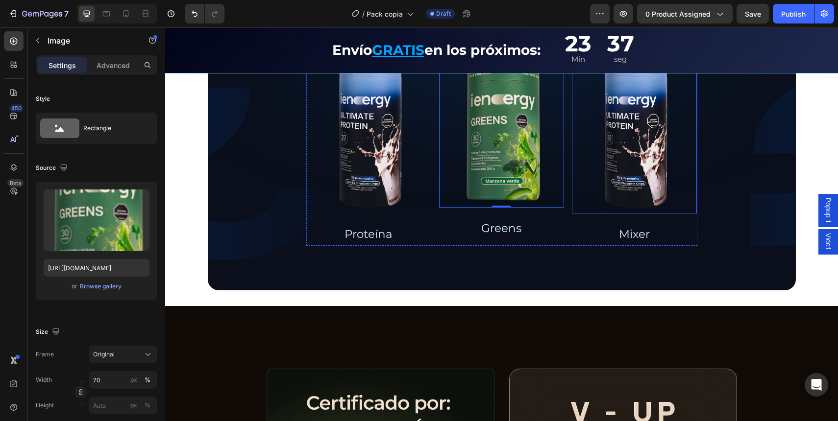
scroll to position [2685, 0]
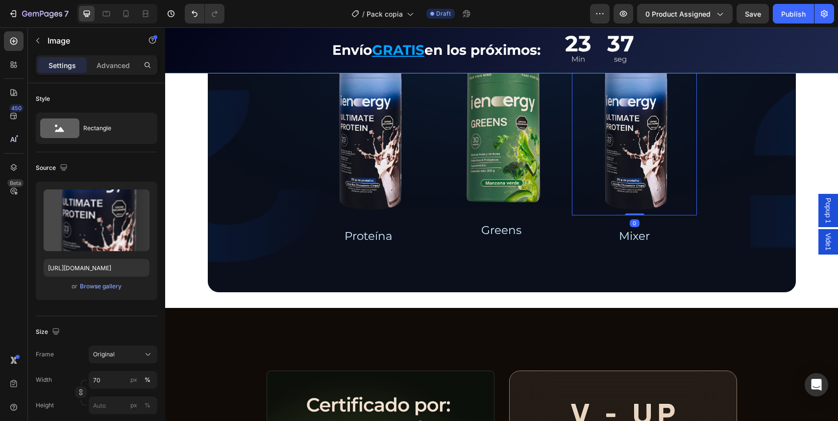
click at [640, 183] on img at bounding box center [634, 132] width 88 height 166
click at [607, 131] on img at bounding box center [634, 132] width 88 height 166
click at [114, 289] on div "Browse gallery" at bounding box center [101, 286] width 42 height 9
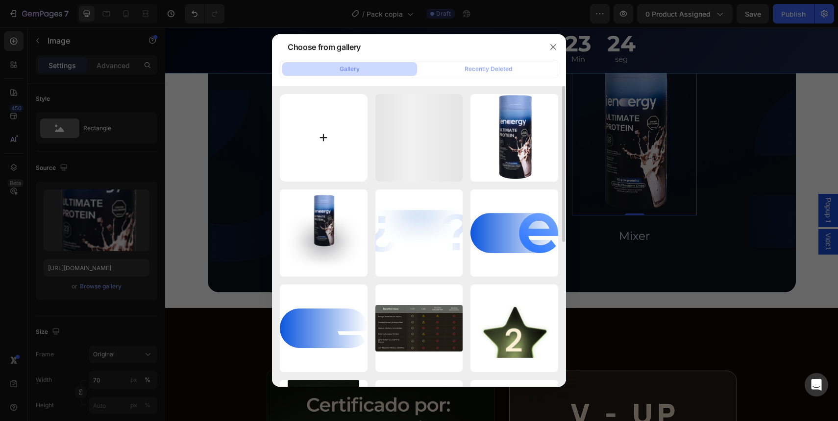
click at [331, 143] on input "file" at bounding box center [324, 138] width 88 height 88
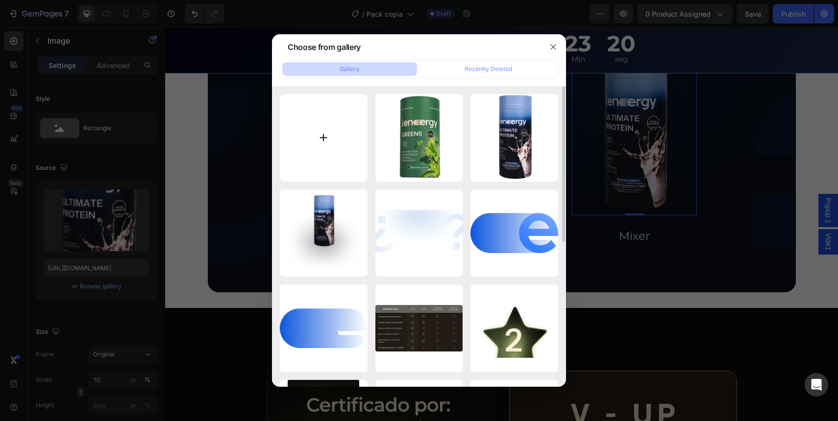
type input "C:\fakepath\mixer.webp"
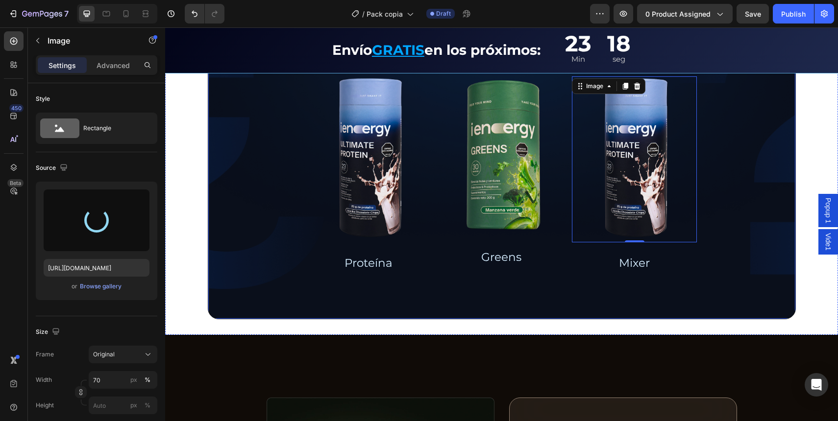
scroll to position [2657, 0]
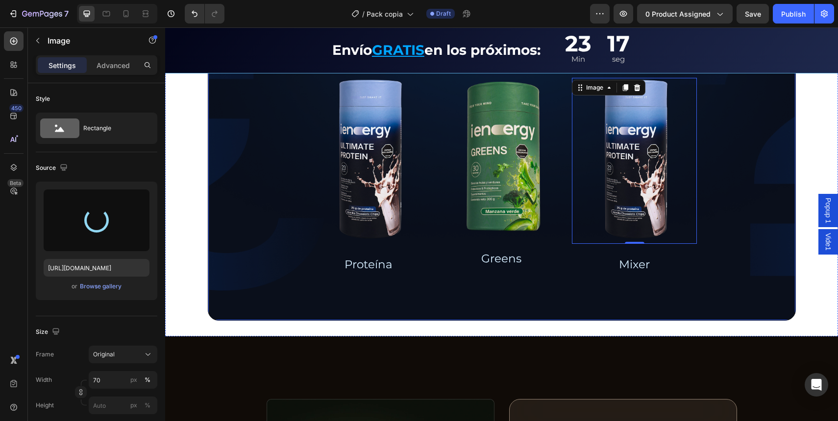
type input "https://cdn.shopify.com/s/files/1/0691/3091/2031/files/gempages_581726289379984…"
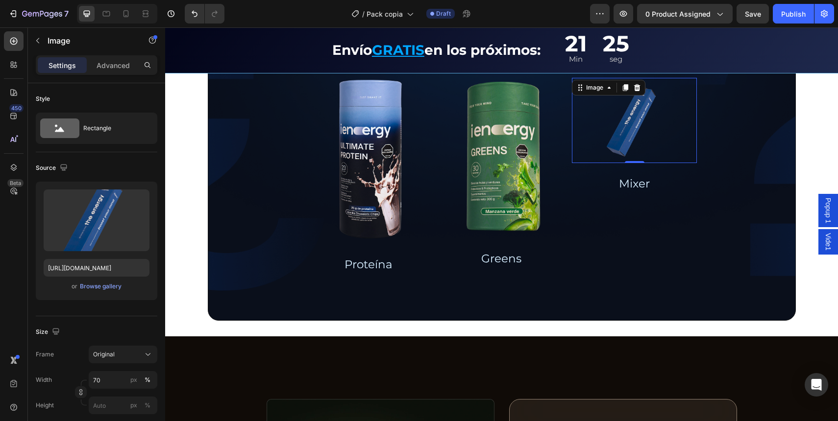
drag, startPoint x: 599, startPoint y: 133, endPoint x: 372, endPoint y: 202, distance: 237.0
click at [596, 134] on img at bounding box center [634, 120] width 88 height 85
click at [112, 382] on input "70" at bounding box center [123, 380] width 69 height 18
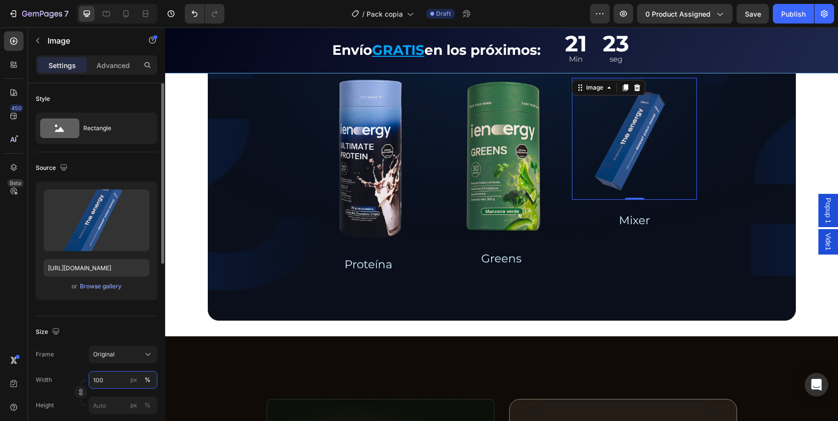
type input "100"
click at [609, 176] on img at bounding box center [634, 139] width 125 height 122
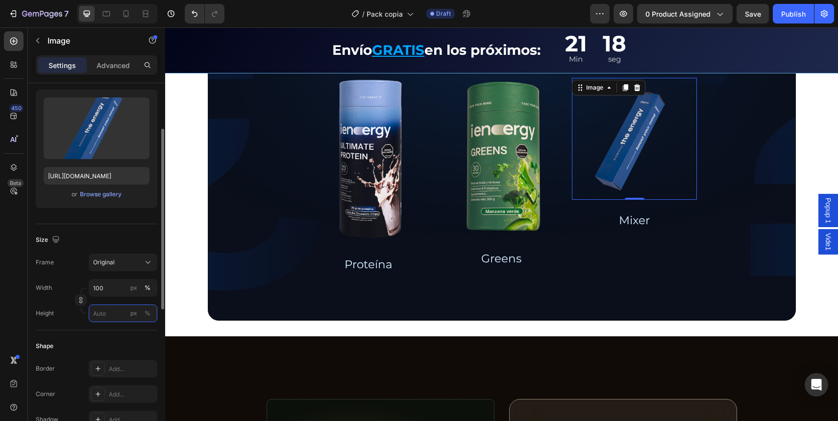
click at [110, 314] on input "px %" at bounding box center [123, 314] width 69 height 18
click at [111, 332] on div "Full 100%" at bounding box center [113, 337] width 80 height 18
type input "100"
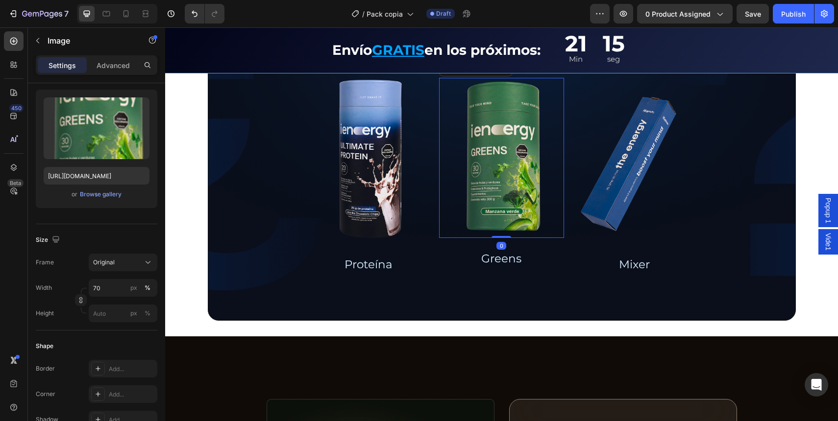
click at [539, 169] on img at bounding box center [502, 158] width 88 height 160
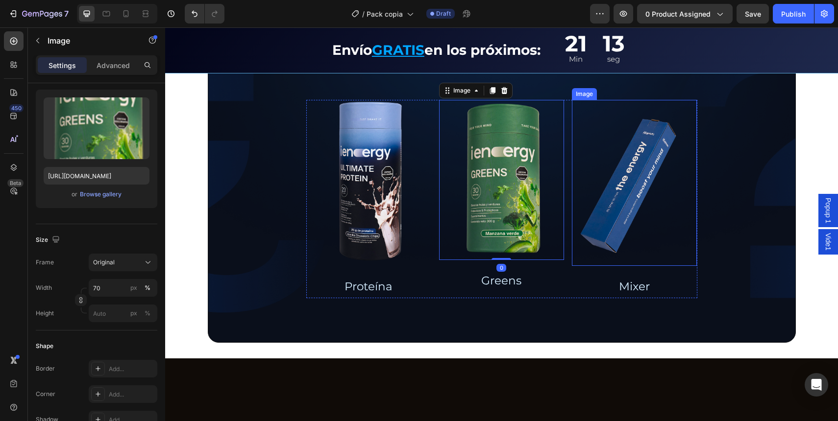
scroll to position [2627, 0]
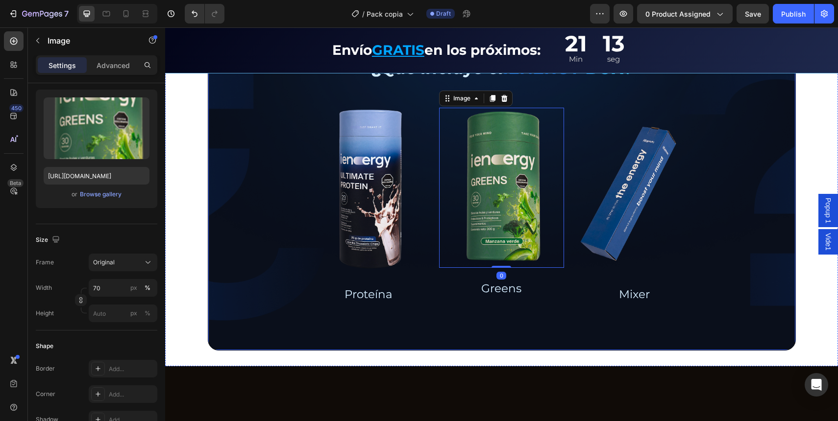
click at [757, 202] on div "¿Qué incluye el IENERGY BOX? Text Block Row Image Proteína Text Block Image 0 G…" at bounding box center [502, 181] width 588 height 340
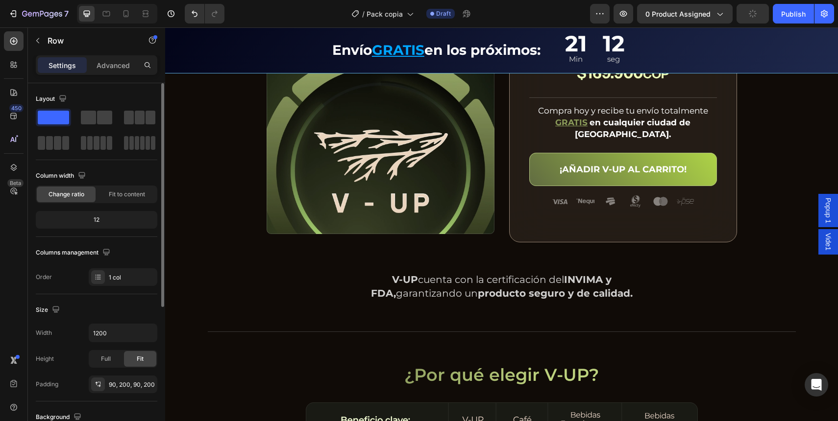
scroll to position [2549, 0]
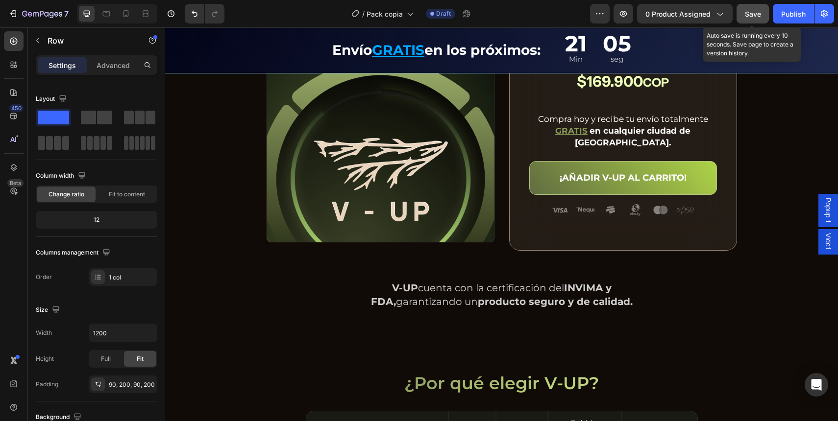
click at [754, 11] on span "Save" at bounding box center [753, 14] width 16 height 8
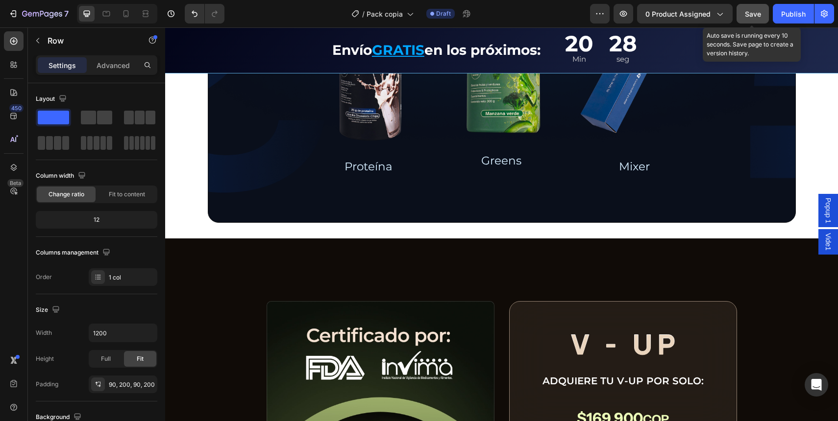
scroll to position [2228, 0]
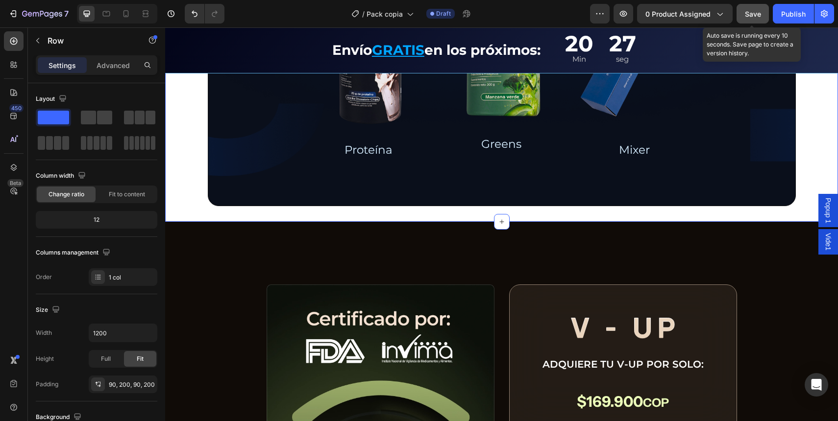
click at [185, 211] on div "¿Qué incluye el IENERGY BOX? Text Block Row Image Proteína Text Block Image Gre…" at bounding box center [501, 36] width 673 height 371
click at [108, 69] on p "Advanced" at bounding box center [113, 65] width 33 height 10
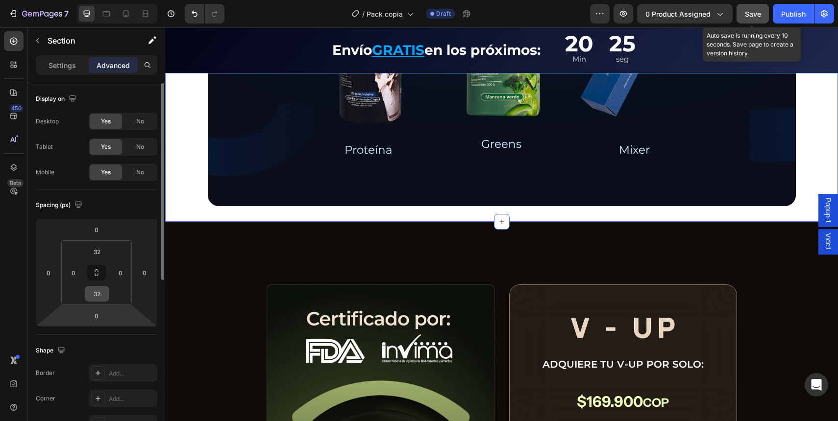
click at [89, 296] on input "32" at bounding box center [97, 294] width 20 height 15
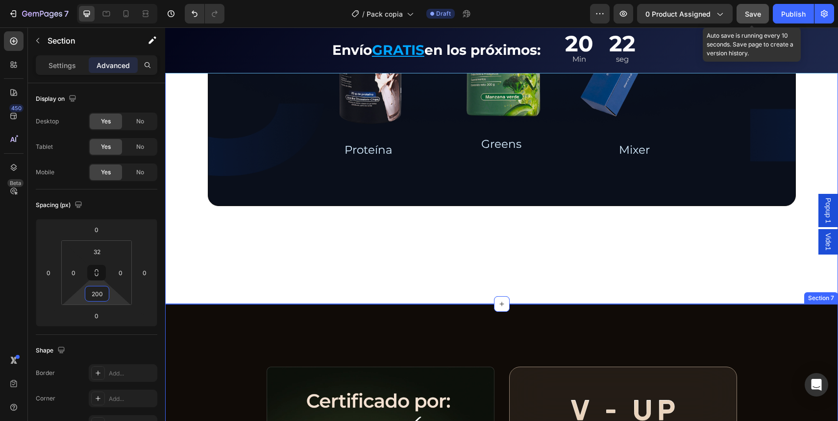
type input "200"
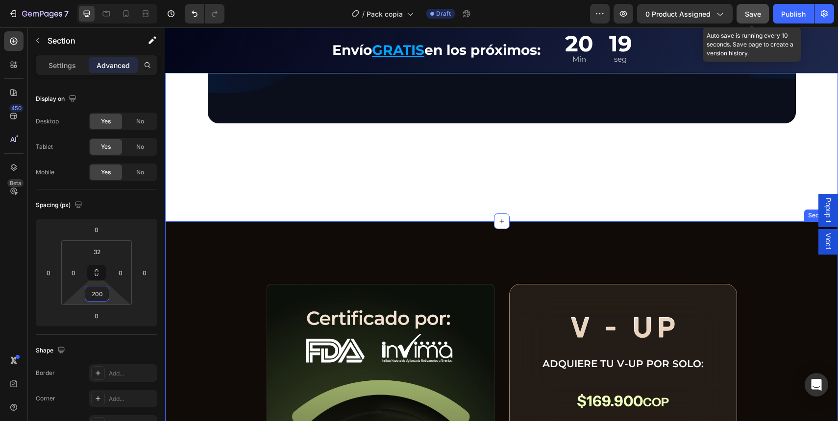
scroll to position [2313, 0]
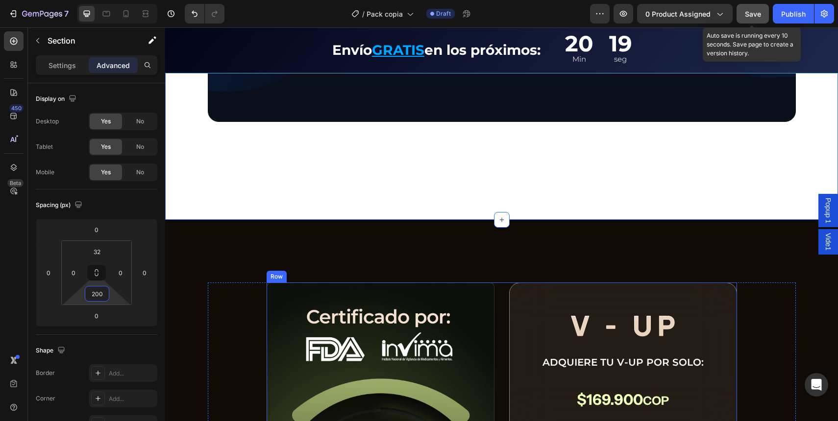
click at [496, 321] on div "Image Image ADQUIERE TU V-UP POR SOLO: Text Block $169.900 COP Text Block Title…" at bounding box center [502, 426] width 470 height 287
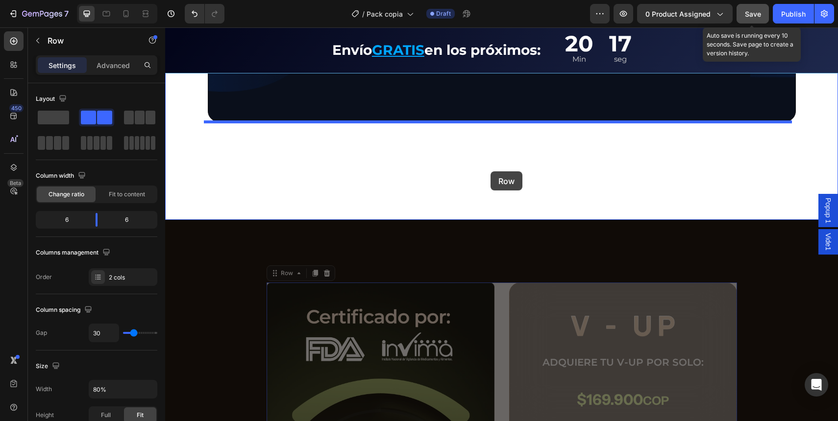
drag, startPoint x: 495, startPoint y: 317, endPoint x: 490, endPoint y: 171, distance: 146.1
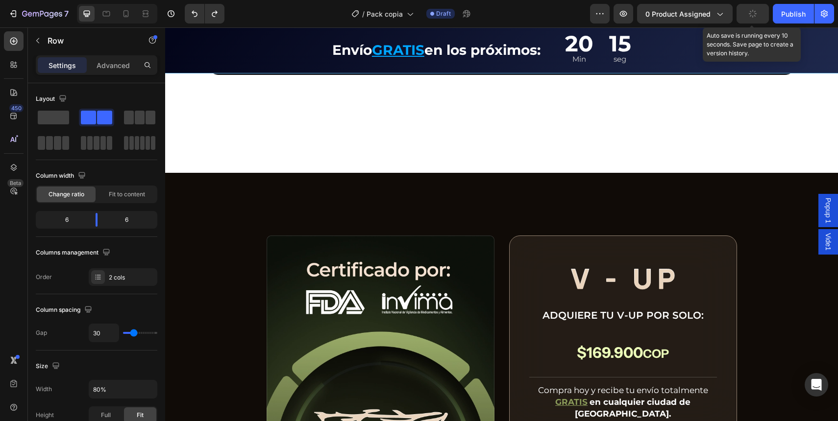
scroll to position [2389, 0]
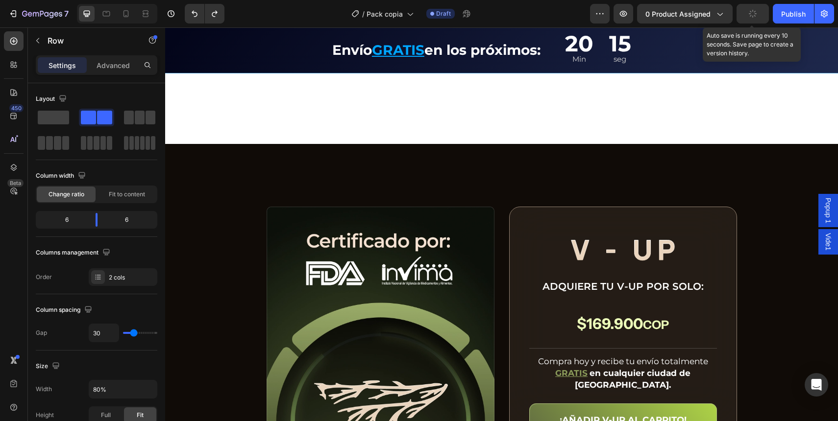
click at [498, 266] on div "Image Image ADQUIERE TU V-UP POR SOLO: Text Block $169.900 COP Text Block Title…" at bounding box center [502, 350] width 470 height 287
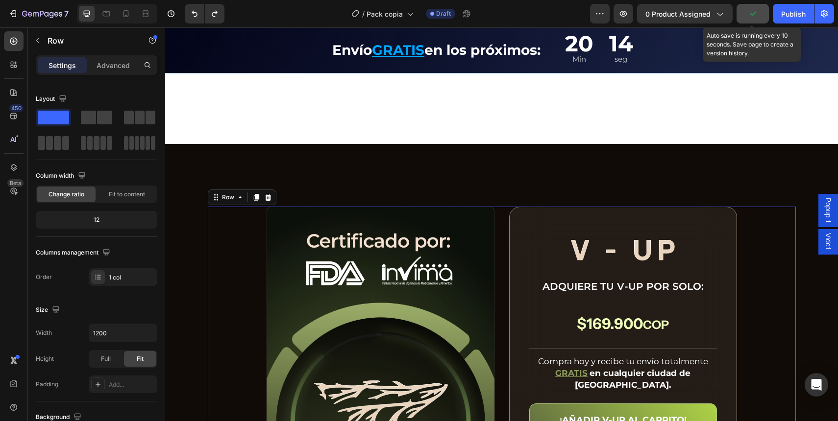
click at [208, 236] on div "Image Image ADQUIERE TU V-UP POR SOLO: Text Block $169.900 COP Text Block Title…" at bounding box center [502, 350] width 588 height 287
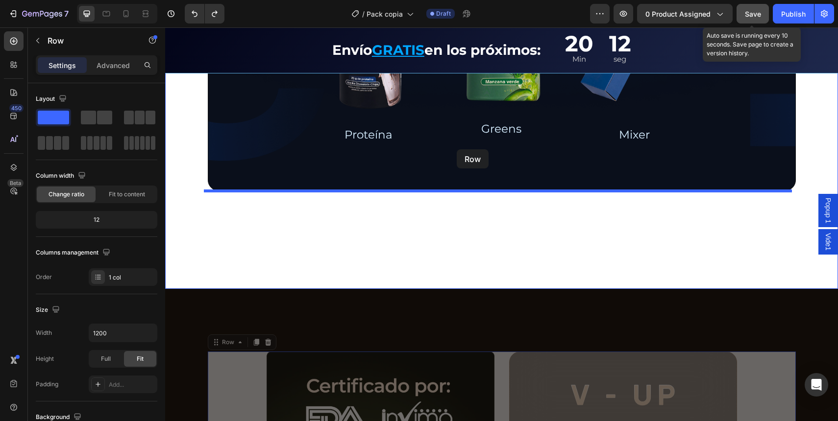
scroll to position [2213, 0]
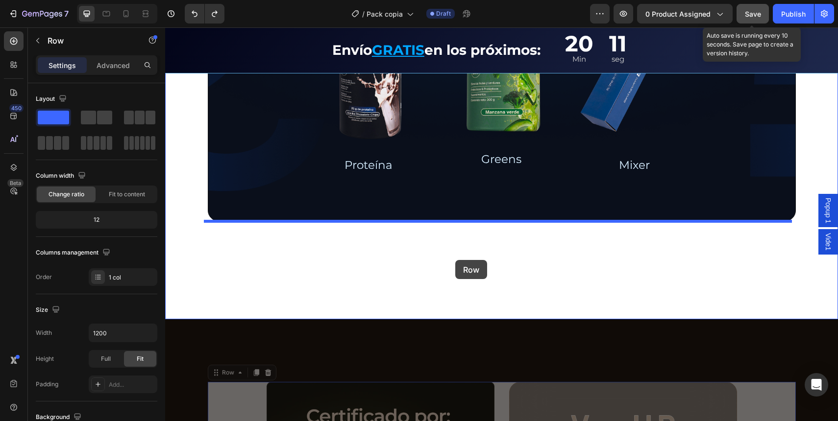
drag, startPoint x: 253, startPoint y: 202, endPoint x: 455, endPoint y: 260, distance: 210.0
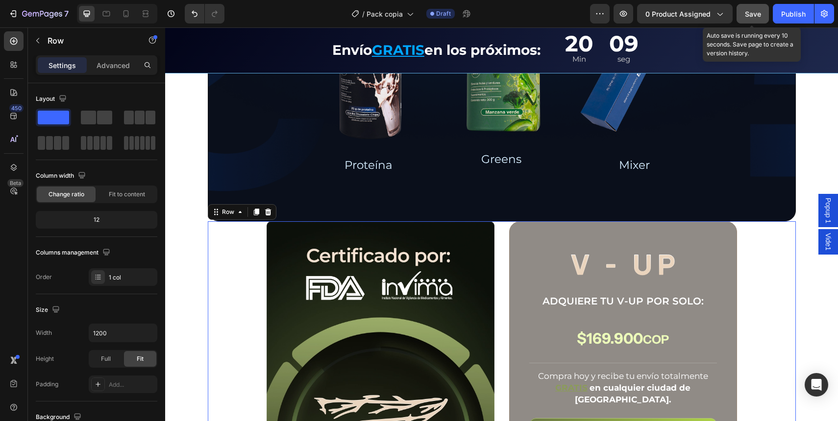
click at [243, 254] on div "Image Image ADQUIERE TU V-UP POR SOLO: Text Block $169.900 COP Text Block Title…" at bounding box center [502, 364] width 588 height 287
click at [114, 68] on p "Advanced" at bounding box center [113, 65] width 33 height 10
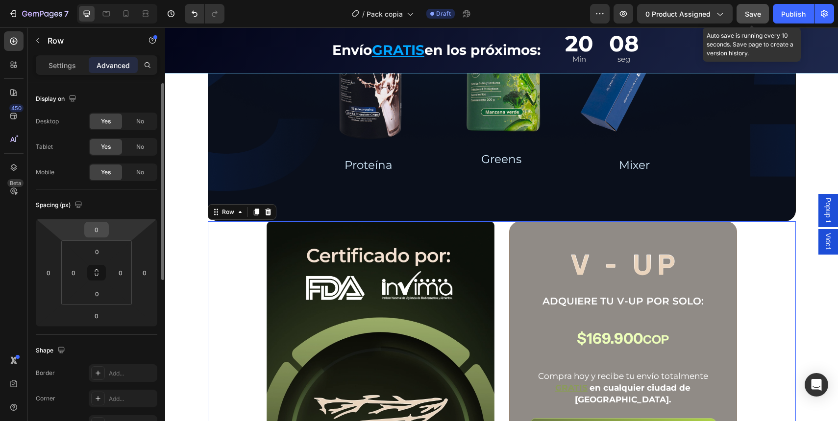
click at [92, 229] on input "0" at bounding box center [97, 229] width 20 height 15
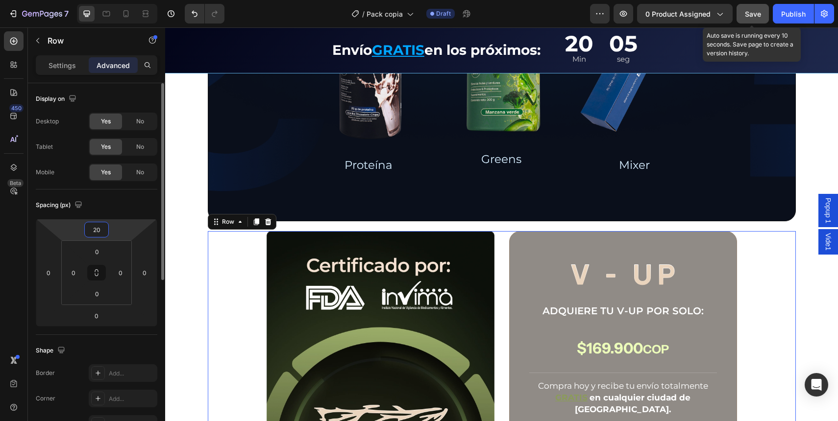
type input "2"
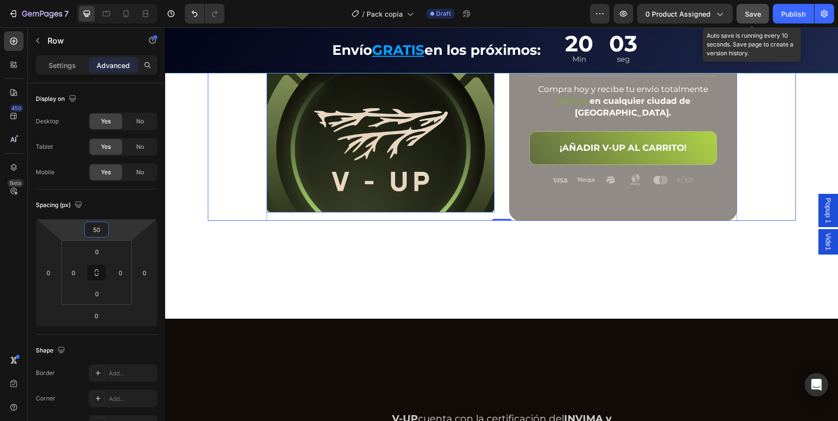
scroll to position [2540, 0]
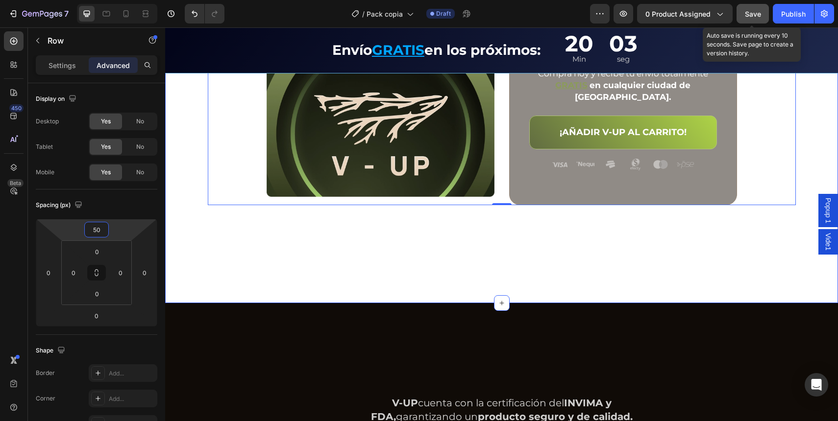
type input "50"
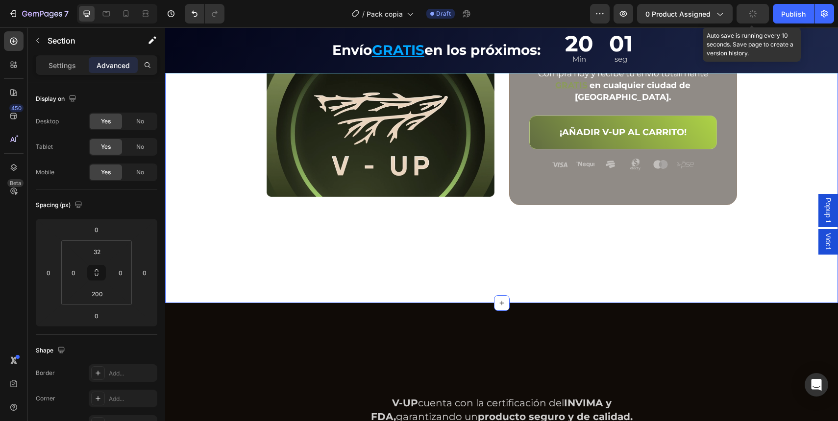
drag, startPoint x: 426, startPoint y: 261, endPoint x: 418, endPoint y: 262, distance: 7.9
click at [88, 288] on input "200" at bounding box center [97, 294] width 20 height 15
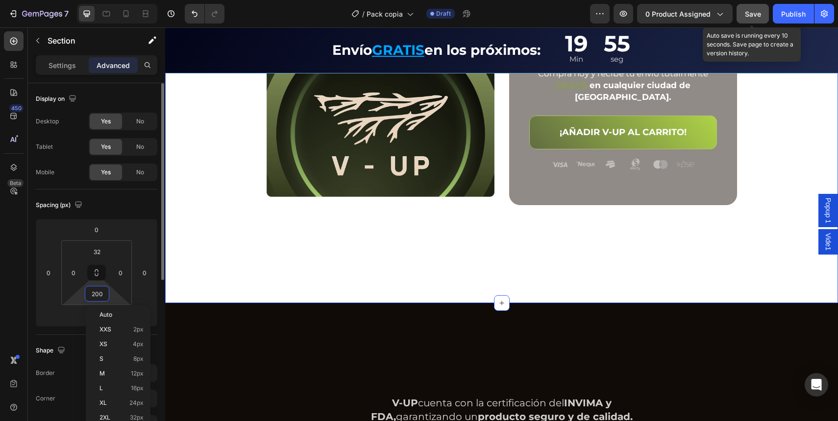
click at [98, 294] on input "200" at bounding box center [97, 294] width 20 height 15
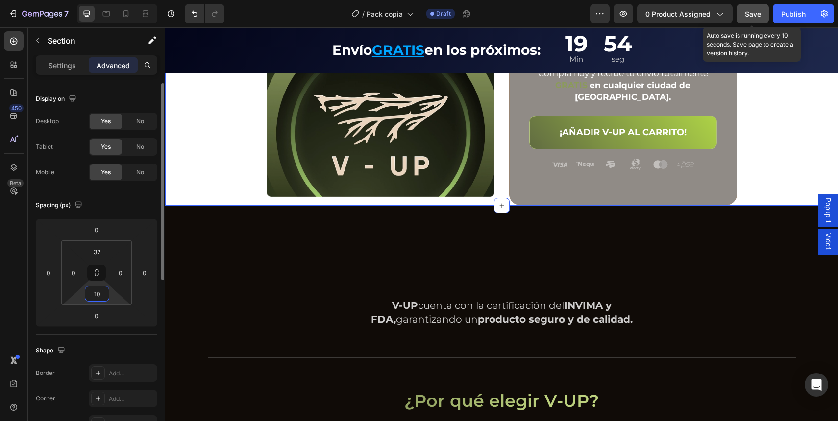
type input "100"
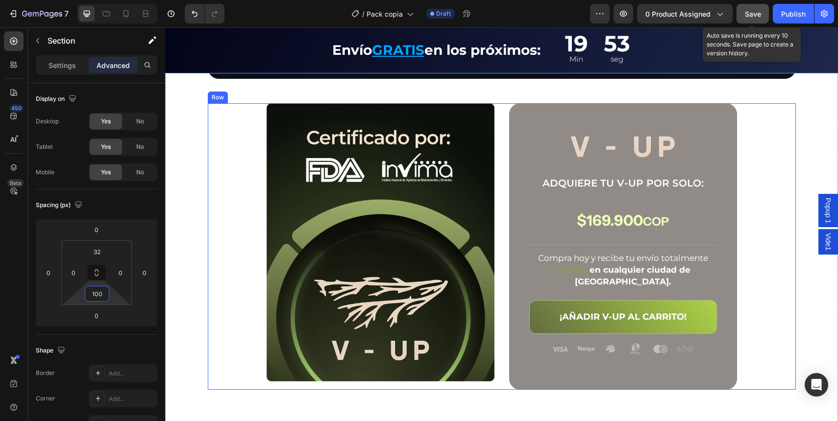
click at [781, 196] on div "Image Image ADQUIERE TU V-UP POR SOLO: Text Block $169.900 COP Text Block Title…" at bounding box center [502, 246] width 588 height 287
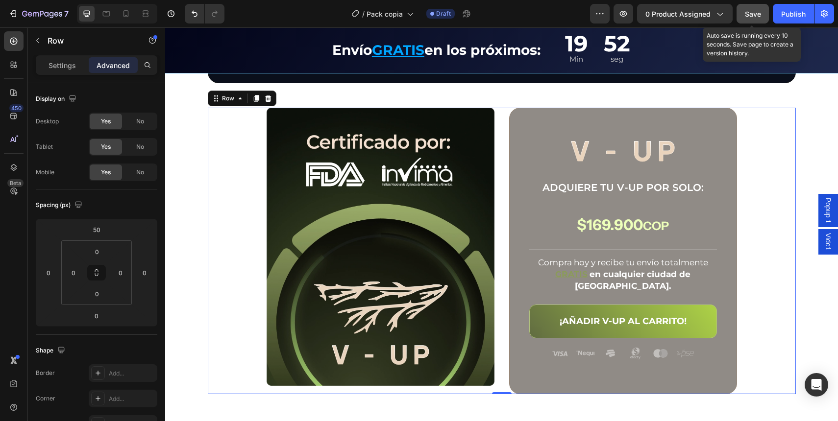
scroll to position [2299, 0]
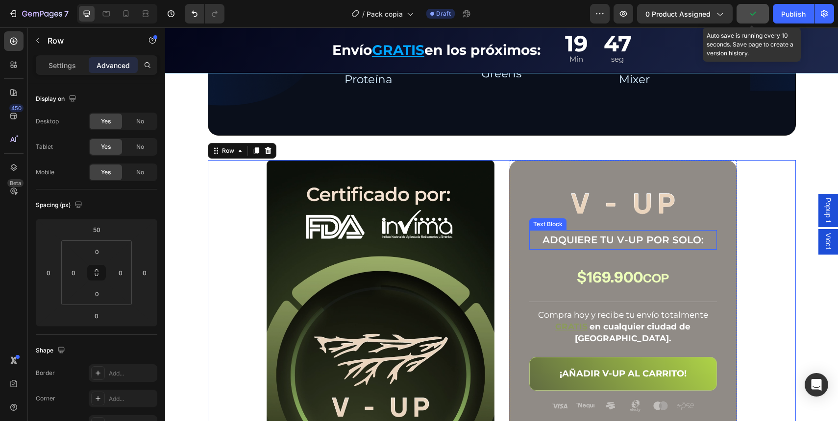
click at [606, 240] on p "ADQUIERE TU V-UP POR SOLO:" at bounding box center [623, 240] width 186 height 18
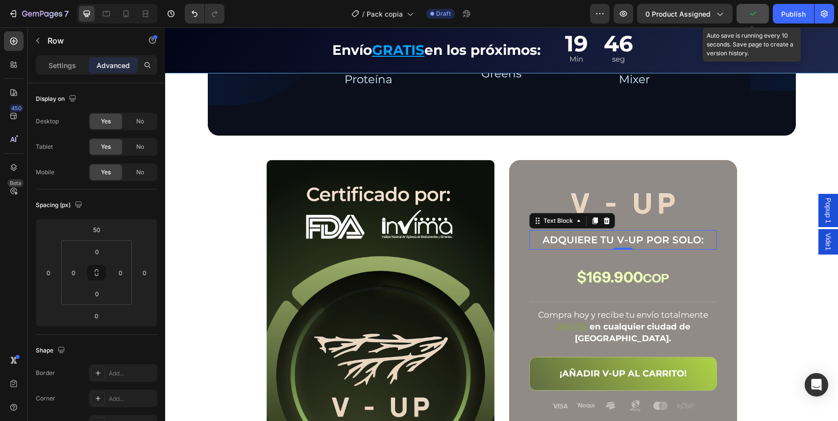
click at [606, 240] on p "ADQUIERE TU V-UP POR SOLO:" at bounding box center [623, 240] width 186 height 18
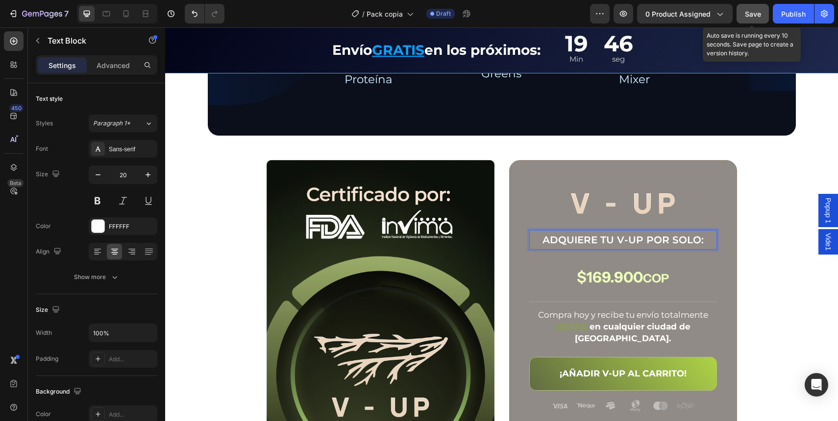
drag, startPoint x: 619, startPoint y: 235, endPoint x: 627, endPoint y: 235, distance: 8.3
click at [619, 236] on p "ADQUIERE TU V-UP POR SOLO:" at bounding box center [623, 240] width 186 height 18
drag, startPoint x: 636, startPoint y: 244, endPoint x: 615, endPoint y: 243, distance: 21.1
click at [615, 243] on p "ADQUIERE TU V-UP POR SOLO:" at bounding box center [623, 240] width 186 height 18
click at [605, 273] on strong "$169.900" at bounding box center [610, 278] width 66 height 18
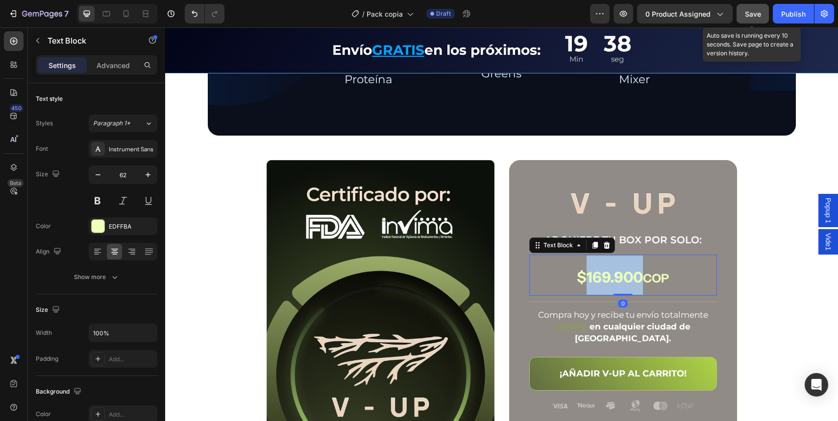
click at [605, 273] on strong "$169.900" at bounding box center [610, 278] width 66 height 18
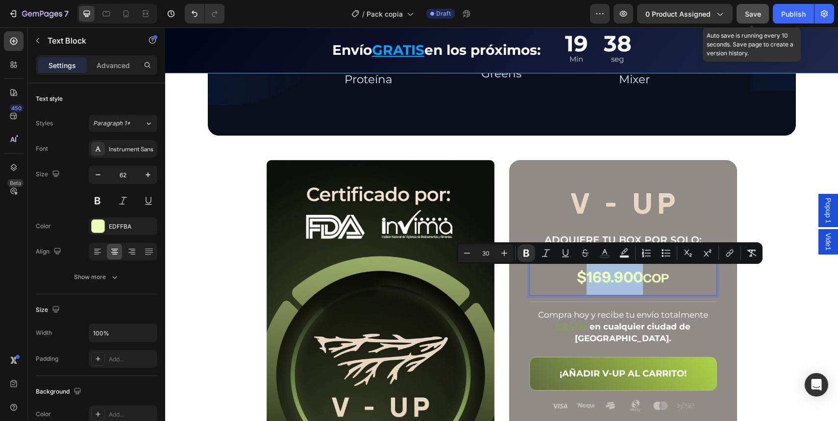
click at [601, 280] on strong "$169.900" at bounding box center [610, 278] width 66 height 18
click at [599, 281] on strong "$169.900" at bounding box center [610, 278] width 66 height 18
click at [600, 279] on strong "$169.900" at bounding box center [610, 278] width 66 height 18
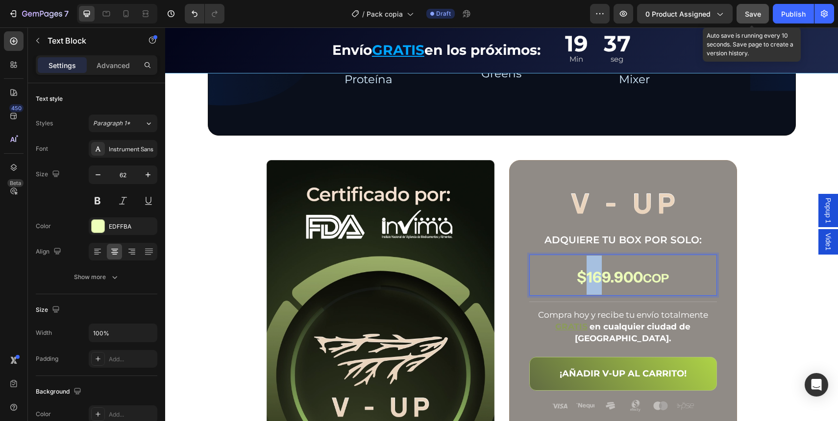
drag, startPoint x: 599, startPoint y: 276, endPoint x: 583, endPoint y: 277, distance: 16.7
click at [582, 277] on strong "$169.900" at bounding box center [610, 278] width 66 height 18
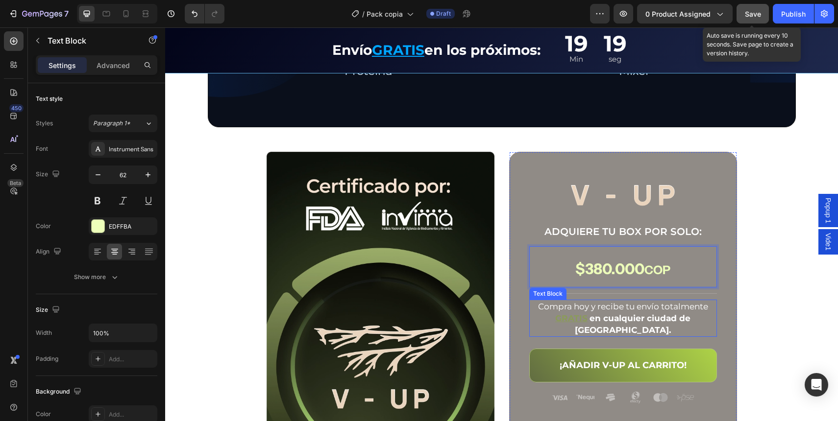
scroll to position [2316, 0]
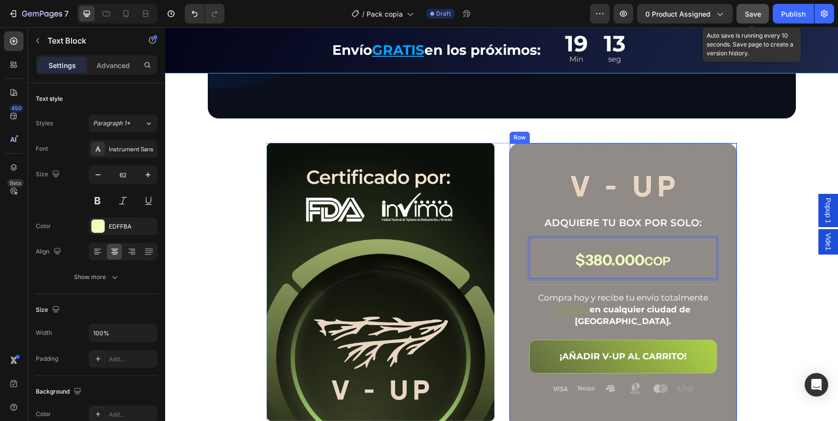
click at [520, 146] on div "Image ADQUIERE TU BOX POR SOLO: Text Block $380.000 COP Text Block 0 Title Line…" at bounding box center [623, 286] width 228 height 287
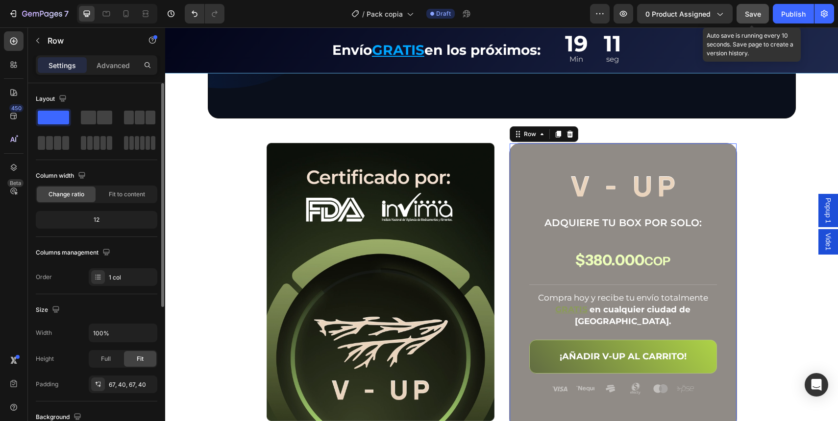
scroll to position [232, 0]
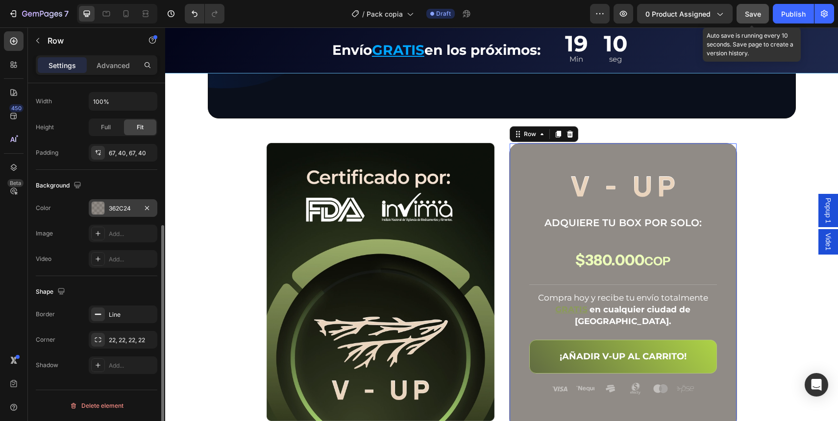
click at [113, 212] on div "362C24" at bounding box center [123, 208] width 28 height 9
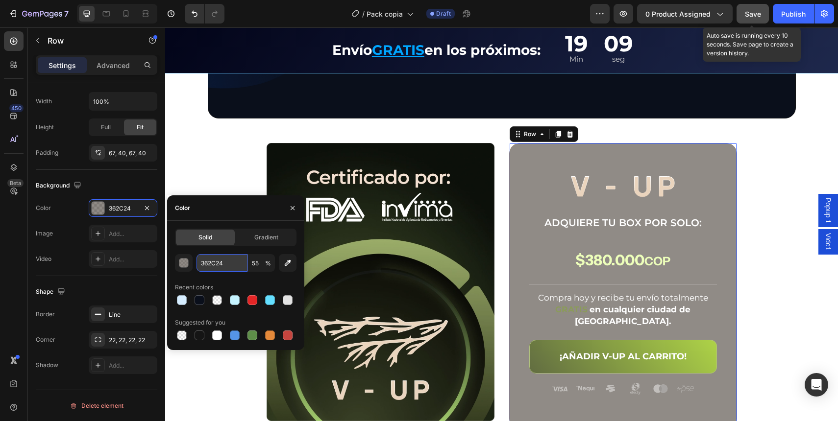
click at [226, 260] on input "362C24" at bounding box center [221, 263] width 51 height 18
paste input "F9FBFF"
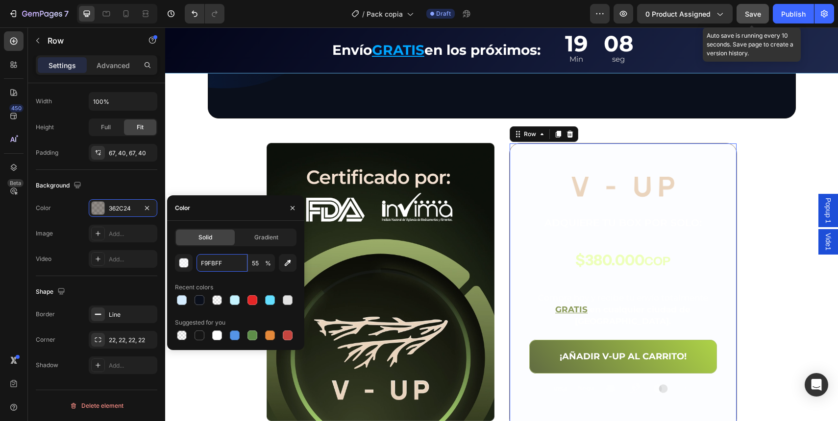
type input "F9FBFF"
click at [269, 265] on span "%" at bounding box center [268, 263] width 6 height 9
click at [260, 264] on input "55" at bounding box center [261, 263] width 27 height 18
type input "100"
click at [280, 246] on div "Solid Gradient F9FBFF 100 % Recent colors Suggested for you" at bounding box center [236, 286] width 122 height 114
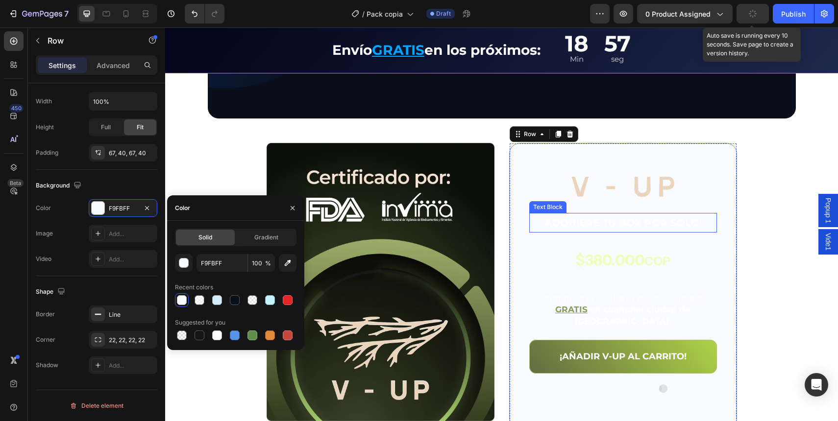
click at [602, 220] on p "ADQUIERE TU BOX POR SOLO:" at bounding box center [623, 223] width 186 height 18
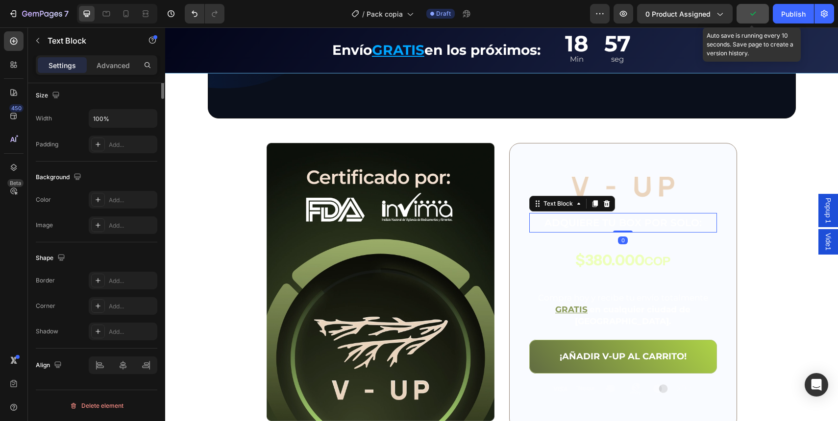
scroll to position [0, 0]
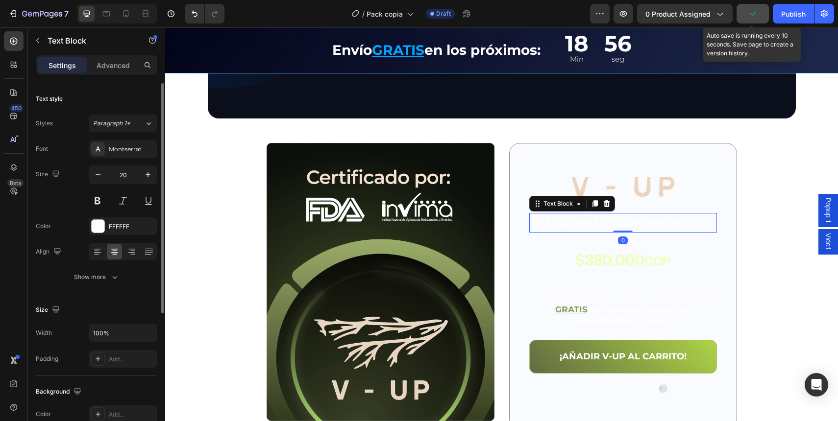
click at [88, 227] on div "Color FFFFFF" at bounding box center [97, 227] width 122 height 18
click at [102, 229] on div at bounding box center [98, 226] width 13 height 13
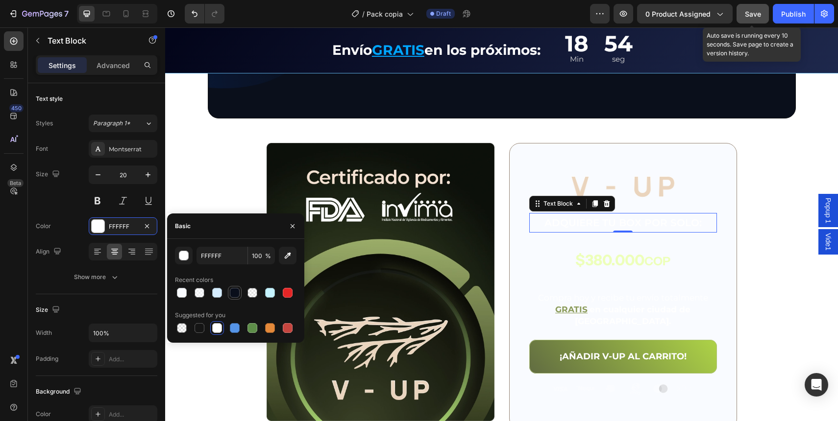
click at [235, 290] on div at bounding box center [235, 293] width 10 height 10
click at [179, 257] on div "button" at bounding box center [184, 256] width 10 height 10
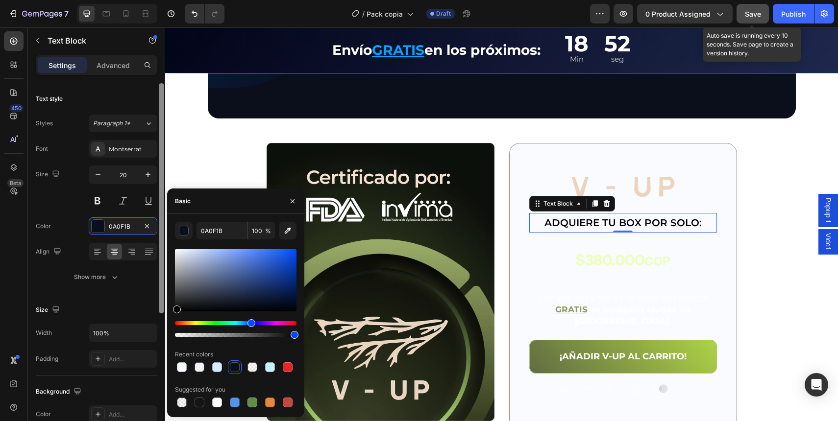
drag, startPoint x: 205, startPoint y: 278, endPoint x: 162, endPoint y: 365, distance: 97.3
click at [162, 365] on div "450 Beta Sections(18) Elements(84) Section Element Hero Section Product Detail …" at bounding box center [82, 224] width 165 height 394
type input "000000"
click at [71, 247] on div "Align" at bounding box center [97, 252] width 122 height 18
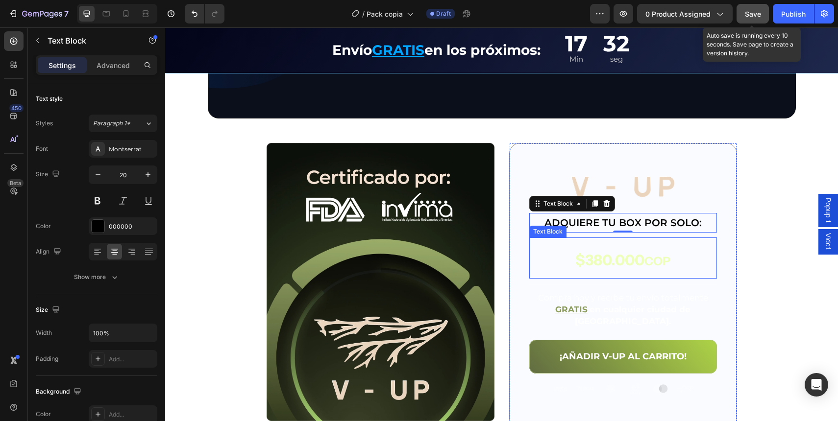
click at [576, 249] on p "$380.000 COP" at bounding box center [623, 258] width 186 height 39
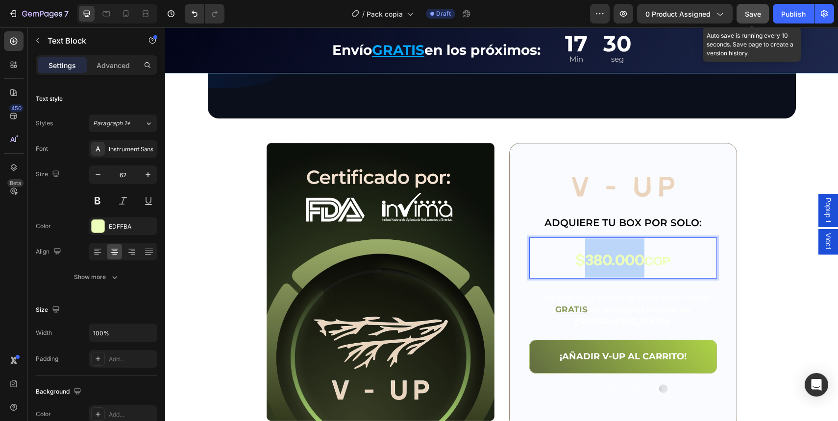
click at [587, 255] on strong "$380.000" at bounding box center [609, 260] width 69 height 18
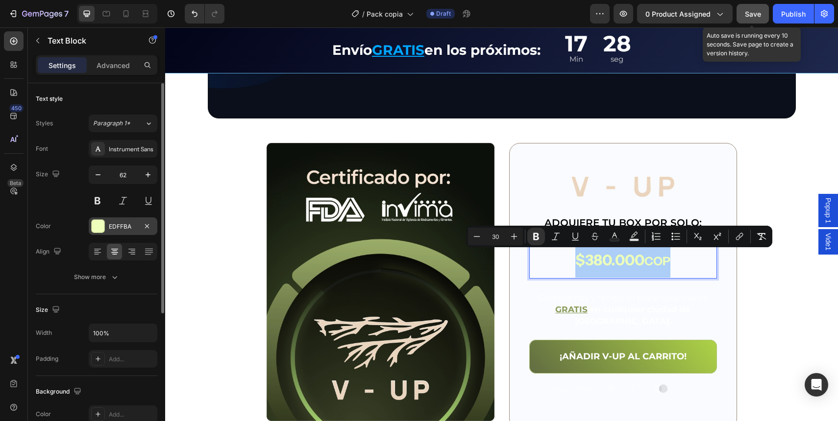
click at [130, 226] on div "EDFFBA" at bounding box center [123, 226] width 28 height 9
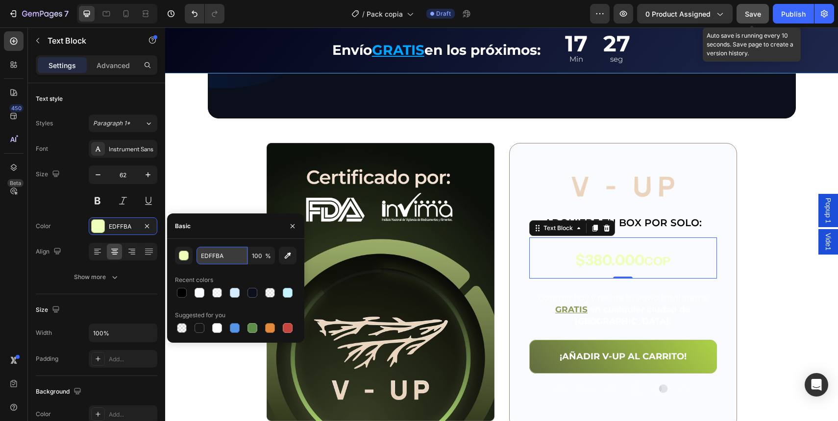
click at [228, 261] on input "EDFFBA" at bounding box center [221, 256] width 51 height 18
paste input "131C47"
type input "131C47"
click at [231, 242] on div "131C47 100 % Recent colors Suggested for you" at bounding box center [235, 291] width 137 height 104
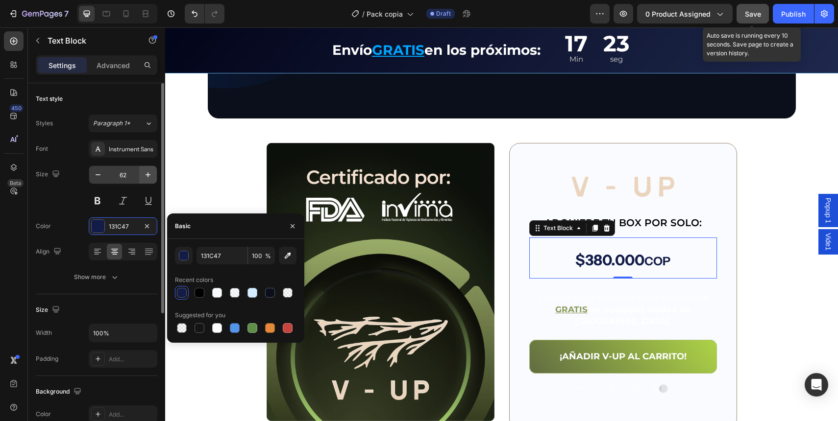
click at [147, 176] on icon "button" at bounding box center [148, 175] width 10 height 10
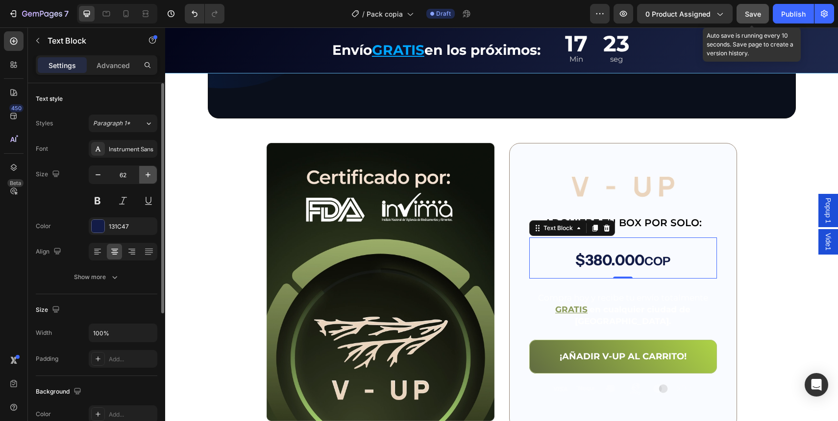
click at [147, 176] on icon "button" at bounding box center [148, 175] width 10 height 10
type input "65"
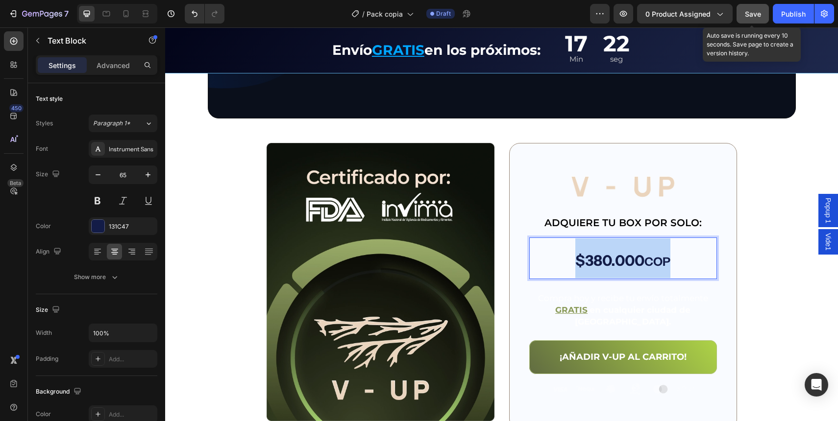
click at [609, 264] on strong "$380.000" at bounding box center [609, 261] width 69 height 18
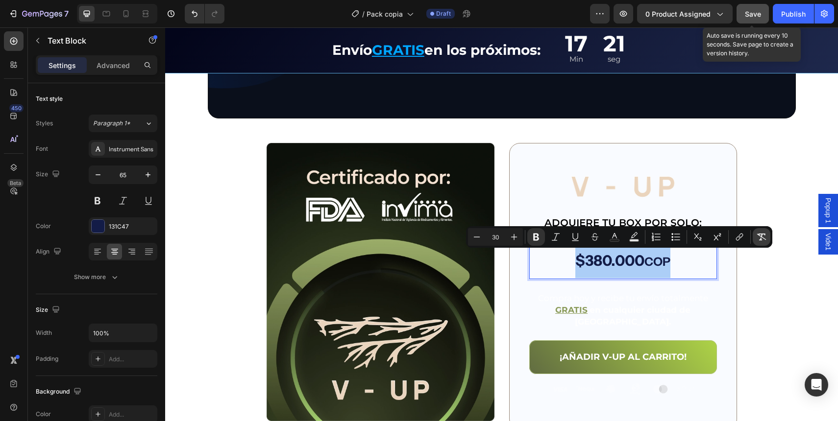
click at [757, 237] on icon "Editor contextual toolbar" at bounding box center [762, 237] width 10 height 10
type input "65"
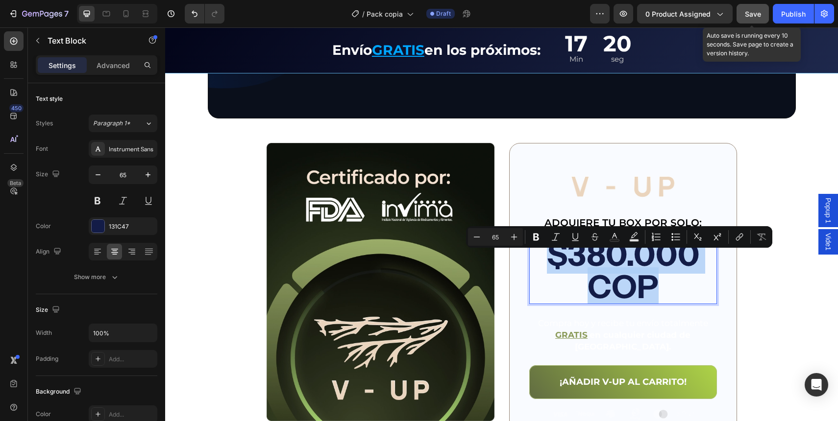
drag, startPoint x: 604, startPoint y: 280, endPoint x: 554, endPoint y: 282, distance: 50.0
click at [604, 280] on p "$380.000 COP" at bounding box center [623, 271] width 186 height 65
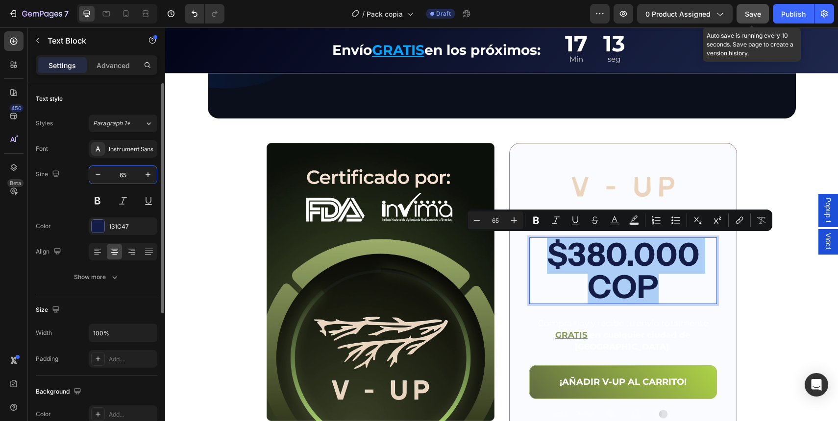
click at [127, 179] on input "65" at bounding box center [123, 175] width 32 height 18
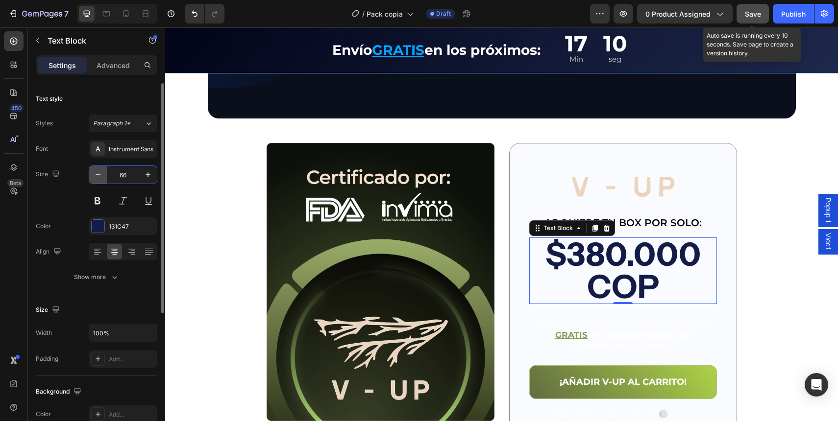
click at [97, 177] on icon "button" at bounding box center [98, 175] width 10 height 10
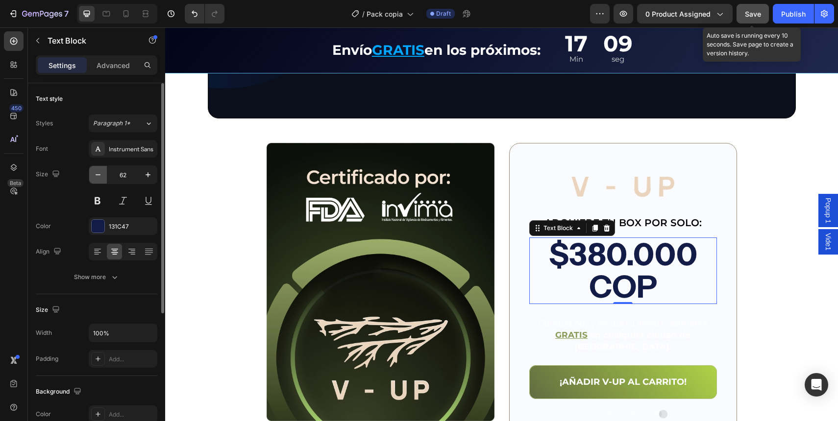
click at [97, 177] on icon "button" at bounding box center [98, 175] width 10 height 10
drag, startPoint x: 97, startPoint y: 177, endPoint x: 152, endPoint y: 182, distance: 55.5
click at [98, 177] on icon "button" at bounding box center [98, 175] width 10 height 10
type input "60"
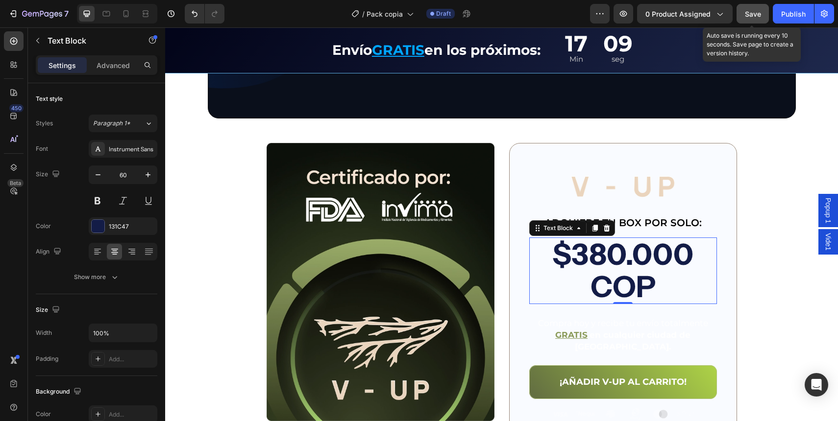
type input "59"
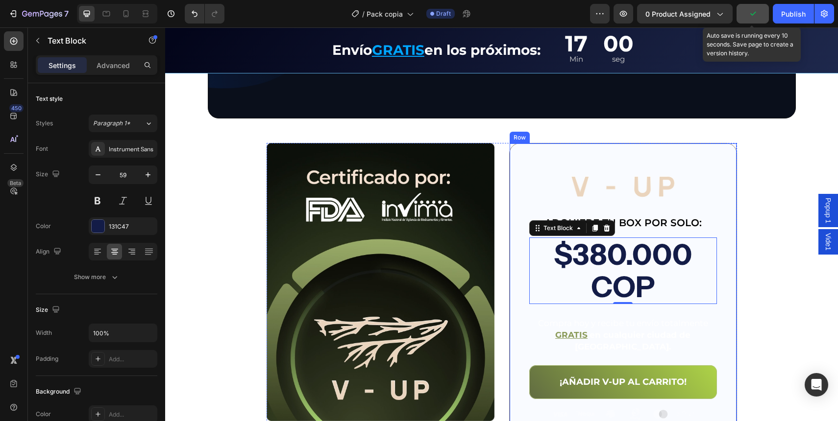
click at [510, 186] on div "Image ADQUIERE TU BOX POR SOLO: Text Block $380.000 COP Text Block 0 Title Line…" at bounding box center [623, 299] width 228 height 313
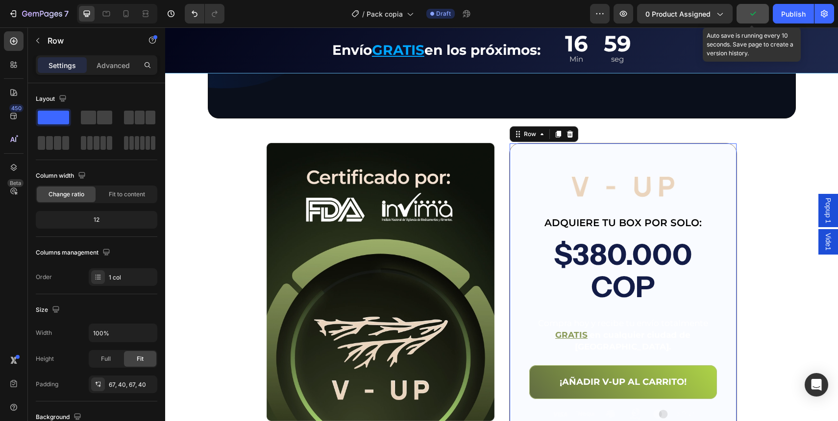
drag, startPoint x: 116, startPoint y: 58, endPoint x: 122, endPoint y: 76, distance: 19.5
click at [117, 59] on div "Advanced" at bounding box center [113, 65] width 49 height 16
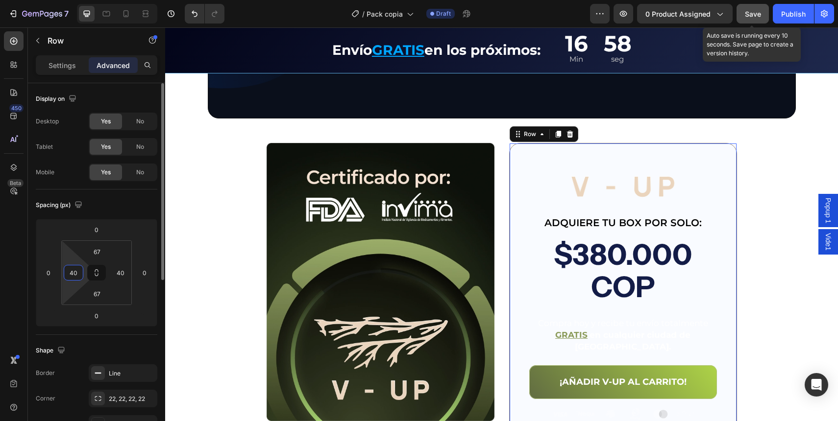
click at [75, 273] on input "40" at bounding box center [73, 273] width 15 height 15
type input "37"
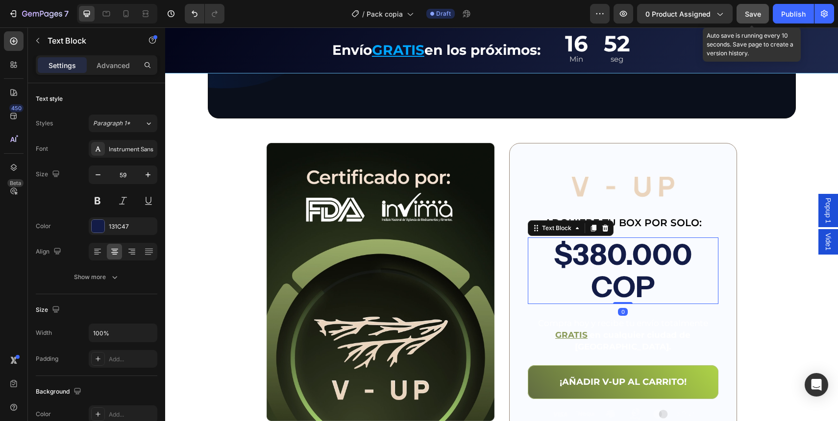
click at [636, 277] on p "$380.000 COP" at bounding box center [623, 271] width 189 height 65
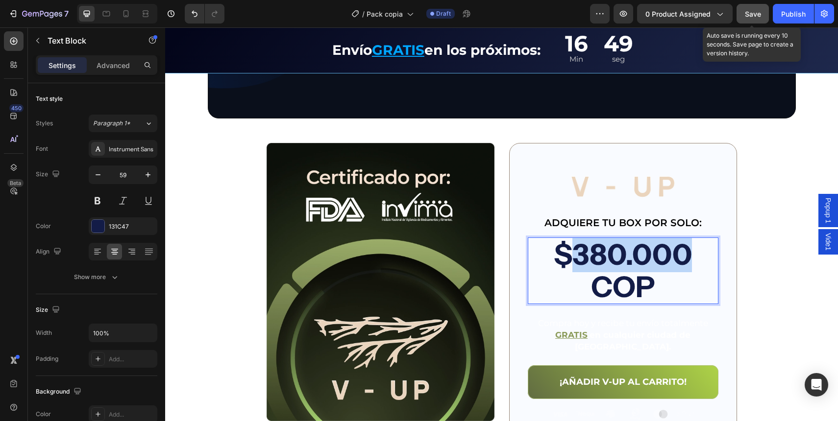
drag, startPoint x: 615, startPoint y: 270, endPoint x: 603, endPoint y: 287, distance: 21.0
click at [614, 271] on p "$380.000 COP" at bounding box center [623, 271] width 189 height 65
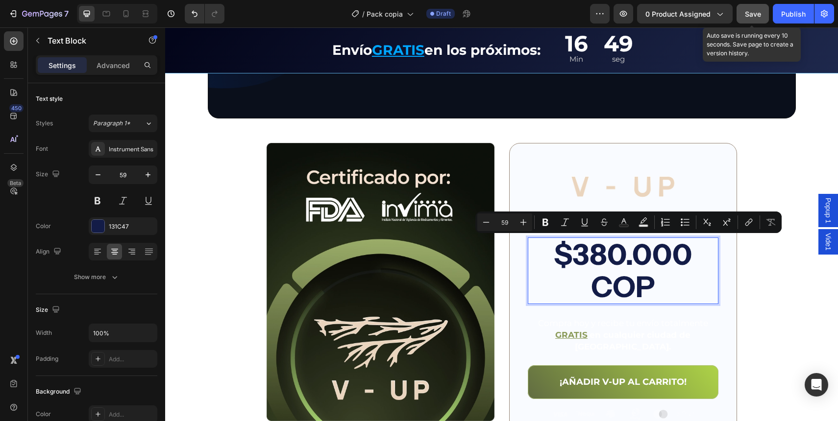
click at [602, 287] on p "$380.000 COP" at bounding box center [623, 271] width 189 height 65
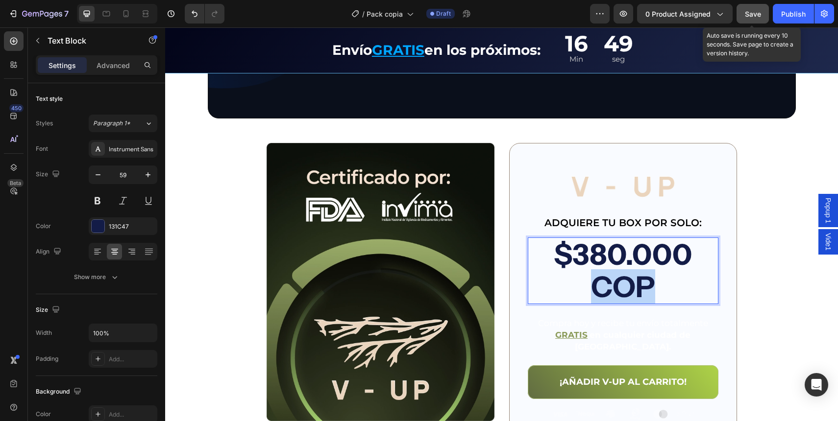
click at [602, 287] on p "$380.000 COP" at bounding box center [623, 271] width 189 height 65
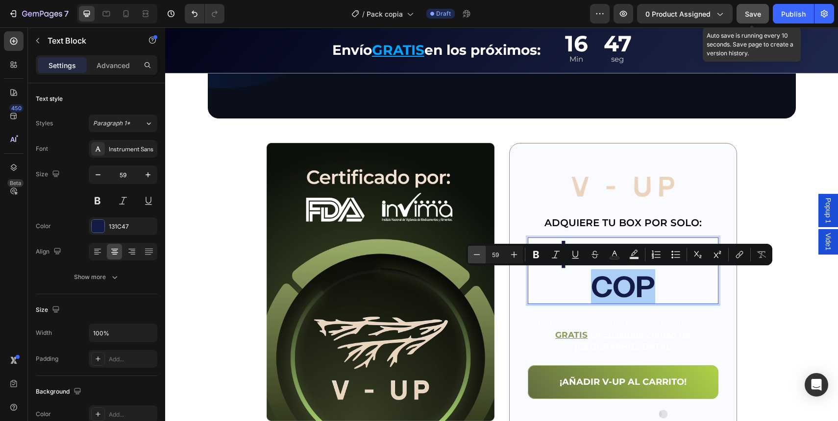
click at [477, 256] on icon "Editor contextual toolbar" at bounding box center [477, 255] width 10 height 10
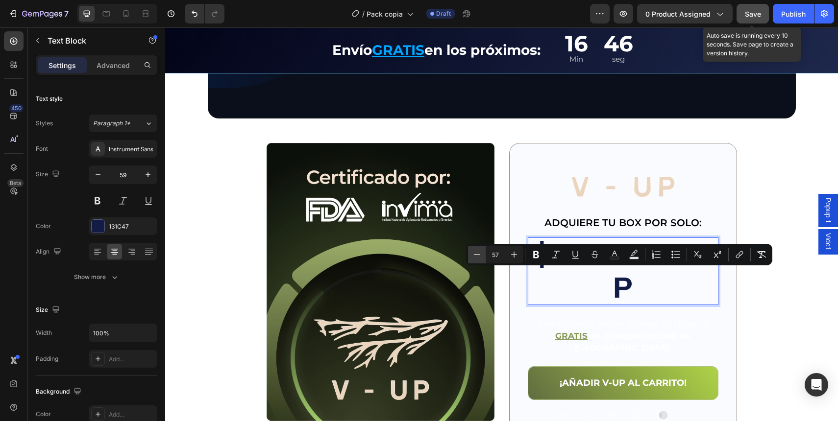
click at [477, 256] on icon "Editor contextual toolbar" at bounding box center [477, 255] width 10 height 10
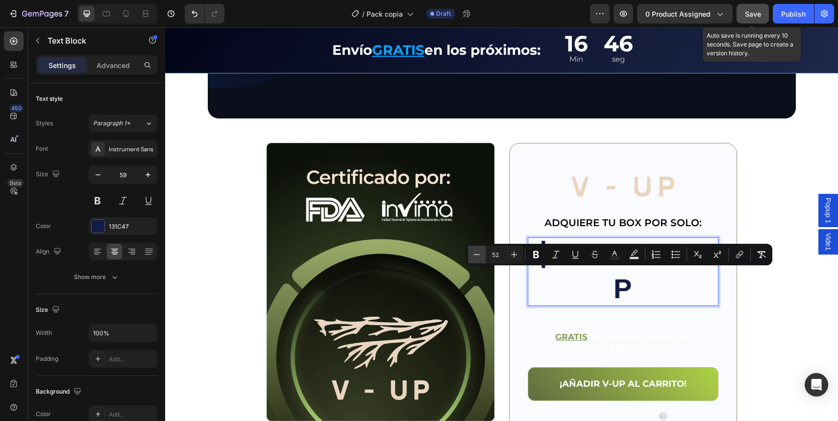
click at [477, 256] on icon "Editor contextual toolbar" at bounding box center [477, 255] width 10 height 10
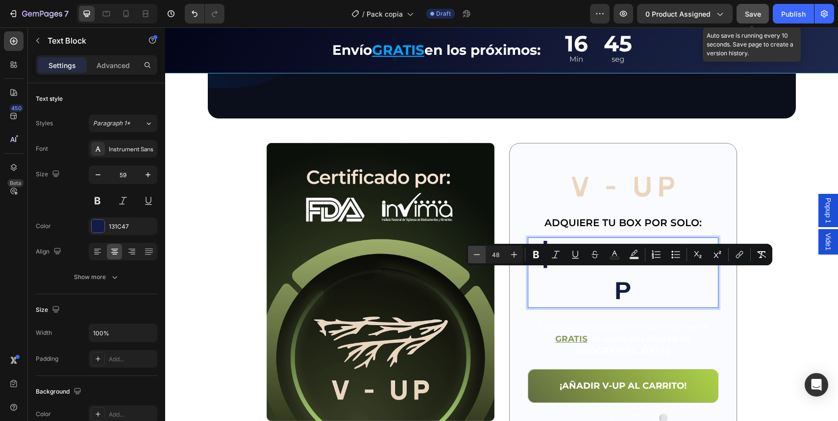
click at [477, 256] on icon "Editor contextual toolbar" at bounding box center [477, 255] width 10 height 10
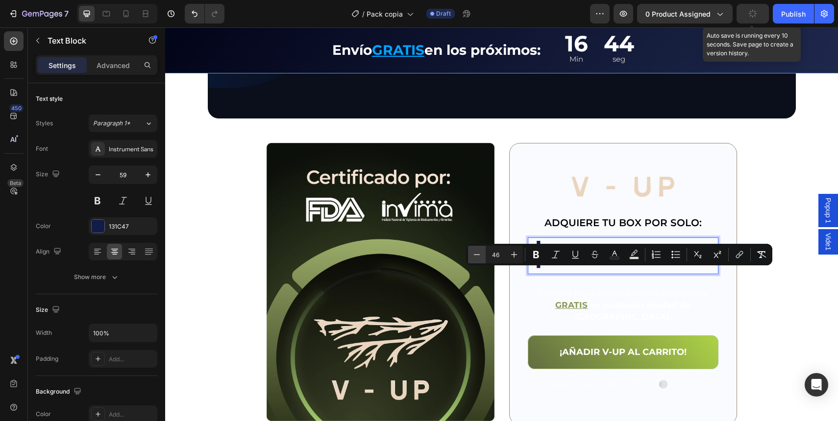
click at [477, 256] on icon "Editor contextual toolbar" at bounding box center [477, 255] width 10 height 10
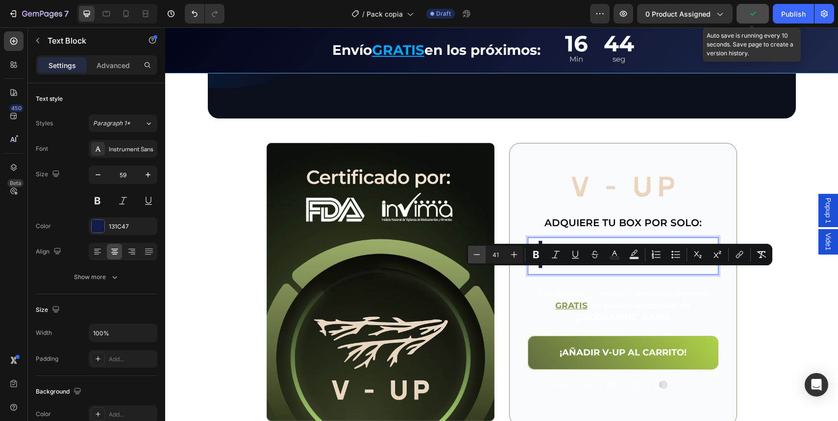
click at [477, 256] on icon "Editor contextual toolbar" at bounding box center [477, 255] width 10 height 10
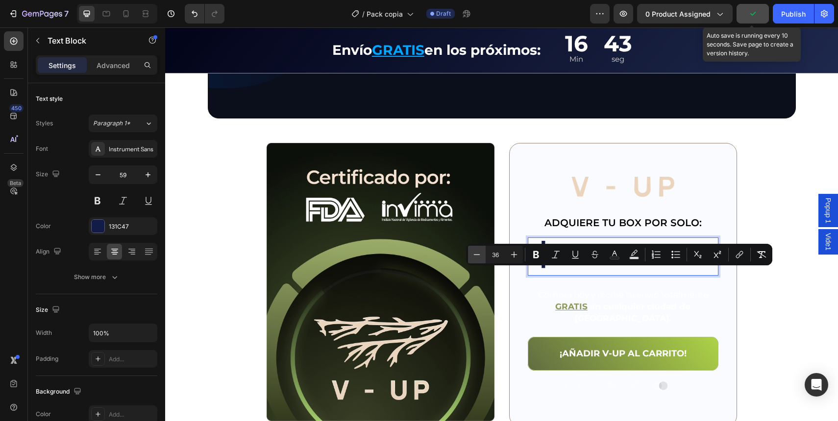
click at [477, 256] on icon "Editor contextual toolbar" at bounding box center [477, 255] width 10 height 10
type input "35"
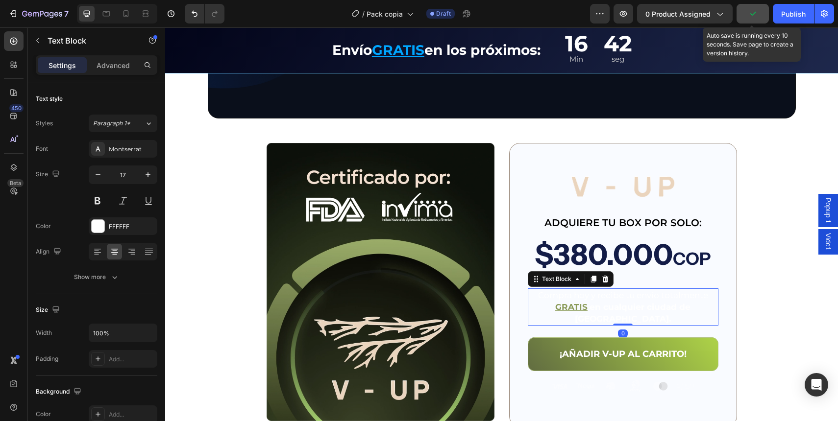
click at [678, 313] on div "Compra hoy y recibe tu envío totalmente GRATIS en cualquier ciudad de Colombia." at bounding box center [623, 307] width 191 height 37
click at [689, 258] on span "COP" at bounding box center [692, 258] width 38 height 21
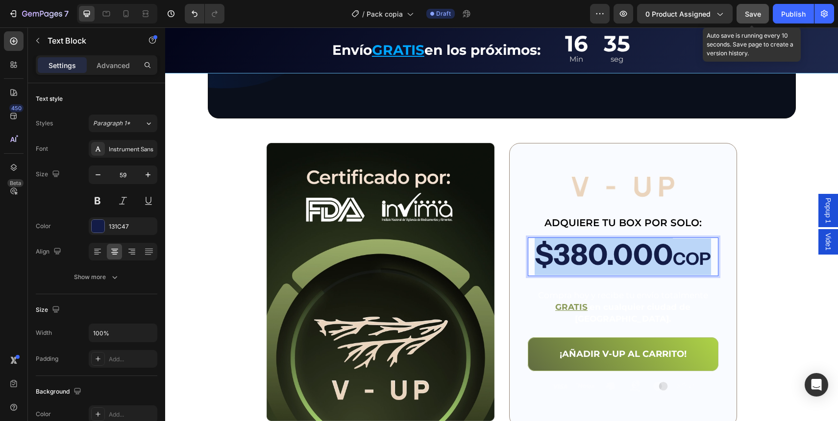
click at [689, 258] on span "COP" at bounding box center [692, 258] width 38 height 21
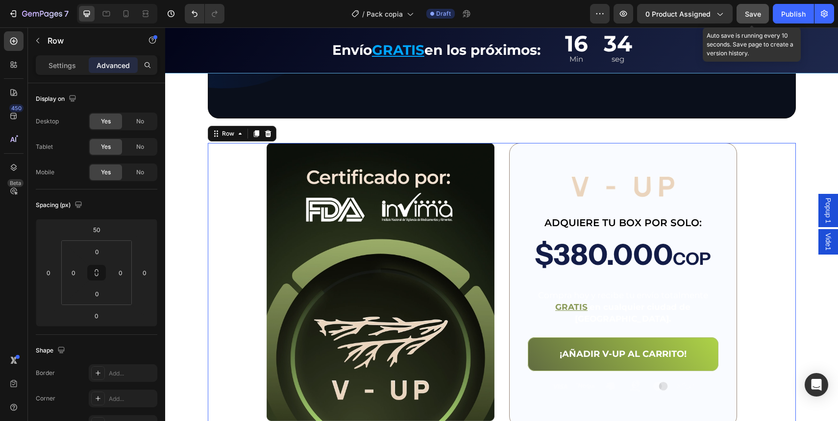
click at [760, 261] on div "Image Image ADQUIERE TU BOX POR SOLO: Text Block $380.000 COP Text Block Title …" at bounding box center [502, 285] width 588 height 285
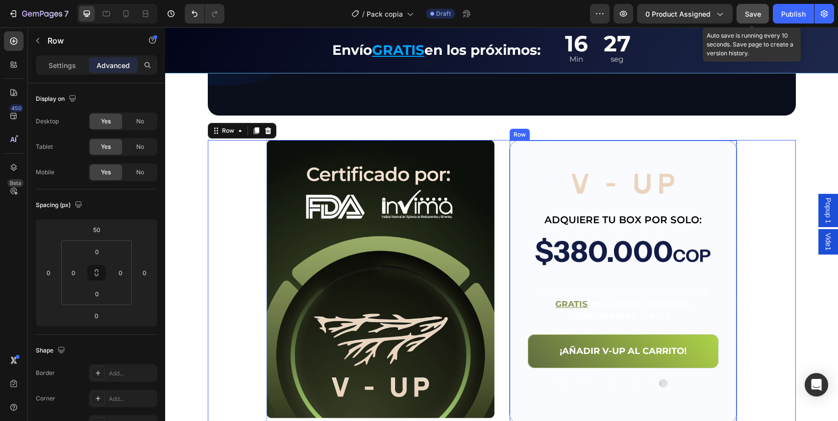
scroll to position [2320, 0]
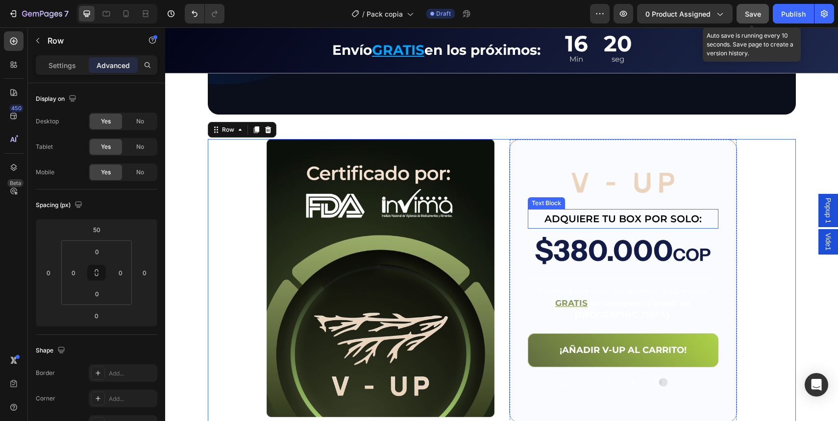
click at [588, 189] on img at bounding box center [623, 182] width 104 height 21
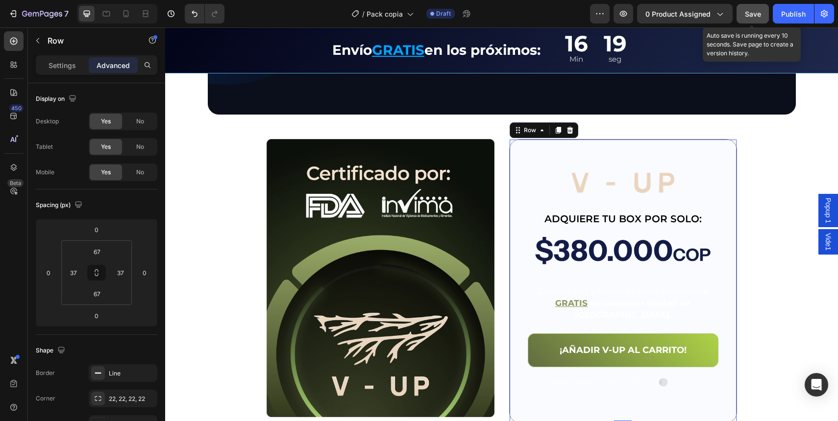
click at [602, 147] on div "Image ADQUIERE TU BOX POR SOLO: Text Block $380.000 COP Text Block Title Line C…" at bounding box center [623, 281] width 228 height 285
click at [103, 244] on input "67" at bounding box center [97, 251] width 20 height 15
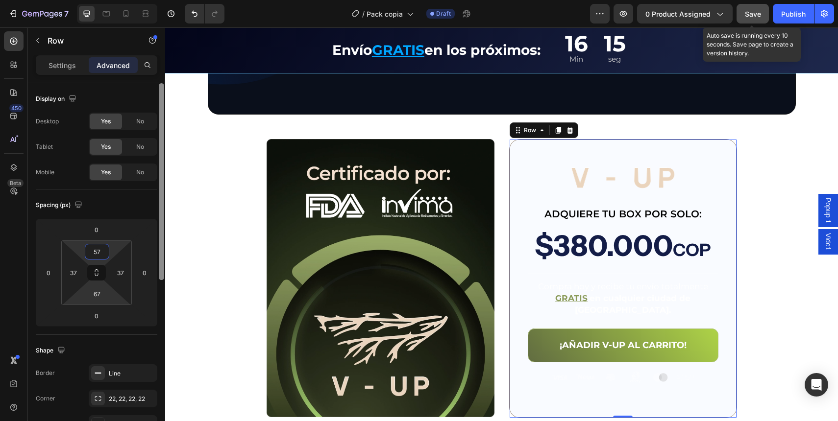
type input "57"
click at [96, 292] on input "67" at bounding box center [97, 294] width 20 height 15
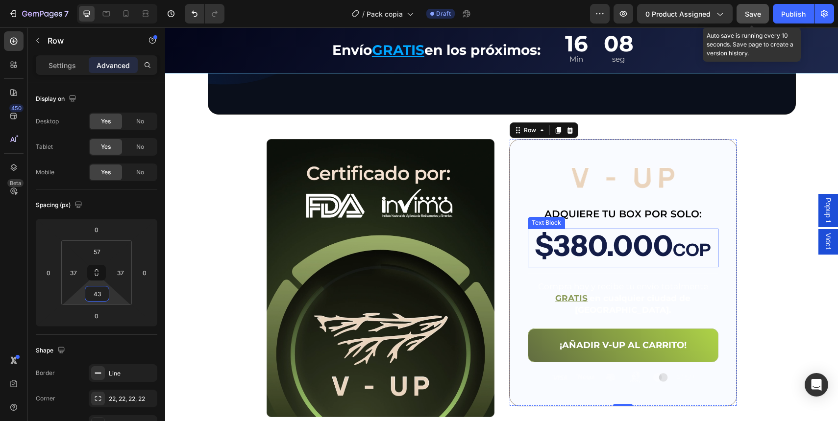
type input "43"
click at [586, 293] on p "Compra hoy y recibe tu envío totalmente GRATIS en cualquier ciudad de Colombia." at bounding box center [623, 298] width 189 height 35
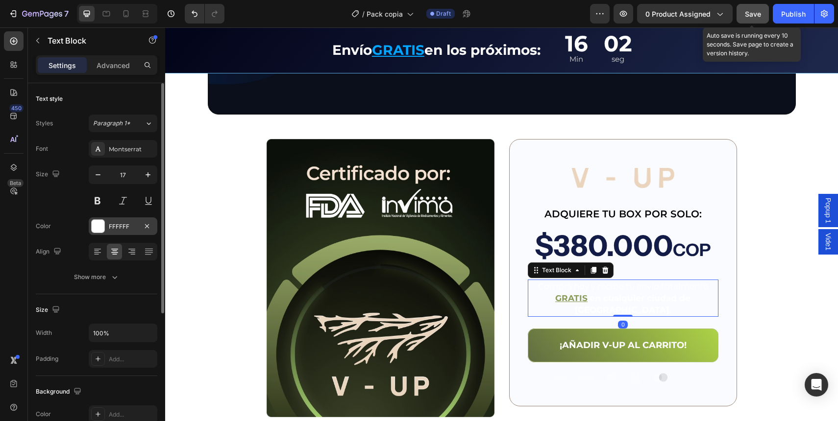
click at [127, 228] on div "FFFFFF" at bounding box center [123, 226] width 28 height 9
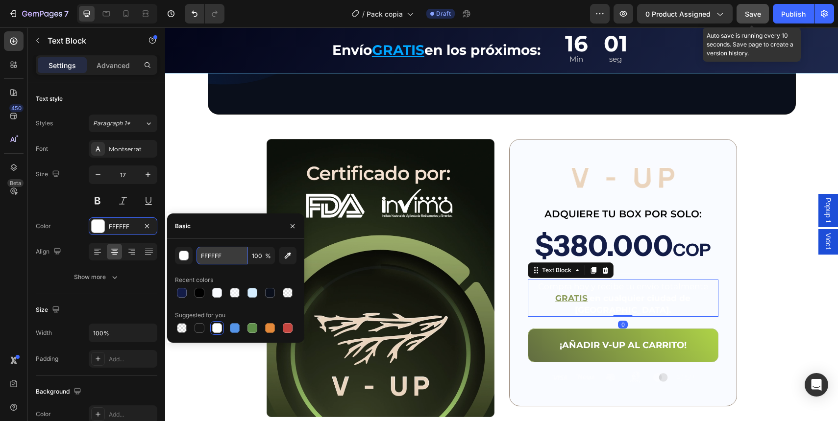
click at [241, 259] on input "FFFFFF" at bounding box center [221, 256] width 51 height 18
paste input "000000"
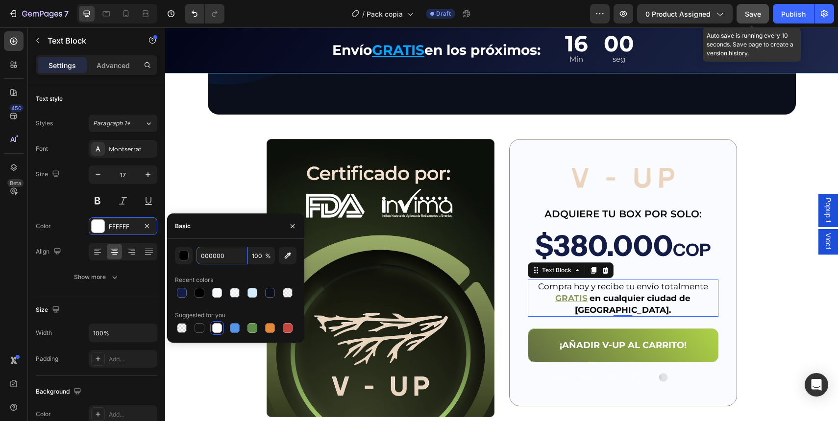
type input "000000"
click at [235, 243] on div "000000 100 % Recent colors Suggested for you" at bounding box center [235, 291] width 137 height 104
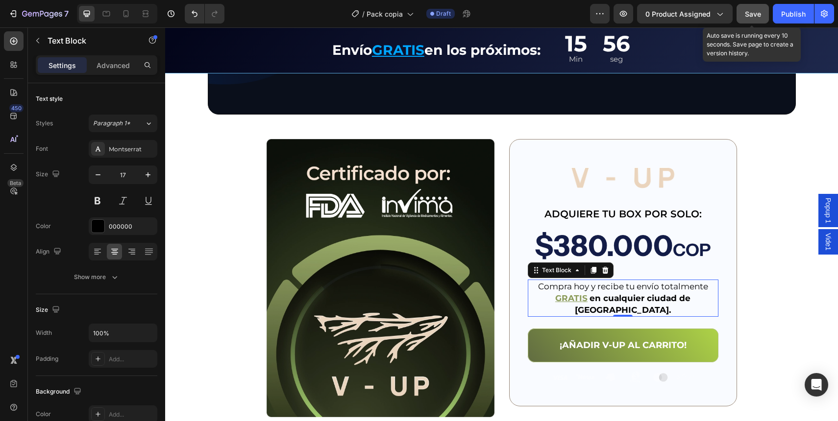
click at [575, 304] on div "Compra hoy y recibe tu envío totalmente GRATIS en cualquier ciudad de Colombia." at bounding box center [623, 298] width 191 height 37
click at [555, 296] on u "GRATIS" at bounding box center [571, 298] width 32 height 10
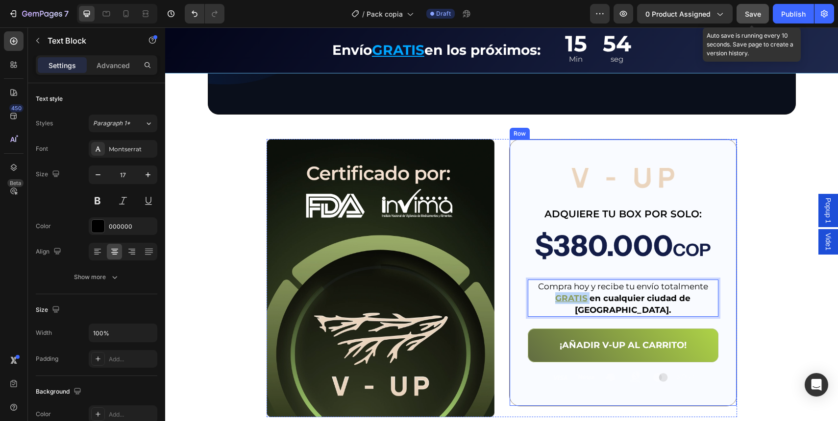
drag, startPoint x: 562, startPoint y: 299, endPoint x: 514, endPoint y: 299, distance: 47.5
click at [514, 299] on div "Image ADQUIERE TU BOX POR SOLO: Text Block $380.000 COP Text Block Title Line C…" at bounding box center [623, 273] width 228 height 268
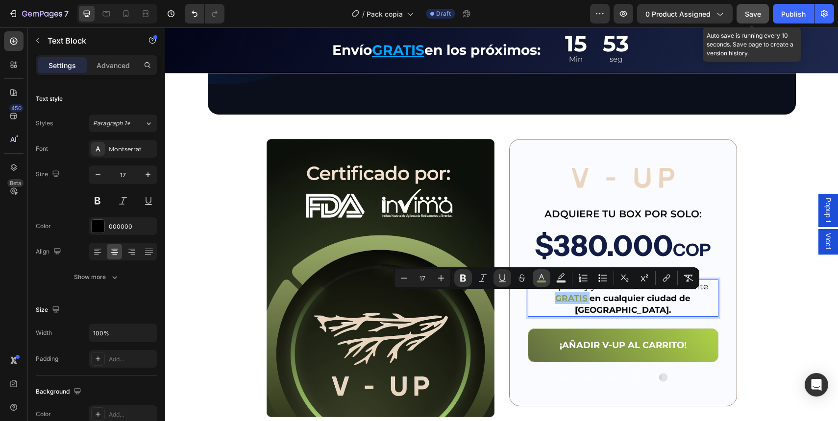
click at [542, 279] on icon "Editor contextual toolbar" at bounding box center [542, 278] width 10 height 10
type input "8B9B5A"
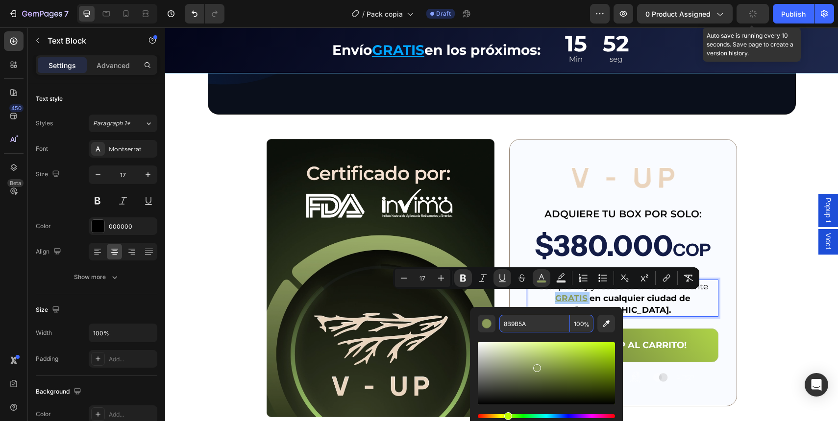
click at [546, 325] on input "8B9B5A" at bounding box center [534, 324] width 71 height 18
paste input "00A6FF"
type input "00A6FF"
click at [549, 313] on div "00A6FF 100 %" at bounding box center [546, 369] width 153 height 125
type input "16"
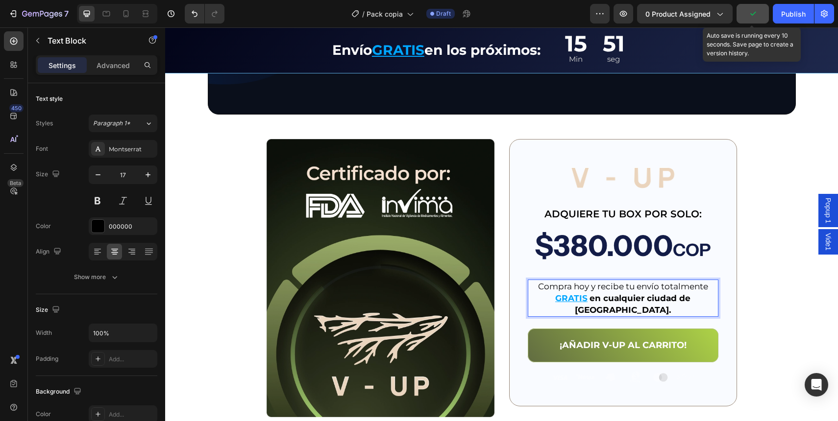
drag, startPoint x: 572, startPoint y: 296, endPoint x: 614, endPoint y: 294, distance: 42.2
click at [575, 296] on strong "en cualquier ciudad de [GEOGRAPHIC_DATA]." at bounding box center [633, 304] width 116 height 22
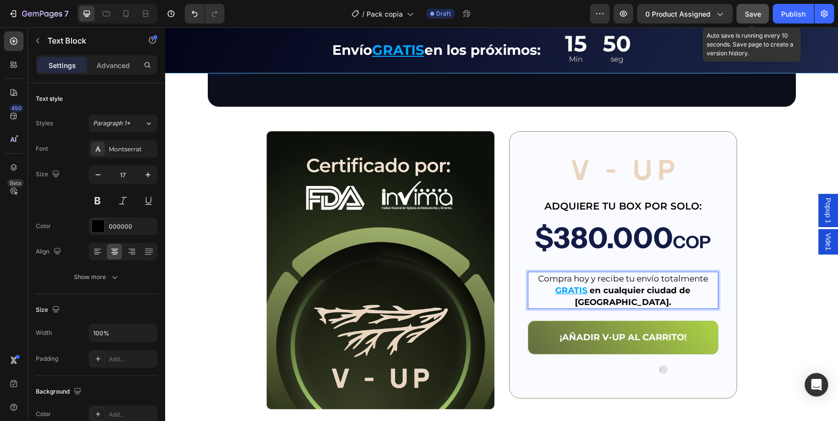
scroll to position [2342, 0]
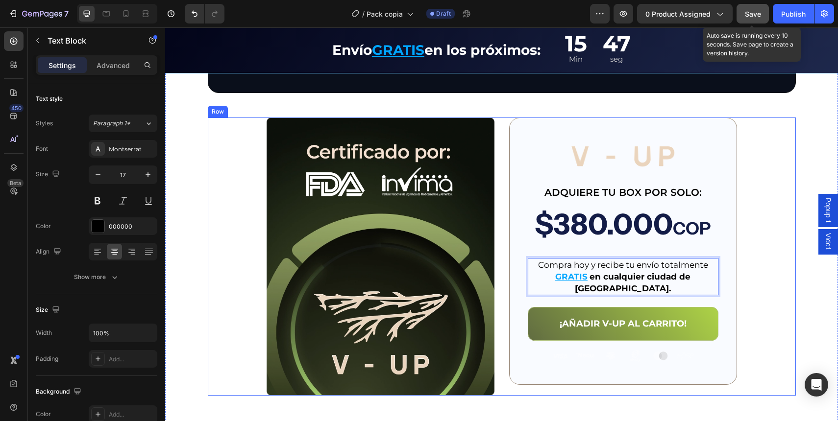
click at [750, 297] on div "Image Image ADQUIERE TU BOX POR SOLO: Text Block $380.000 COP Text Block Title …" at bounding box center [502, 257] width 588 height 278
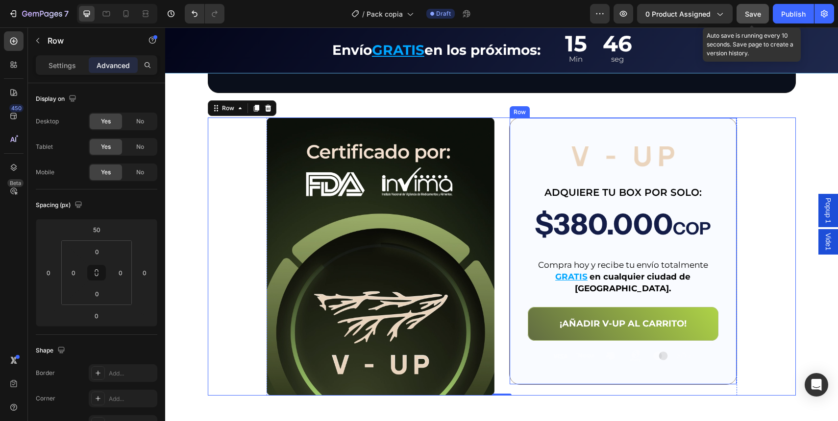
scroll to position [2344, 0]
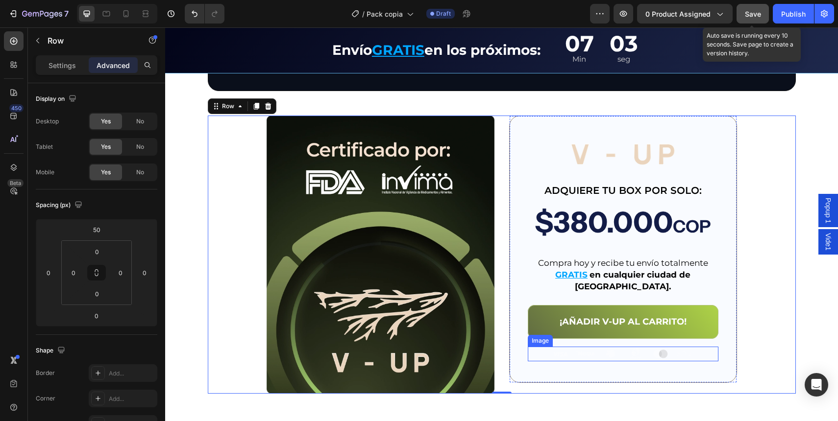
click at [589, 347] on img at bounding box center [622, 354] width 147 height 15
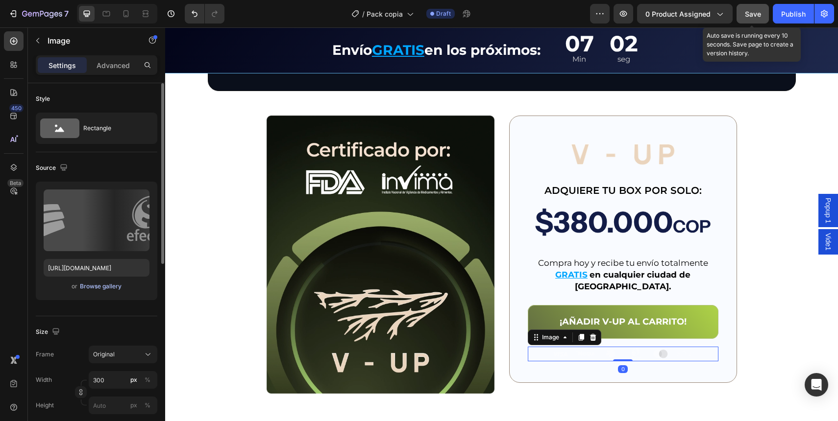
click at [96, 283] on div "Browse gallery" at bounding box center [101, 286] width 42 height 9
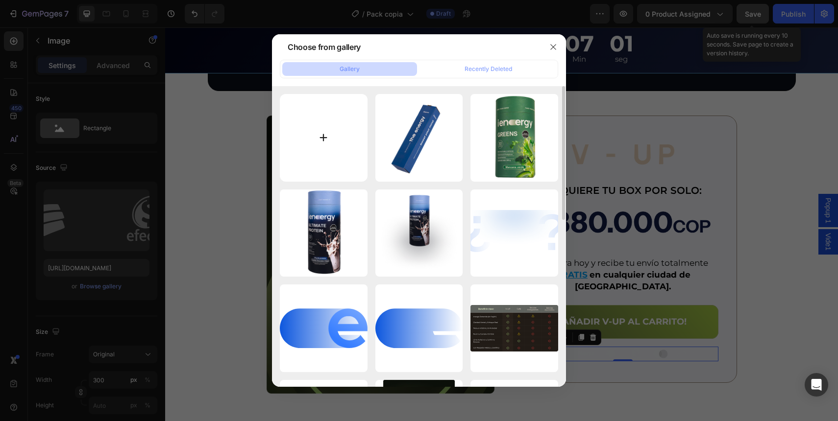
click at [306, 139] on input "file" at bounding box center [324, 138] width 88 height 88
type input "C:\fakepath\logotipopagos.svg"
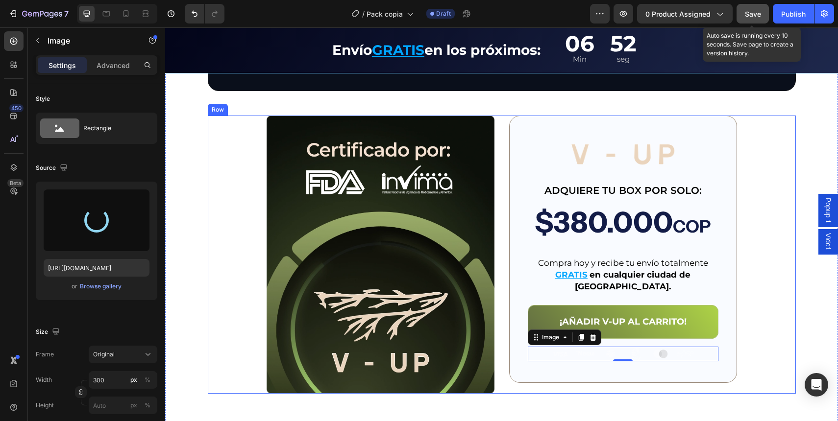
type input "https://cdn.shopify.com/s/files/1/0691/3091/2031/files/gempages_581726289379984…"
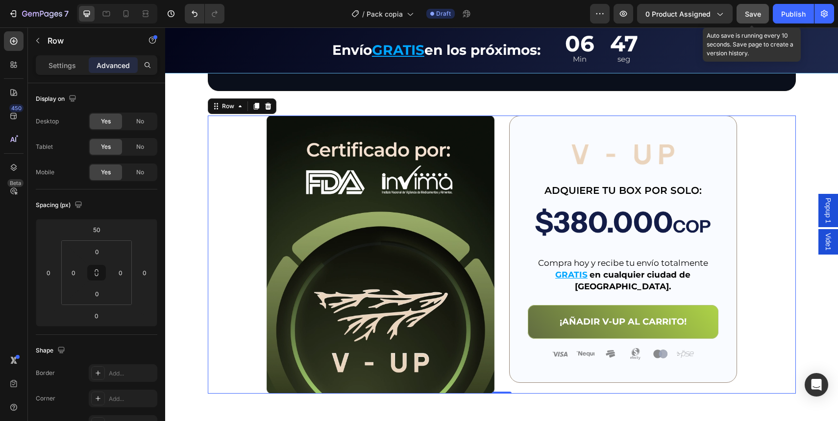
click at [780, 310] on div "Image Image ADQUIERE TU BOX POR SOLO: Text Block $380.000 COP Text Block Title …" at bounding box center [502, 255] width 588 height 278
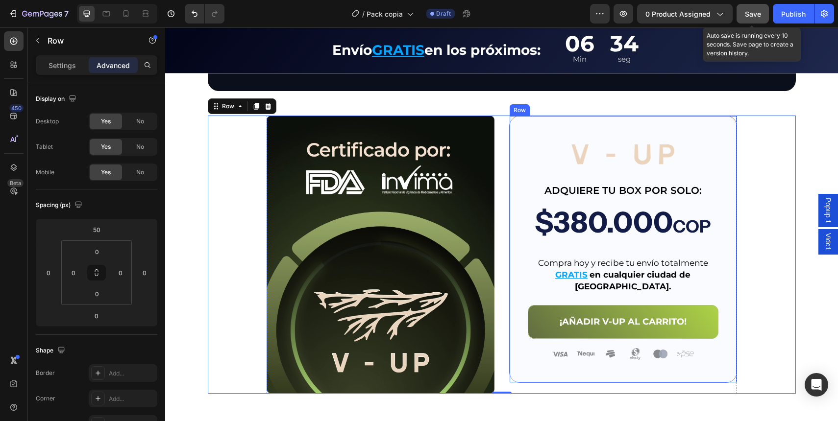
click at [600, 139] on div "Image ADQUIERE TU BOX POR SOLO: Text Block $380.000 COP Text Block Title Line C…" at bounding box center [623, 250] width 228 height 268
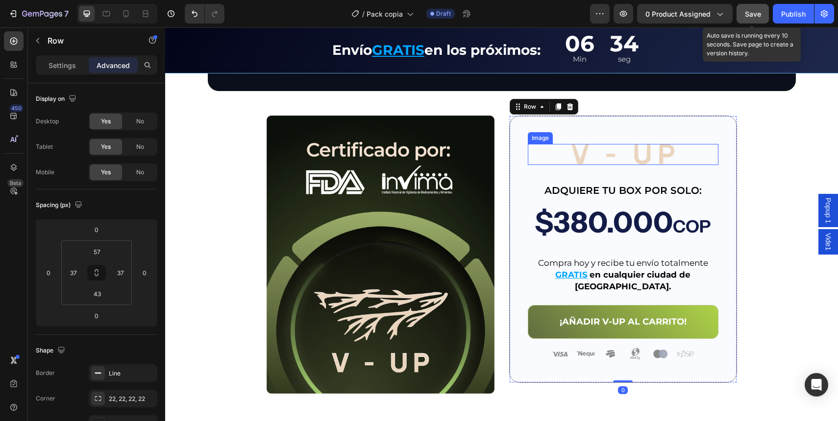
click at [596, 152] on img at bounding box center [623, 154] width 104 height 21
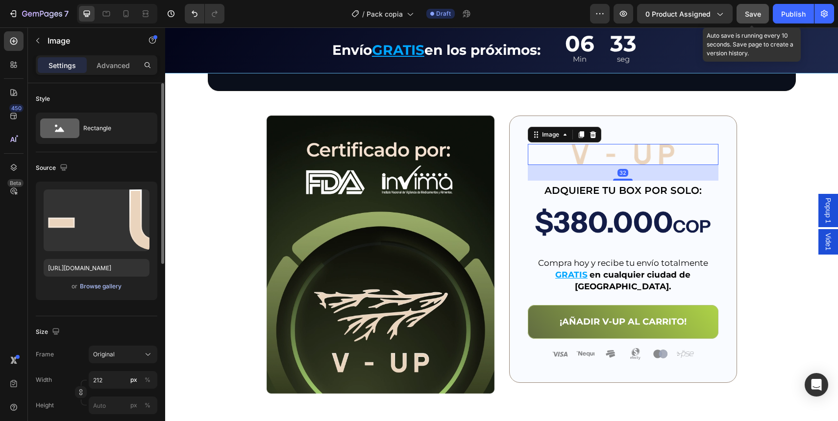
click at [97, 283] on div "Browse gallery" at bounding box center [101, 286] width 42 height 9
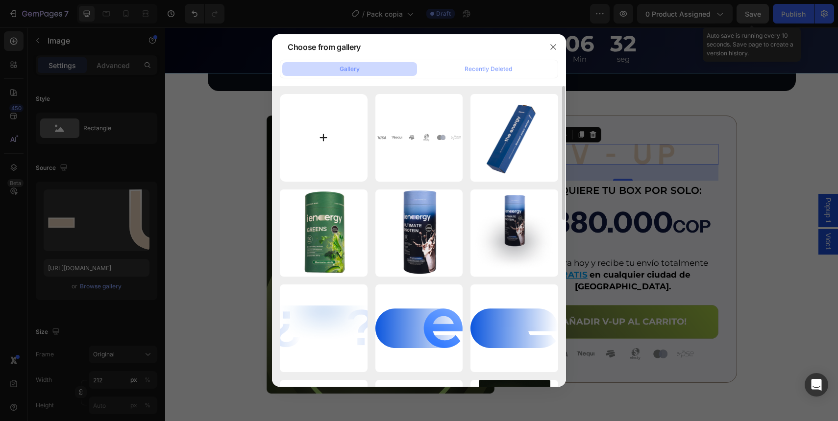
click at [317, 148] on input "file" at bounding box center [324, 138] width 88 height 88
type input "C:\fakepath\inergy.svg"
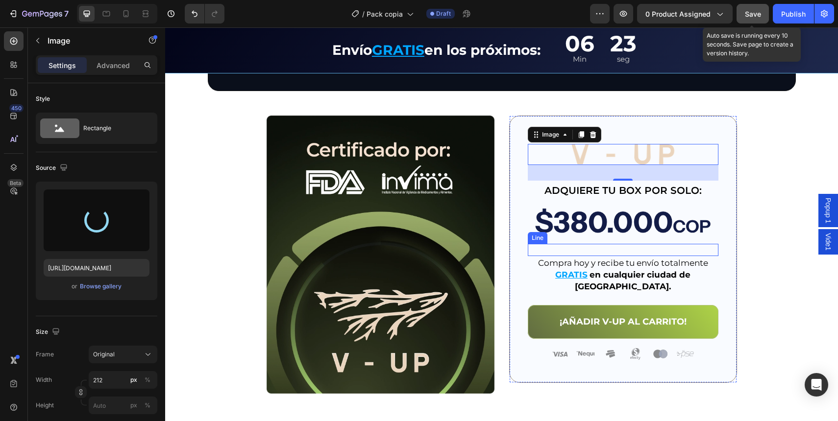
type input "https://cdn.shopify.com/s/files/1/0691/3091/2031/files/gempages_581726289379984…"
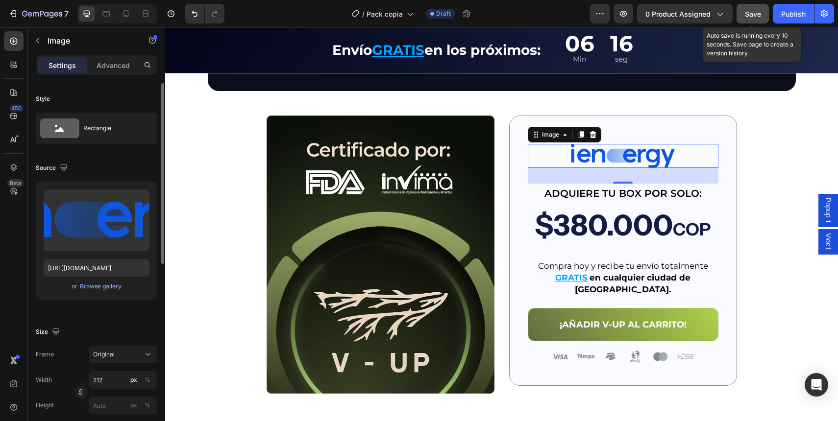
click at [122, 395] on div "Width 212 px % Height px %" at bounding box center [97, 392] width 122 height 43
click at [112, 383] on input "212" at bounding box center [123, 380] width 69 height 18
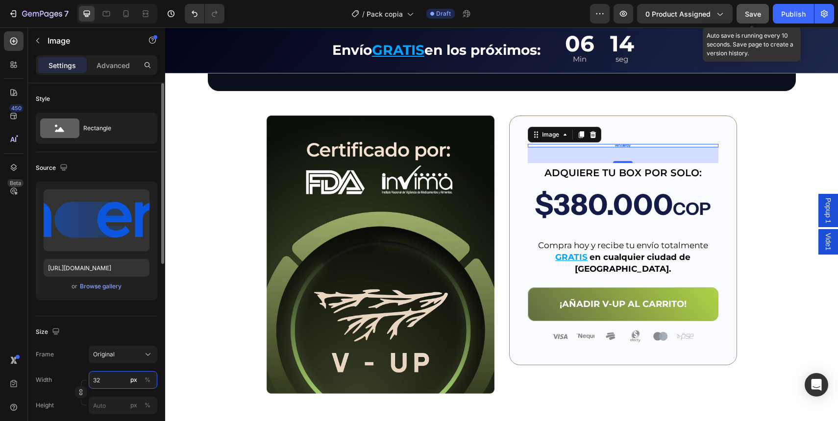
type input "325"
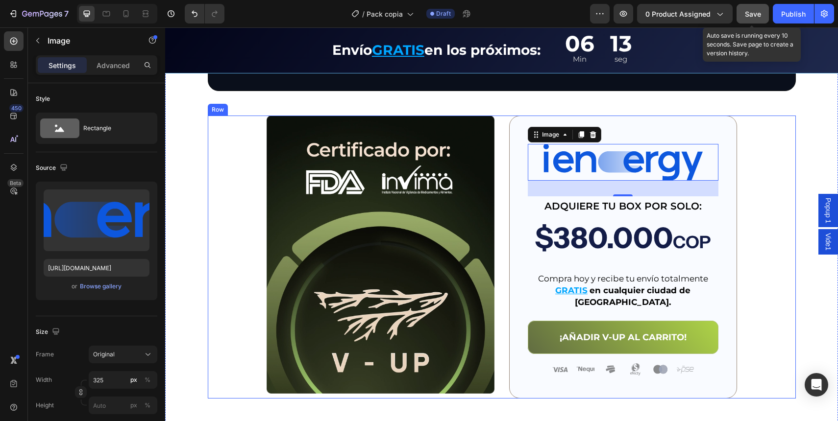
click at [766, 229] on div "Image Image 32 ADQUIERE TU BOX POR SOLO: Text Block $380.000 COP Text Block Tit…" at bounding box center [502, 257] width 588 height 283
click at [700, 162] on div at bounding box center [623, 162] width 191 height 37
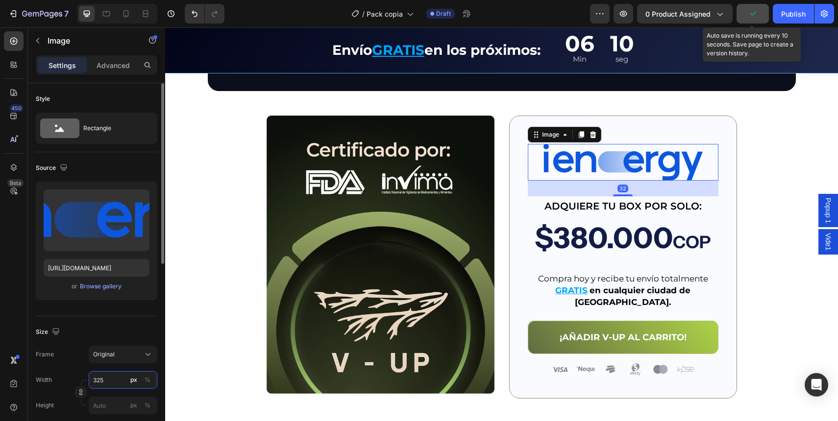
click at [113, 379] on input "325" at bounding box center [123, 380] width 69 height 18
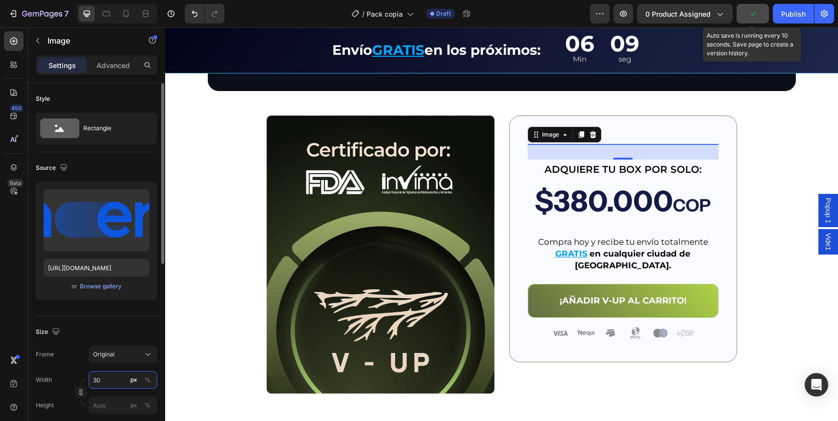
type input "300"
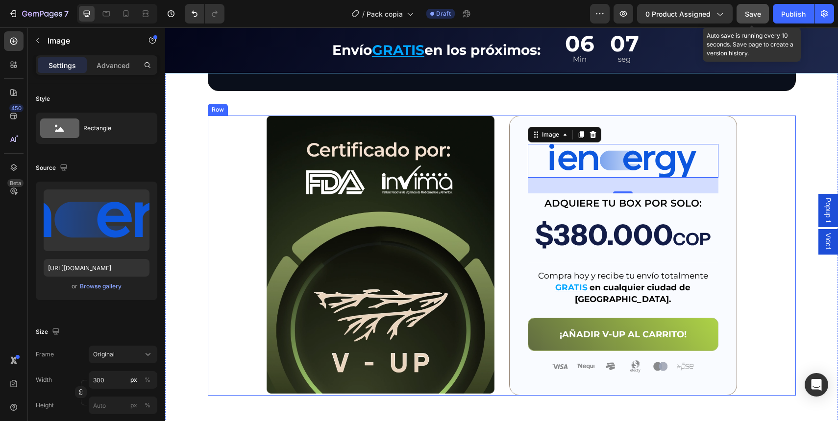
click at [779, 251] on div "Image Image 32 ADQUIERE TU BOX POR SOLO: Text Block $380.000 COP Text Block Tit…" at bounding box center [502, 256] width 588 height 280
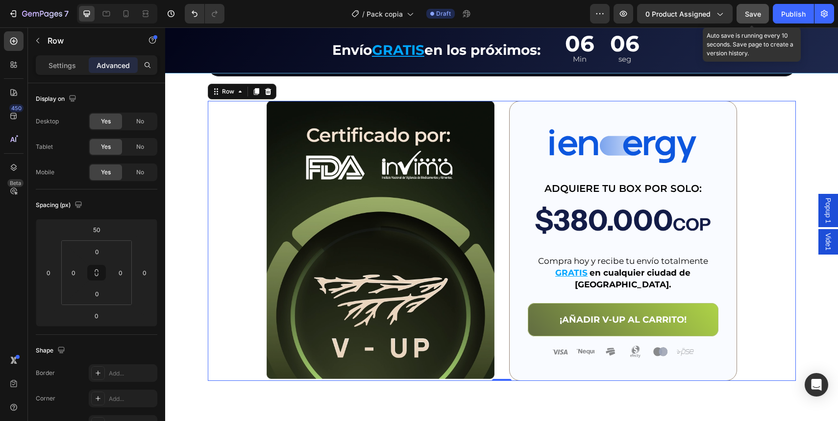
scroll to position [2362, 0]
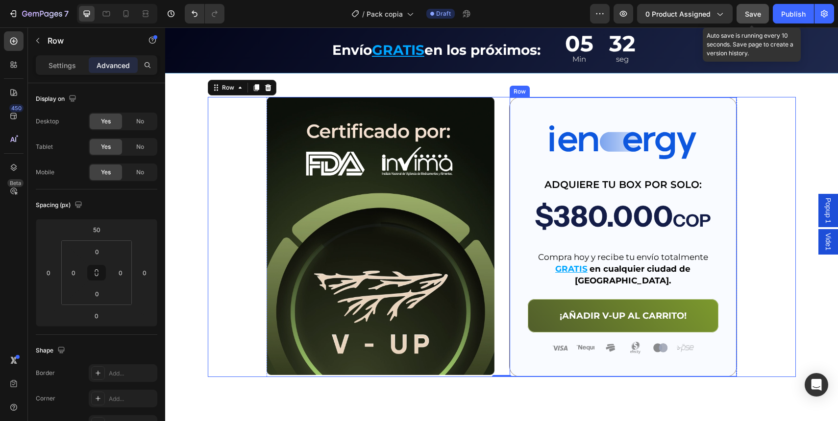
drag, startPoint x: 569, startPoint y: 286, endPoint x: 543, endPoint y: 294, distance: 27.6
click at [566, 288] on div "¡AÑADIR V-UP AL CARRITO! Button" at bounding box center [623, 310] width 191 height 45
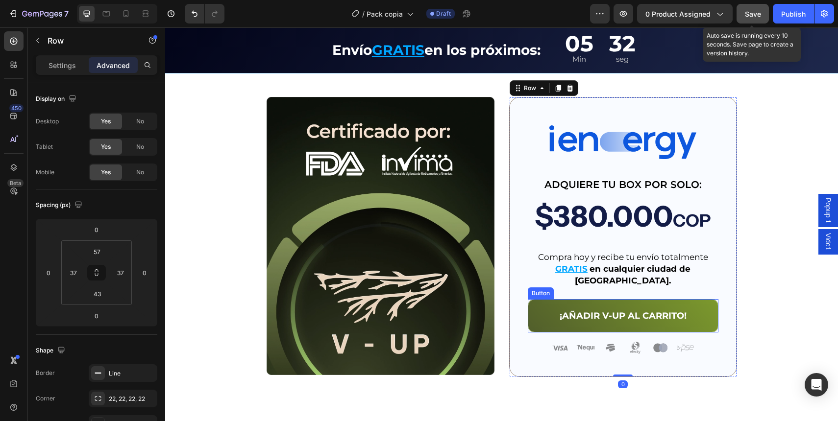
click at [538, 299] on button "¡AÑADIR V-UP AL CARRITO!" at bounding box center [623, 315] width 191 height 33
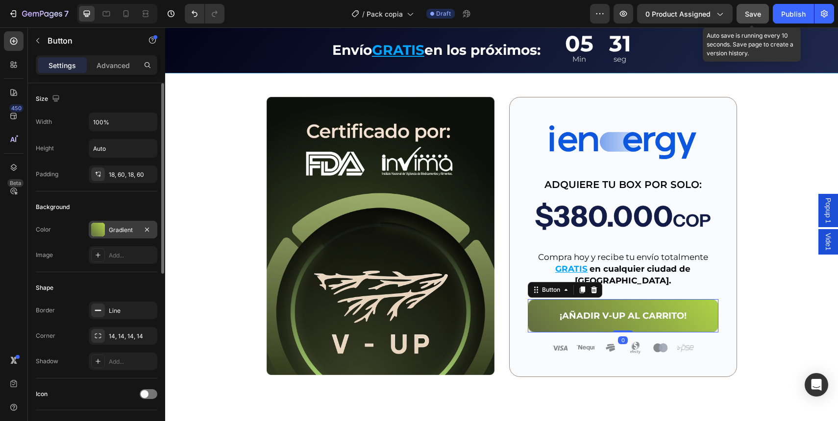
click at [101, 230] on div at bounding box center [98, 230] width 14 height 14
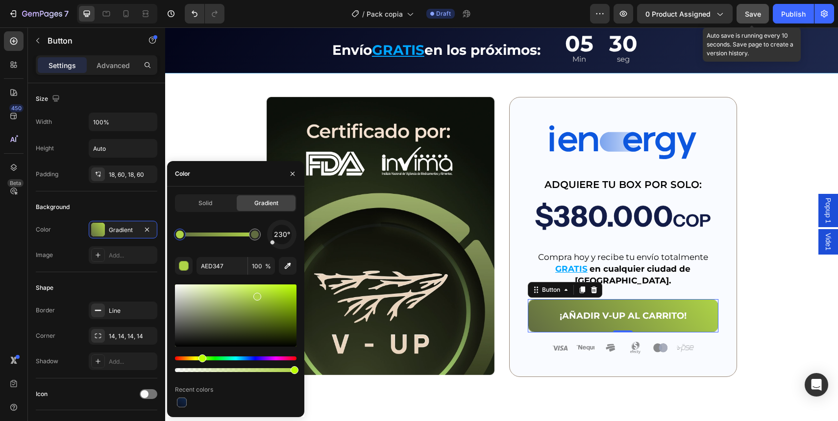
click at [182, 239] on div at bounding box center [180, 235] width 12 height 12
click at [225, 268] on input "AED347" at bounding box center [221, 266] width 51 height 18
paste input "45BAFE"
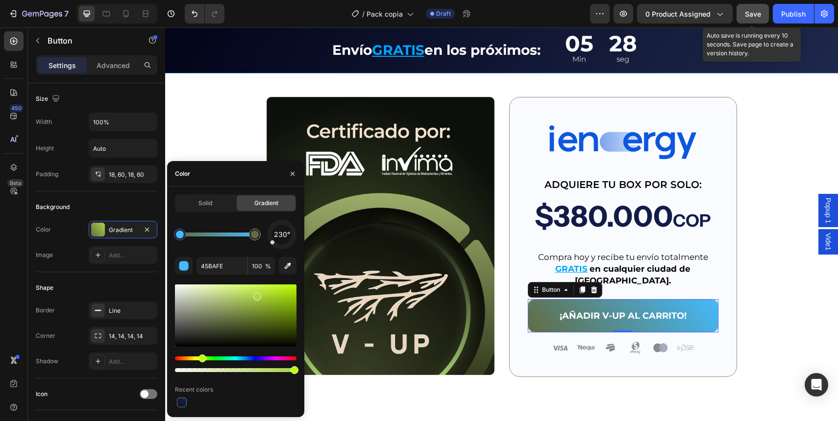
click at [224, 247] on div "230°" at bounding box center [236, 234] width 122 height 29
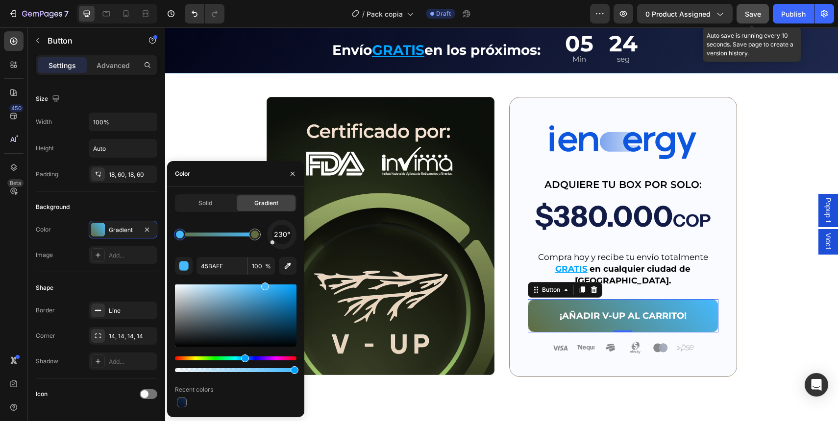
click at [178, 236] on div at bounding box center [180, 235] width 8 height 8
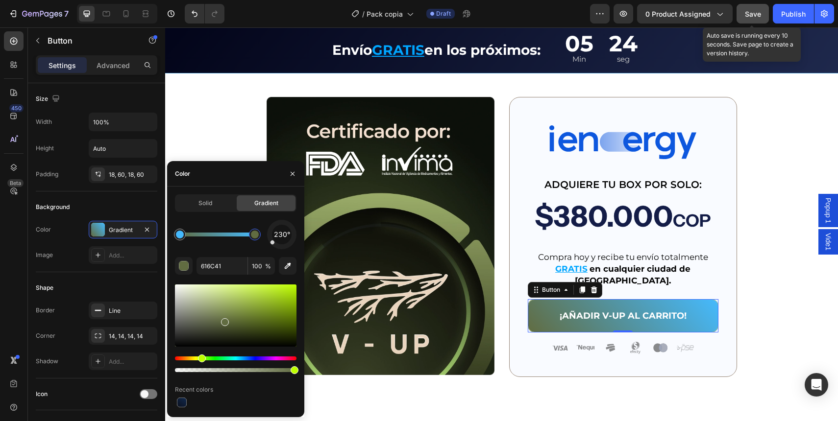
click at [259, 233] on div at bounding box center [255, 235] width 12 height 12
click at [225, 269] on input "616C41" at bounding box center [221, 266] width 51 height 18
paste input "1B6FEB"
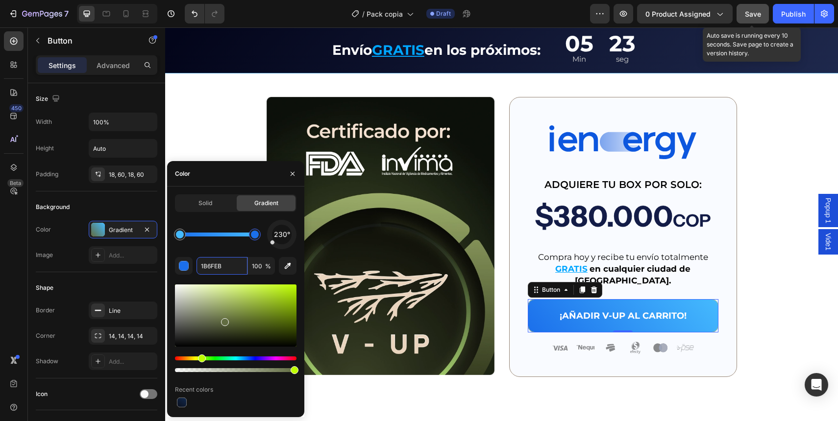
type input "1B6FEB"
click at [232, 250] on div "230° 1B6FEB 100 % Recent colors" at bounding box center [236, 315] width 122 height 190
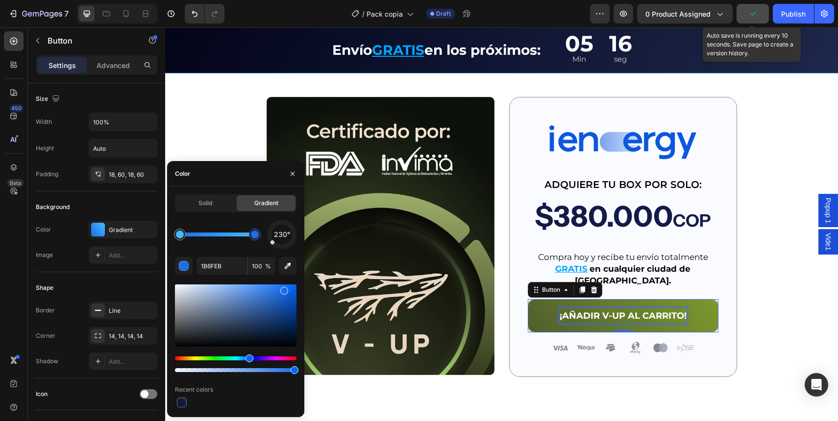
click at [584, 308] on p "¡AÑADIR V-UP AL CARRITO!" at bounding box center [623, 316] width 127 height 16
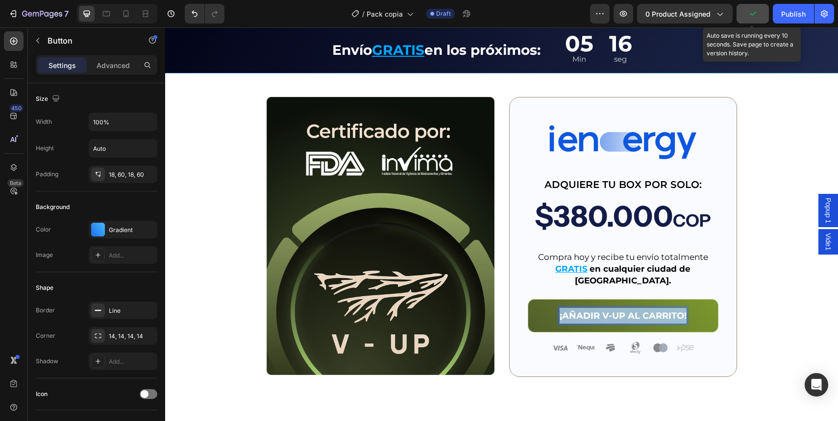
click at [584, 308] on p "¡AÑADIR V-UP AL CARRITO!" at bounding box center [623, 316] width 127 height 16
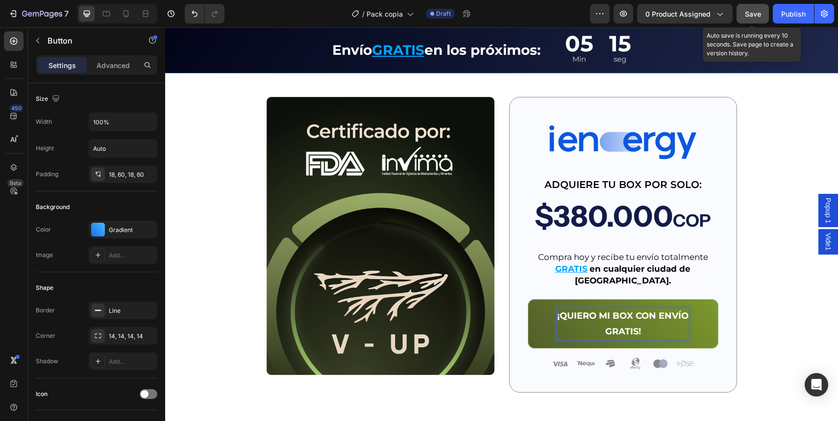
click at [535, 305] on button "¡QUIERO MI BOX CON ENVÍO GRATIS!" at bounding box center [623, 323] width 191 height 49
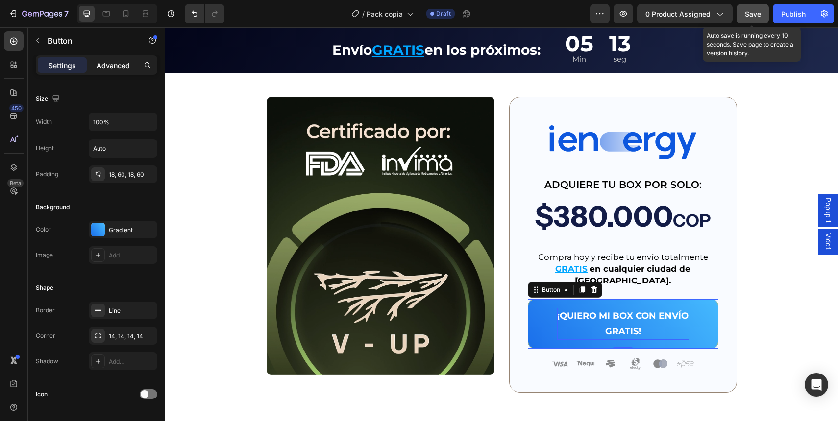
click at [108, 57] on div "Advanced" at bounding box center [113, 65] width 49 height 16
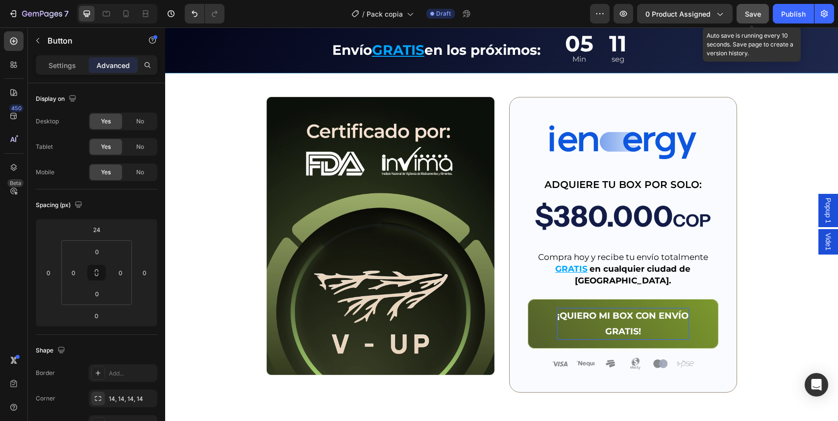
click at [537, 307] on button "¡QUIERO MI BOX CON ENVÍO GRATIS!" at bounding box center [623, 323] width 191 height 49
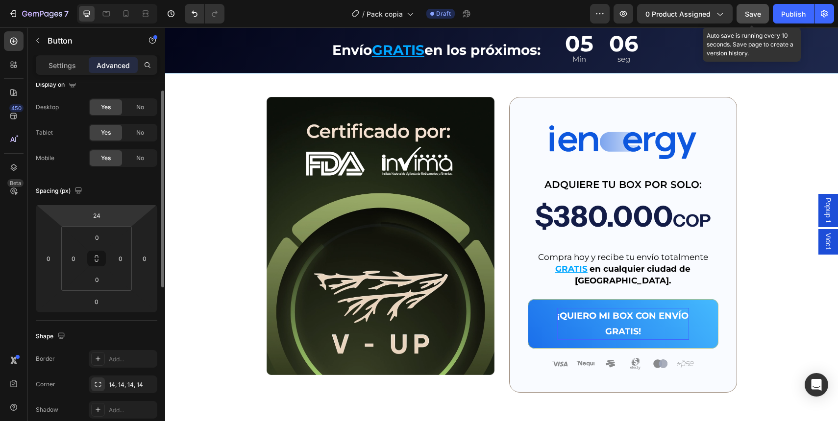
scroll to position [0, 0]
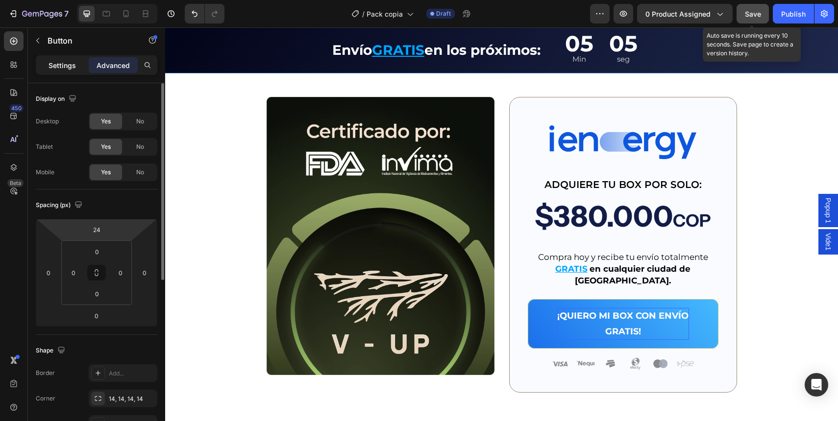
click at [63, 58] on div "Settings" at bounding box center [62, 65] width 49 height 16
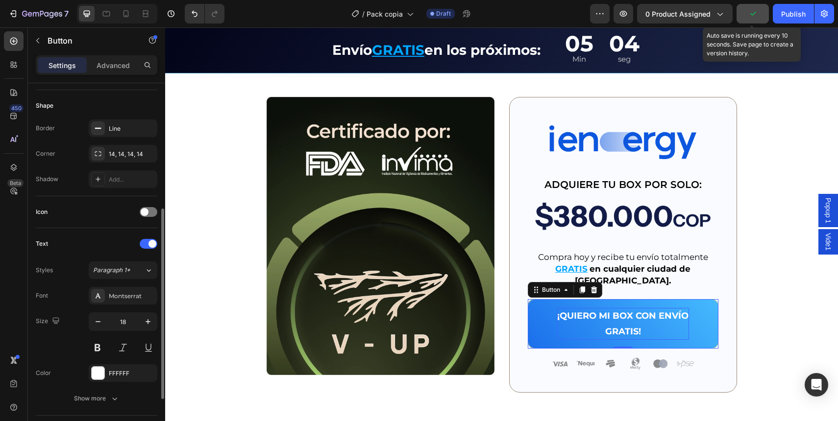
scroll to position [337, 0]
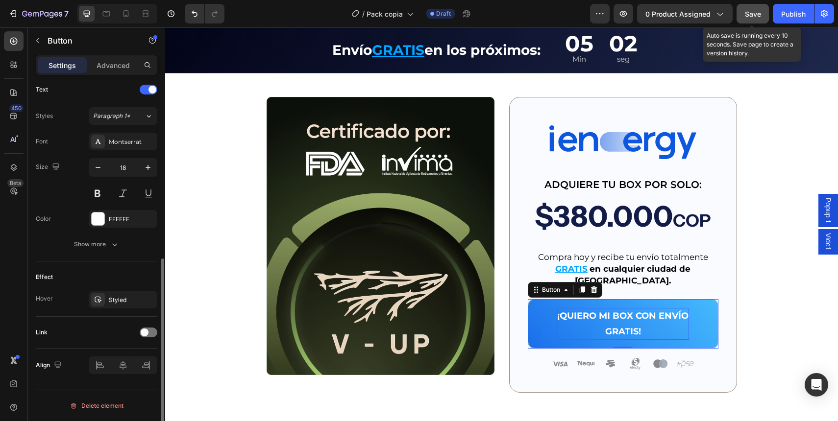
click at [121, 361] on div at bounding box center [123, 366] width 69 height 18
click at [119, 305] on div "Styled" at bounding box center [123, 300] width 69 height 18
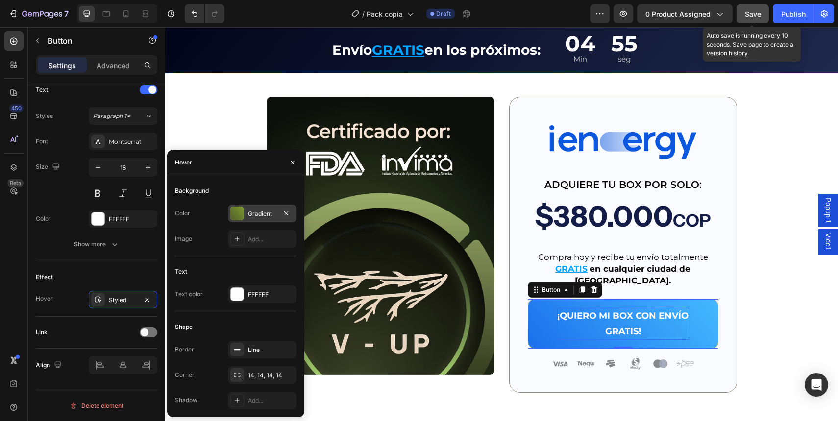
click at [234, 209] on div at bounding box center [237, 214] width 14 height 14
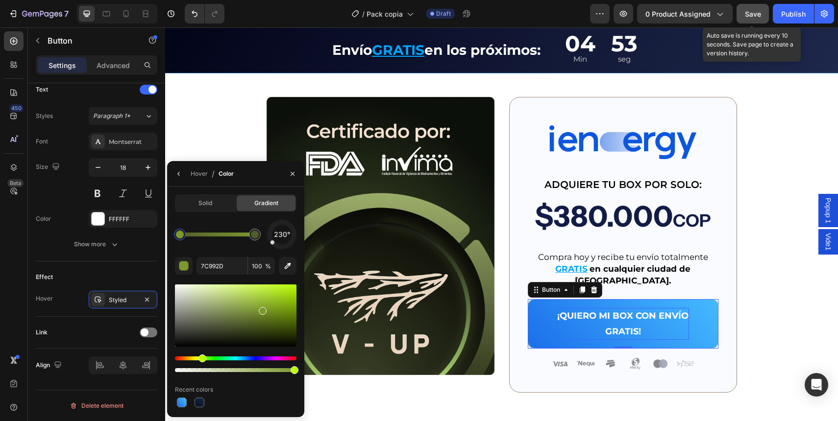
click at [178, 237] on div at bounding box center [180, 235] width 8 height 8
click at [182, 235] on div at bounding box center [180, 235] width 8 height 8
click at [234, 271] on input "7C992D" at bounding box center [221, 266] width 51 height 18
paste input "45BAFE"
click at [226, 255] on div "230° 45BAFE 100 % Recent colors" at bounding box center [236, 315] width 122 height 190
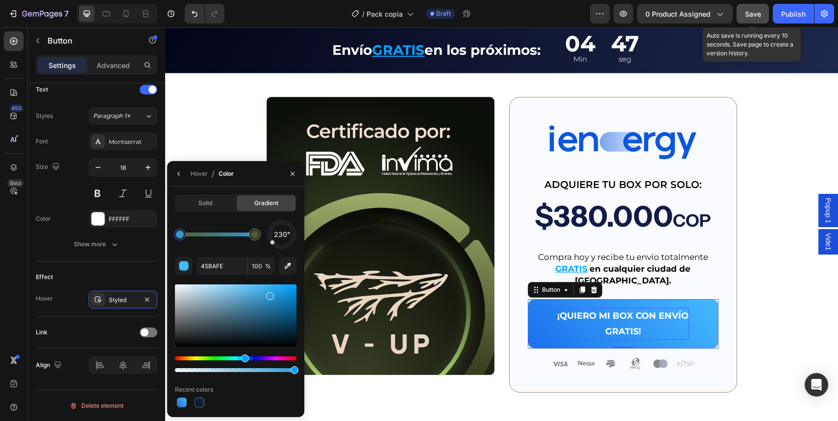
drag, startPoint x: 269, startPoint y: 290, endPoint x: 269, endPoint y: 294, distance: 4.9
click at [269, 294] on div at bounding box center [236, 316] width 122 height 62
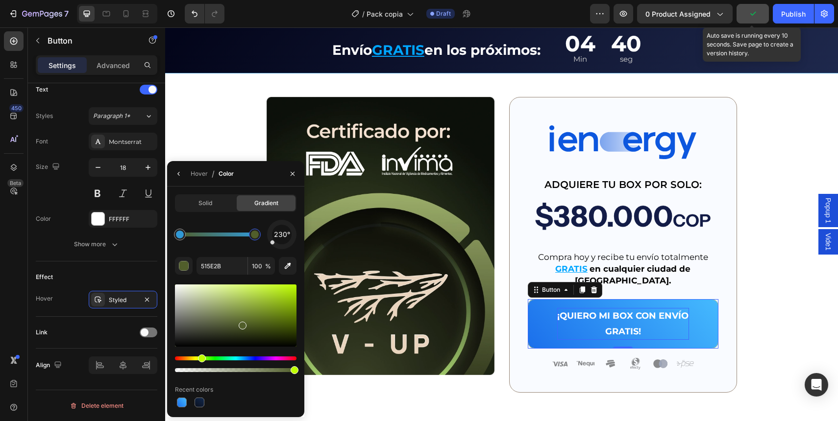
click at [257, 239] on div at bounding box center [255, 235] width 12 height 12
click at [223, 269] on input "515E2B" at bounding box center [221, 266] width 51 height 18
paste input "1B6FE"
click at [236, 251] on div "230° 1B6FEB 100 % Recent colors" at bounding box center [236, 315] width 122 height 190
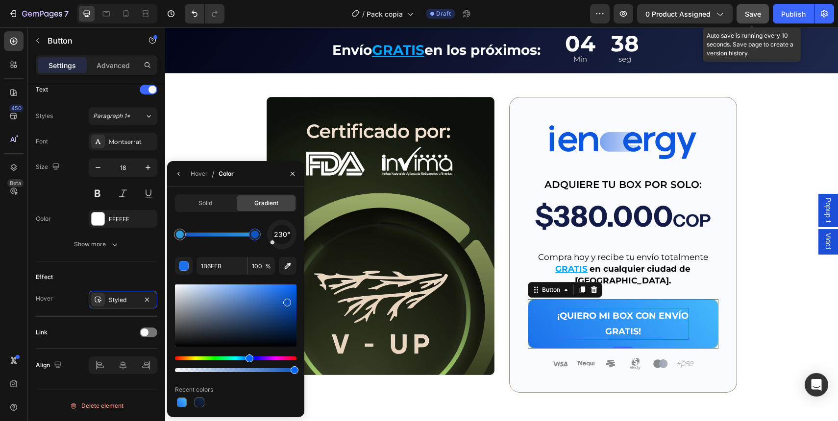
drag, startPoint x: 289, startPoint y: 294, endPoint x: 286, endPoint y: 301, distance: 7.7
click at [286, 301] on div at bounding box center [236, 316] width 122 height 62
type input "1055BC"
click at [184, 126] on div "¿Qué incluye el IENERGY BOX? Text Block Row Image Proteína Text Block Image Gre…" at bounding box center [501, 63] width 673 height 660
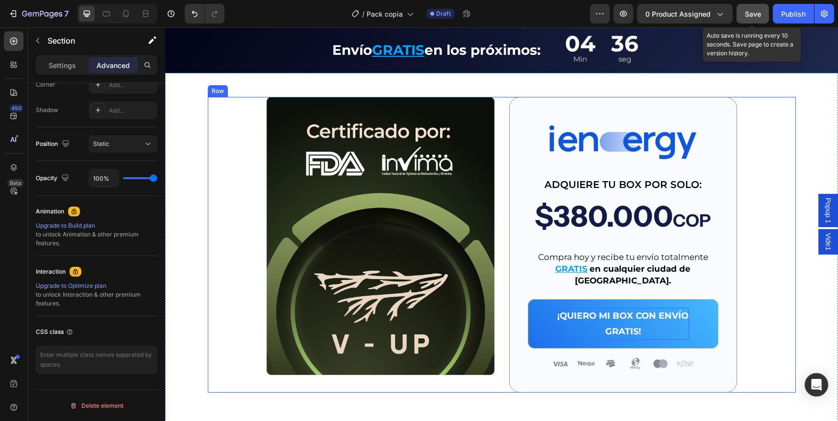
scroll to position [0, 0]
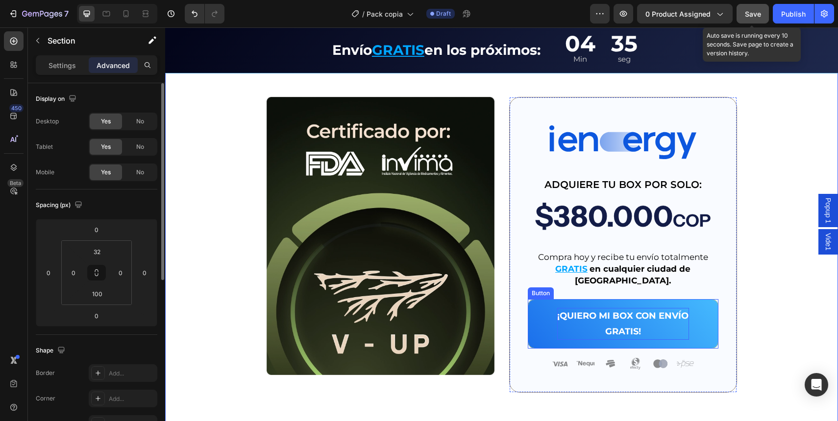
click at [599, 308] on p "¡QUIERO MI BOX CON ENVÍO GRATIS!" at bounding box center [623, 324] width 132 height 32
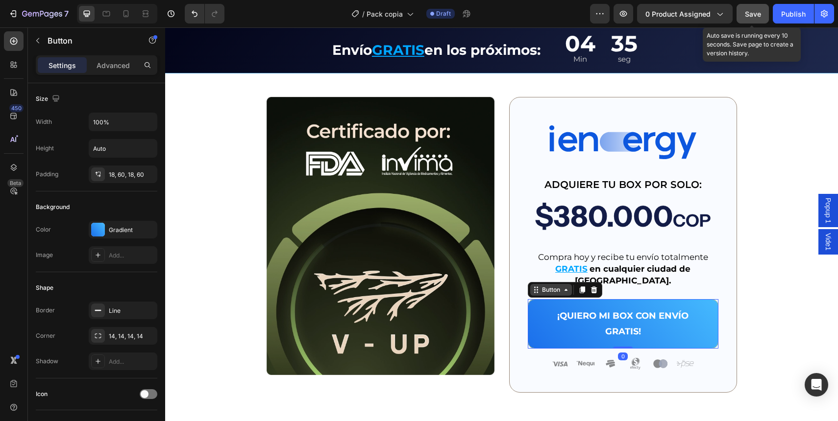
click at [540, 286] on div "Button" at bounding box center [551, 290] width 22 height 9
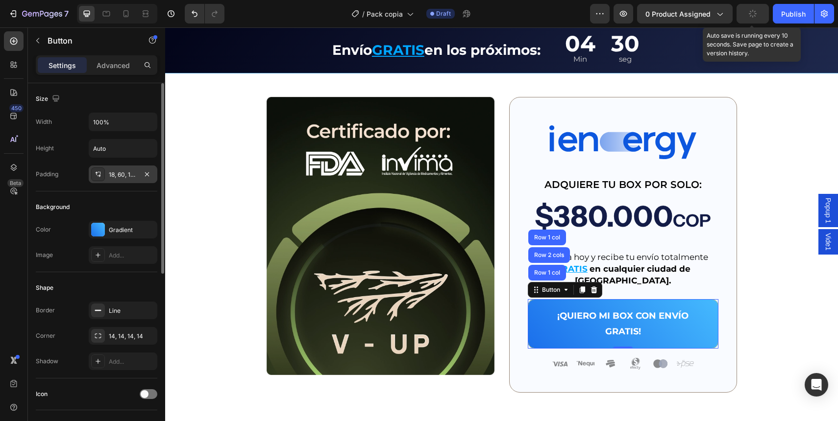
click at [102, 175] on div at bounding box center [98, 175] width 14 height 14
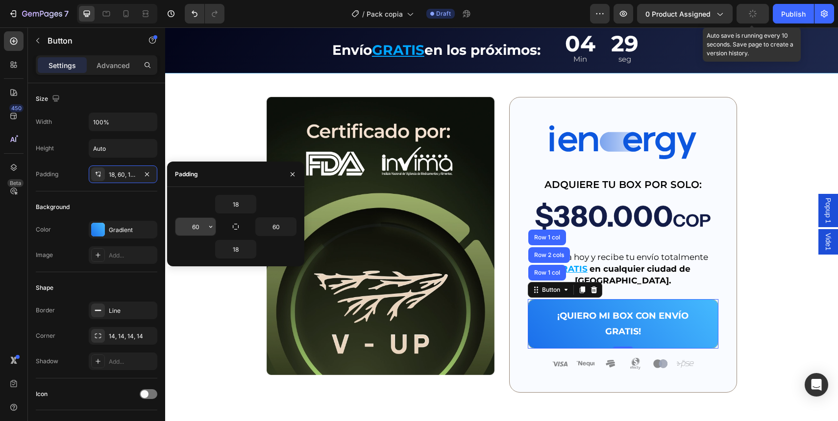
click at [199, 223] on input "60" at bounding box center [195, 227] width 40 height 18
type input "0"
click at [267, 228] on input "60" at bounding box center [276, 227] width 40 height 18
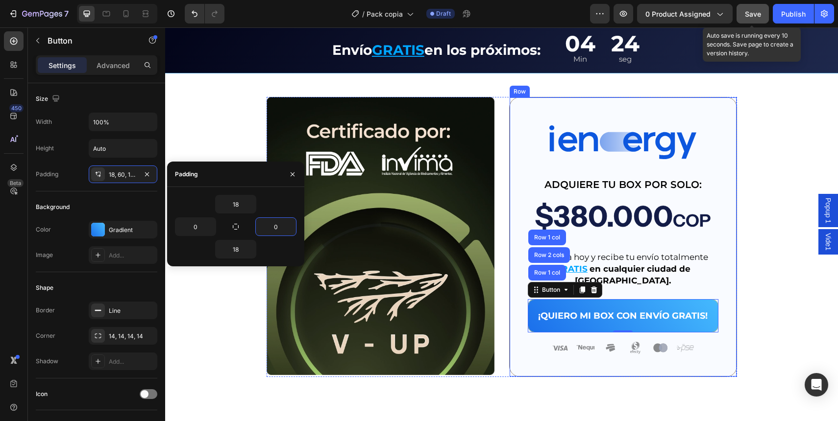
type input "0"
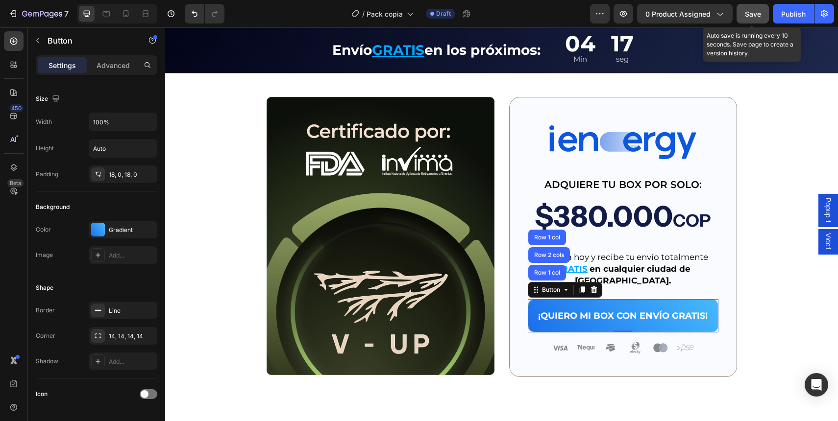
click at [751, 21] on button "Save" at bounding box center [752, 14] width 32 height 20
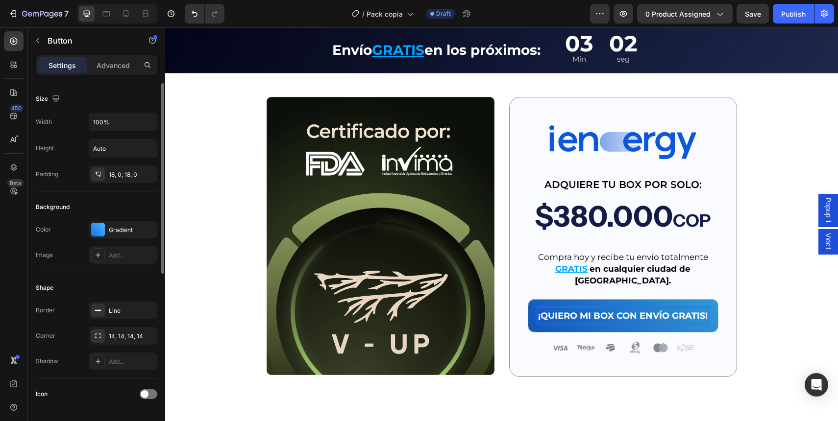
drag, startPoint x: 66, startPoint y: 60, endPoint x: 72, endPoint y: 136, distance: 76.2
click at [66, 64] on p "Settings" at bounding box center [62, 65] width 27 height 10
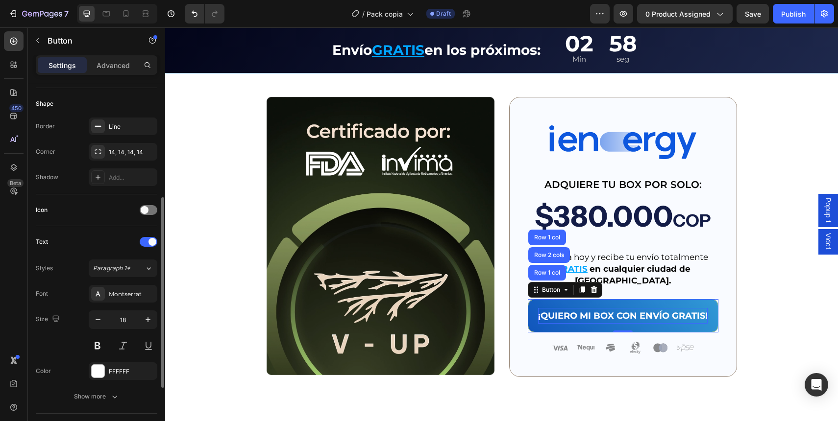
scroll to position [196, 0]
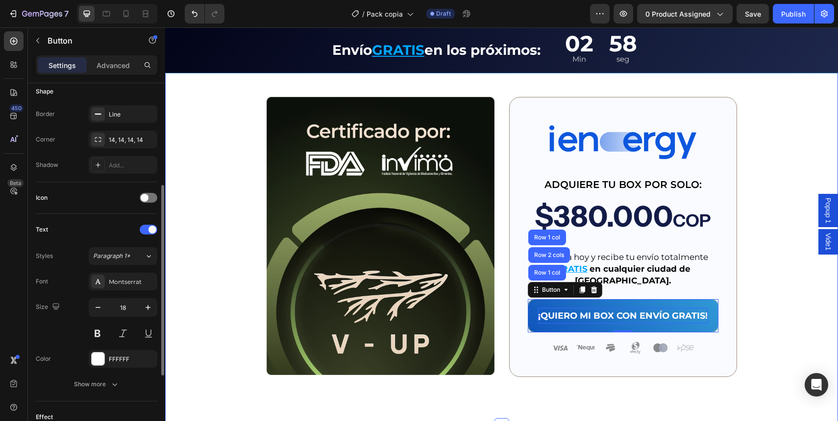
click at [740, 308] on div "Image Image ADQUIERE TU BOX POR SOLO: Text Block $380.000 COP Text Block Title …" at bounding box center [502, 237] width 588 height 280
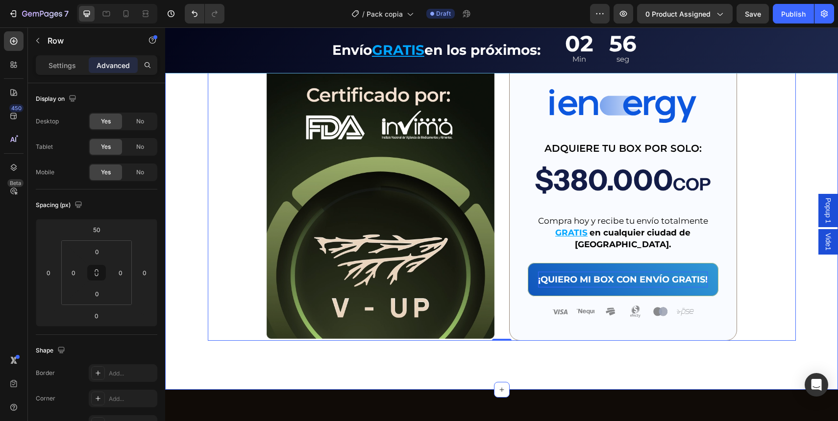
scroll to position [2362, 0]
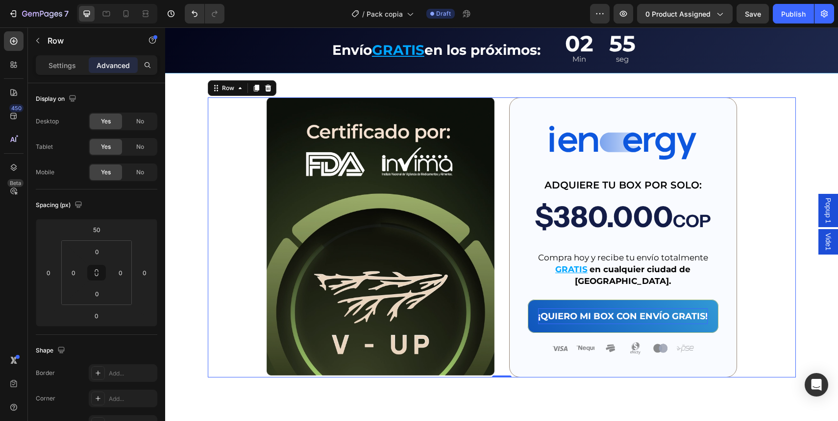
click at [767, 24] on div "7 / Pack copia Draft Preview 0 product assigned Save Publish" at bounding box center [419, 14] width 838 height 28
click at [764, 23] on button "Save" at bounding box center [752, 14] width 32 height 20
click at [608, 246] on div "Title Line" at bounding box center [623, 245] width 191 height 12
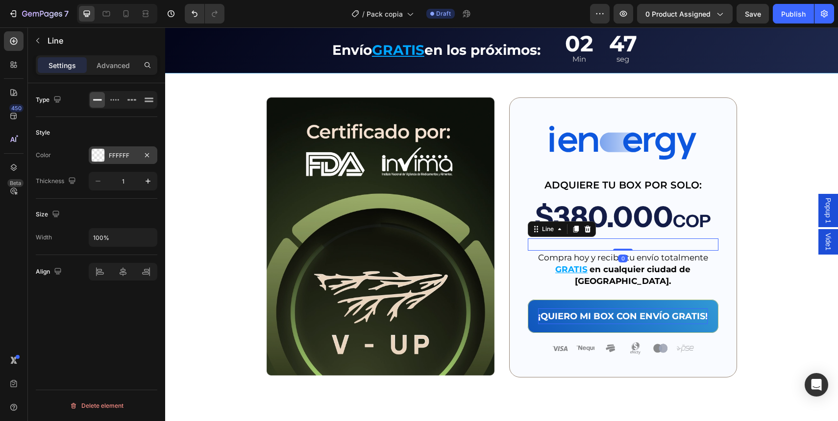
click at [96, 158] on div at bounding box center [98, 155] width 13 height 13
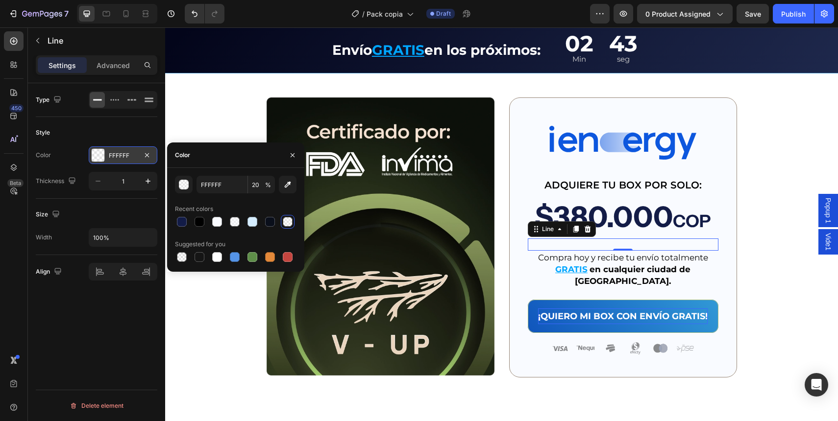
click at [139, 160] on div "FFFFFF" at bounding box center [123, 156] width 69 height 18
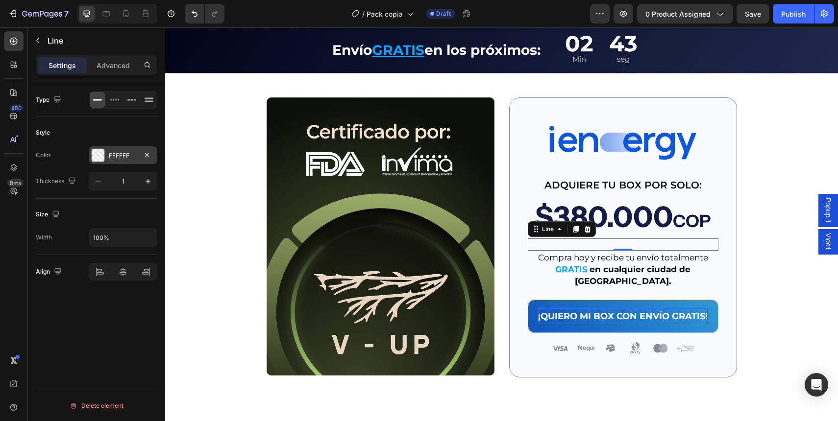
click at [133, 154] on div "FFFFFF" at bounding box center [123, 155] width 28 height 9
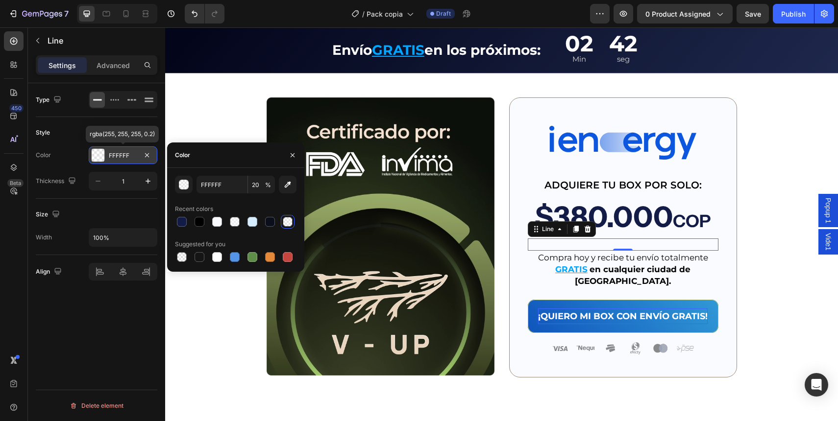
click at [122, 156] on div "FFFFFF" at bounding box center [123, 155] width 28 height 9
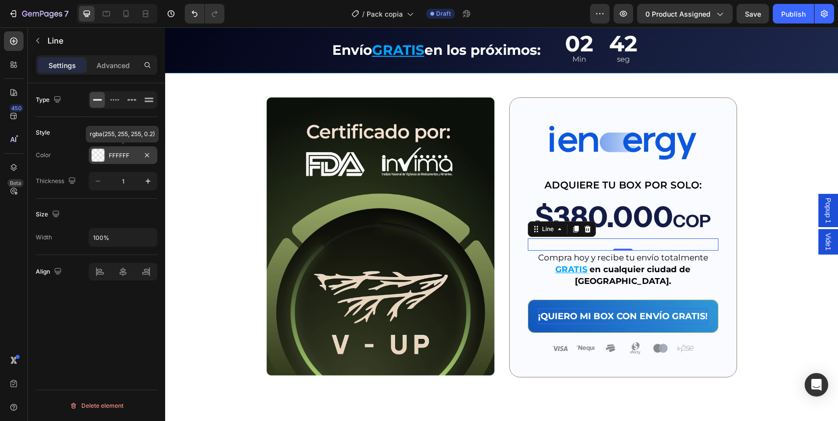
click at [122, 156] on div "FFFFFF" at bounding box center [123, 155] width 28 height 9
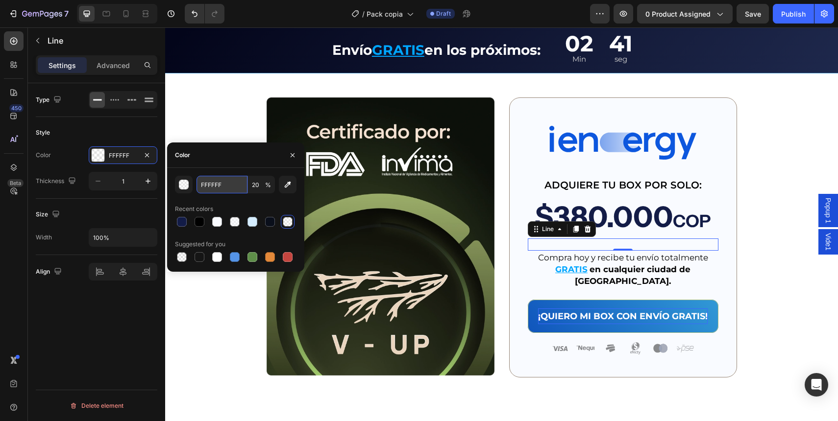
click at [219, 184] on input "FFFFFF" at bounding box center [221, 185] width 51 height 18
paste input "091239"
type input "091239"
click at [236, 167] on div "Color" at bounding box center [235, 155] width 137 height 25
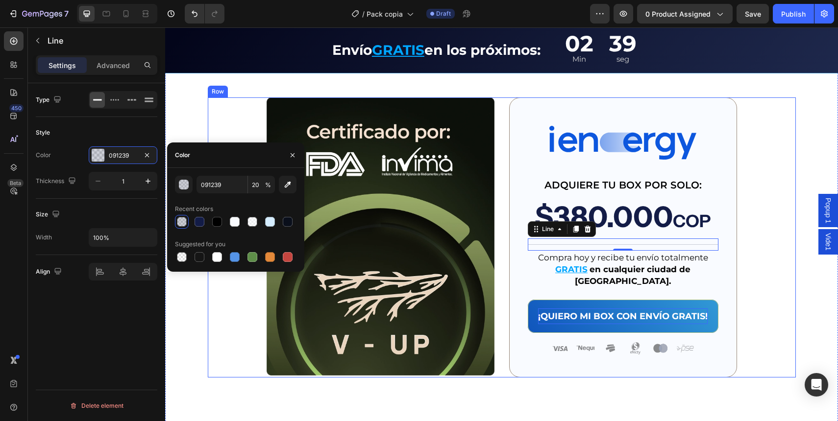
click at [752, 234] on div "Image Image ADQUIERE TU BOX POR SOLO: Text Block $380.000 COP Text Block Title …" at bounding box center [502, 238] width 588 height 280
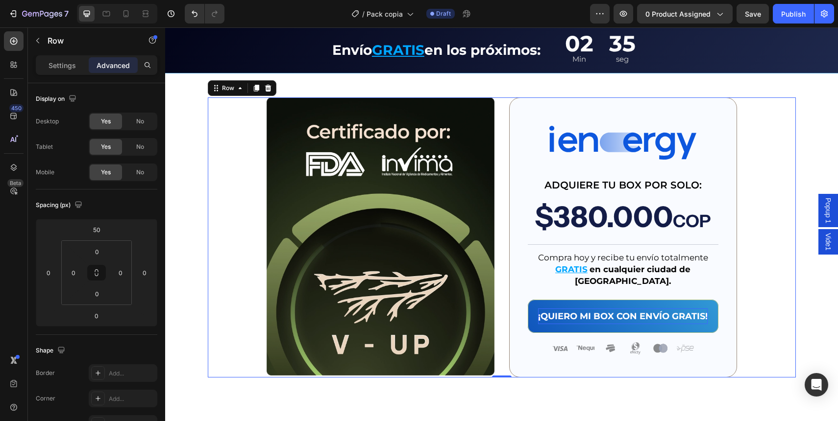
click at [749, 180] on div "Image Image ADQUIERE TU BOX POR SOLO: Text Block $380.000 COP Text Block Title …" at bounding box center [502, 238] width 588 height 280
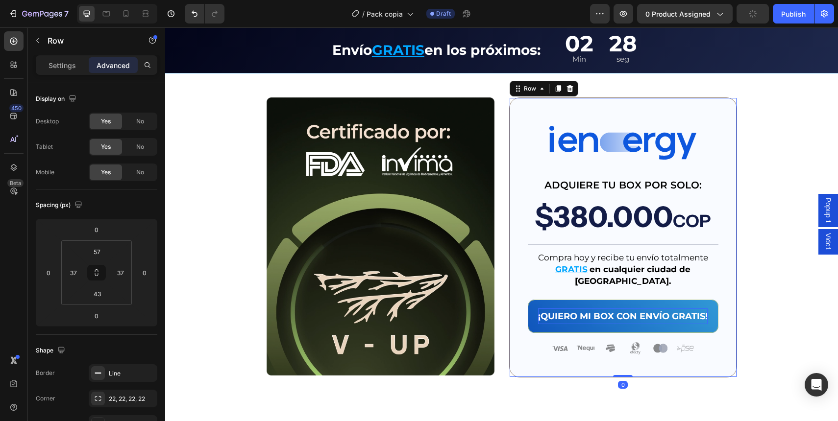
click at [523, 116] on div "Image ADQUIERE TU BOX POR SOLO: Text Block $380.000 COP Text Block Title Line C…" at bounding box center [623, 238] width 228 height 280
click at [513, 112] on div "Image ADQUIERE TU BOX POR SOLO: Text Block $380.000 COP Text Block Title Line C…" at bounding box center [623, 238] width 228 height 280
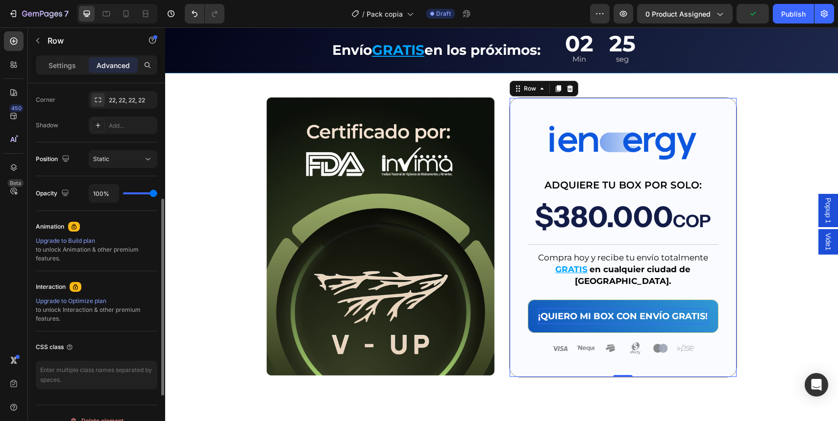
scroll to position [269, 0]
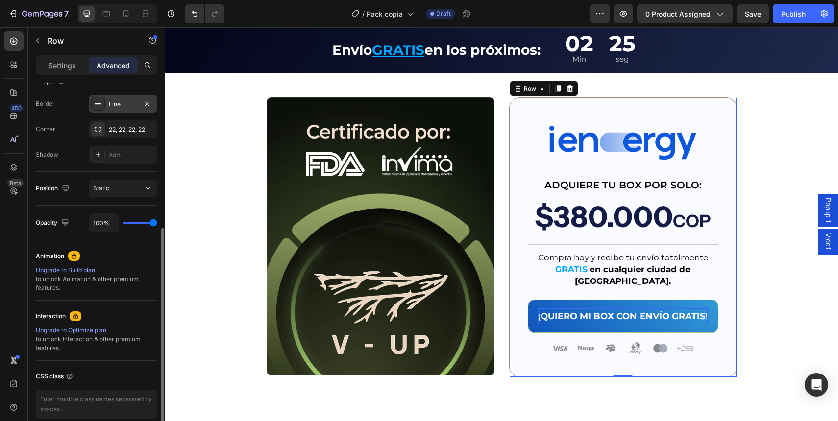
click at [103, 109] on div at bounding box center [98, 104] width 14 height 14
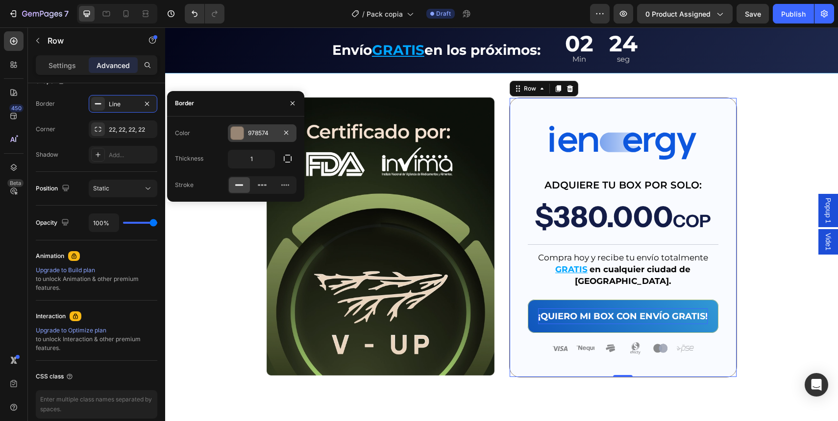
click at [263, 136] on div "978574" at bounding box center [262, 133] width 28 height 9
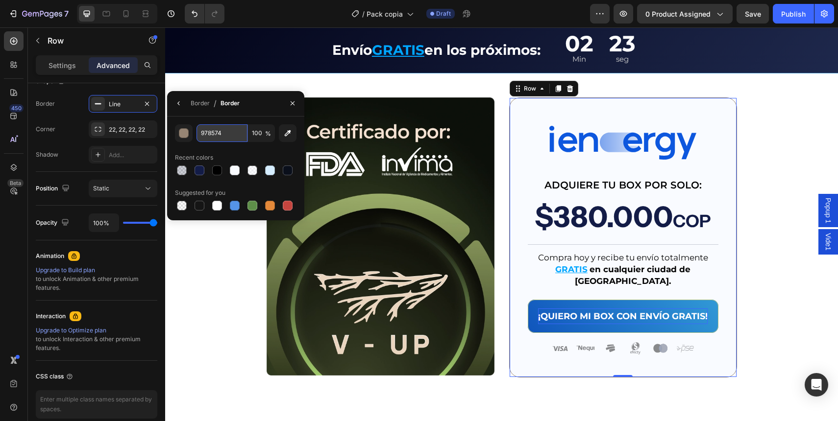
click at [219, 134] on input "978574" at bounding box center [221, 133] width 51 height 18
paste input "172251"
type input "172251"
click at [254, 122] on div "172251 100 % Recent colors Suggested for you" at bounding box center [235, 169] width 137 height 104
click at [262, 132] on input "100" at bounding box center [261, 133] width 27 height 18
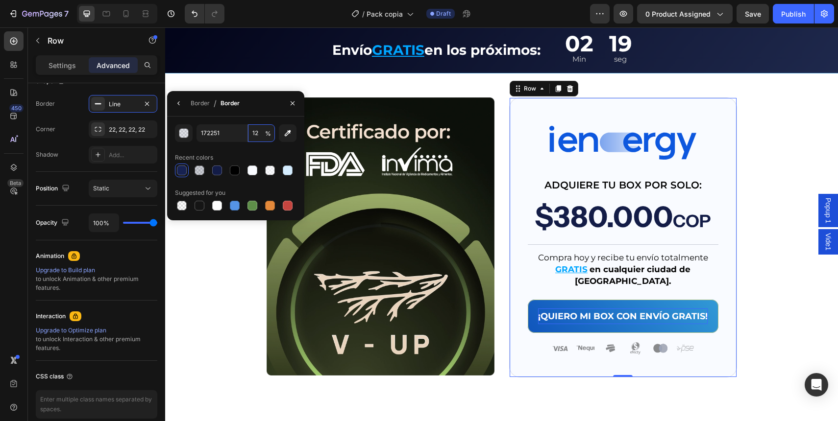
type input "12"
click at [257, 123] on div "172251 12 % Recent colors Suggested for you" at bounding box center [235, 169] width 137 height 104
click at [725, 180] on div "Image ADQUIERE TU BOX POR SOLO: Text Block $380.000 COP Text Block Title Line C…" at bounding box center [623, 238] width 228 height 280
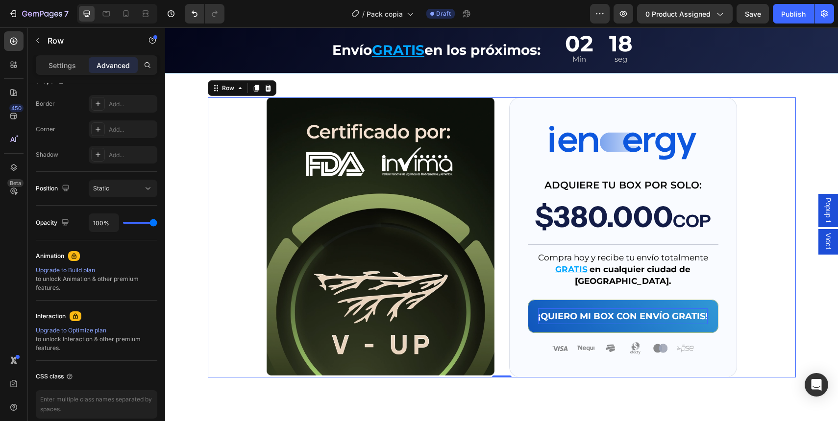
click at [777, 185] on div "Image Image ADQUIERE TU BOX POR SOLO: Text Block $380.000 COP Text Block Title …" at bounding box center [502, 238] width 588 height 280
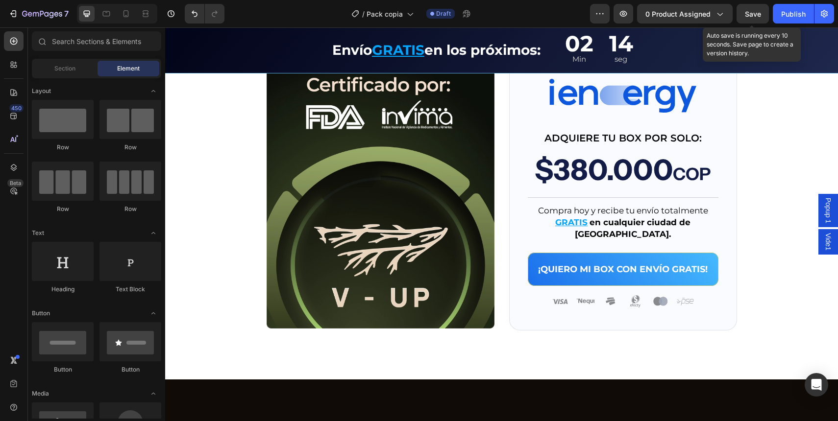
drag, startPoint x: 760, startPoint y: 15, endPoint x: 484, endPoint y: 155, distance: 309.8
click at [760, 15] on span "Save" at bounding box center [753, 14] width 16 height 8
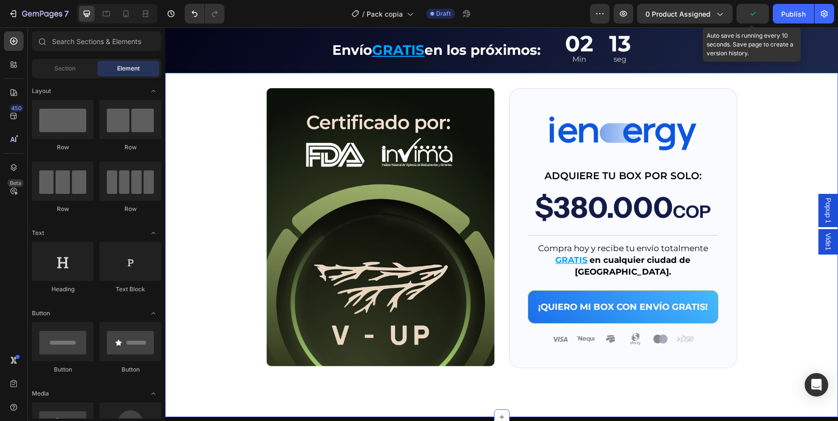
scroll to position [2897, 0]
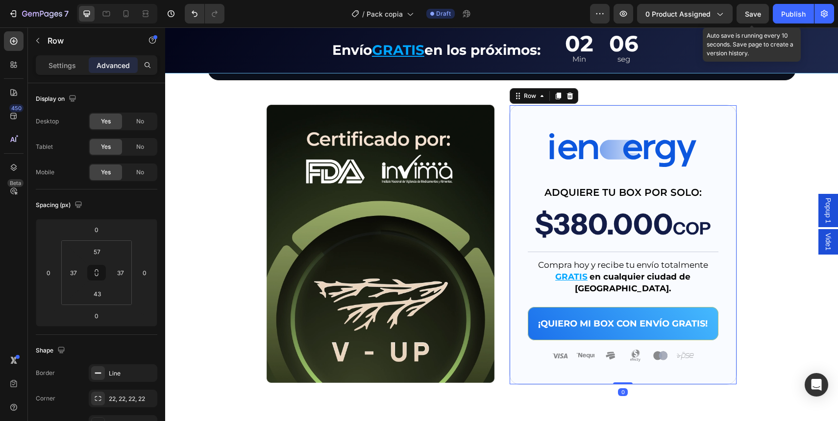
click at [638, 114] on div "Image ADQUIERE TU BOX POR SOLO: Text Block $380.000 COP Text Block Title Line C…" at bounding box center [623, 245] width 228 height 280
click at [64, 72] on div "Settings" at bounding box center [62, 65] width 49 height 16
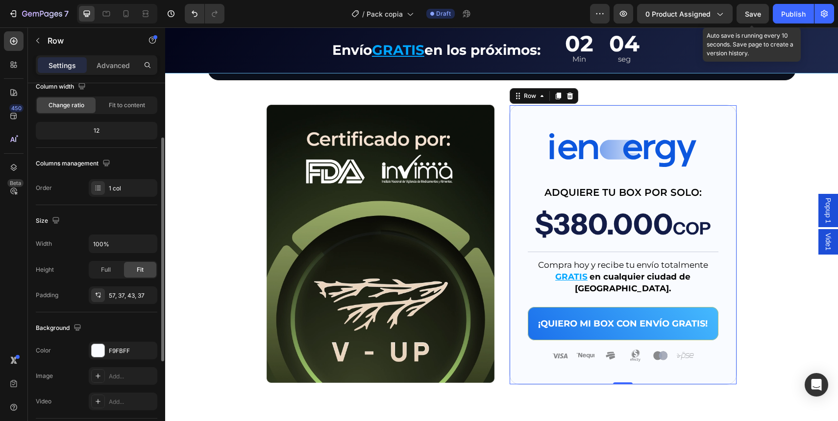
scroll to position [232, 0]
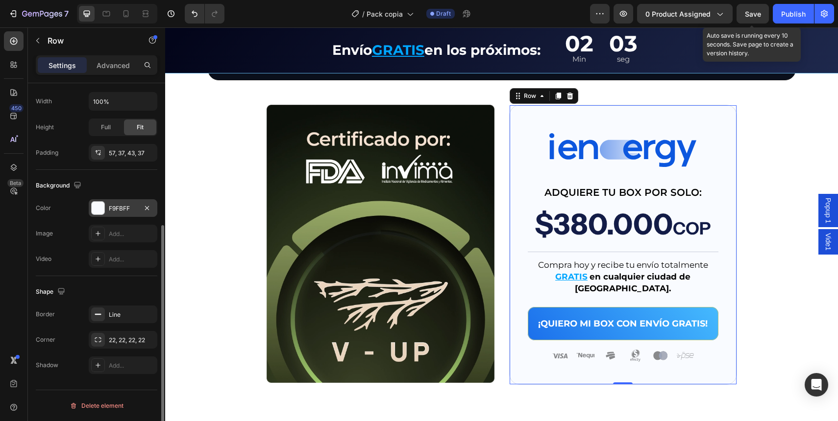
click at [126, 210] on div "F9FBFF" at bounding box center [123, 208] width 28 height 9
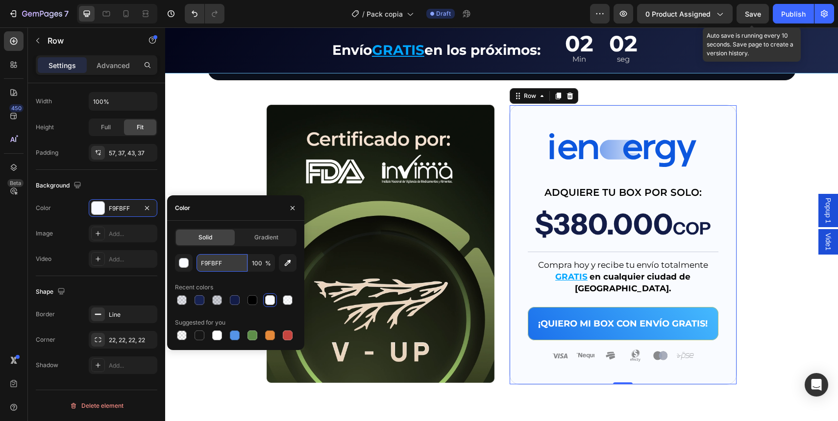
click at [220, 260] on input "F9FBFF" at bounding box center [221, 263] width 51 height 18
click at [245, 252] on div "Solid Gradient F9FBFF 100 % Recent colors Suggested for you" at bounding box center [236, 286] width 122 height 114
click at [236, 202] on div "Color" at bounding box center [235, 207] width 137 height 25
click at [771, 151] on div "Image Image ADQUIERE TU BOX POR SOLO: Text Block $380.000 COP Text Block Title …" at bounding box center [502, 245] width 588 height 280
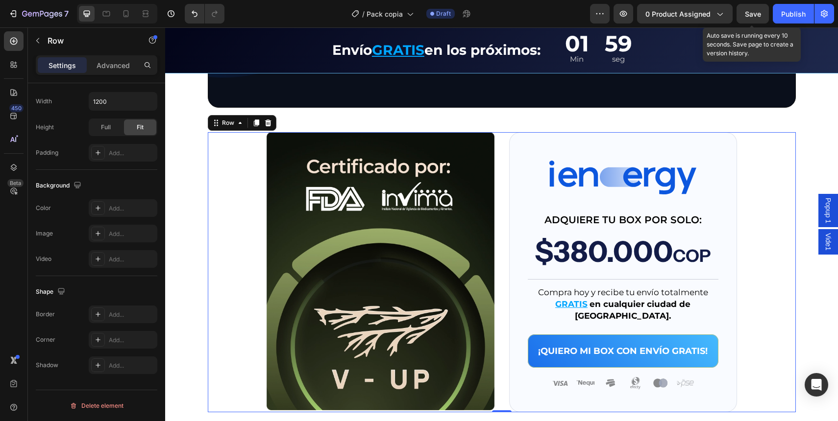
scroll to position [2832, 0]
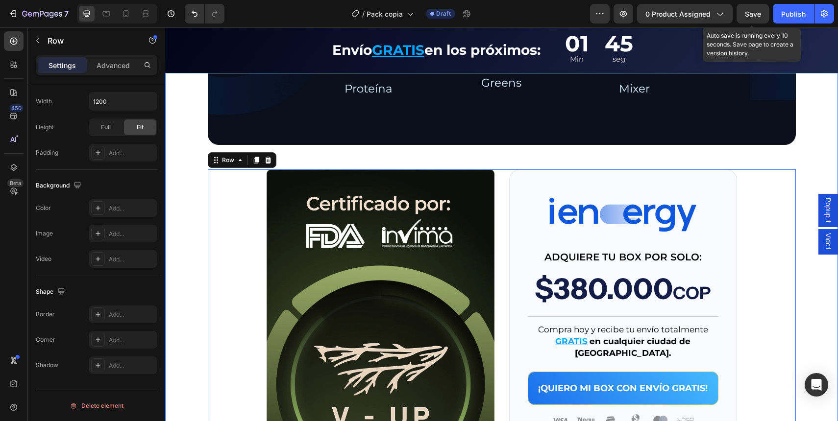
click at [183, 144] on div "¿Qué incluye el IENERGY BOX? Text Block Row Image Proteína Text Block Image Gre…" at bounding box center [501, 127] width 673 height 644
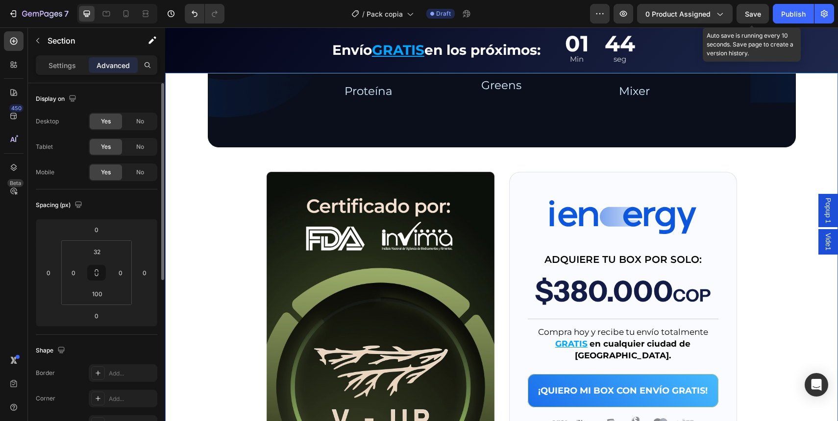
scroll to position [2827, 0]
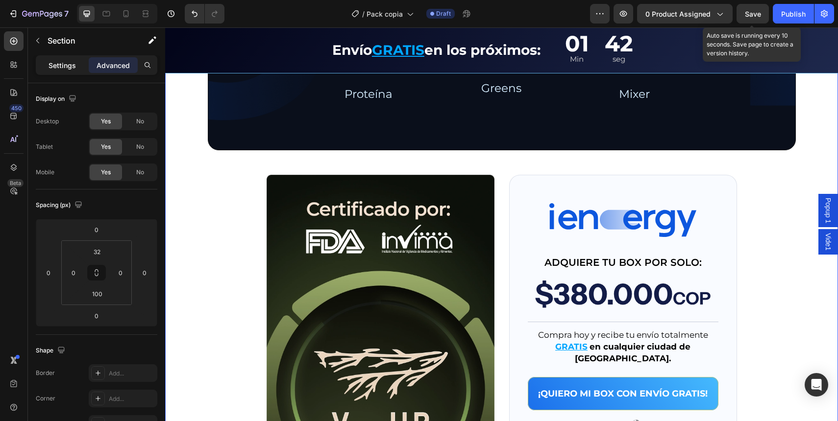
click at [75, 68] on p "Settings" at bounding box center [62, 65] width 27 height 10
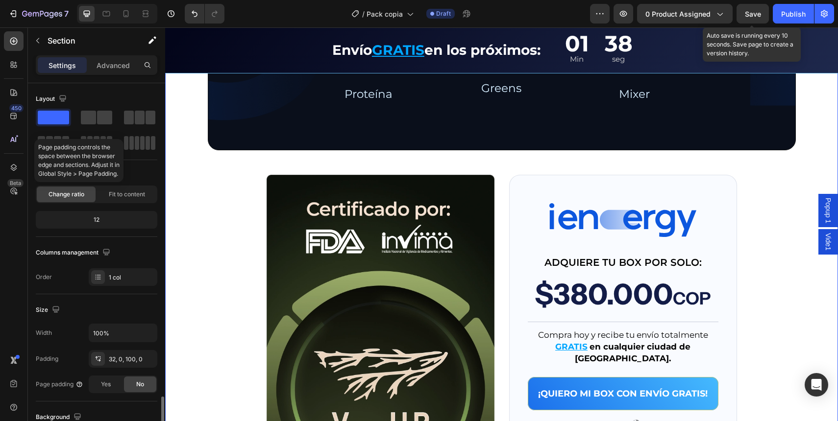
scroll to position [232, 0]
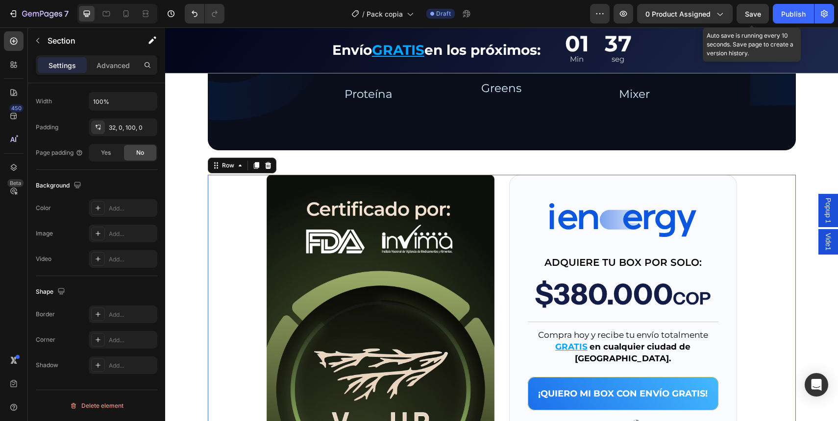
click at [208, 169] on div "Row" at bounding box center [242, 166] width 69 height 16
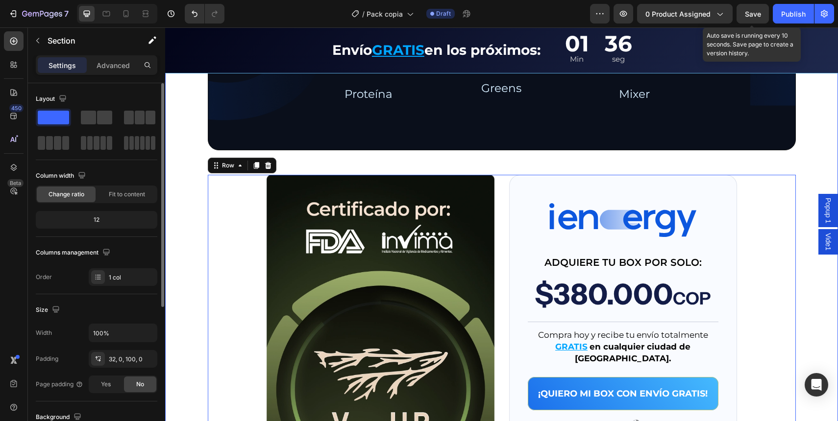
click at [184, 169] on div "¿Qué incluye el IENERGY BOX? Text Block Row Image Proteína Text Block Image Gre…" at bounding box center [501, 133] width 673 height 644
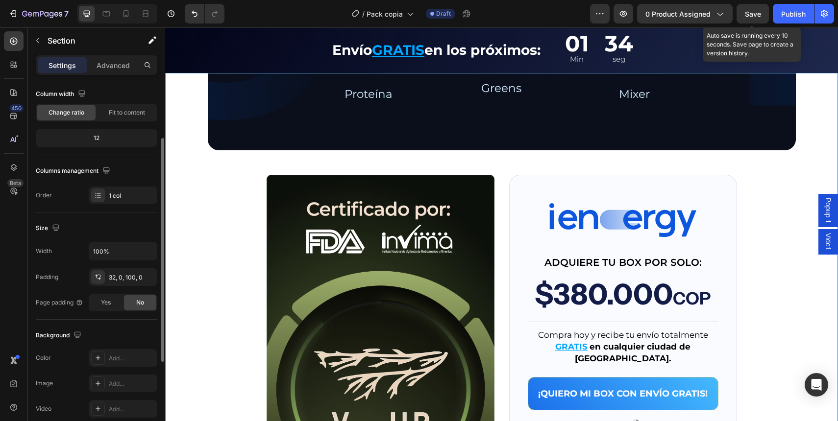
scroll to position [92, 0]
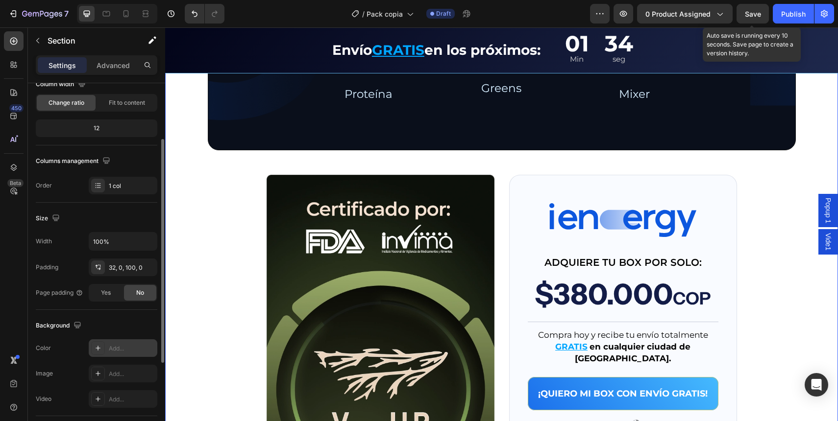
click at [131, 346] on div "Add..." at bounding box center [132, 348] width 46 height 9
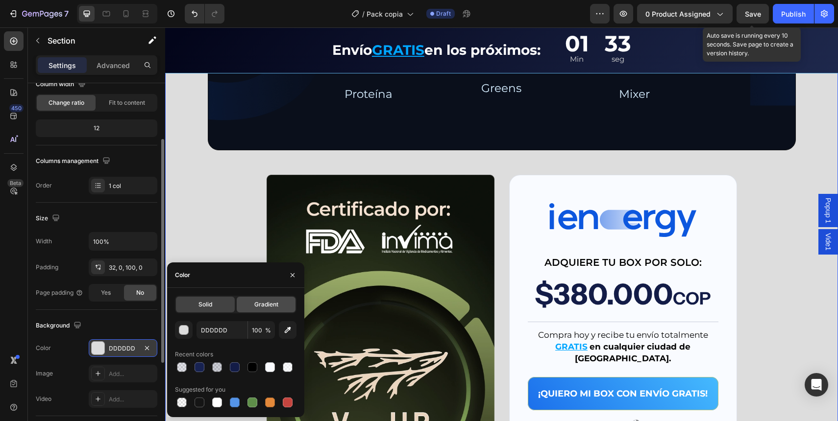
click at [265, 300] on span "Gradient" at bounding box center [266, 304] width 24 height 9
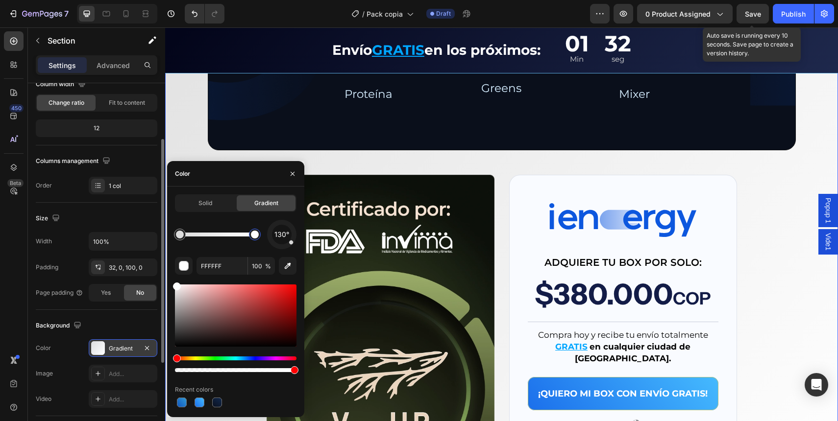
click at [253, 233] on div at bounding box center [255, 235] width 8 height 8
click at [229, 268] on input "FFFFFF" at bounding box center [221, 266] width 51 height 18
paste input "ECF7"
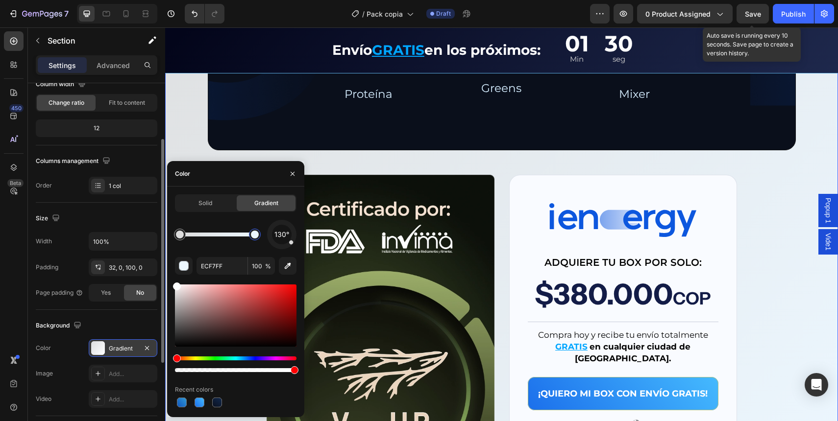
click at [238, 249] on div "130° ECF7FF 100 % Recent colors" at bounding box center [236, 315] width 122 height 190
click at [178, 233] on div at bounding box center [180, 235] width 8 height 8
click at [220, 264] on input "DDDDDD" at bounding box center [221, 266] width 51 height 18
paste input "FBFBFB"
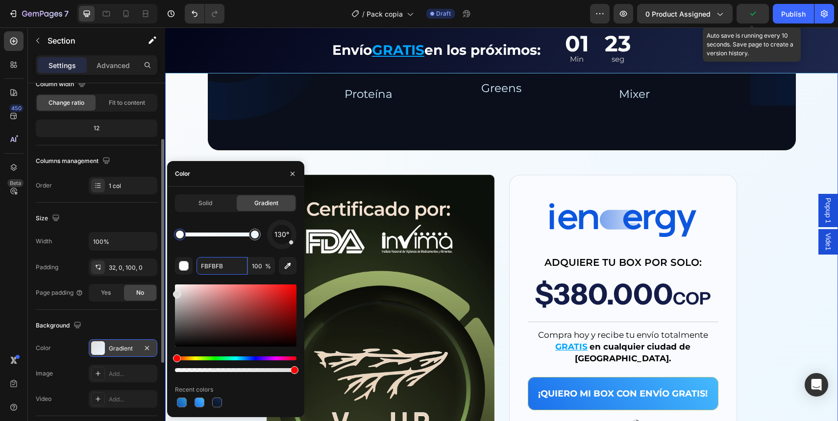
type input "FBFBFB"
click at [235, 252] on div "130° FBFBFB 100 % Recent colors" at bounding box center [236, 315] width 122 height 190
drag, startPoint x: 457, startPoint y: 271, endPoint x: 435, endPoint y: 265, distance: 22.8
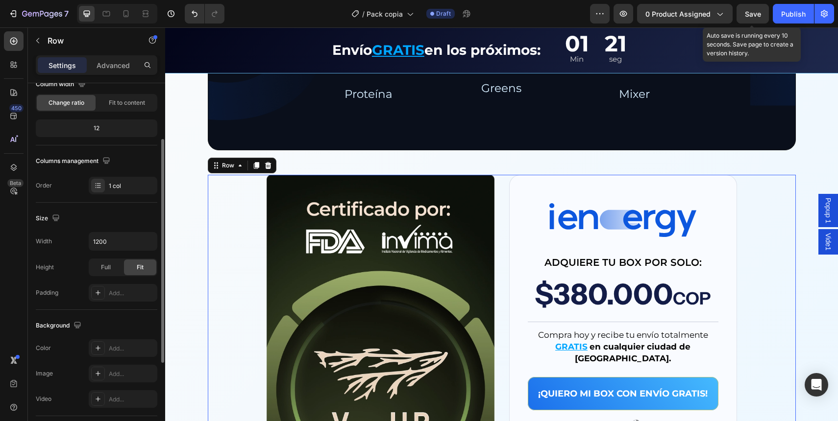
click at [751, 211] on div "Image Image ADQUIERE TU BOX POR SOLO: Text Block $380.000 COP Text Block Title …" at bounding box center [502, 315] width 588 height 280
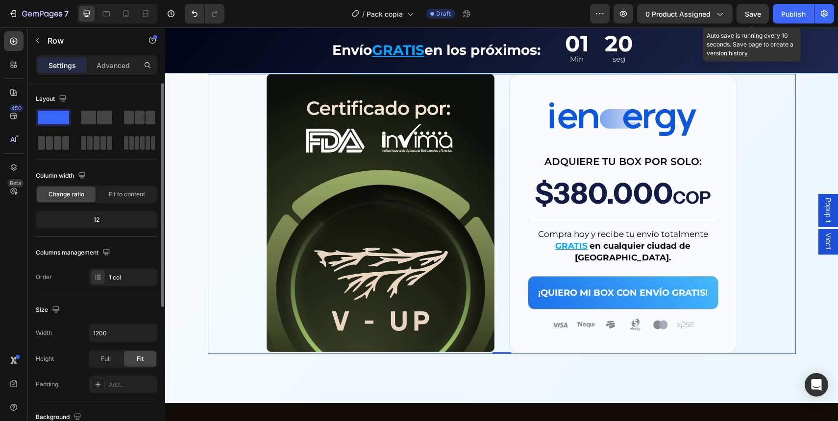
scroll to position [2933, 0]
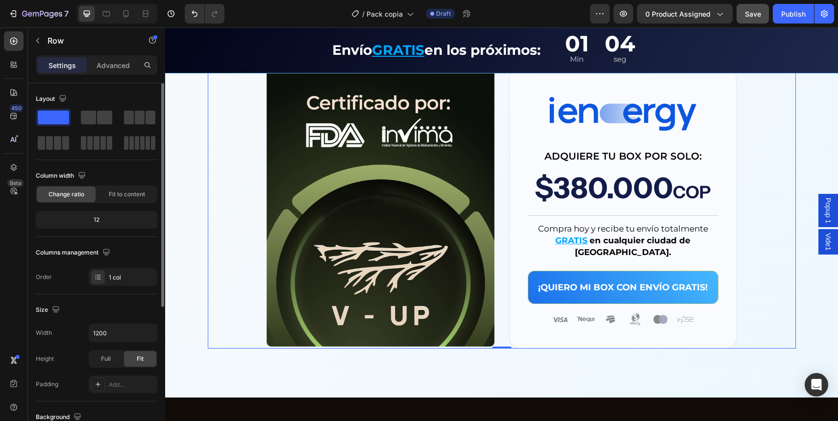
click at [762, 10] on button "Save" at bounding box center [752, 14] width 32 height 20
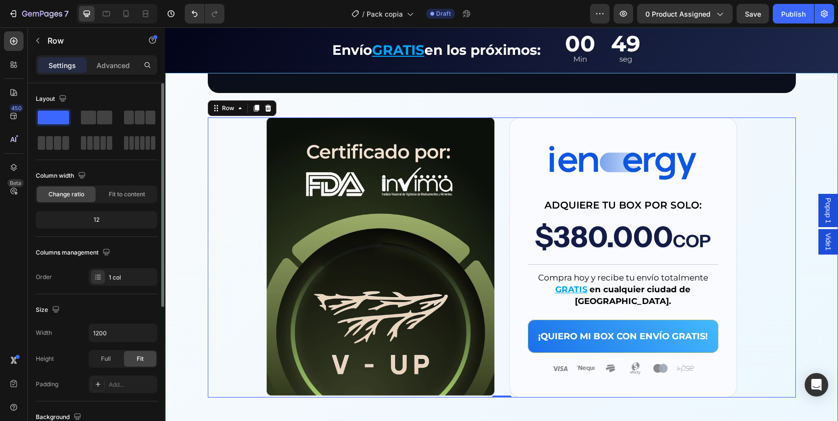
scroll to position [2886, 0]
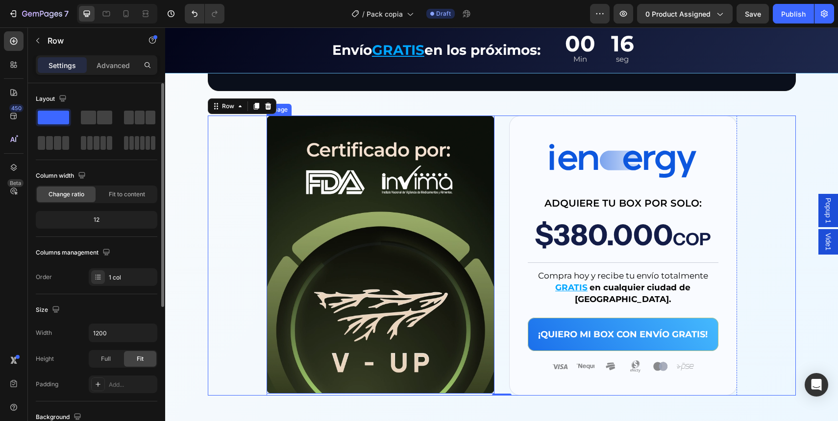
click at [387, 199] on img at bounding box center [381, 255] width 228 height 278
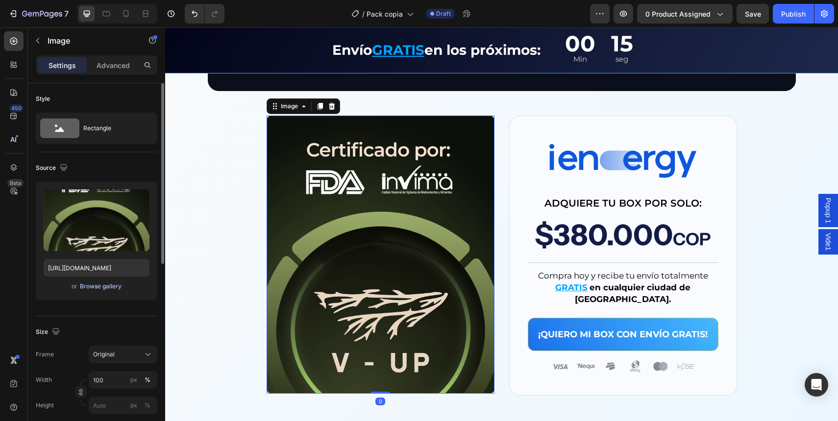
click at [103, 284] on div "Browse gallery" at bounding box center [101, 286] width 42 height 9
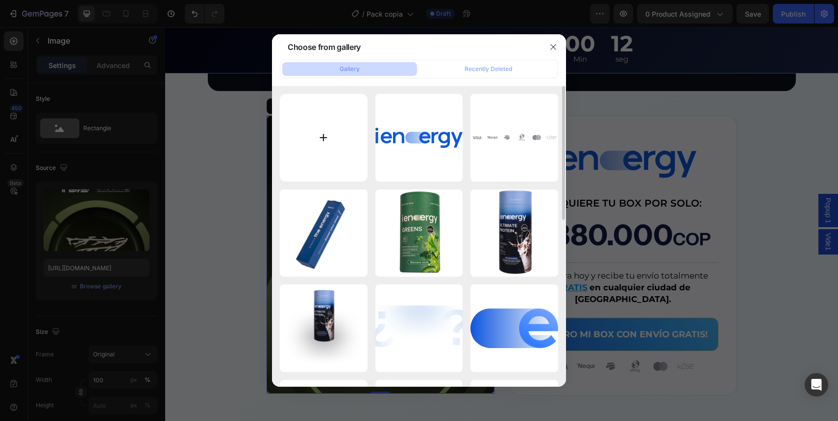
click at [335, 150] on input "file" at bounding box center [324, 138] width 88 height 88
type input "C:\fakepath\imagenpackprice.webp"
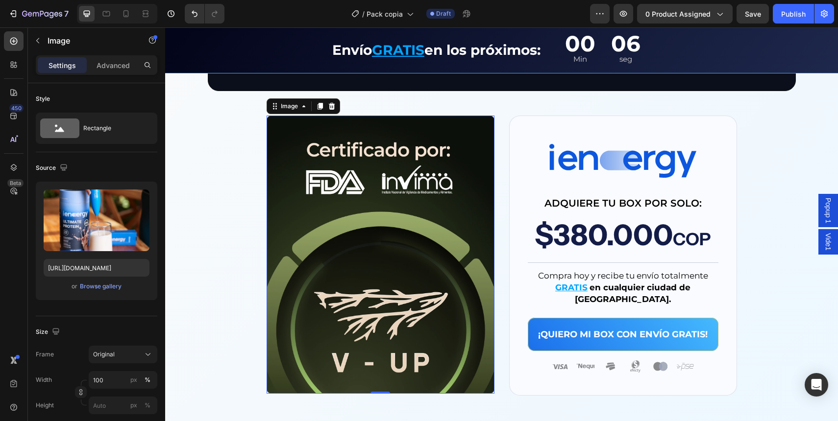
type input "https://cdn.shopify.com/s/files/1/0691/3091/2031/files/gempages_581726289379984…"
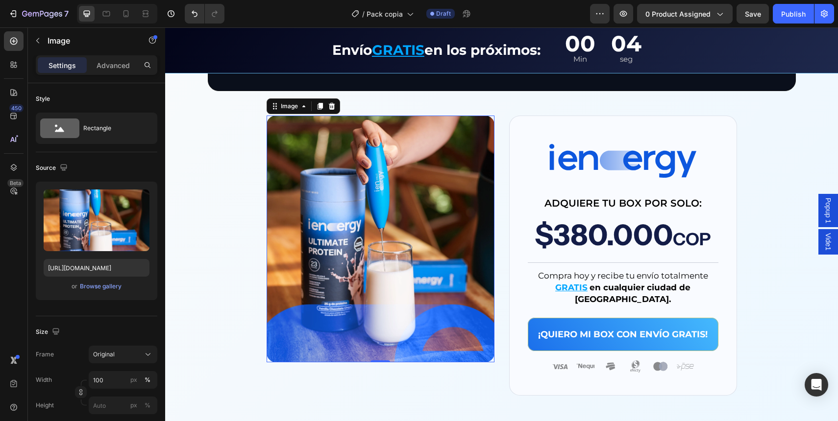
click at [384, 210] on img at bounding box center [381, 239] width 228 height 247
click at [390, 214] on img at bounding box center [381, 239] width 228 height 247
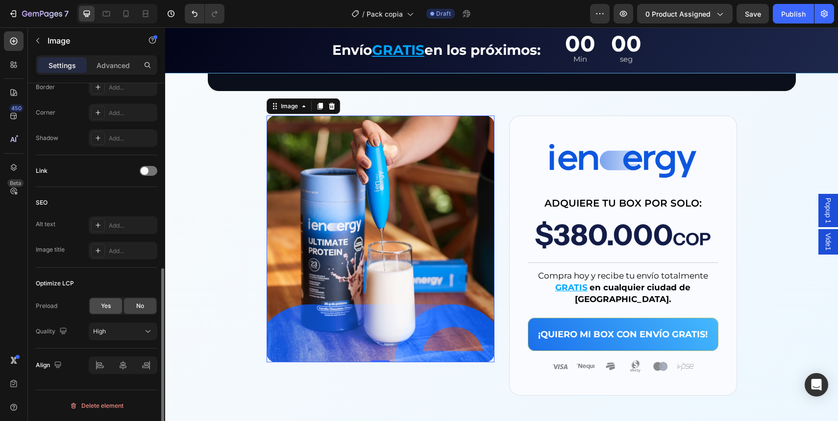
click at [105, 310] on span "Yes" at bounding box center [106, 306] width 10 height 9
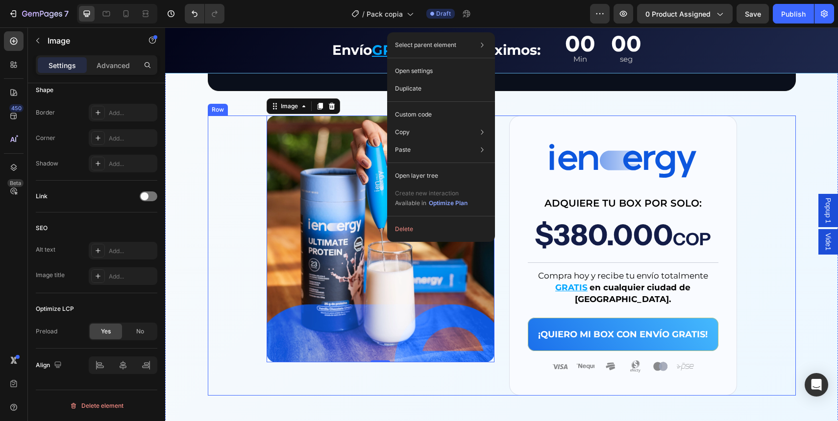
click at [223, 264] on div "Image 0 Image ADQUIERE TU BOX POR SOLO: Text Block $380.000 COP Text Block Titl…" at bounding box center [502, 256] width 588 height 280
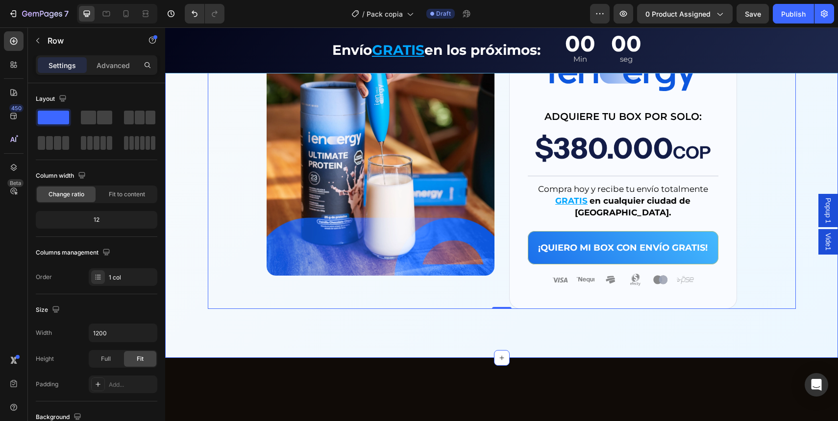
scroll to position [2974, 0]
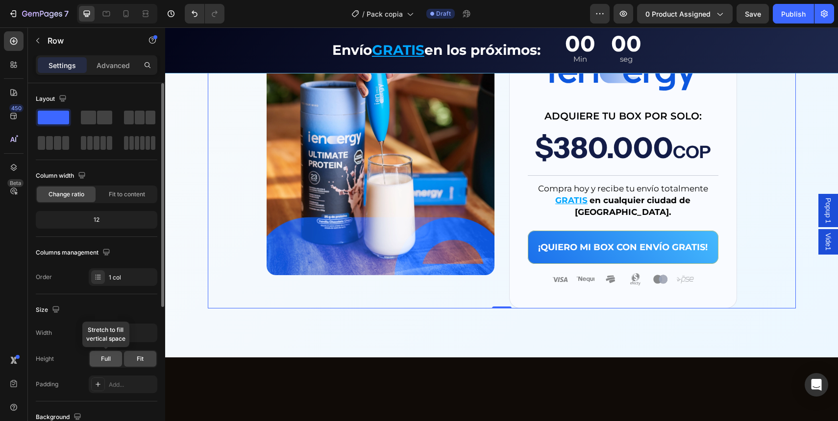
click at [105, 356] on span "Full" at bounding box center [106, 359] width 10 height 9
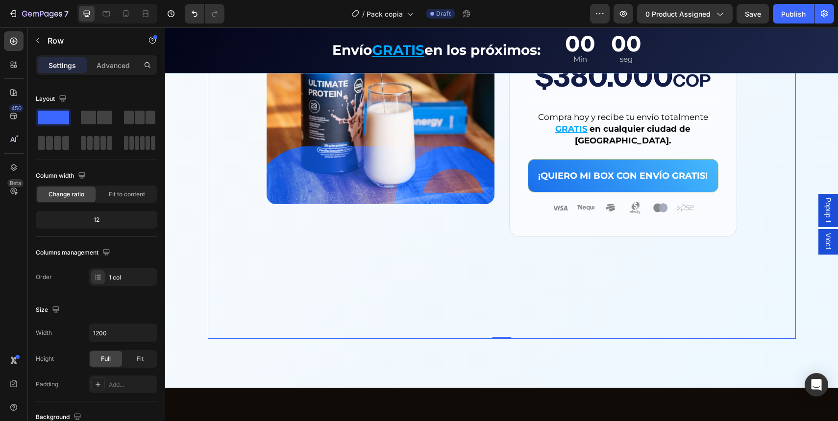
scroll to position [2906, 0]
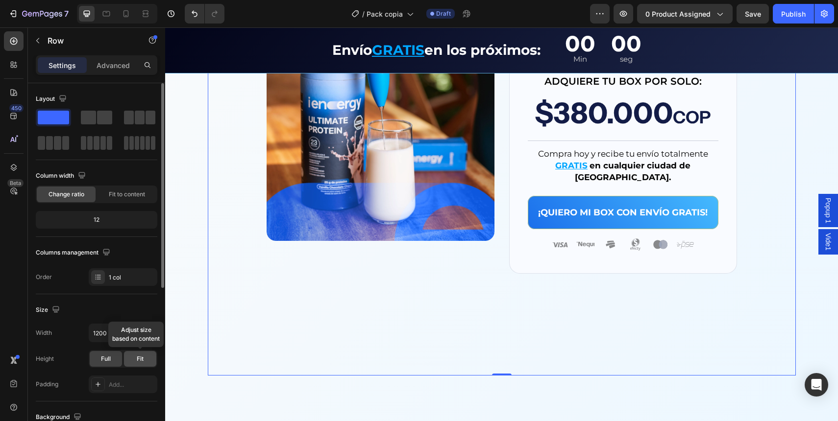
click at [146, 360] on div "Fit" at bounding box center [140, 359] width 32 height 16
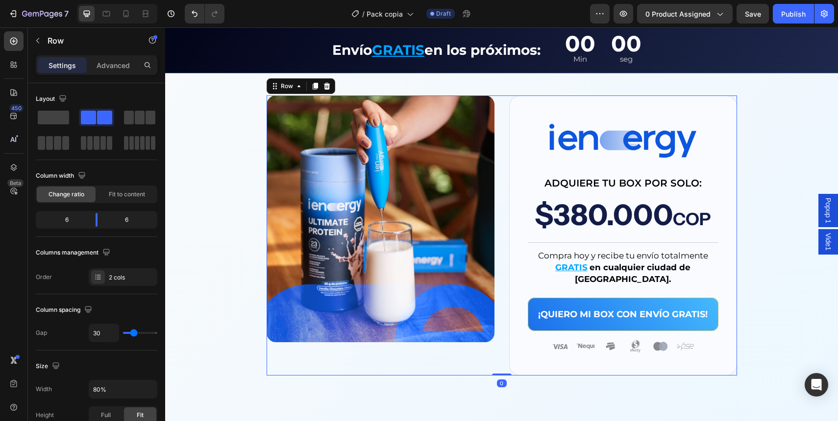
click at [495, 327] on div "Image Image ADQUIERE TU BOX POR SOLO: Text Block $380.000 COP Text Block Title …" at bounding box center [502, 236] width 470 height 280
click at [468, 317] on img at bounding box center [381, 219] width 228 height 247
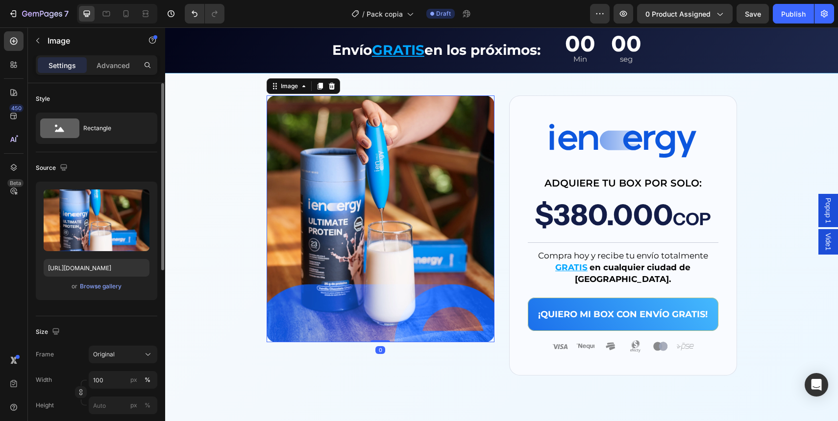
scroll to position [192, 0]
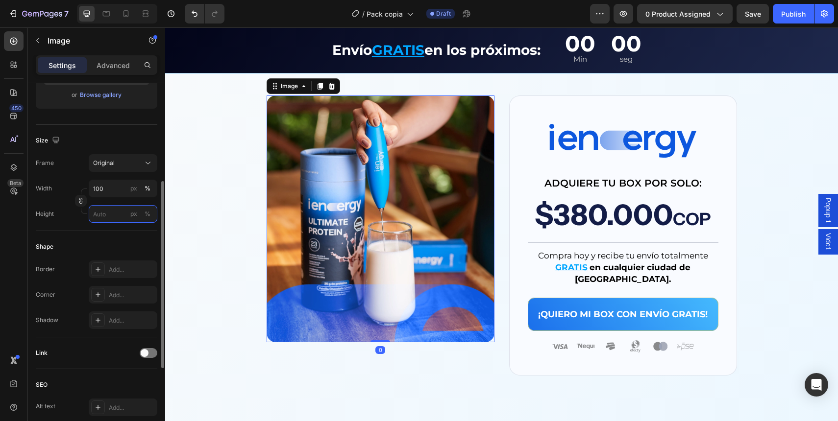
click at [101, 217] on input "px %" at bounding box center [123, 214] width 69 height 18
click at [109, 241] on p "Full 100%" at bounding box center [121, 237] width 57 height 9
type input "100"
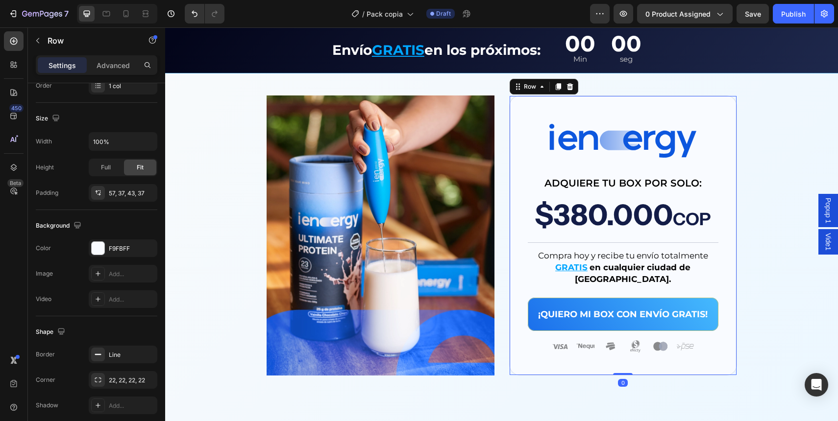
click at [511, 306] on div "Image ADQUIERE TU BOX POR SOLO: Text Block $380.000 COP Text Block Title Line C…" at bounding box center [623, 236] width 228 height 280
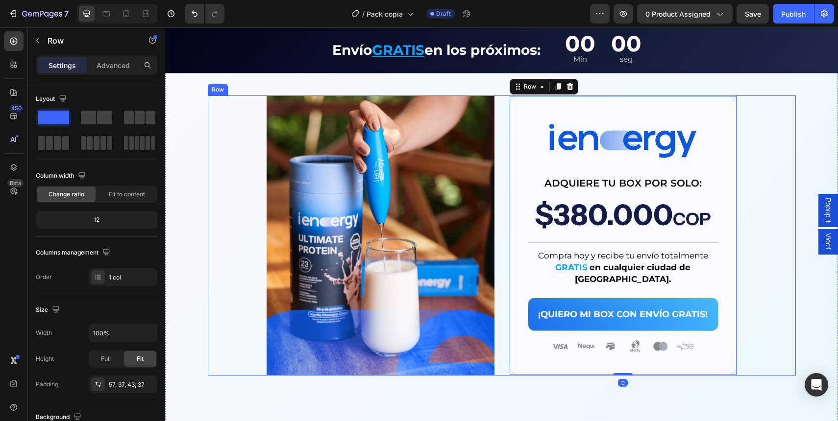
click at [757, 190] on div "Image Image ADQUIERE TU BOX POR SOLO: Text Block $380.000 COP Text Block Title …" at bounding box center [502, 236] width 588 height 280
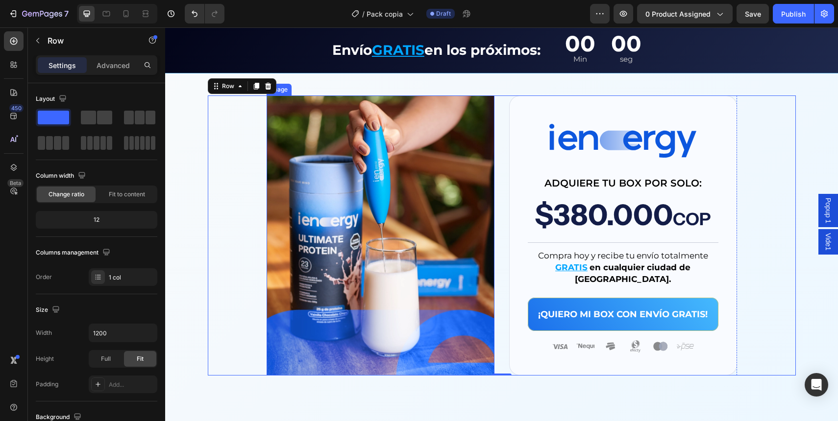
click at [281, 116] on img at bounding box center [381, 236] width 228 height 280
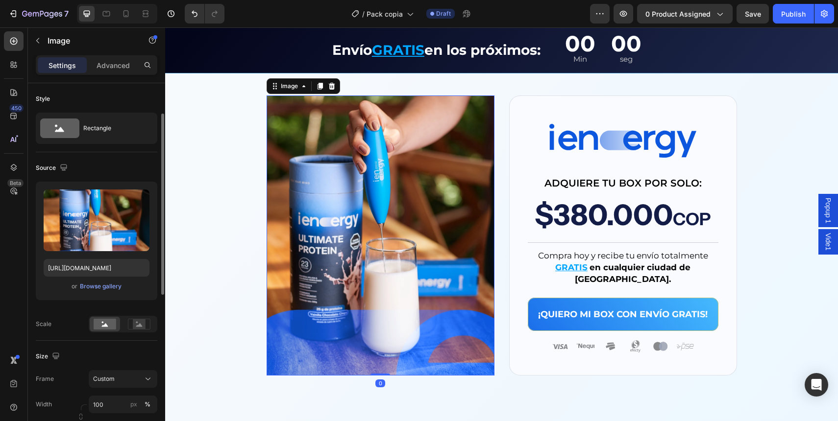
scroll to position [326, 0]
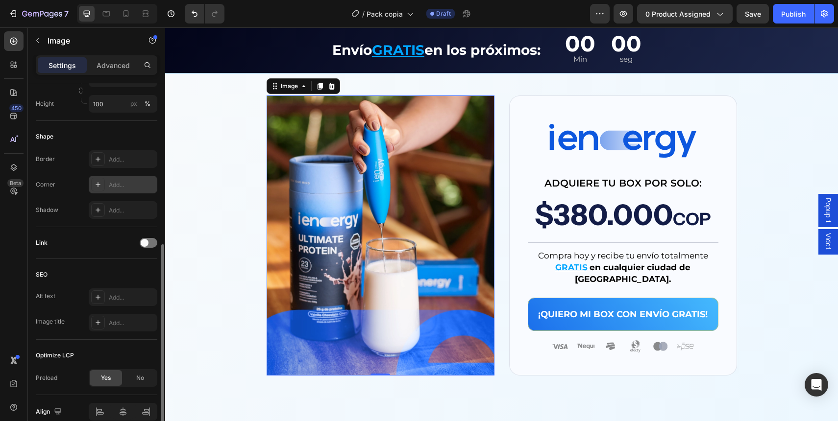
click at [121, 181] on div "Add..." at bounding box center [132, 185] width 46 height 9
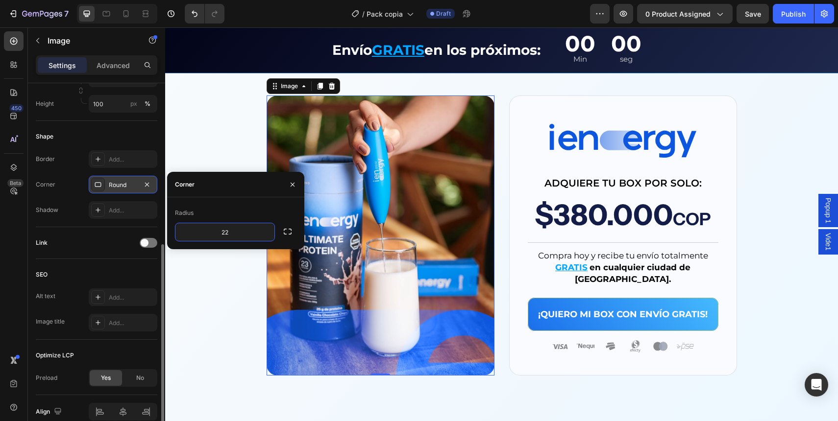
type input "22"
drag, startPoint x: 232, startPoint y: 222, endPoint x: 244, endPoint y: 182, distance: 41.9
click at [233, 221] on div "Radius 22" at bounding box center [236, 223] width 122 height 36
click at [239, 146] on div "Image 0 Image ADQUIERE TU BOX POR SOLO: Text Block $380.000 COP Text Block Titl…" at bounding box center [502, 236] width 588 height 280
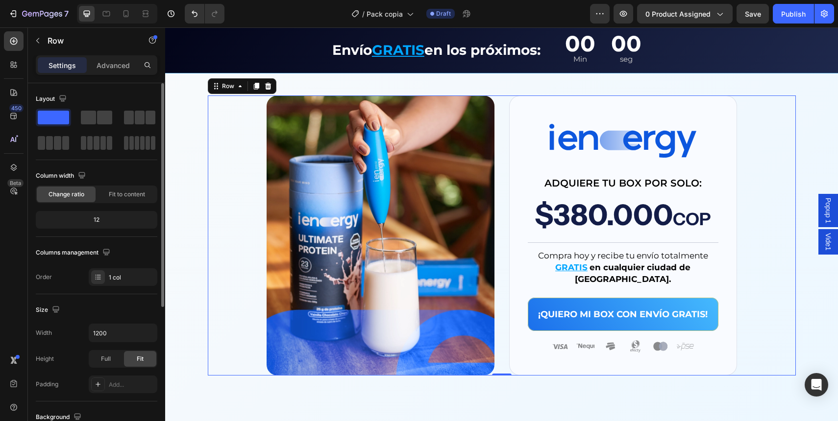
click at [775, 143] on div "Image Image ADQUIERE TU BOX POR SOLO: Text Block $380.000 COP Text Block Title …" at bounding box center [502, 236] width 588 height 280
click at [756, 13] on span "Save" at bounding box center [753, 14] width 16 height 8
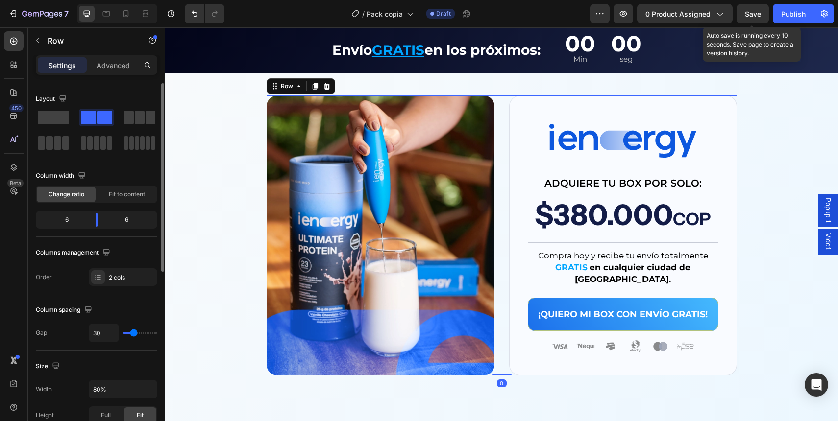
click at [498, 165] on div "Image Image ADQUIERE TU BOX POR SOLO: Text Block $380.000 COP Text Block Title …" at bounding box center [502, 236] width 470 height 280
click at [98, 334] on input "30" at bounding box center [103, 333] width 29 height 18
type input "50"
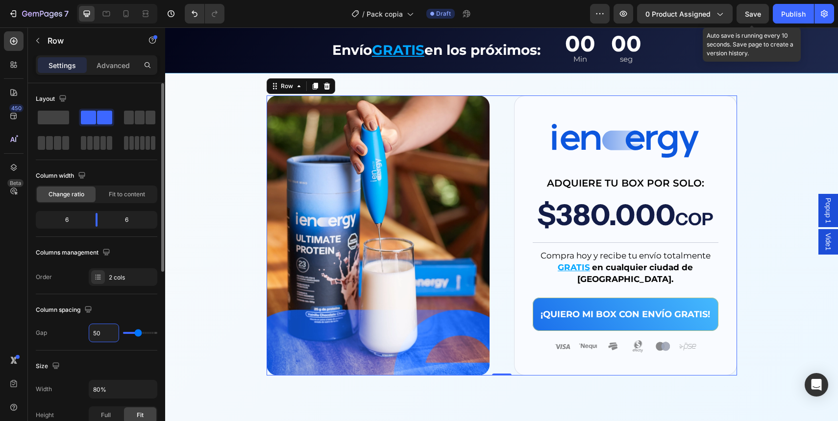
type input "520"
type input "120"
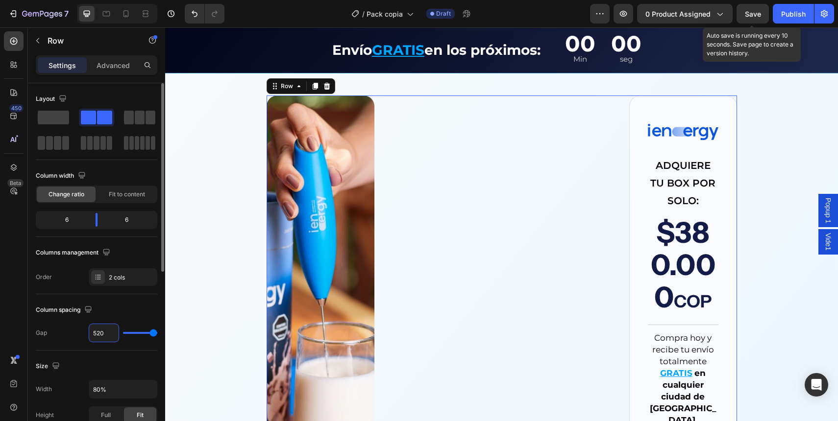
type input "52"
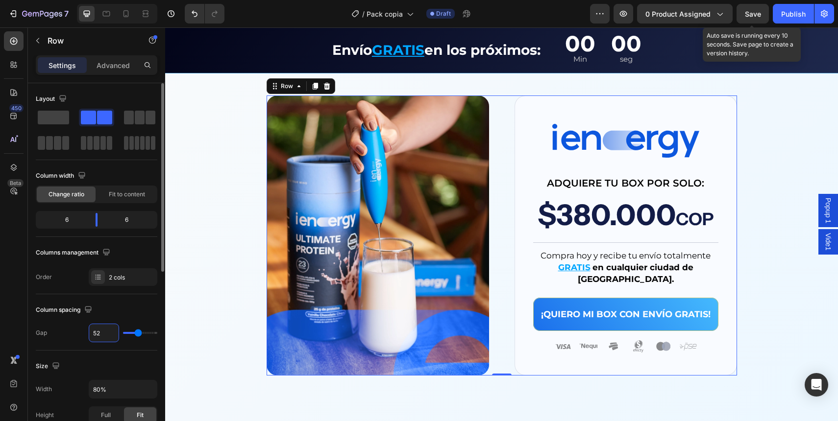
type input "52"
click at [120, 318] on div "Column spacing Gap 52" at bounding box center [97, 322] width 122 height 56
click at [750, 15] on span "Save" at bounding box center [753, 14] width 16 height 8
click at [620, 224] on p "$380.000 COP" at bounding box center [625, 217] width 183 height 37
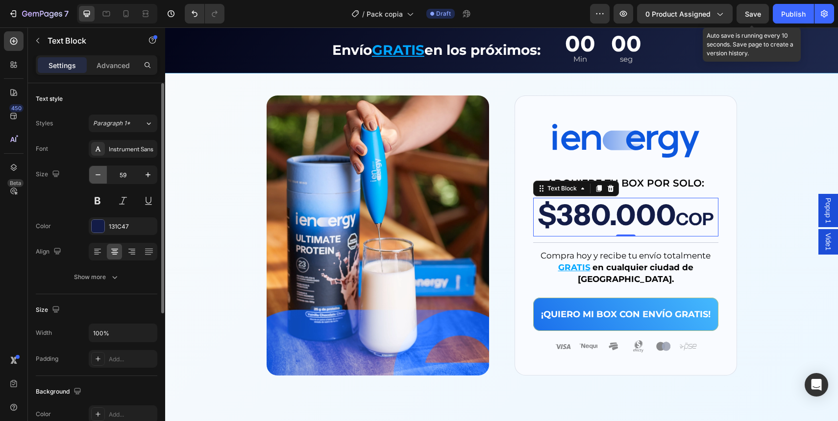
click at [98, 178] on icon "button" at bounding box center [98, 175] width 10 height 10
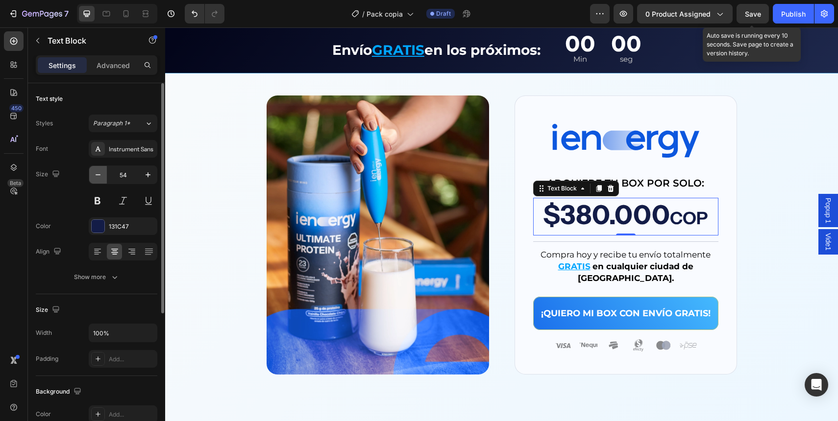
click at [98, 178] on icon "button" at bounding box center [98, 175] width 10 height 10
type input "52"
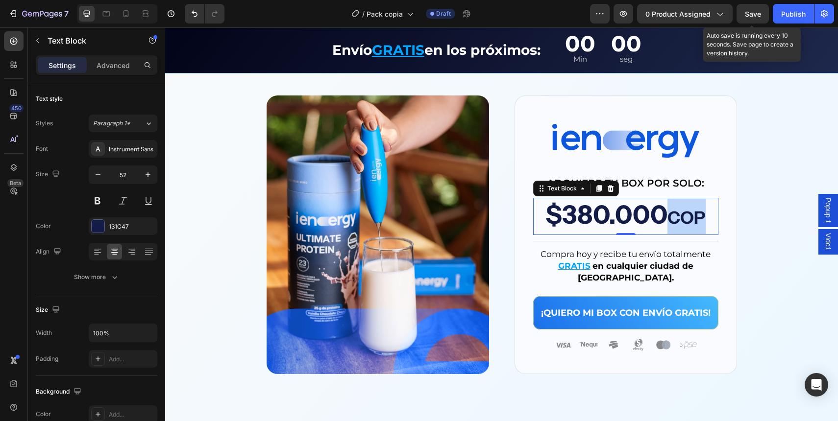
click at [684, 219] on span "COP" at bounding box center [686, 217] width 38 height 21
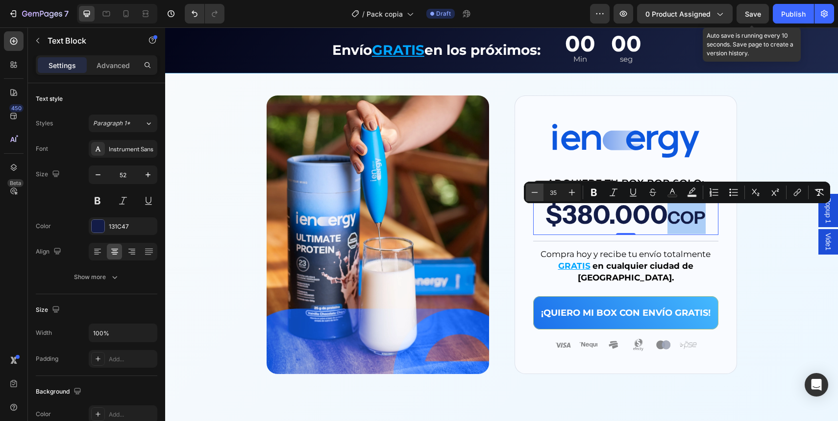
click at [529, 190] on button "Minus" at bounding box center [535, 193] width 18 height 18
click at [537, 193] on icon "Editor contextual toolbar" at bounding box center [535, 193] width 10 height 10
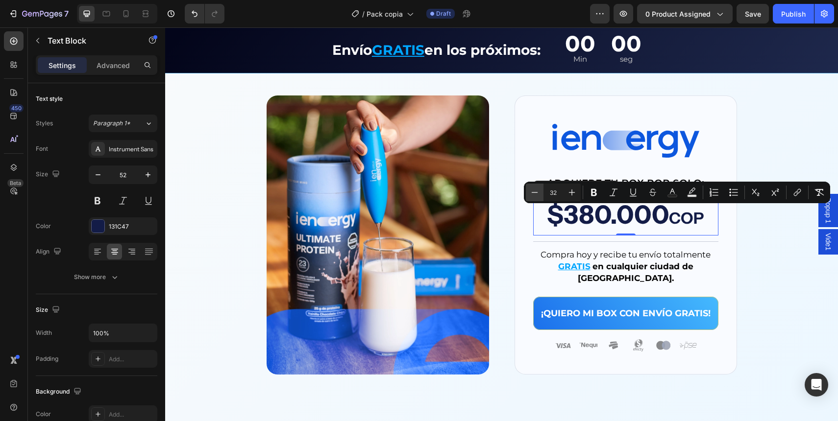
click at [541, 185] on button "Minus" at bounding box center [535, 193] width 18 height 18
type input "29"
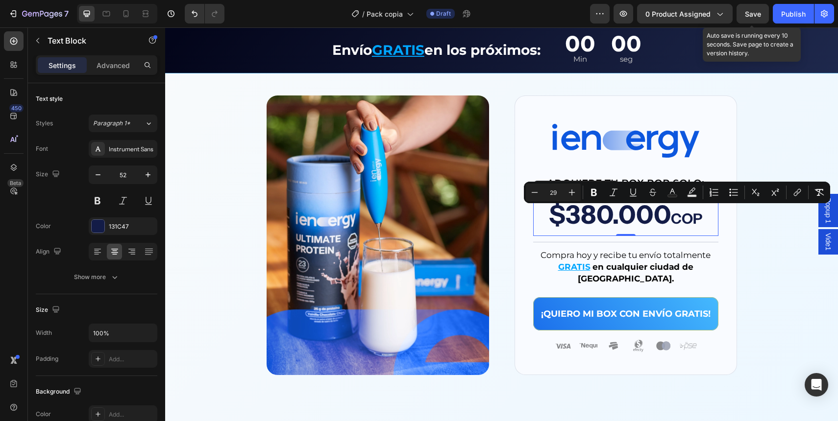
click at [756, 13] on span "Save" at bounding box center [753, 14] width 16 height 8
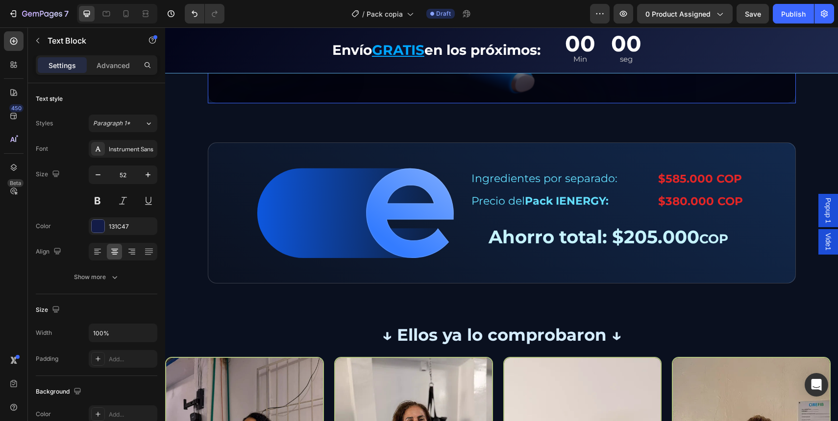
scroll to position [1997, 0]
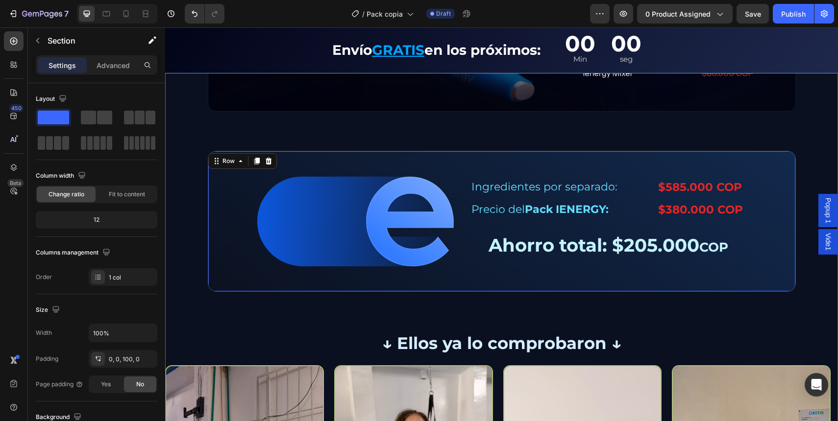
click at [317, 135] on div "Image Row Image Ingredientes por separado: Text Block $585.000 COP Text Block R…" at bounding box center [501, 263] width 673 height 625
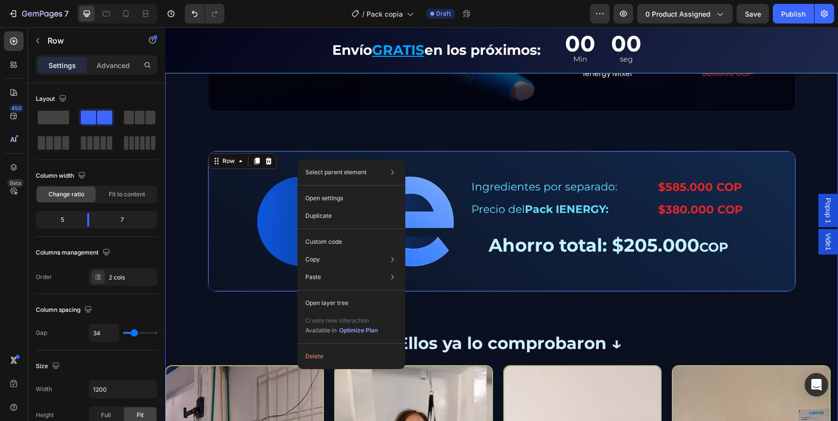
click at [303, 129] on div "Image Row Image Ingredientes por separado: Text Block $585.000 COP Text Block R…" at bounding box center [501, 263] width 673 height 625
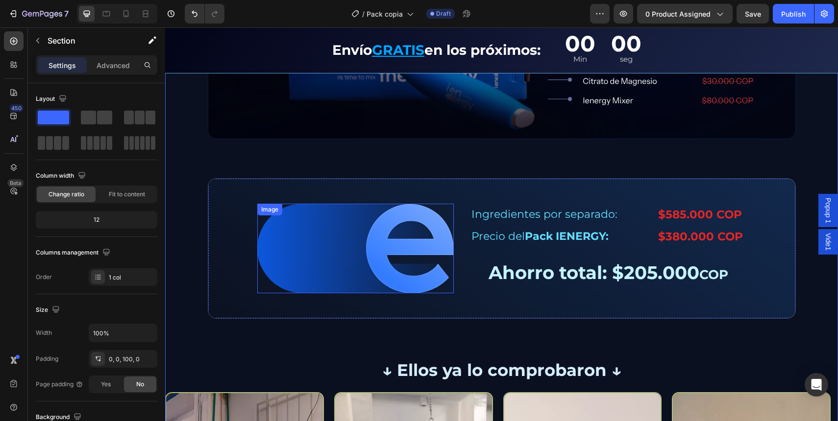
scroll to position [1857, 0]
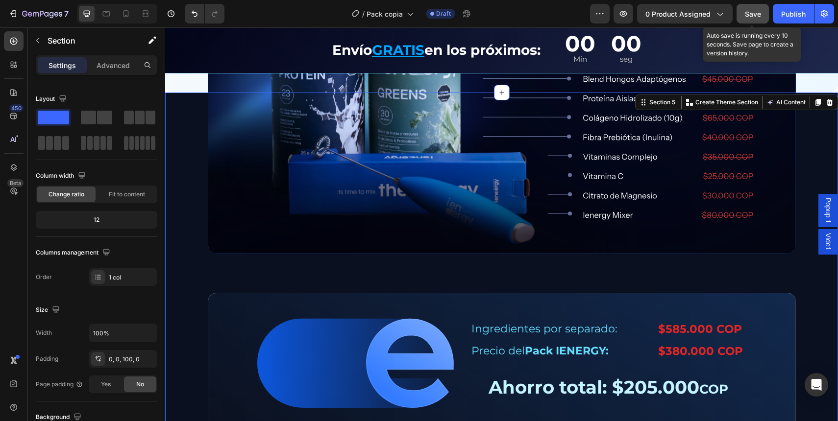
click at [753, 19] on button "Save" at bounding box center [752, 14] width 32 height 20
